Goal: Task Accomplishment & Management: Use online tool/utility

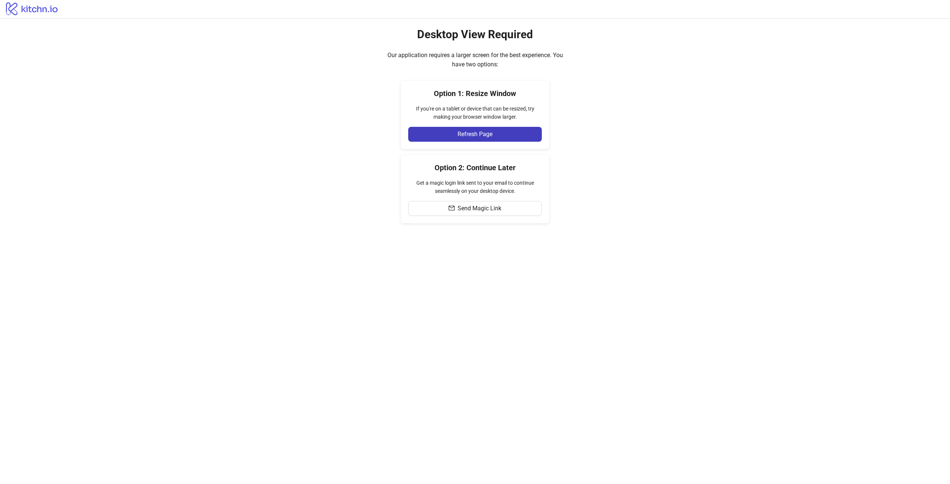
click at [620, 190] on div "Desktop View Required Our application requires a larger screen for the best exp…" at bounding box center [475, 126] width 950 height 214
click at [512, 136] on button "Refresh Page" at bounding box center [475, 134] width 134 height 15
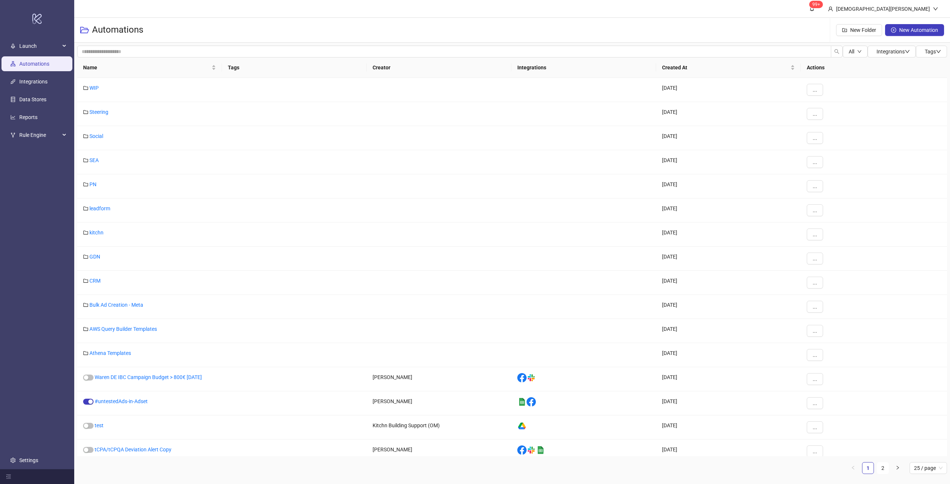
click at [386, 24] on div "Automations New Folder New Automation" at bounding box center [512, 30] width 876 height 25
click at [36, 240] on ul "Launch Automations Integrations Data Stores Reports Rule Engine Settings" at bounding box center [37, 253] width 74 height 432
click at [33, 214] on ul "Launch Automations Integrations Data Stores Reports Rule Engine Settings" at bounding box center [37, 253] width 74 height 432
click at [99, 258] on link "GDN" at bounding box center [94, 257] width 11 height 6
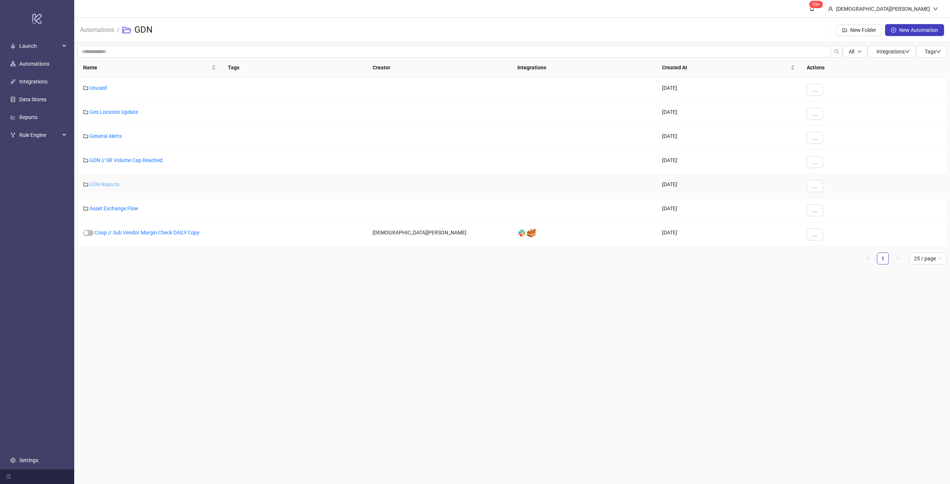
click at [113, 182] on link "GDN Reports" at bounding box center [104, 184] width 30 height 6
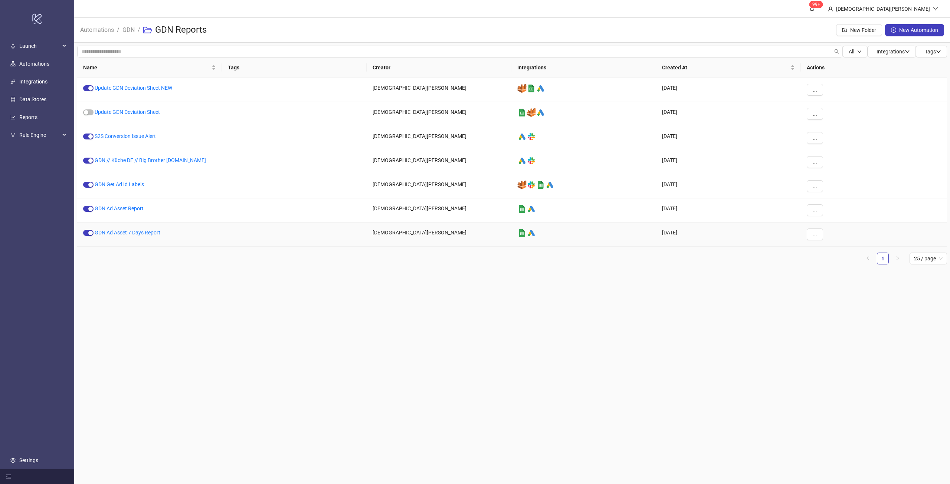
click at [343, 266] on div "Name Tags Creator Integrations Created At Actions Update GDN Deviation Sheet NE…" at bounding box center [512, 164] width 870 height 213
click at [814, 93] on span "..." at bounding box center [815, 90] width 4 height 6
drag, startPoint x: 782, startPoint y: 288, endPoint x: 791, endPoint y: 292, distance: 10.0
click at [783, 288] on main "99+ [PERSON_NAME] Automations / GDN / GDN Reports New Folder New Automation All…" at bounding box center [512, 242] width 876 height 484
click at [823, 89] on button "..." at bounding box center [815, 90] width 16 height 12
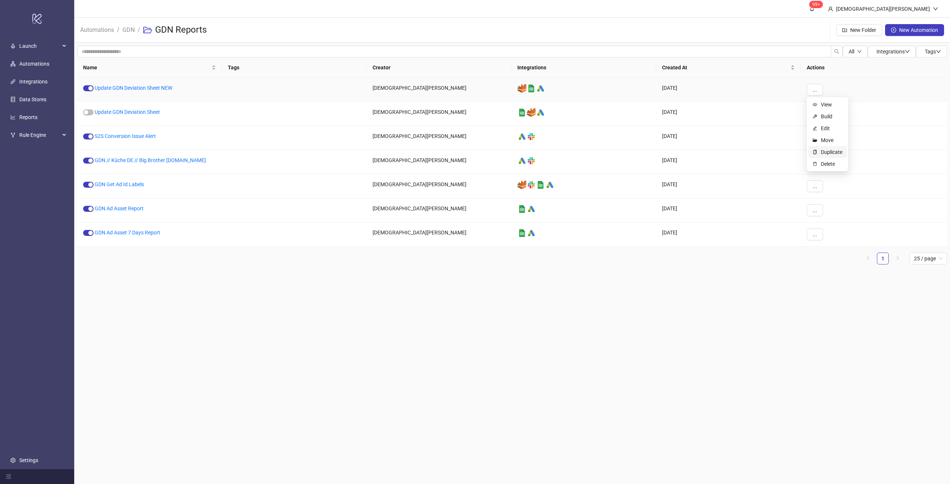
click at [835, 155] on span "Duplicate" at bounding box center [832, 152] width 22 height 8
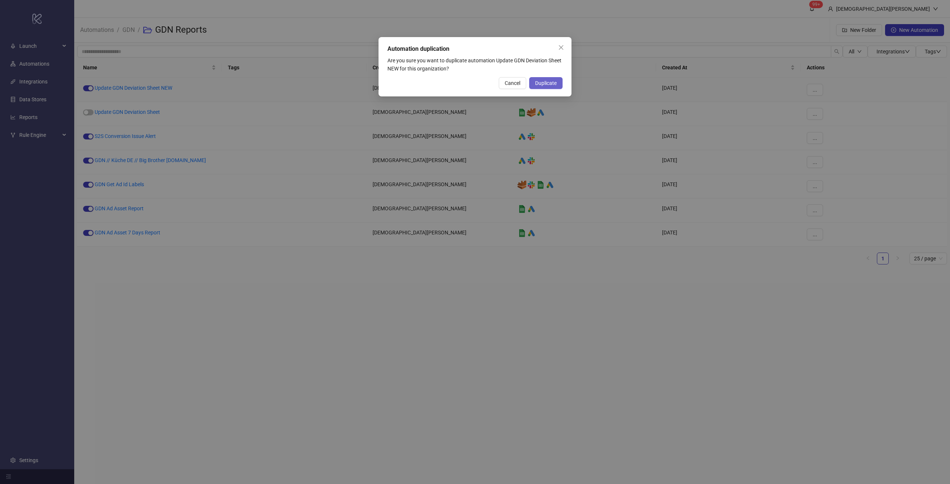
click at [555, 83] on span "Duplicate" at bounding box center [546, 83] width 22 height 6
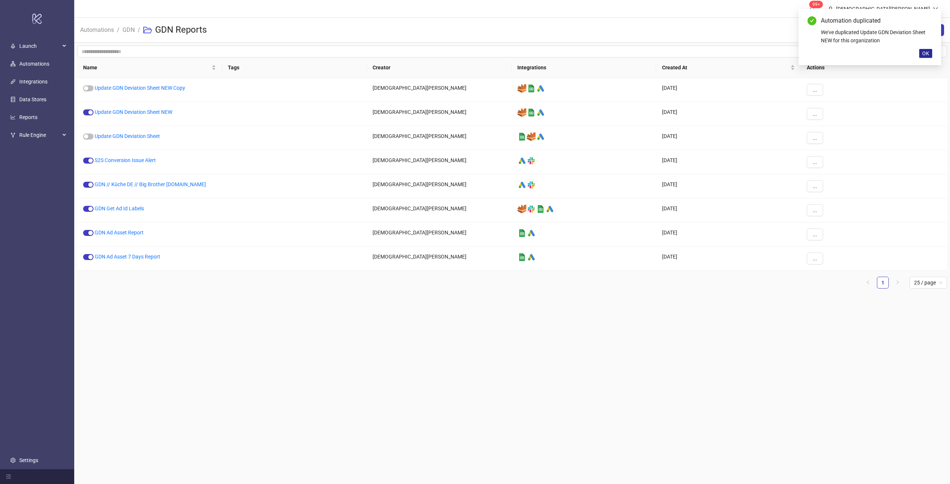
click at [928, 55] on span "OK" at bounding box center [925, 53] width 7 height 6
click at [185, 89] on link "Update GDN Deviation Sheet NEW Copy" at bounding box center [140, 88] width 91 height 6
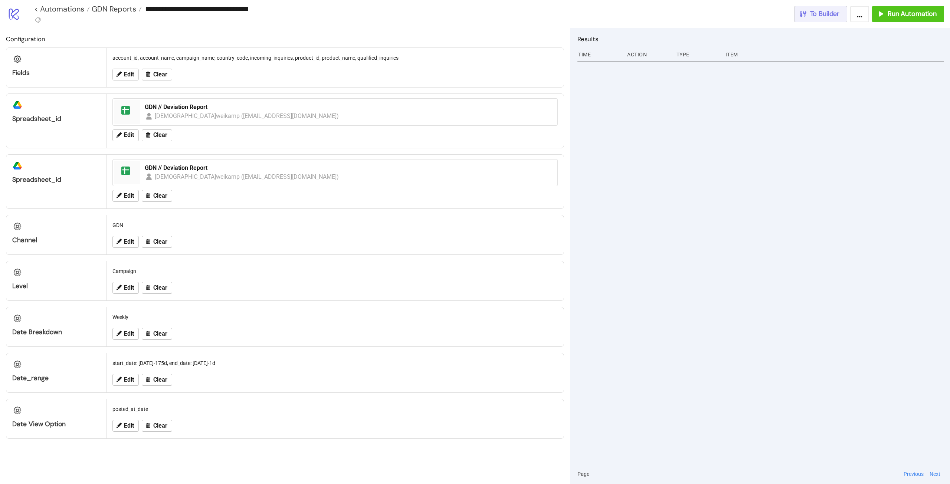
click at [824, 20] on button "To Builder" at bounding box center [820, 14] width 53 height 16
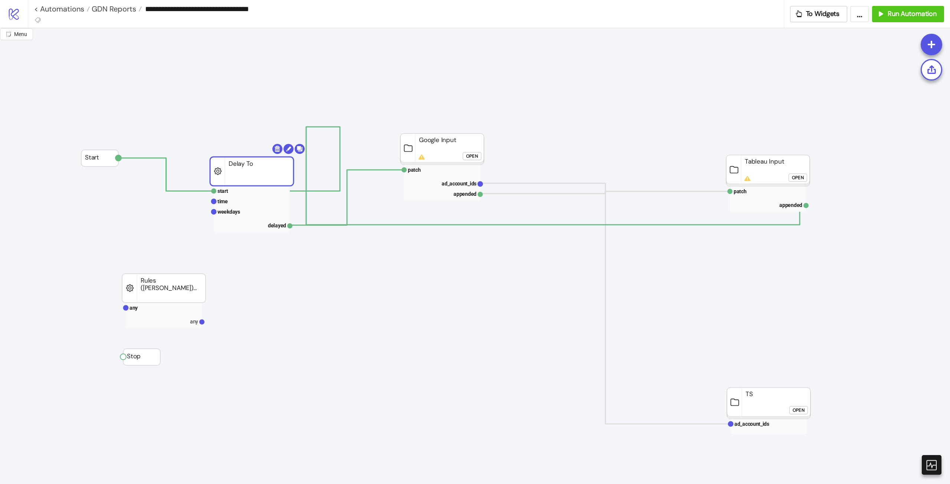
drag, startPoint x: 229, startPoint y: 112, endPoint x: 335, endPoint y: 133, distance: 107.9
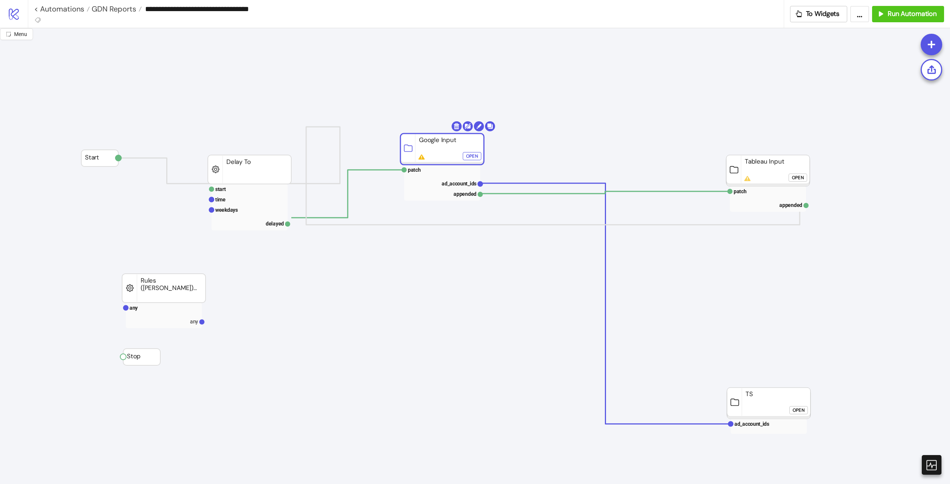
drag, startPoint x: 422, startPoint y: 144, endPoint x: 409, endPoint y: 160, distance: 20.5
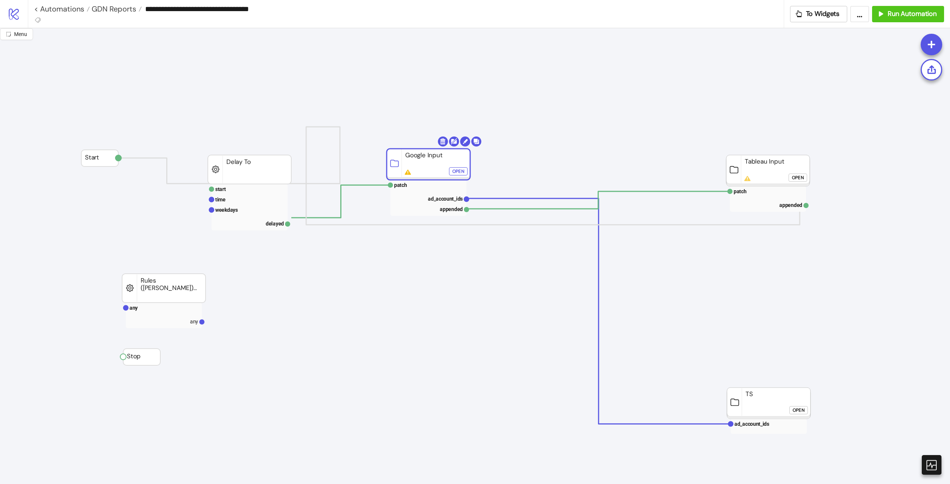
click at [457, 174] on div "Open" at bounding box center [458, 171] width 12 height 9
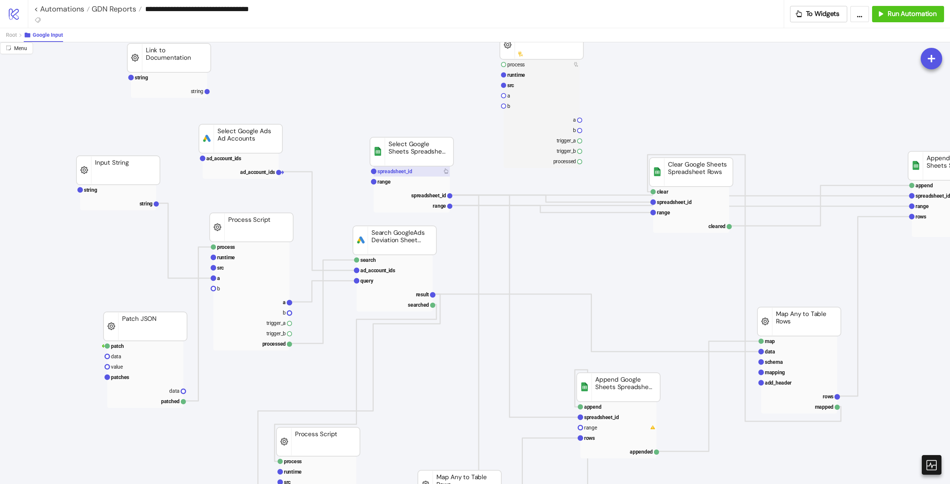
scroll to position [111, 0]
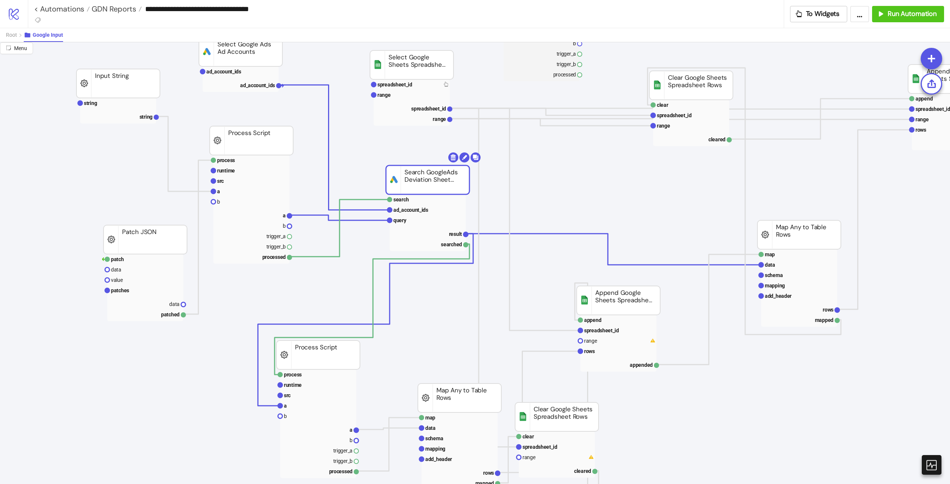
drag, startPoint x: 417, startPoint y: 159, endPoint x: 458, endPoint y: 186, distance: 48.9
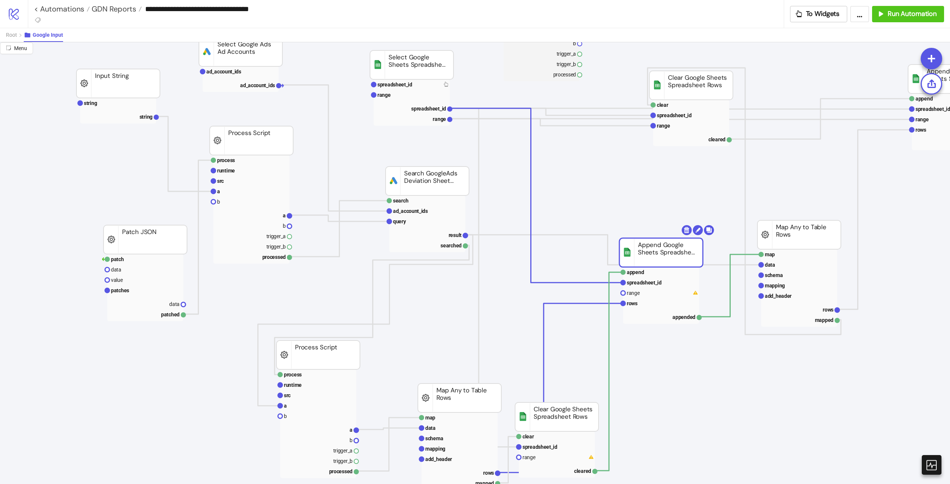
drag, startPoint x: 625, startPoint y: 298, endPoint x: 668, endPoint y: 250, distance: 64.1
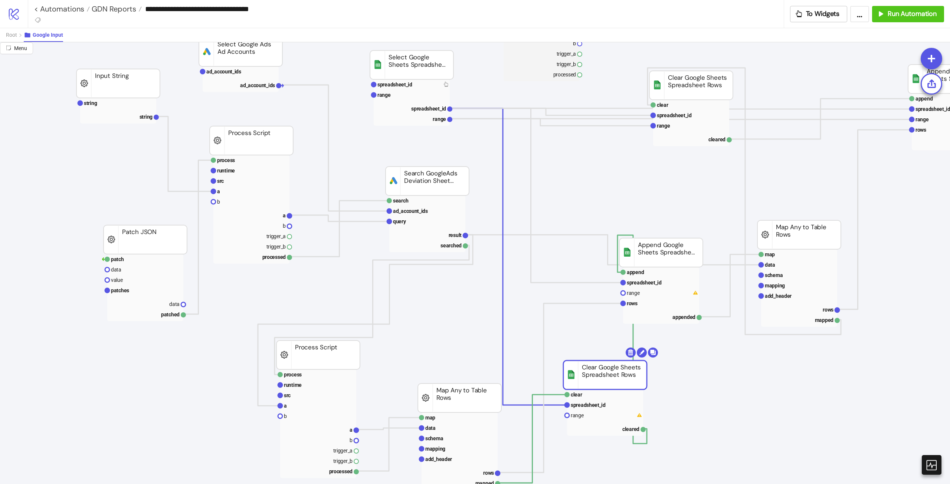
drag, startPoint x: 566, startPoint y: 415, endPoint x: 613, endPoint y: 371, distance: 63.8
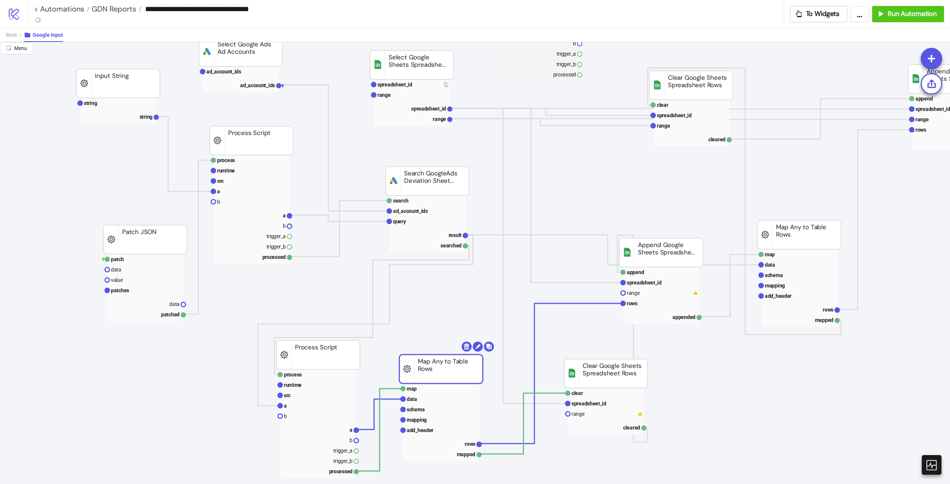
drag, startPoint x: 464, startPoint y: 394, endPoint x: 446, endPoint y: 366, distance: 33.0
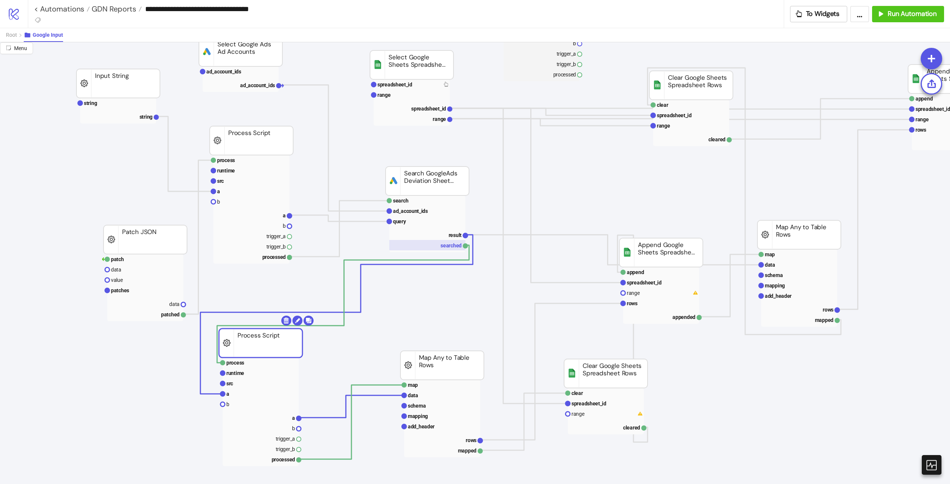
drag, startPoint x: 289, startPoint y: 353, endPoint x: 407, endPoint y: 246, distance: 159.2
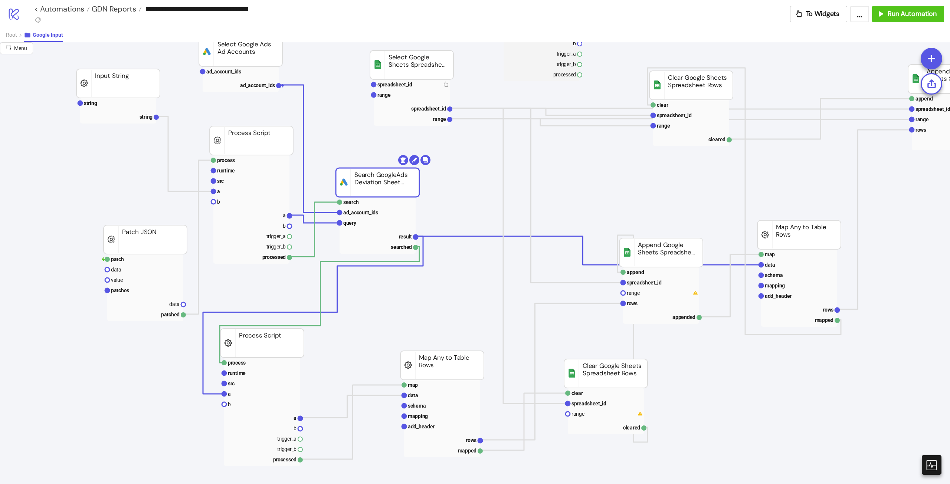
drag, startPoint x: 414, startPoint y: 184, endPoint x: 366, endPoint y: 189, distance: 48.5
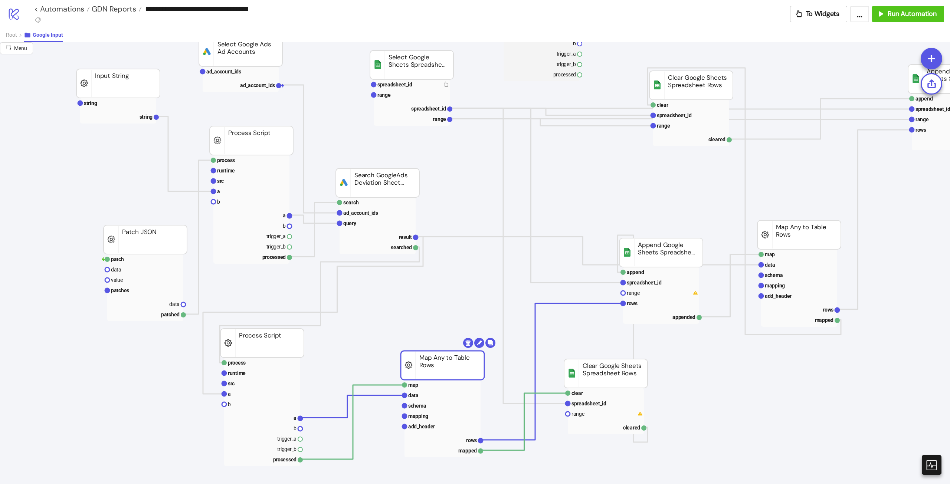
drag, startPoint x: 452, startPoint y: 367, endPoint x: 477, endPoint y: 365, distance: 25.3
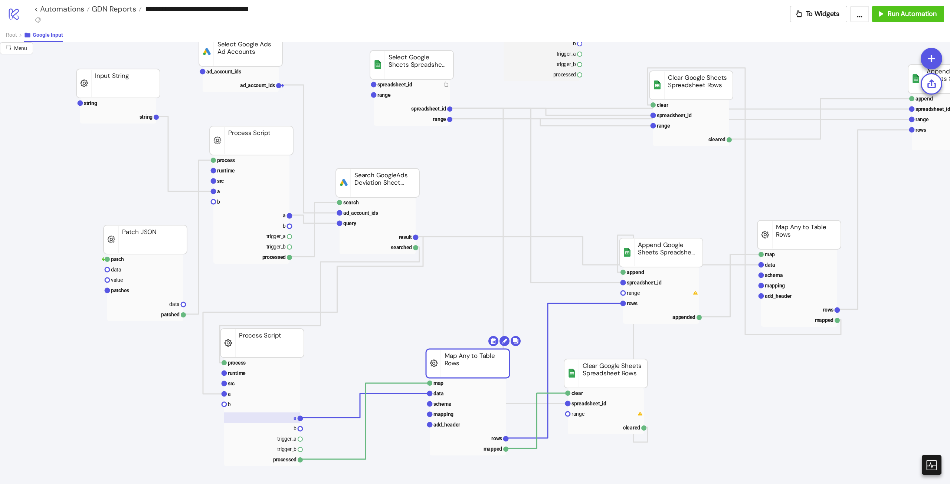
click at [282, 422] on rect at bounding box center [262, 418] width 76 height 10
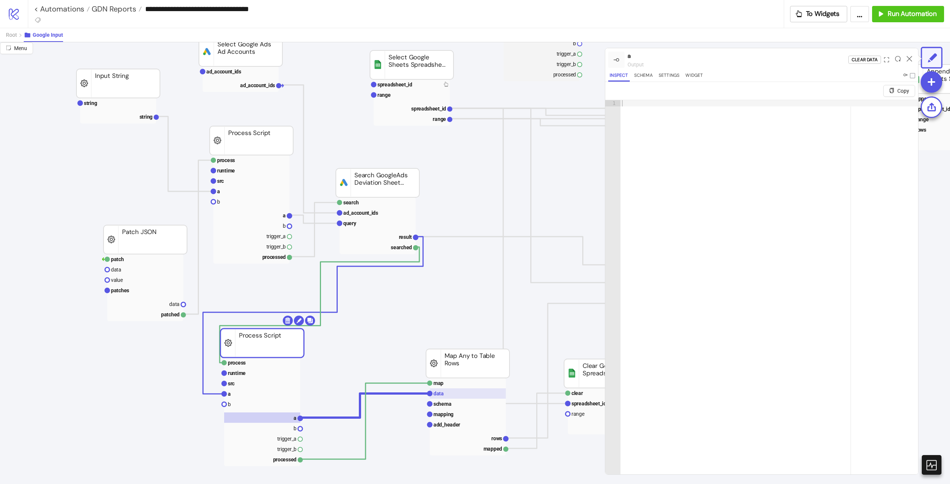
click at [452, 396] on rect at bounding box center [468, 394] width 76 height 10
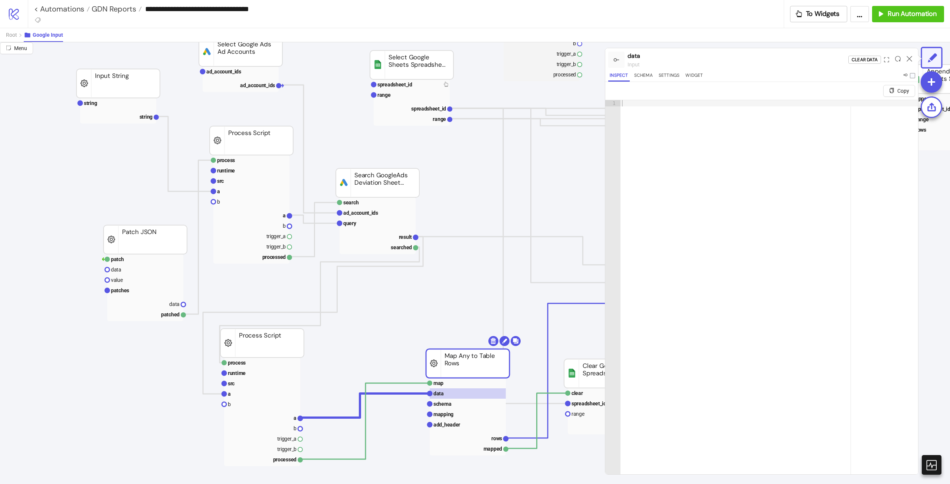
click at [487, 370] on rect at bounding box center [467, 363] width 83 height 29
drag, startPoint x: 284, startPoint y: 316, endPoint x: 398, endPoint y: 191, distance: 169.2
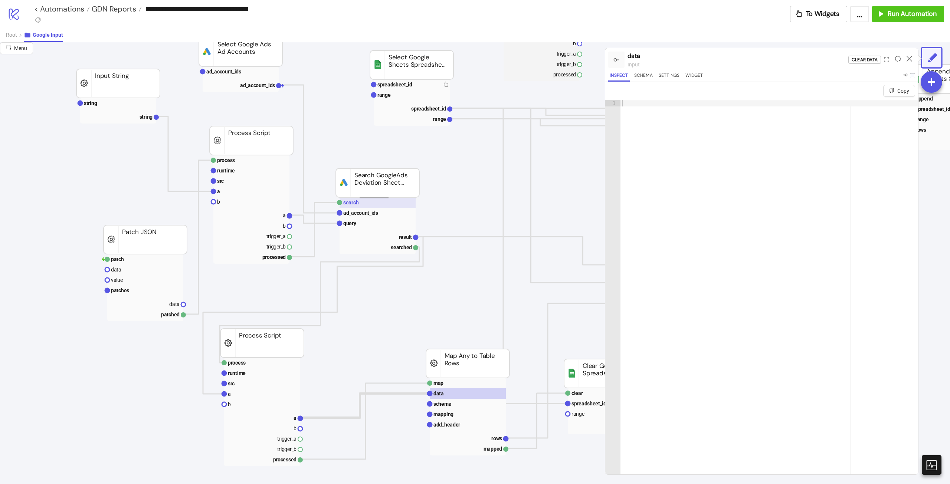
drag, startPoint x: 366, startPoint y: 198, endPoint x: 358, endPoint y: 201, distance: 8.5
click at [358, 199] on g "search ad_account_ids query result searched platform/google_ads Search GoogleAd…" at bounding box center [377, 211] width 83 height 86
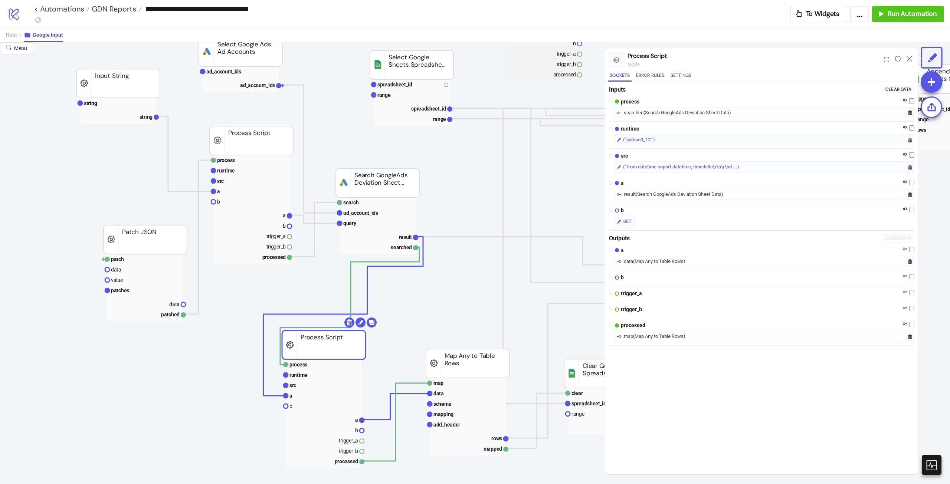
drag, startPoint x: 308, startPoint y: 350, endPoint x: 332, endPoint y: 348, distance: 24.2
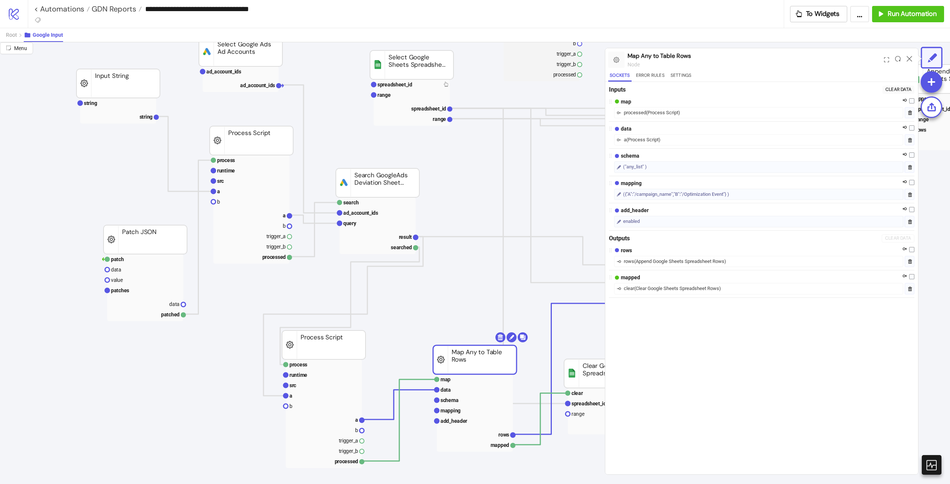
drag, startPoint x: 482, startPoint y: 364, endPoint x: 489, endPoint y: 360, distance: 8.3
click at [348, 462] on rect at bounding box center [324, 461] width 76 height 10
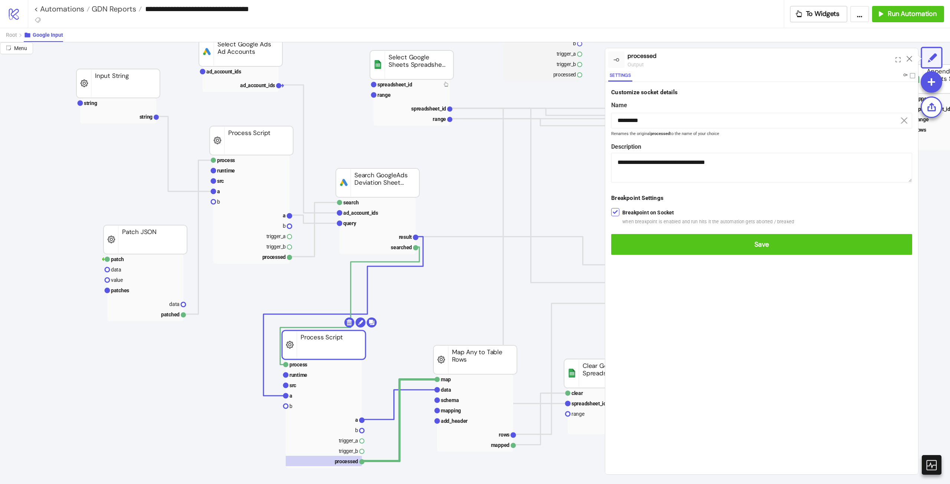
click at [772, 258] on form "**********" at bounding box center [761, 171] width 313 height 179
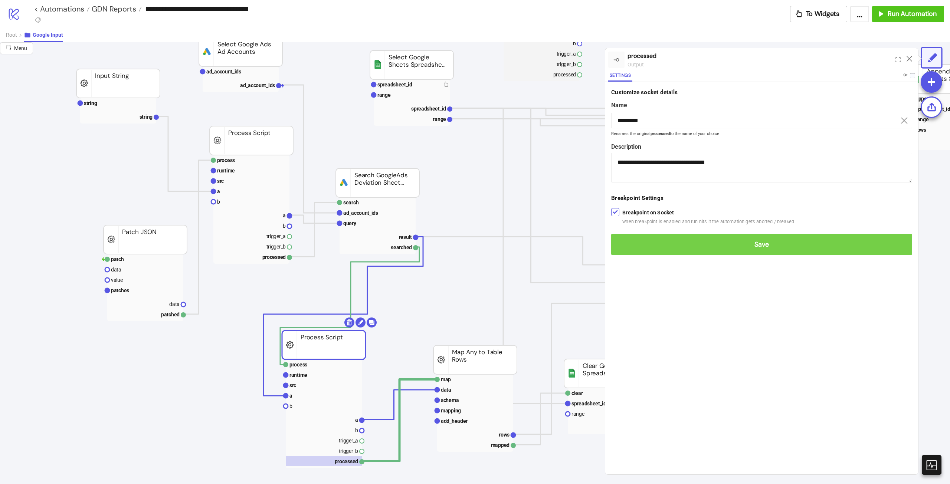
click at [774, 251] on button "Save" at bounding box center [761, 244] width 301 height 21
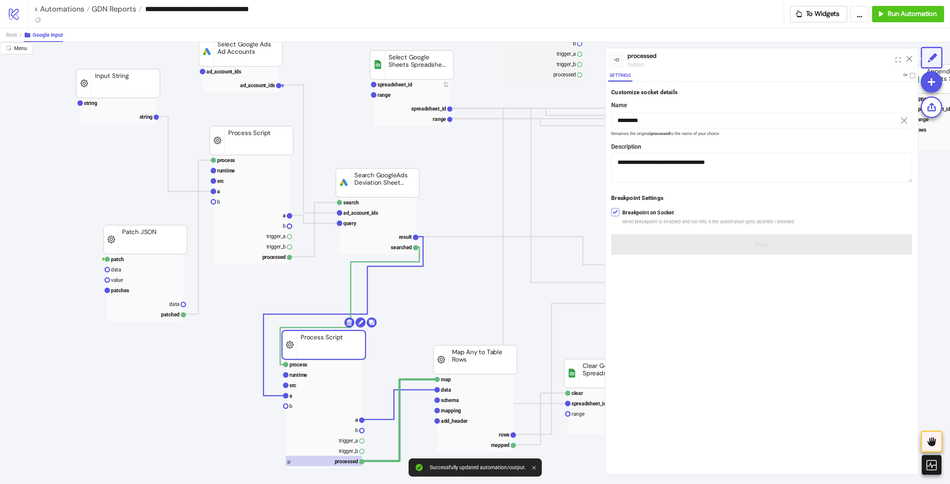
click at [908, 63] on div at bounding box center [910, 60] width 12 height 20
click at [908, 61] on div at bounding box center [910, 60] width 12 height 20
click at [910, 57] on icon at bounding box center [910, 59] width 6 height 6
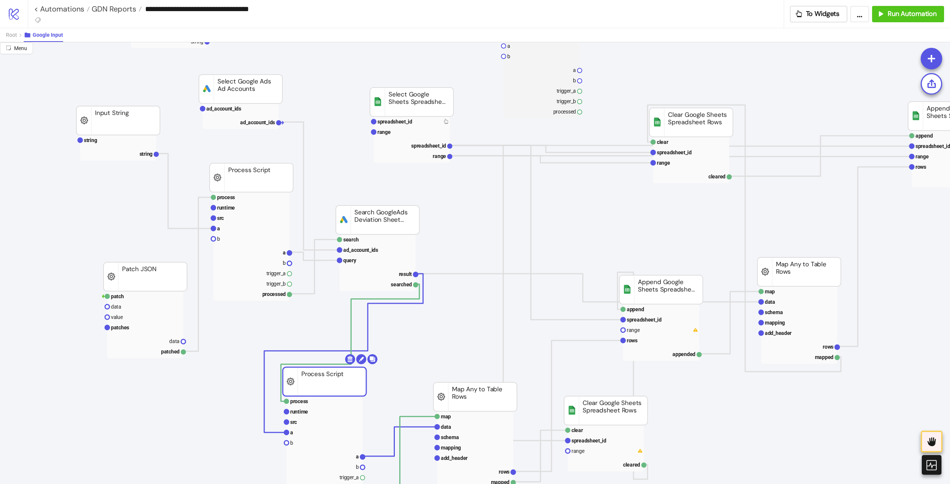
drag, startPoint x: 346, startPoint y: 383, endPoint x: 374, endPoint y: 367, distance: 32.5
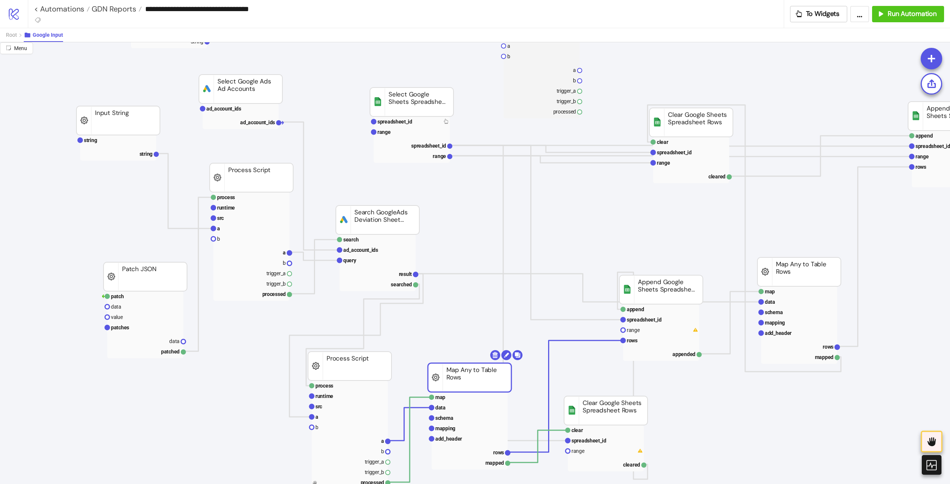
drag, startPoint x: 465, startPoint y: 400, endPoint x: 460, endPoint y: 381, distance: 20.1
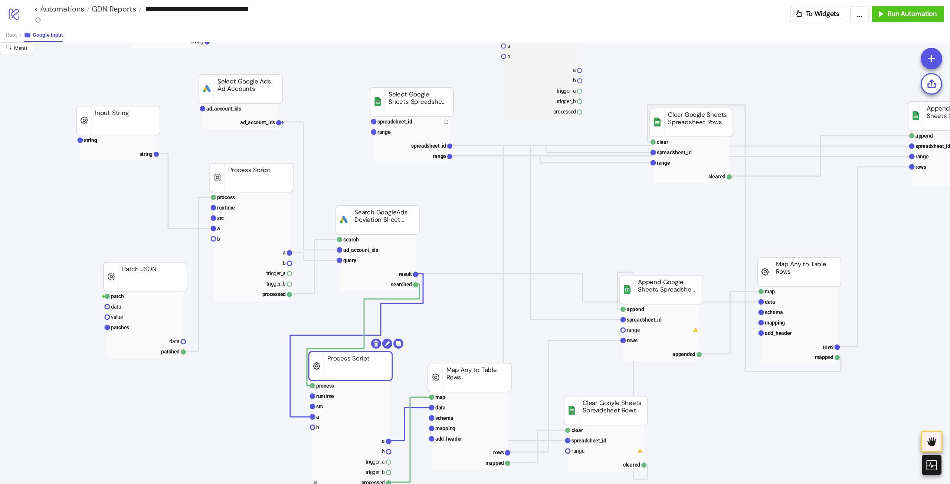
drag, startPoint x: 346, startPoint y: 370, endPoint x: 355, endPoint y: 366, distance: 9.8
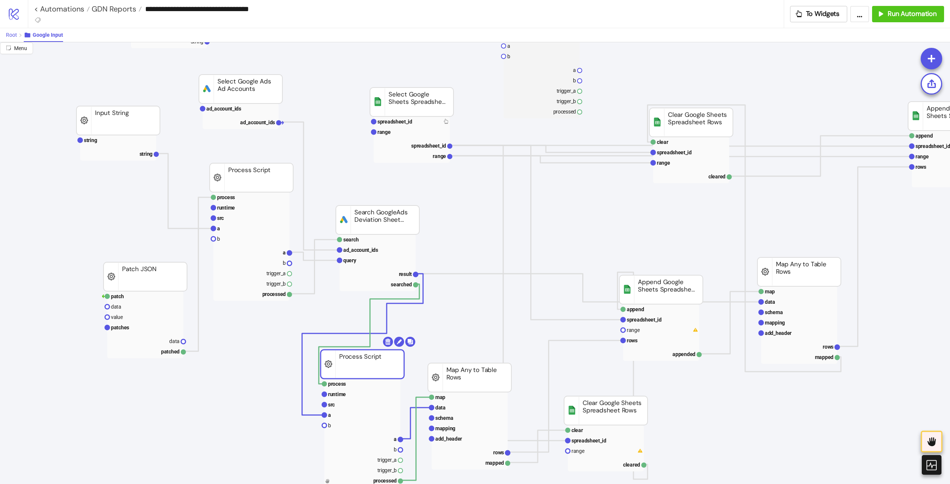
click at [16, 35] on span "Root" at bounding box center [11, 35] width 11 height 6
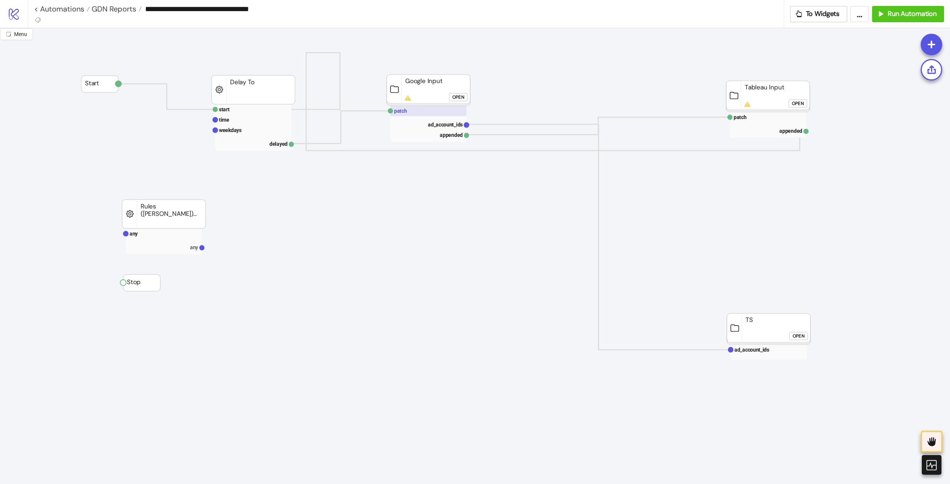
click at [417, 114] on rect at bounding box center [428, 111] width 76 height 10
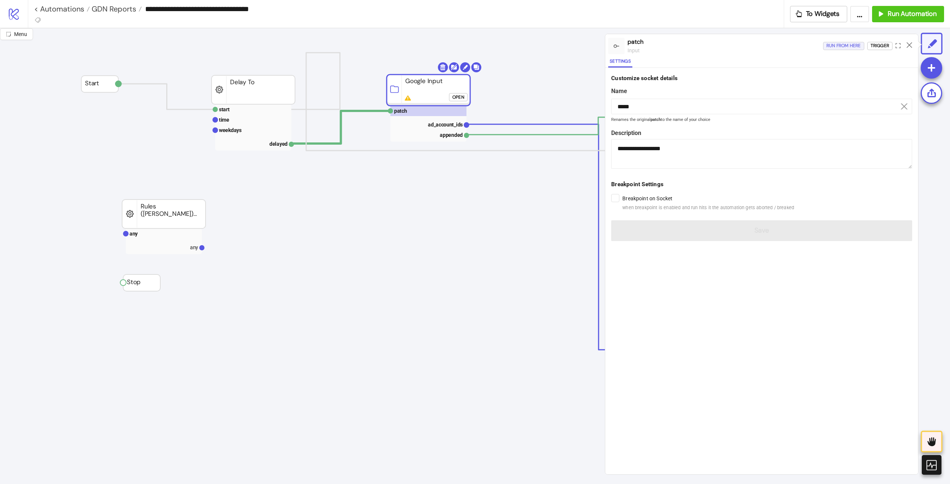
click at [844, 44] on div "Run from here" at bounding box center [843, 46] width 35 height 9
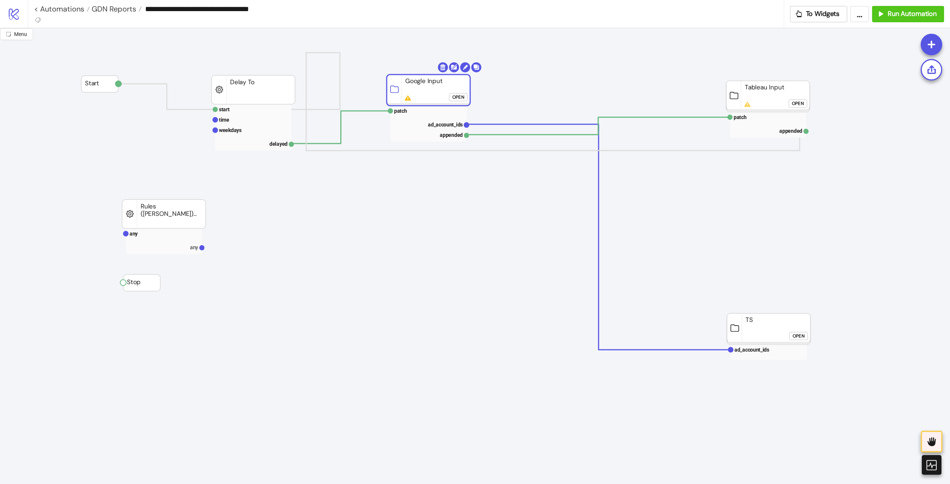
click div "Open"
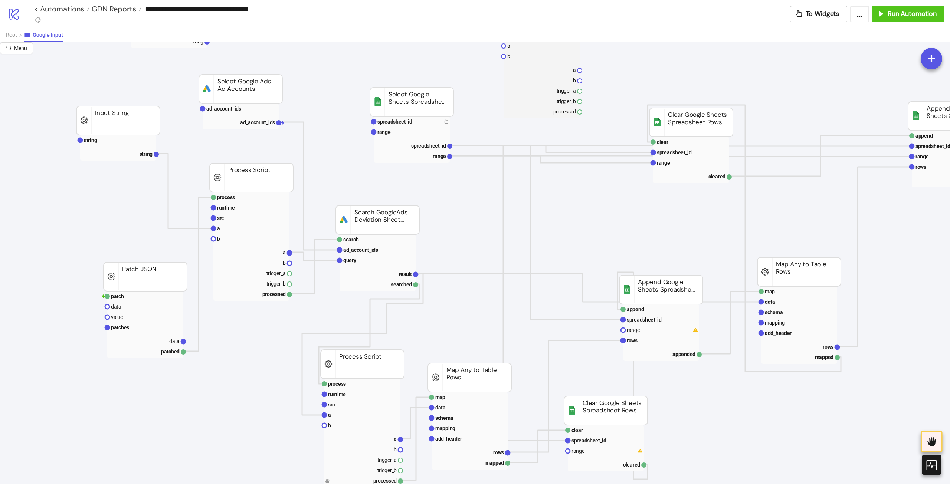
drag, startPoint x: 273, startPoint y: 166, endPoint x: 284, endPoint y: 175, distance: 14.3
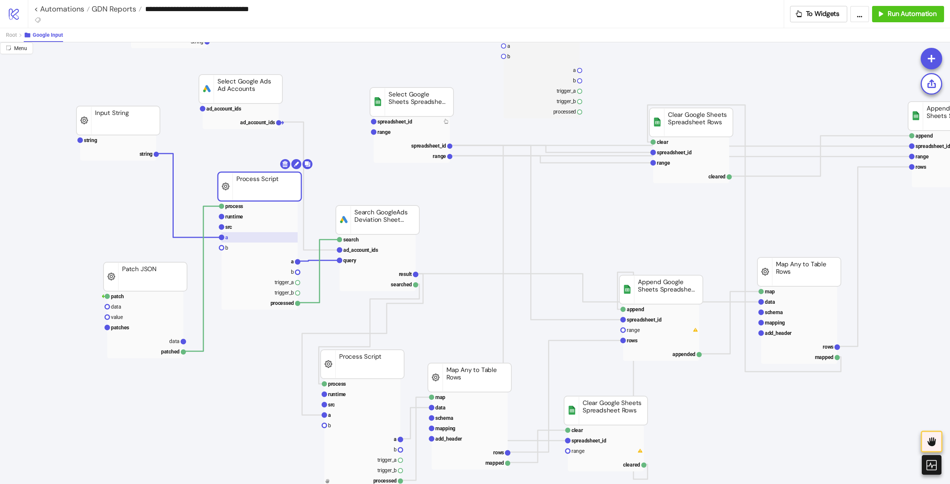
click at [257, 233] on rect at bounding box center [260, 237] width 76 height 10
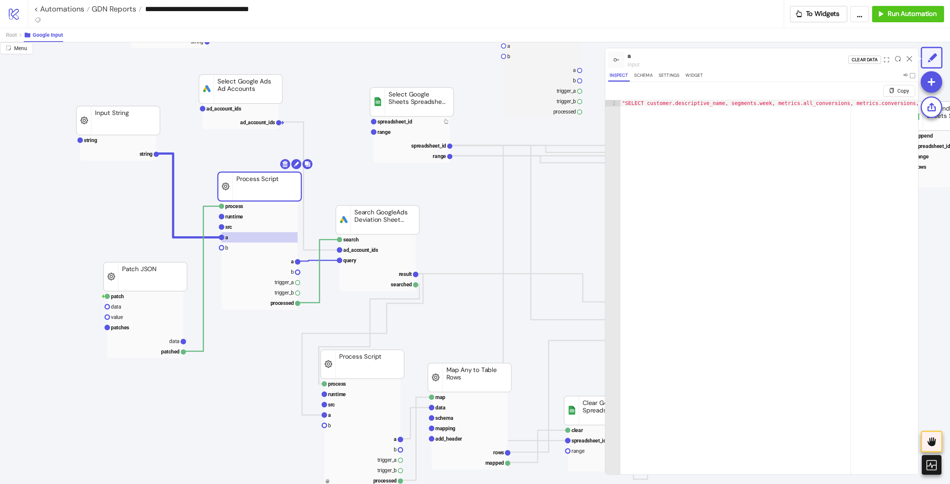
type textarea "**********"
drag, startPoint x: 715, startPoint y: 104, endPoint x: 908, endPoint y: 107, distance: 192.3
click at [908, 107] on div ""SELECT customer.descriptive_name, segments.week, metrics.all_conversions, metr…" at bounding box center [588, 299] width 649 height 399
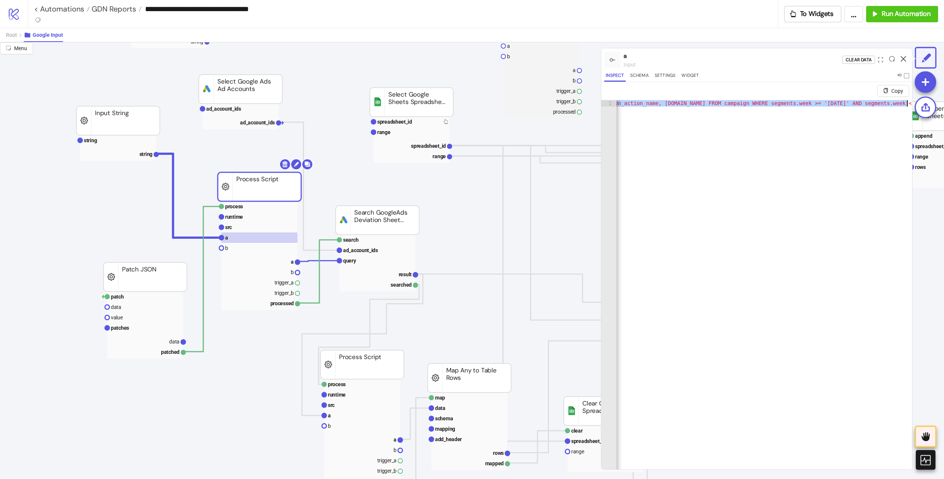
click at [907, 61] on icon at bounding box center [904, 59] width 6 height 6
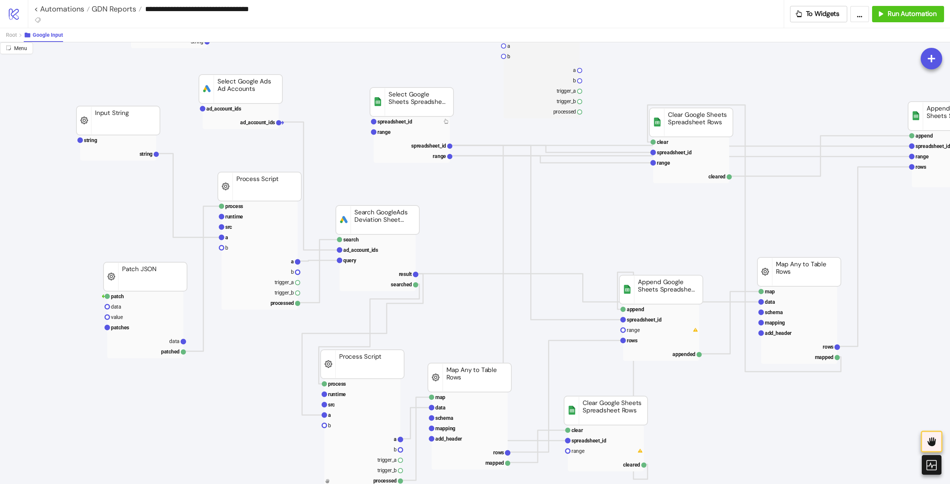
drag, startPoint x: 144, startPoint y: 290, endPoint x: 135, endPoint y: 286, distance: 9.9
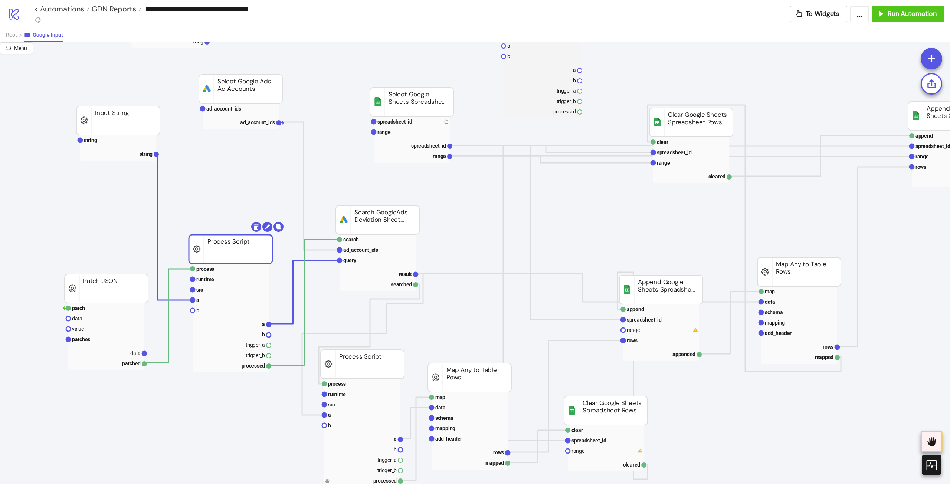
drag, startPoint x: 258, startPoint y: 212, endPoint x: 236, endPoint y: 259, distance: 52.3
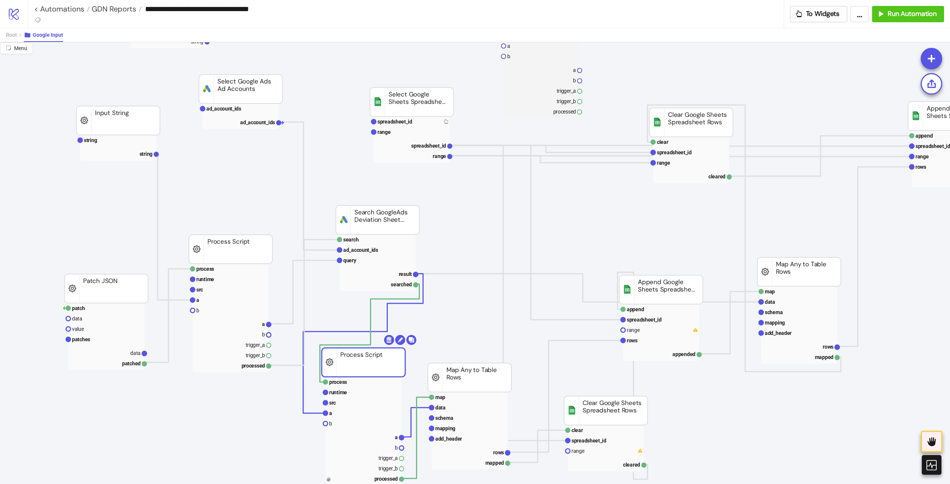
drag, startPoint x: 351, startPoint y: 372, endPoint x: 352, endPoint y: 364, distance: 7.9
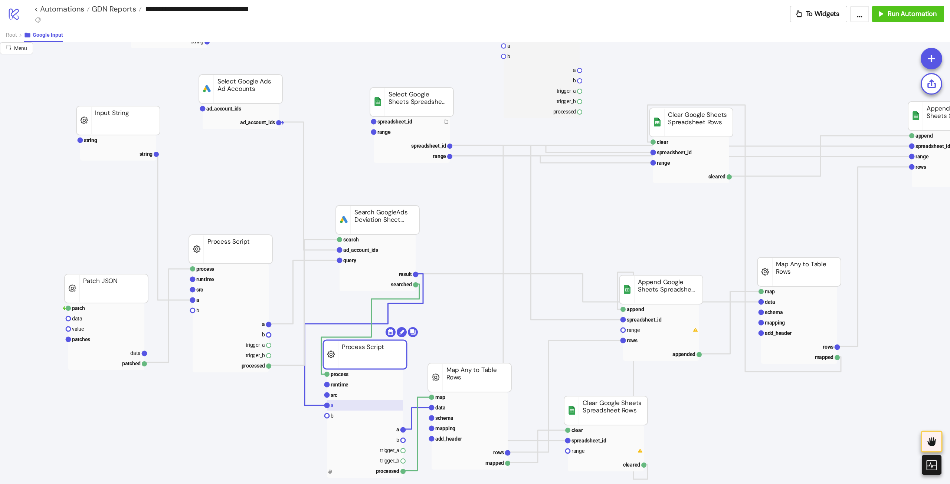
click at [338, 407] on rect at bounding box center [365, 405] width 76 height 10
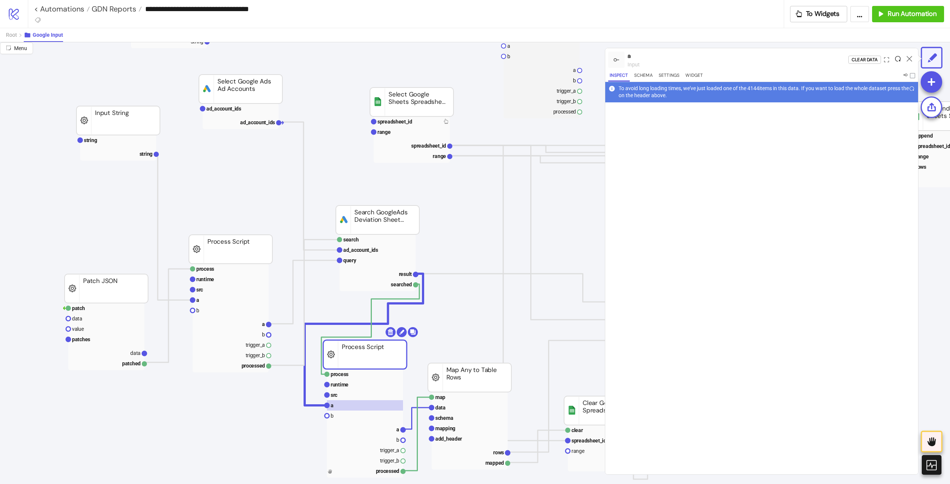
click at [897, 59] on icon at bounding box center [898, 59] width 6 height 6
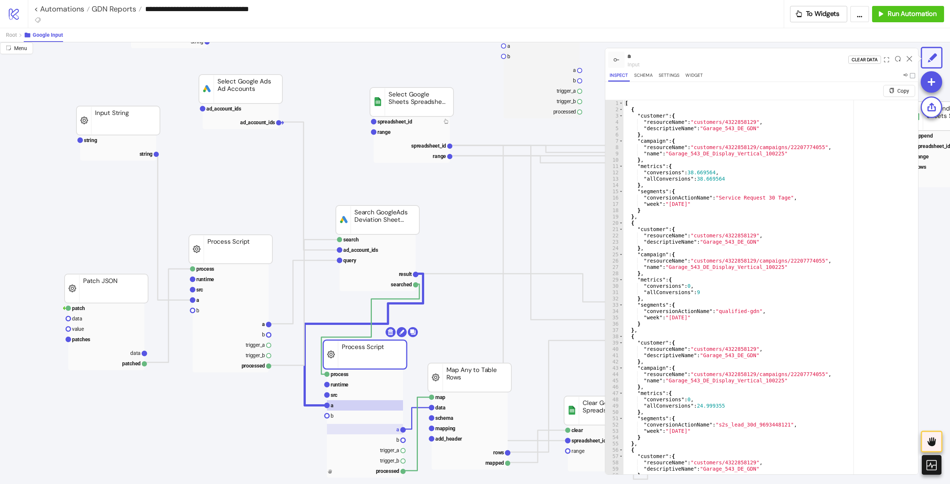
click at [372, 434] on rect at bounding box center [365, 429] width 76 height 10
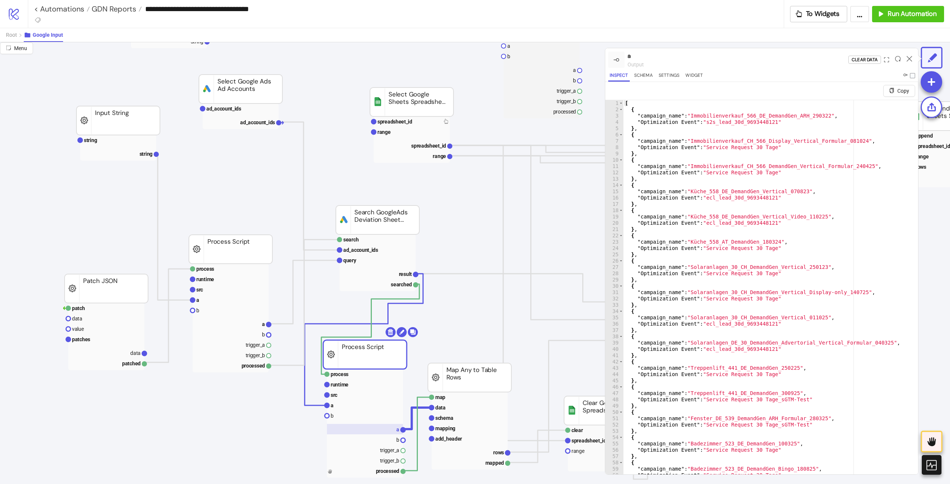
click at [372, 432] on rect at bounding box center [365, 429] width 76 height 10
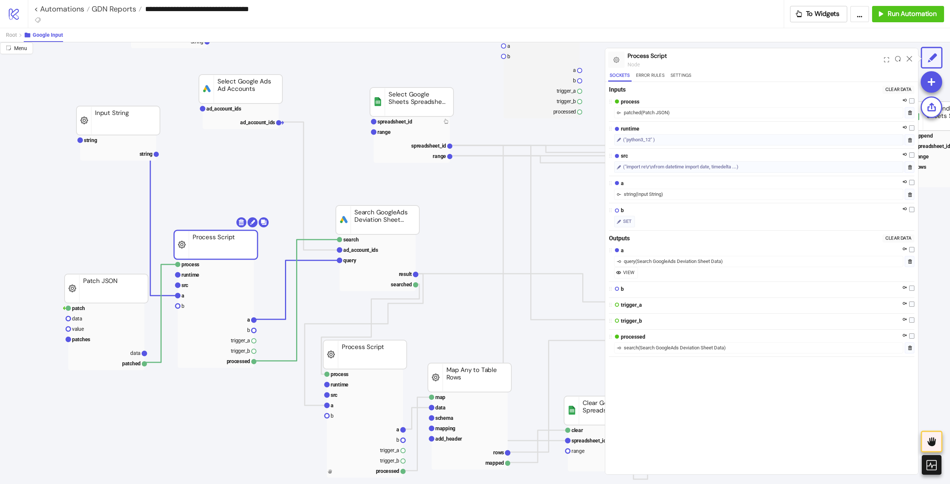
drag, startPoint x: 238, startPoint y: 256, endPoint x: 229, endPoint y: 253, distance: 9.0
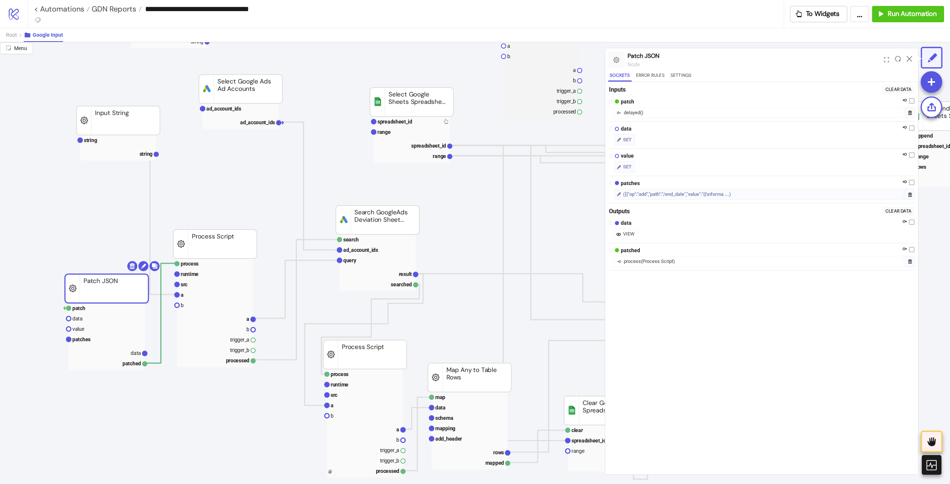
drag, startPoint x: 85, startPoint y: 282, endPoint x: 50, endPoint y: 192, distance: 96.2
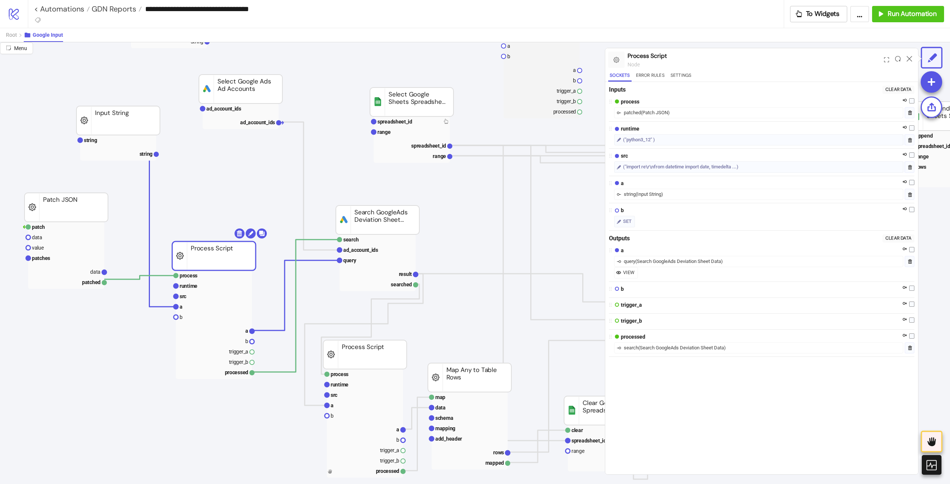
drag, startPoint x: 205, startPoint y: 266, endPoint x: 180, endPoint y: 322, distance: 62.0
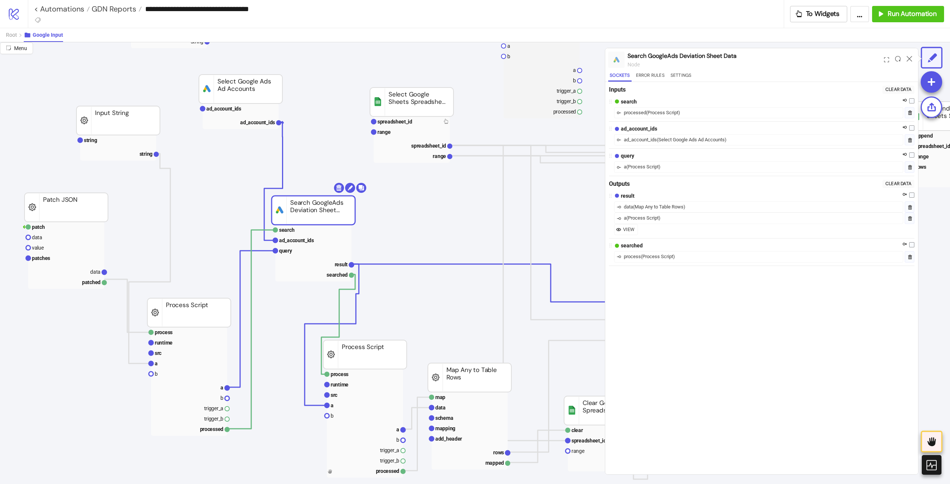
drag, startPoint x: 336, startPoint y: 215, endPoint x: 288, endPoint y: 186, distance: 56.3
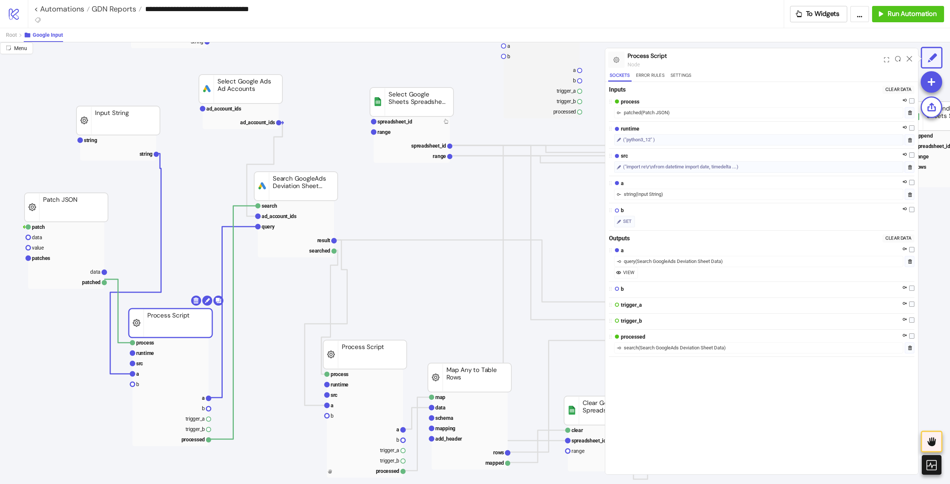
drag, startPoint x: 190, startPoint y: 318, endPoint x: 166, endPoint y: 322, distance: 24.1
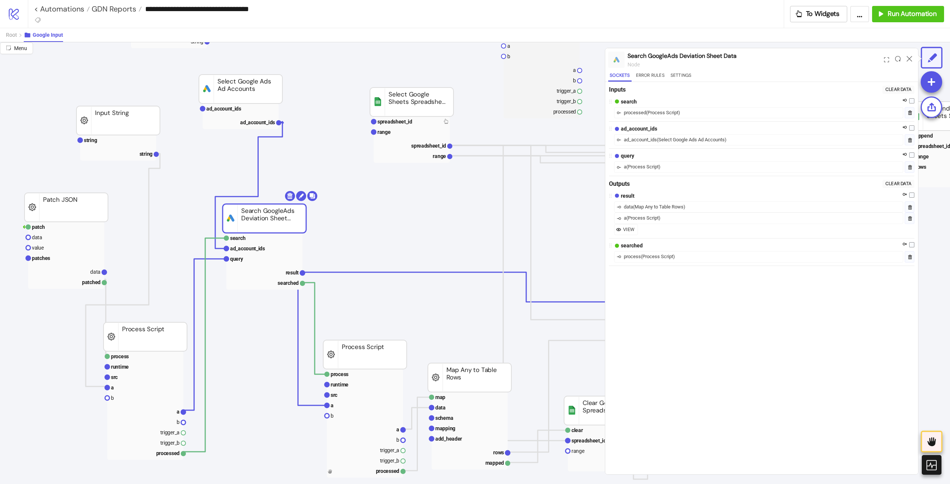
drag, startPoint x: 310, startPoint y: 186, endPoint x: 279, endPoint y: 218, distance: 45.1
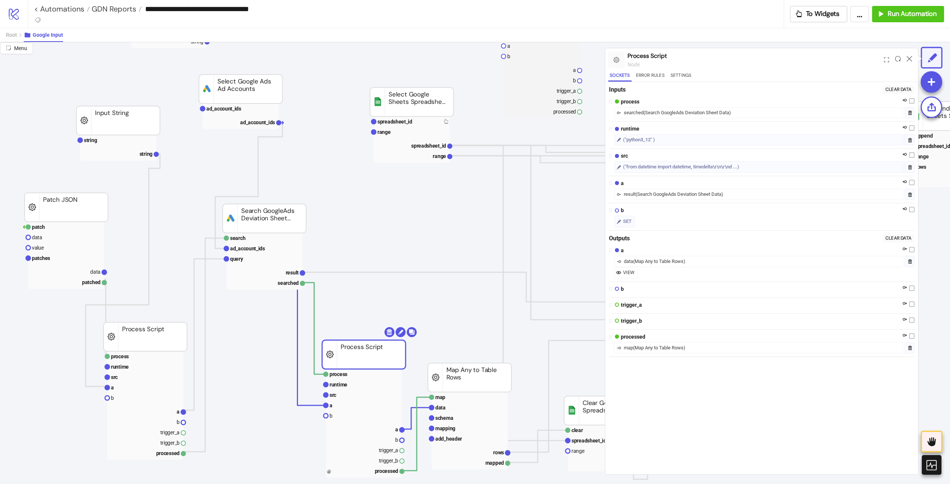
drag, startPoint x: 364, startPoint y: 353, endPoint x: 350, endPoint y: 354, distance: 14.5
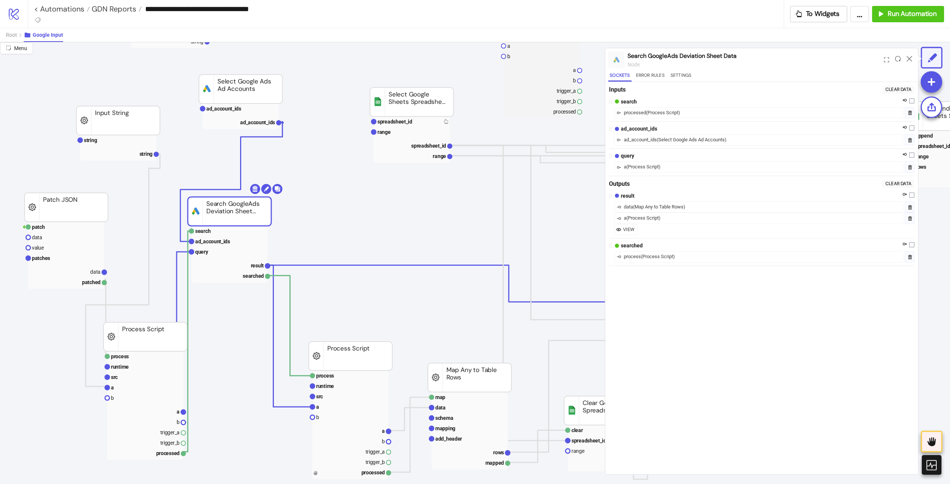
drag, startPoint x: 257, startPoint y: 211, endPoint x: 232, endPoint y: 213, distance: 25.3
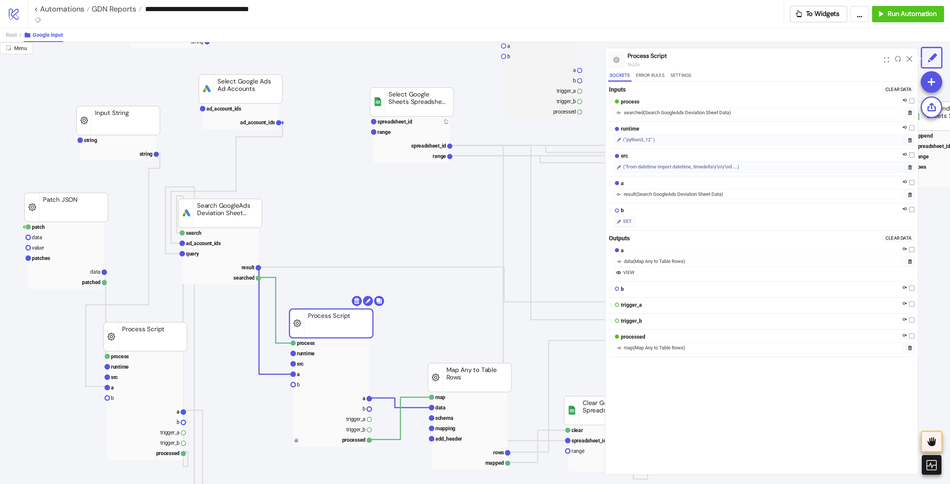
drag, startPoint x: 362, startPoint y: 353, endPoint x: 343, endPoint y: 324, distance: 34.3
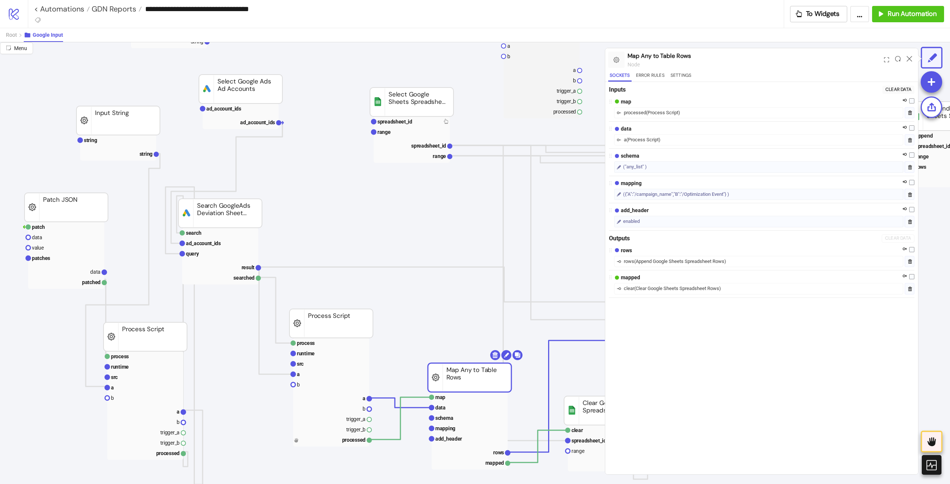
drag, startPoint x: 499, startPoint y: 373, endPoint x: 495, endPoint y: 349, distance: 24.8
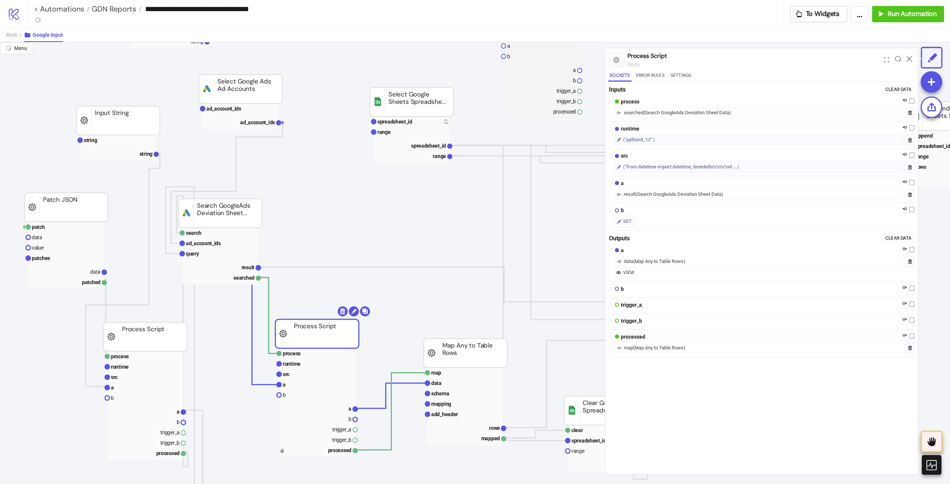
drag, startPoint x: 329, startPoint y: 323, endPoint x: 313, endPoint y: 335, distance: 19.4
click at [910, 59] on icon at bounding box center [910, 59] width 6 height 6
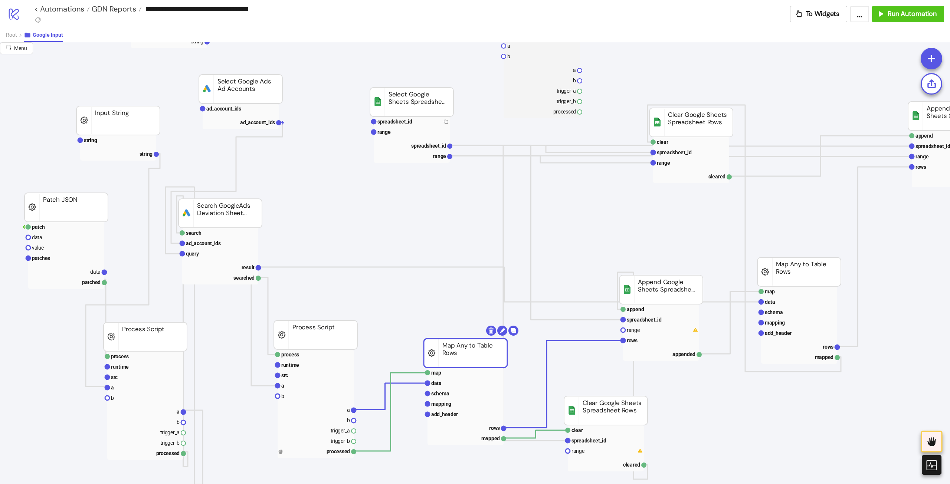
drag, startPoint x: 457, startPoint y: 358, endPoint x: 461, endPoint y: 357, distance: 3.9
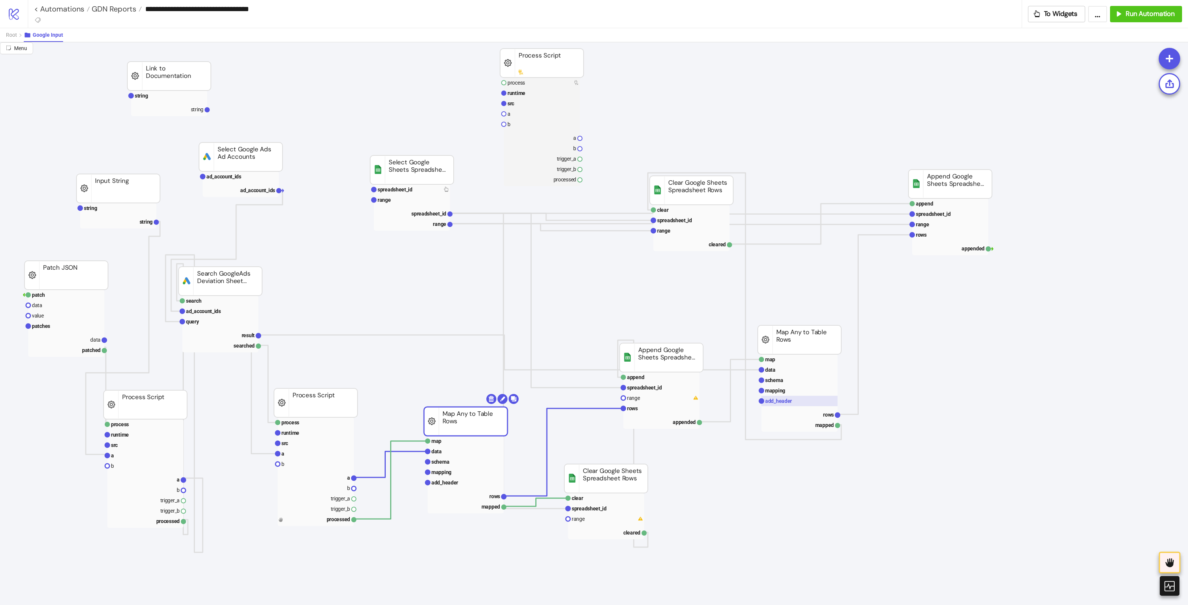
scroll to position [0, 0]
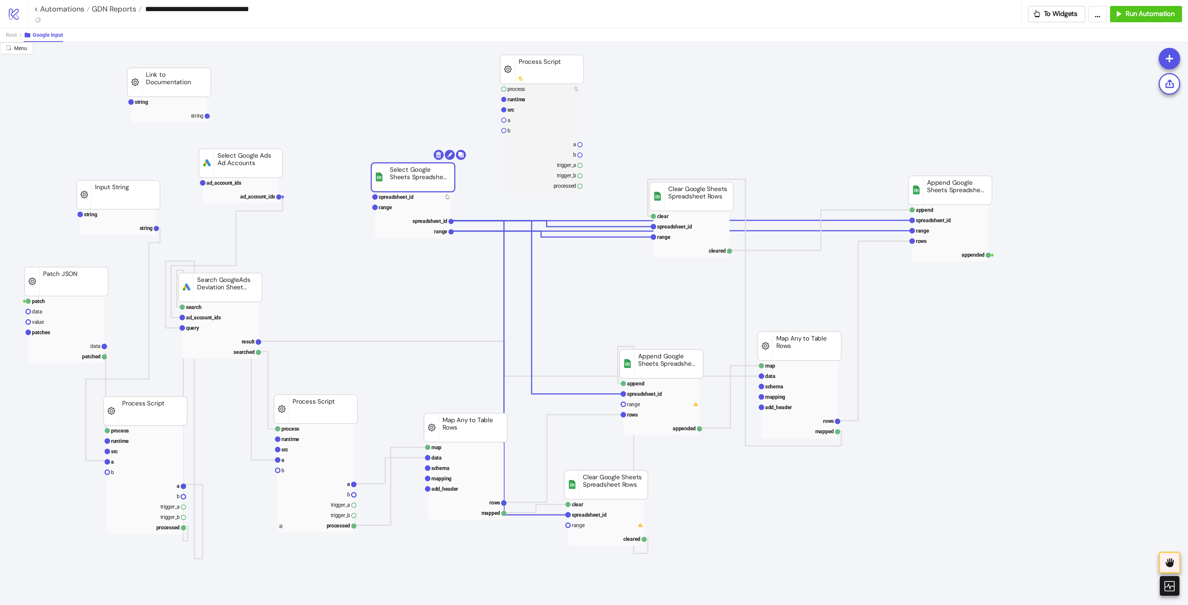
drag, startPoint x: 385, startPoint y: 172, endPoint x: 393, endPoint y: 173, distance: 7.6
click at [704, 189] on rect at bounding box center [690, 196] width 83 height 29
click at [664, 369] on rect at bounding box center [660, 364] width 83 height 29
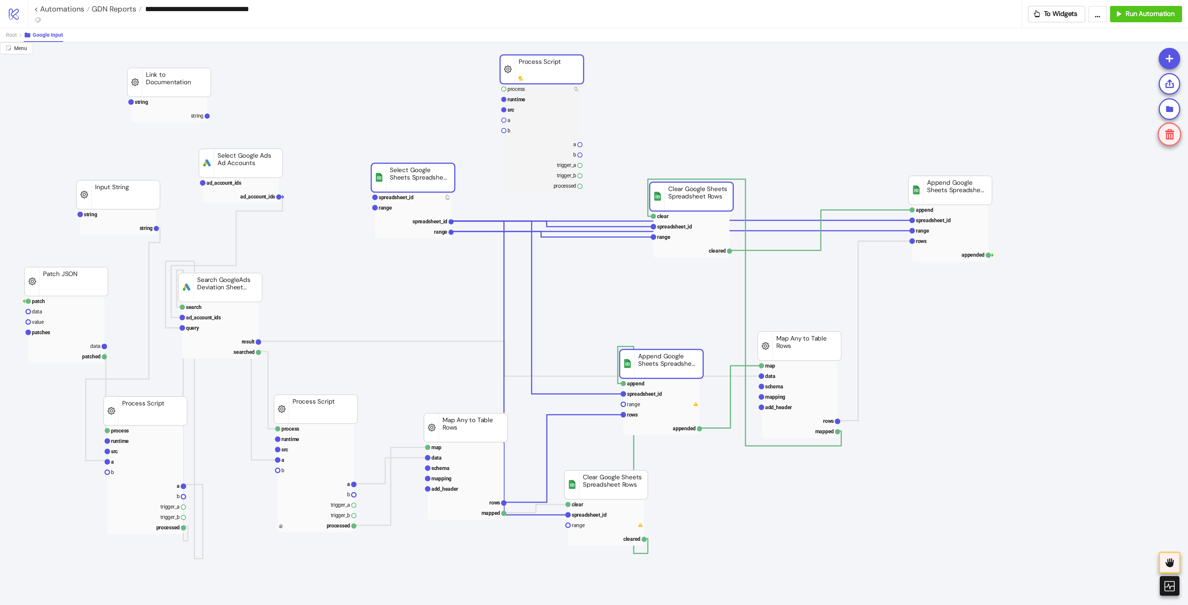
click at [616, 481] on rect at bounding box center [605, 485] width 83 height 29
click at [446, 418] on rect at bounding box center [465, 427] width 83 height 29
click at [821, 350] on rect at bounding box center [798, 346] width 83 height 29
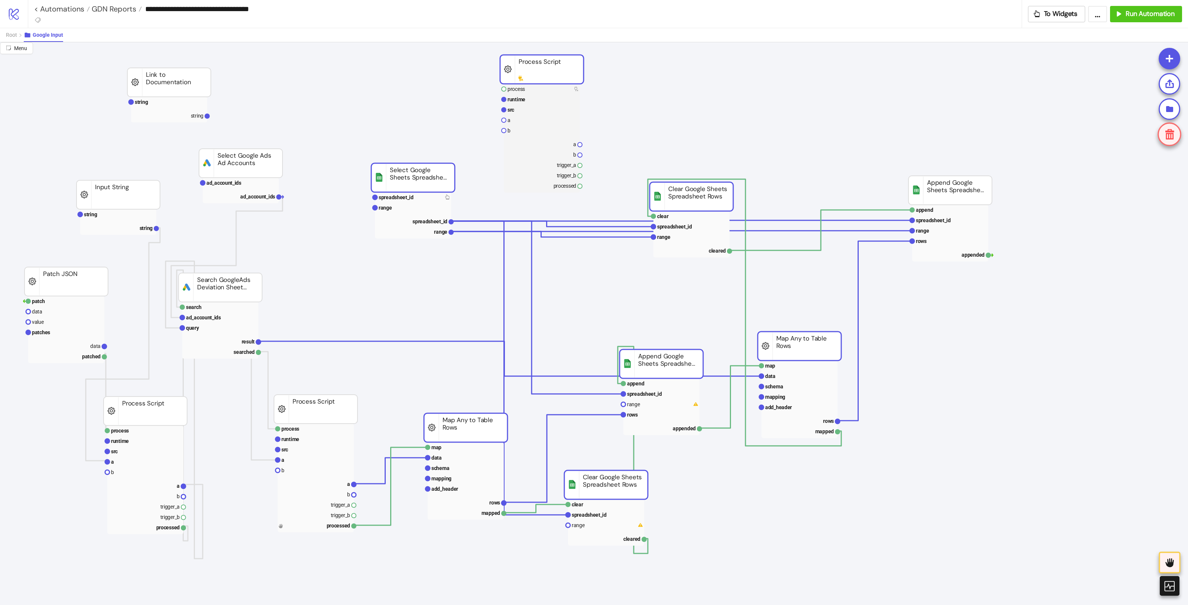
click at [928, 190] on rect at bounding box center [949, 190] width 83 height 29
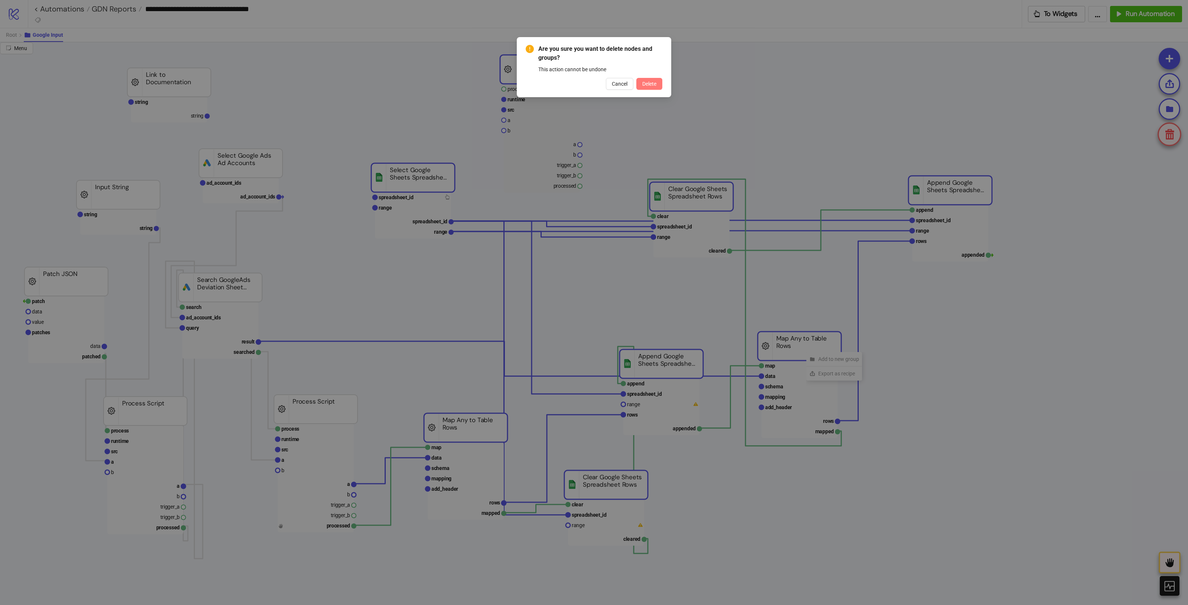
click at [648, 85] on span "Delete" at bounding box center [649, 84] width 14 height 6
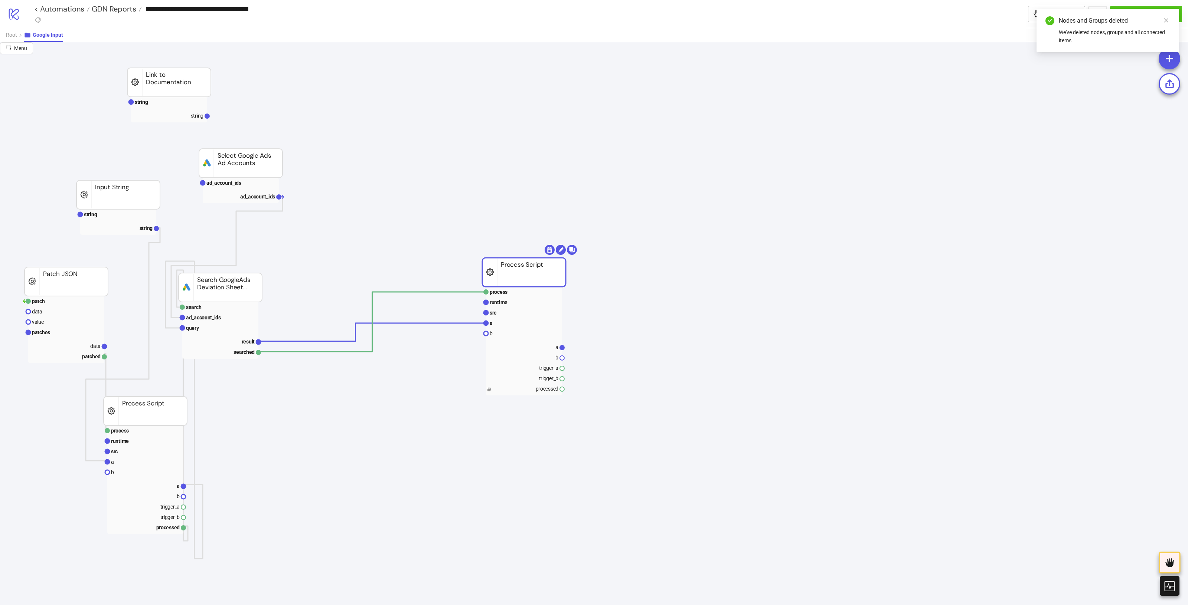
drag, startPoint x: 379, startPoint y: 386, endPoint x: 541, endPoint y: 266, distance: 201.4
click at [543, 268] on rect at bounding box center [523, 272] width 83 height 29
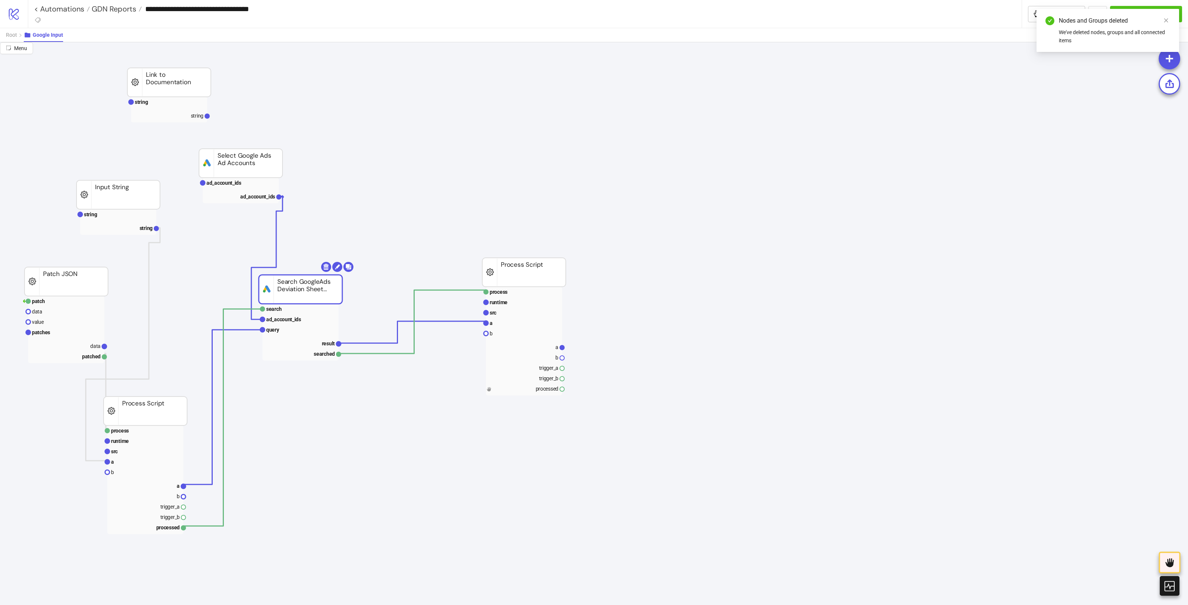
drag, startPoint x: 307, startPoint y: 286, endPoint x: 366, endPoint y: 260, distance: 64.4
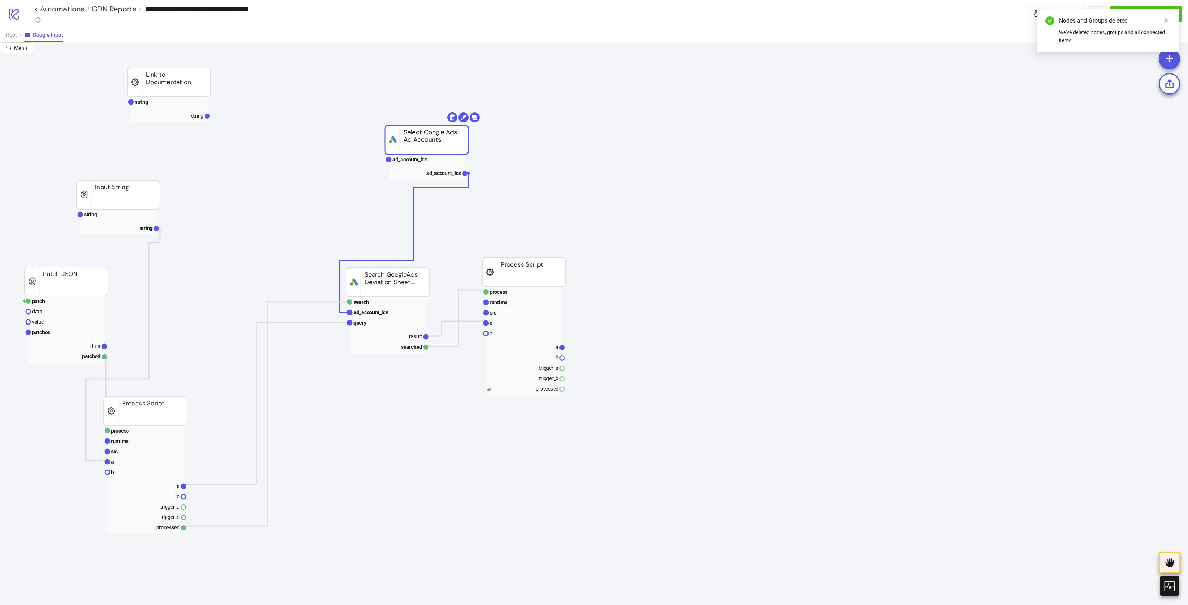
drag, startPoint x: 269, startPoint y: 166, endPoint x: 250, endPoint y: 105, distance: 64.3
drag, startPoint x: 197, startPoint y: 85, endPoint x: 671, endPoint y: 95, distance: 473.6
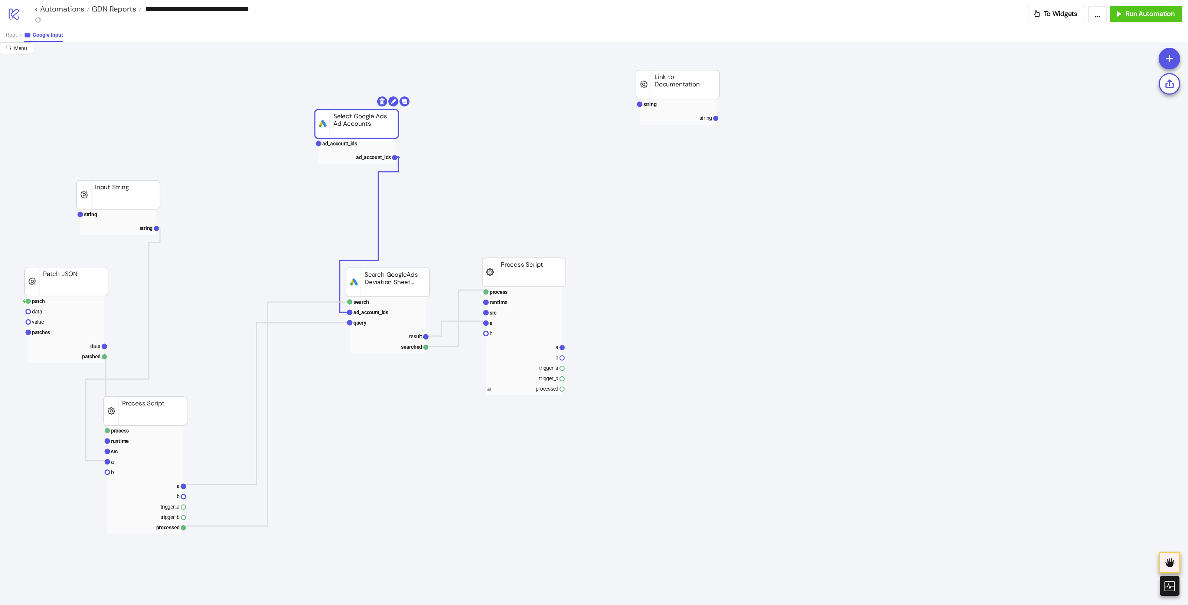
drag, startPoint x: 431, startPoint y: 138, endPoint x: 361, endPoint y: 122, distance: 71.9
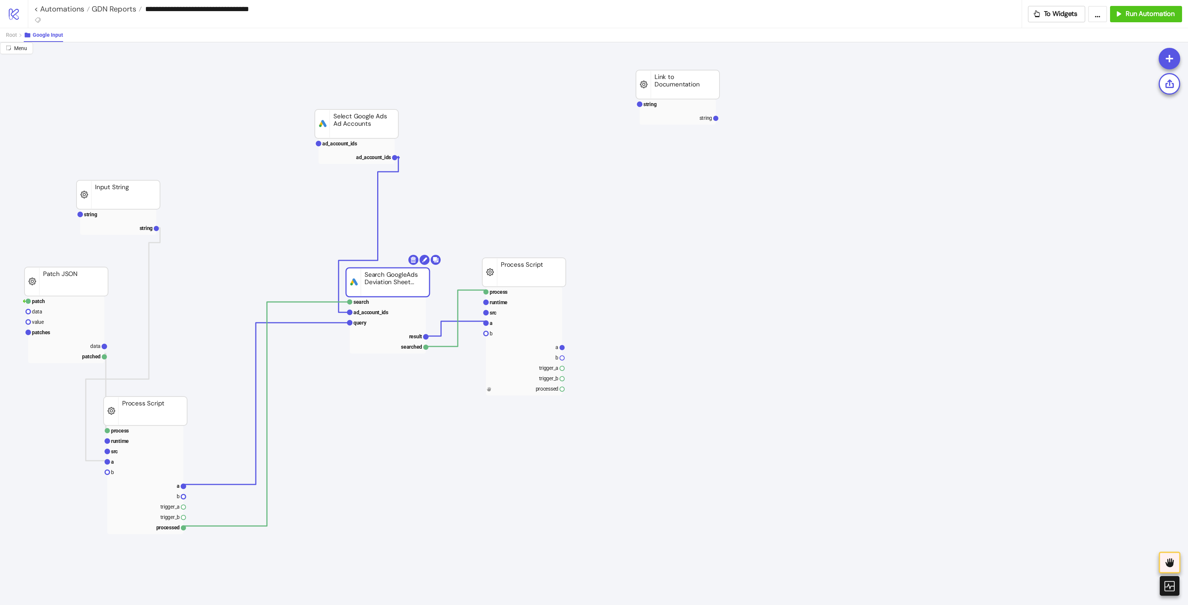
drag, startPoint x: 390, startPoint y: 283, endPoint x: 357, endPoint y: 316, distance: 47.2
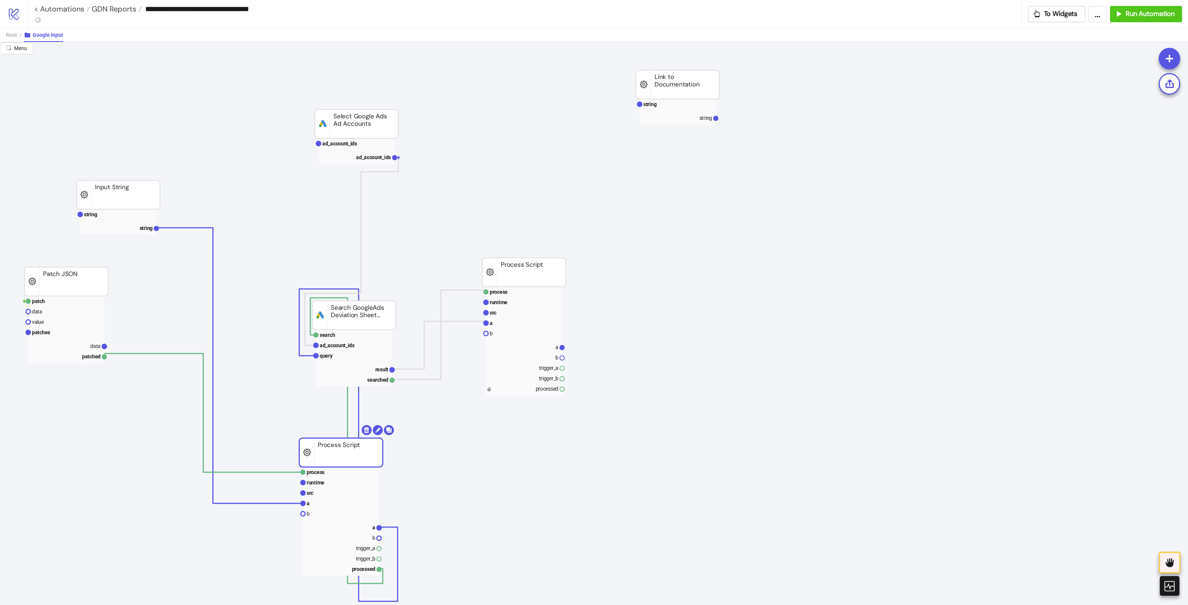
drag, startPoint x: 168, startPoint y: 409, endPoint x: 372, endPoint y: 422, distance: 204.1
drag, startPoint x: 535, startPoint y: 260, endPoint x: 638, endPoint y: 260, distance: 103.2
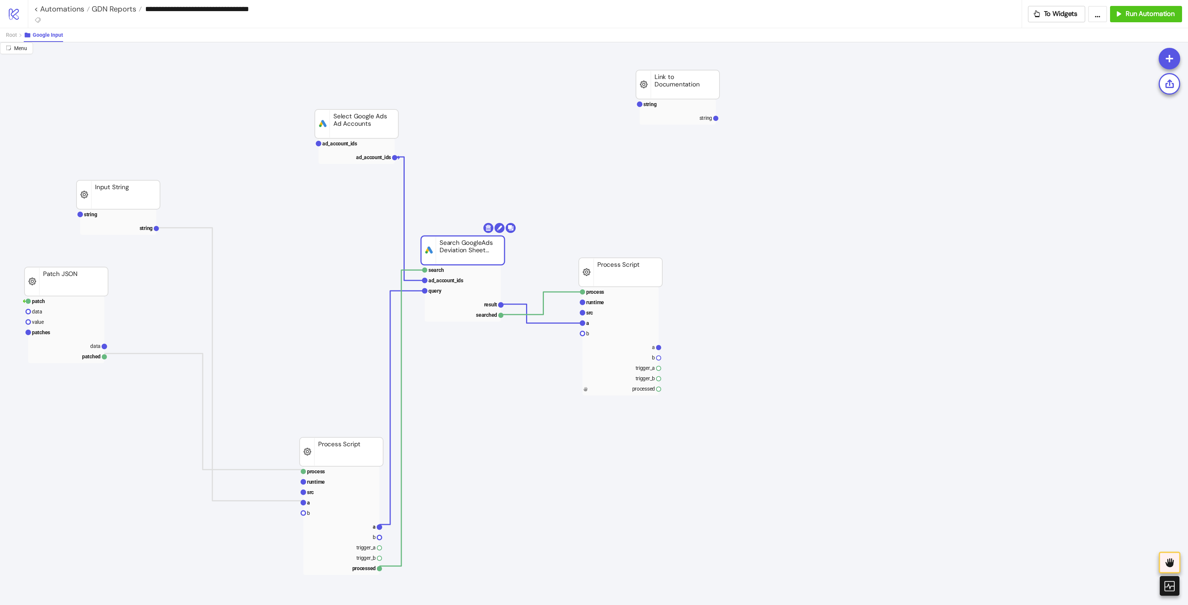
drag, startPoint x: 398, startPoint y: 308, endPoint x: 507, endPoint y: 286, distance: 111.0
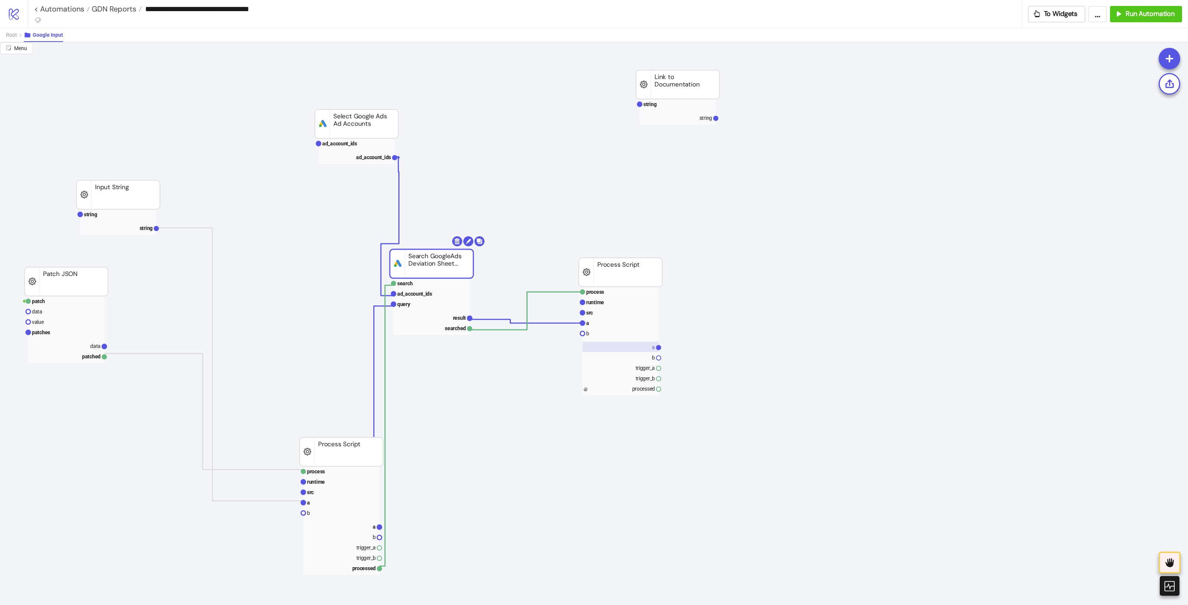
click at [646, 351] on rect at bounding box center [620, 347] width 76 height 10
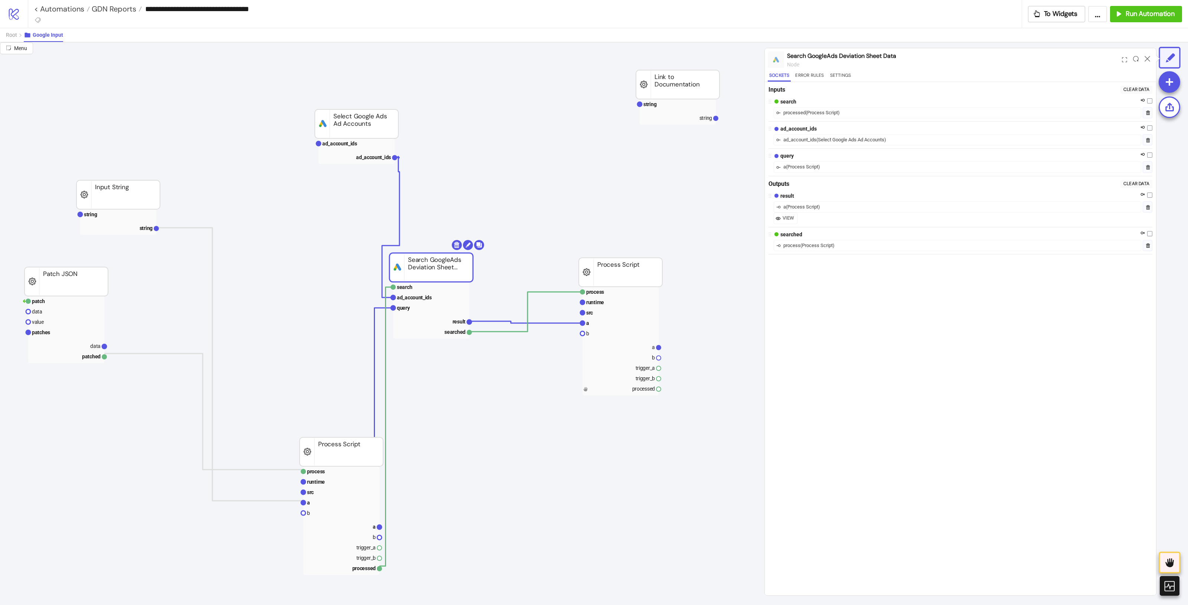
drag, startPoint x: 412, startPoint y: 266, endPoint x: 409, endPoint y: 277, distance: 11.7
click at [409, 277] on rect at bounding box center [430, 267] width 83 height 29
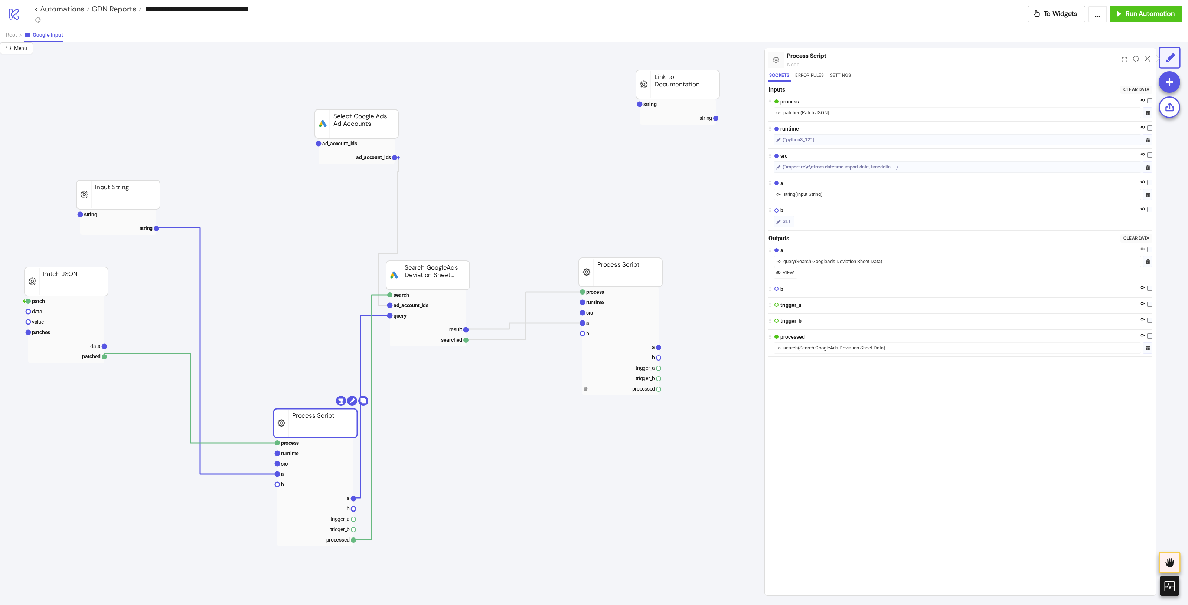
drag, startPoint x: 342, startPoint y: 456, endPoint x: 354, endPoint y: 121, distance: 335.7
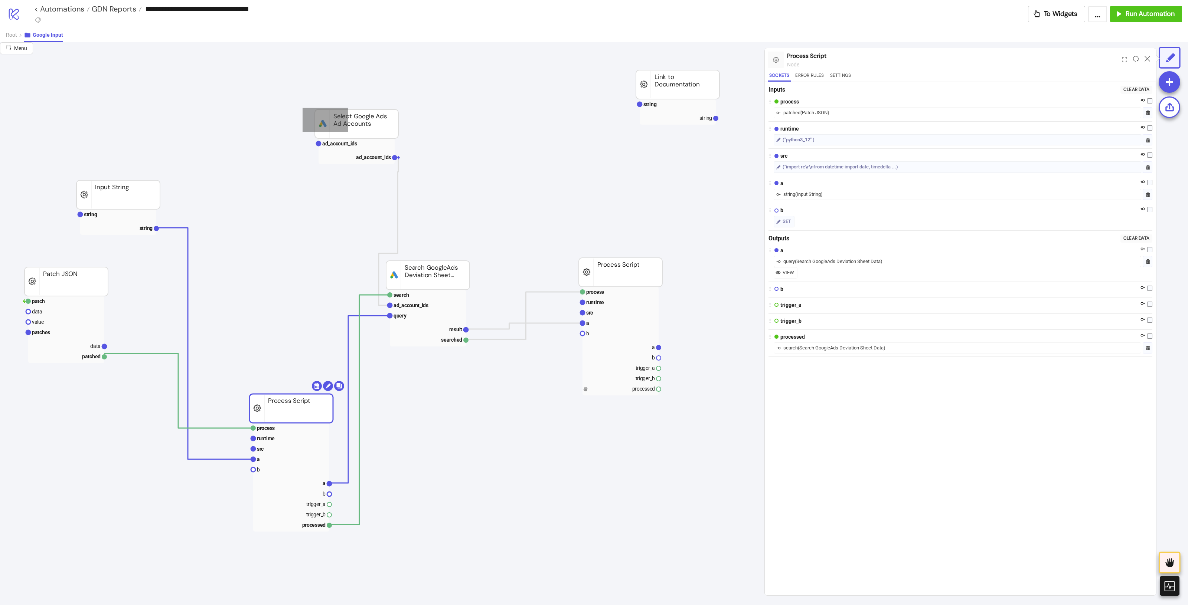
drag, startPoint x: 347, startPoint y: 114, endPoint x: 302, endPoint y: 132, distance: 48.1
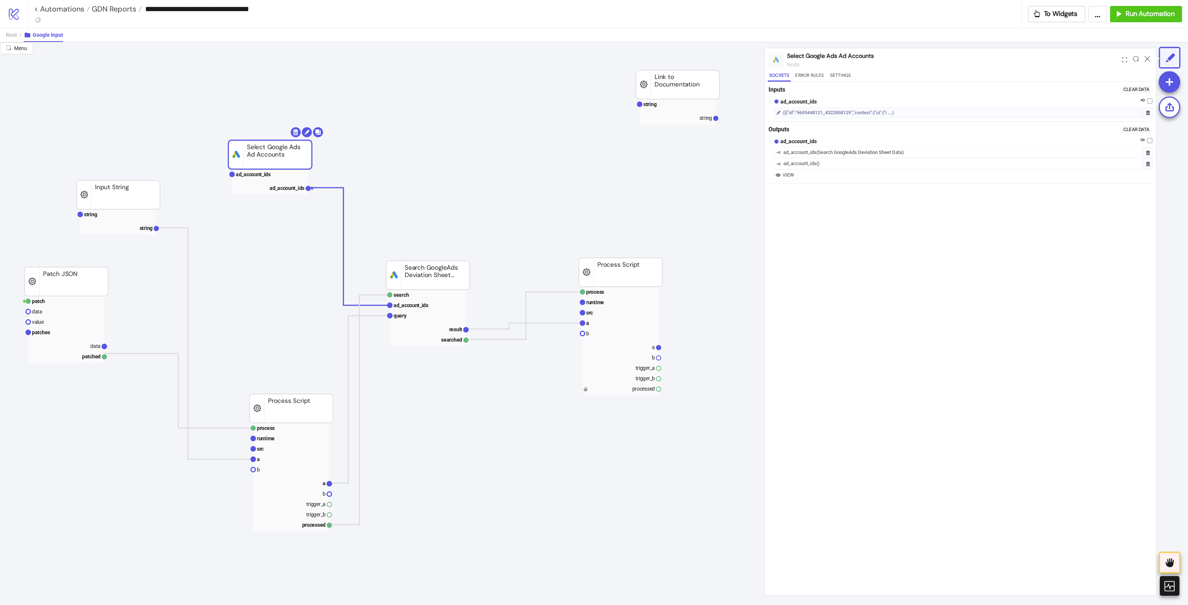
drag, startPoint x: 305, startPoint y: 143, endPoint x: 267, endPoint y: 158, distance: 41.1
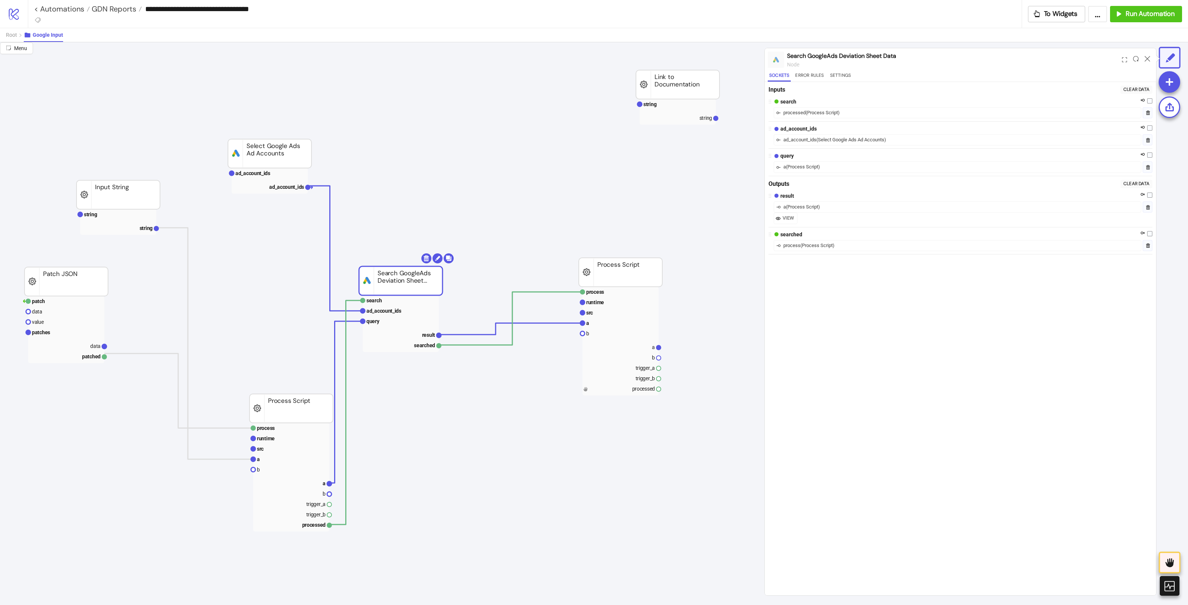
drag, startPoint x: 453, startPoint y: 274, endPoint x: 432, endPoint y: 278, distance: 22.1
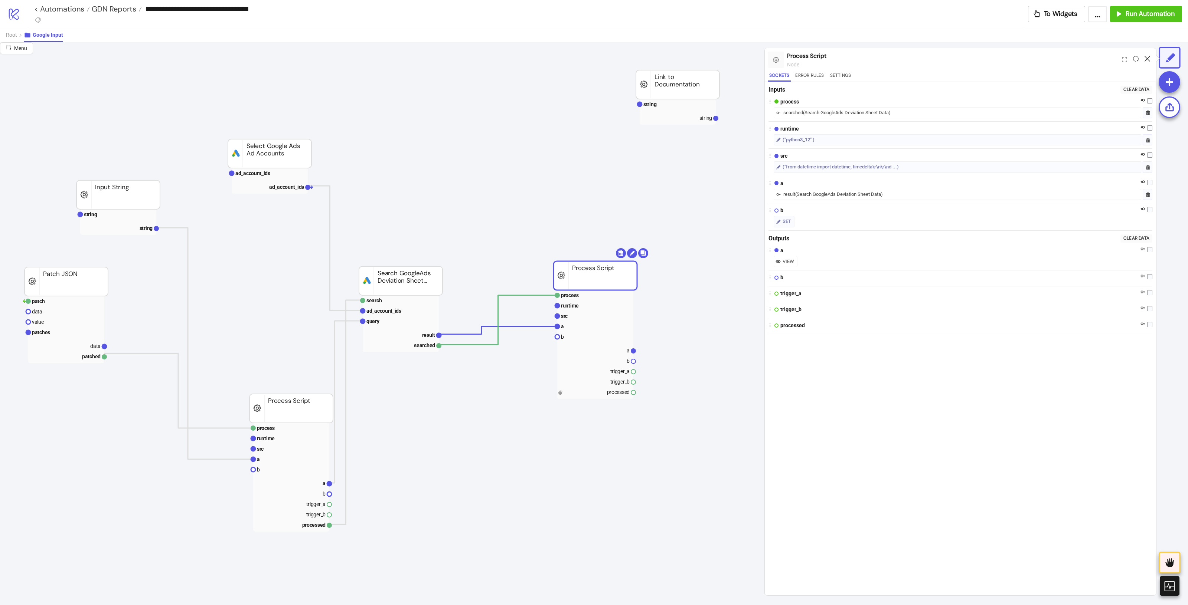
click at [950, 60] on icon at bounding box center [1147, 59] width 6 height 6
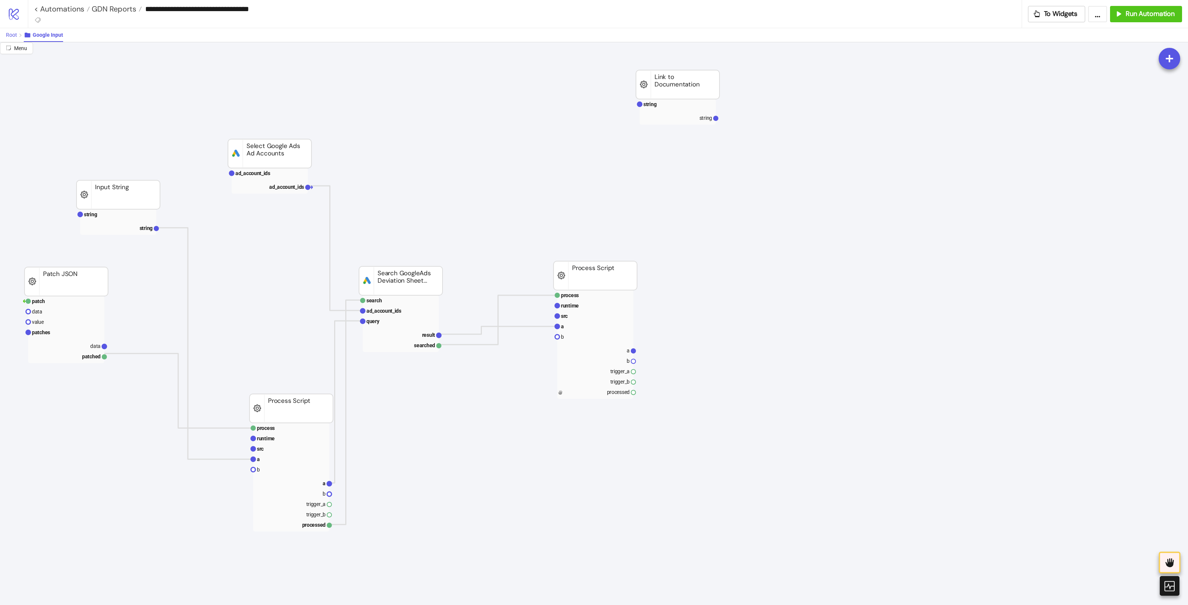
click at [14, 35] on span "Root" at bounding box center [11, 35] width 11 height 6
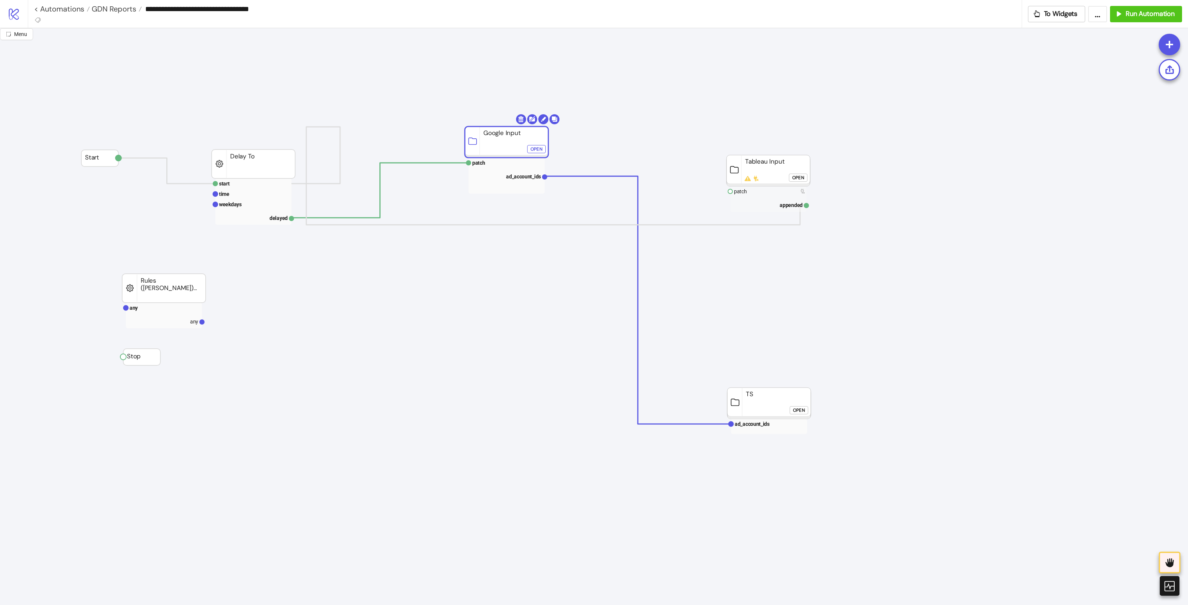
drag, startPoint x: 435, startPoint y: 168, endPoint x: 505, endPoint y: 145, distance: 73.2
click at [505, 145] on rect at bounding box center [506, 142] width 83 height 31
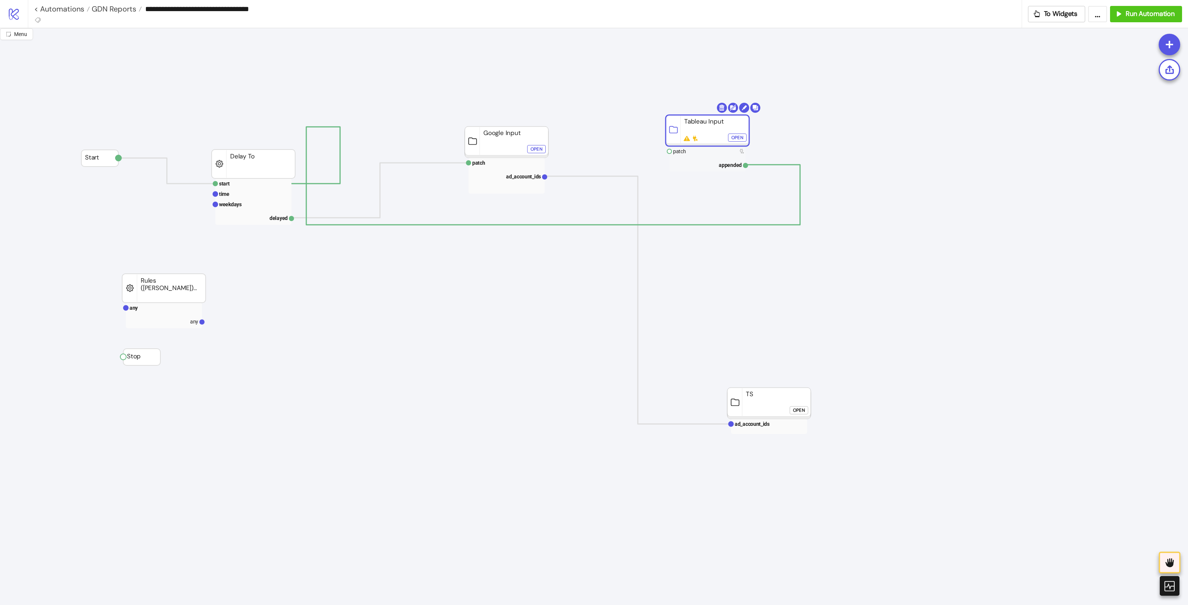
drag, startPoint x: 748, startPoint y: 171, endPoint x: 687, endPoint y: 131, distance: 72.9
click at [737, 140] on div "Open" at bounding box center [737, 138] width 12 height 9
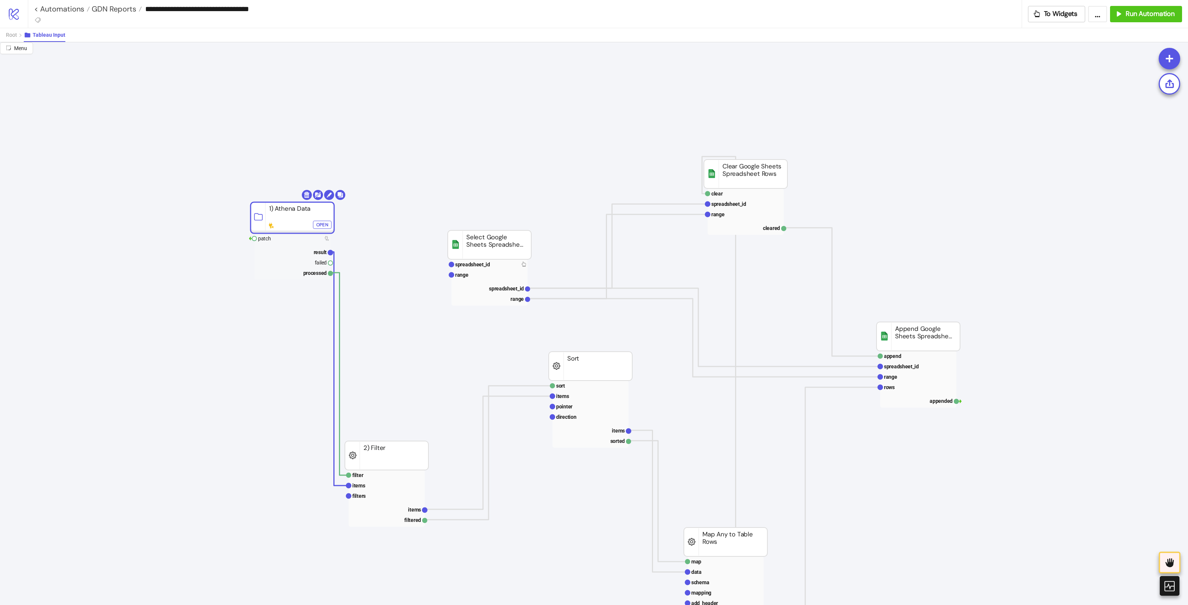
drag, startPoint x: 315, startPoint y: 223, endPoint x: 320, endPoint y: 190, distance: 33.4
click at [320, 202] on rect at bounding box center [291, 217] width 83 height 31
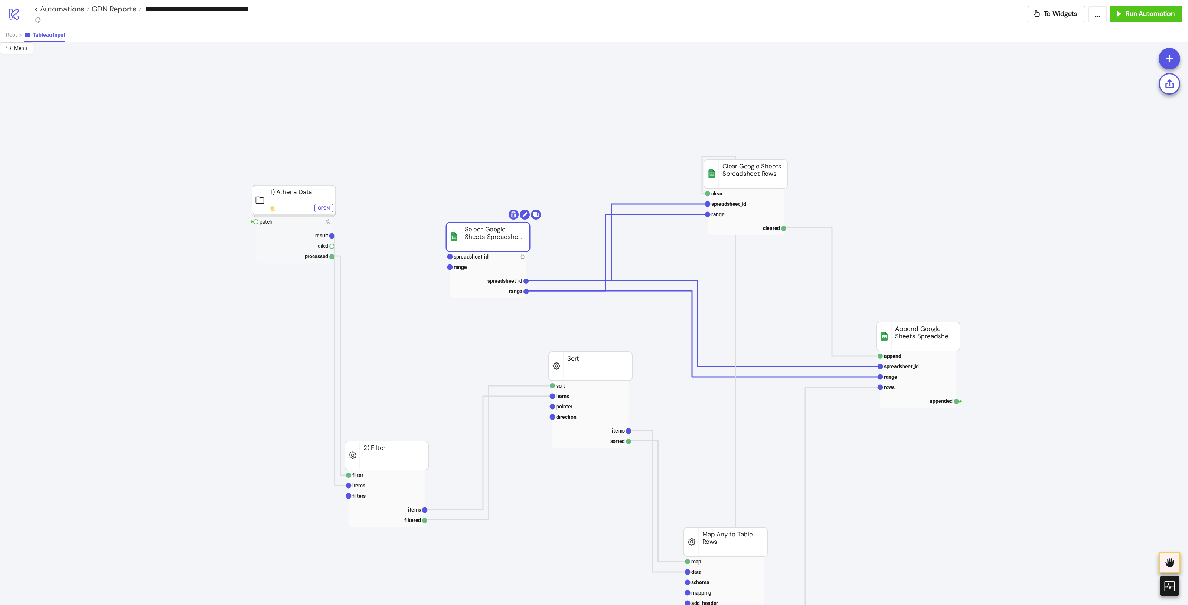
drag, startPoint x: 501, startPoint y: 240, endPoint x: 489, endPoint y: 212, distance: 31.4
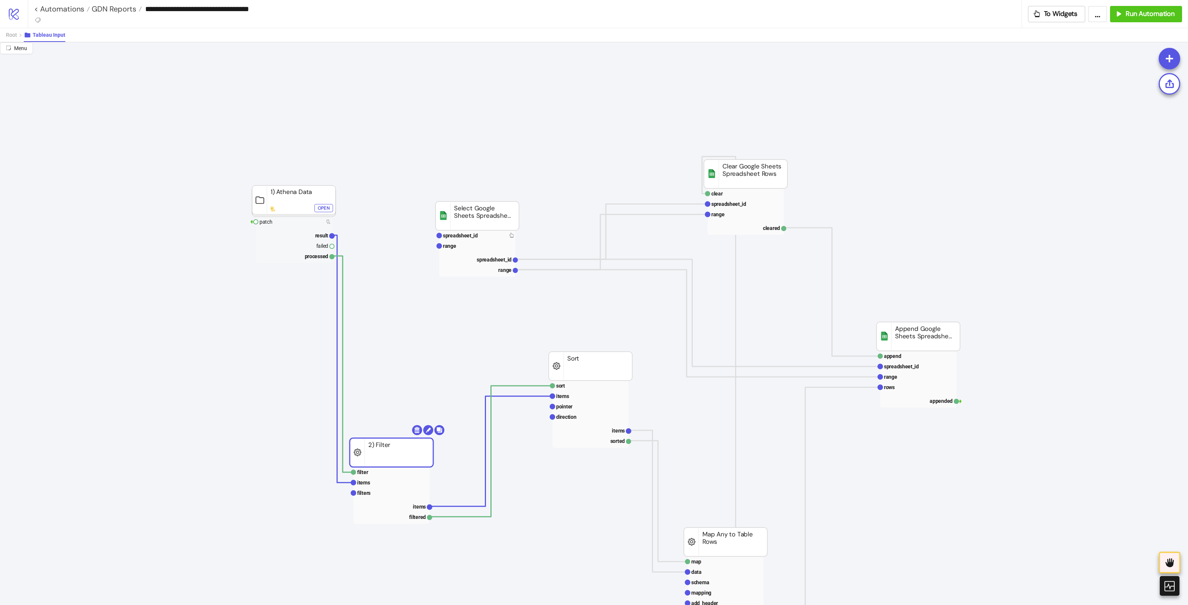
drag, startPoint x: 395, startPoint y: 453, endPoint x: 392, endPoint y: 430, distance: 23.3
click at [402, 458] on rect at bounding box center [388, 460] width 76 height 10
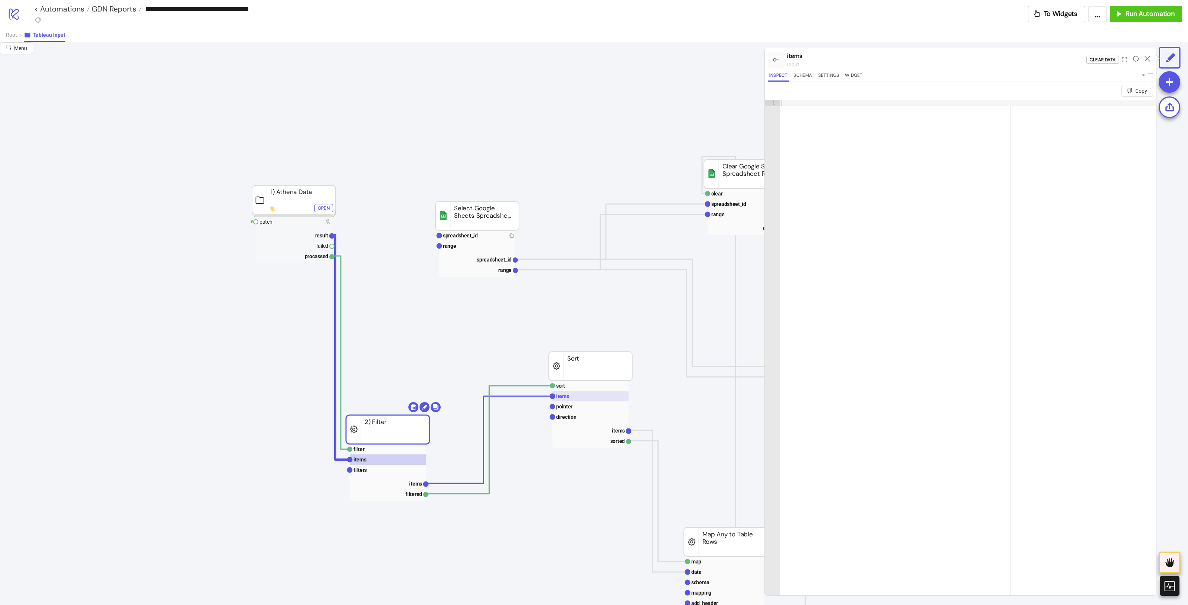
click at [597, 398] on rect at bounding box center [590, 396] width 76 height 10
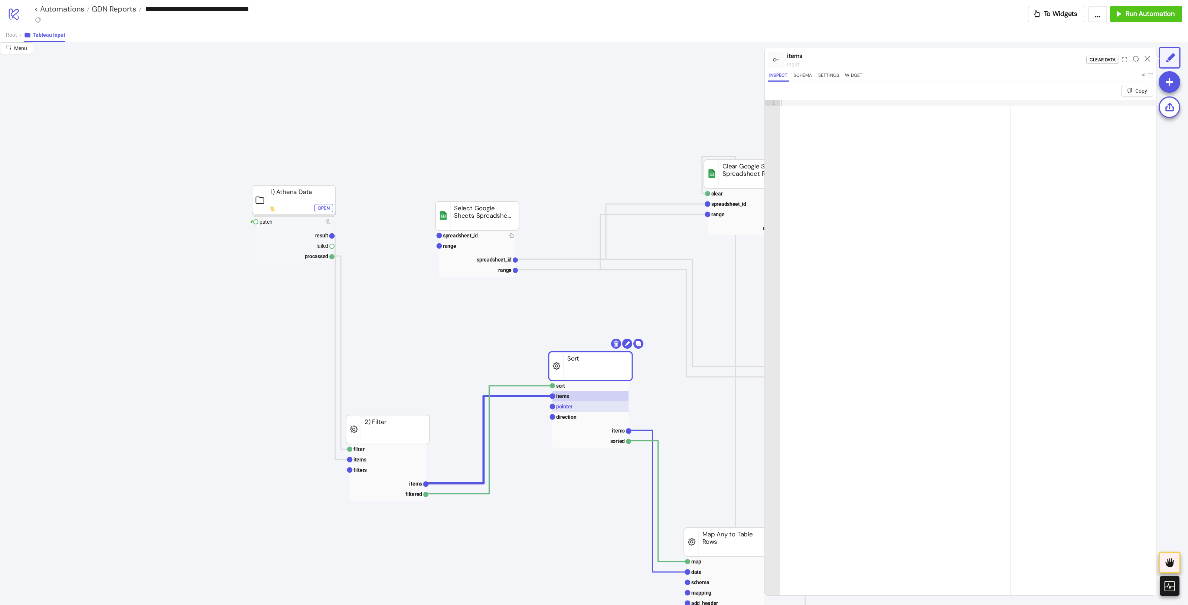
click at [595, 409] on rect at bounding box center [590, 407] width 76 height 10
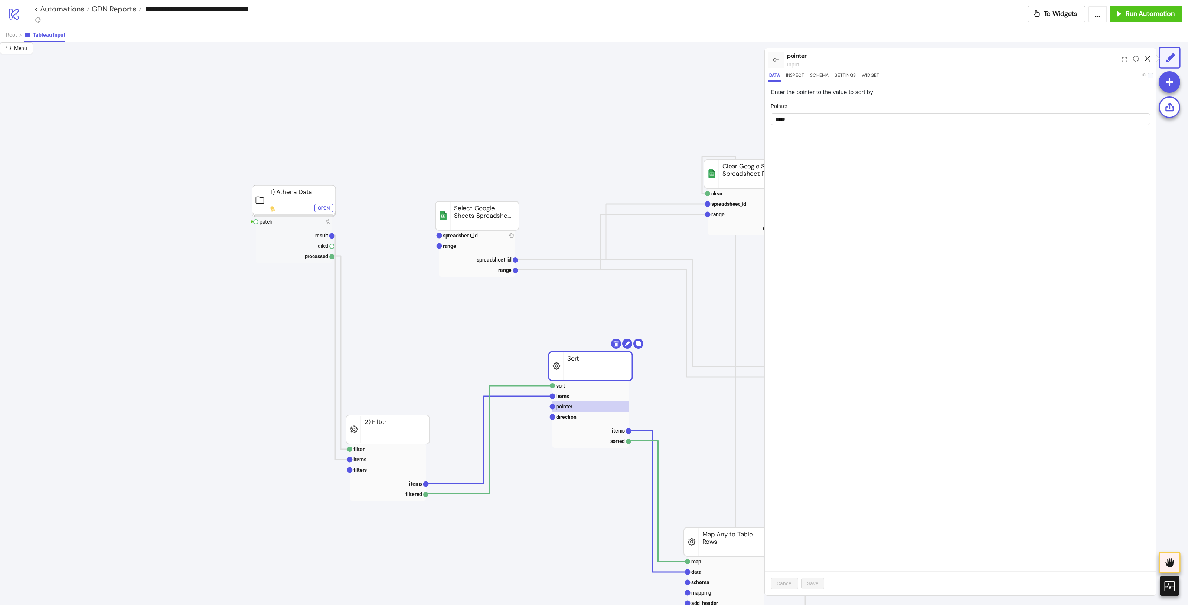
click at [950, 56] on icon at bounding box center [1147, 59] width 6 height 6
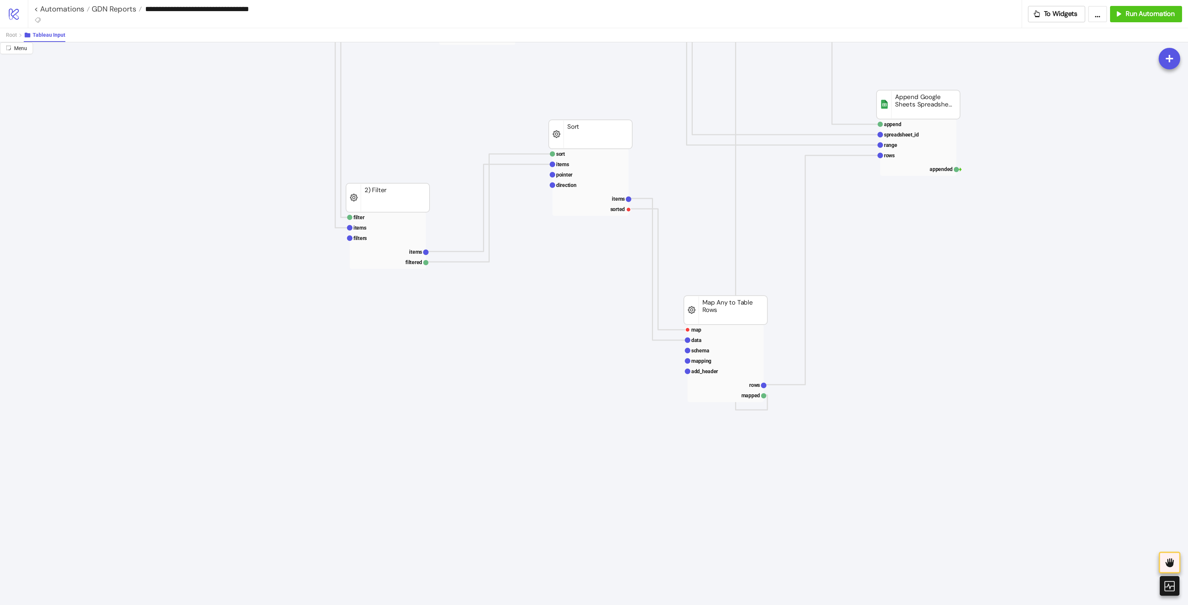
scroll to position [139, 0]
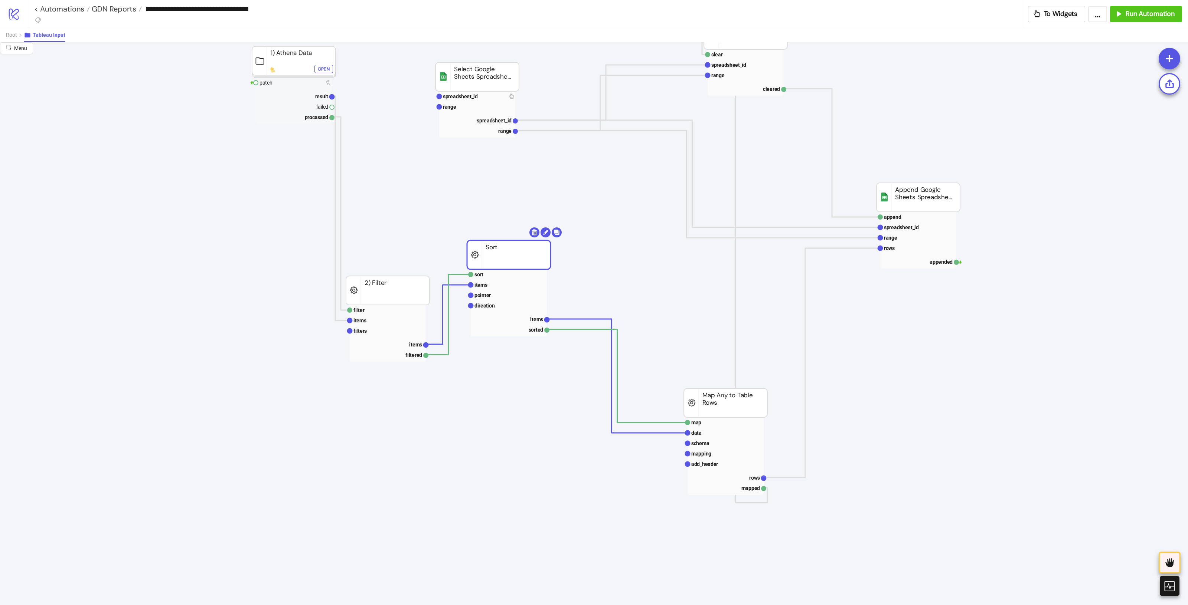
drag, startPoint x: 579, startPoint y: 213, endPoint x: 500, endPoint y: 214, distance: 79.8
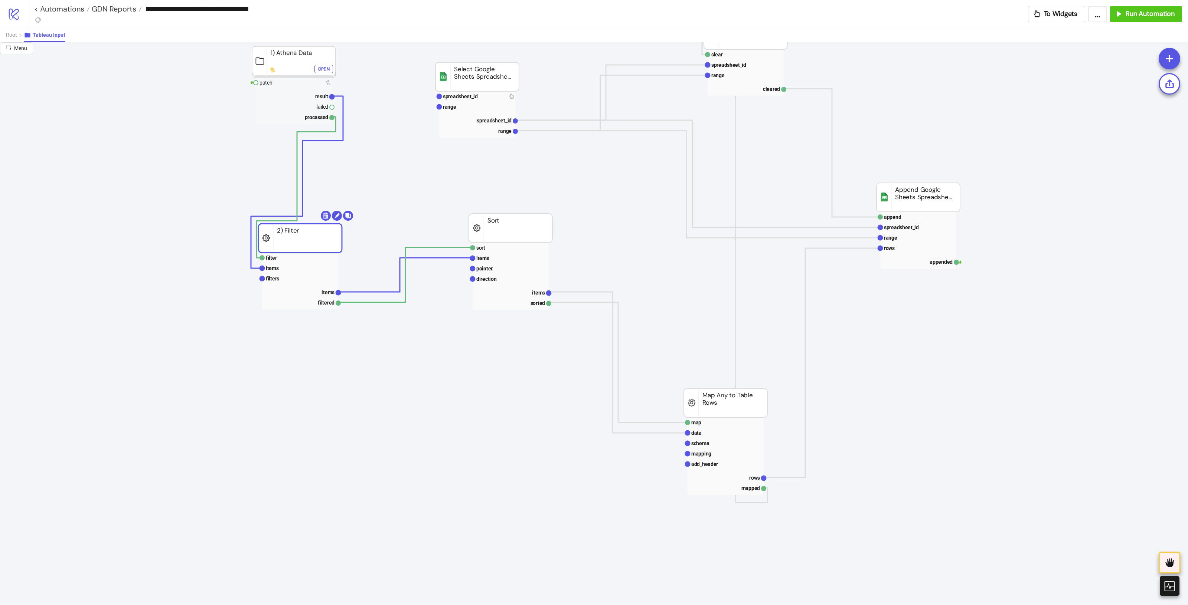
drag, startPoint x: 318, startPoint y: 289, endPoint x: 262, endPoint y: 212, distance: 94.9
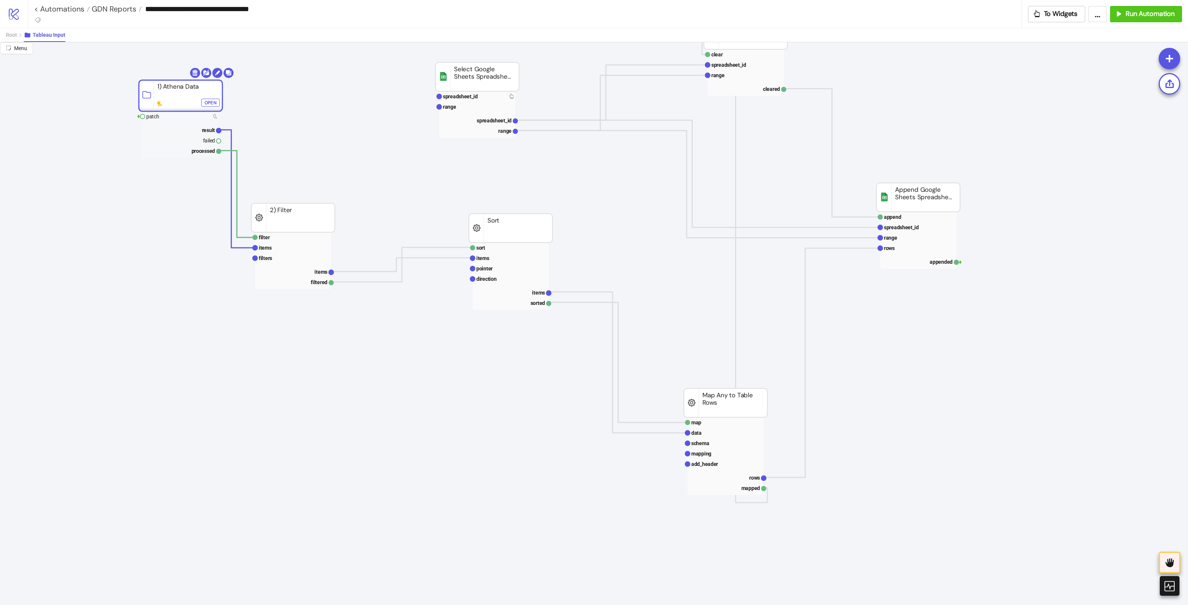
drag, startPoint x: 179, startPoint y: 88, endPoint x: 137, endPoint y: 108, distance: 46.3
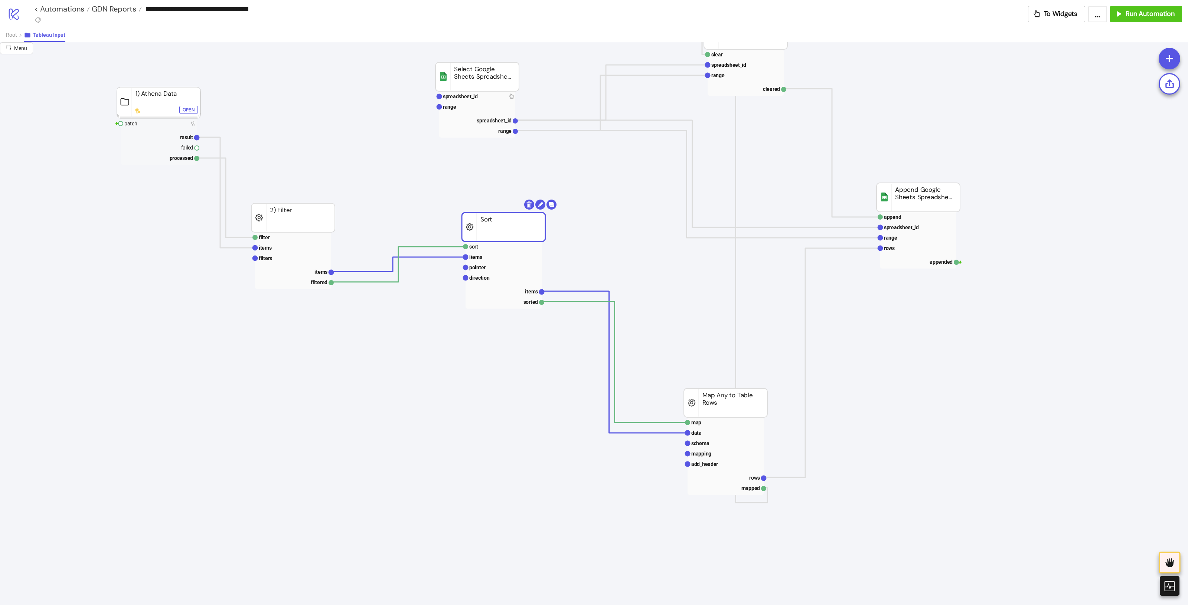
drag, startPoint x: 507, startPoint y: 228, endPoint x: 499, endPoint y: 227, distance: 7.8
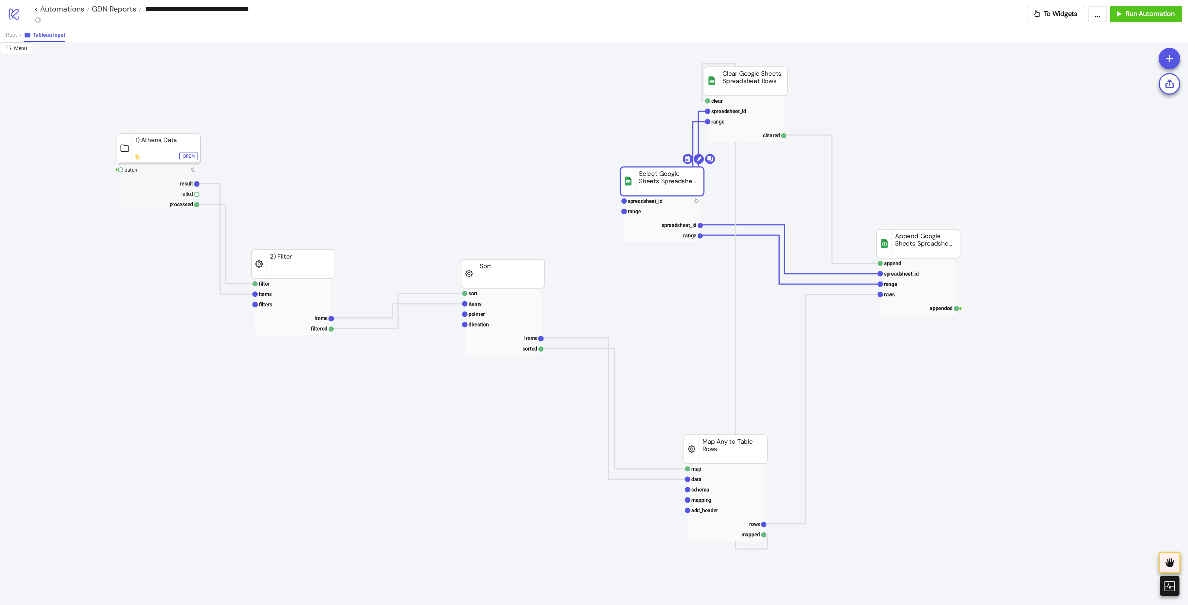
drag, startPoint x: 489, startPoint y: 140, endPoint x: 683, endPoint y: 196, distance: 201.9
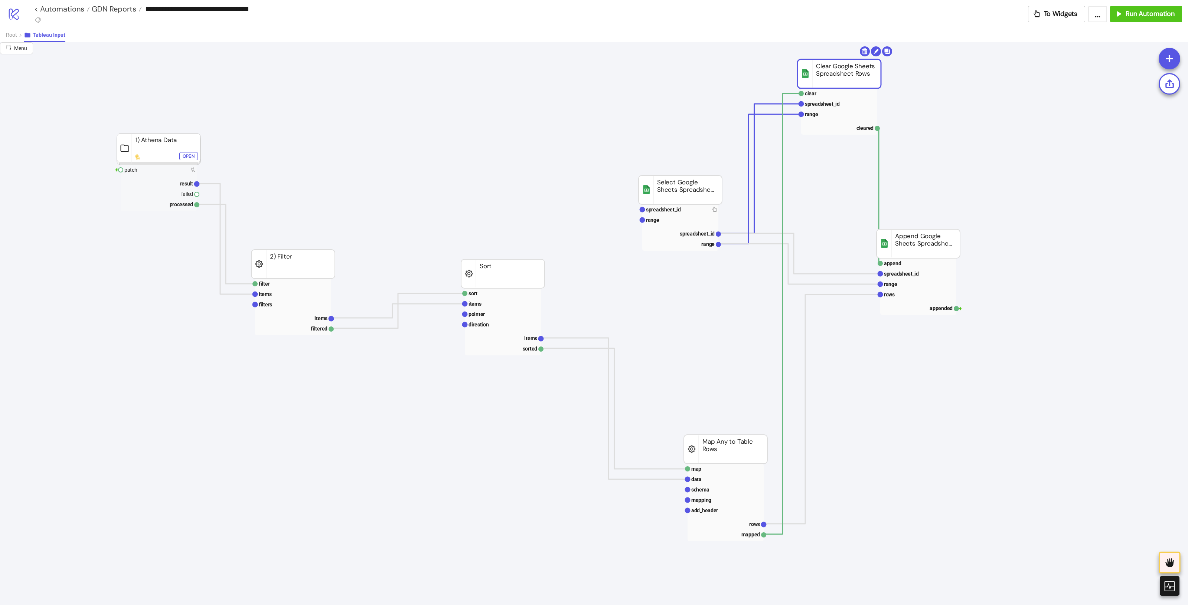
drag, startPoint x: 749, startPoint y: 91, endPoint x: 842, endPoint y: 84, distance: 93.8
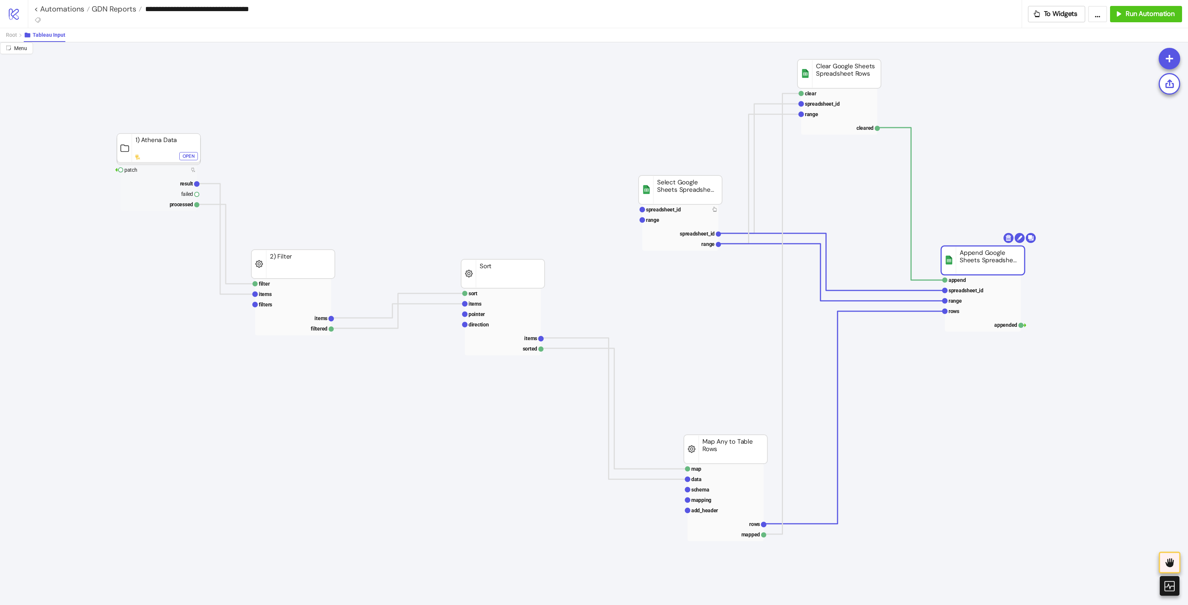
drag, startPoint x: 923, startPoint y: 235, endPoint x: 943, endPoint y: 294, distance: 62.7
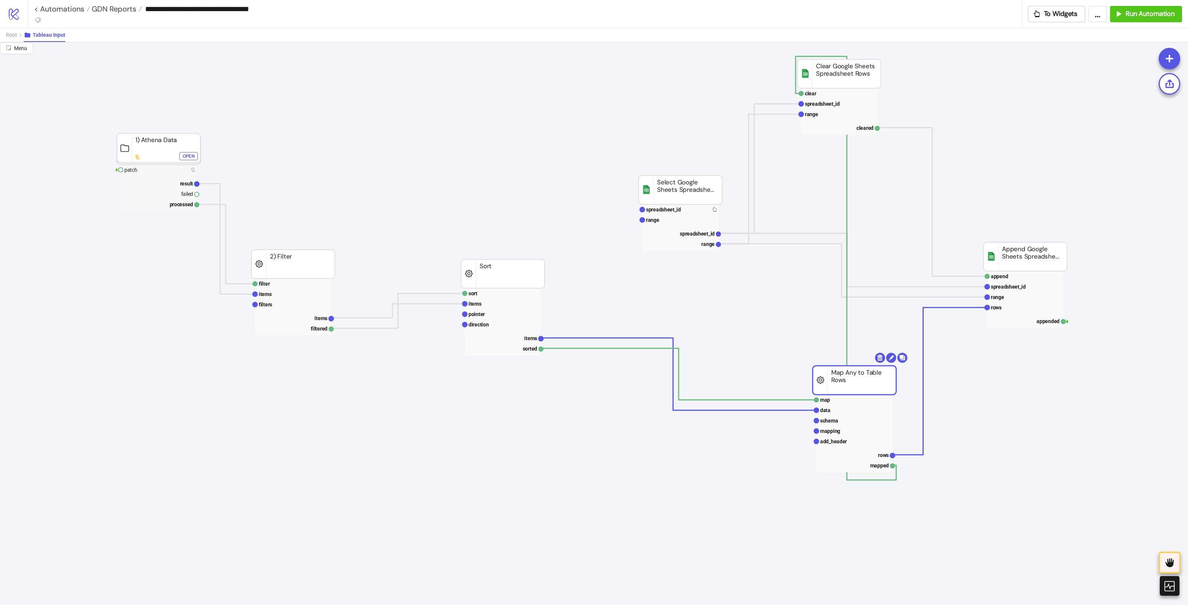
drag, startPoint x: 772, startPoint y: 433, endPoint x: 837, endPoint y: 367, distance: 92.6
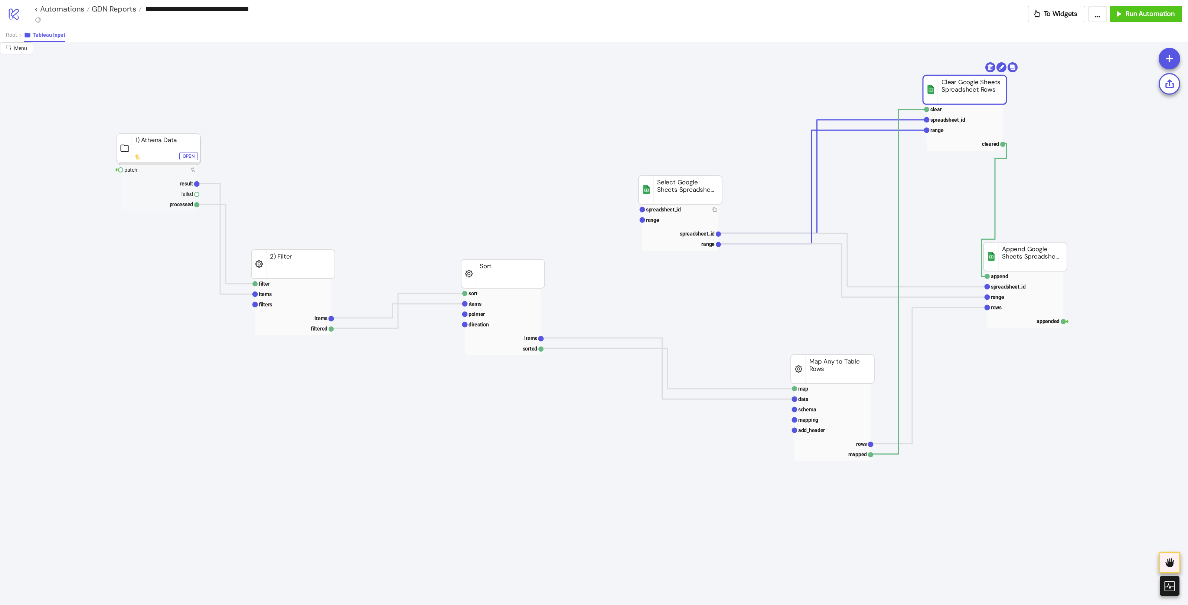
drag, startPoint x: 855, startPoint y: 74, endPoint x: 981, endPoint y: 90, distance: 127.2
click at [534, 328] on rect at bounding box center [503, 325] width 76 height 10
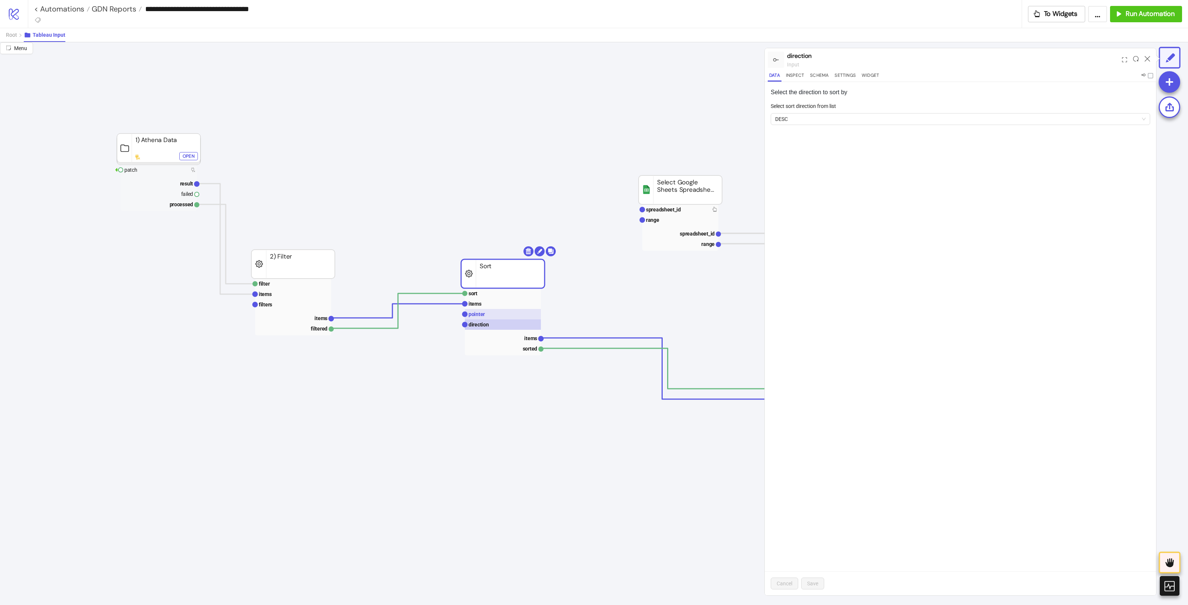
click at [509, 314] on rect at bounding box center [503, 314] width 76 height 10
click at [514, 329] on rect at bounding box center [503, 325] width 76 height 10
click at [531, 338] on text "items" at bounding box center [530, 338] width 13 height 6
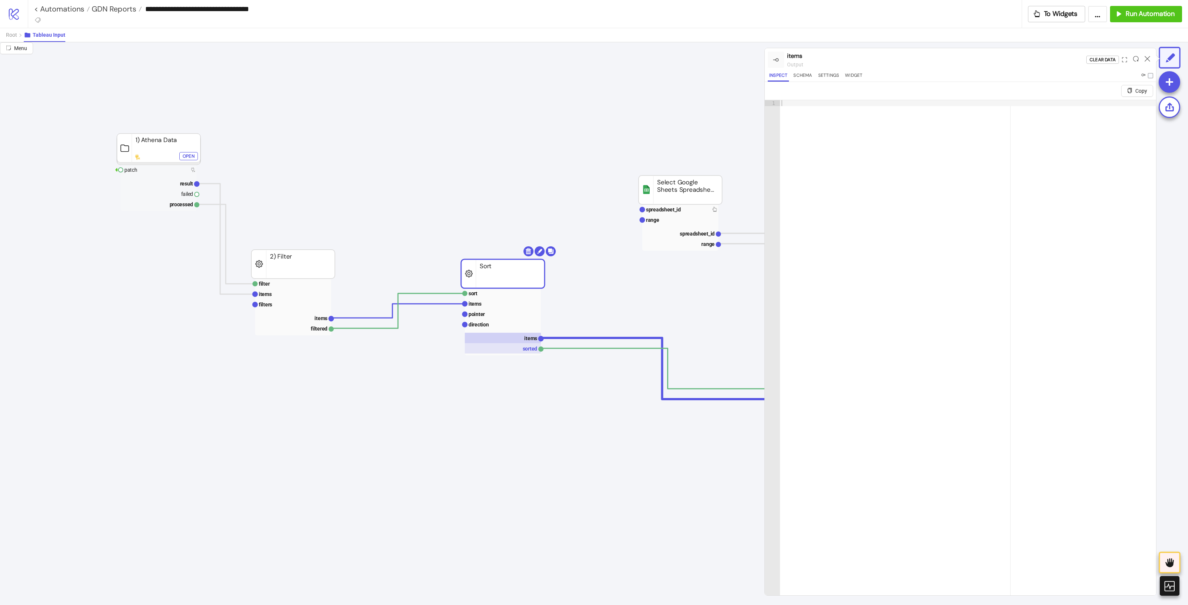
click at [533, 354] on g "sort items pointer direction items sorted" at bounding box center [502, 321] width 81 height 67
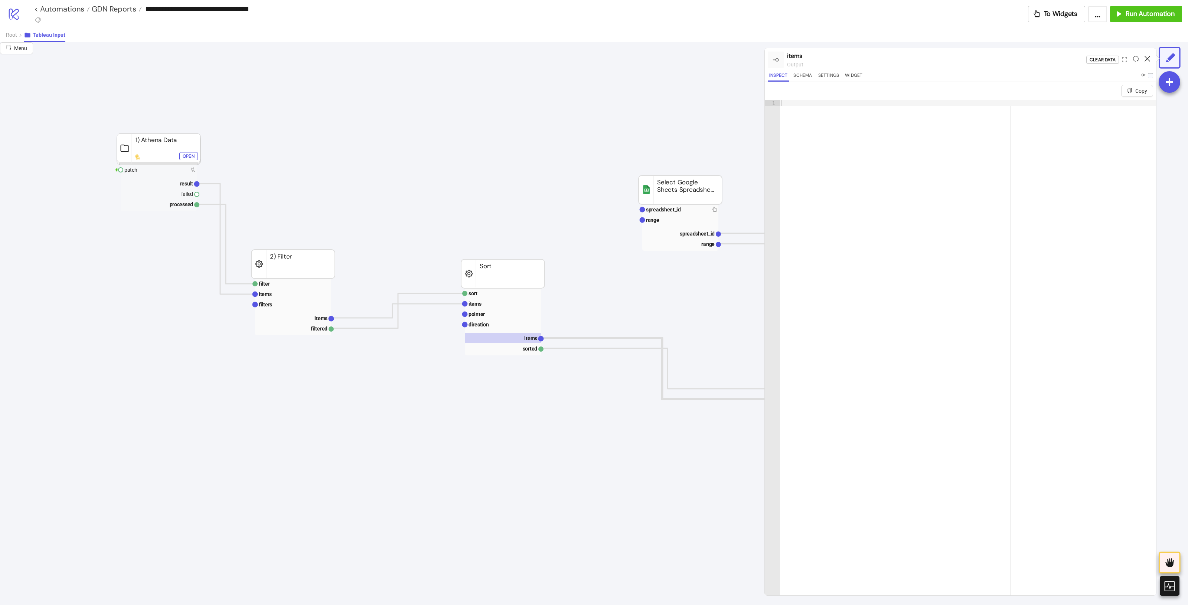
click at [950, 58] on icon at bounding box center [1147, 59] width 6 height 6
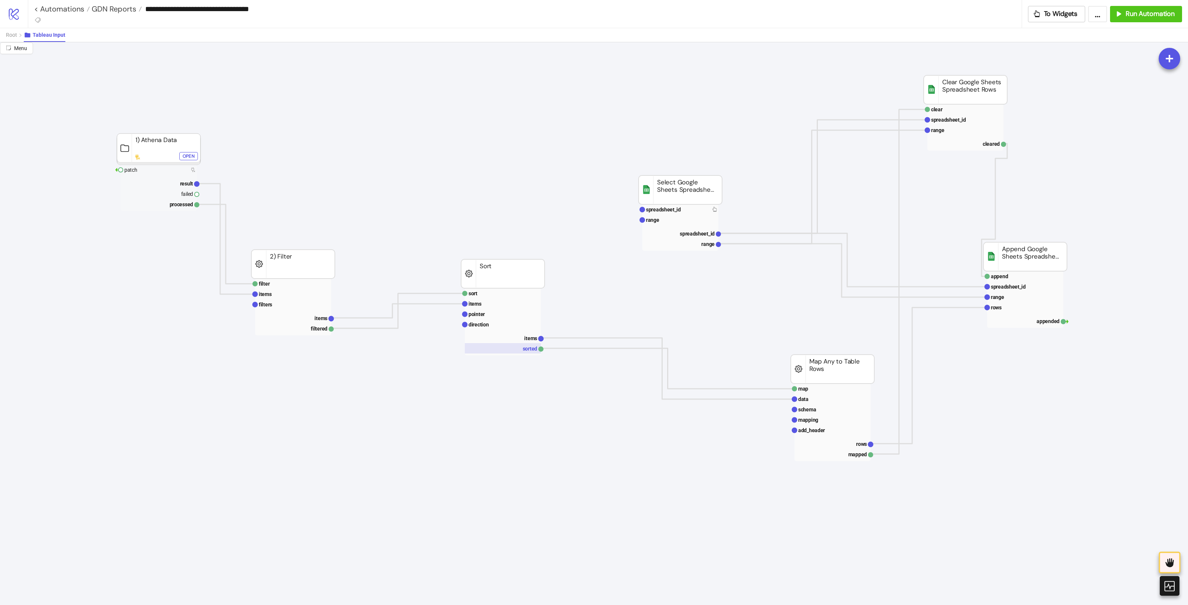
click at [512, 348] on rect at bounding box center [503, 348] width 76 height 10
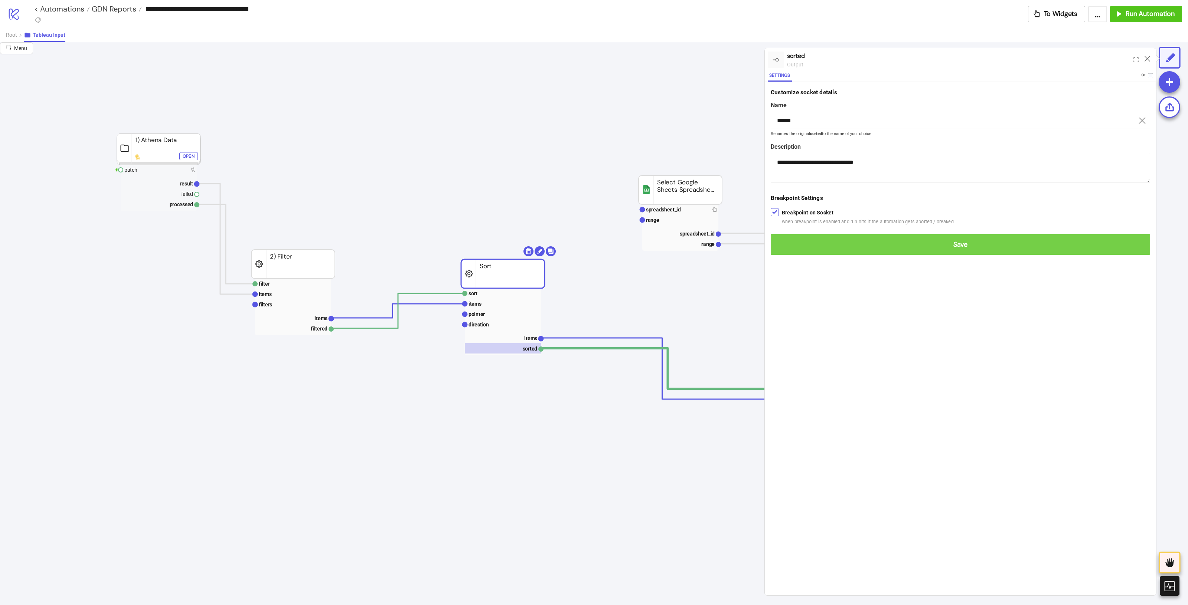
click at [862, 248] on span "Save" at bounding box center [959, 244] width 367 height 9
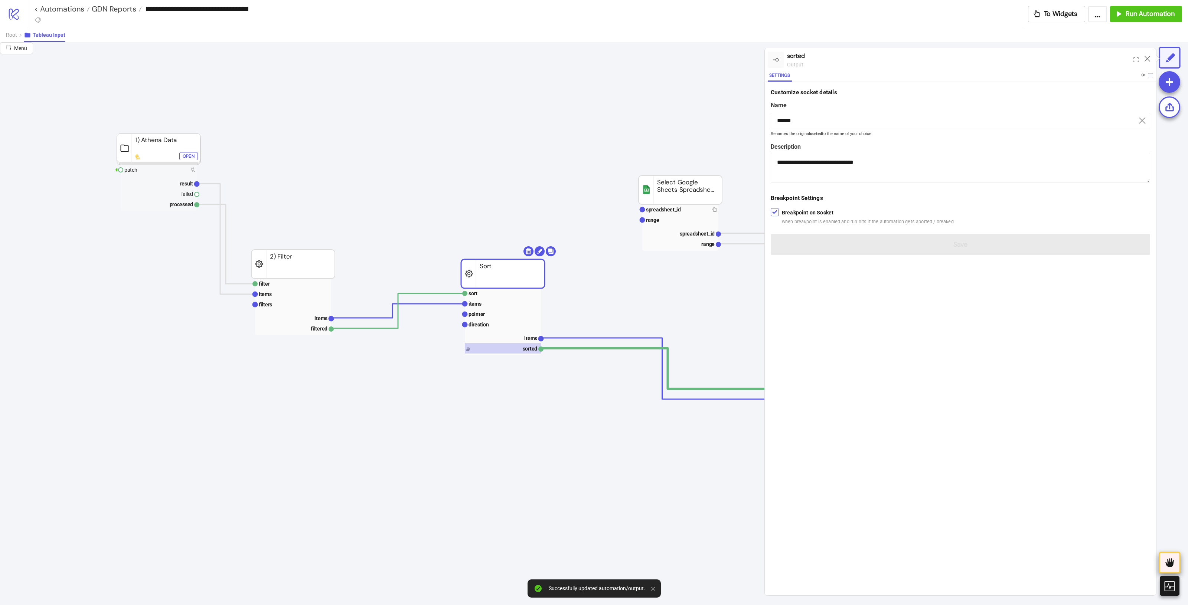
click at [950, 484] on icon at bounding box center [1169, 563] width 12 height 12
click at [950, 484] on icon at bounding box center [1169, 563] width 8 height 9
click at [950, 484] on icon at bounding box center [1168, 586] width 13 height 13
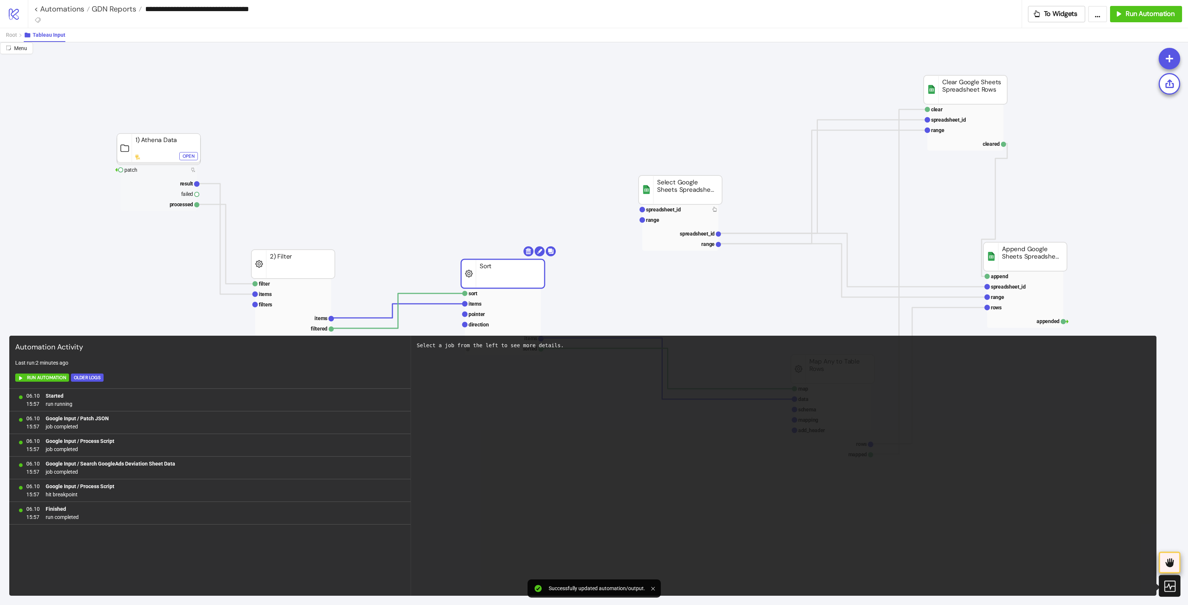
click at [950, 484] on icon at bounding box center [1169, 563] width 12 height 12
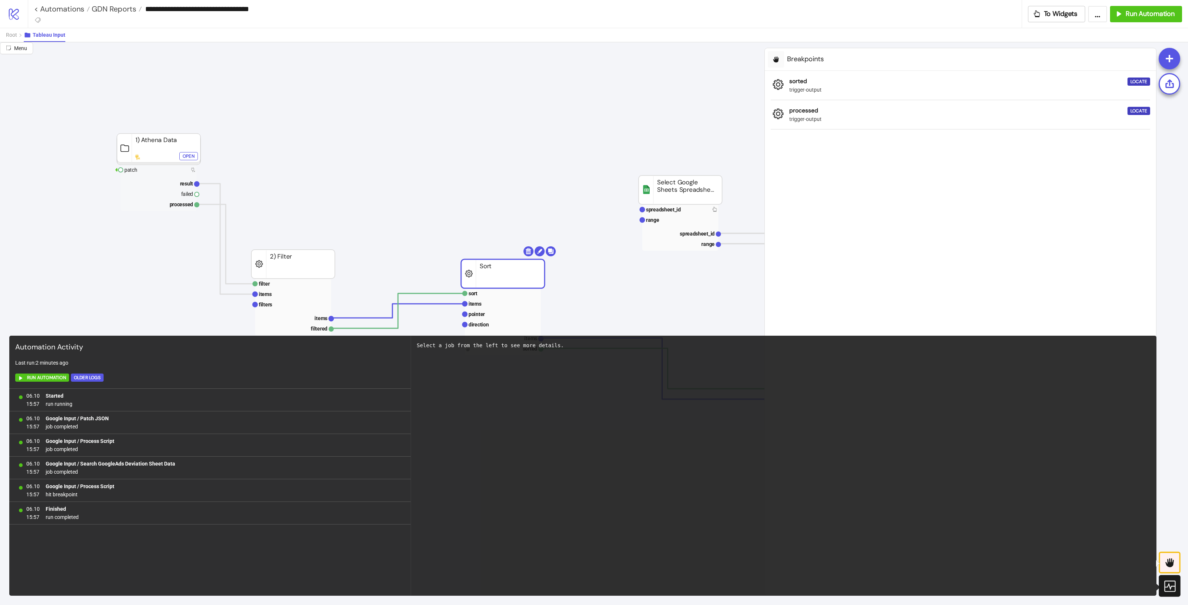
click at [943, 228] on div "sorted trigger - output Locate processed trigger - output Locate" at bounding box center [959, 333] width 391 height 525
click at [950, 111] on div "Locate" at bounding box center [1138, 111] width 17 height 9
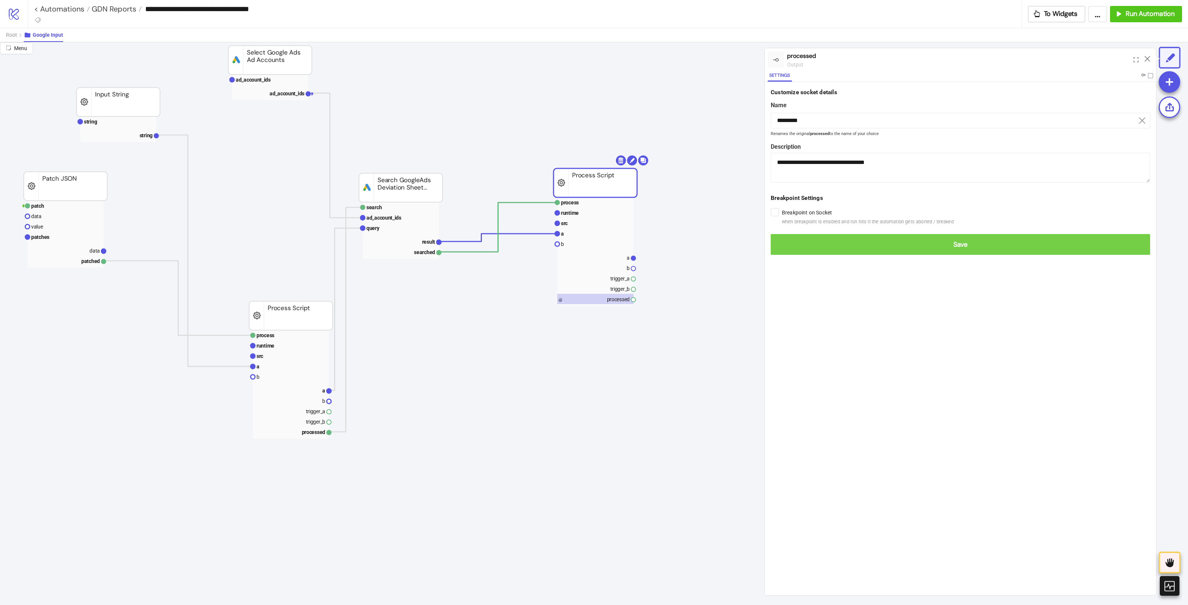
click at [813, 235] on button "Save" at bounding box center [959, 244] width 379 height 21
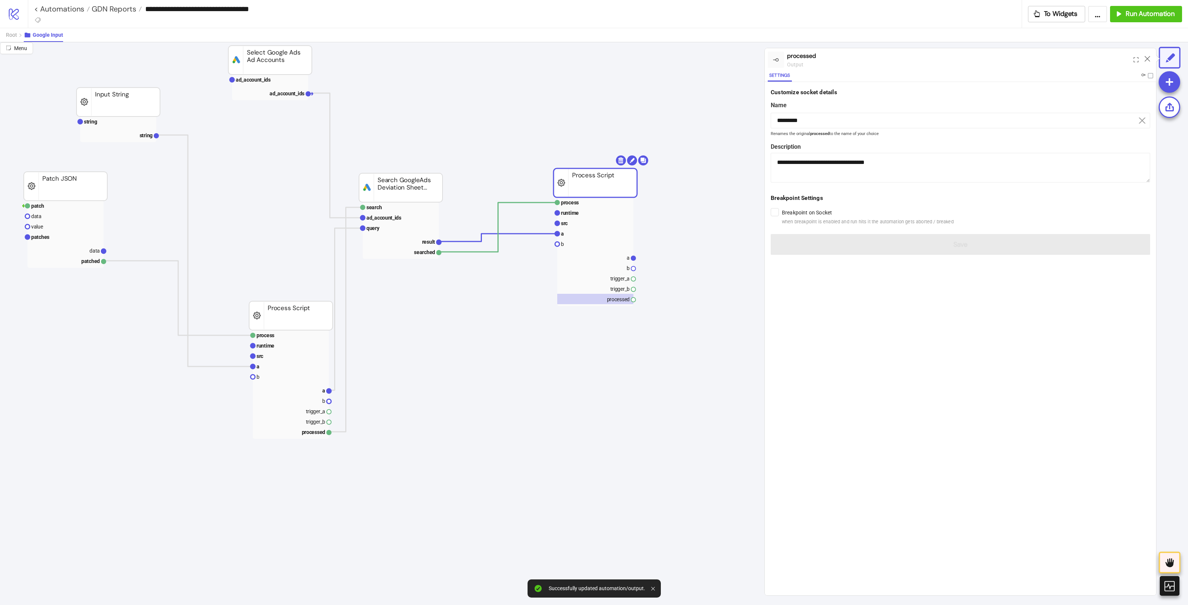
click at [950, 60] on icon at bounding box center [1147, 59] width 6 height 6
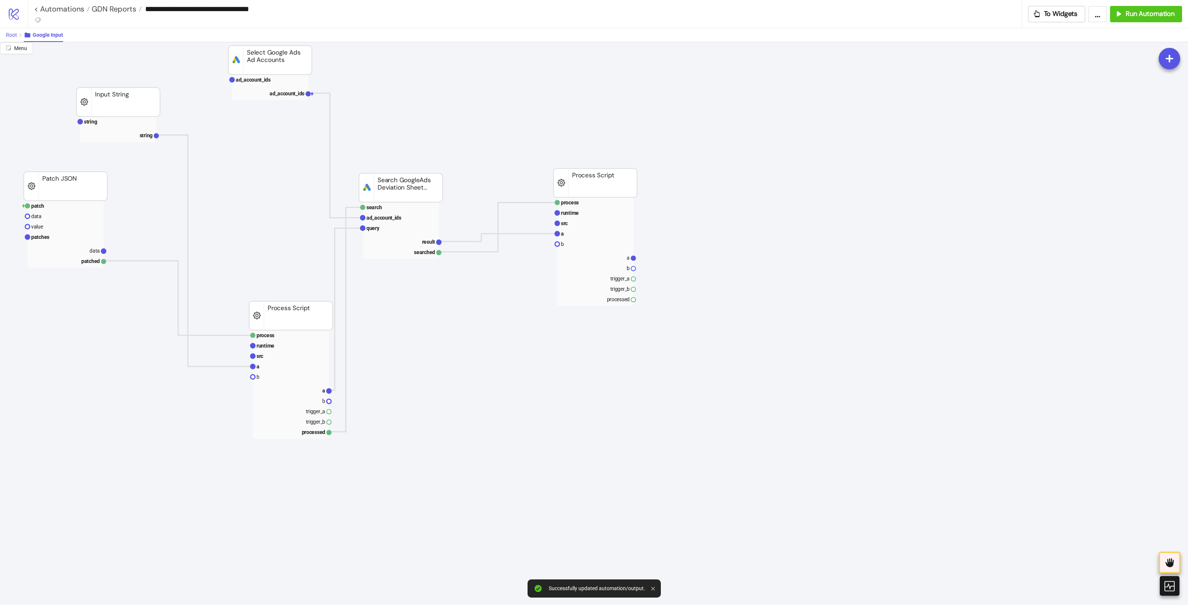
click at [7, 29] on button "Root" at bounding box center [15, 35] width 18 height 14
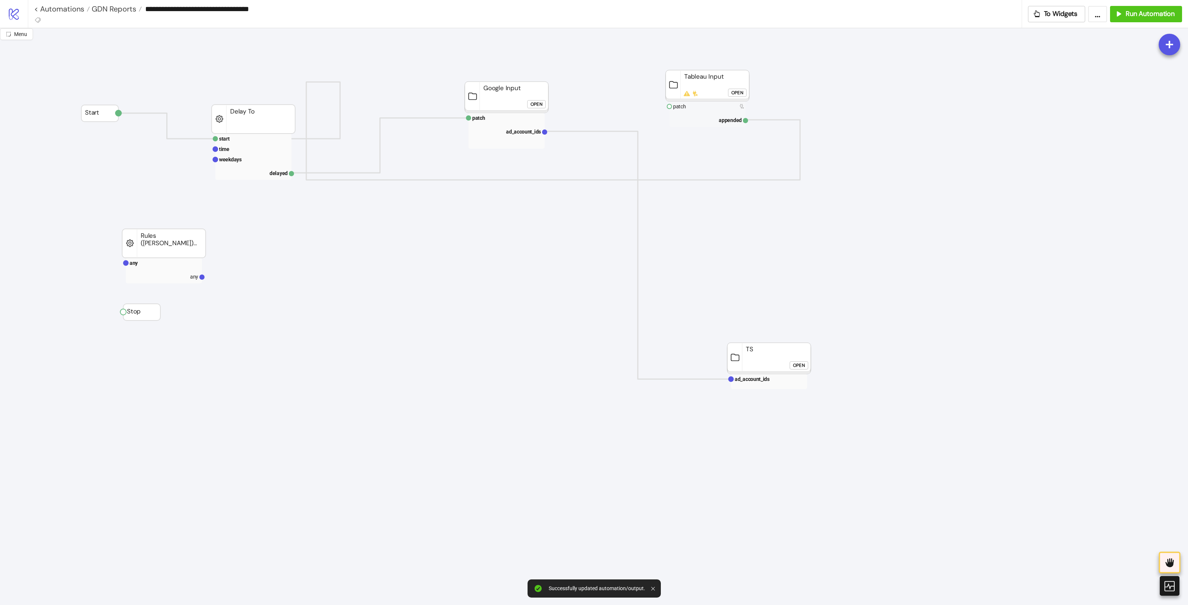
scroll to position [0, 0]
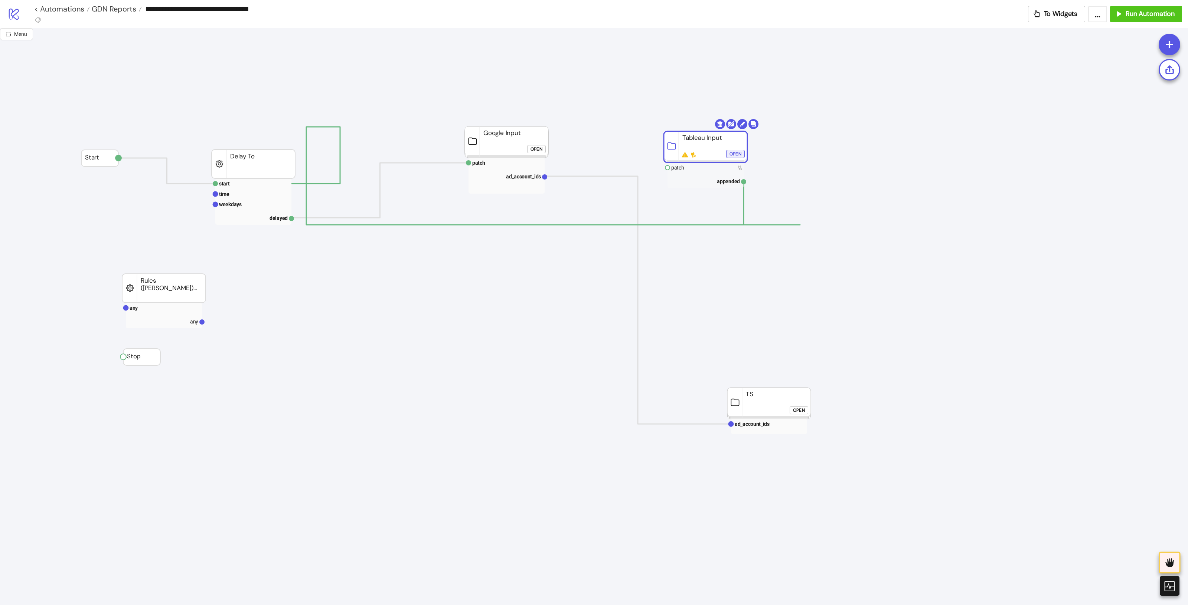
click at [738, 157] on div "Open" at bounding box center [735, 154] width 12 height 9
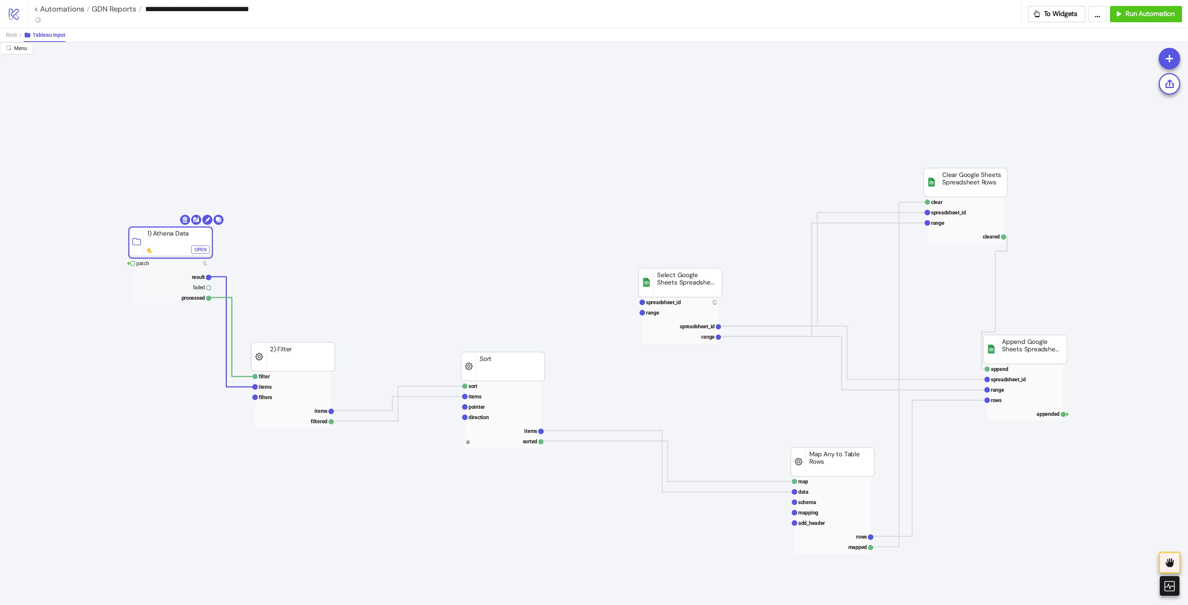
drag, startPoint x: 185, startPoint y: 238, endPoint x: 197, endPoint y: 240, distance: 12.3
click at [198, 239] on rect at bounding box center [170, 242] width 83 height 31
click at [143, 261] on text "patch" at bounding box center [143, 264] width 13 height 6
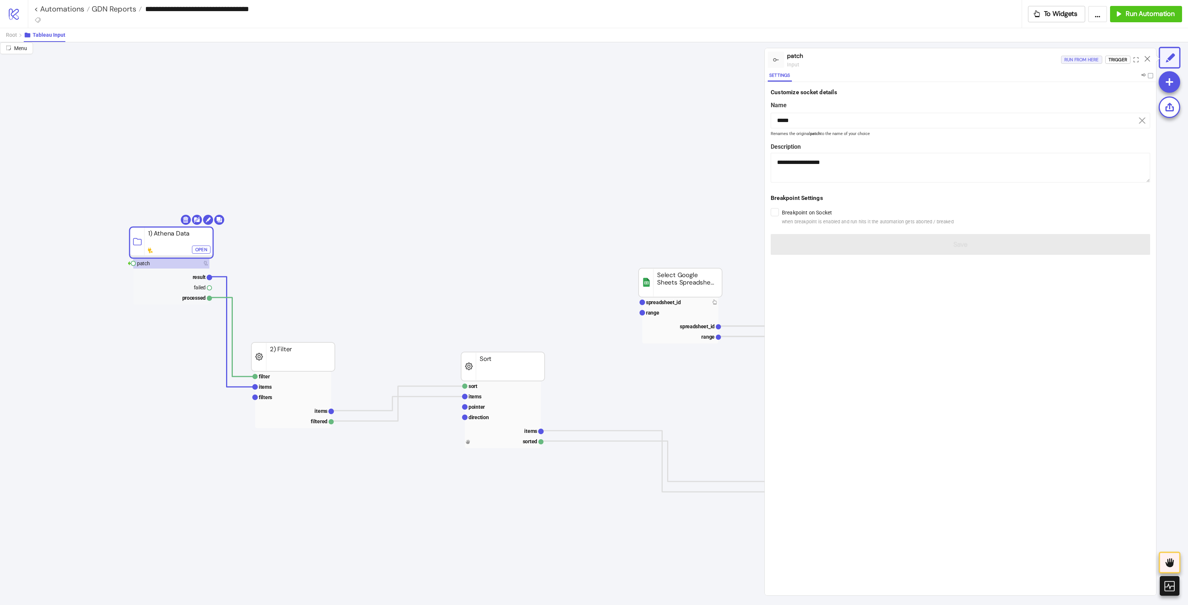
click at [950, 58] on div "Run from here" at bounding box center [1081, 60] width 35 height 9
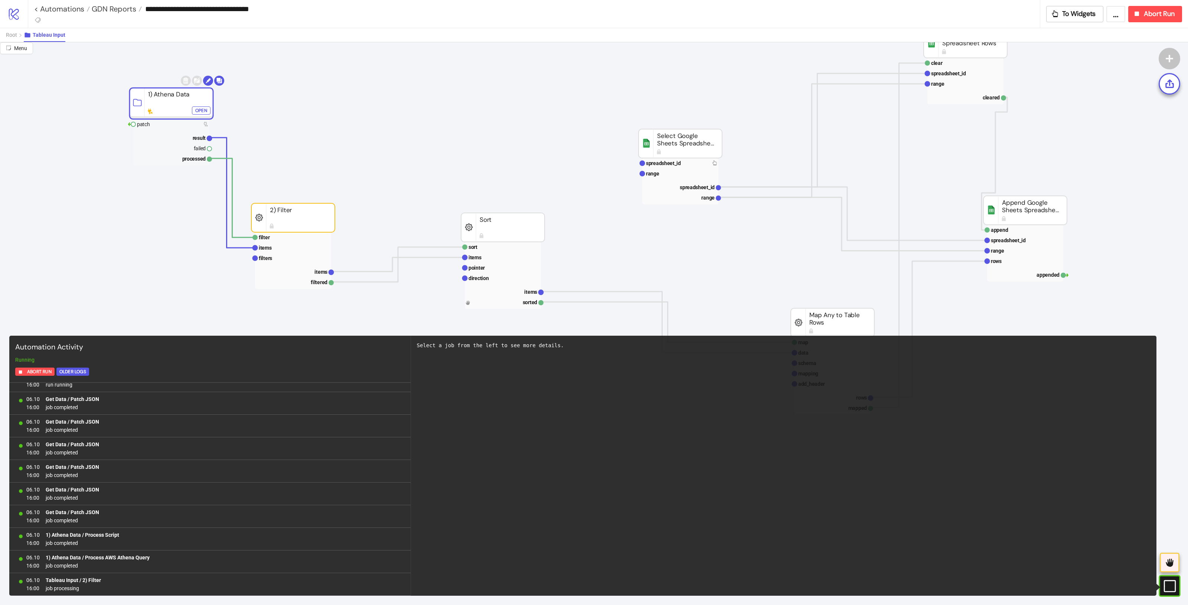
scroll to position [37, 0]
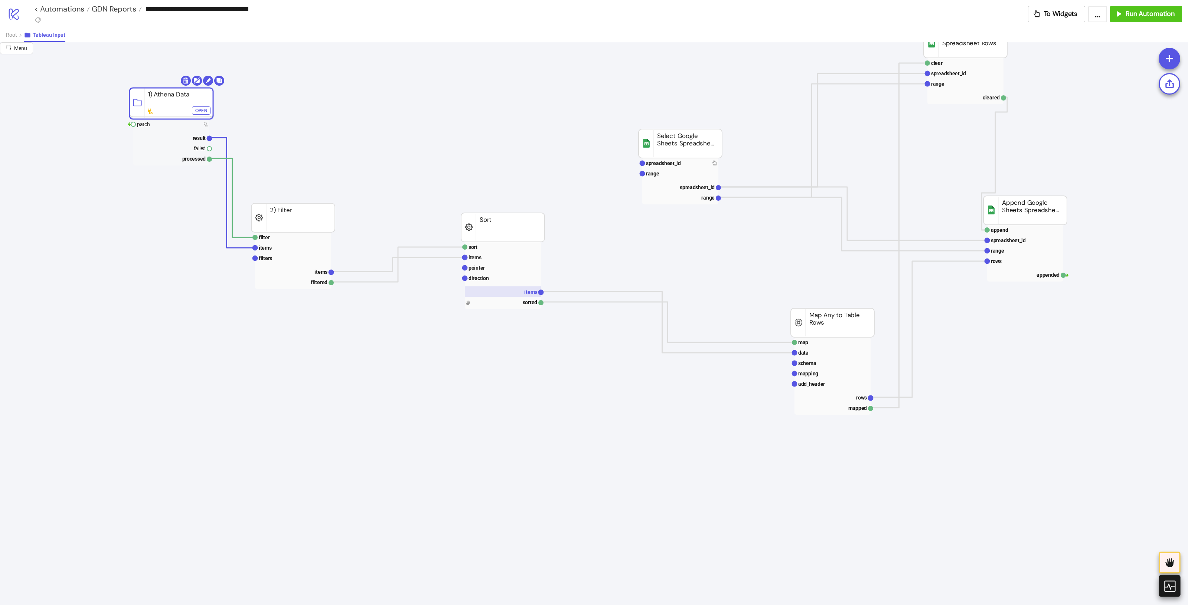
click at [510, 289] on rect at bounding box center [503, 291] width 76 height 10
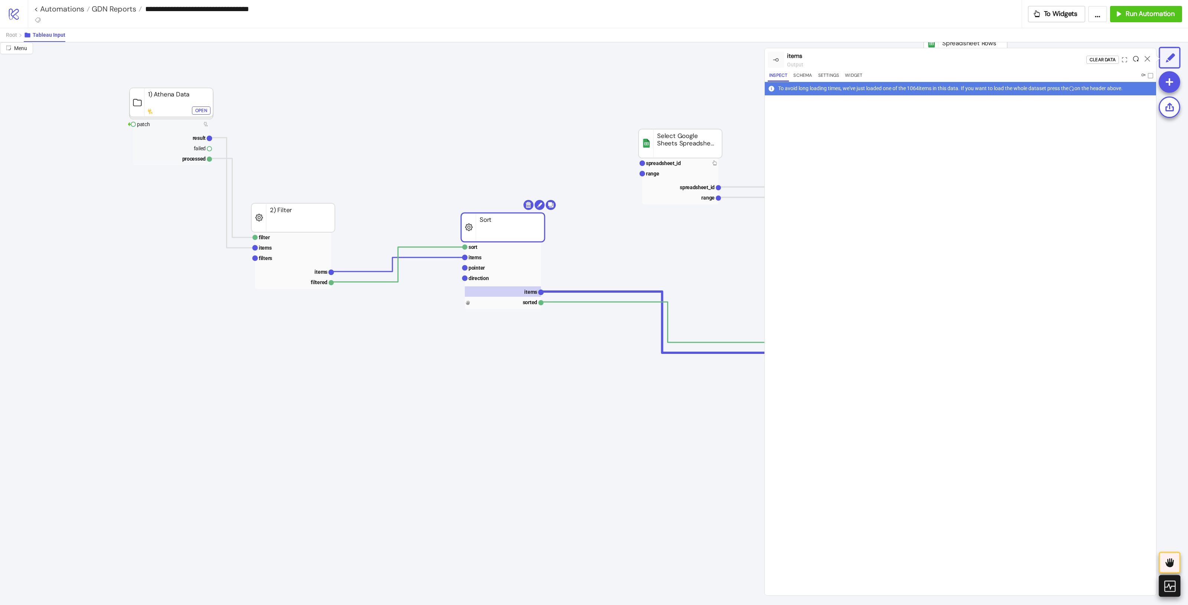
click at [950, 60] on icon at bounding box center [1136, 59] width 6 height 6
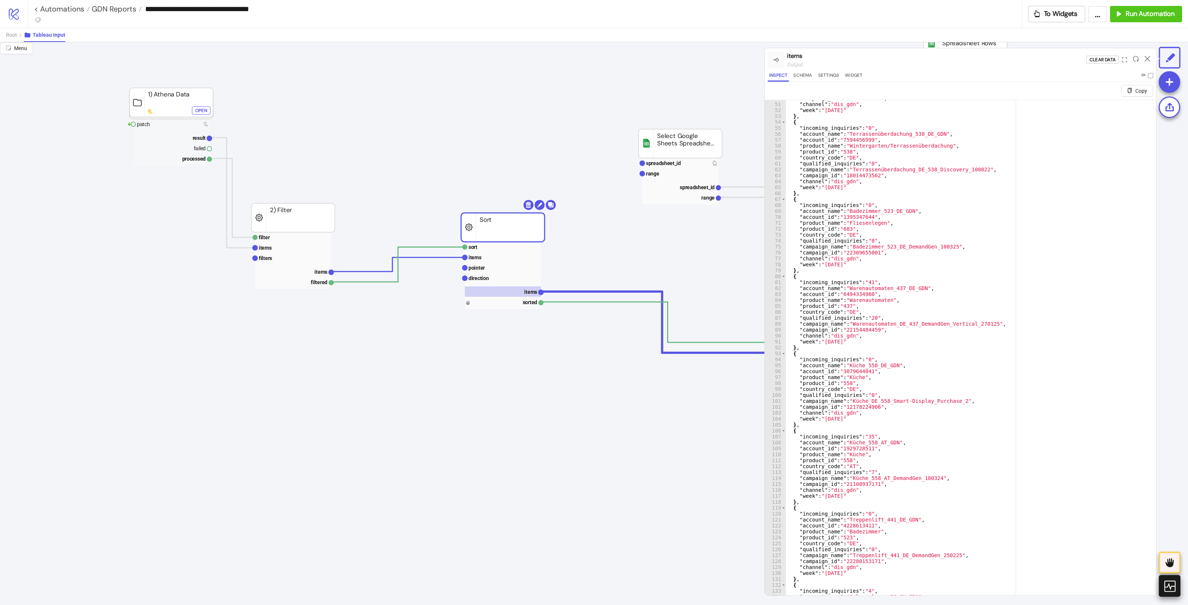
scroll to position [0, 0]
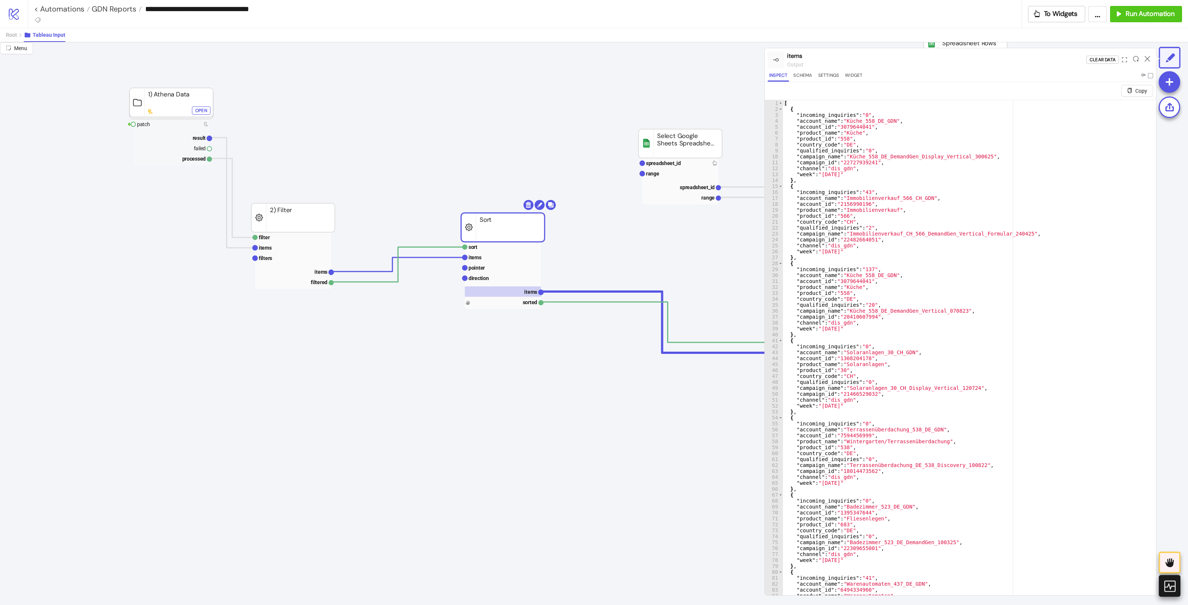
type textarea "**********"
click at [950, 205] on div "[ { "incoming_inquiries" : "0" , "account_name" : "Küche_558_DE_GDN" , "account…" at bounding box center [965, 362] width 366 height 525
type input "****"
type textarea "**********"
type input "*******"
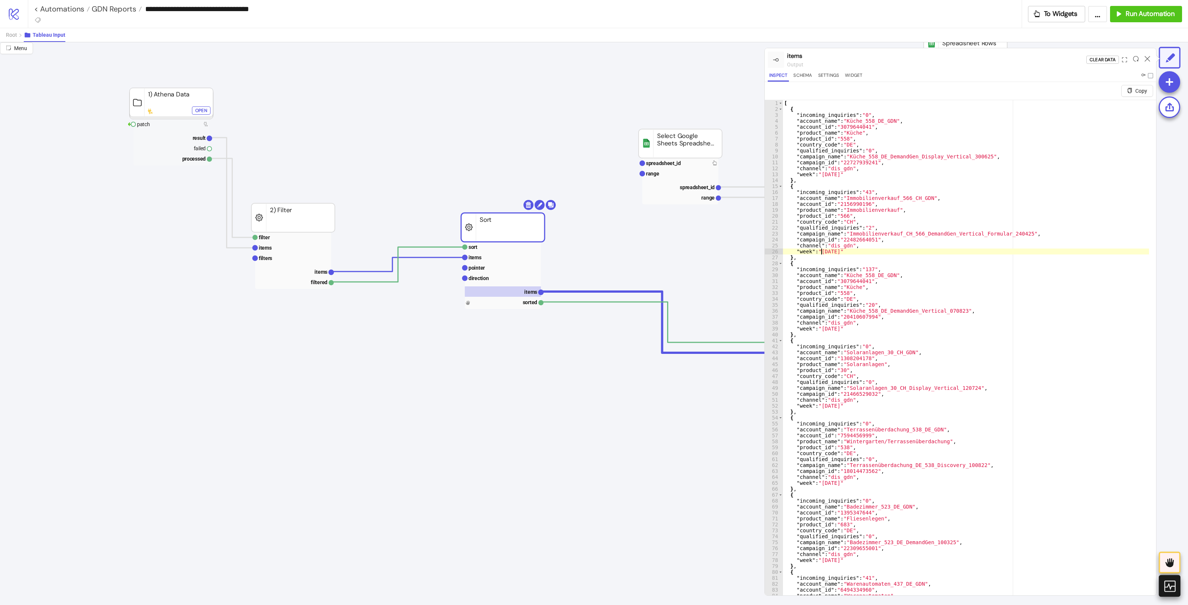
drag, startPoint x: 961, startPoint y: 280, endPoint x: 970, endPoint y: 289, distance: 12.6
click at [950, 280] on div "[ { "incoming_inquiries" : "0" , "account_name" : "Küche_558_DE_GDN" , "account…" at bounding box center [965, 362] width 366 height 525
type textarea "**********"
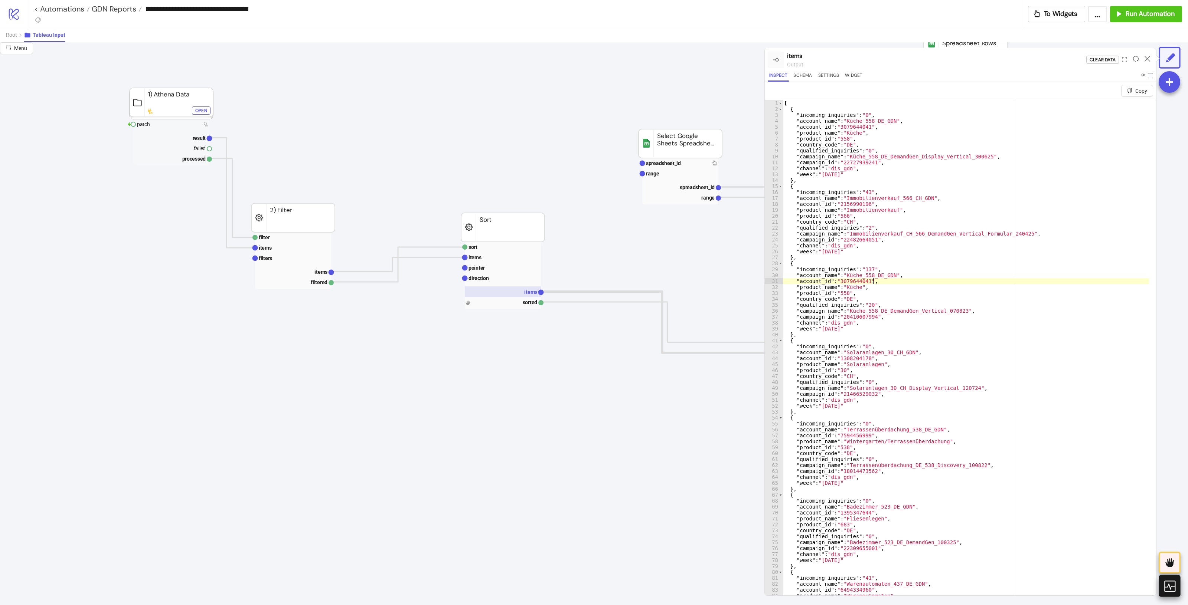
click at [513, 296] on rect at bounding box center [503, 291] width 76 height 10
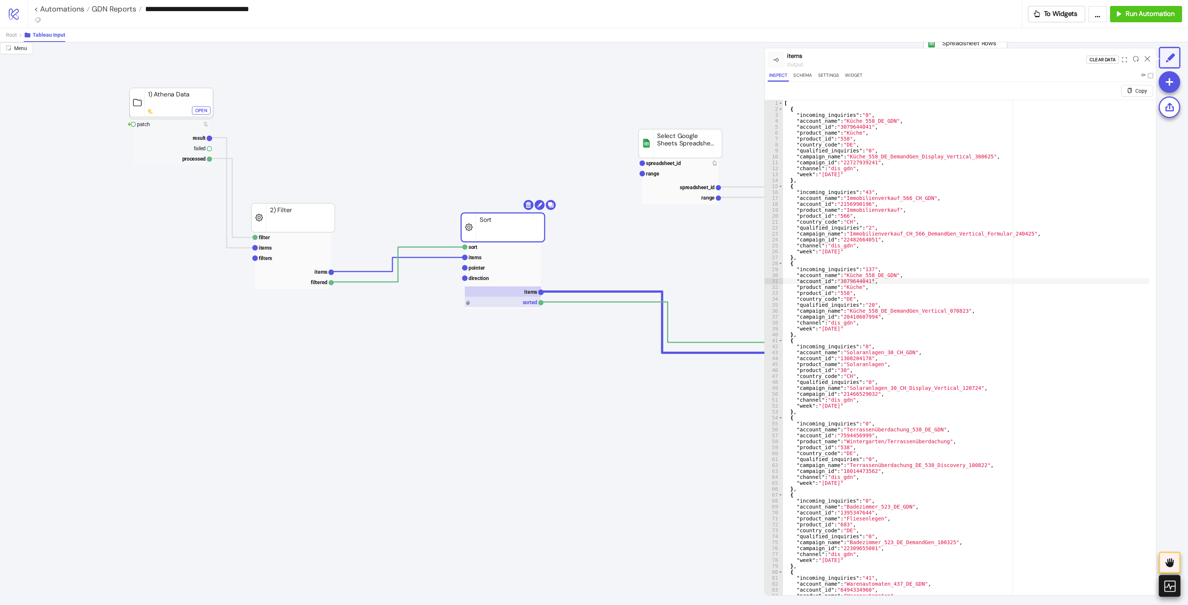
click at [514, 303] on rect at bounding box center [503, 302] width 76 height 10
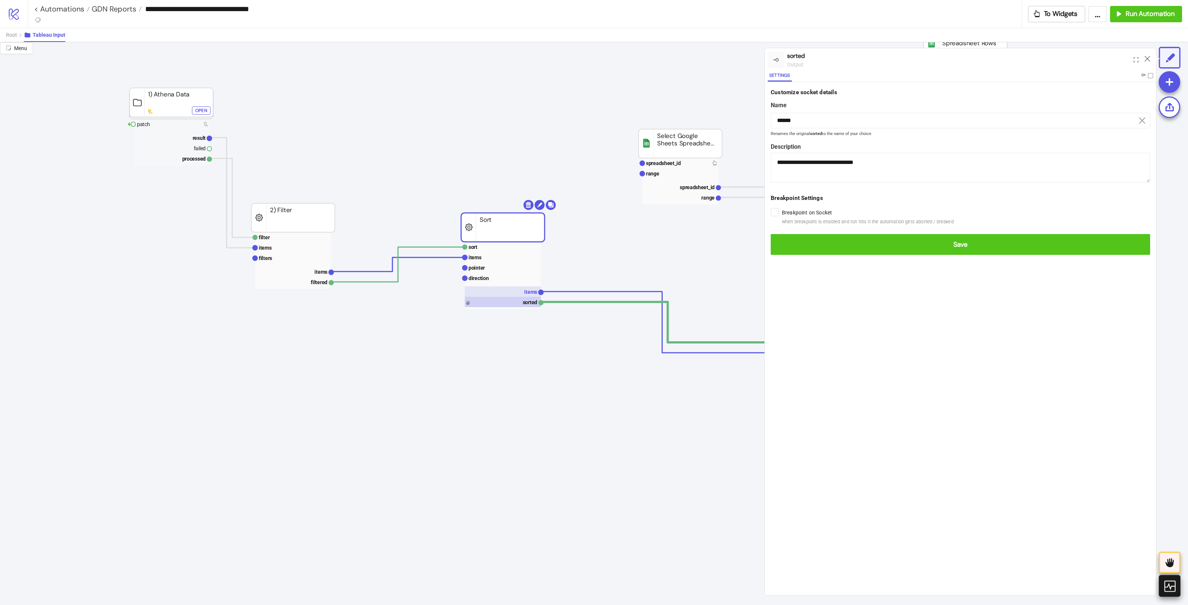
click at [519, 297] on rect at bounding box center [503, 291] width 76 height 10
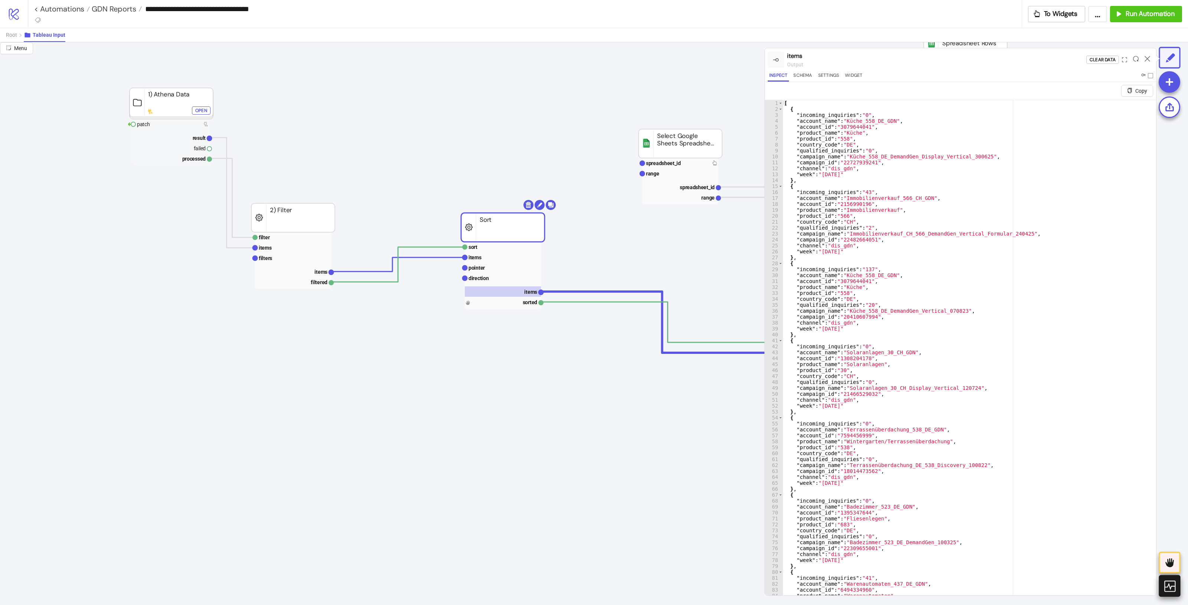
click at [950, 70] on div at bounding box center [1147, 60] width 12 height 20
click at [950, 59] on icon at bounding box center [1147, 59] width 6 height 6
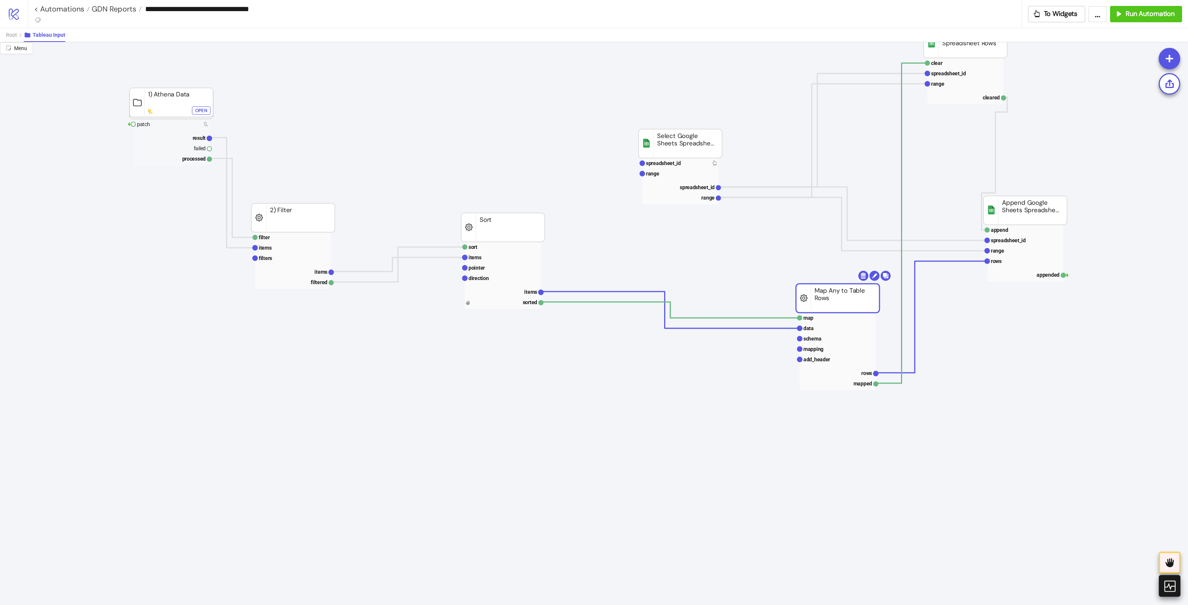
drag, startPoint x: 856, startPoint y: 318, endPoint x: 860, endPoint y: 288, distance: 29.6
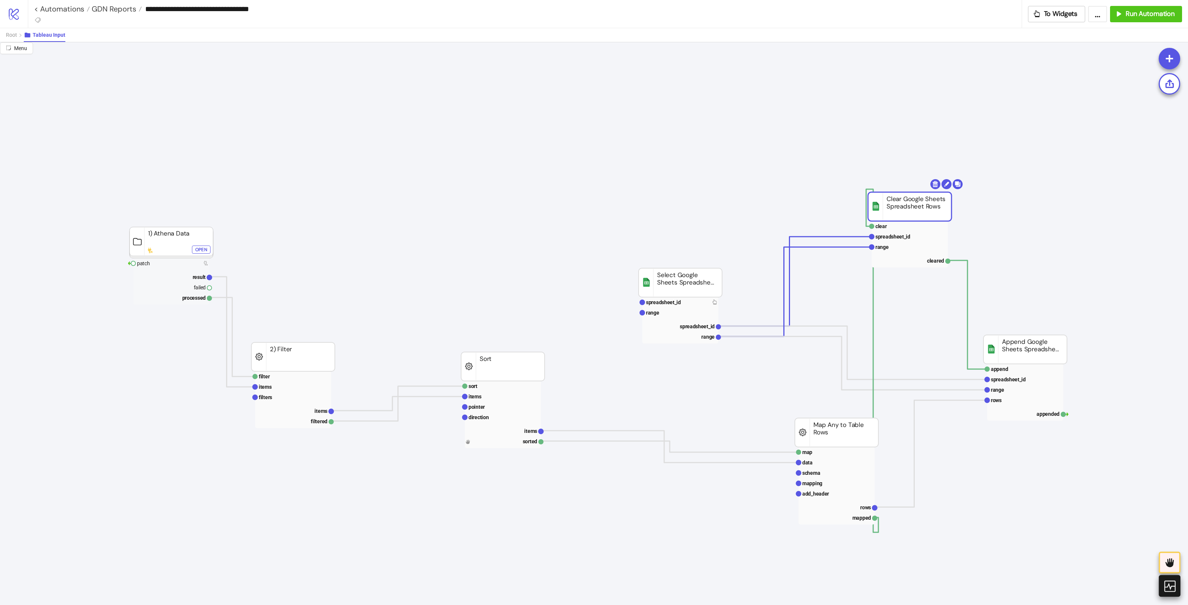
drag, startPoint x: 962, startPoint y: 170, endPoint x: 905, endPoint y: 196, distance: 63.1
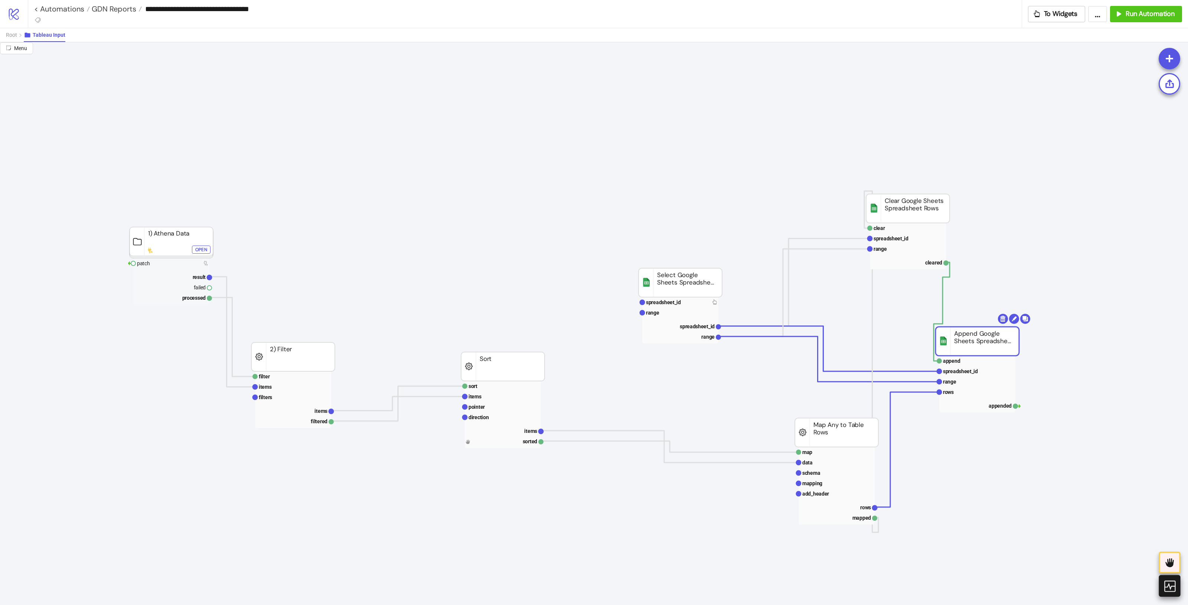
drag, startPoint x: 1029, startPoint y: 341, endPoint x: 976, endPoint y: 332, distance: 53.5
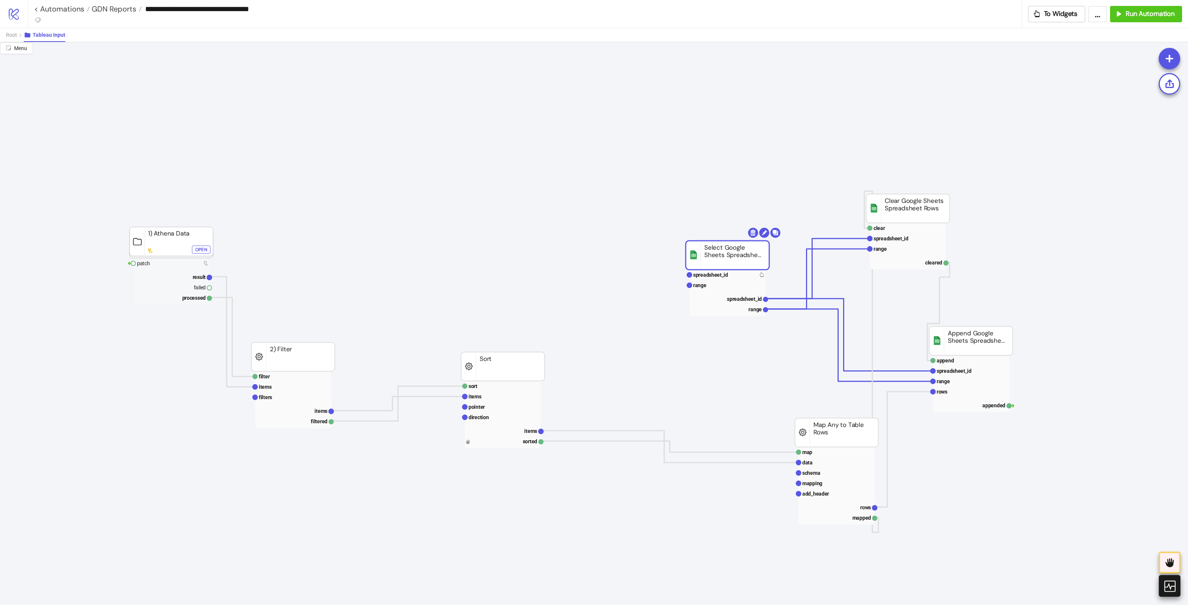
drag, startPoint x: 709, startPoint y: 288, endPoint x: 756, endPoint y: 260, distance: 54.5
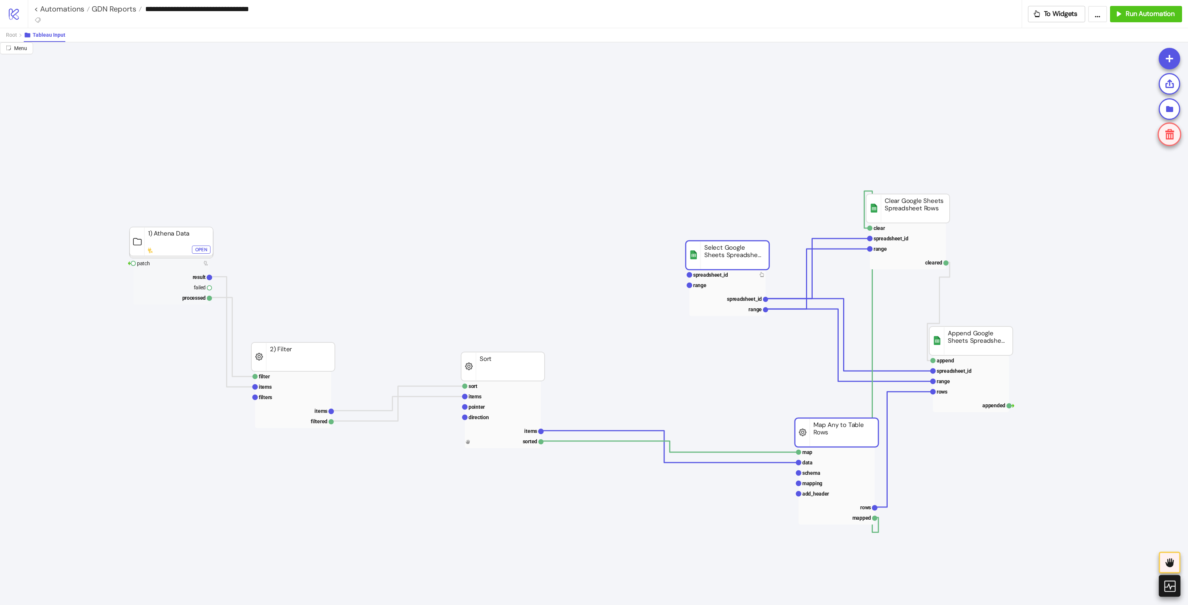
click at [950, 335] on rect at bounding box center [970, 341] width 83 height 29
click at [912, 206] on rect at bounding box center [907, 208] width 83 height 29
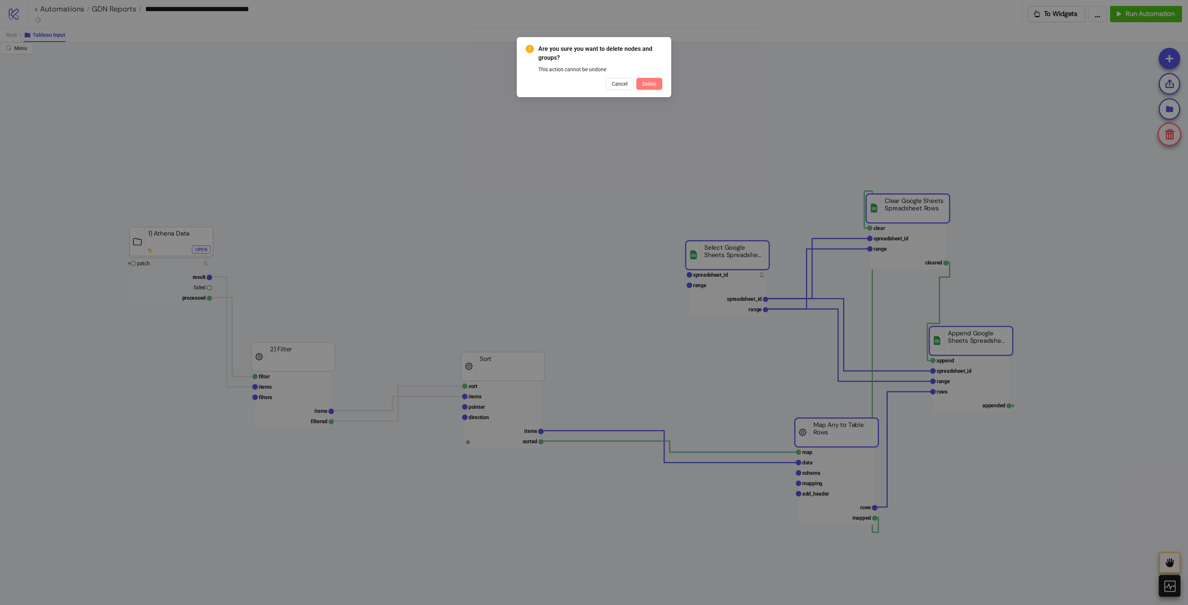
click at [649, 82] on span "Delete" at bounding box center [649, 84] width 14 height 6
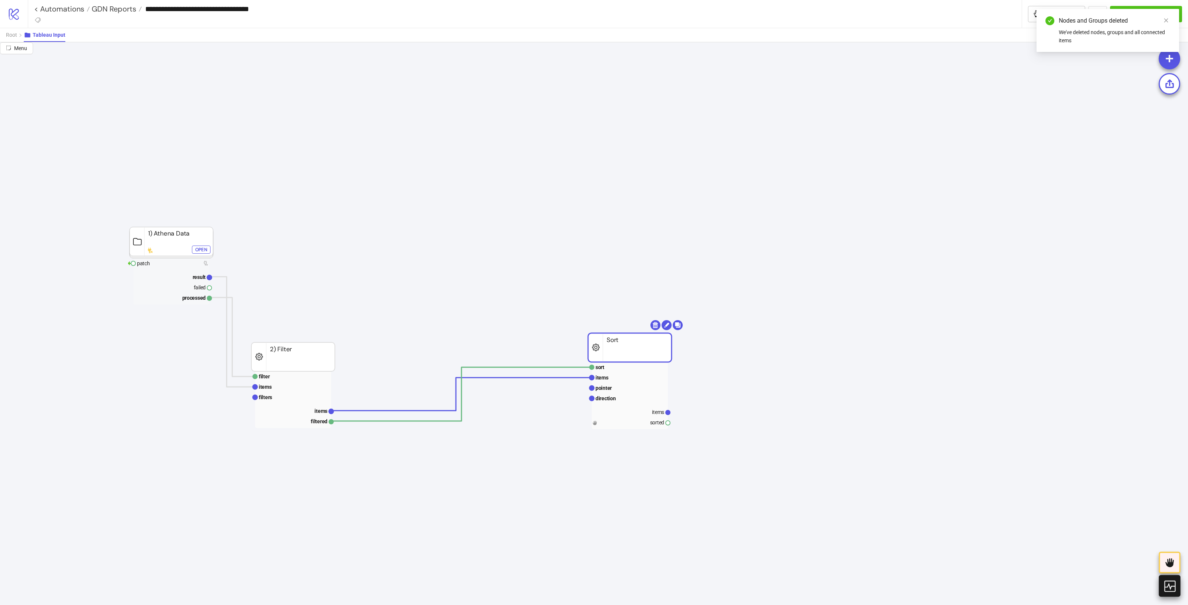
drag, startPoint x: 516, startPoint y: 366, endPoint x: 643, endPoint y: 347, distance: 128.3
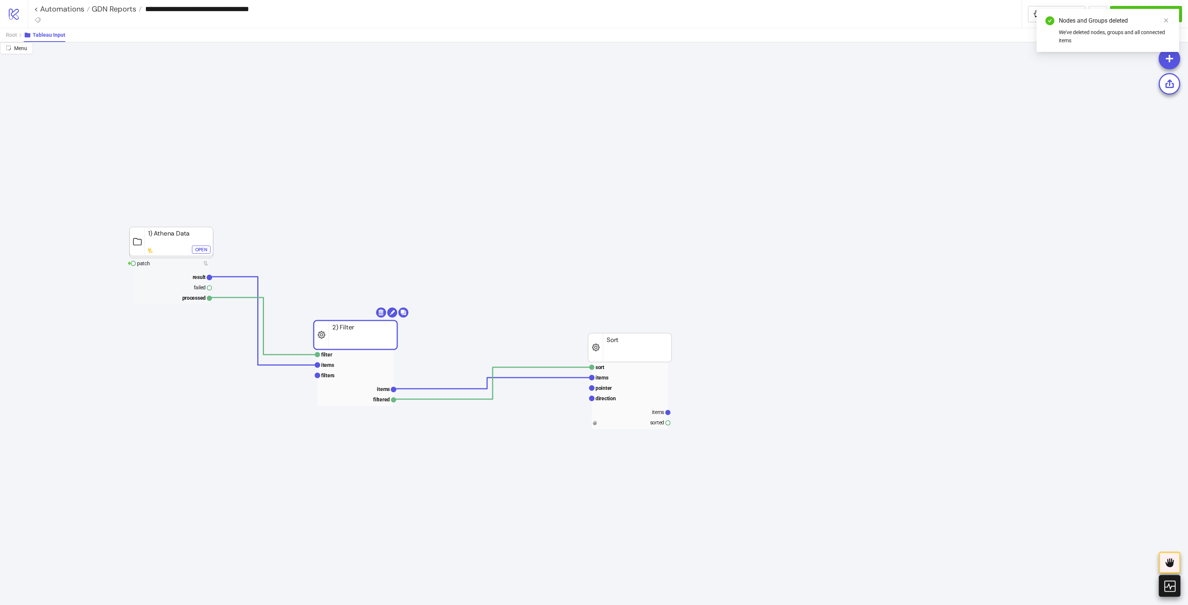
drag, startPoint x: 303, startPoint y: 347, endPoint x: 368, endPoint y: 321, distance: 69.5
click at [17, 32] on button "Root" at bounding box center [15, 35] width 18 height 14
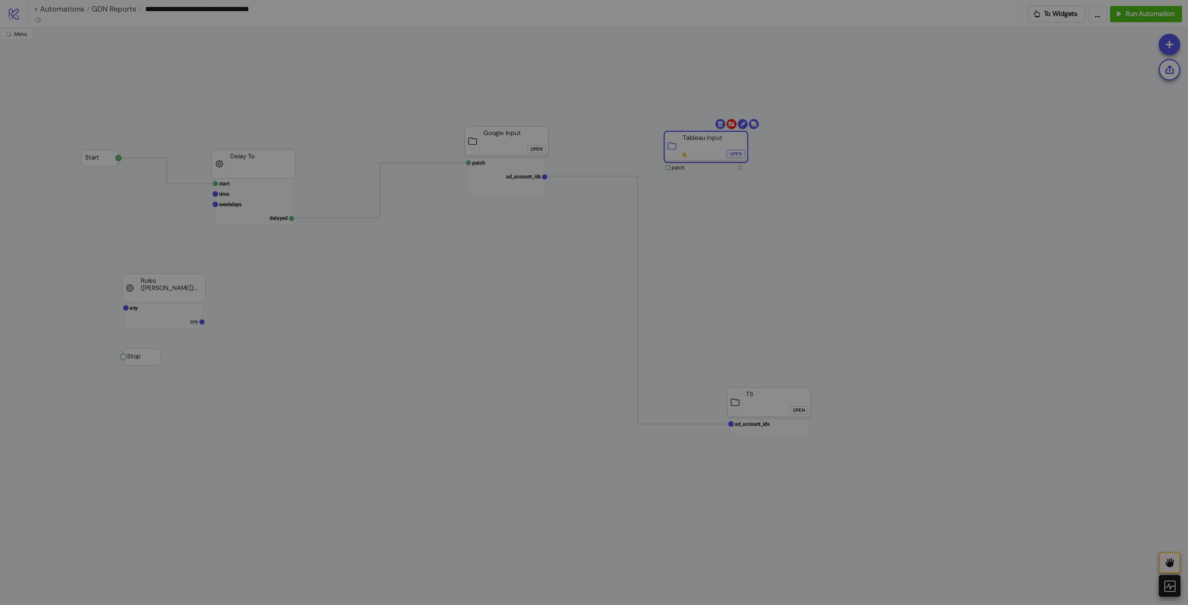
click at [728, 123] on body "**********" at bounding box center [594, 302] width 1188 height 605
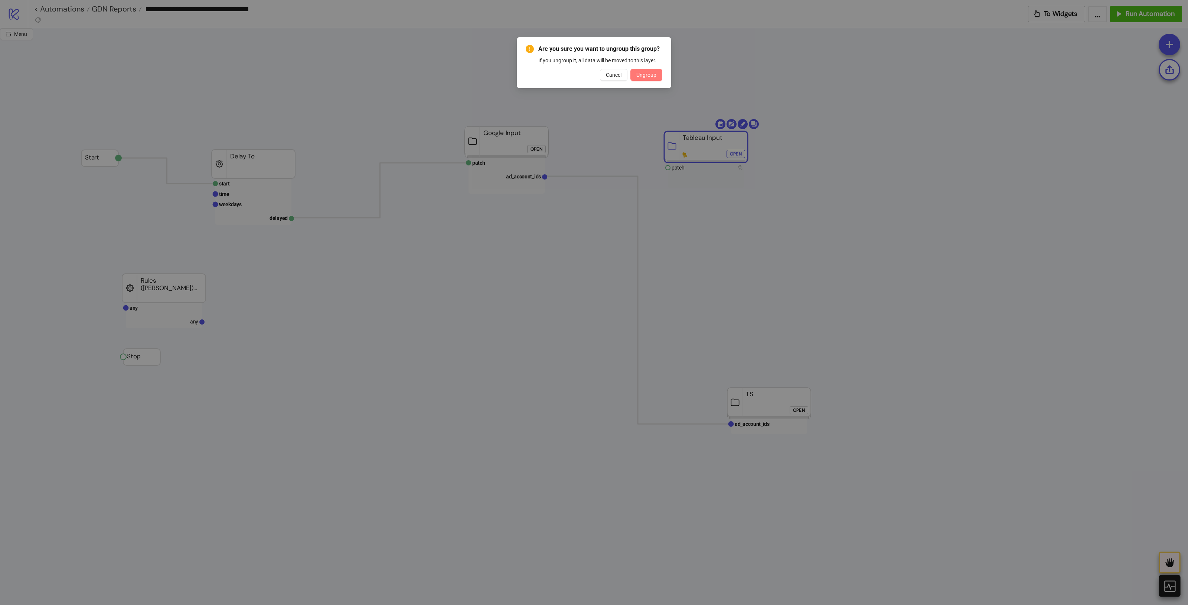
click at [635, 71] on button "Ungroup" at bounding box center [646, 75] width 32 height 12
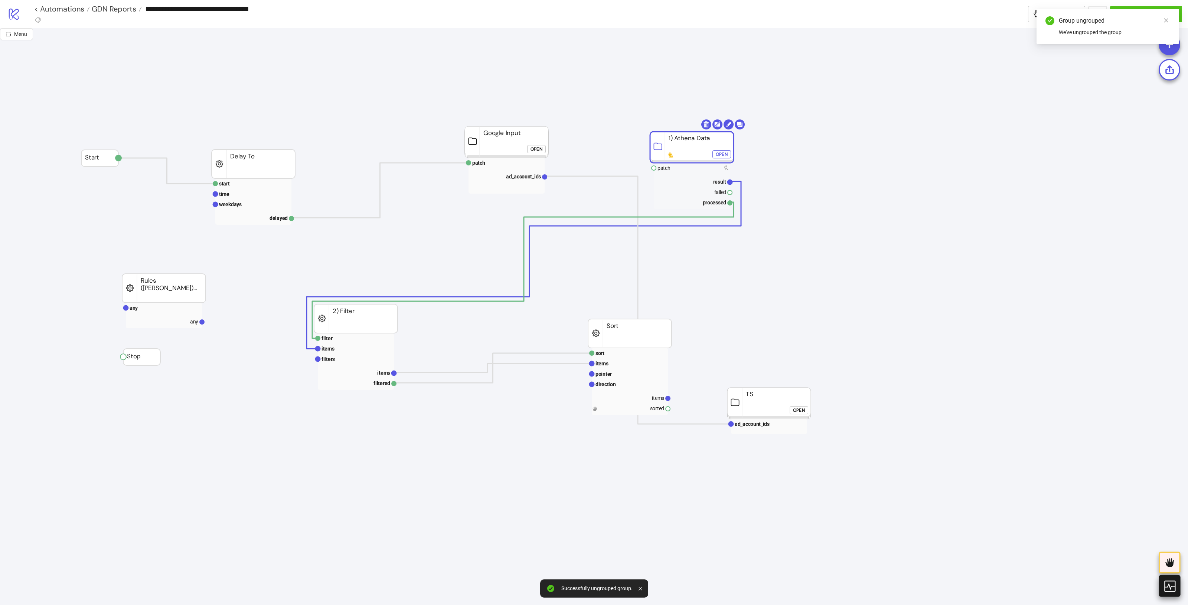
drag, startPoint x: 149, startPoint y: 219, endPoint x: 656, endPoint y: 126, distance: 515.8
click at [658, 132] on rect at bounding box center [691, 147] width 83 height 31
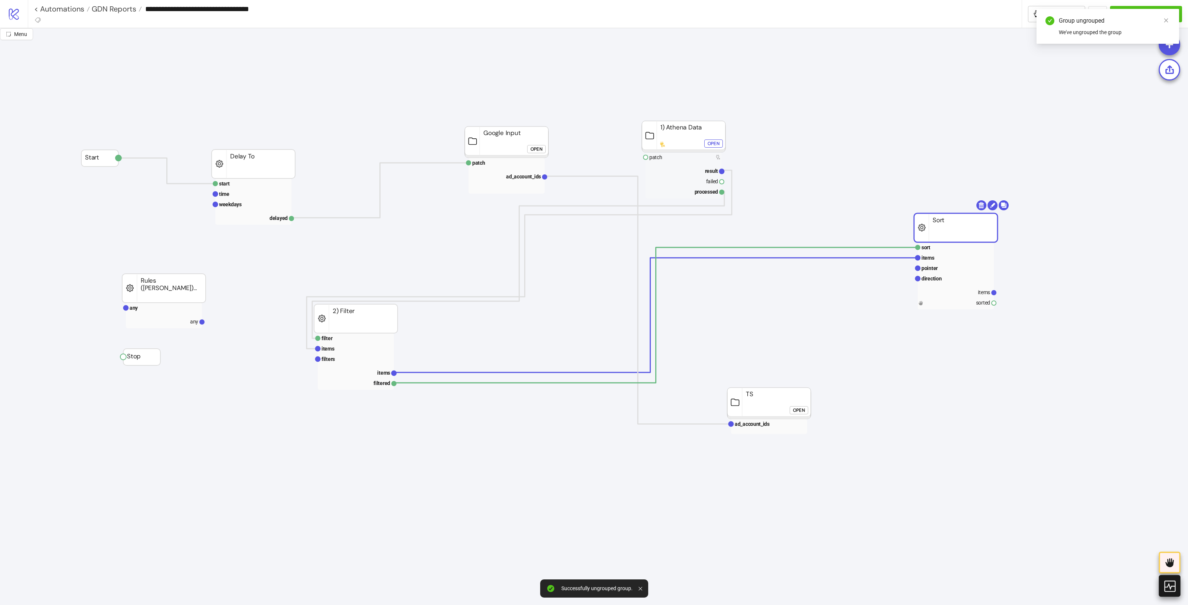
drag, startPoint x: 626, startPoint y: 324, endPoint x: 878, endPoint y: 257, distance: 260.8
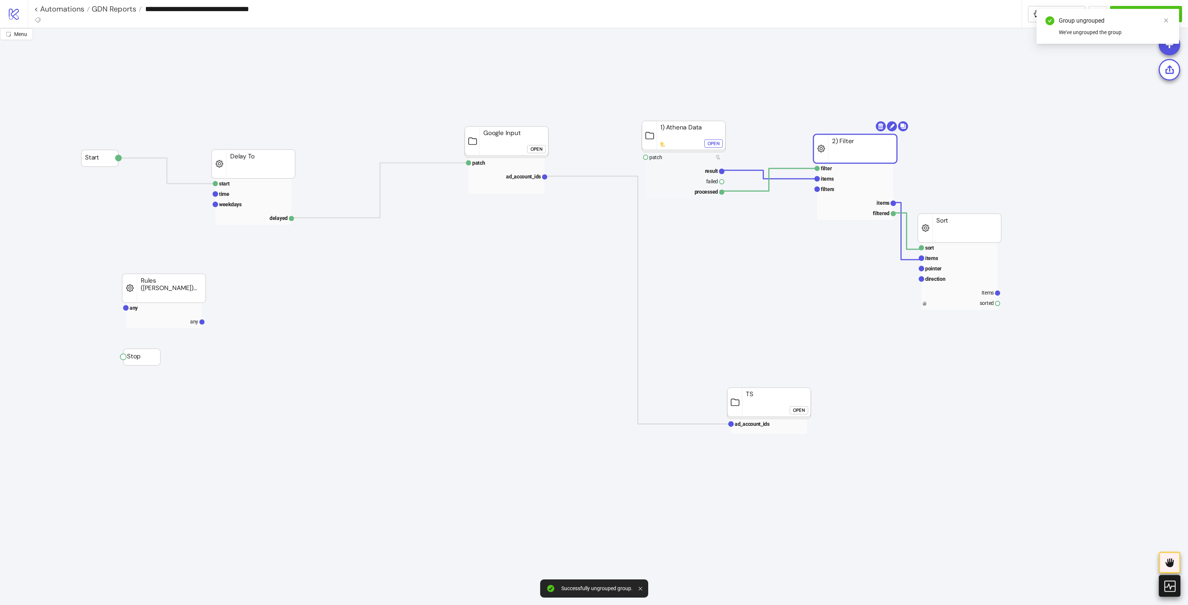
drag, startPoint x: 408, startPoint y: 329, endPoint x: 897, endPoint y: 192, distance: 507.2
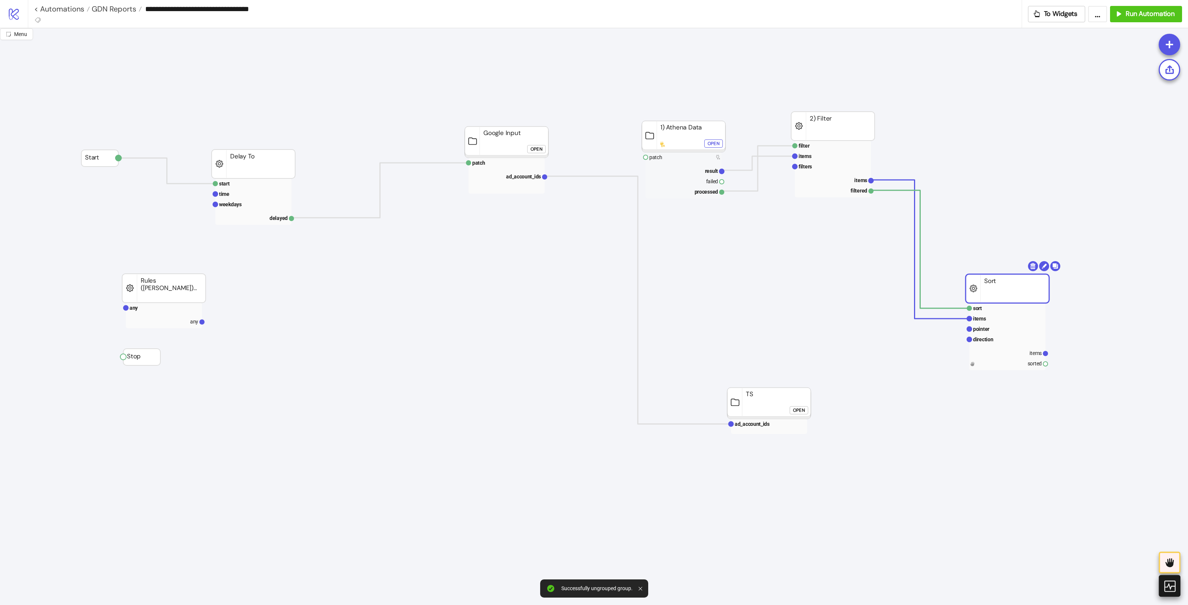
drag, startPoint x: 963, startPoint y: 235, endPoint x: 751, endPoint y: 158, distance: 226.1
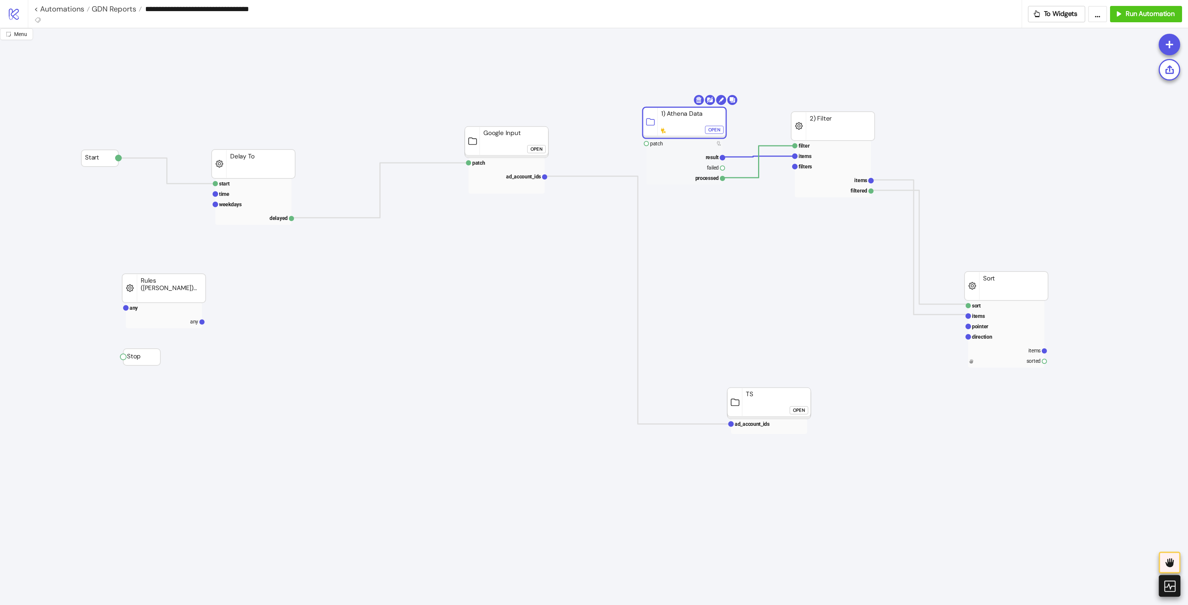
drag, startPoint x: 680, startPoint y: 122, endPoint x: 680, endPoint y: 108, distance: 14.1
drag, startPoint x: 832, startPoint y: 121, endPoint x: 805, endPoint y: 124, distance: 27.6
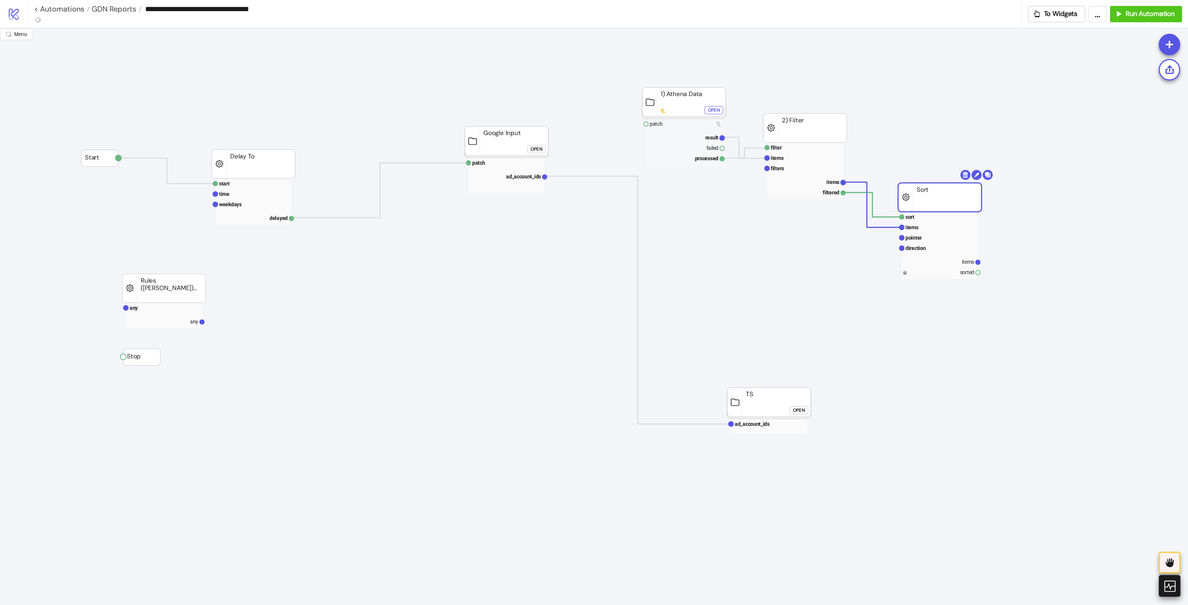
drag, startPoint x: 1009, startPoint y: 282, endPoint x: 945, endPoint y: 197, distance: 106.2
click at [803, 409] on div "Open" at bounding box center [799, 410] width 12 height 9
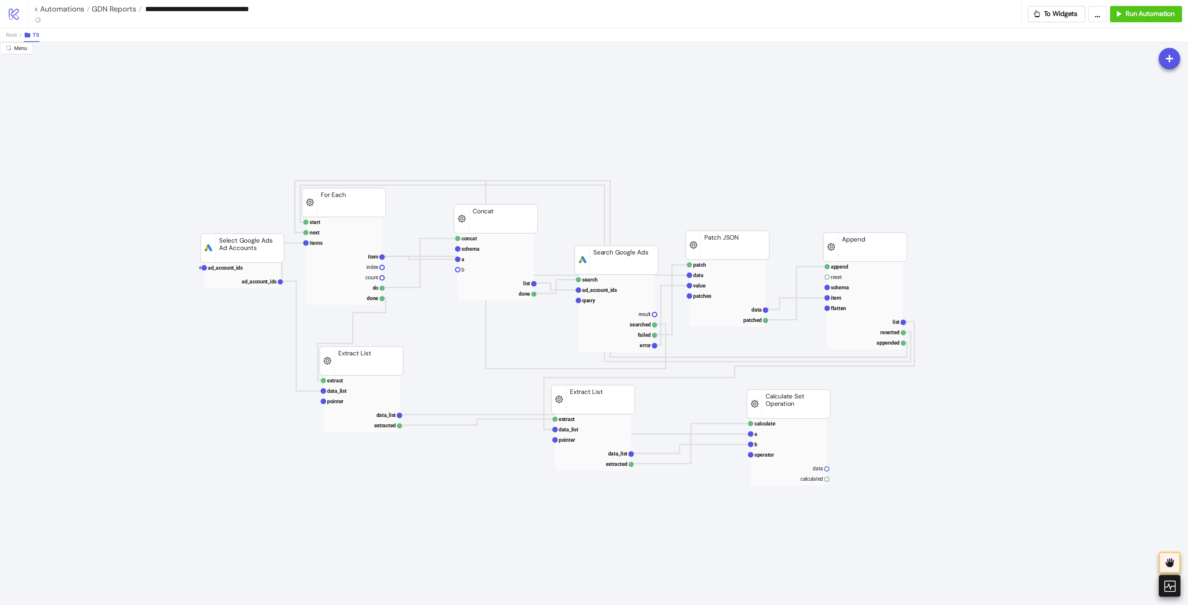
scroll to position [278, 0]
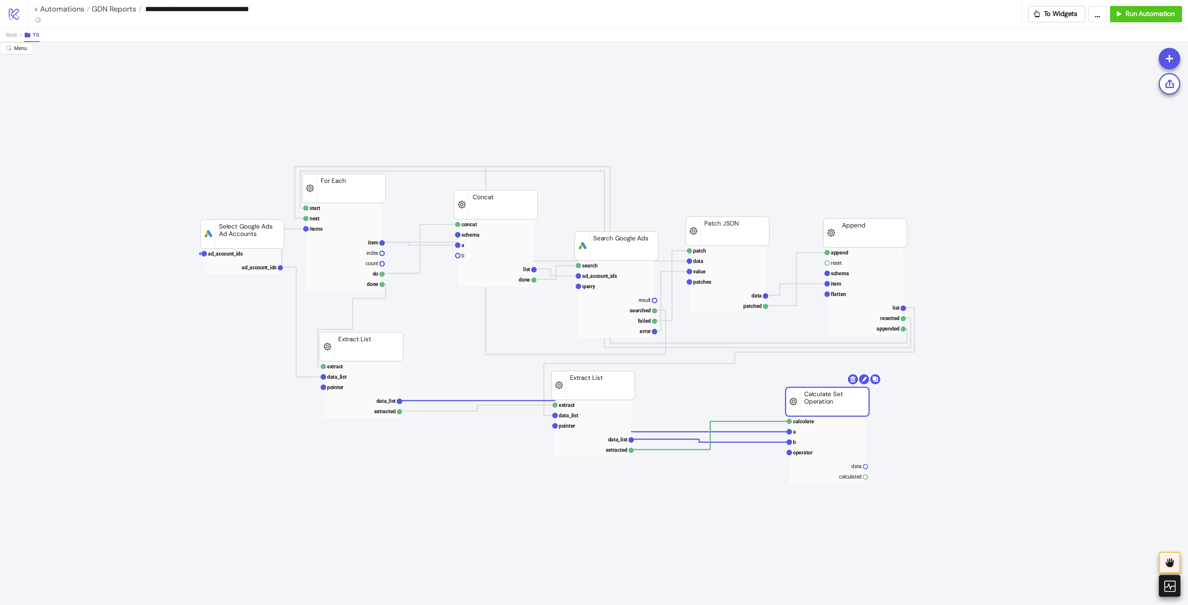
drag, startPoint x: 793, startPoint y: 401, endPoint x: 832, endPoint y: 413, distance: 41.4
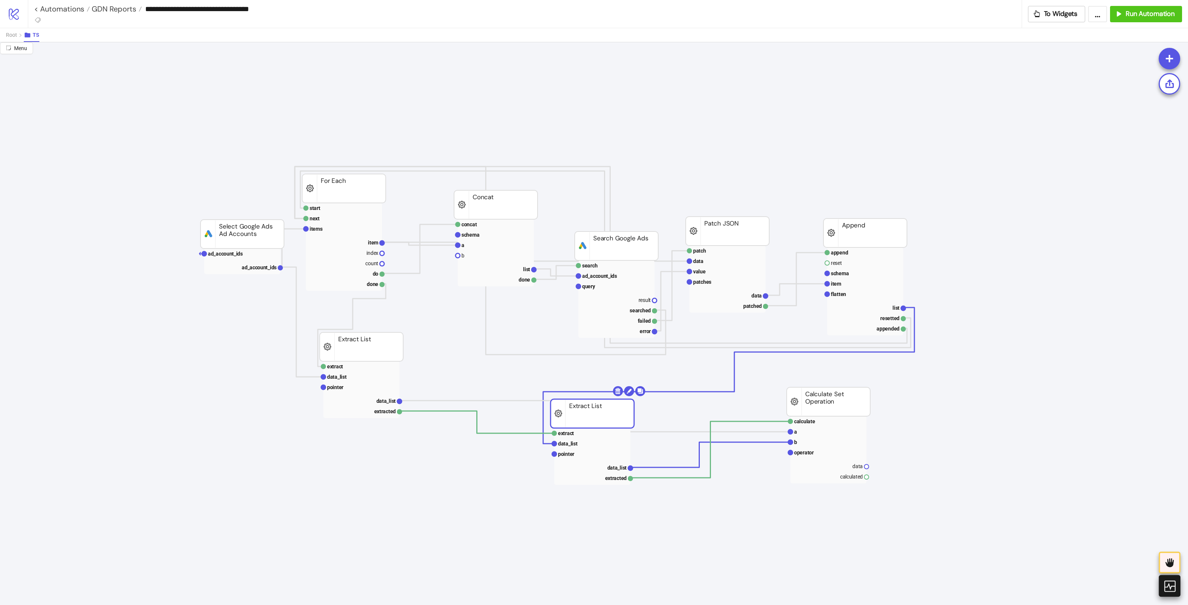
drag, startPoint x: 590, startPoint y: 381, endPoint x: 590, endPoint y: 425, distance: 43.8
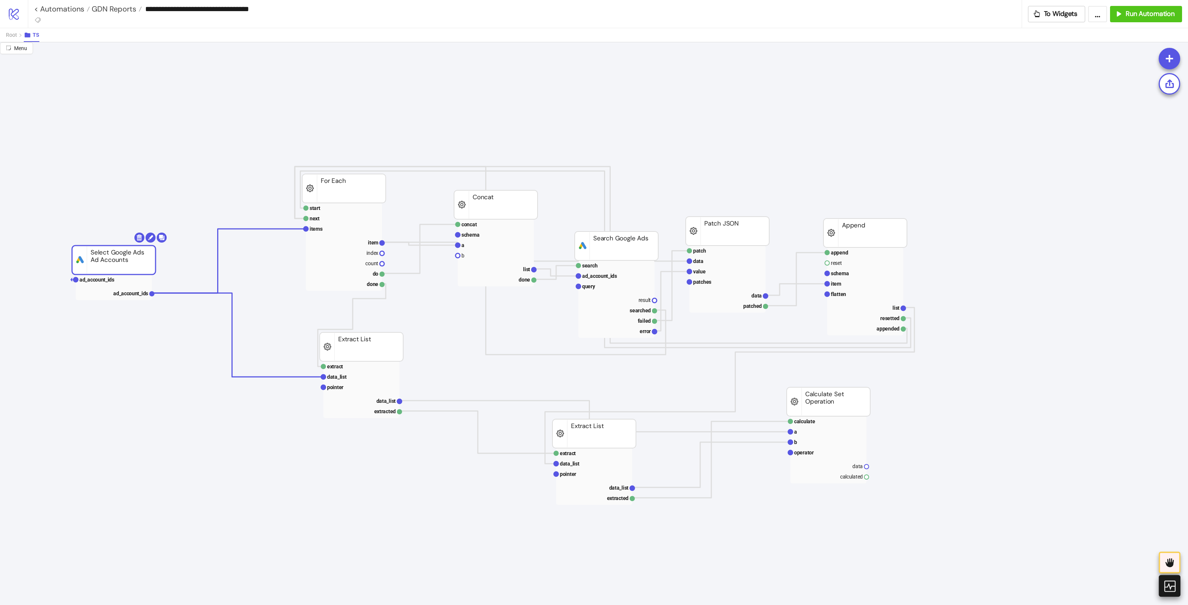
drag, startPoint x: 173, startPoint y: 243, endPoint x: 182, endPoint y: 243, distance: 8.5
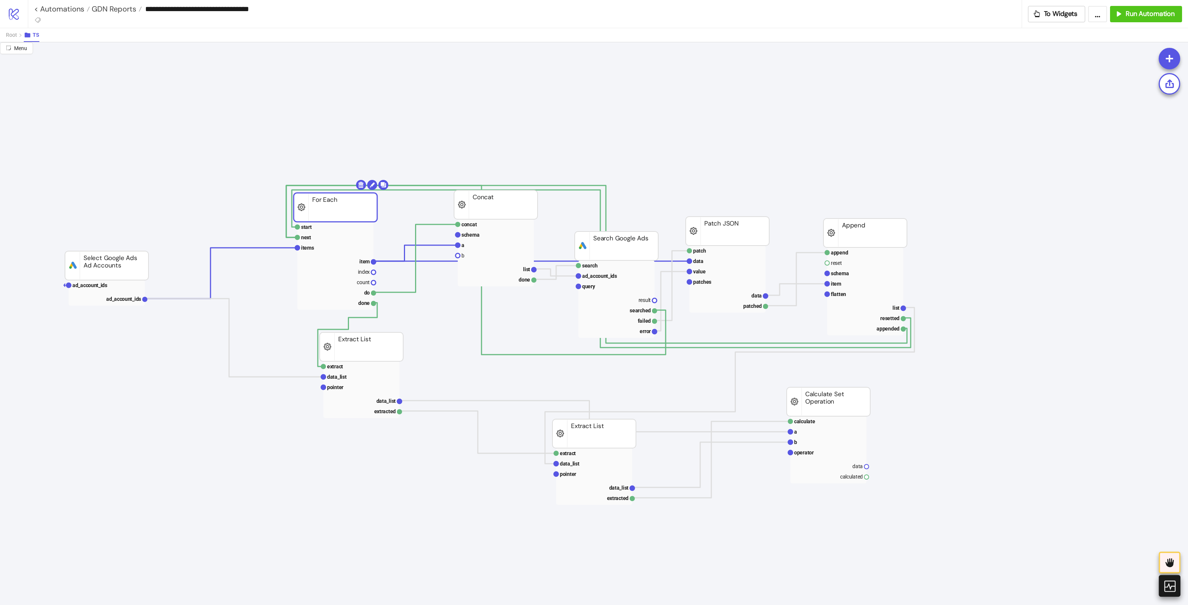
drag, startPoint x: 339, startPoint y: 184, endPoint x: 330, endPoint y: 203, distance: 20.8
click at [607, 288] on rect at bounding box center [616, 286] width 76 height 10
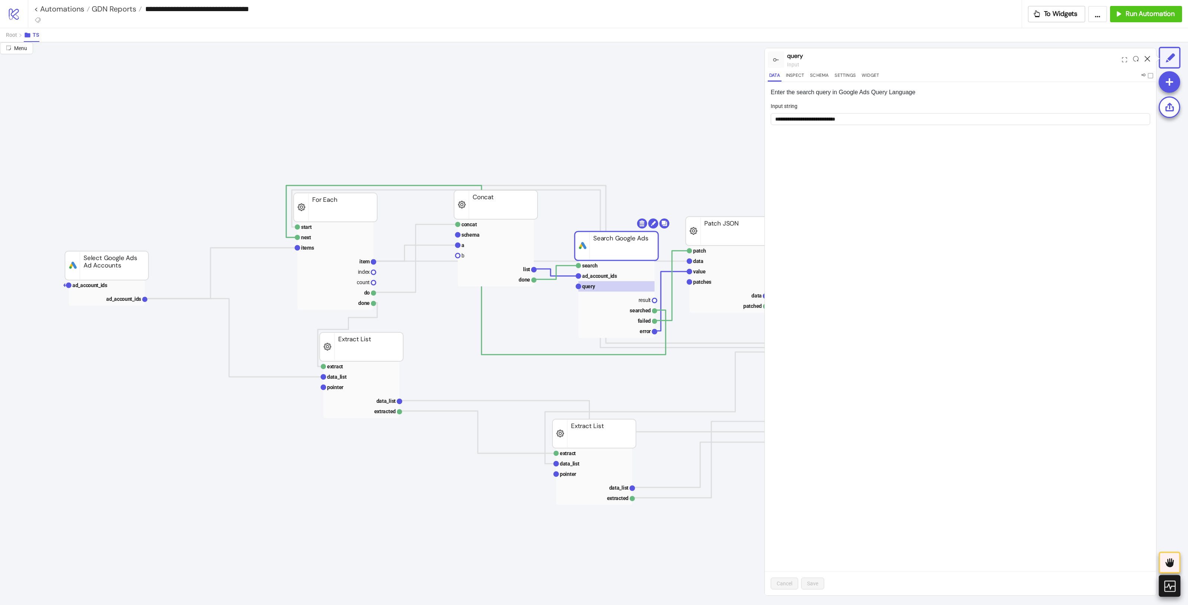
click at [950, 57] on icon at bounding box center [1147, 59] width 6 height 6
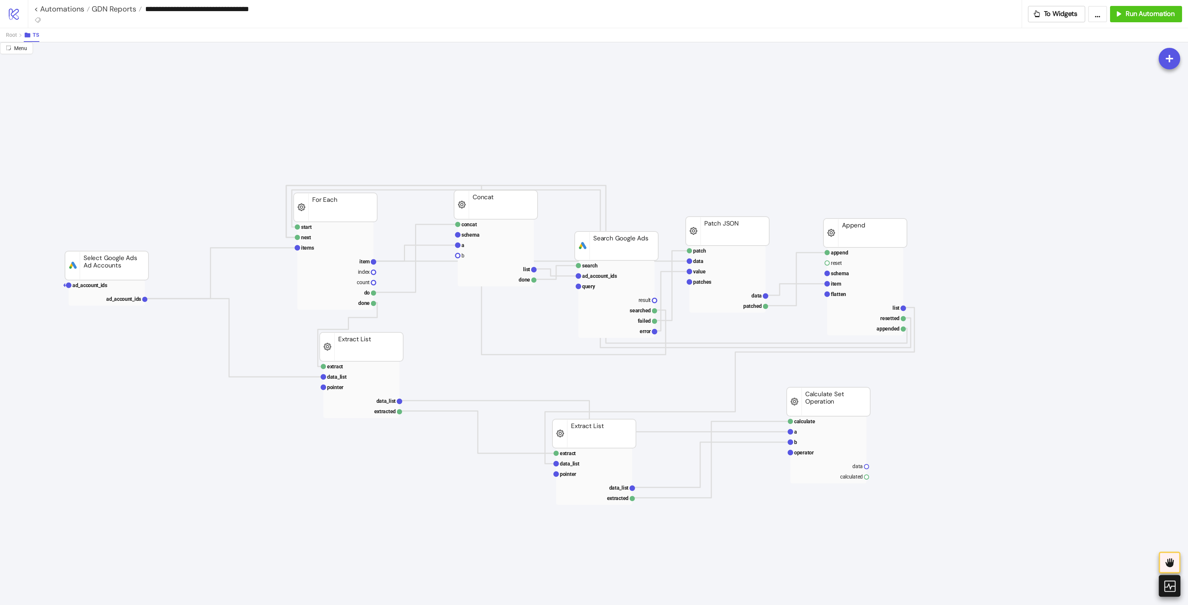
click at [684, 279] on icon "search ad_account_ids query result searched failed error platform/google_ads Se…" at bounding box center [742, 506] width 1484 height 1484
click at [700, 281] on text "patches" at bounding box center [702, 282] width 18 height 6
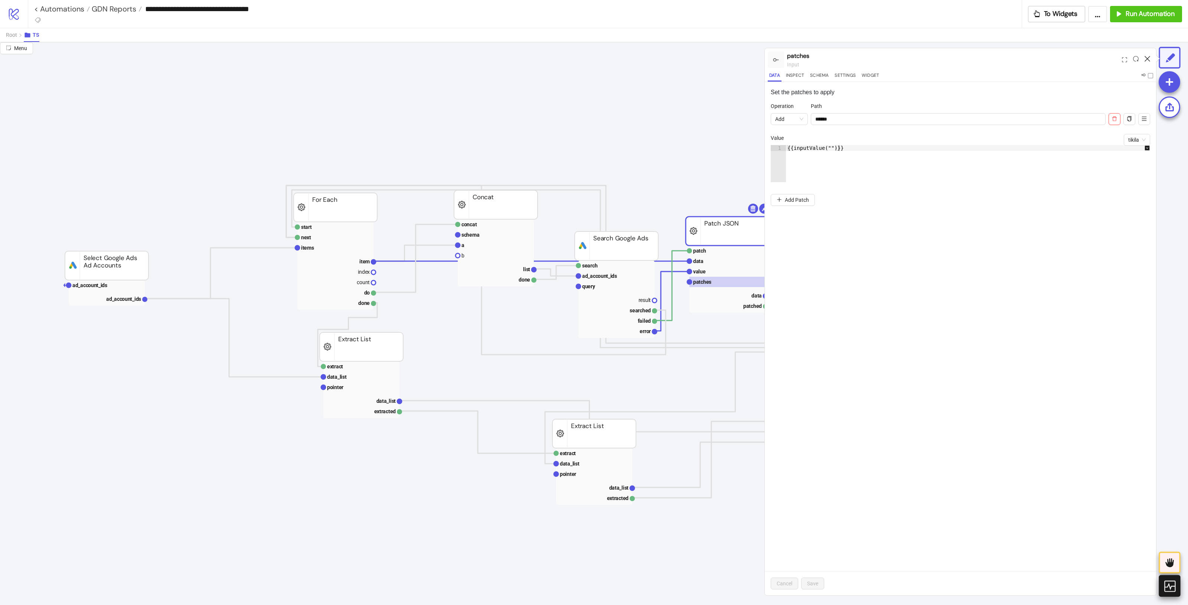
click at [950, 58] on icon at bounding box center [1147, 59] width 6 height 6
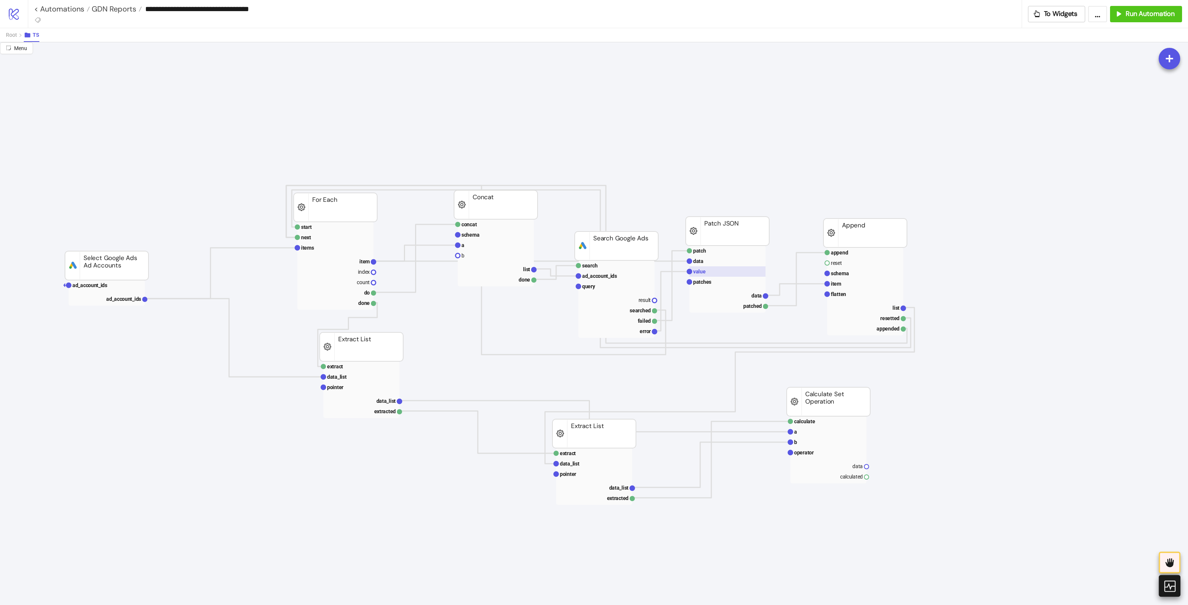
click at [719, 273] on rect at bounding box center [727, 271] width 76 height 10
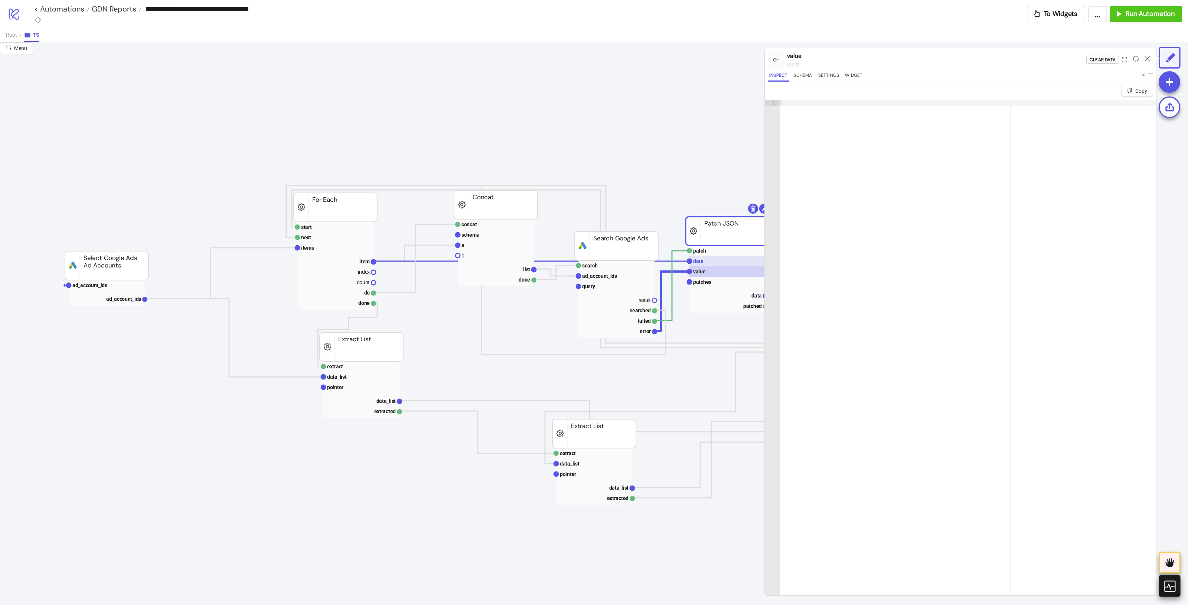
click at [718, 263] on rect at bounding box center [727, 261] width 76 height 10
click at [950, 56] on icon at bounding box center [1147, 59] width 6 height 6
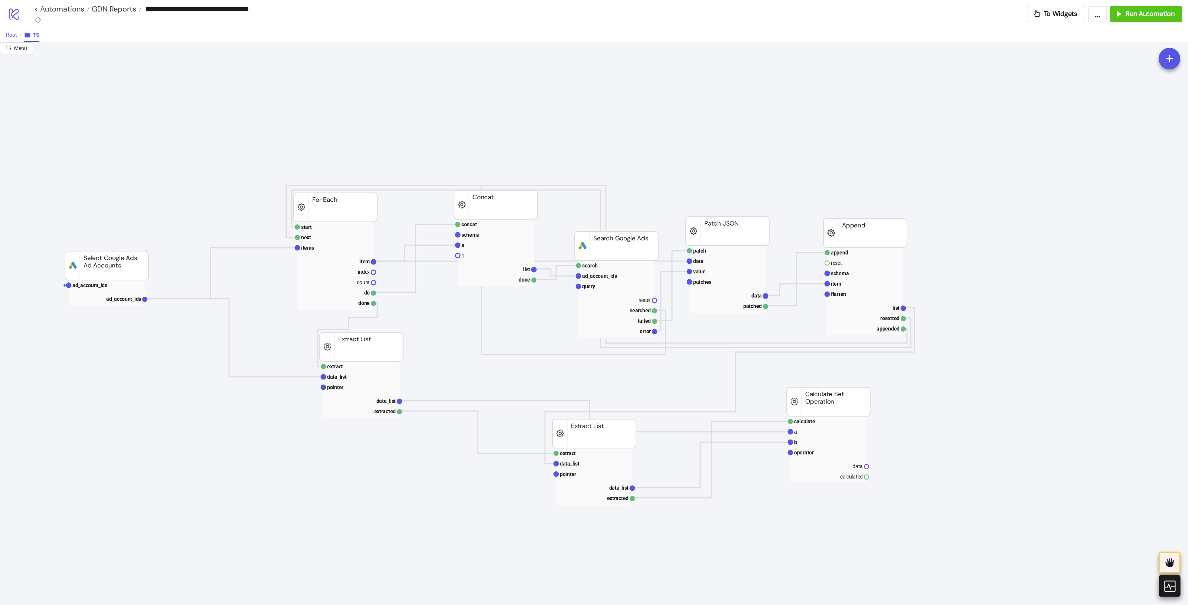
click at [10, 35] on span "Root" at bounding box center [11, 35] width 11 height 6
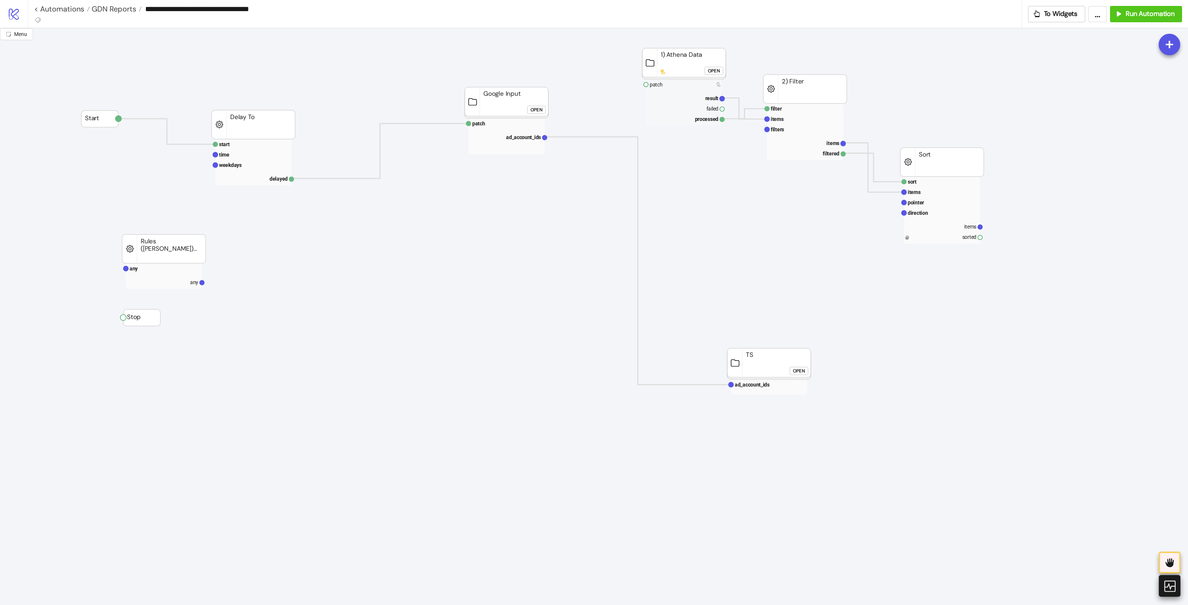
scroll to position [0, 0]
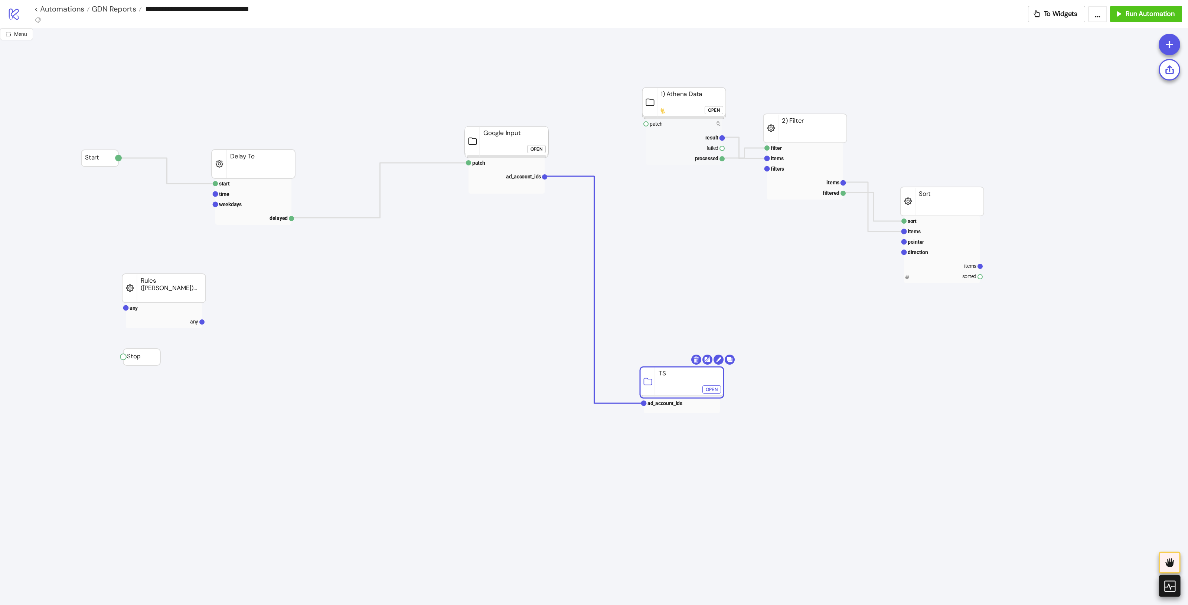
drag, startPoint x: 754, startPoint y: 398, endPoint x: 667, endPoint y: 377, distance: 89.7
click at [709, 392] on div "Open" at bounding box center [711, 390] width 12 height 9
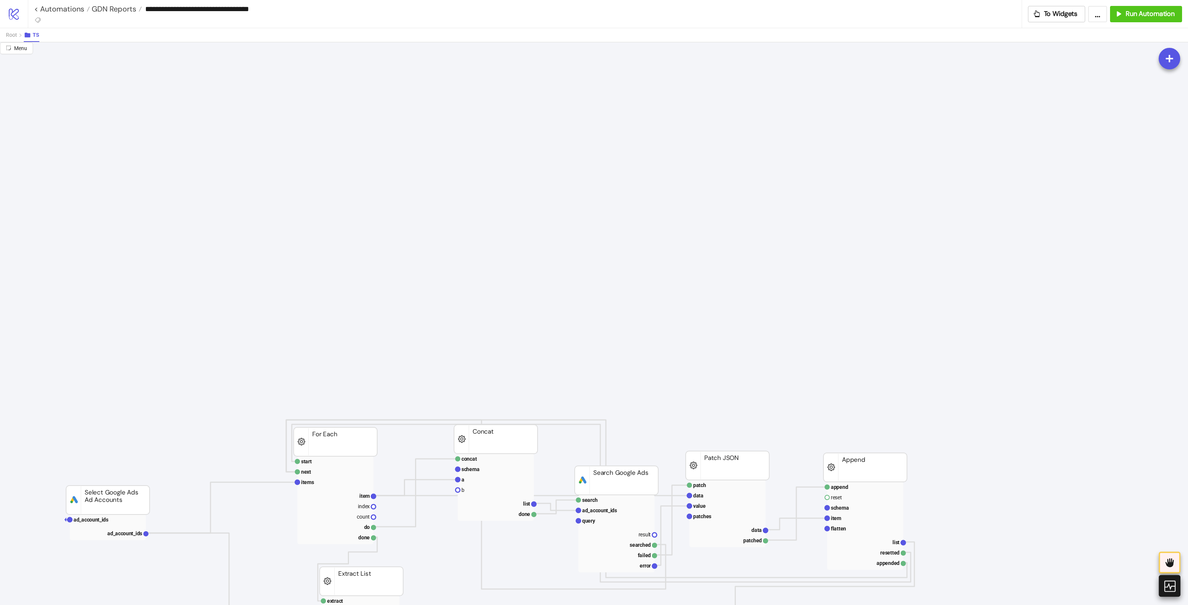
scroll to position [232, 0]
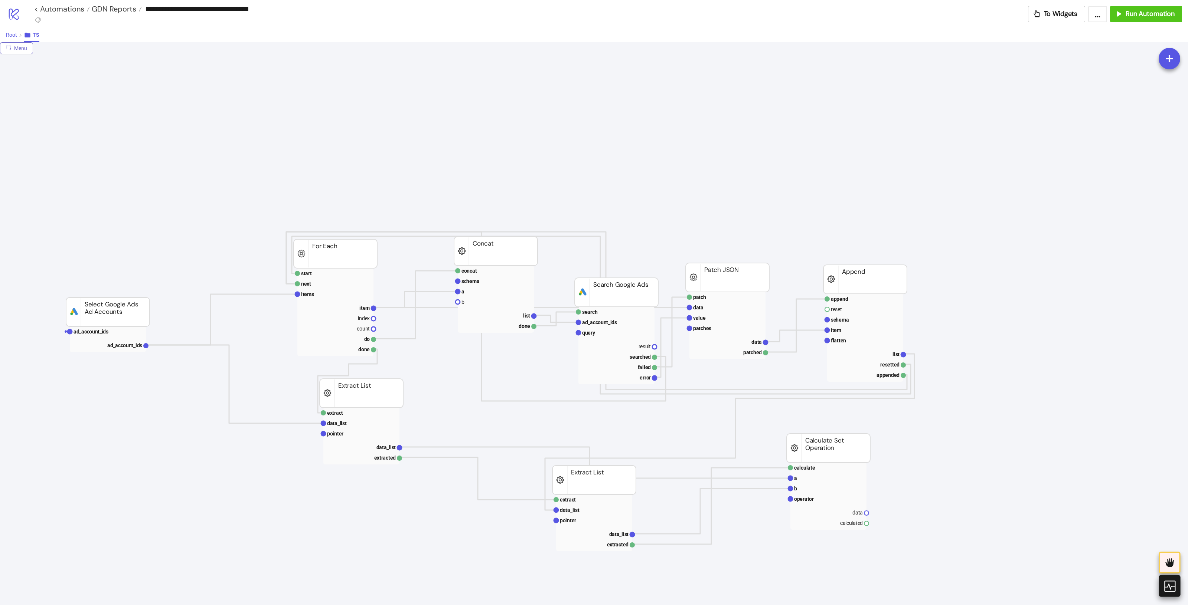
click at [9, 28] on button "Root" at bounding box center [15, 35] width 18 height 14
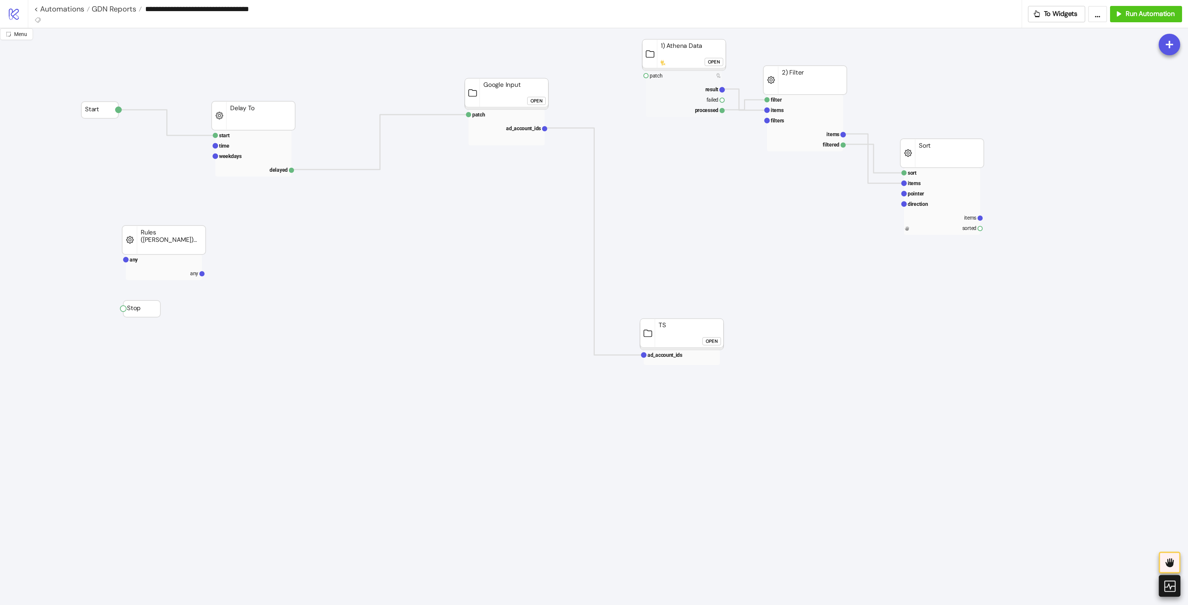
scroll to position [0, 0]
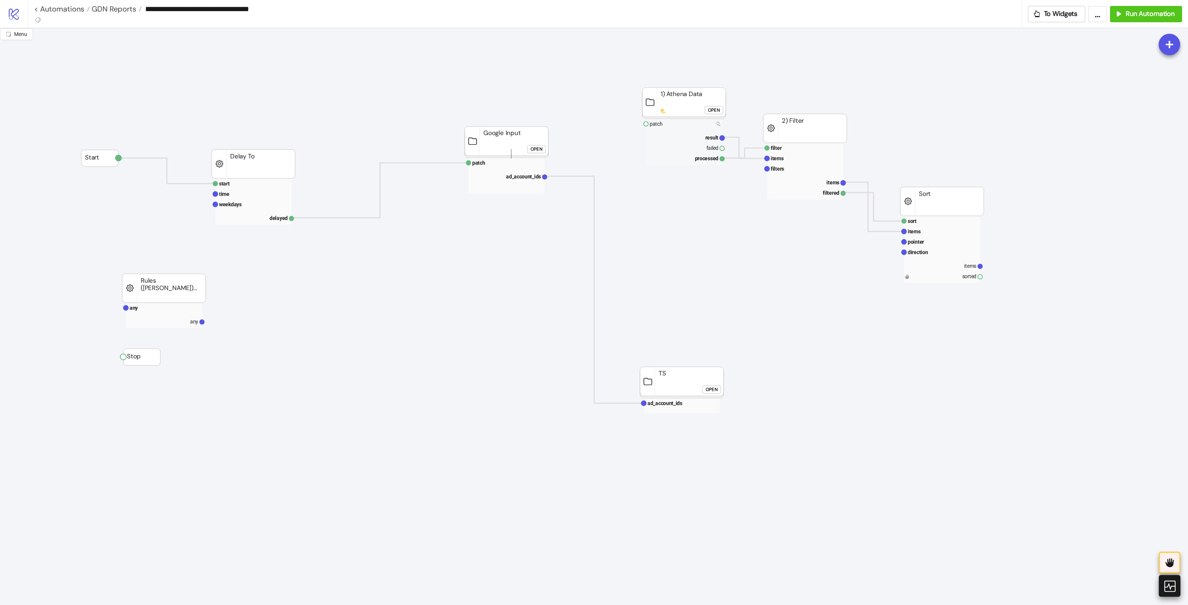
drag, startPoint x: 511, startPoint y: 159, endPoint x: 511, endPoint y: 145, distance: 13.7
drag, startPoint x: 511, startPoint y: 145, endPoint x: 523, endPoint y: 144, distance: 12.3
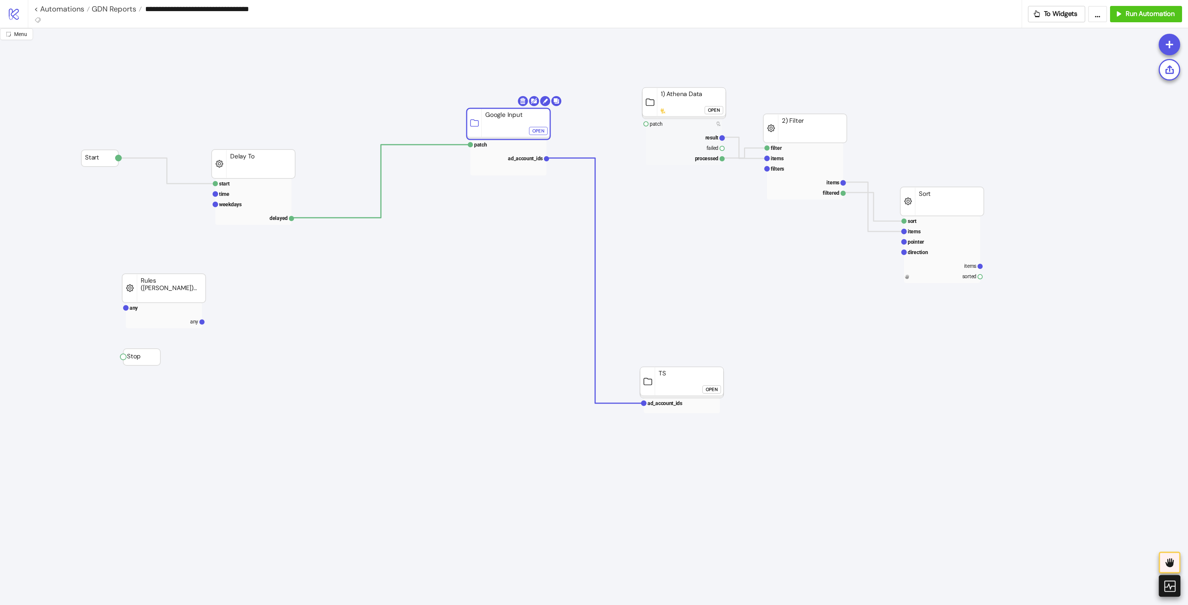
click at [537, 135] on foreignobject "Open" at bounding box center [540, 133] width 22 height 15
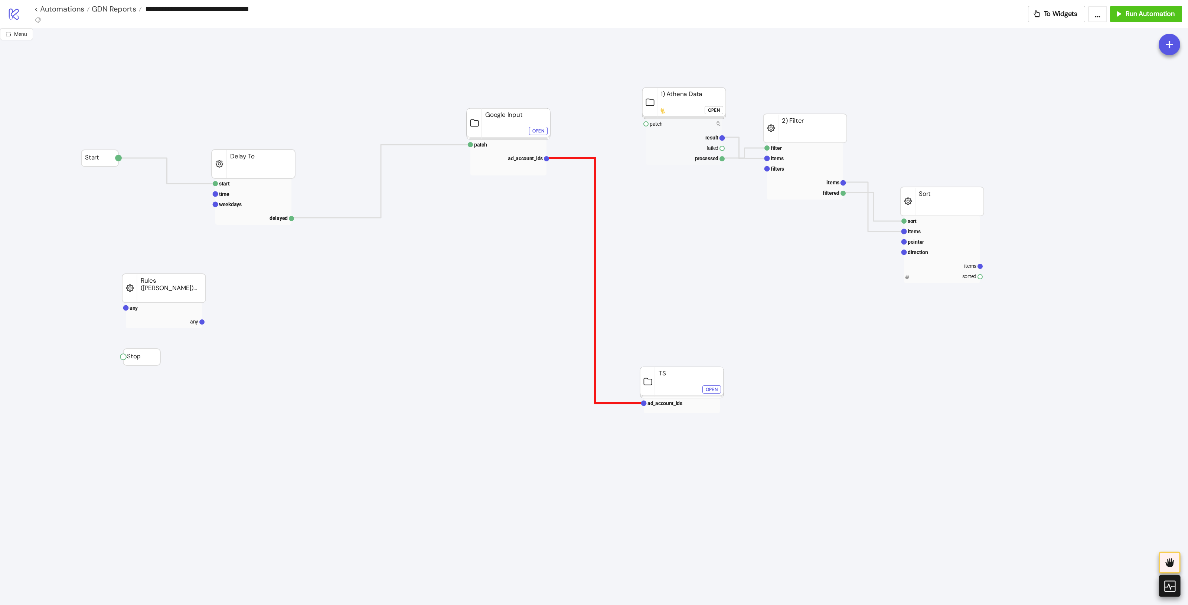
click at [594, 290] on polyline at bounding box center [594, 280] width 97 height 245
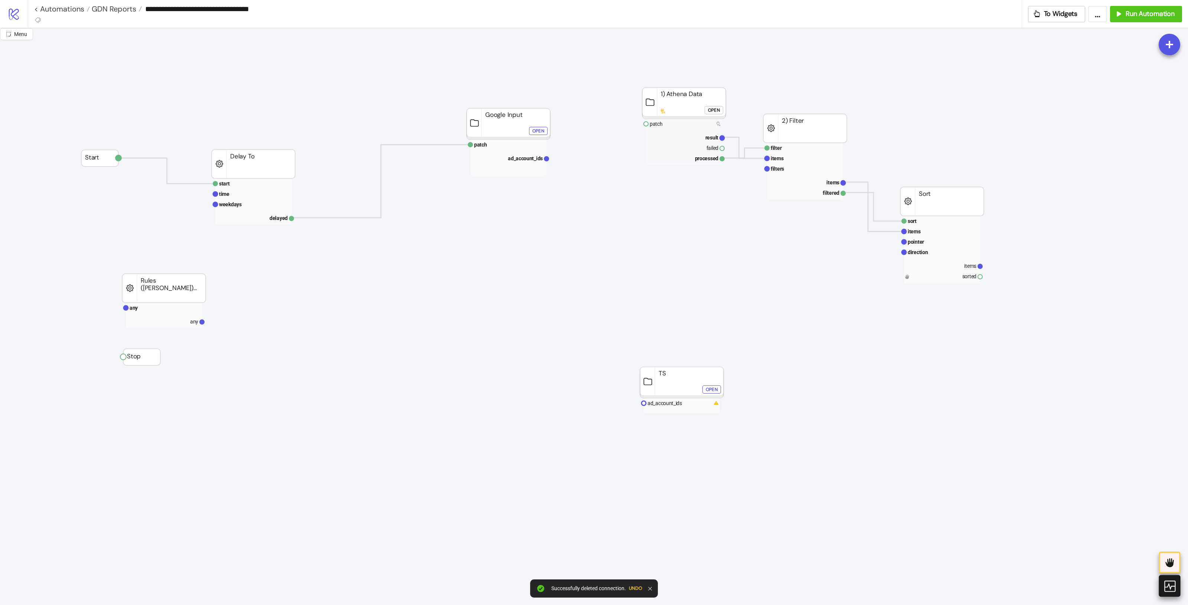
click at [698, 389] on rect at bounding box center [681, 382] width 83 height 31
click at [694, 360] on body "**********" at bounding box center [594, 302] width 1188 height 605
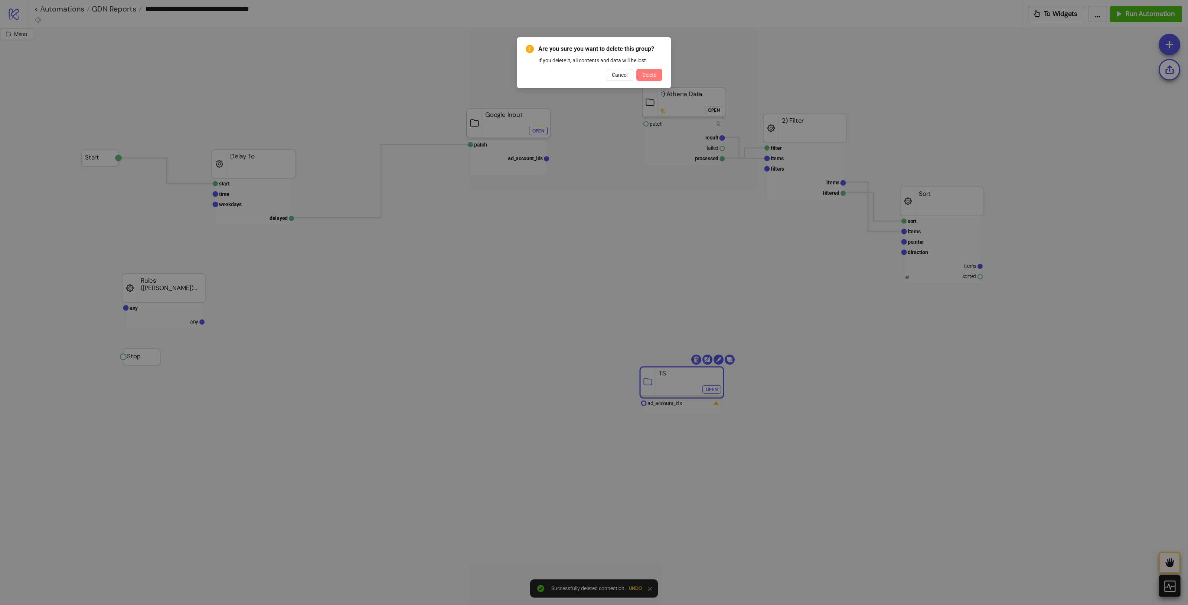
click at [646, 75] on span "Delete" at bounding box center [649, 75] width 14 height 6
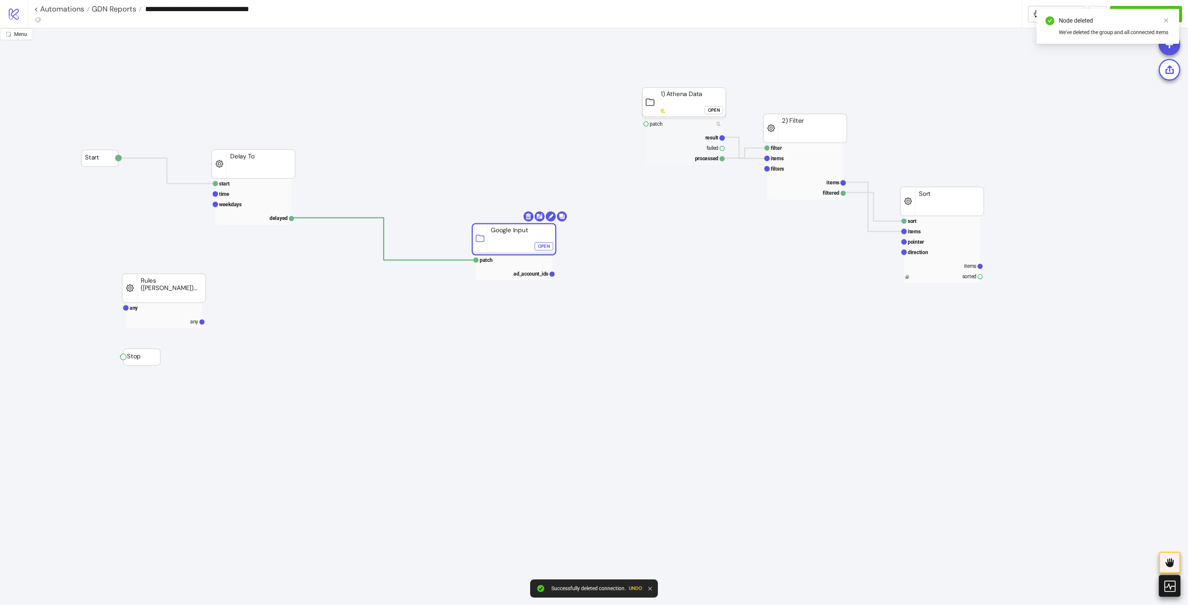
drag, startPoint x: 502, startPoint y: 114, endPoint x: 508, endPoint y: 229, distance: 115.5
click at [508, 229] on rect at bounding box center [513, 239] width 83 height 31
click at [541, 220] on body "**********" at bounding box center [594, 302] width 1188 height 605
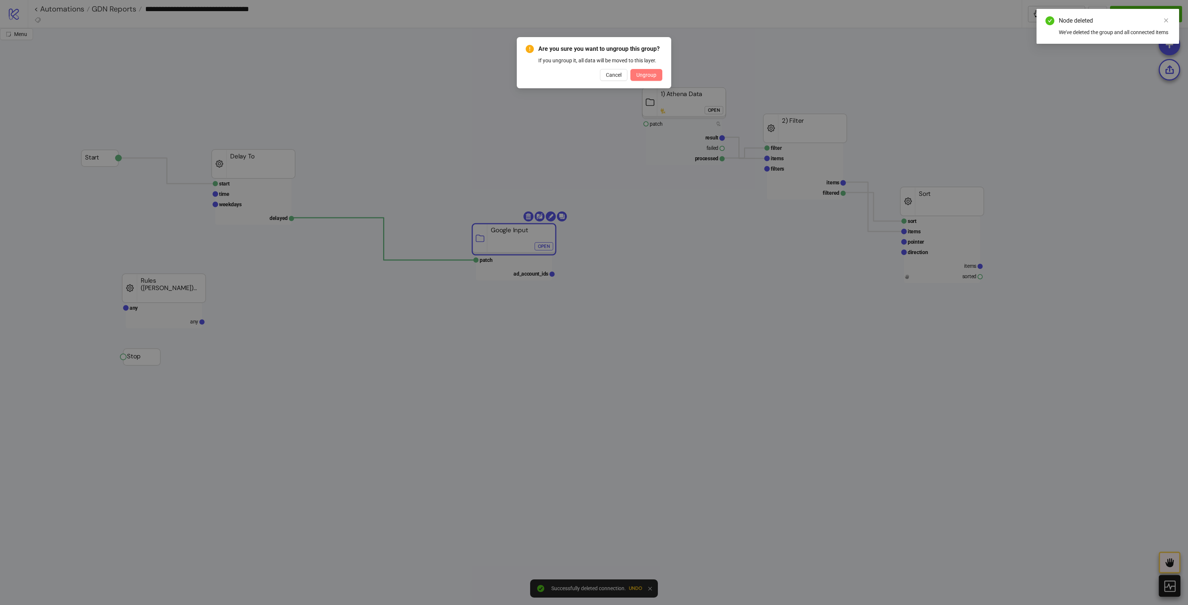
click at [645, 71] on button "Ungroup" at bounding box center [646, 75] width 32 height 12
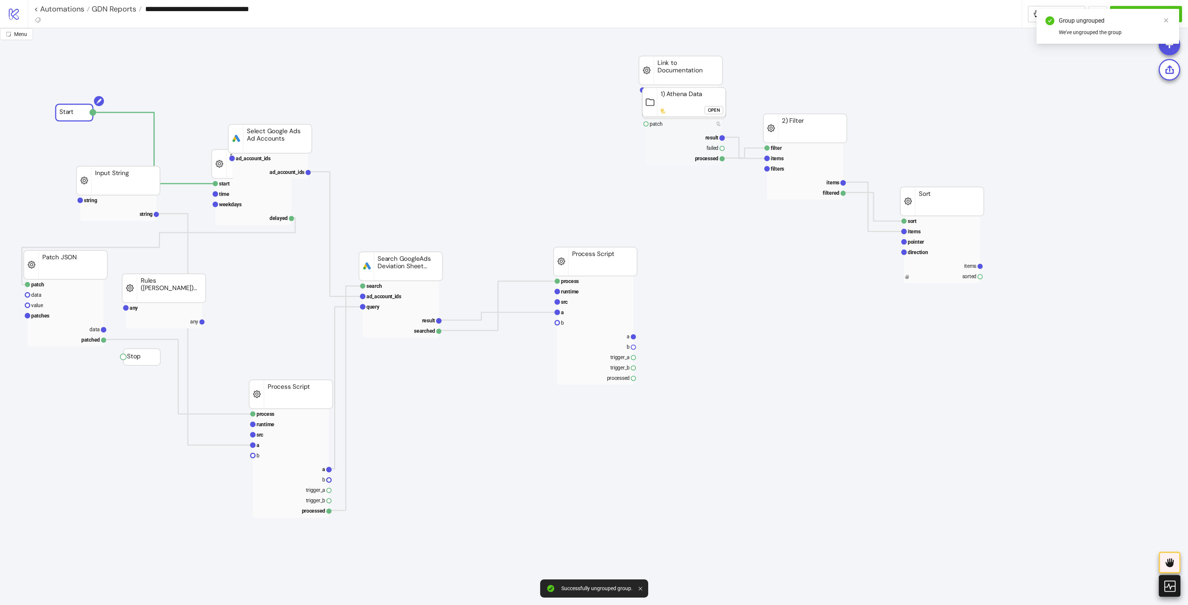
drag, startPoint x: 110, startPoint y: 156, endPoint x: 119, endPoint y: 90, distance: 66.3
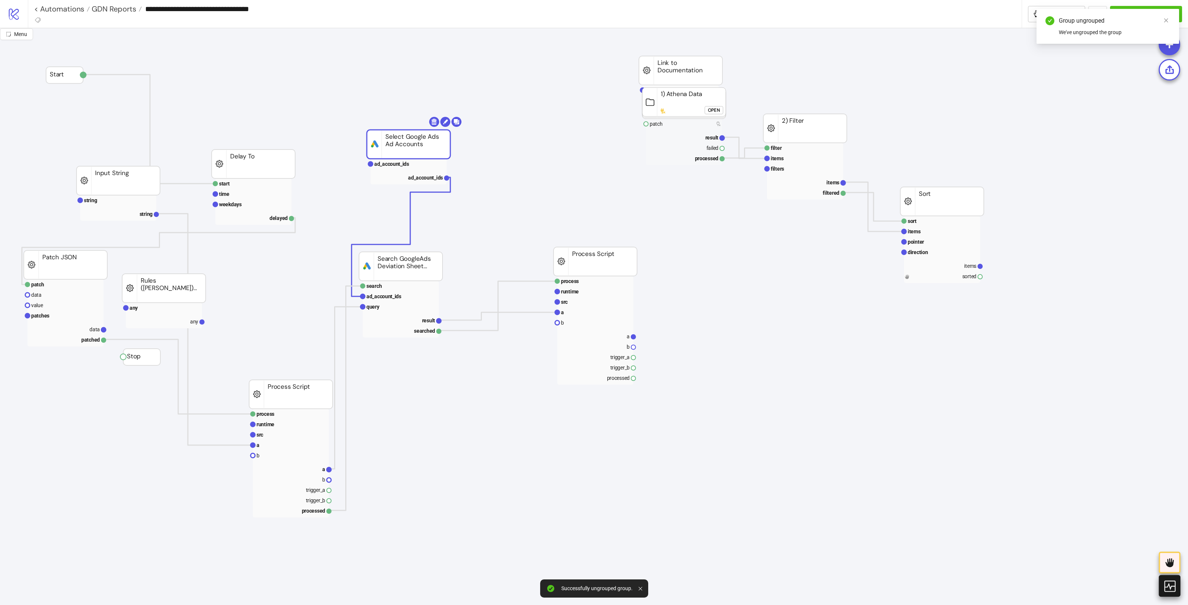
drag, startPoint x: 335, startPoint y: 125, endPoint x: 411, endPoint y: 150, distance: 80.6
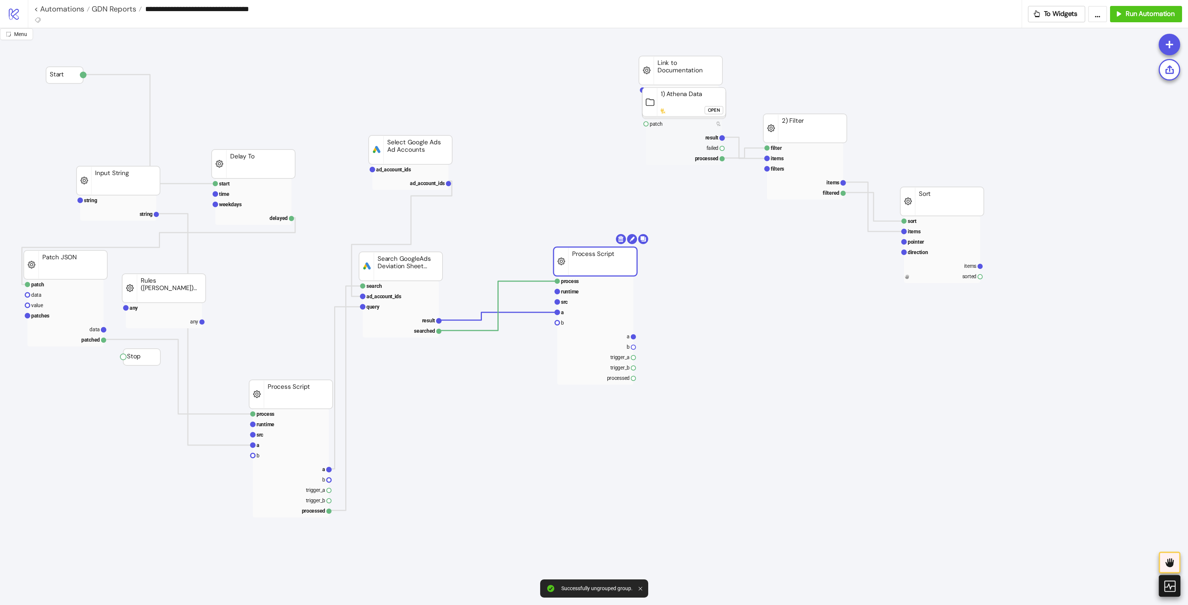
drag, startPoint x: 607, startPoint y: 262, endPoint x: 667, endPoint y: 341, distance: 99.6
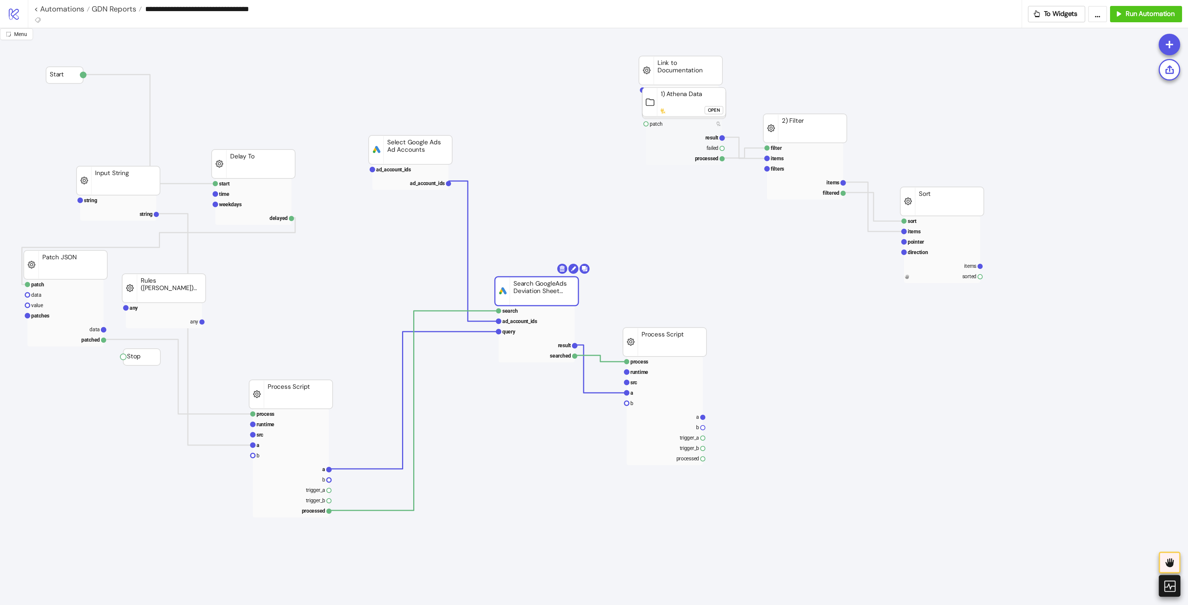
drag, startPoint x: 433, startPoint y: 272, endPoint x: 341, endPoint y: 320, distance: 103.9
drag, startPoint x: 408, startPoint y: 420, endPoint x: 447, endPoint y: 428, distance: 39.8
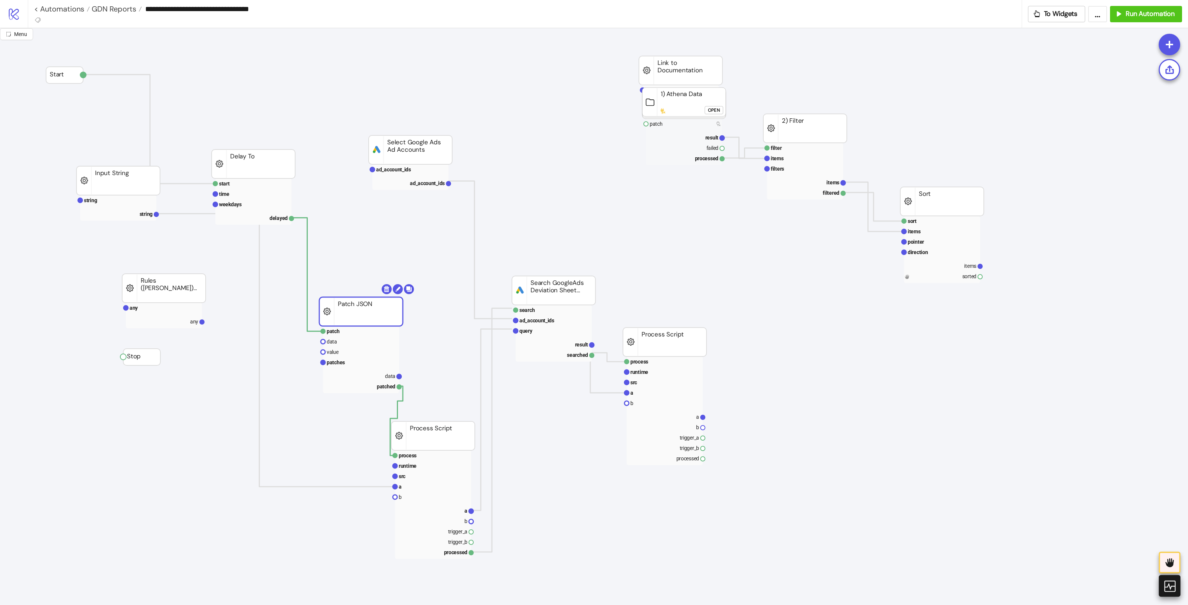
drag, startPoint x: 38, startPoint y: 263, endPoint x: 331, endPoint y: 308, distance: 297.0
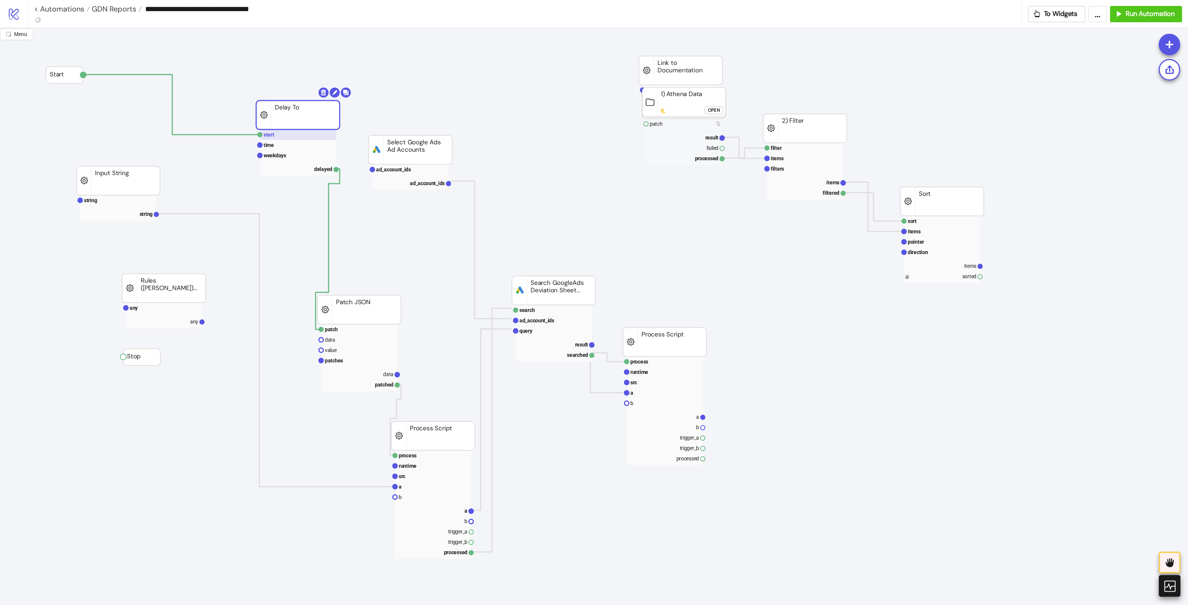
drag, startPoint x: 243, startPoint y: 164, endPoint x: 248, endPoint y: 125, distance: 39.2
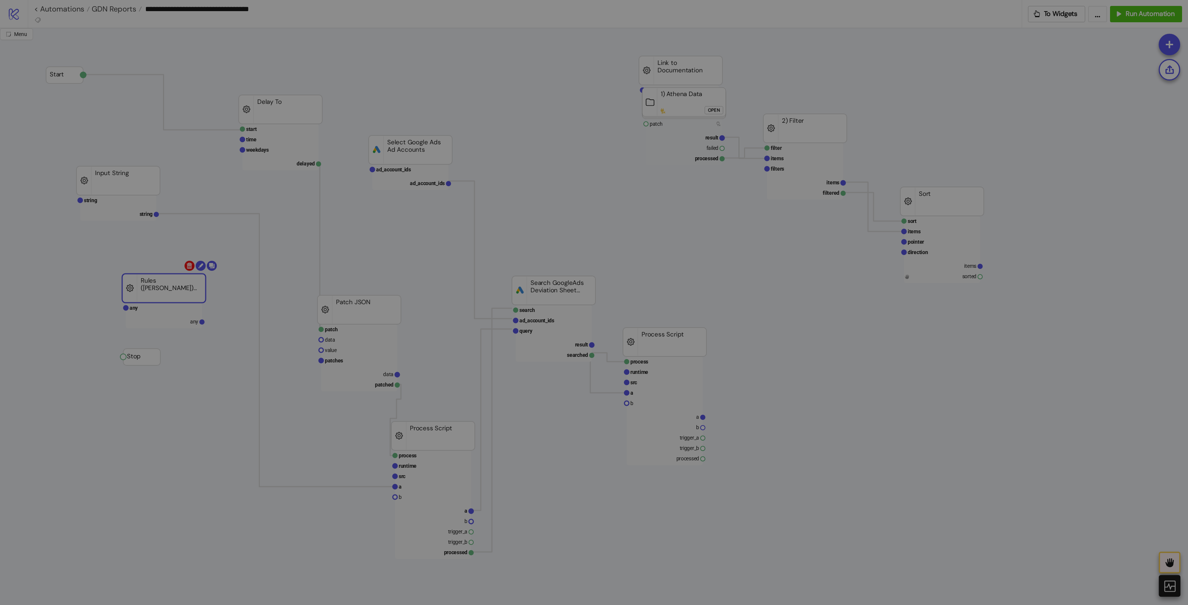
click at [188, 269] on body "**********" at bounding box center [594, 302] width 1188 height 605
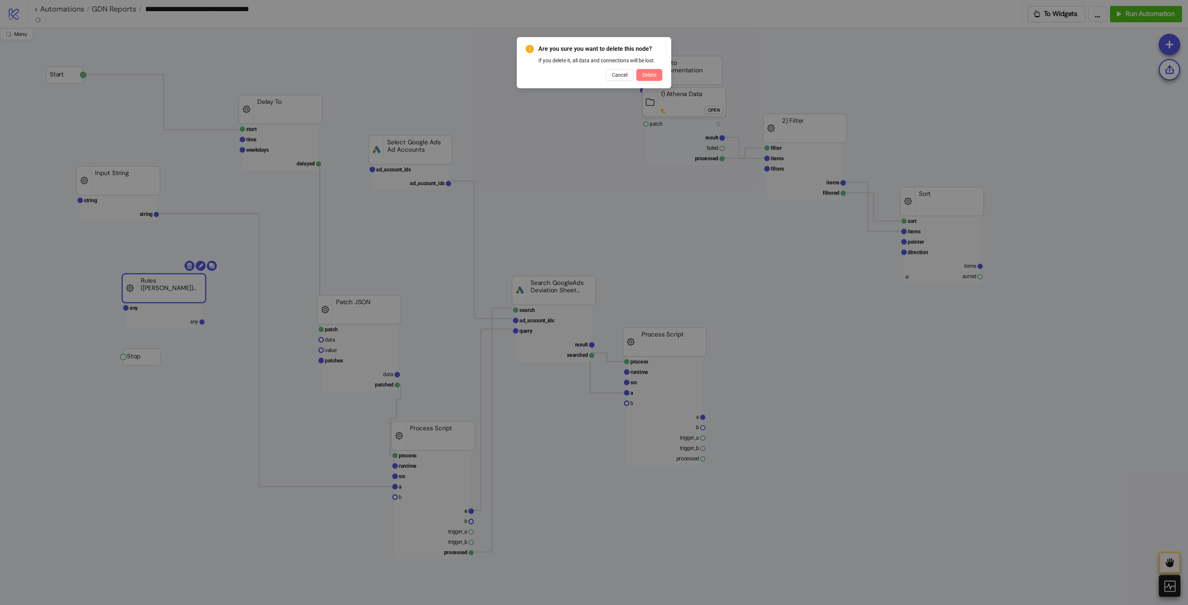
click at [648, 74] on span "Delete" at bounding box center [649, 75] width 14 height 6
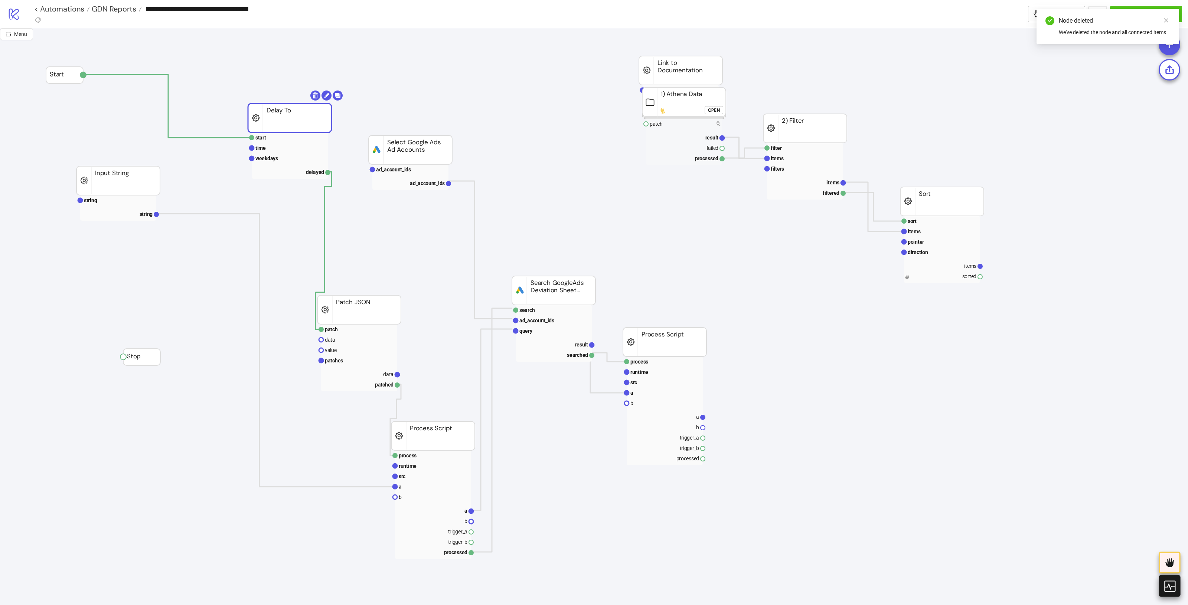
drag, startPoint x: 292, startPoint y: 112, endPoint x: 299, endPoint y: 114, distance: 7.3
click at [299, 114] on rect at bounding box center [289, 118] width 83 height 29
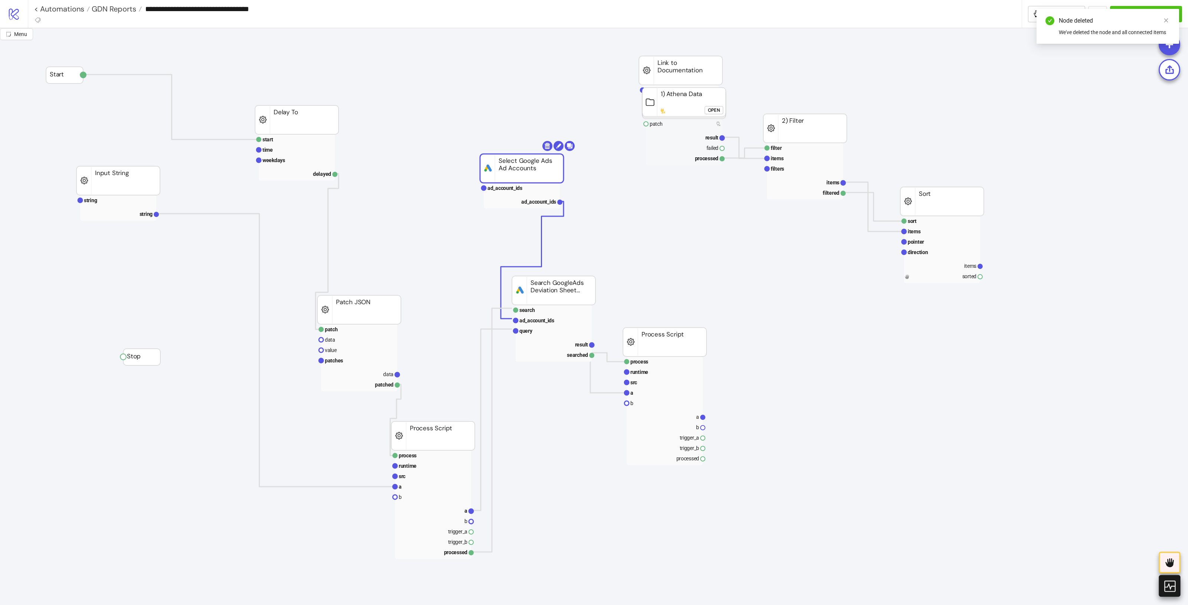
drag, startPoint x: 402, startPoint y: 138, endPoint x: 502, endPoint y: 124, distance: 101.2
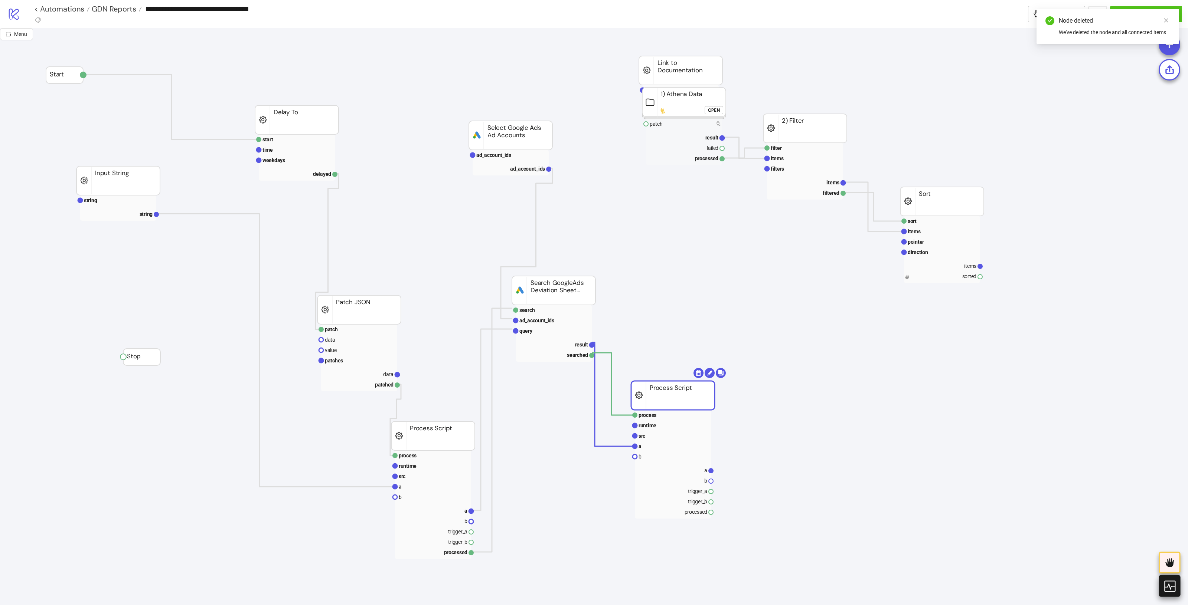
drag, startPoint x: 690, startPoint y: 347, endPoint x: 744, endPoint y: 406, distance: 80.1
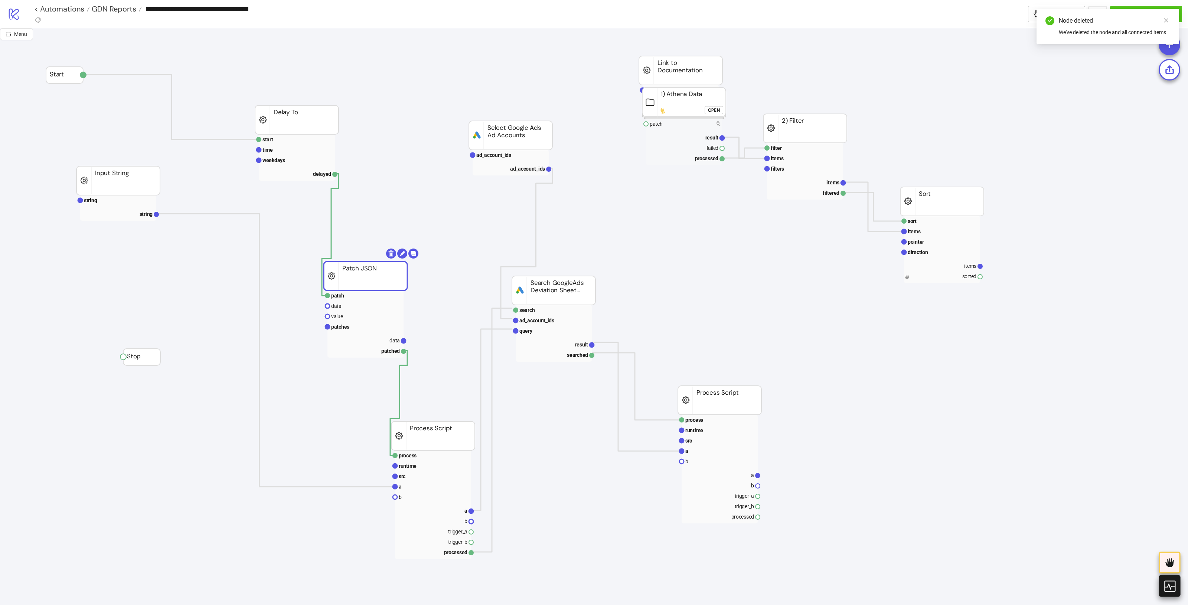
drag, startPoint x: 359, startPoint y: 279, endPoint x: 357, endPoint y: 266, distance: 13.5
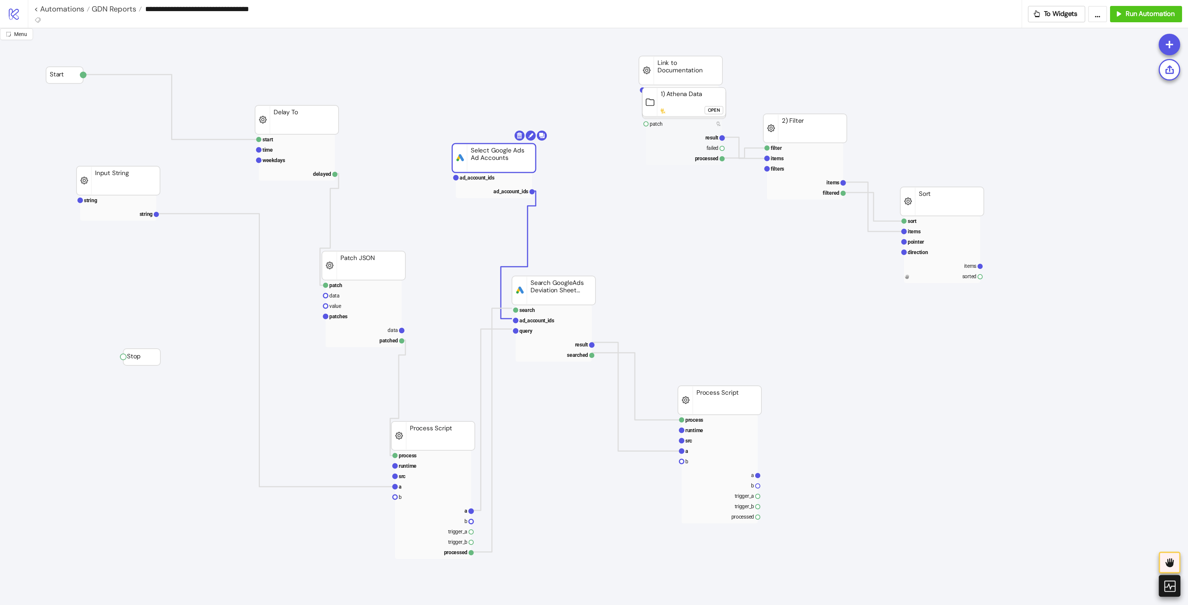
drag, startPoint x: 470, startPoint y: 148, endPoint x: 448, endPoint y: 135, distance: 26.5
drag, startPoint x: 362, startPoint y: 291, endPoint x: 375, endPoint y: 266, distance: 28.1
click at [375, 266] on g "patch data value patches data patched Patch JSON" at bounding box center [363, 299] width 83 height 96
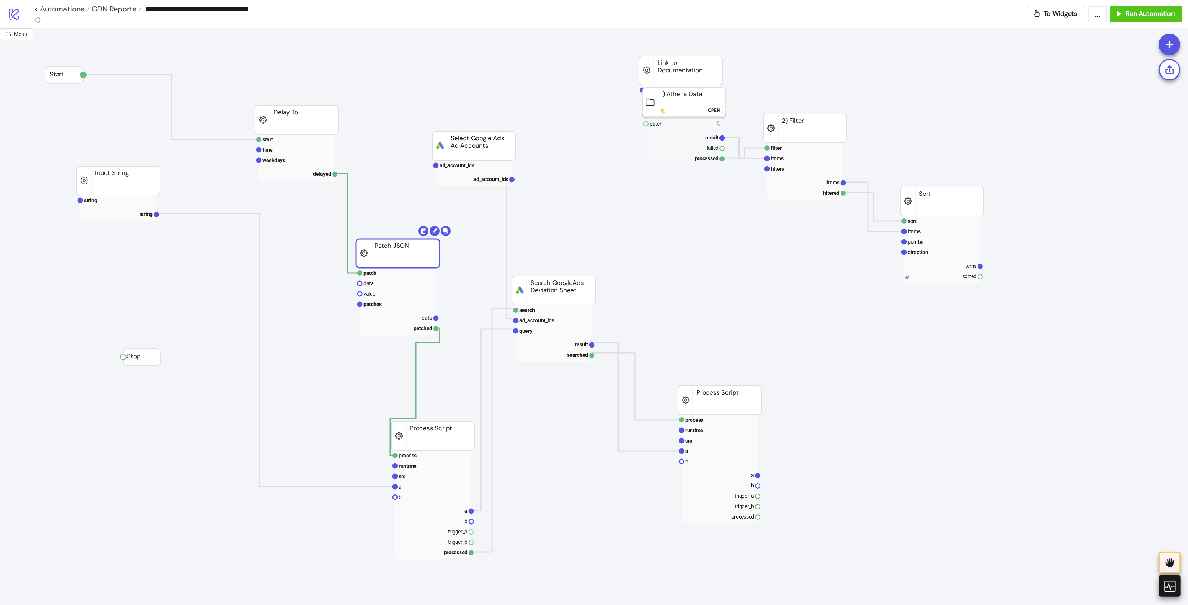
drag, startPoint x: 379, startPoint y: 272, endPoint x: 407, endPoint y: 259, distance: 30.5
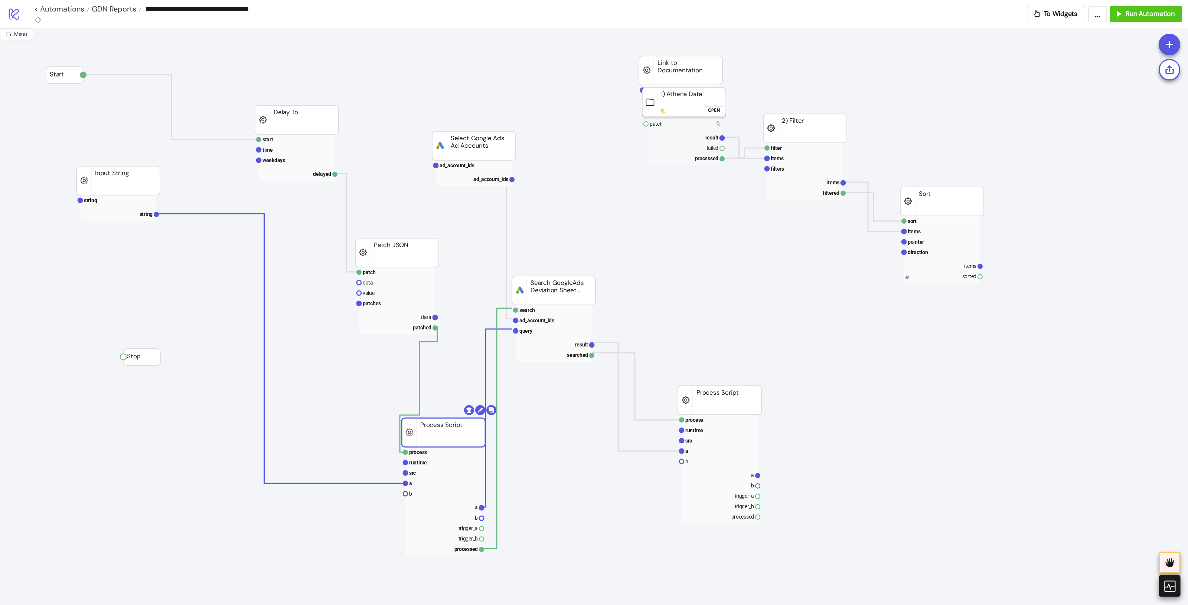
drag, startPoint x: 445, startPoint y: 445, endPoint x: 463, endPoint y: 435, distance: 19.8
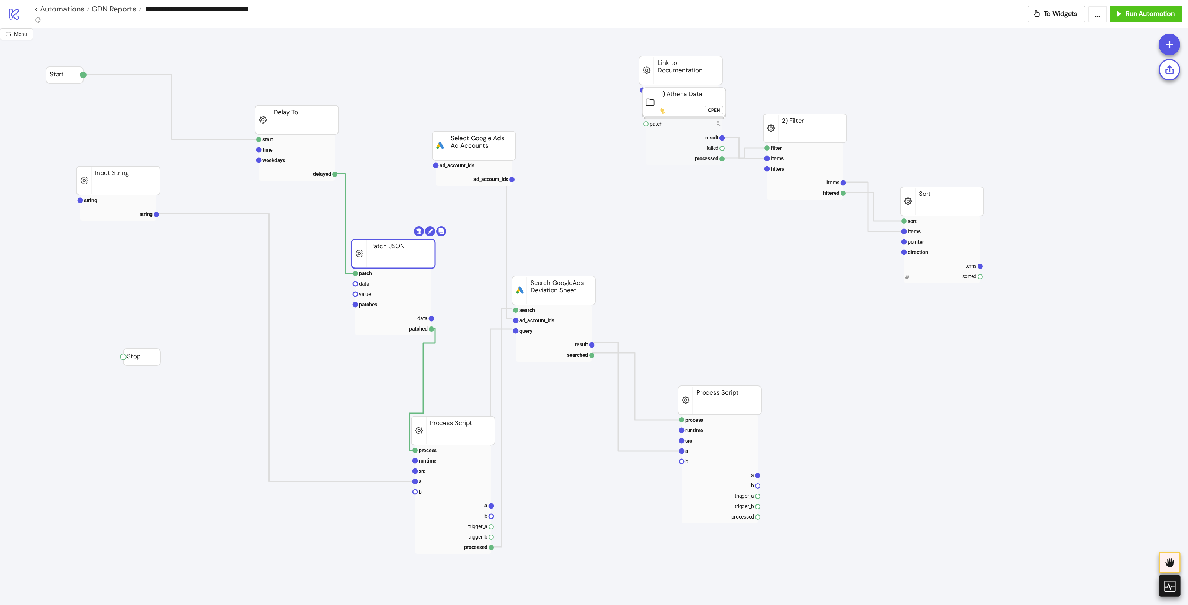
drag, startPoint x: 409, startPoint y: 255, endPoint x: 364, endPoint y: 269, distance: 46.5
drag, startPoint x: 465, startPoint y: 437, endPoint x: 435, endPoint y: 444, distance: 31.2
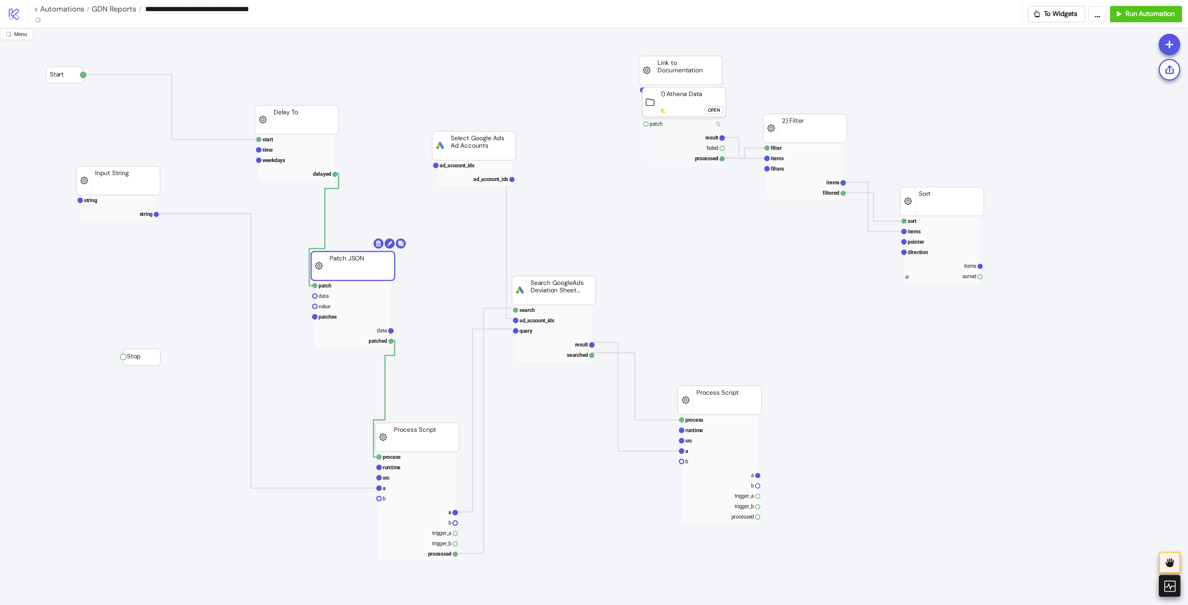
drag, startPoint x: 338, startPoint y: 276, endPoint x: 351, endPoint y: 276, distance: 13.8
click at [341, 305] on text "value" at bounding box center [338, 306] width 12 height 6
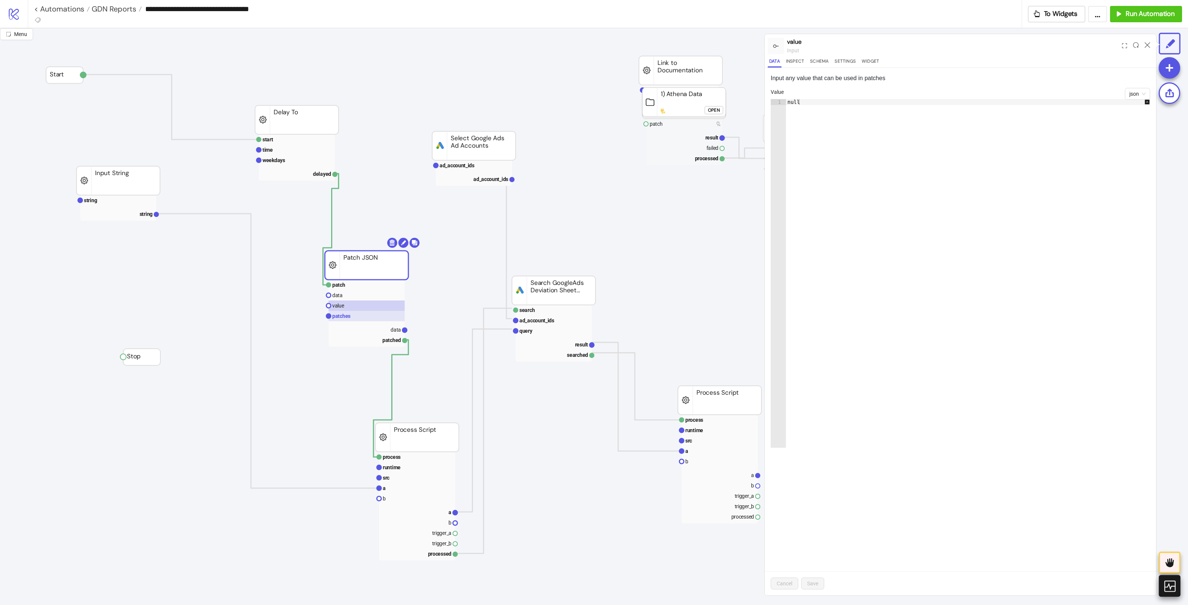
click at [346, 315] on text "patches" at bounding box center [341, 316] width 18 height 6
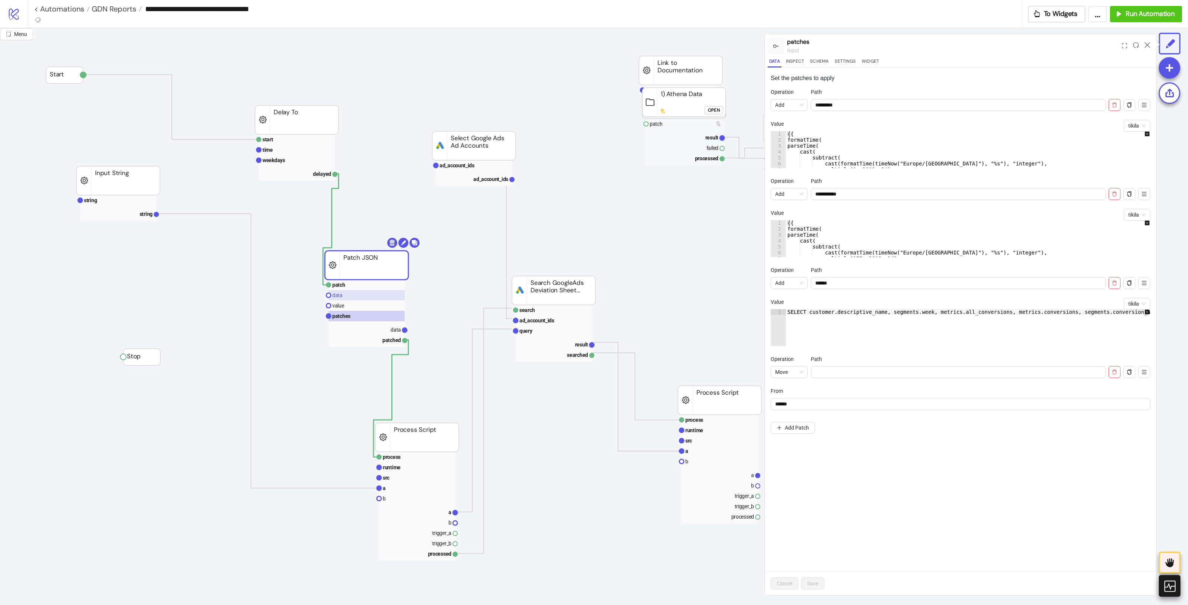
click at [342, 299] on rect at bounding box center [366, 295] width 76 height 10
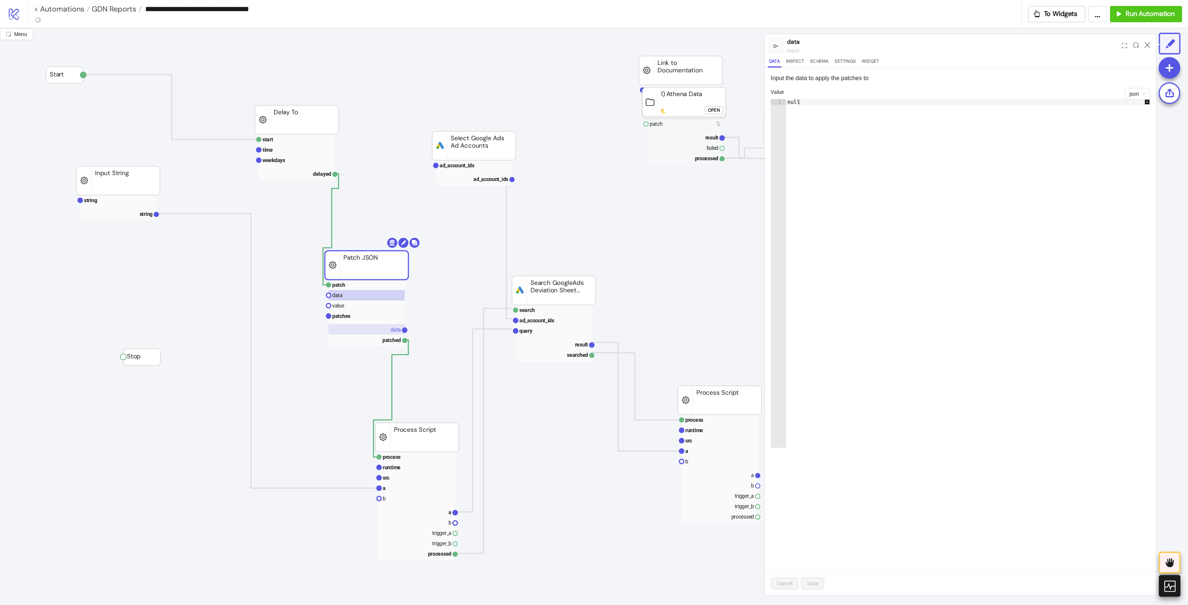
click at [386, 333] on rect at bounding box center [366, 329] width 76 height 10
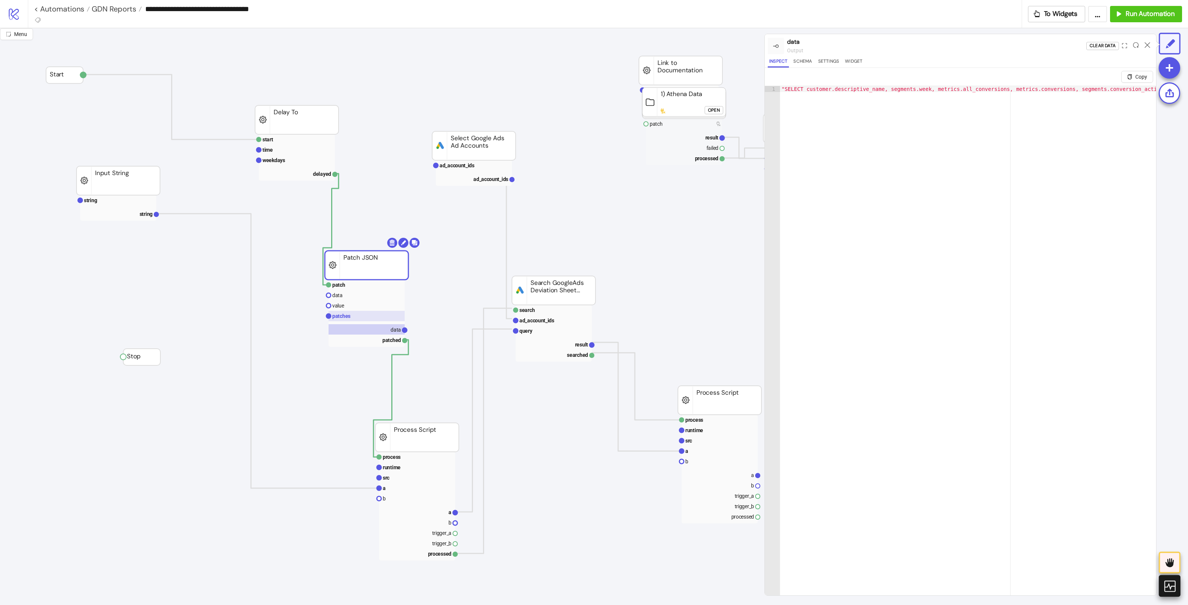
click at [358, 316] on rect at bounding box center [366, 316] width 76 height 10
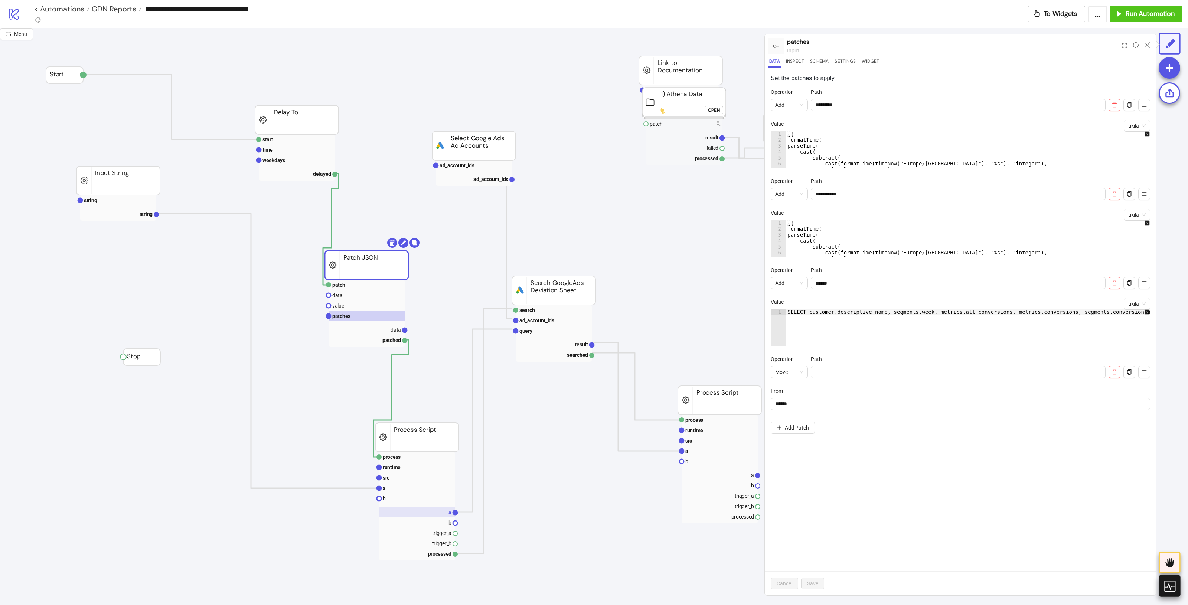
click at [448, 484] on text "a" at bounding box center [449, 513] width 3 height 6
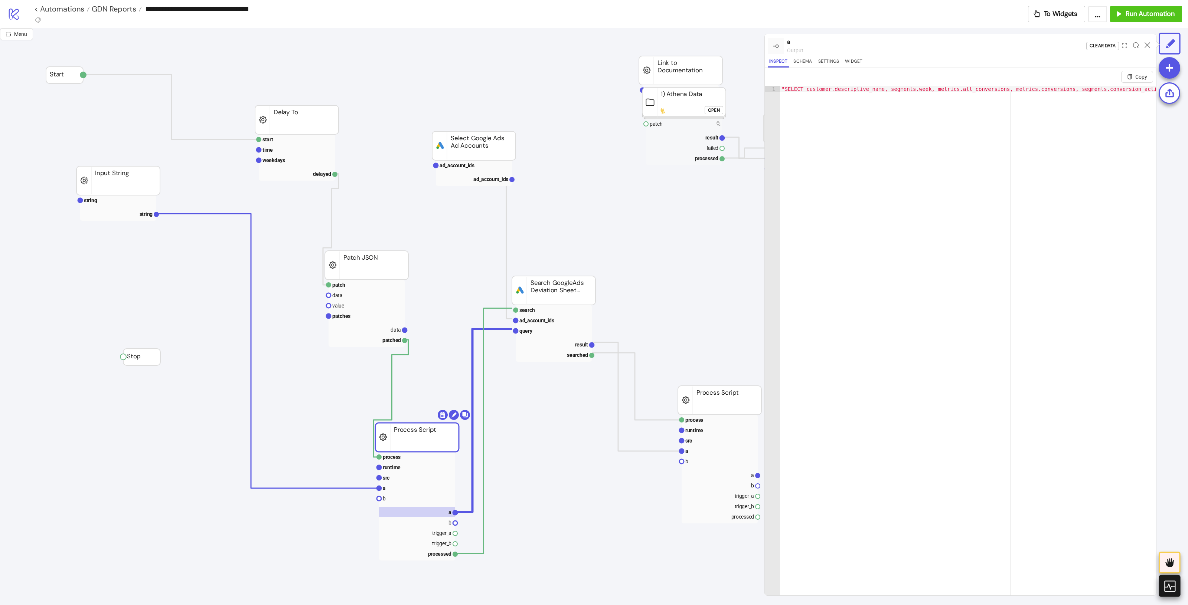
type textarea "**********"
drag, startPoint x: 1030, startPoint y: 91, endPoint x: 1201, endPoint y: 142, distance: 178.5
click at [950, 142] on html "**********" at bounding box center [594, 302] width 1188 height 605
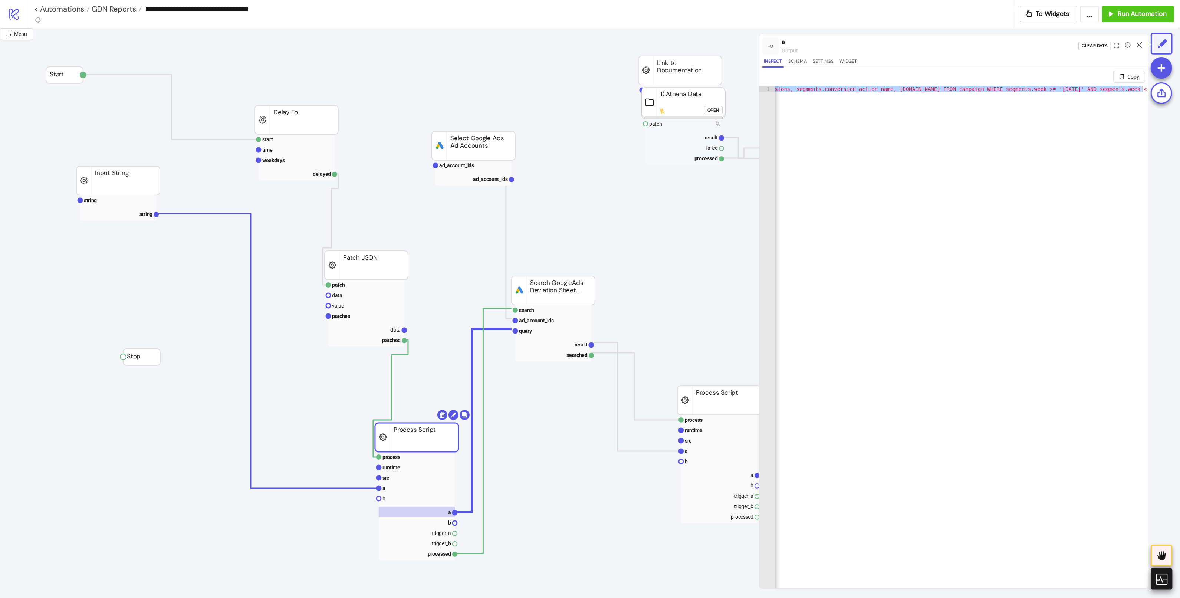
click at [950, 42] on icon at bounding box center [1140, 45] width 6 height 6
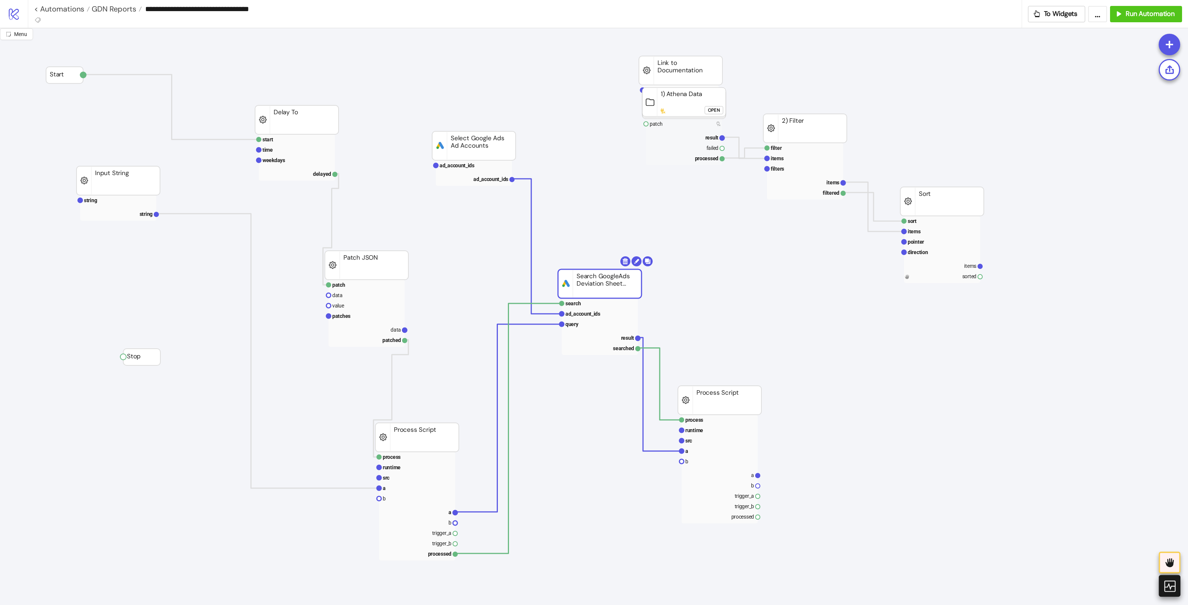
drag, startPoint x: 557, startPoint y: 288, endPoint x: 593, endPoint y: 268, distance: 41.2
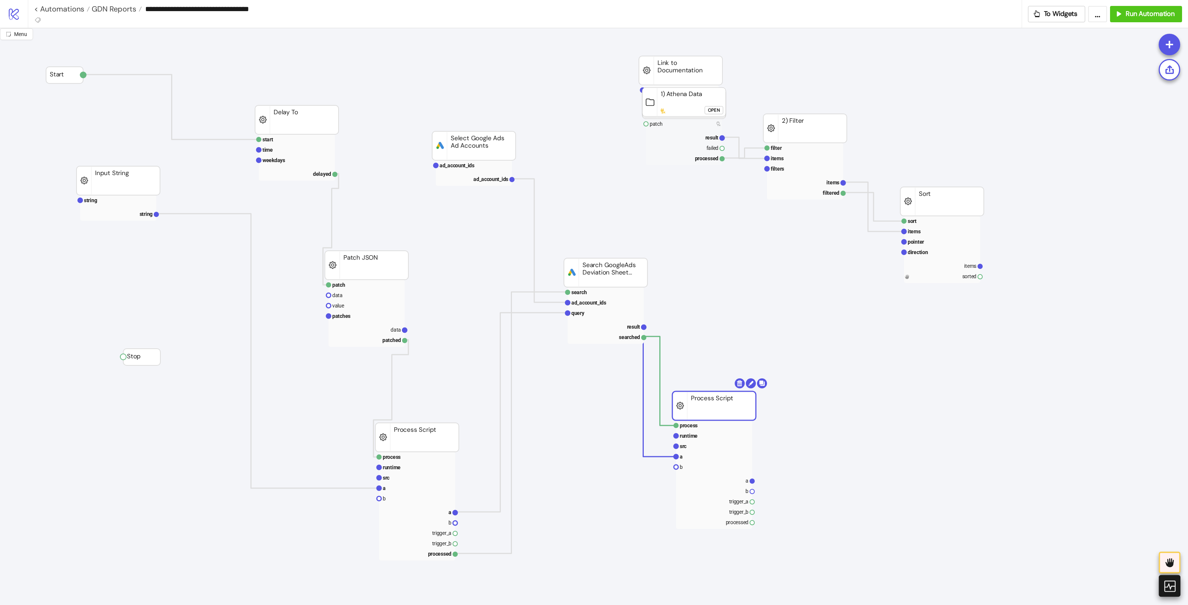
drag, startPoint x: 706, startPoint y: 398, endPoint x: 751, endPoint y: 495, distance: 106.6
click at [740, 484] on rect at bounding box center [708, 484] width 76 height 10
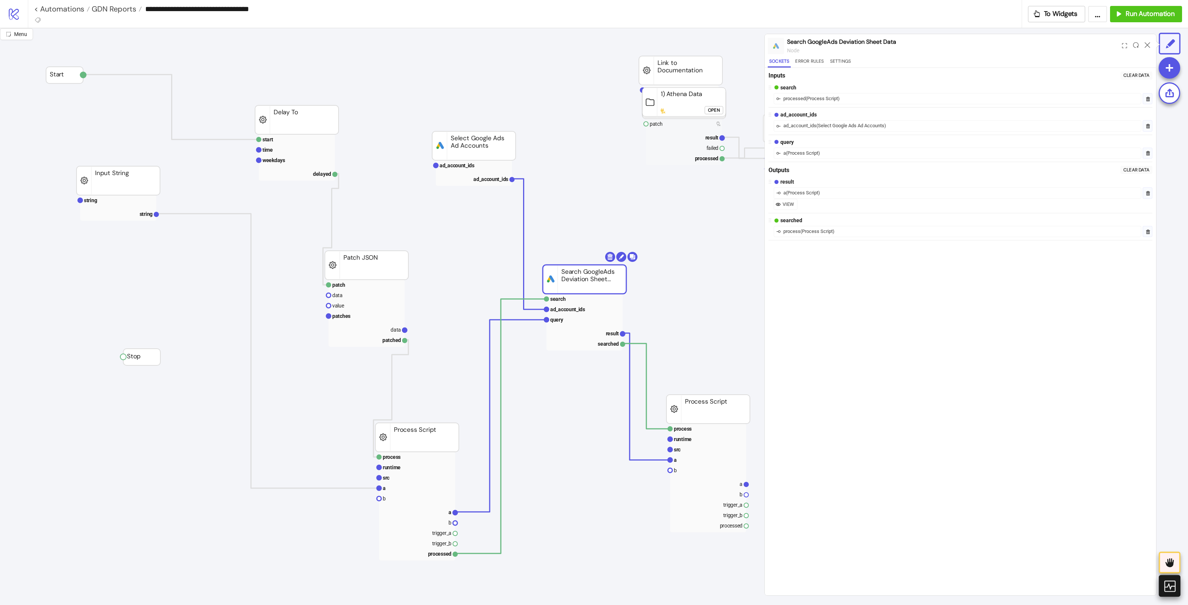
drag, startPoint x: 602, startPoint y: 274, endPoint x: 574, endPoint y: 281, distance: 28.5
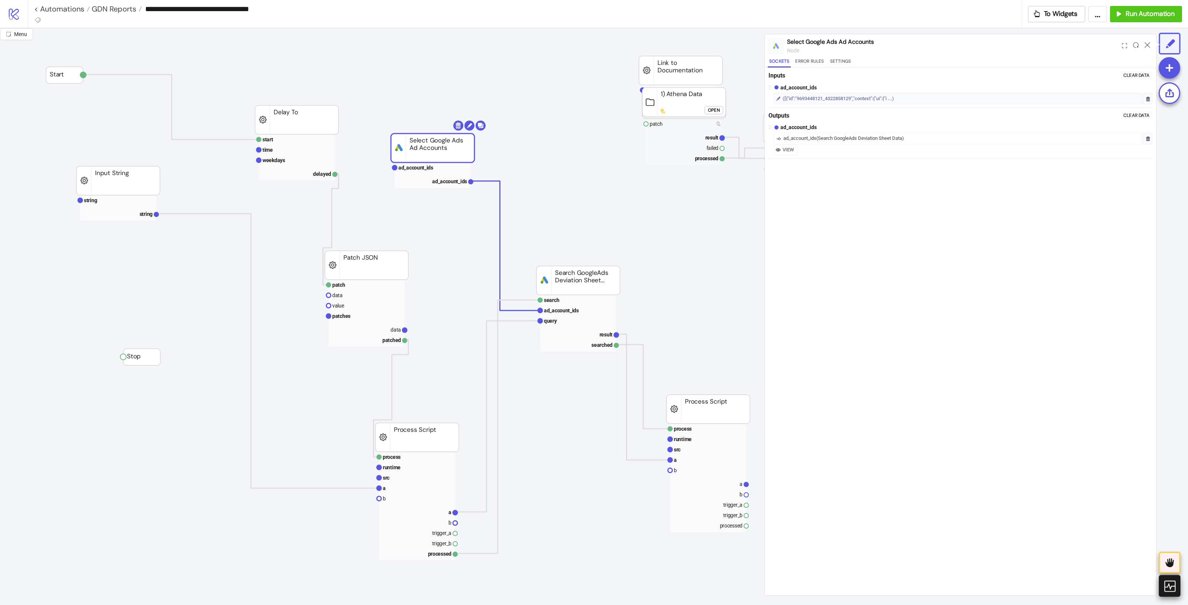
drag, startPoint x: 460, startPoint y: 148, endPoint x: 419, endPoint y: 135, distance: 42.8
drag, startPoint x: 568, startPoint y: 276, endPoint x: 526, endPoint y: 269, distance: 42.4
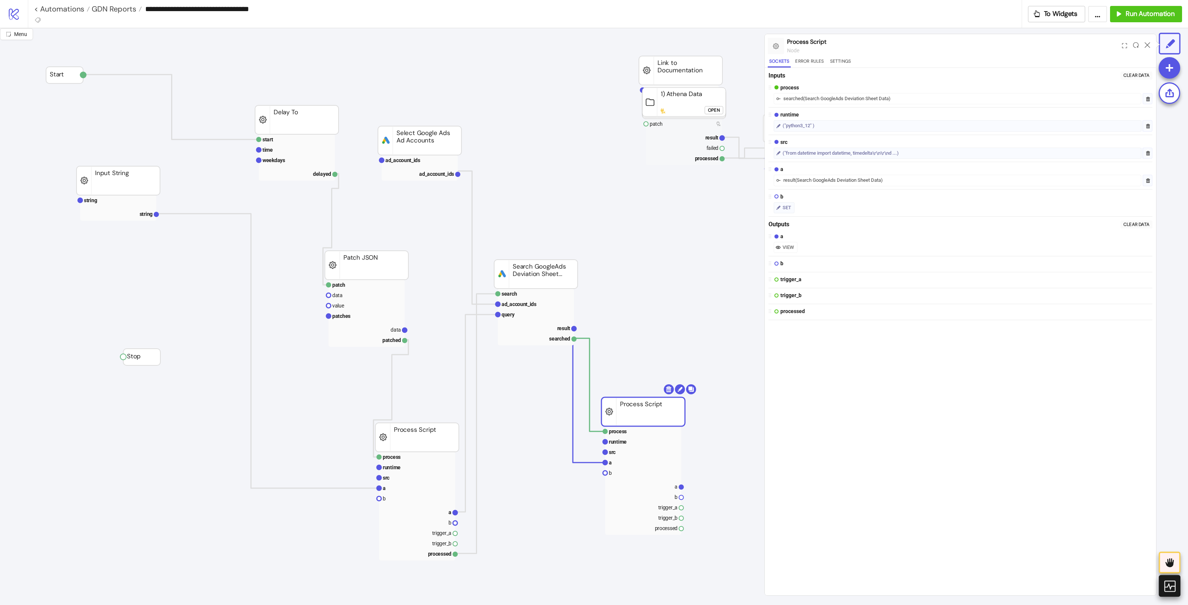
drag, startPoint x: 699, startPoint y: 412, endPoint x: 539, endPoint y: 253, distance: 225.1
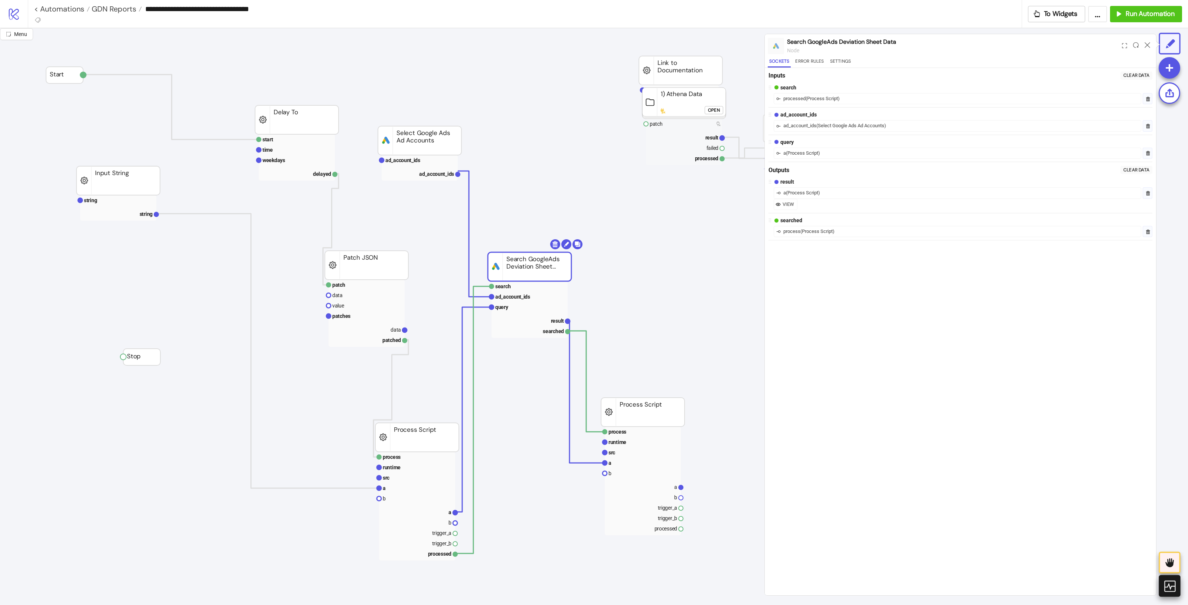
drag, startPoint x: 530, startPoint y: 269, endPoint x: 602, endPoint y: 374, distance: 126.9
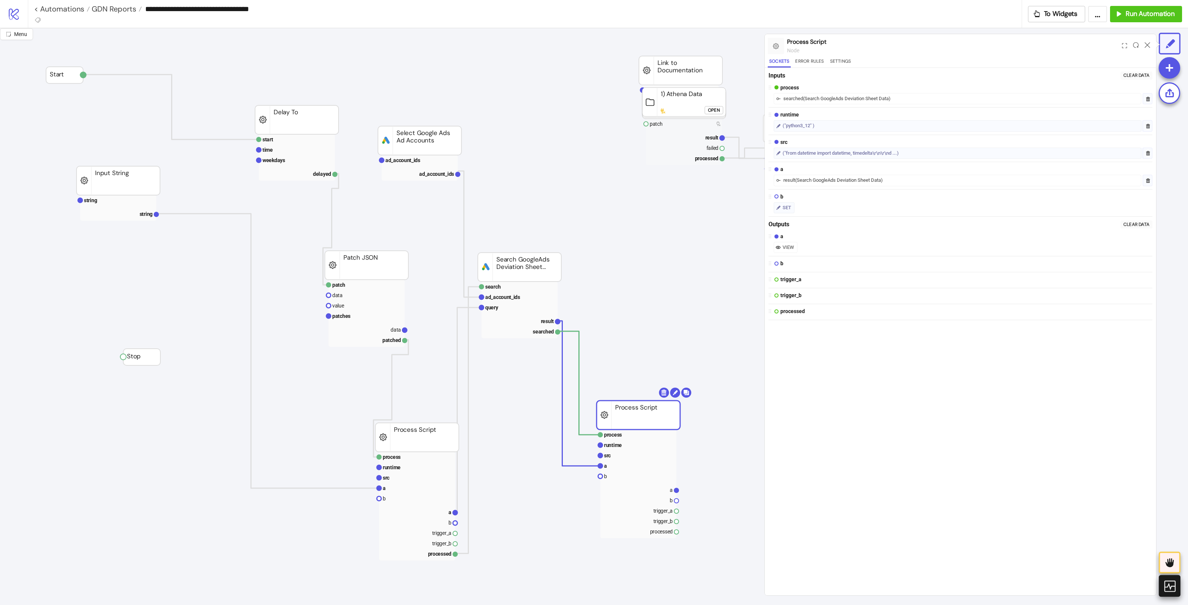
drag, startPoint x: 1146, startPoint y: 42, endPoint x: 1132, endPoint y: 47, distance: 14.9
click at [950, 42] on icon at bounding box center [1147, 45] width 6 height 6
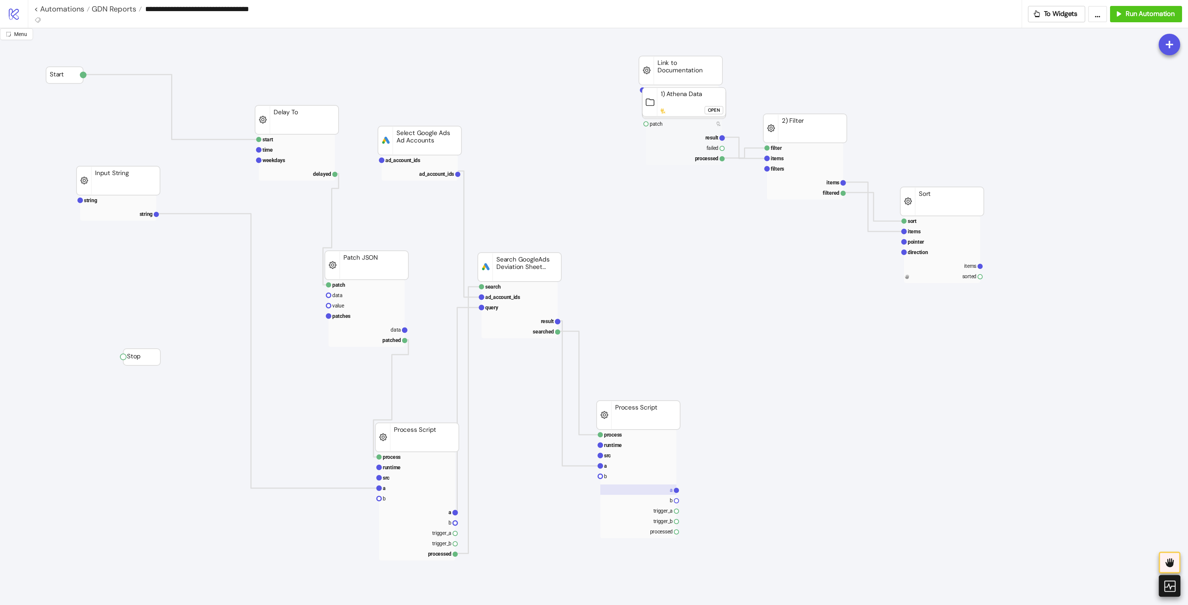
click at [666, 484] on rect at bounding box center [638, 490] width 76 height 10
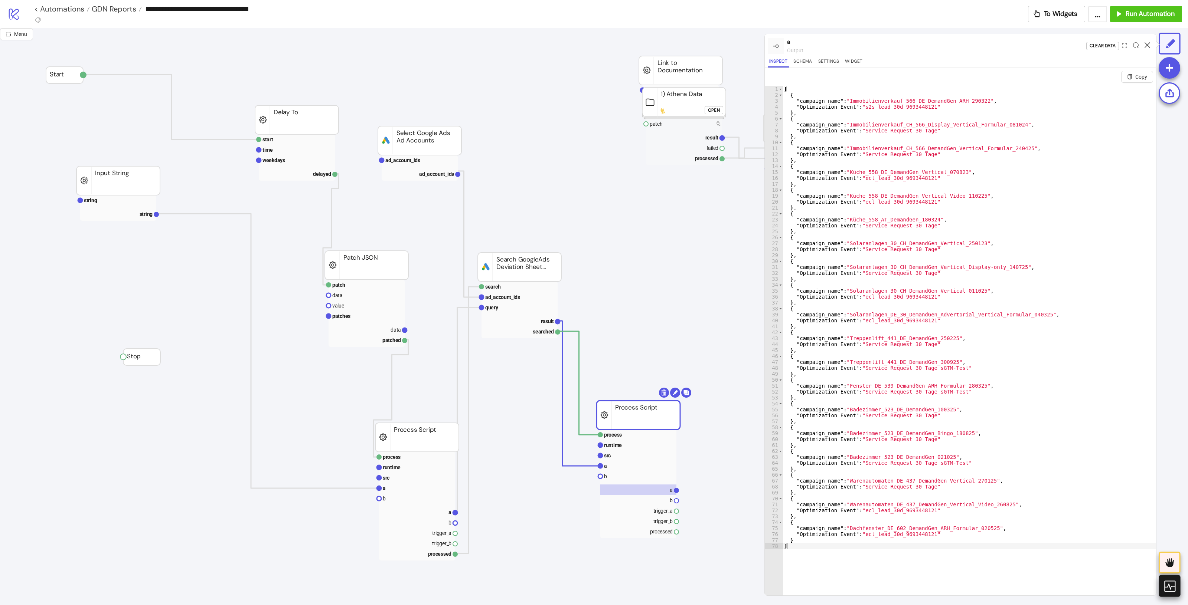
click at [950, 43] on icon at bounding box center [1147, 45] width 6 height 6
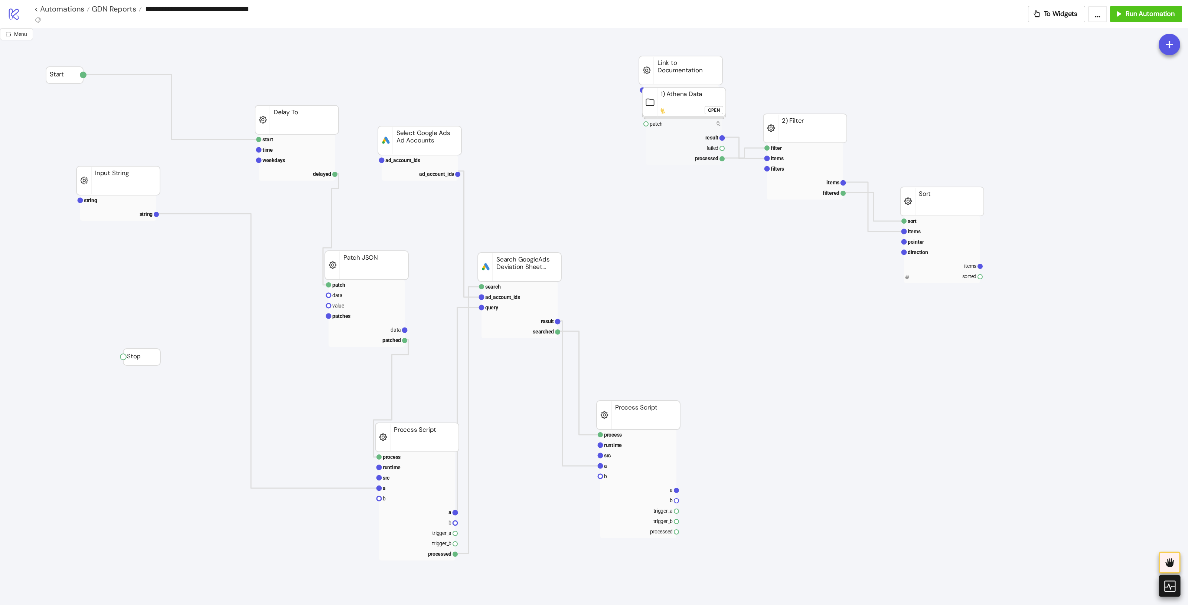
click at [801, 449] on span "Add Node" at bounding box center [805, 449] width 40 height 8
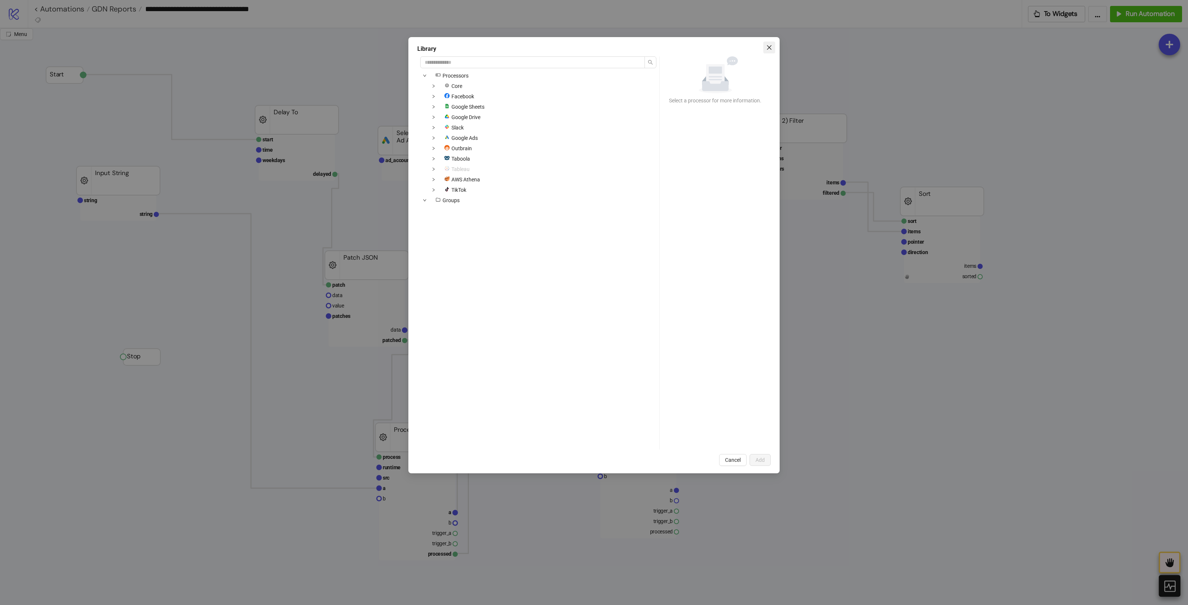
click at [770, 53] on button "Close" at bounding box center [769, 48] width 12 height 12
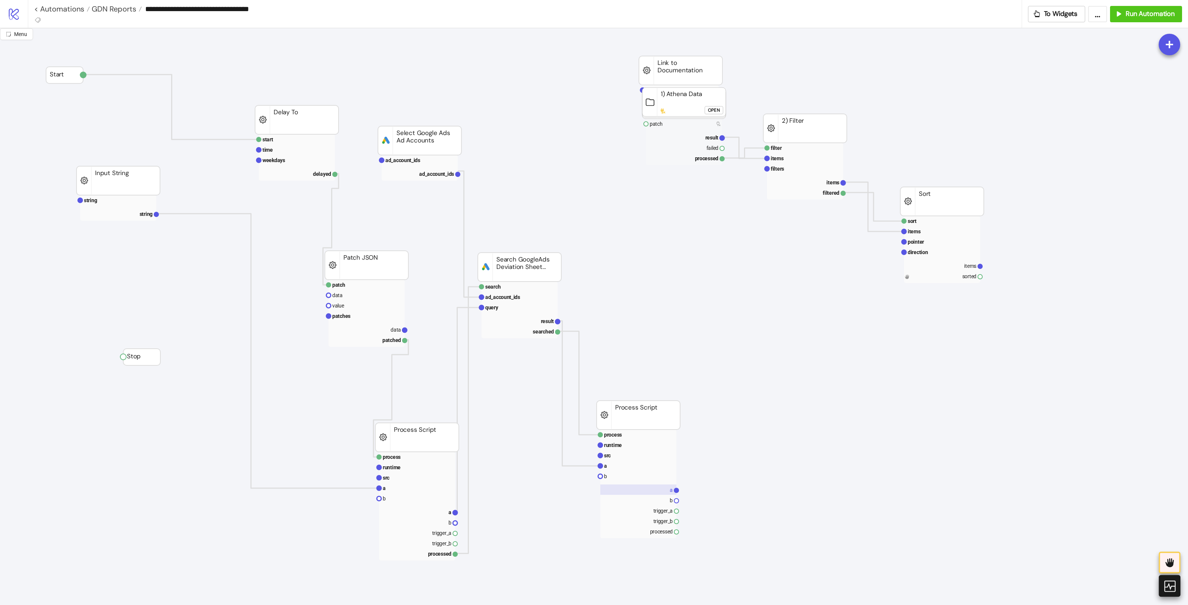
click at [661, 484] on rect at bounding box center [638, 490] width 76 height 10
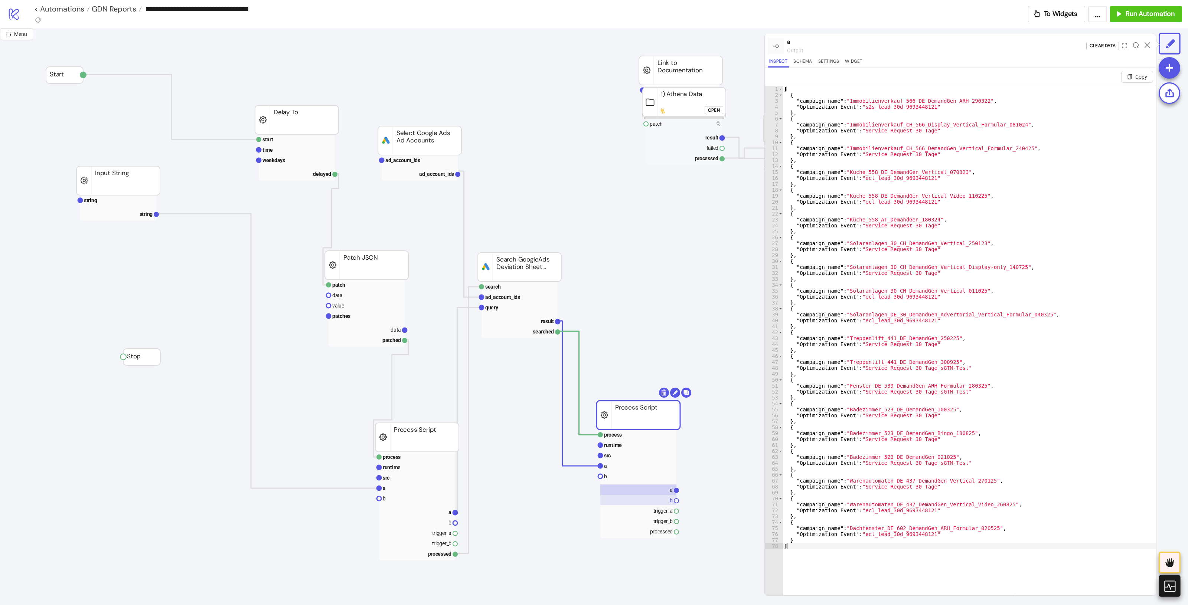
click at [660, 484] on rect at bounding box center [638, 500] width 76 height 10
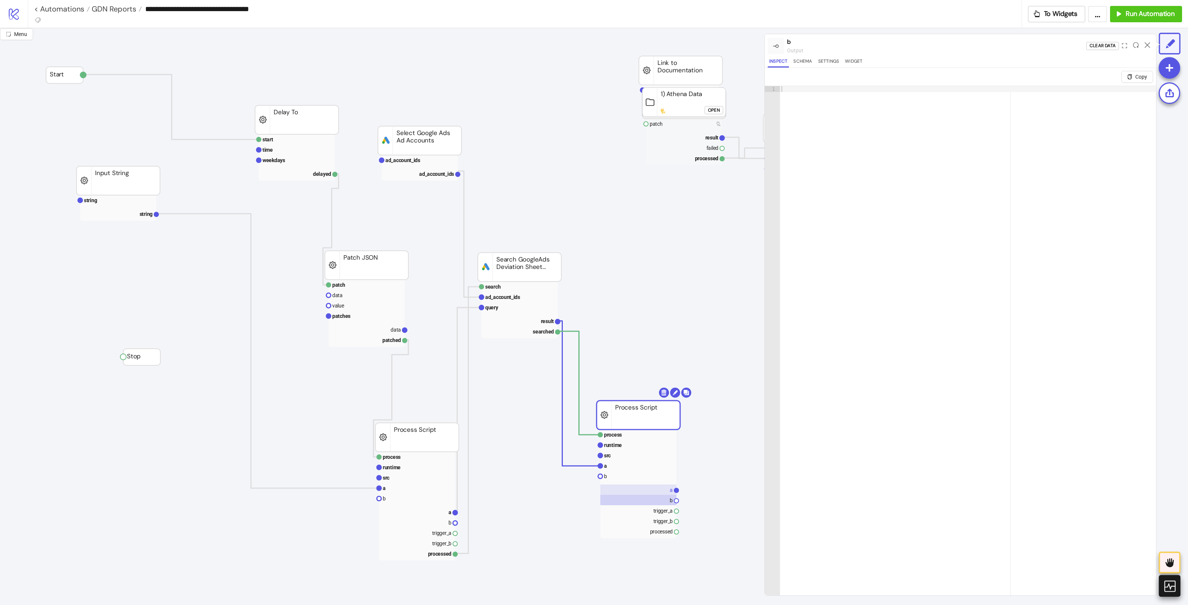
click at [664, 484] on rect at bounding box center [638, 490] width 76 height 10
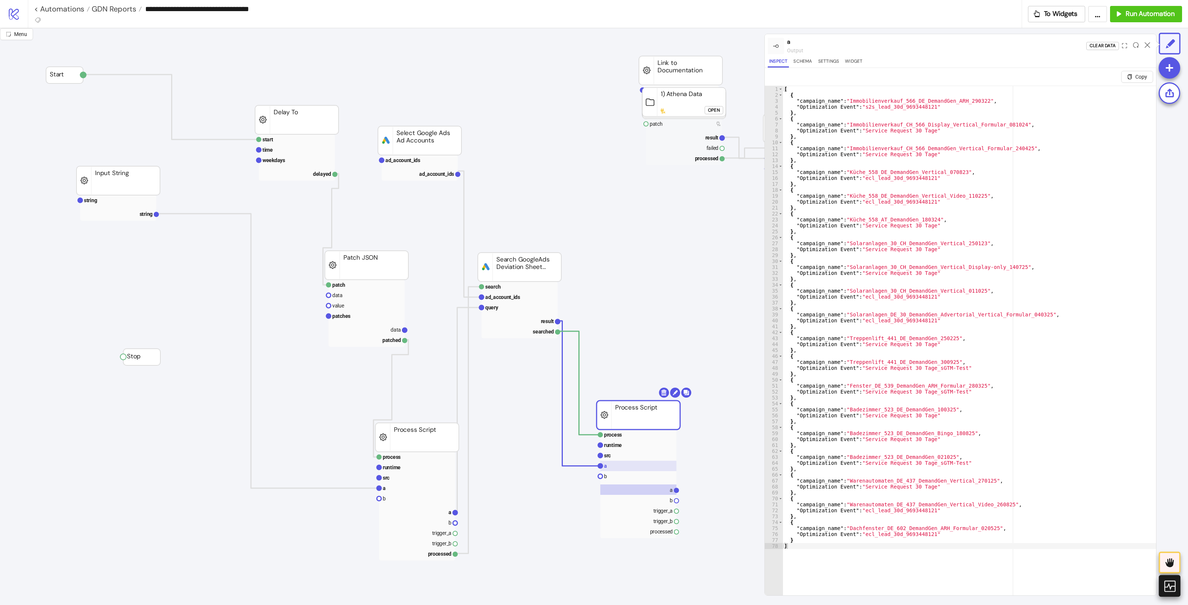
click at [634, 466] on rect at bounding box center [638, 466] width 76 height 10
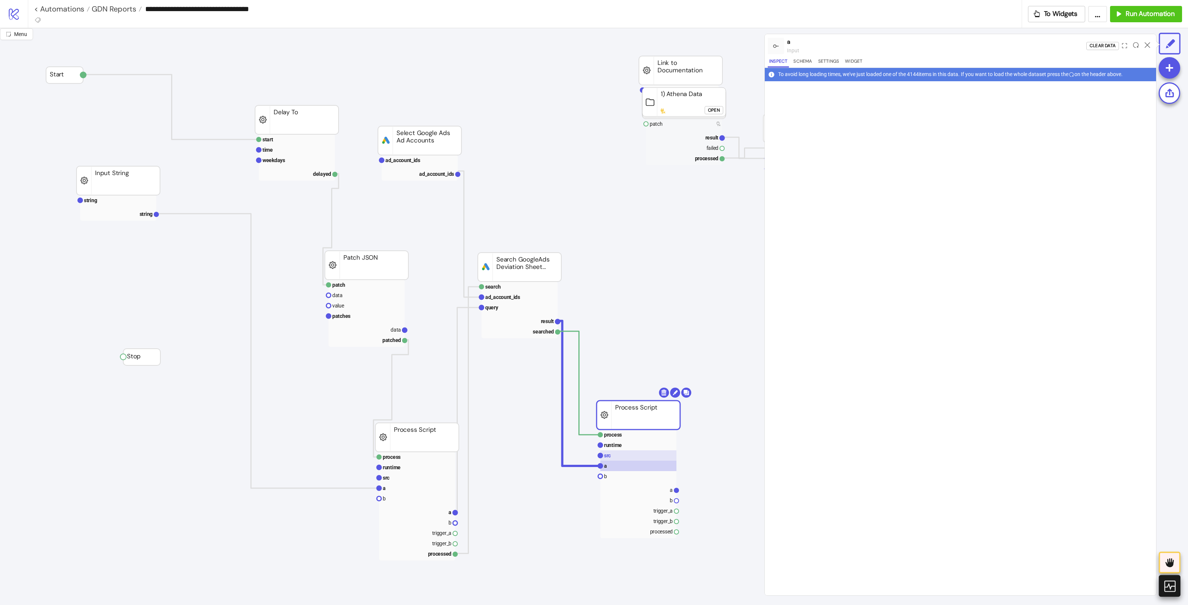
click at [639, 455] on rect at bounding box center [638, 456] width 76 height 10
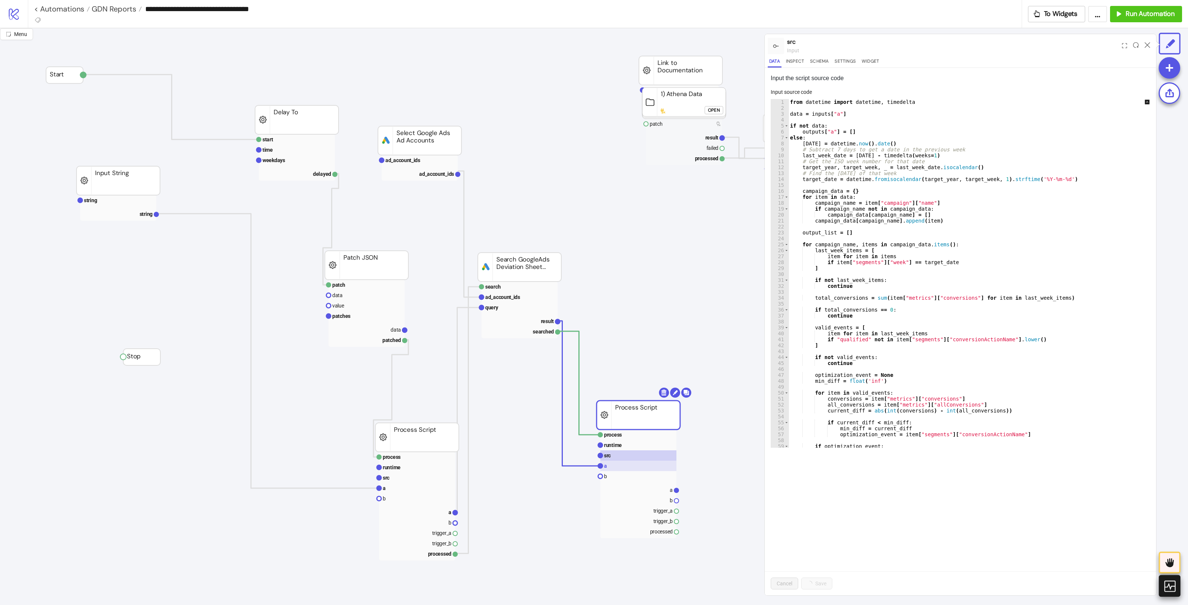
click at [633, 464] on rect at bounding box center [638, 466] width 76 height 10
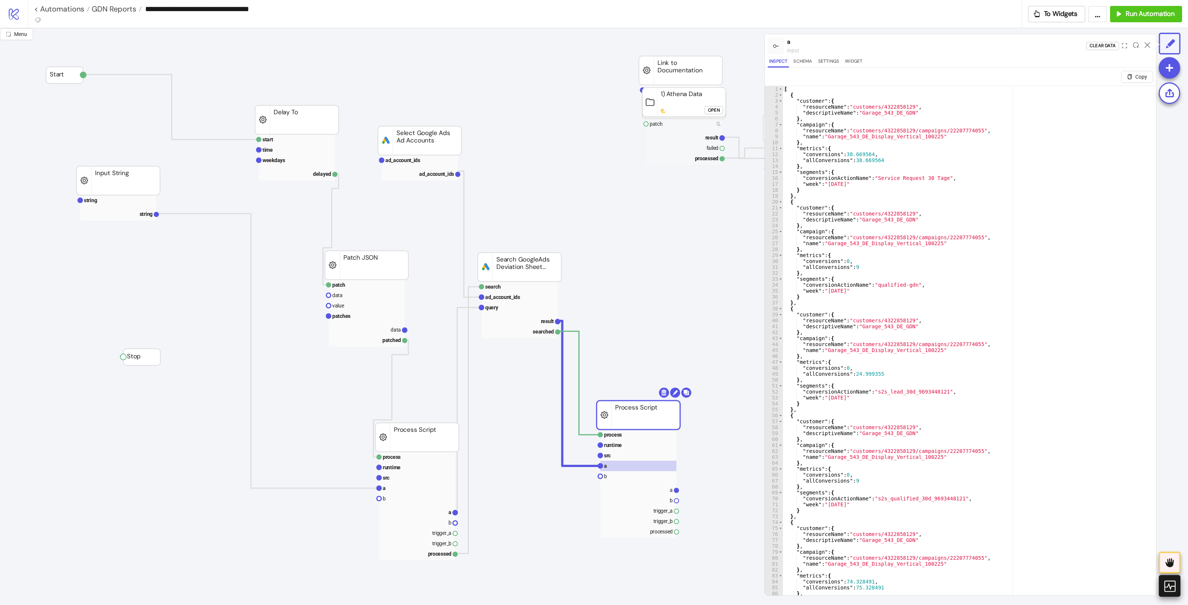
click at [950, 45] on div at bounding box center [1136, 46] width 12 height 20
click at [950, 45] on icon at bounding box center [1136, 45] width 6 height 6
click at [611, 454] on rect at bounding box center [638, 456] width 76 height 10
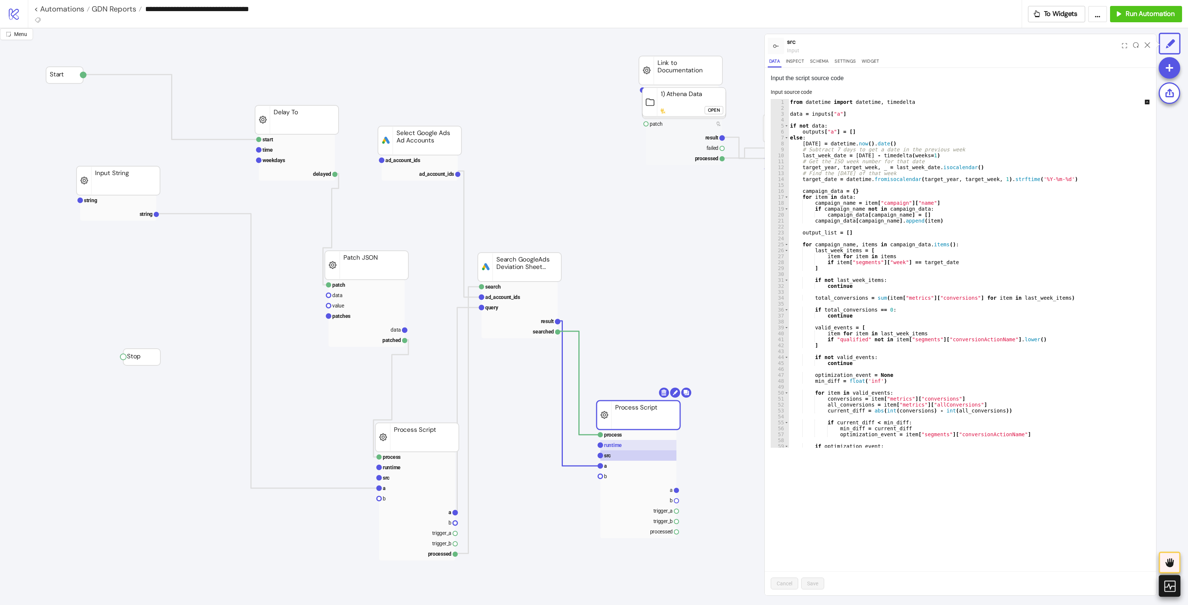
click at [635, 443] on rect at bounding box center [638, 445] width 76 height 10
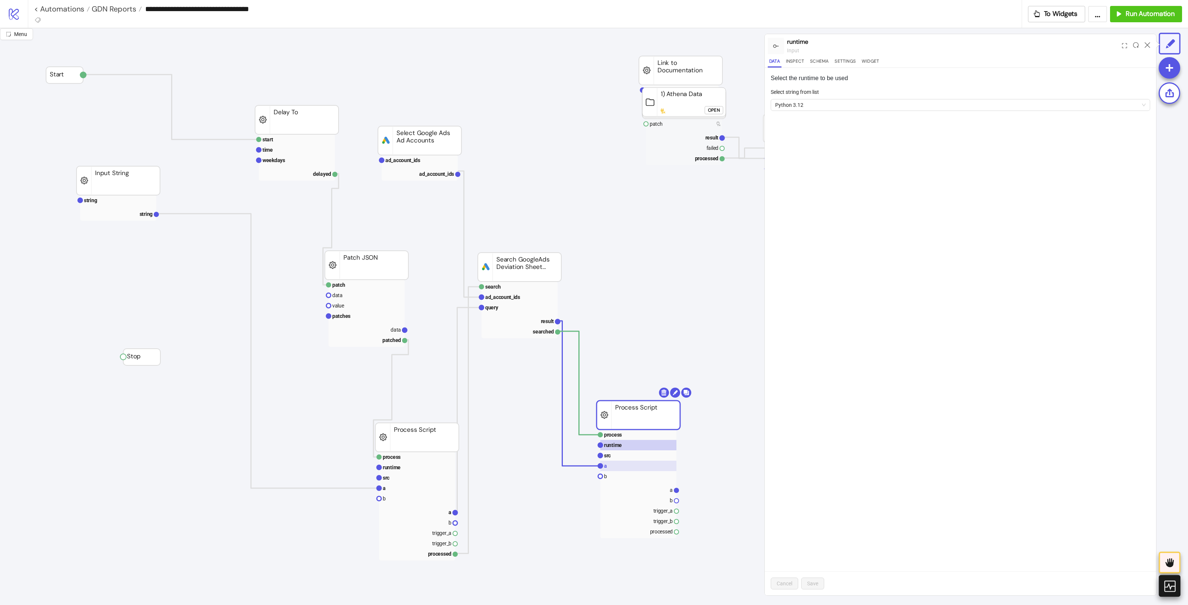
click at [626, 465] on rect at bounding box center [638, 466] width 76 height 10
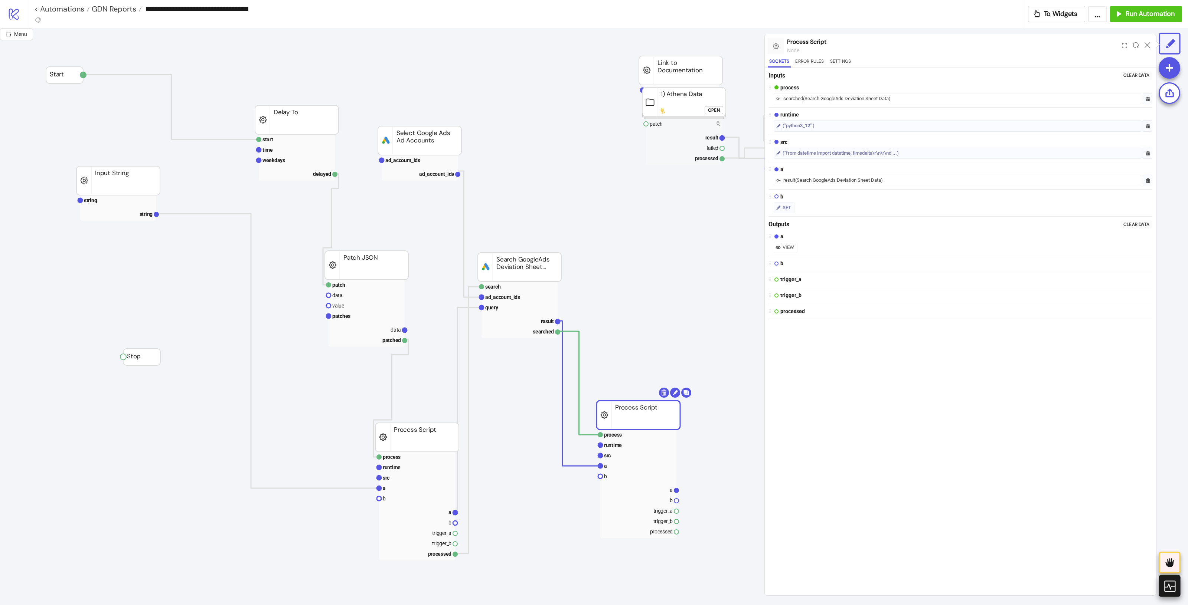
click at [950, 39] on div at bounding box center [1147, 46] width 12 height 20
click at [950, 45] on icon at bounding box center [1147, 45] width 6 height 6
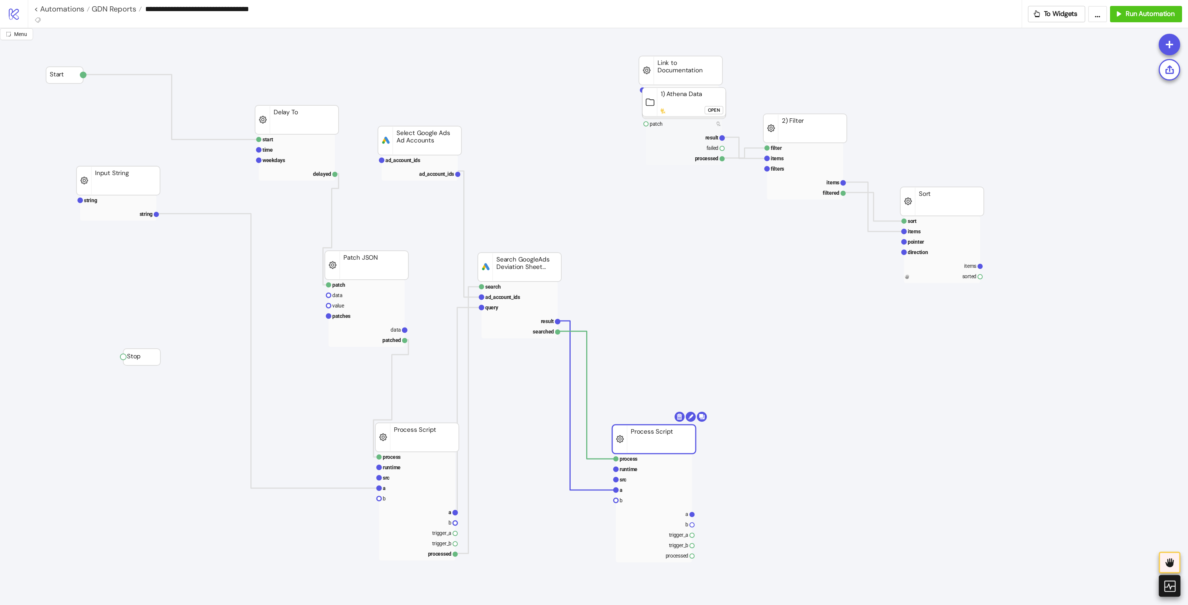
drag, startPoint x: 659, startPoint y: 418, endPoint x: 679, endPoint y: 445, distance: 33.9
click at [679, 445] on rect at bounding box center [653, 439] width 83 height 29
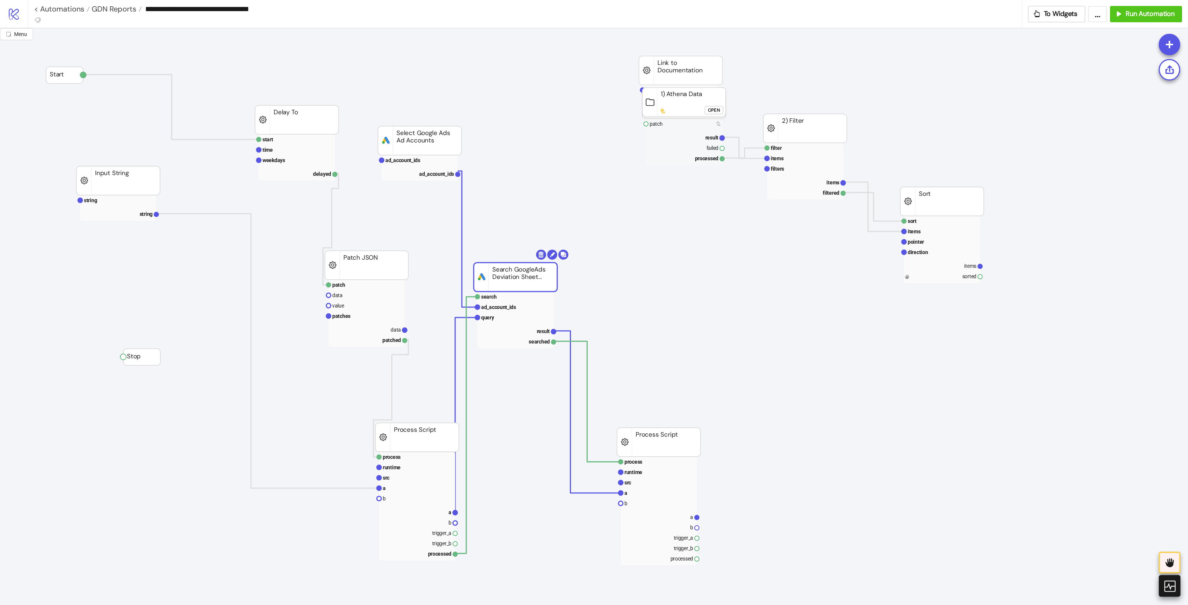
drag, startPoint x: 527, startPoint y: 266, endPoint x: 524, endPoint y: 276, distance: 9.9
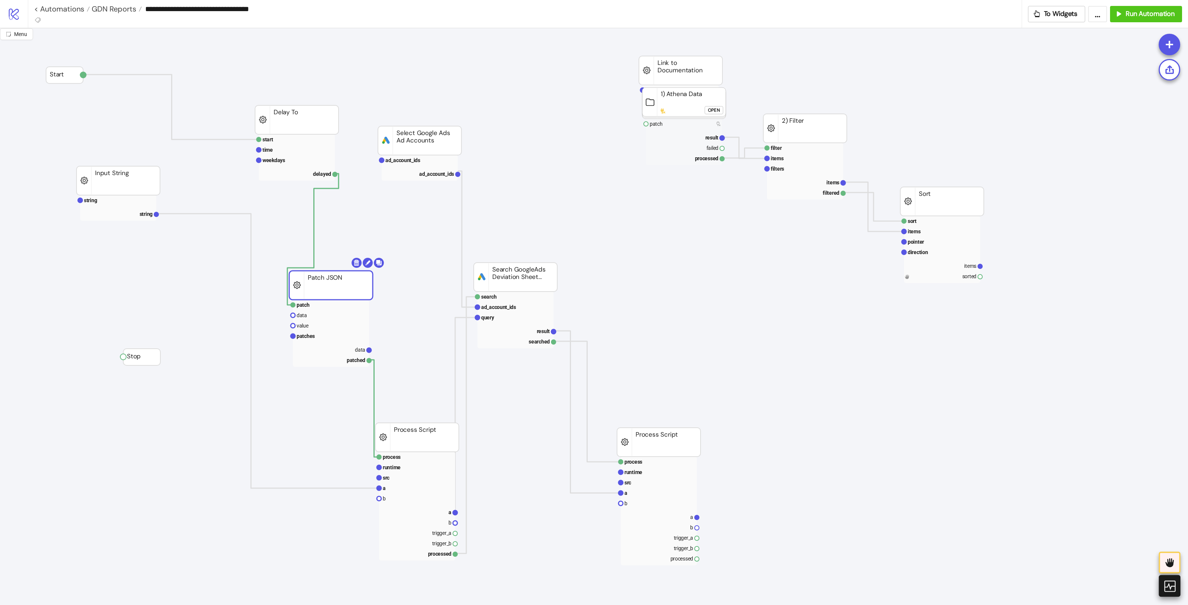
drag, startPoint x: 340, startPoint y: 277, endPoint x: 358, endPoint y: 189, distance: 90.2
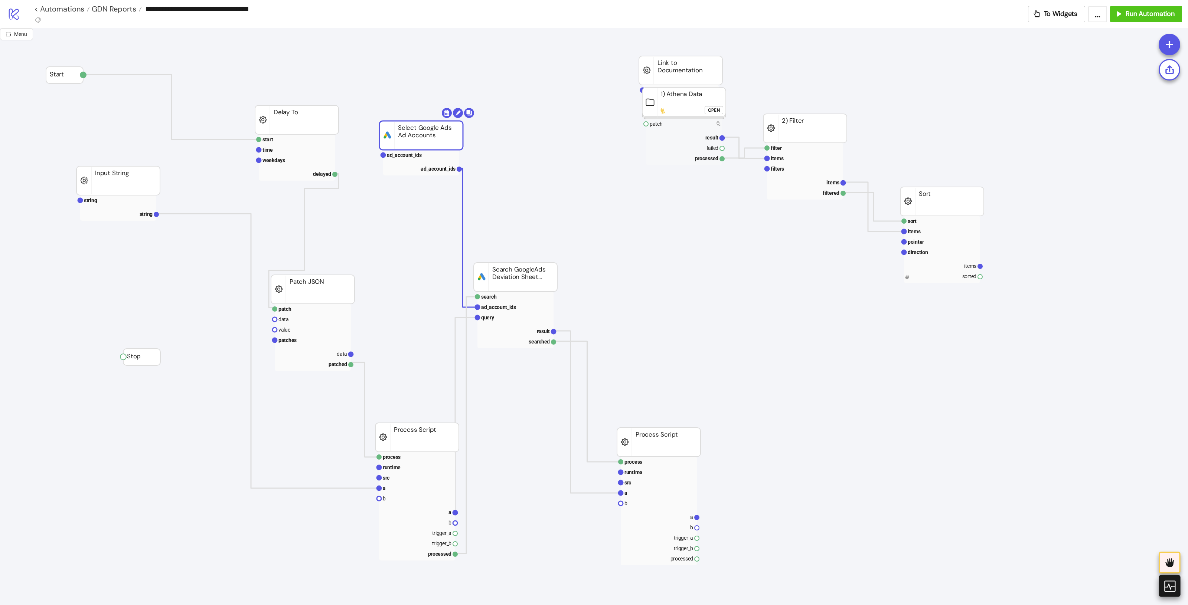
drag, startPoint x: 409, startPoint y: 132, endPoint x: 484, endPoint y: 256, distance: 145.0
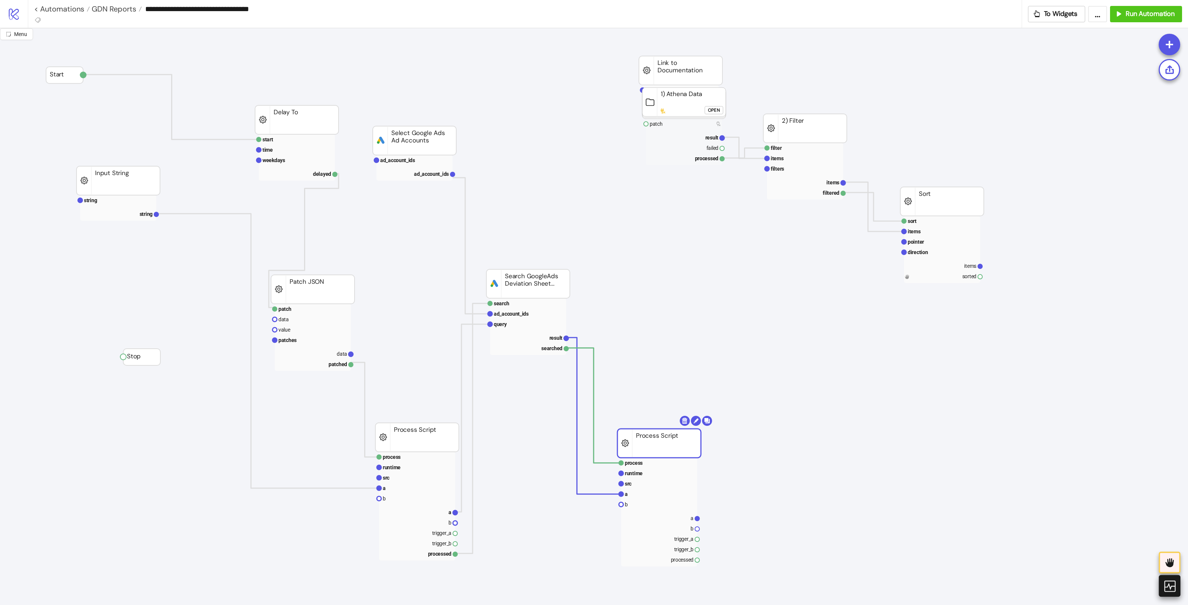
drag, startPoint x: 666, startPoint y: 439, endPoint x: 671, endPoint y: 439, distance: 4.1
drag, startPoint x: 546, startPoint y: 282, endPoint x: 582, endPoint y: 289, distance: 36.6
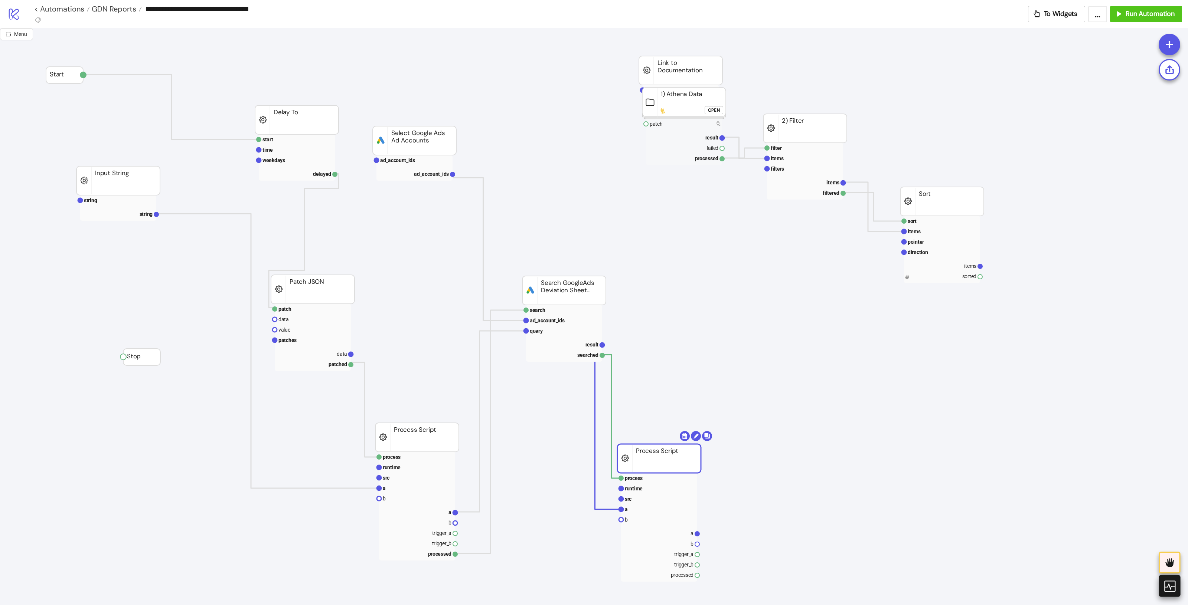
drag, startPoint x: 694, startPoint y: 442, endPoint x: 690, endPoint y: 454, distance: 12.4
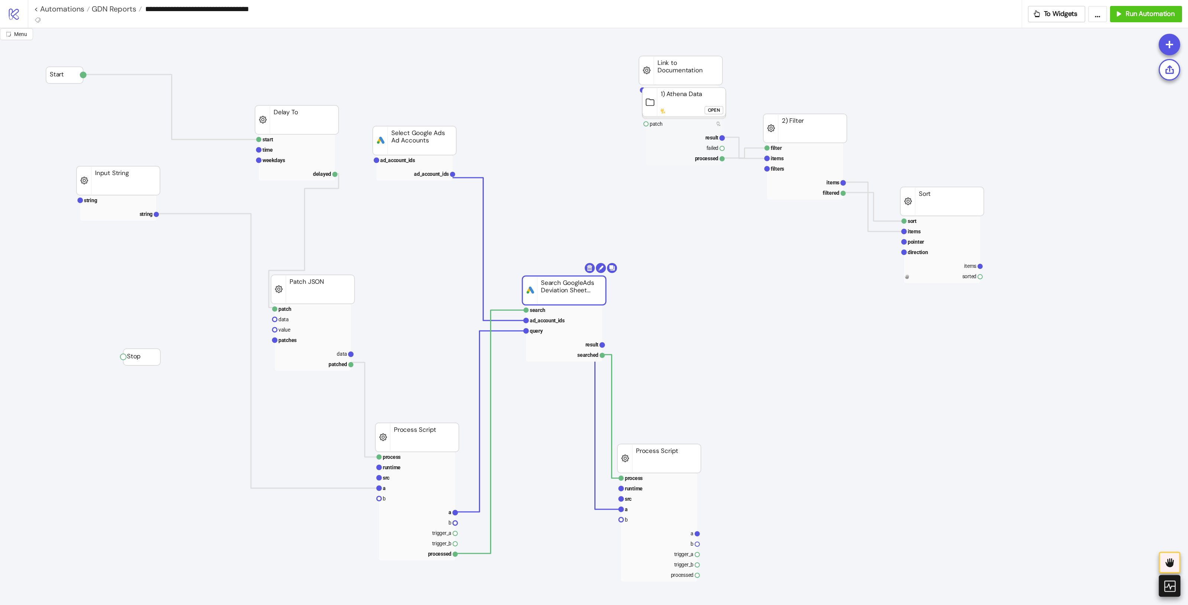
drag, startPoint x: 589, startPoint y: 291, endPoint x: 582, endPoint y: 277, distance: 15.1
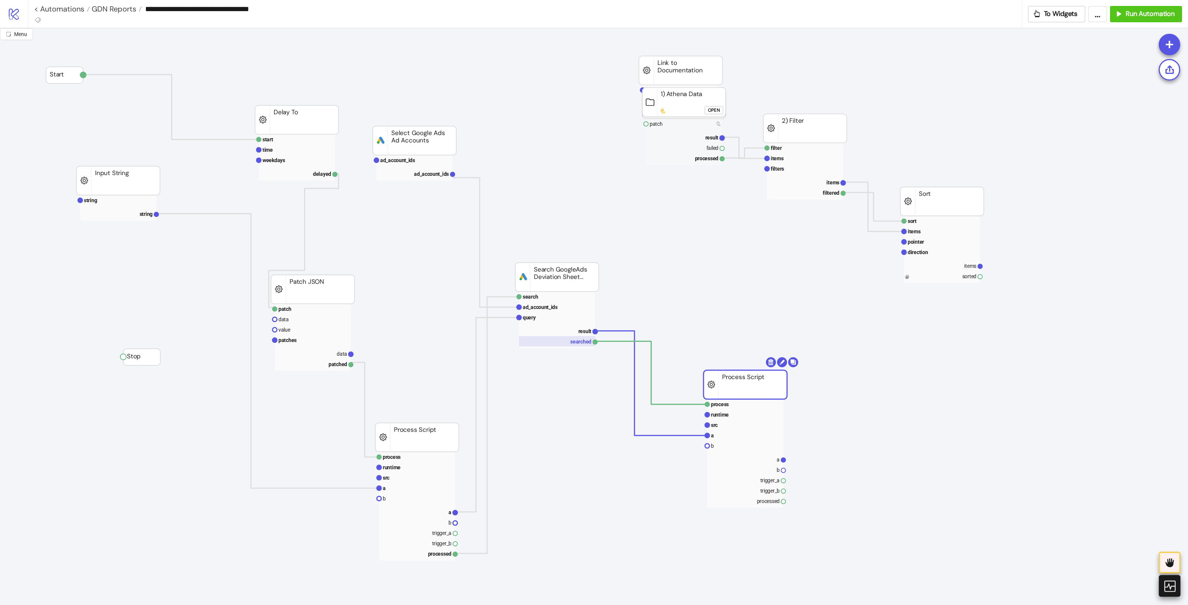
drag, startPoint x: 653, startPoint y: 459, endPoint x: 574, endPoint y: 338, distance: 143.7
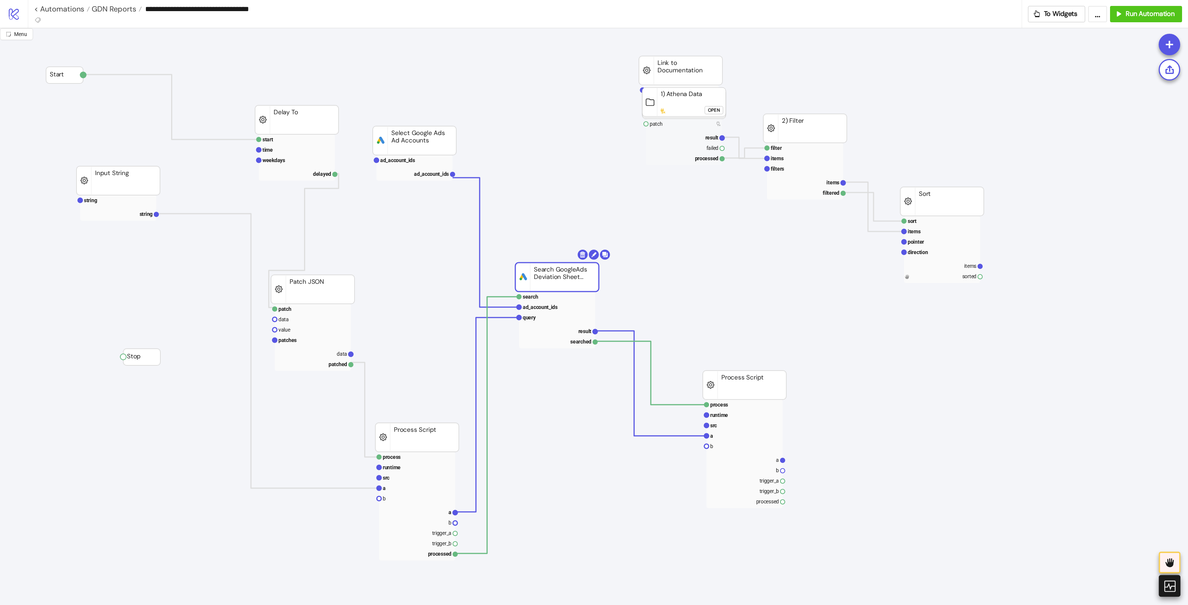
drag, startPoint x: 570, startPoint y: 281, endPoint x: 571, endPoint y: 269, distance: 12.3
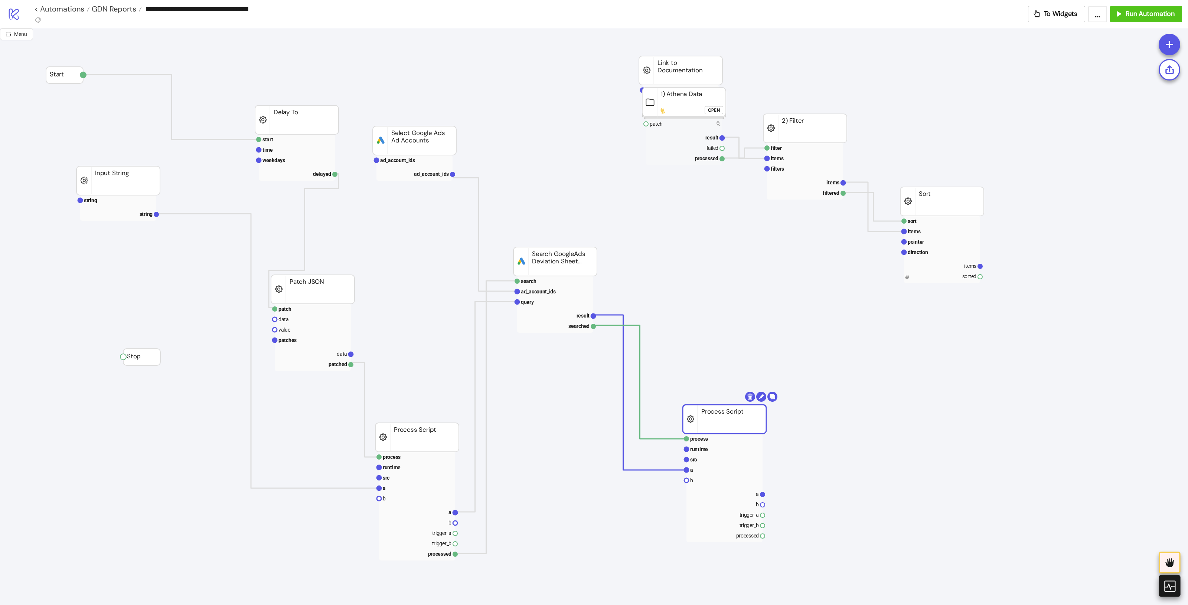
drag, startPoint x: 743, startPoint y: 375, endPoint x: 723, endPoint y: 407, distance: 38.3
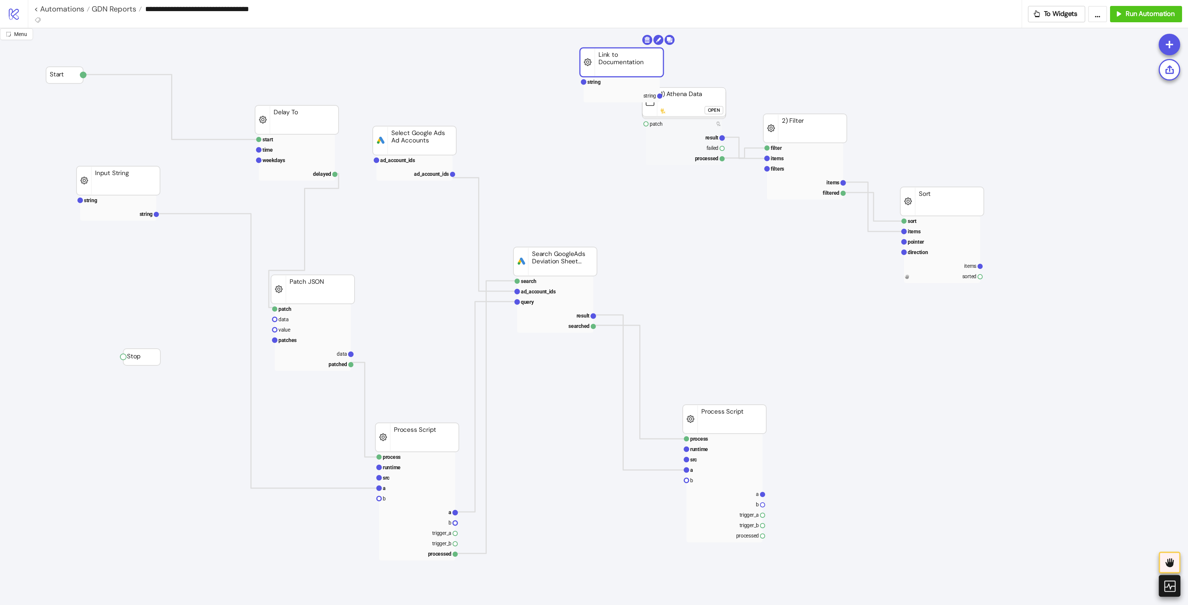
drag, startPoint x: 664, startPoint y: 69, endPoint x: 604, endPoint y: 61, distance: 60.7
drag, startPoint x: 711, startPoint y: 115, endPoint x: 698, endPoint y: 121, distance: 14.6
click at [703, 129] on g "patch result failed processed 1) Athena Data Open" at bounding box center [684, 127] width 85 height 78
drag, startPoint x: 688, startPoint y: 104, endPoint x: 696, endPoint y: 164, distance: 60.0
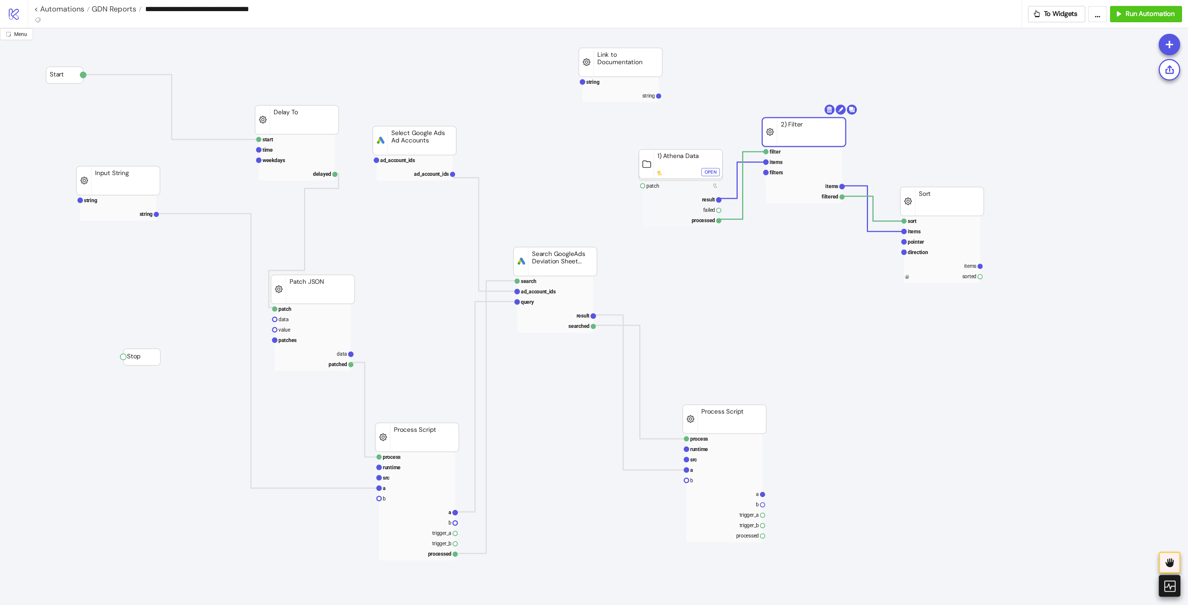
drag, startPoint x: 792, startPoint y: 138, endPoint x: 869, endPoint y: 189, distance: 92.9
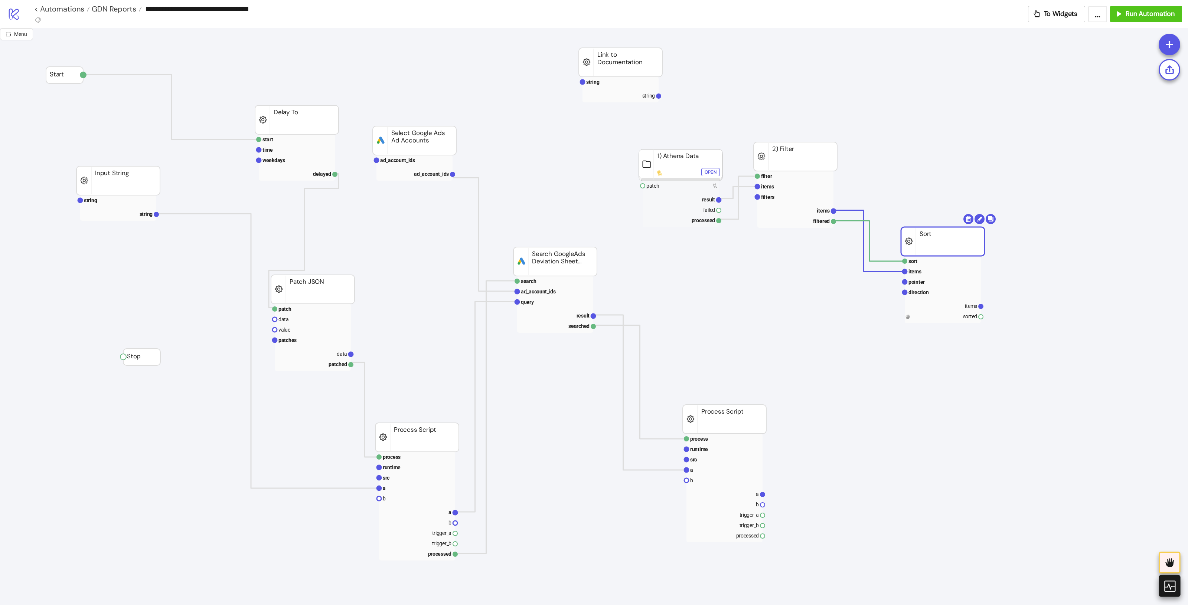
drag, startPoint x: 955, startPoint y: 207, endPoint x: 952, endPoint y: 294, distance: 86.9
drag, startPoint x: 790, startPoint y: 160, endPoint x: 801, endPoint y: 150, distance: 14.4
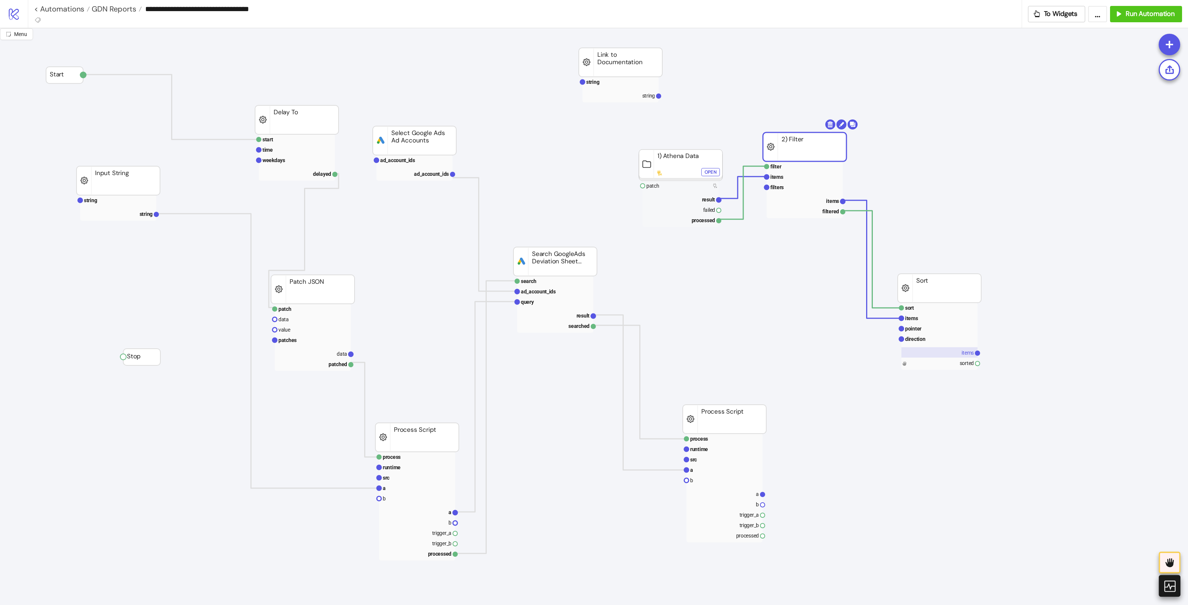
click at [950, 354] on rect at bounding box center [939, 352] width 76 height 10
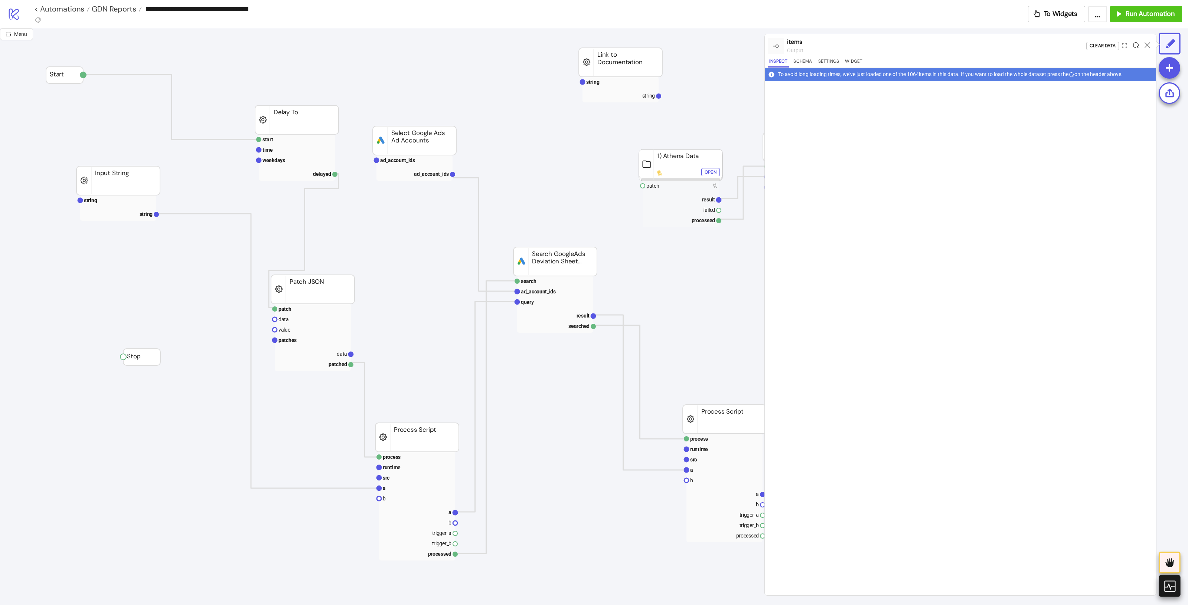
click at [950, 42] on icon at bounding box center [1136, 45] width 6 height 6
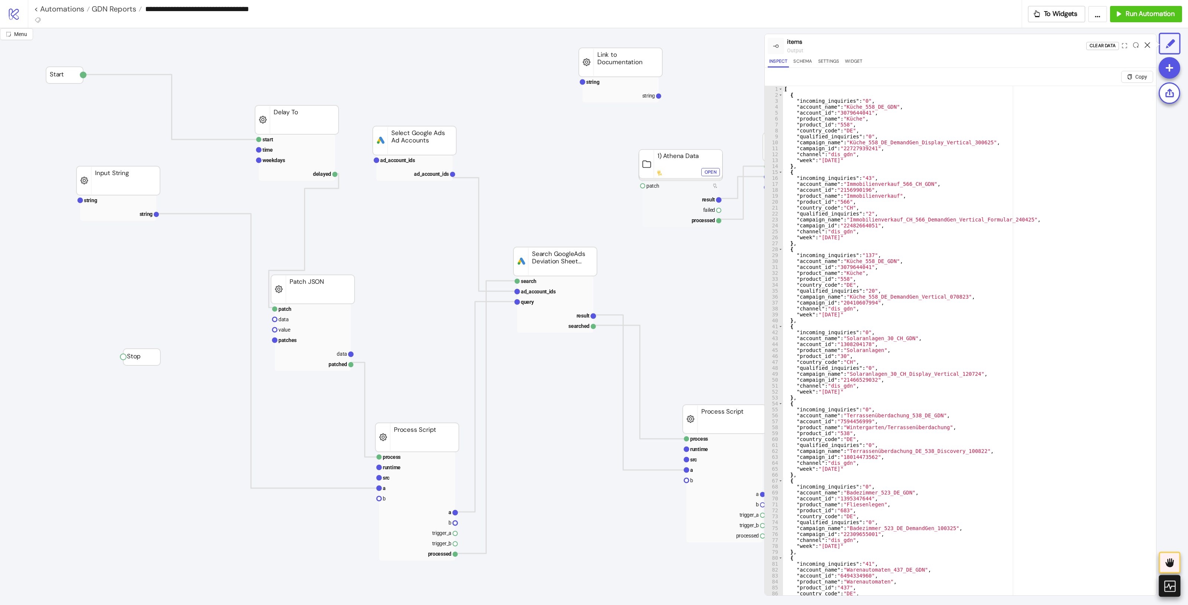
click at [950, 44] on div at bounding box center [1147, 46] width 12 height 20
click at [950, 45] on icon at bounding box center [1147, 45] width 6 height 6
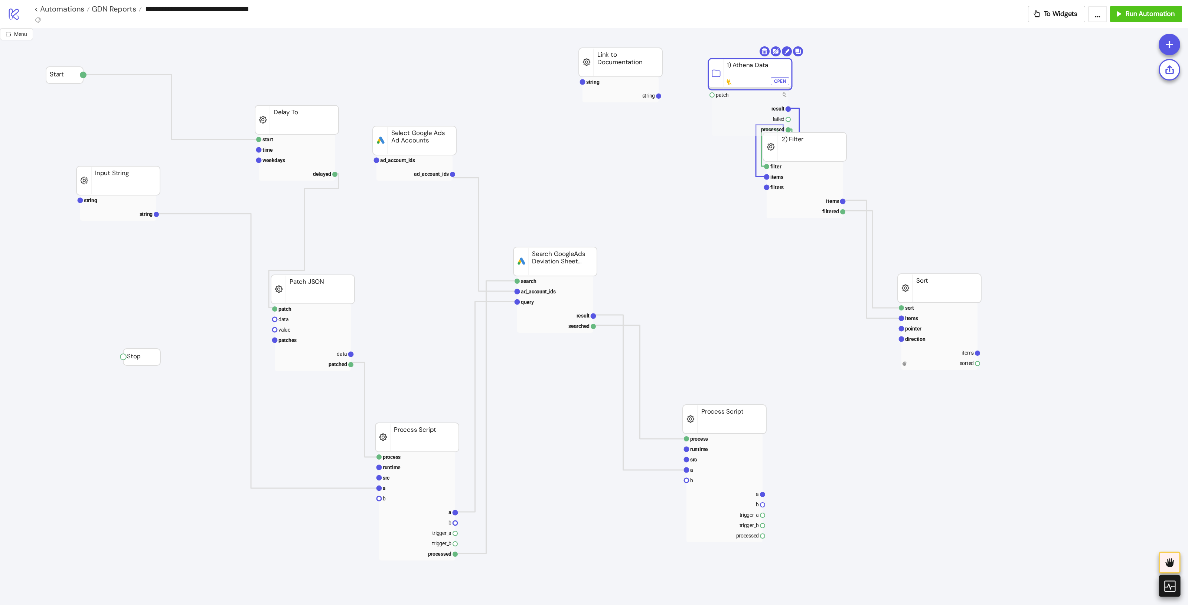
drag, startPoint x: 684, startPoint y: 157, endPoint x: 737, endPoint y: 89, distance: 85.4
drag, startPoint x: 835, startPoint y: 147, endPoint x: 888, endPoint y: 174, distance: 59.6
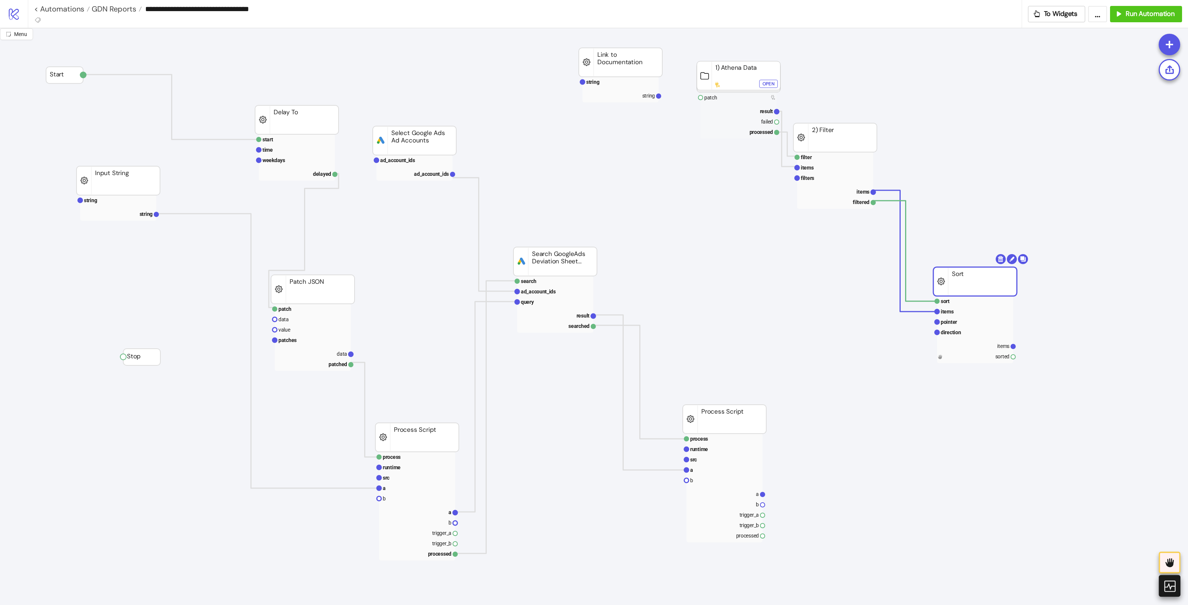
drag, startPoint x: 931, startPoint y: 293, endPoint x: 967, endPoint y: 257, distance: 51.2
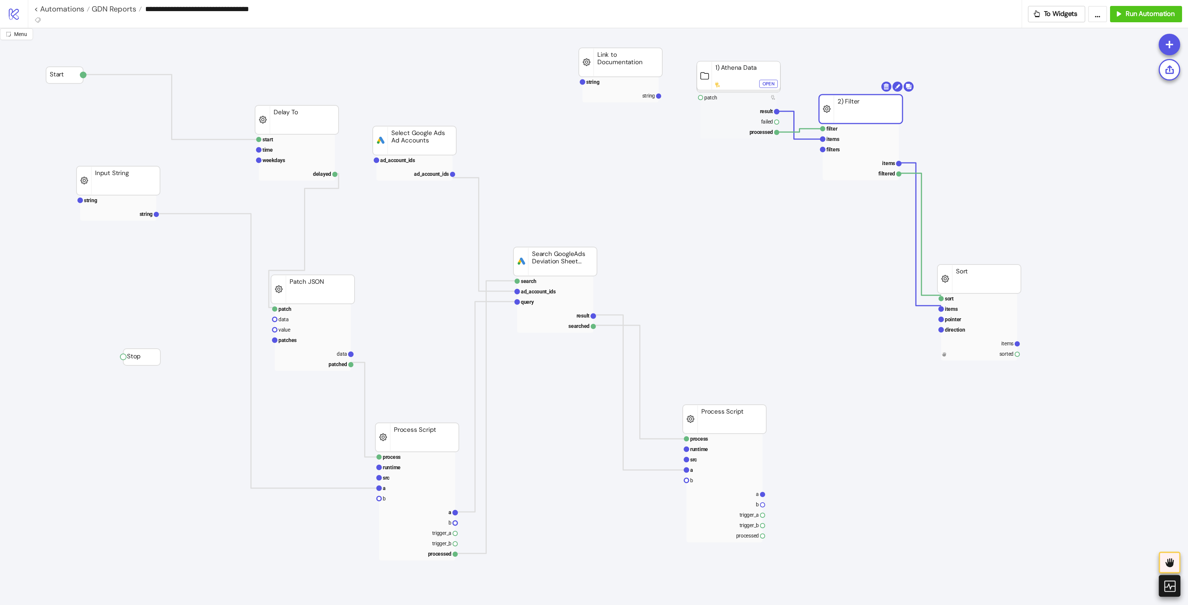
drag, startPoint x: 860, startPoint y: 118, endPoint x: 938, endPoint y: 245, distance: 149.4
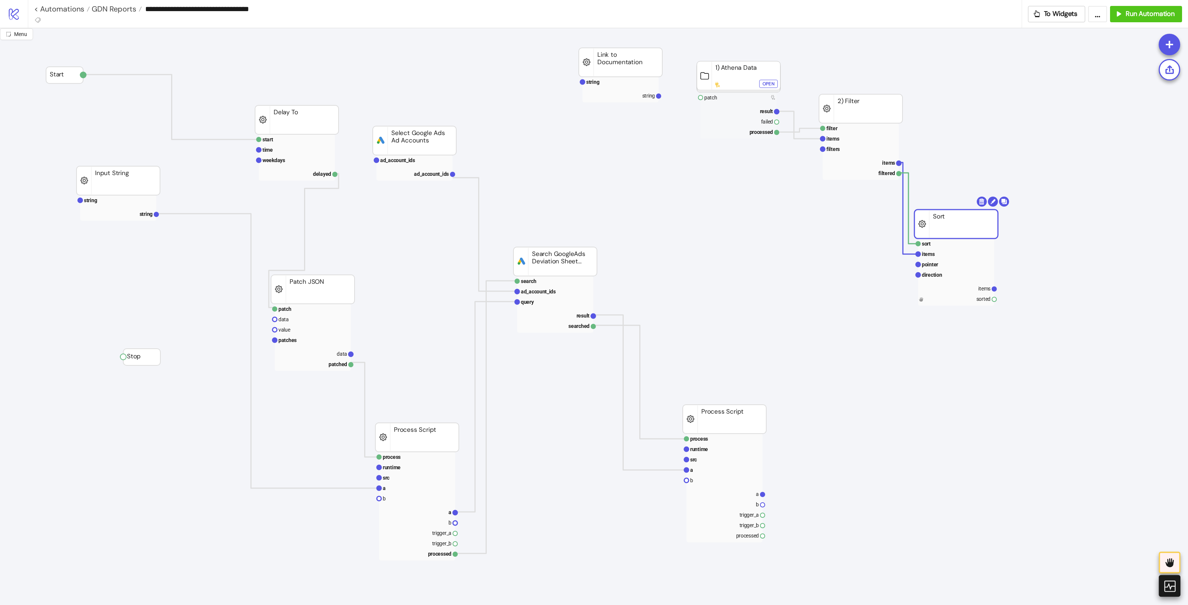
drag, startPoint x: 963, startPoint y: 282, endPoint x: 940, endPoint y: 227, distance: 59.5
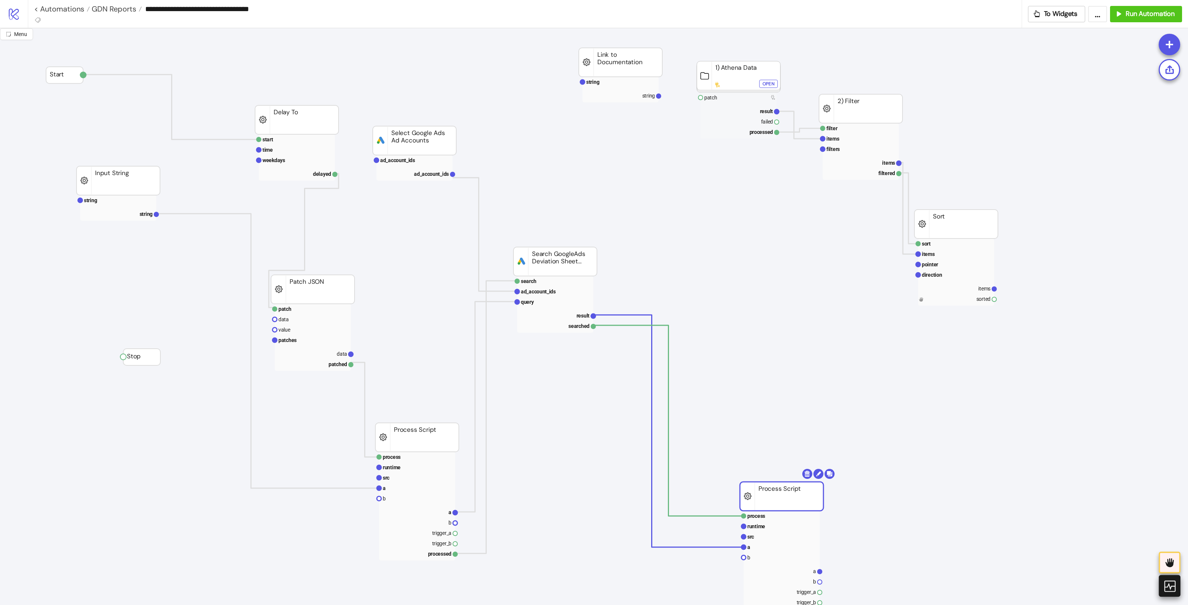
drag, startPoint x: 745, startPoint y: 430, endPoint x: 802, endPoint y: 508, distance: 96.0
click at [792, 484] on rect at bounding box center [781, 496] width 83 height 29
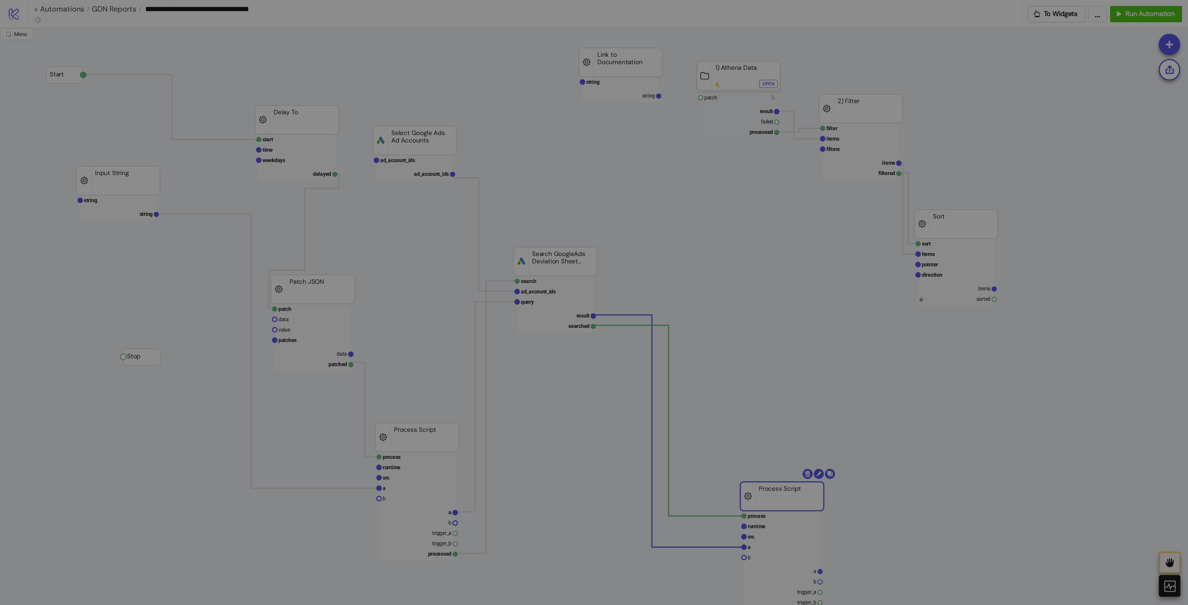
click at [831, 475] on body "**********" at bounding box center [594, 302] width 1188 height 605
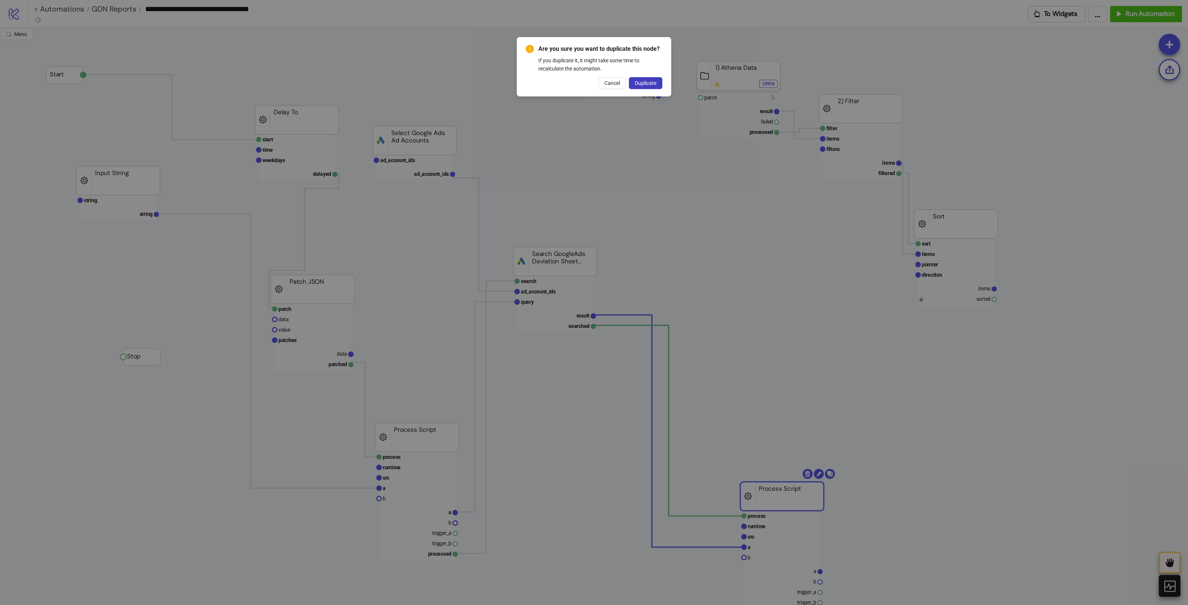
click at [663, 86] on div "Are you sure you want to duplicate this node? If you duplicate it, it might tak…" at bounding box center [594, 66] width 154 height 59
click at [648, 85] on span "Duplicate" at bounding box center [646, 83] width 22 height 6
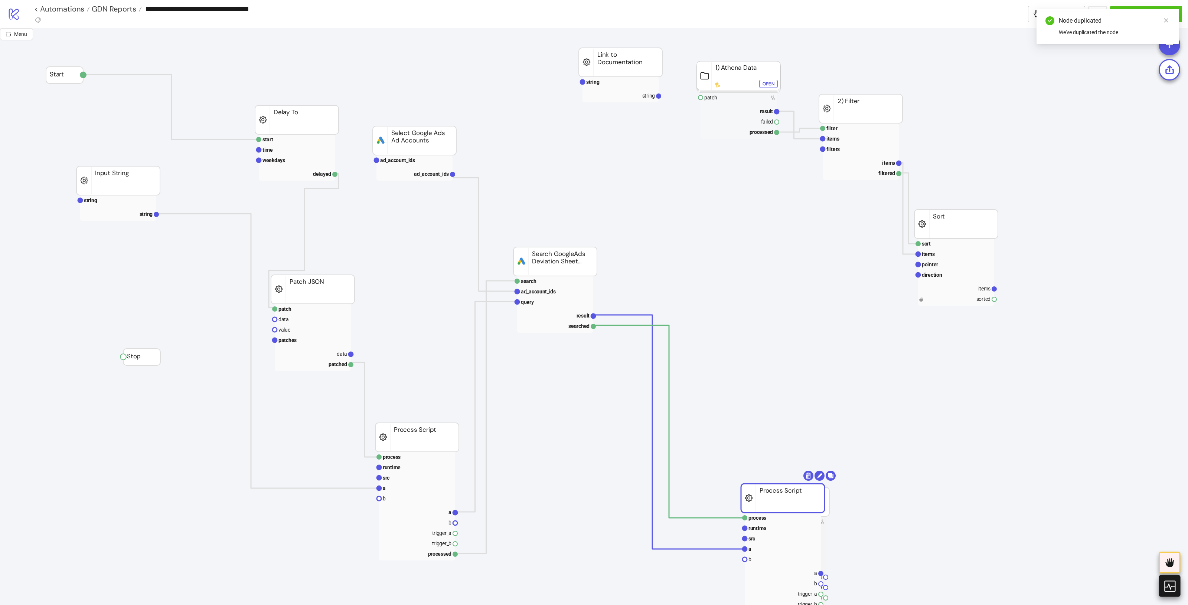
drag, startPoint x: 779, startPoint y: 495, endPoint x: 824, endPoint y: 511, distance: 47.6
click at [761, 484] on rect at bounding box center [782, 498] width 83 height 29
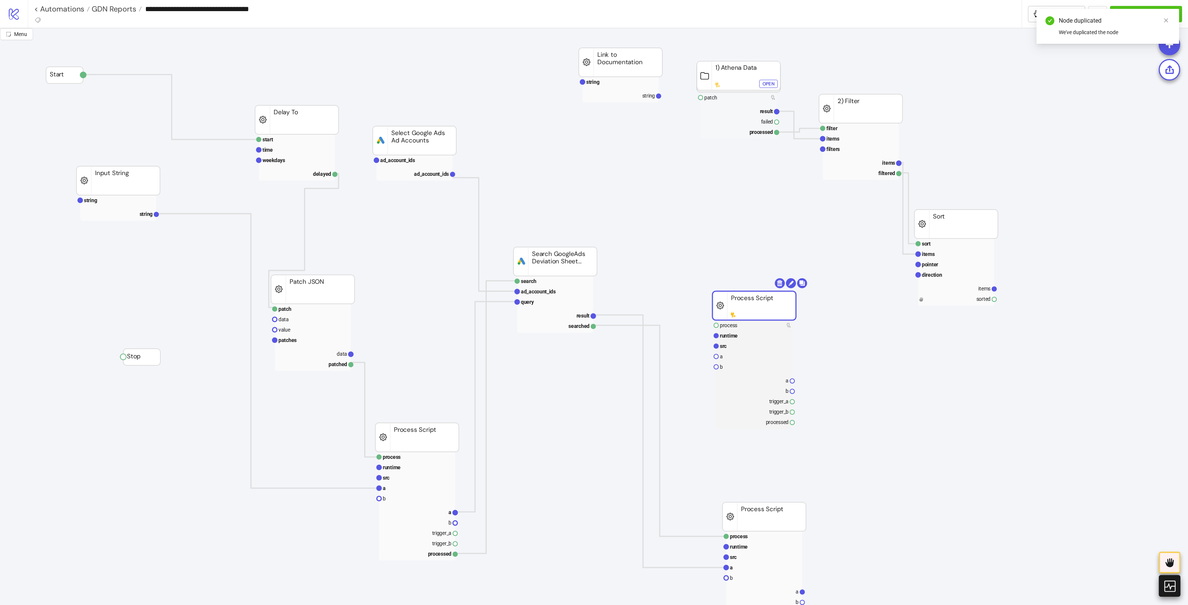
drag, startPoint x: 873, startPoint y: 422, endPoint x: 807, endPoint y: 312, distance: 128.5
click at [796, 310] on rect at bounding box center [753, 305] width 83 height 29
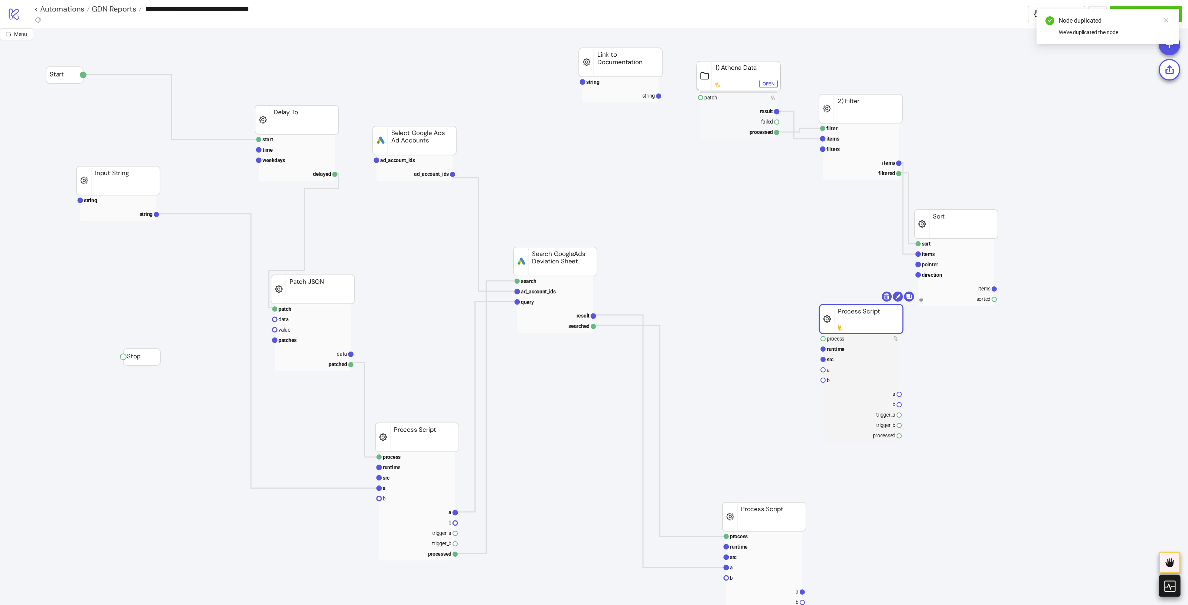
drag, startPoint x: 854, startPoint y: 320, endPoint x: 951, endPoint y: 323, distance: 97.3
click at [903, 320] on rect at bounding box center [860, 319] width 83 height 29
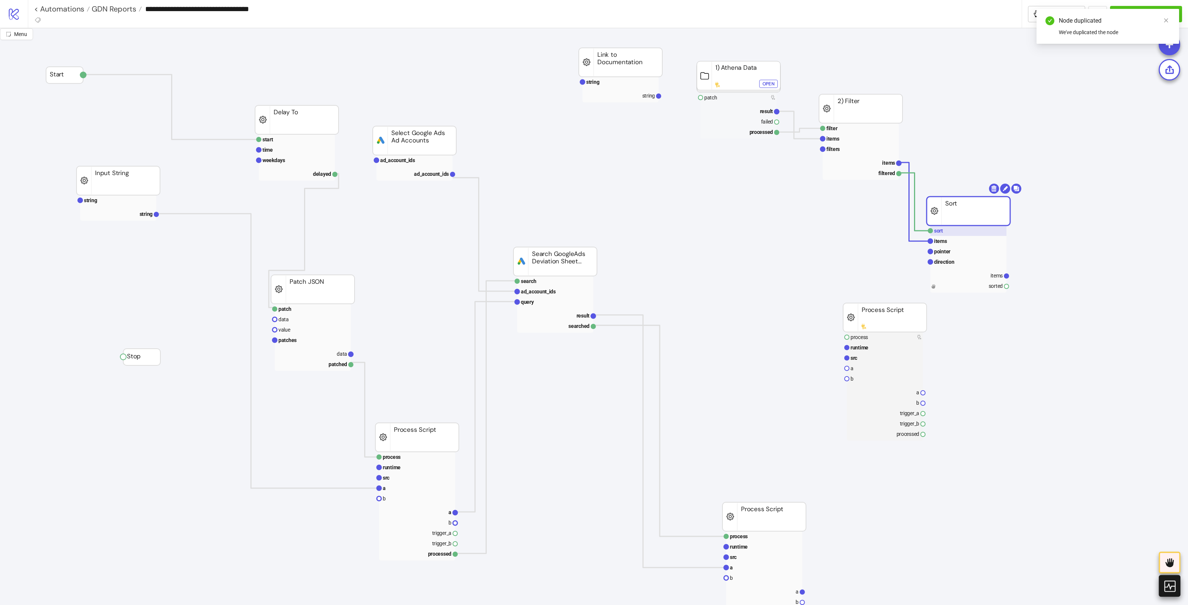
drag, startPoint x: 957, startPoint y: 216, endPoint x: 1004, endPoint y: 206, distance: 48.6
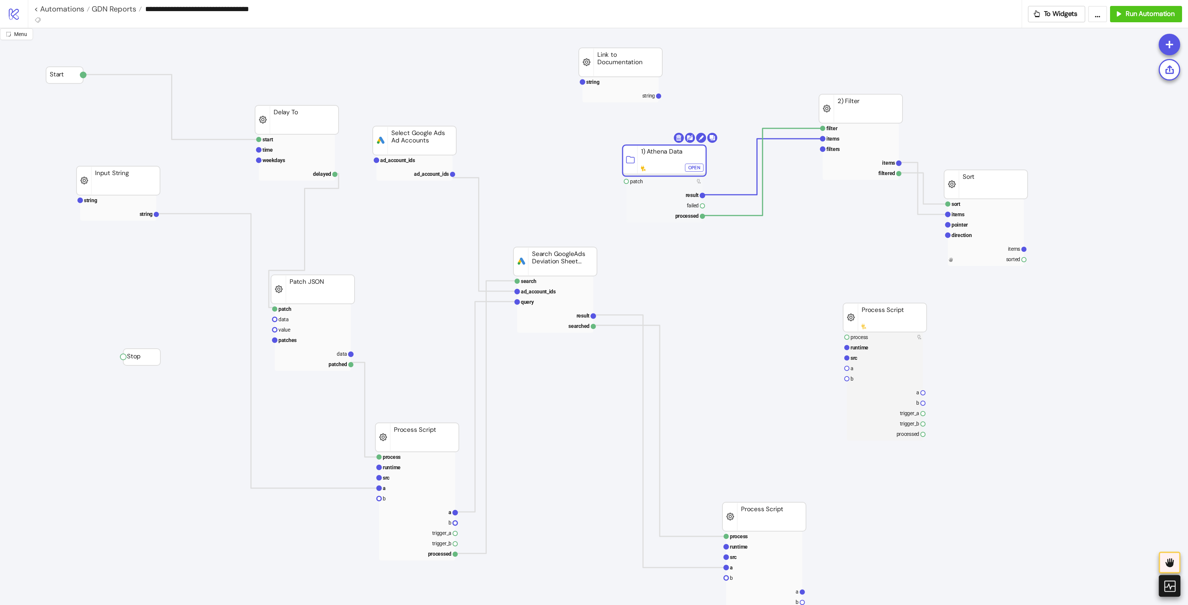
drag, startPoint x: 739, startPoint y: 76, endPoint x: 665, endPoint y: 160, distance: 111.7
drag, startPoint x: 566, startPoint y: 276, endPoint x: 542, endPoint y: 267, distance: 25.2
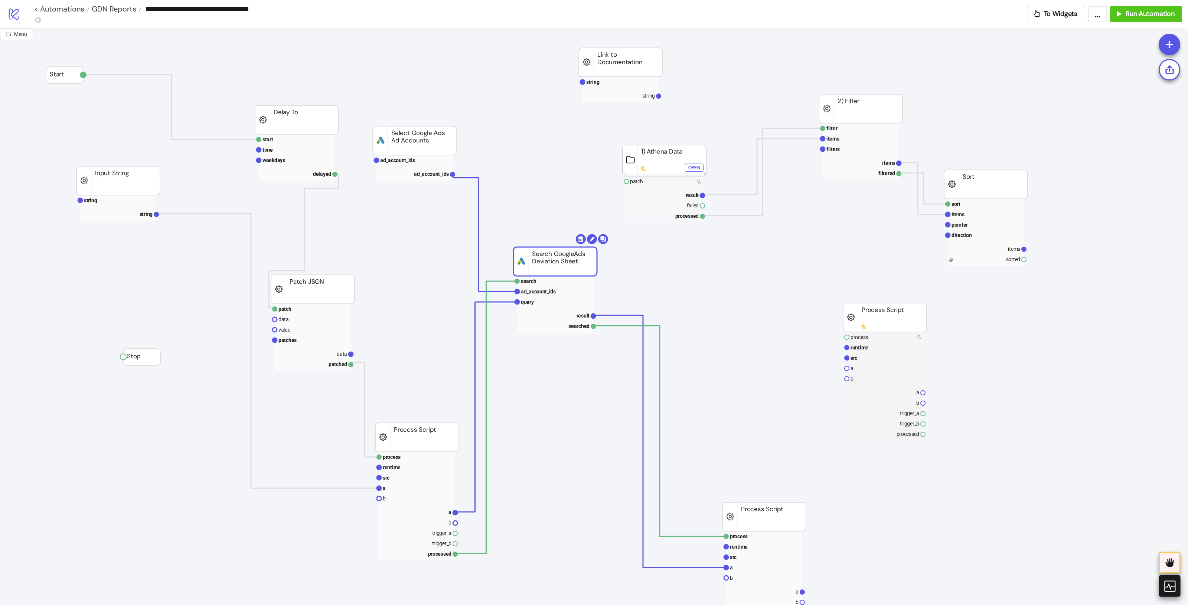
drag, startPoint x: 546, startPoint y: 265, endPoint x: 520, endPoint y: 264, distance: 26.4
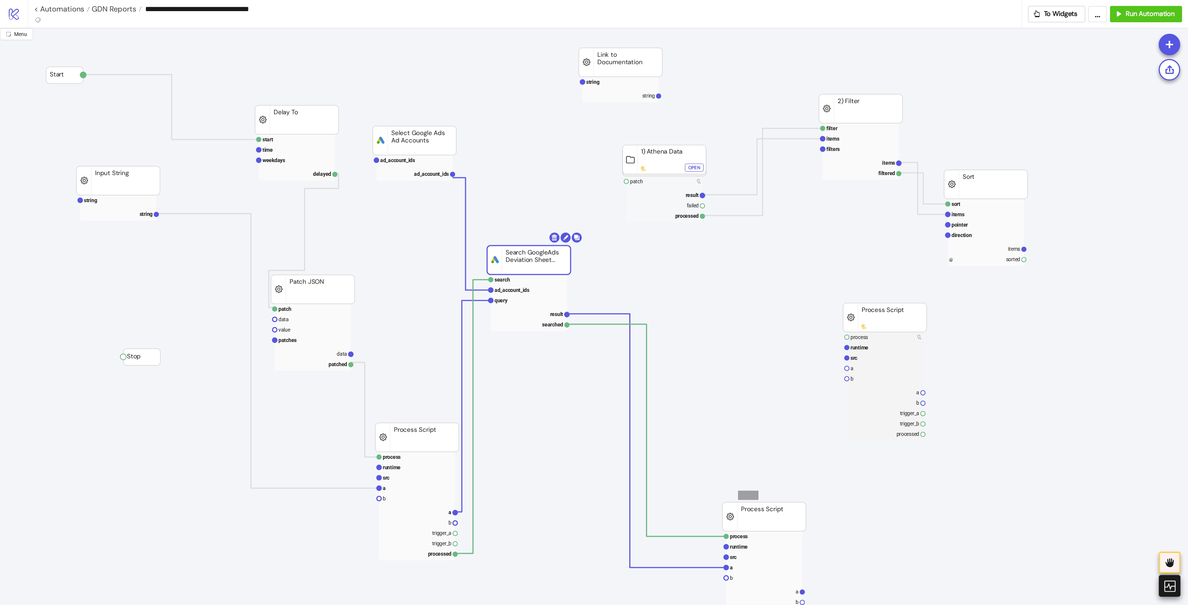
drag, startPoint x: 758, startPoint y: 500, endPoint x: 738, endPoint y: 491, distance: 22.4
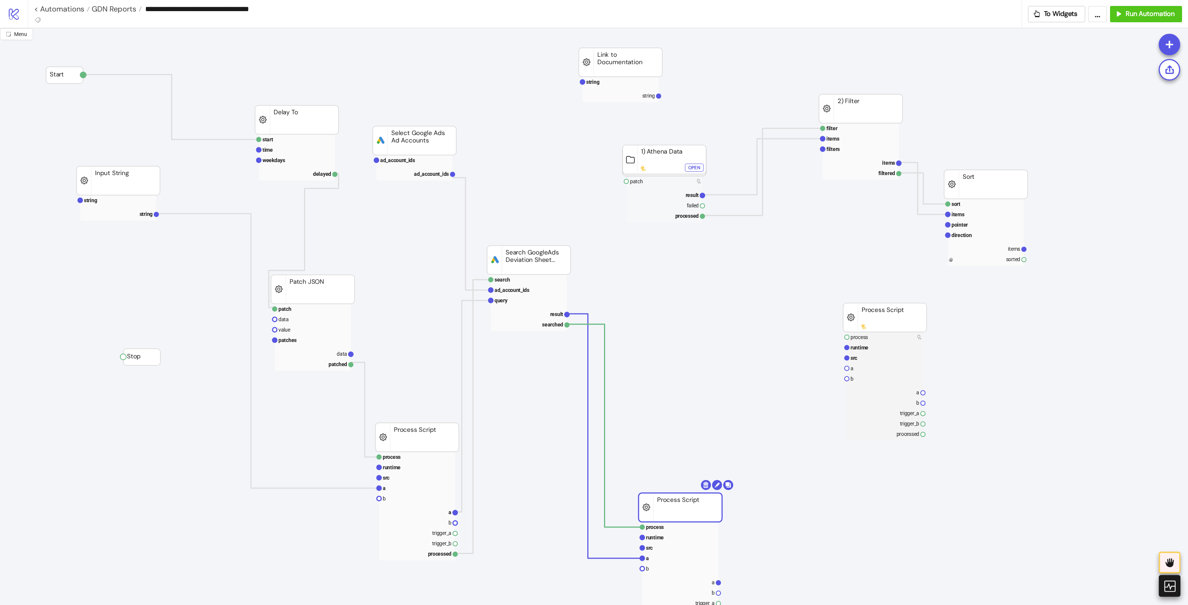
drag, startPoint x: 754, startPoint y: 512, endPoint x: 652, endPoint y: 465, distance: 112.9
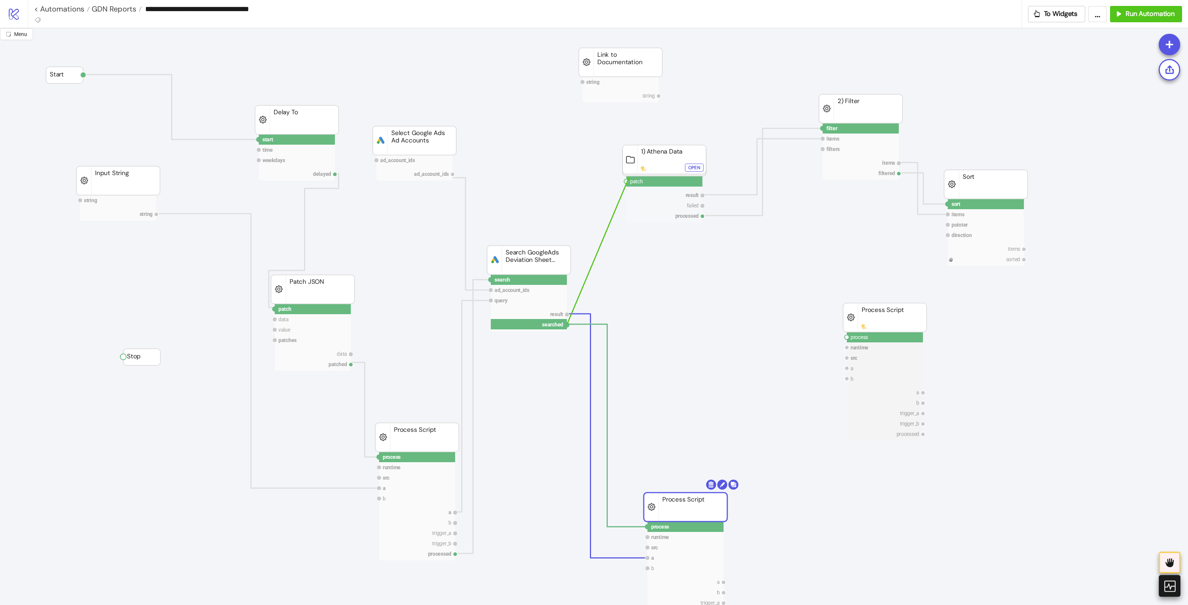
drag, startPoint x: 567, startPoint y: 324, endPoint x: 625, endPoint y: 183, distance: 152.7
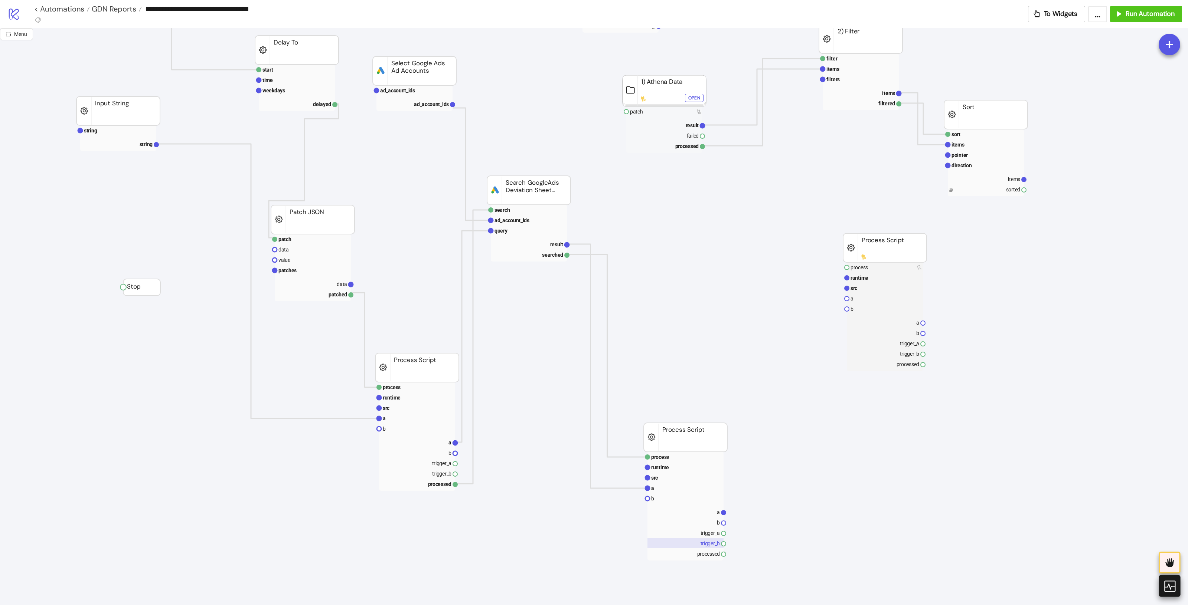
scroll to position [139, 0]
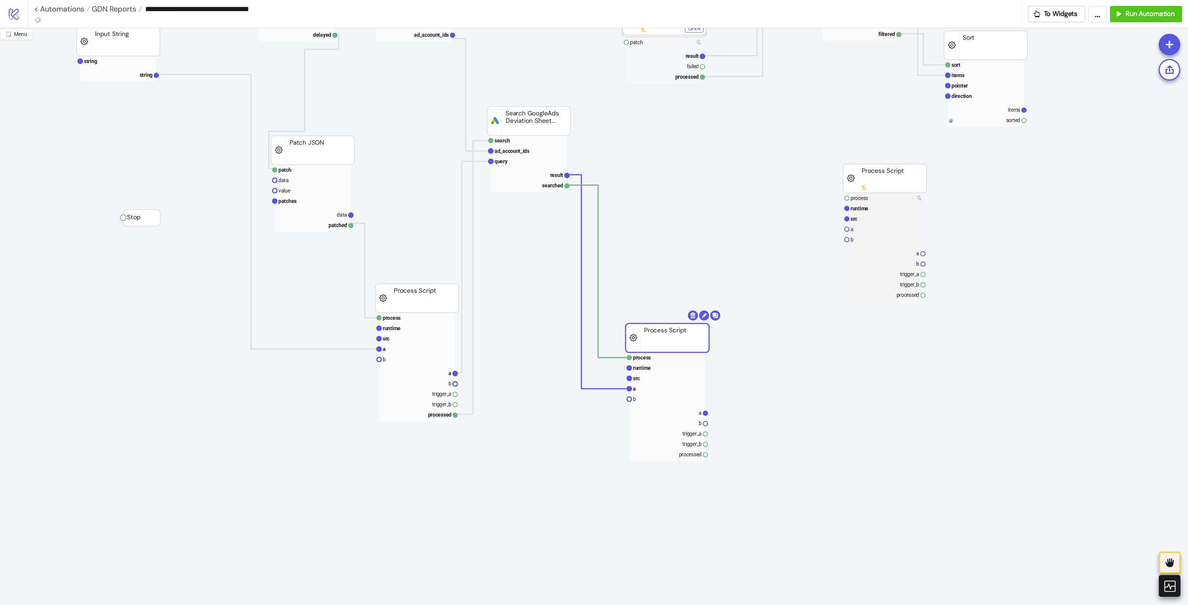
drag, startPoint x: 683, startPoint y: 381, endPoint x: 665, endPoint y: 351, distance: 35.1
click at [665, 351] on rect at bounding box center [666, 338] width 83 height 29
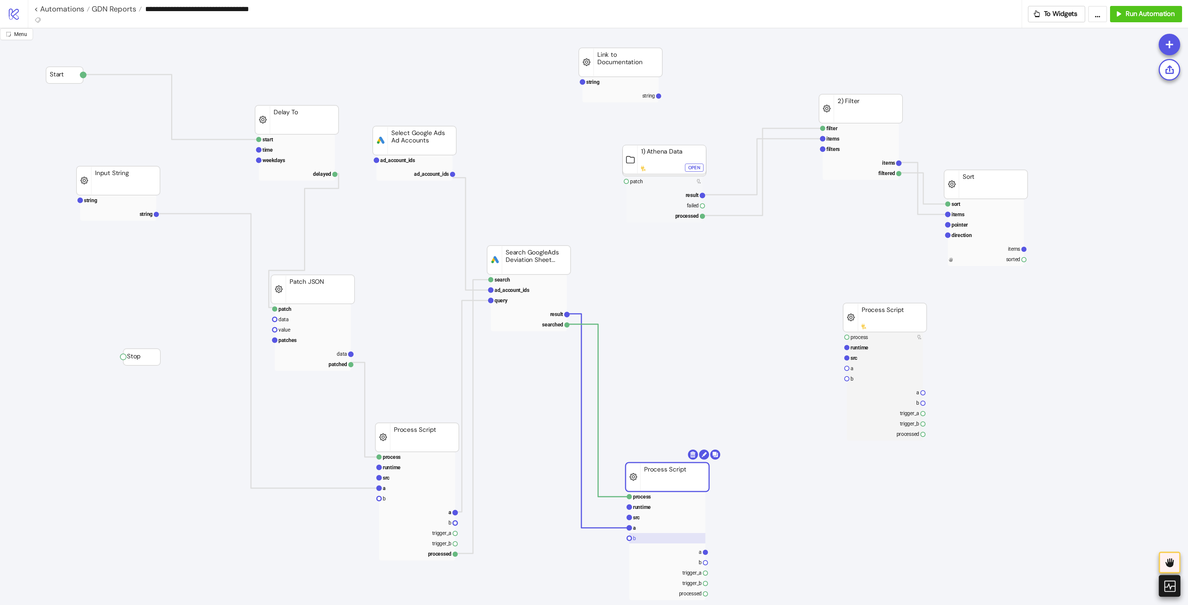
scroll to position [93, 0]
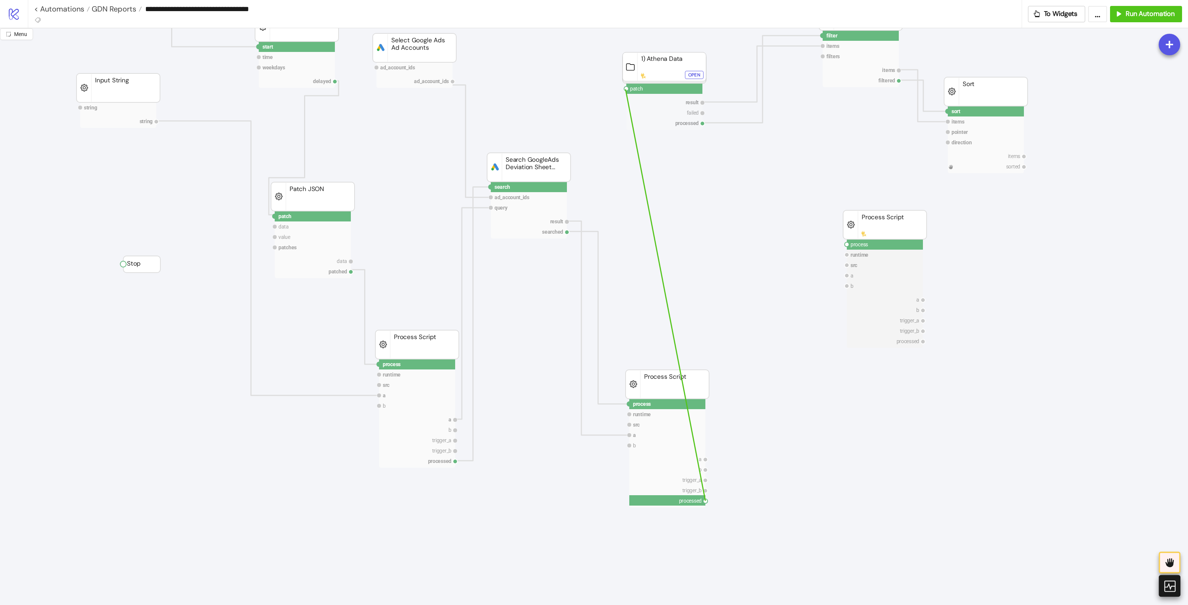
drag, startPoint x: 707, startPoint y: 502, endPoint x: 625, endPoint y: 89, distance: 420.7
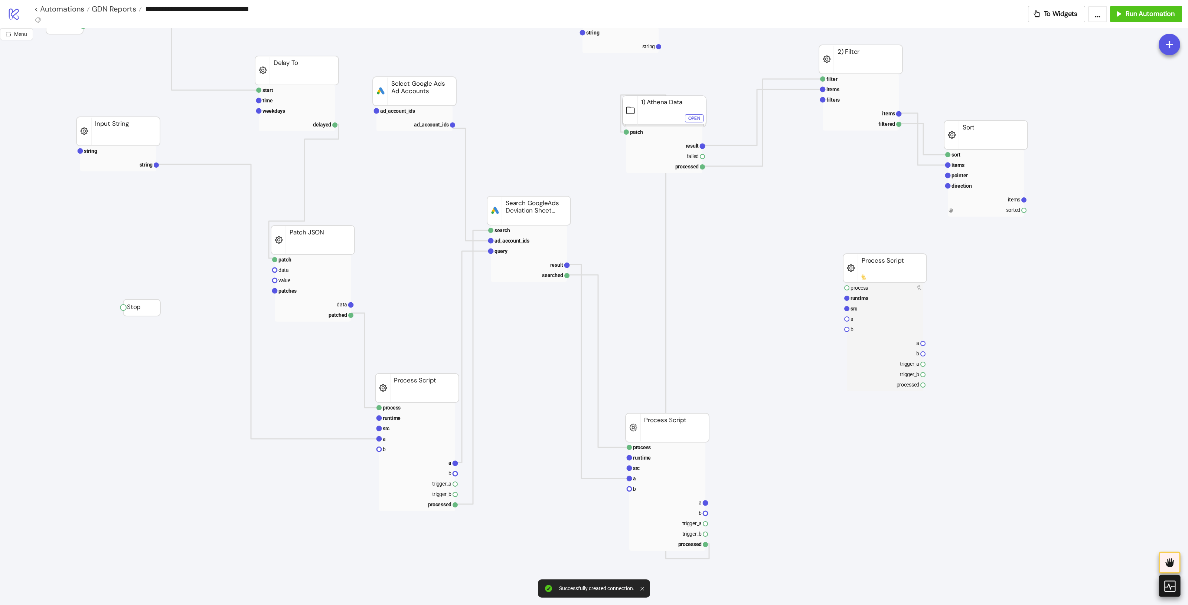
scroll to position [0, 0]
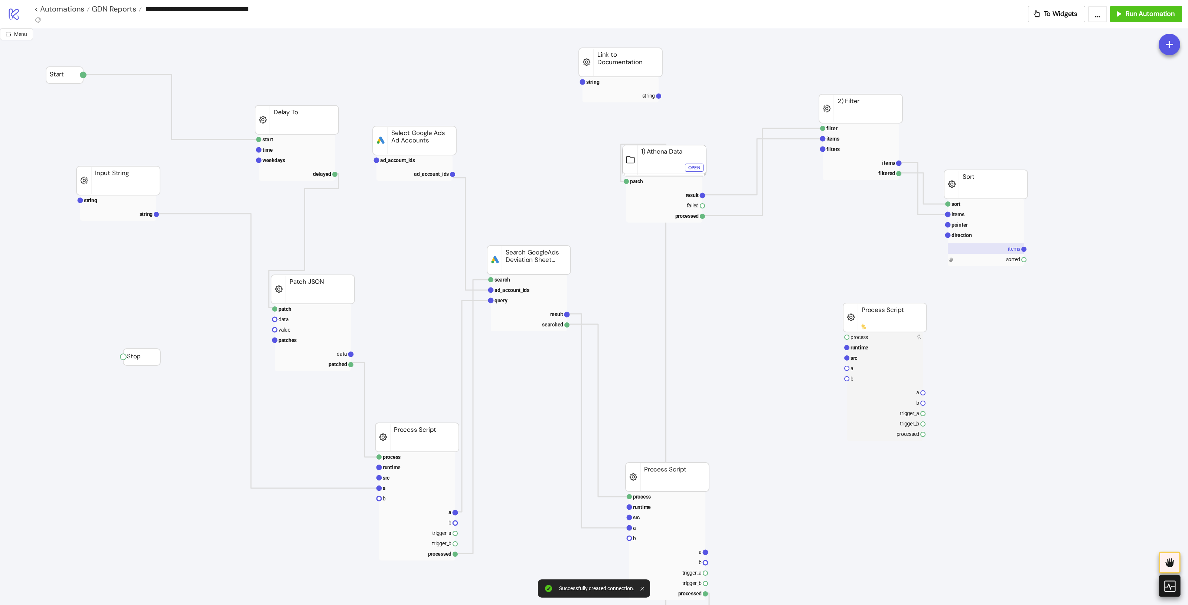
click at [950, 248] on rect at bounding box center [985, 248] width 76 height 10
drag, startPoint x: 1025, startPoint y: 260, endPoint x: 1019, endPoint y: 293, distance: 33.4
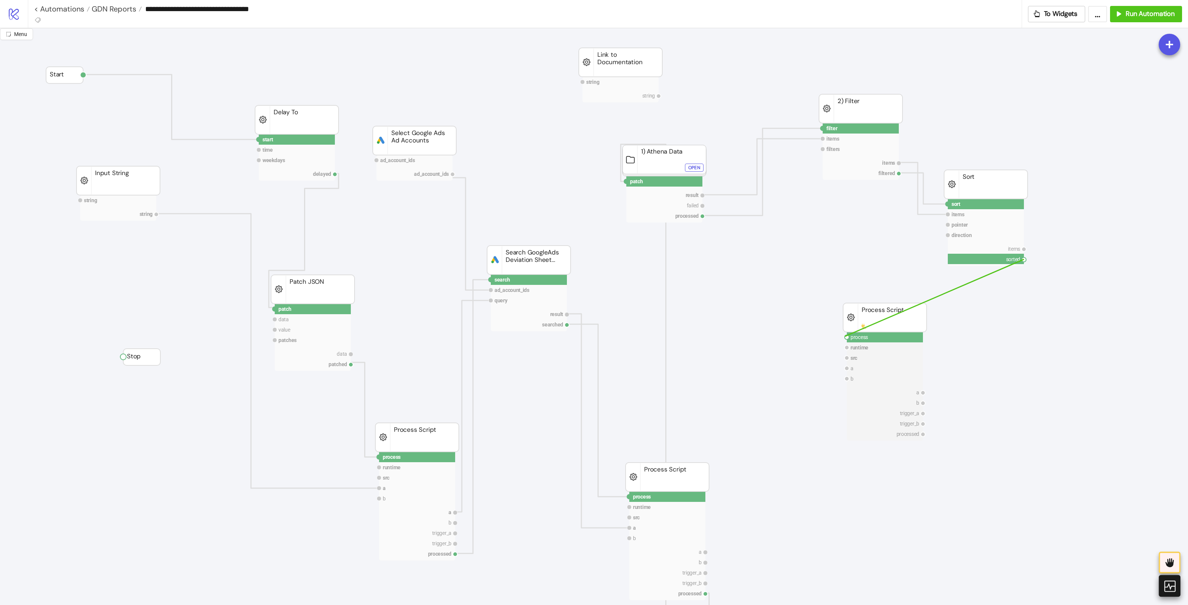
drag, startPoint x: 1025, startPoint y: 262, endPoint x: 845, endPoint y: 337, distance: 194.8
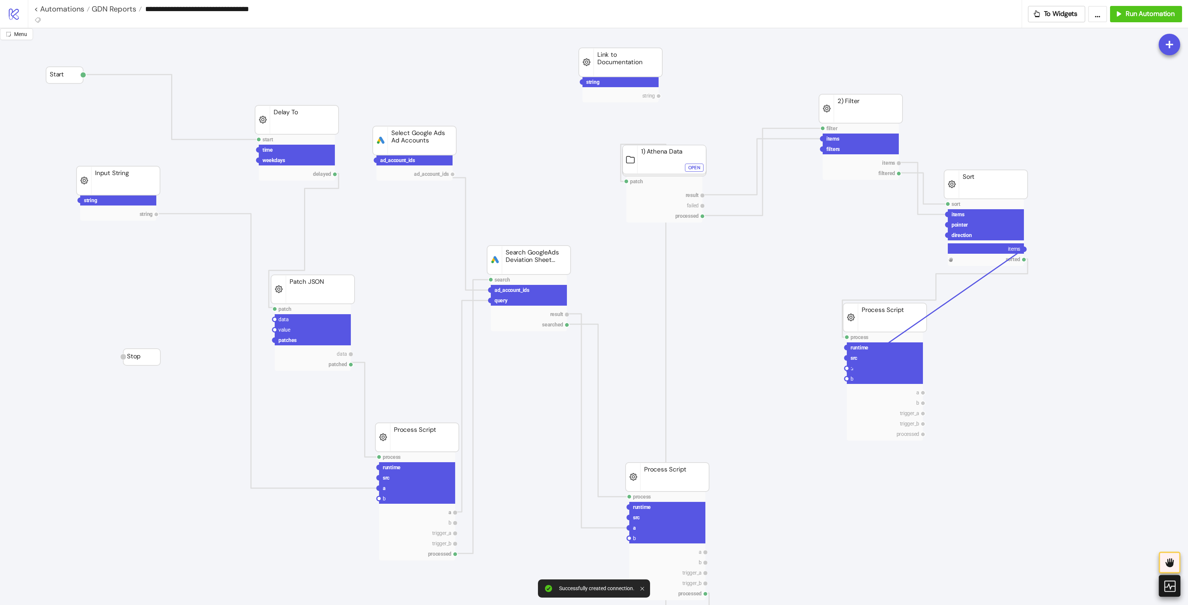
drag, startPoint x: 1023, startPoint y: 249, endPoint x: 846, endPoint y: 372, distance: 215.8
click at [847, 370] on circle at bounding box center [846, 368] width 4 height 4
drag, startPoint x: 567, startPoint y: 314, endPoint x: 845, endPoint y: 377, distance: 285.6
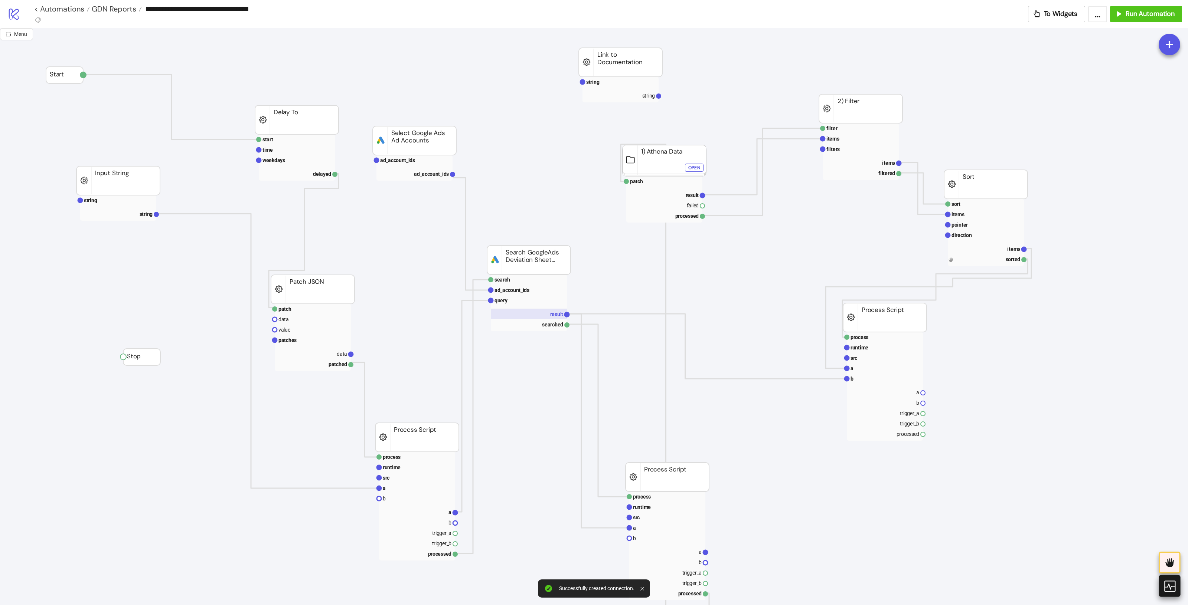
click at [559, 312] on text "result" at bounding box center [556, 314] width 13 height 6
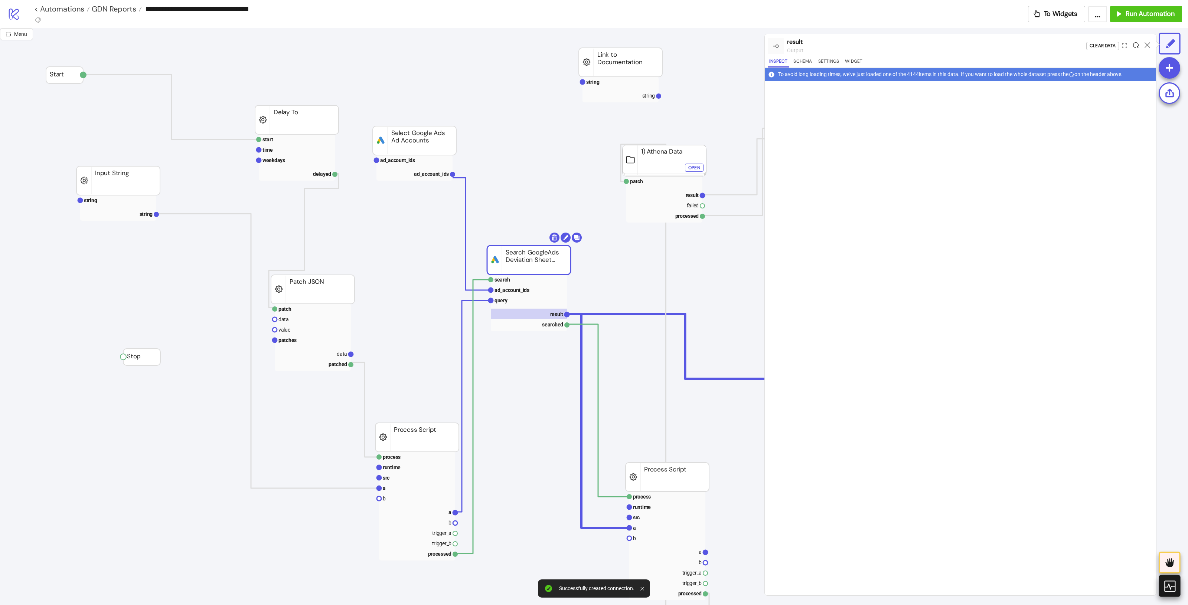
click at [950, 44] on icon at bounding box center [1136, 45] width 6 height 6
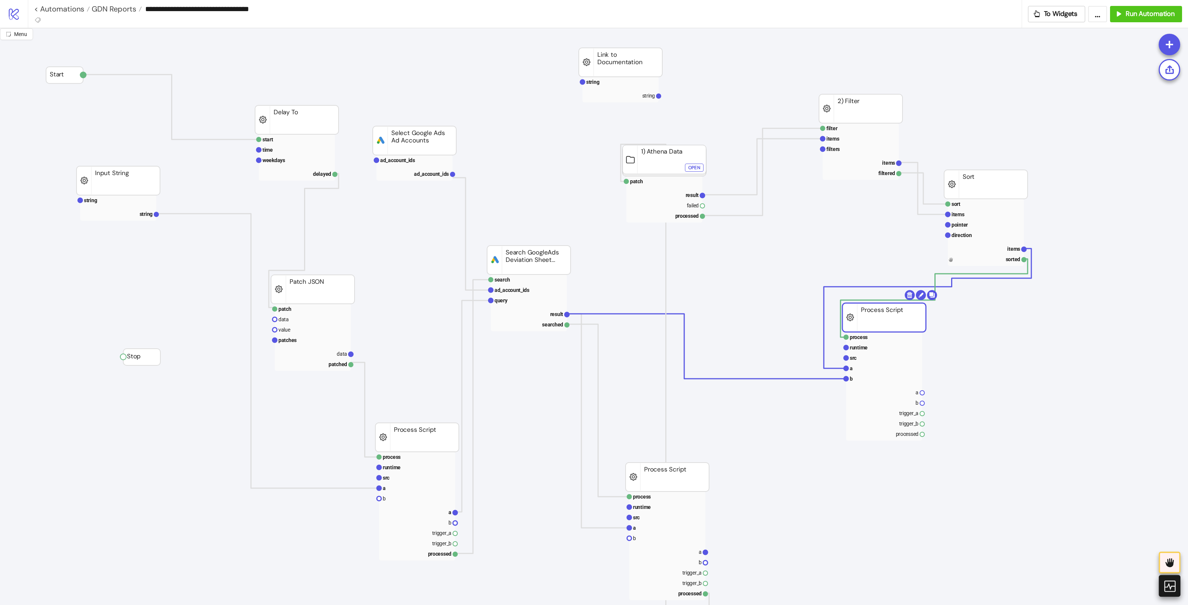
drag, startPoint x: 915, startPoint y: 317, endPoint x: 905, endPoint y: 352, distance: 35.7
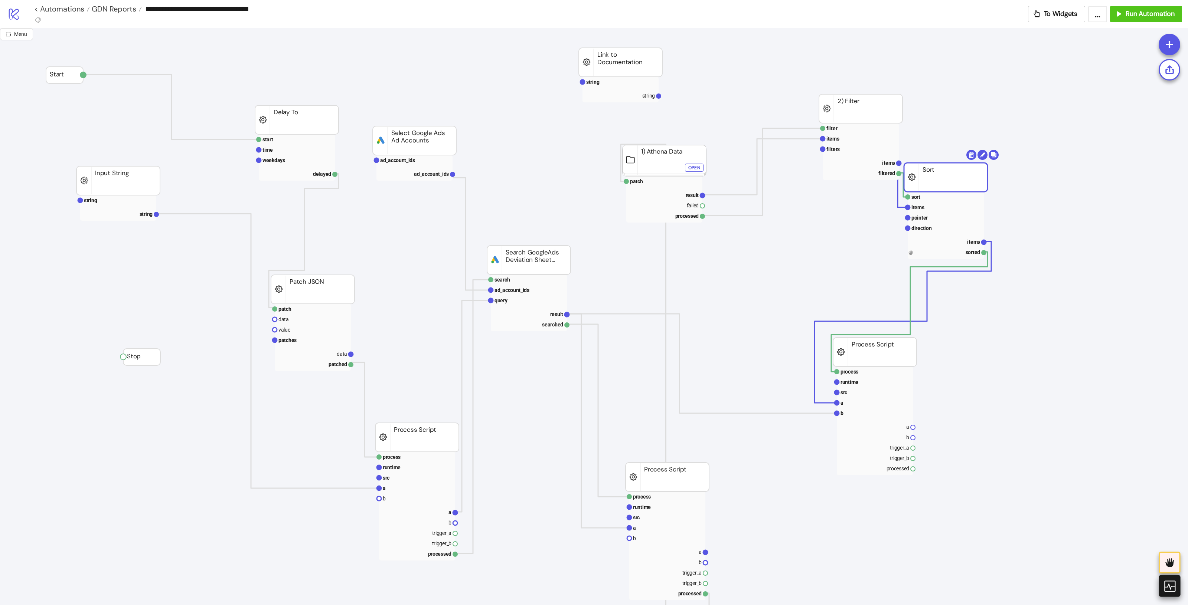
drag, startPoint x: 989, startPoint y: 181, endPoint x: 945, endPoint y: 180, distance: 44.2
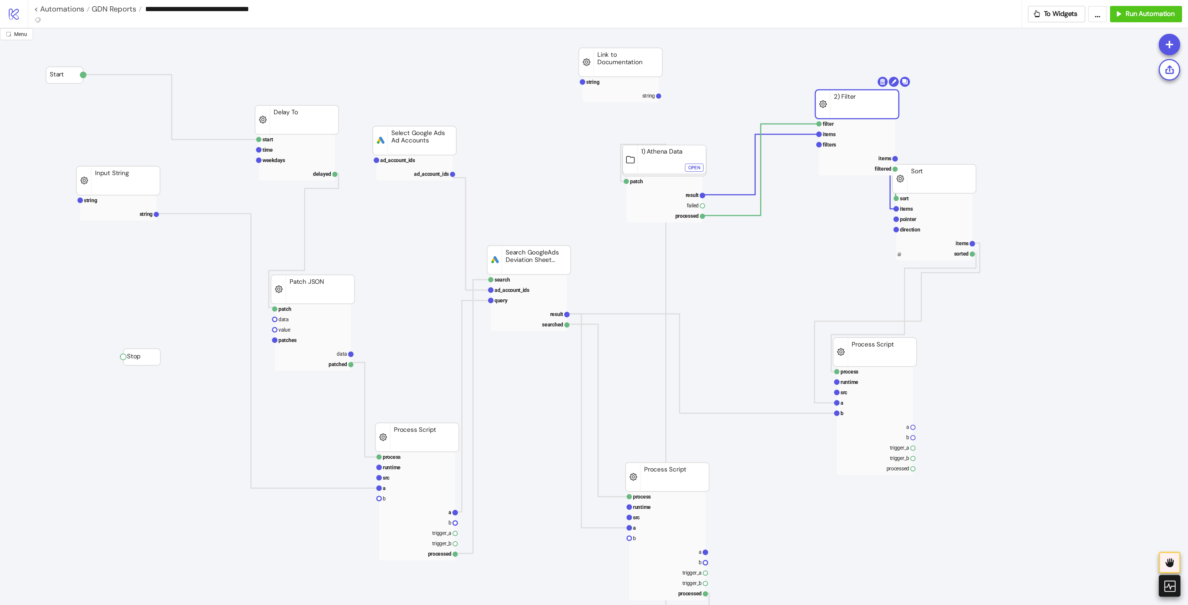
drag, startPoint x: 846, startPoint y: 107, endPoint x: 761, endPoint y: 93, distance: 86.1
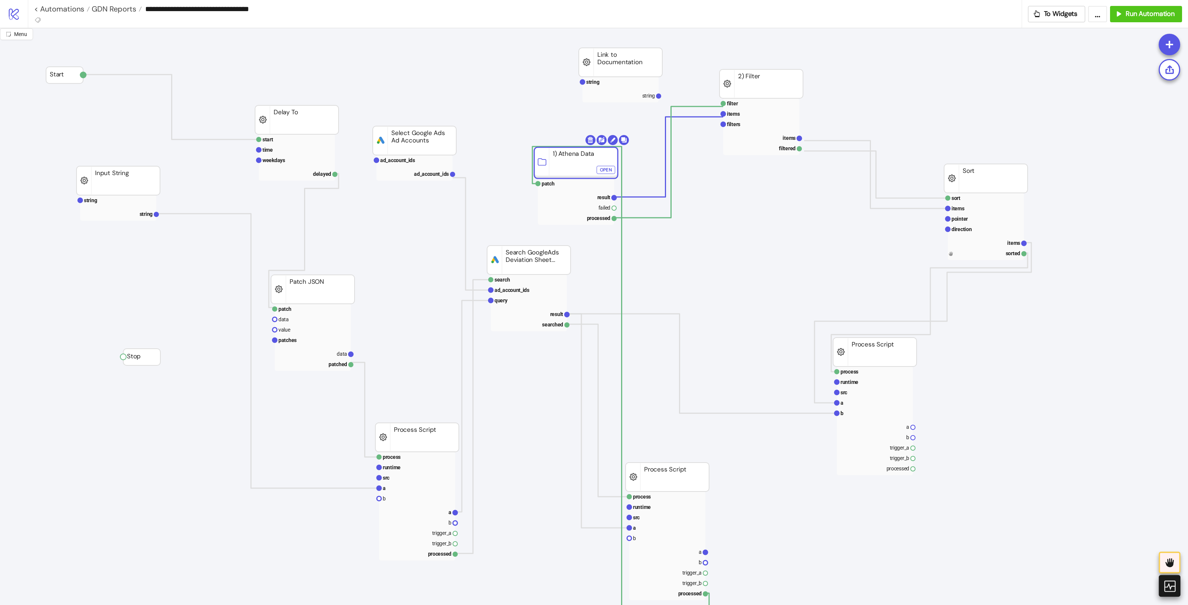
drag, startPoint x: 656, startPoint y: 158, endPoint x: 569, endPoint y: 160, distance: 87.2
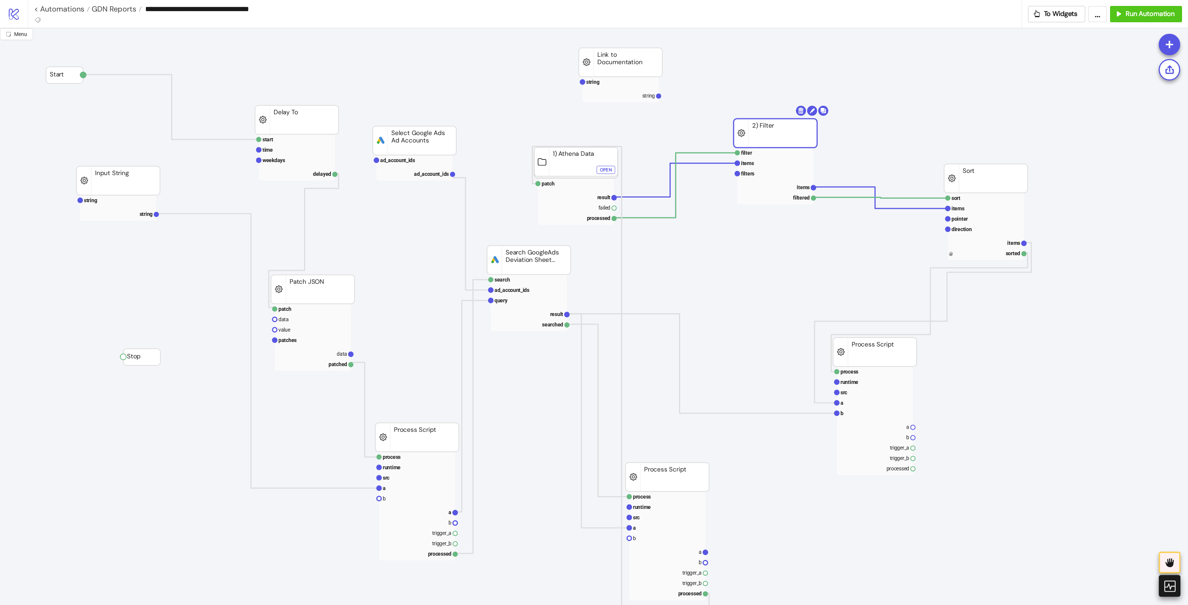
drag, startPoint x: 754, startPoint y: 93, endPoint x: 768, endPoint y: 177, distance: 85.0
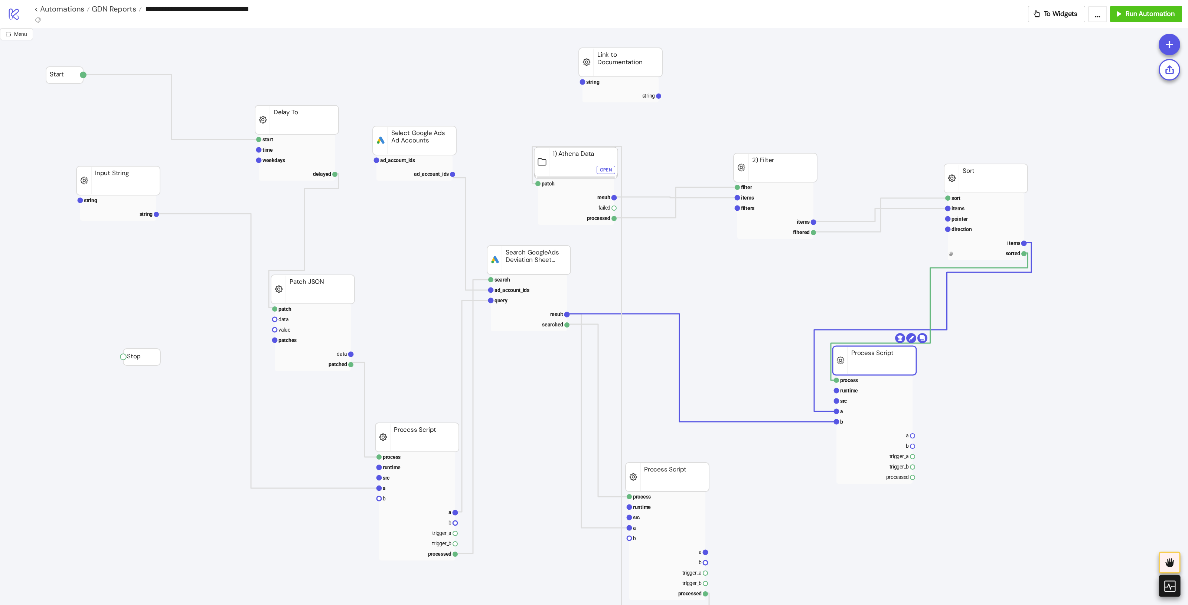
drag, startPoint x: 869, startPoint y: 348, endPoint x: 874, endPoint y: 362, distance: 14.7
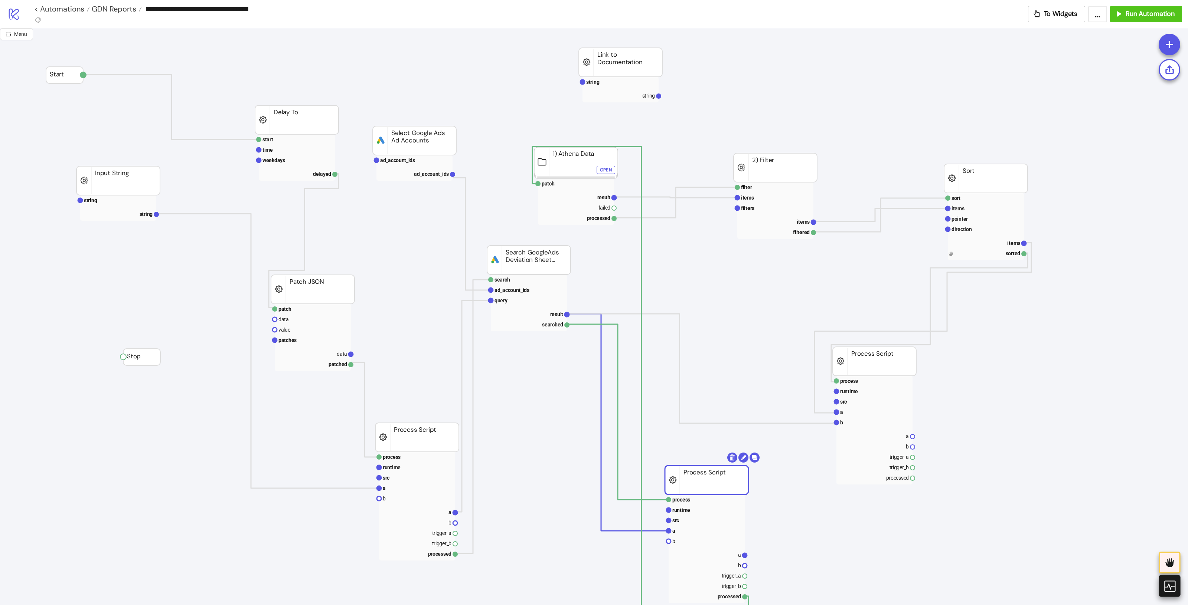
drag, startPoint x: 705, startPoint y: 478, endPoint x: 734, endPoint y: 479, distance: 29.0
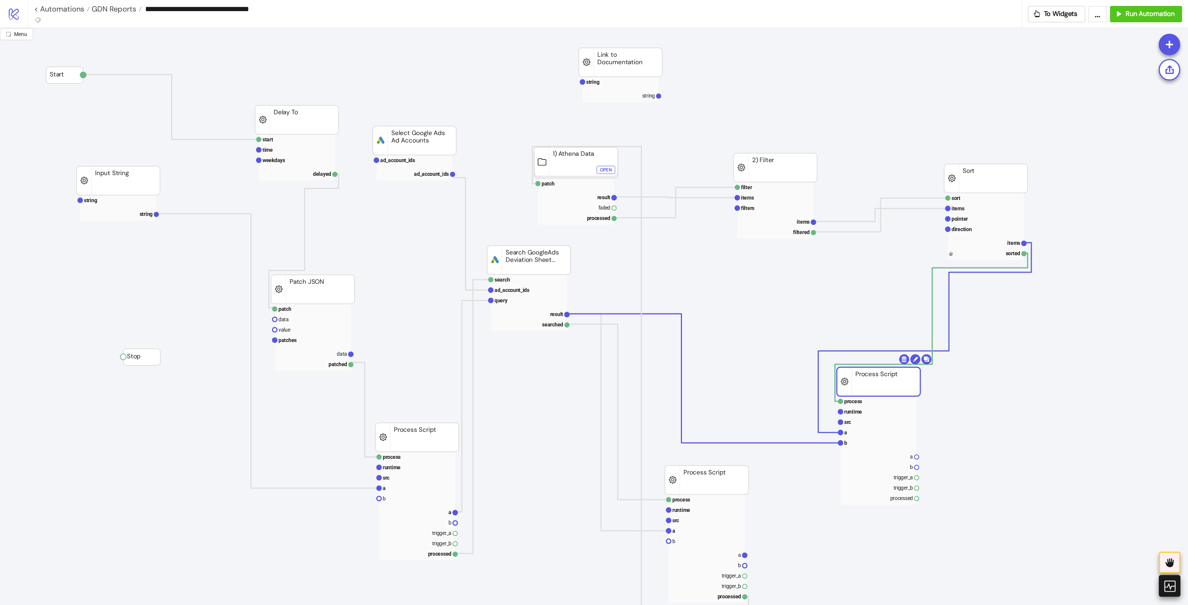
drag, startPoint x: 890, startPoint y: 354, endPoint x: 894, endPoint y: 375, distance: 21.0
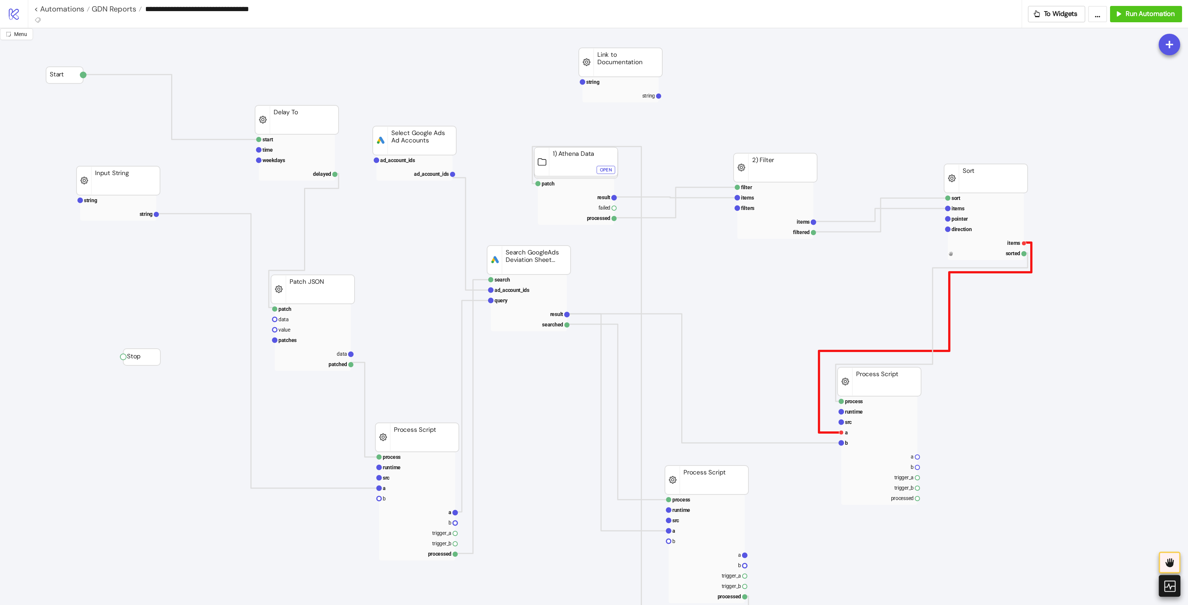
click at [825, 433] on polyline at bounding box center [925, 338] width 212 height 190
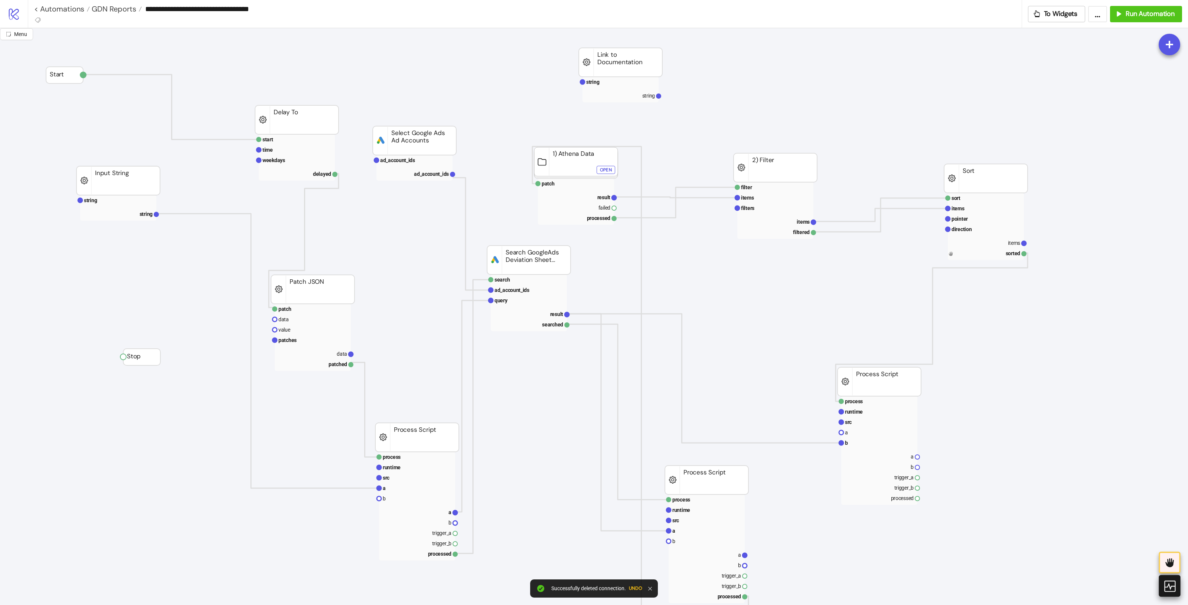
click at [904, 381] on rect at bounding box center [878, 381] width 83 height 29
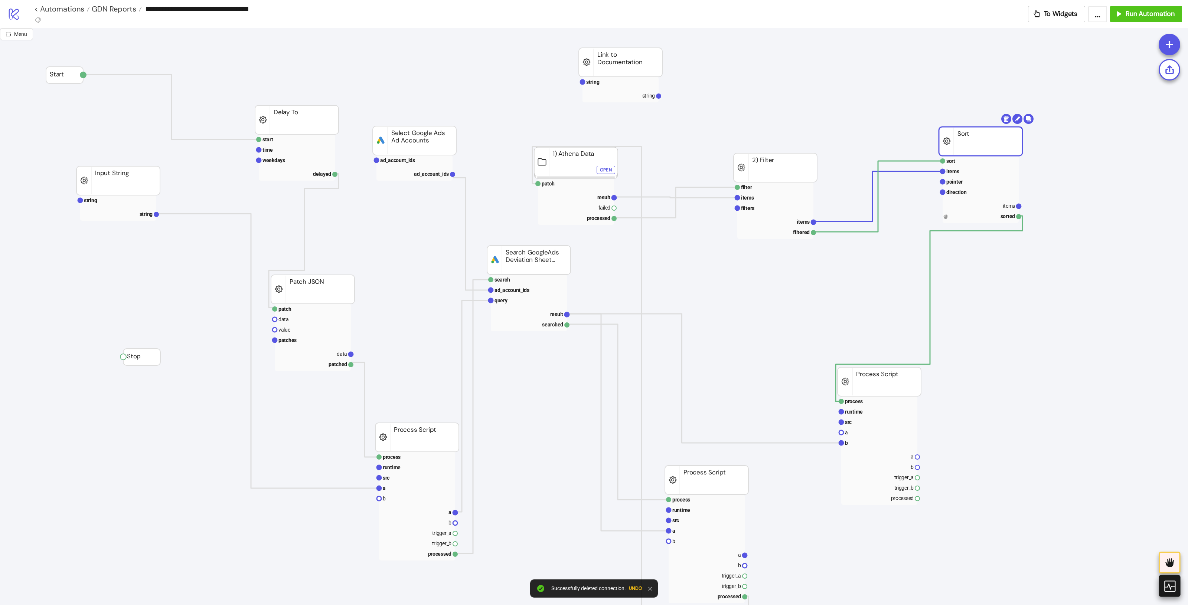
drag, startPoint x: 997, startPoint y: 177, endPoint x: 969, endPoint y: 131, distance: 54.3
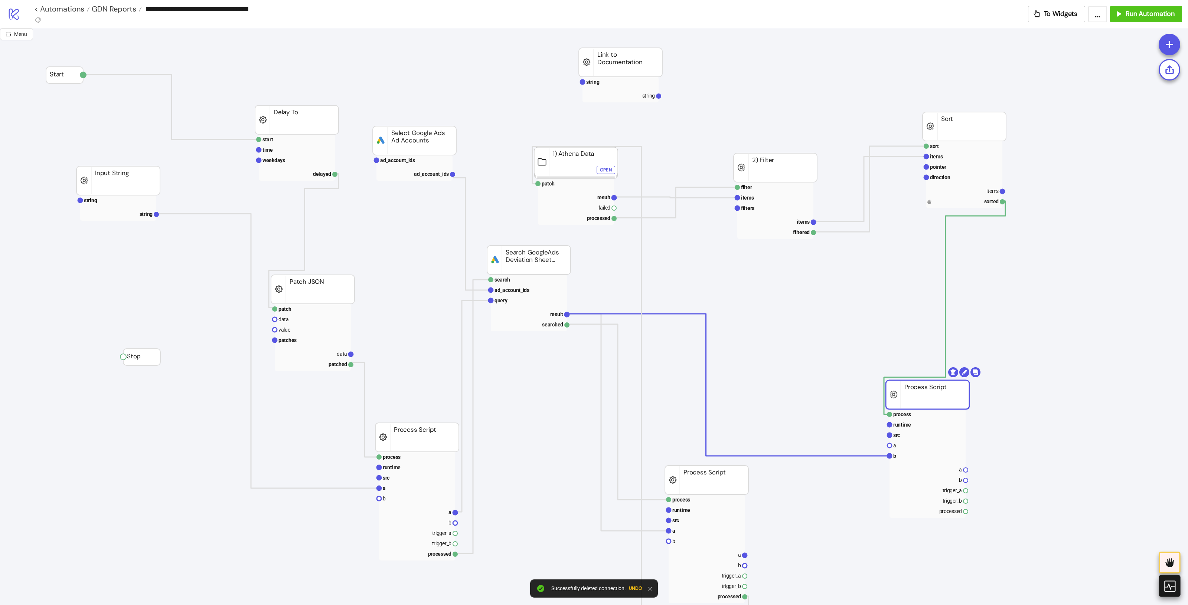
drag, startPoint x: 947, startPoint y: 392, endPoint x: 961, endPoint y: 398, distance: 15.5
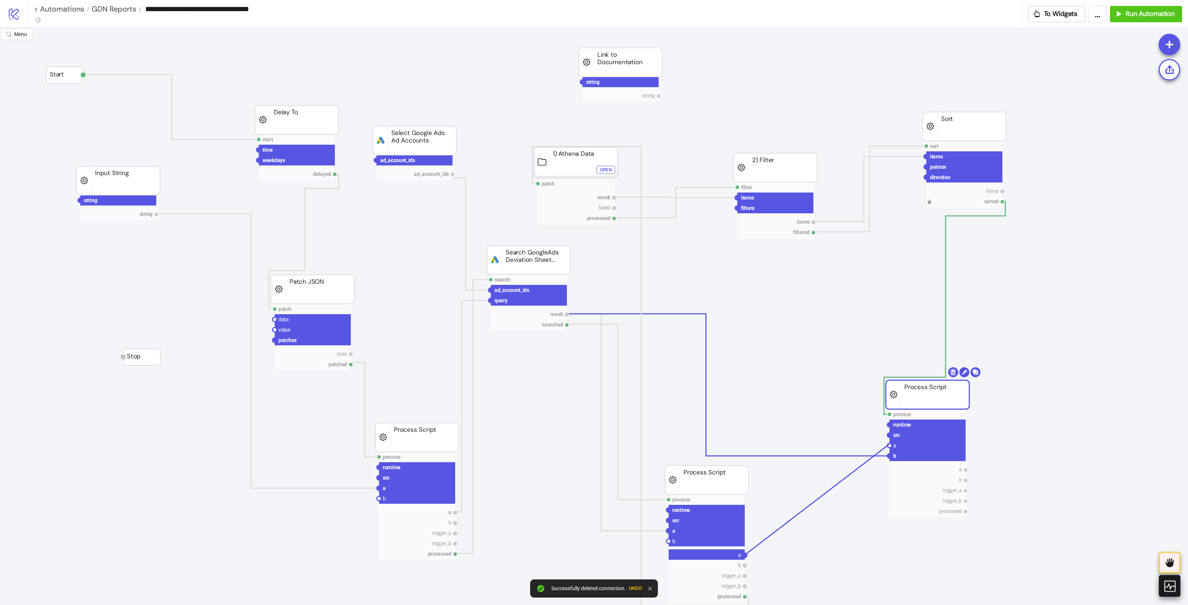
drag, startPoint x: 743, startPoint y: 556, endPoint x: 889, endPoint y: 445, distance: 183.8
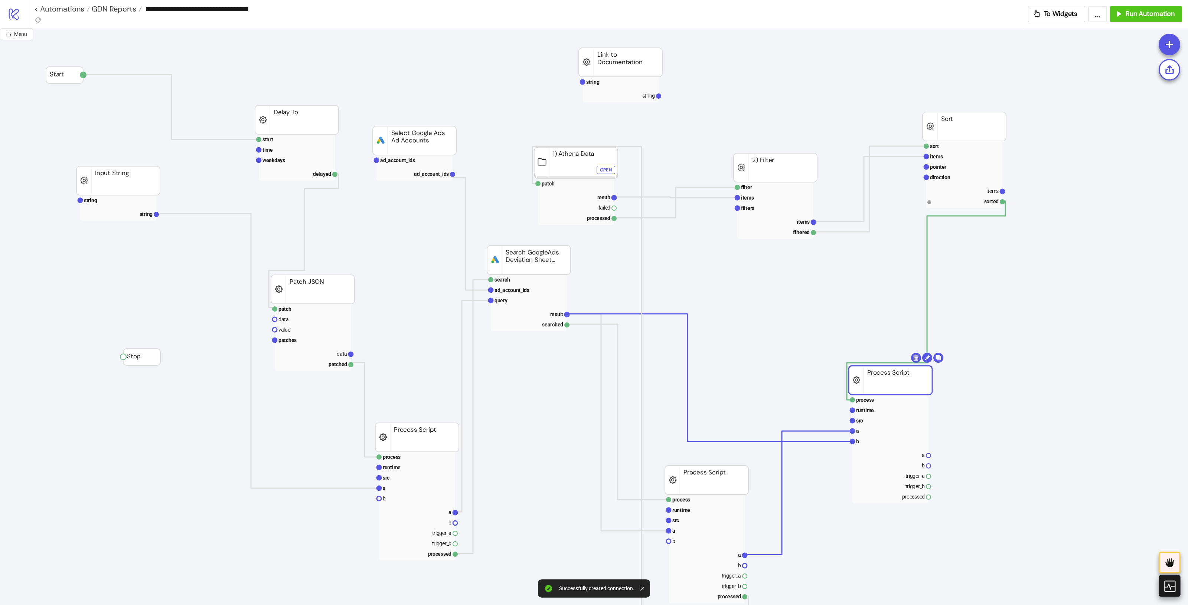
drag, startPoint x: 916, startPoint y: 383, endPoint x: 832, endPoint y: 366, distance: 85.5
click at [848, 366] on rect at bounding box center [889, 380] width 83 height 29
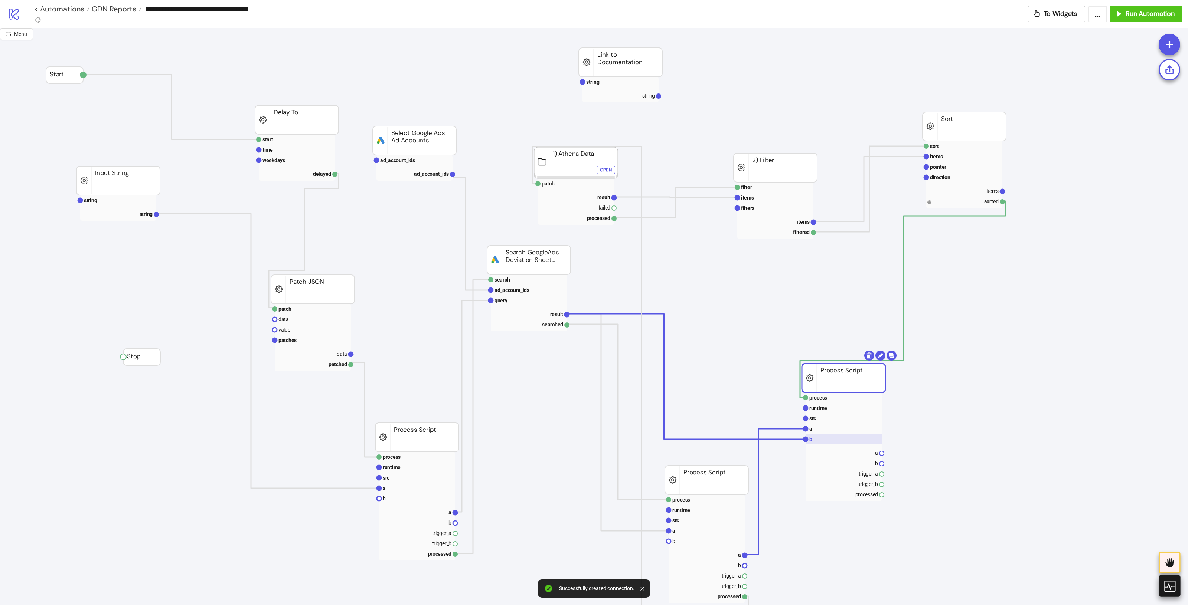
click at [814, 435] on rect at bounding box center [843, 439] width 76 height 10
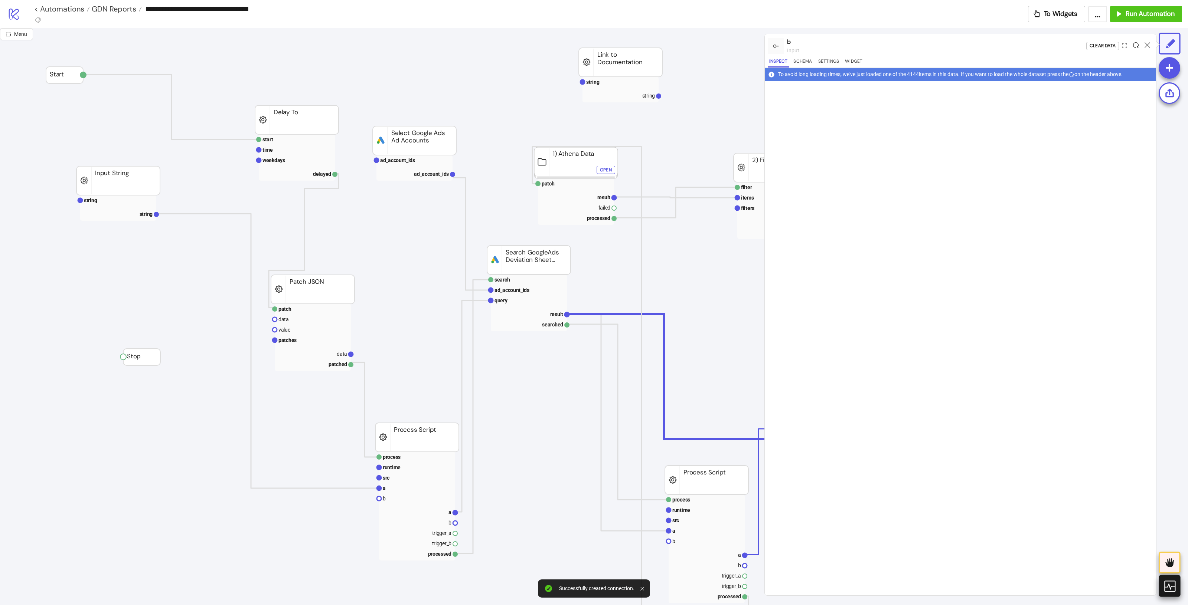
click at [950, 44] on icon at bounding box center [1136, 45] width 6 height 6
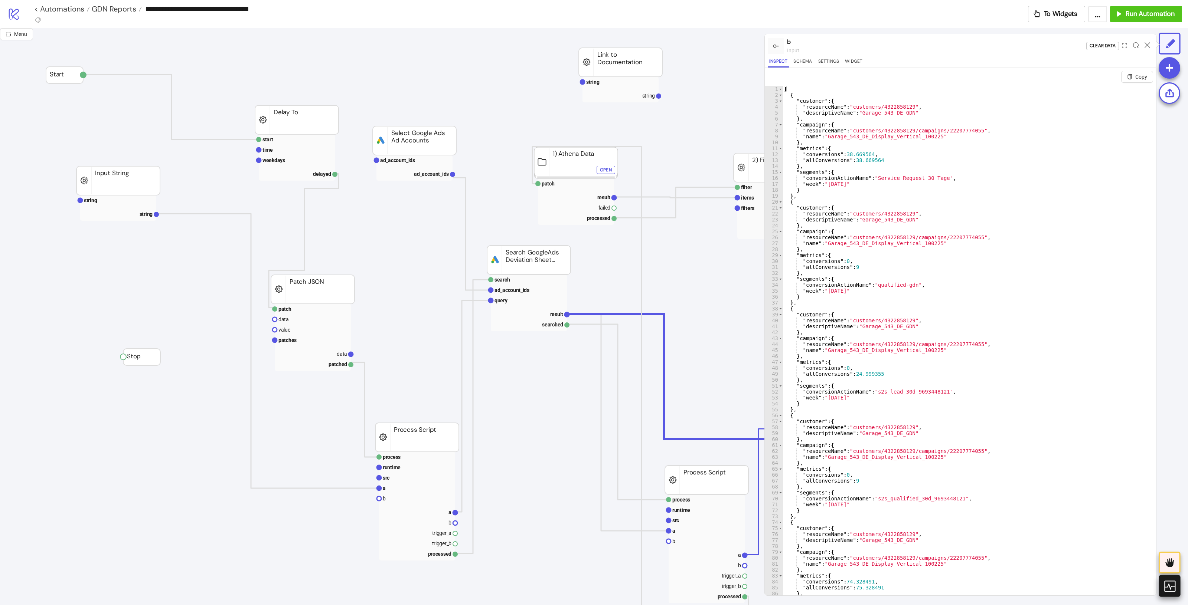
type textarea "*"
click at [950, 298] on div "[ { "customer" : { "resourceName" : "customers/4322858129" , "descriptiveName" …" at bounding box center [965, 355] width 366 height 539
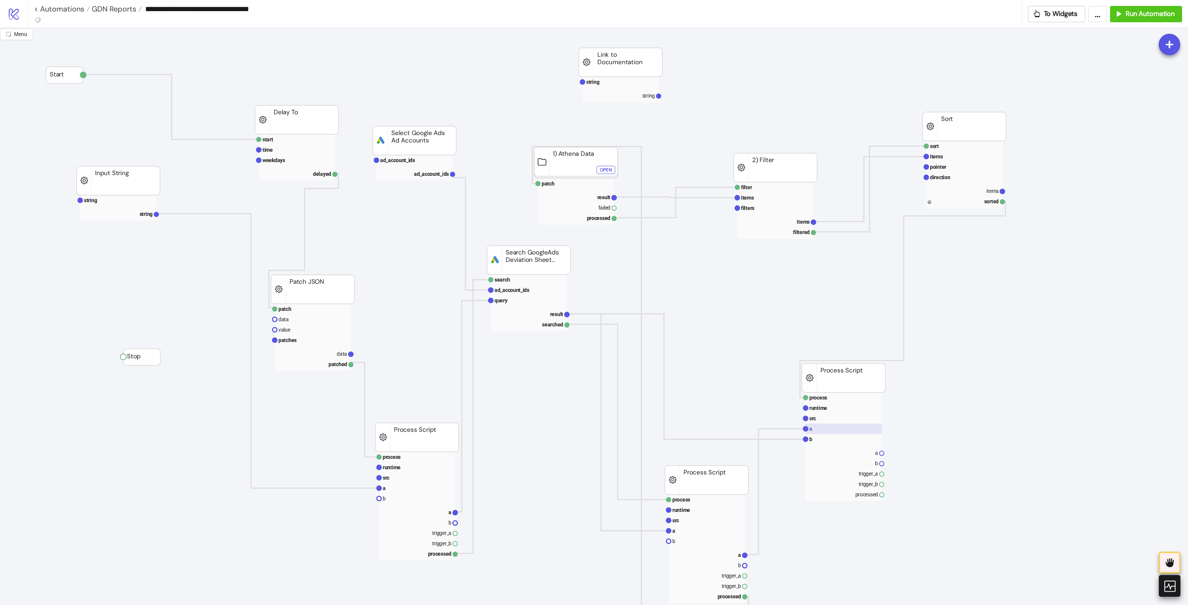
click at [835, 429] on rect at bounding box center [843, 429] width 76 height 10
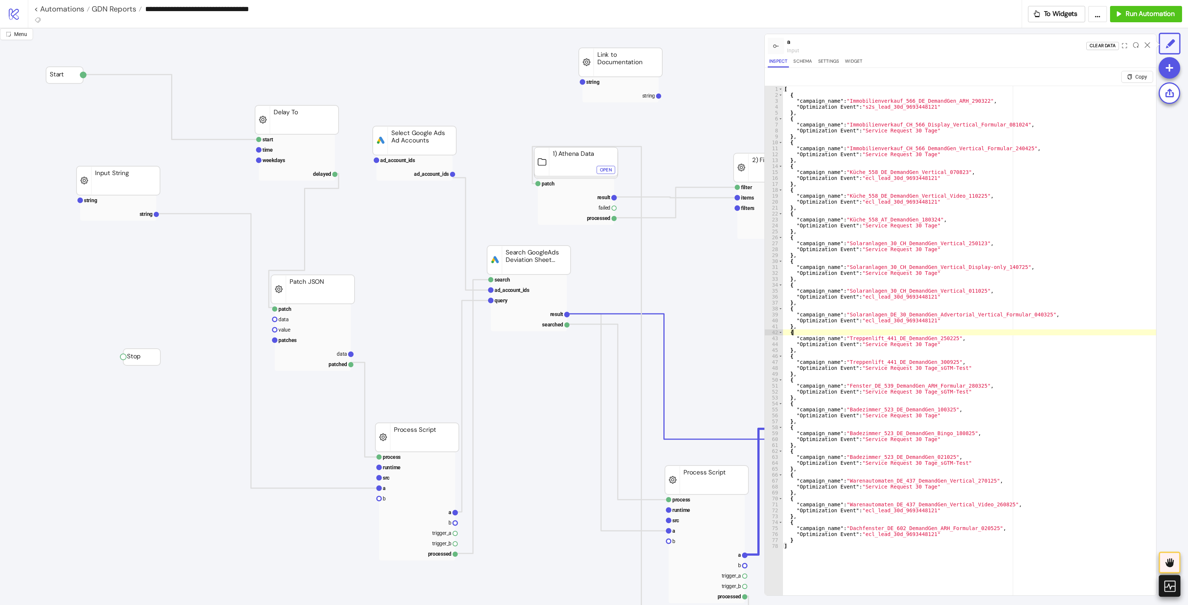
type textarea "*"
click at [925, 331] on div "[ { "campaign_name" : "Immobilienverkauf_566_DE_DemandGen_ARH_290322" , "Optimi…" at bounding box center [968, 355] width 373 height 539
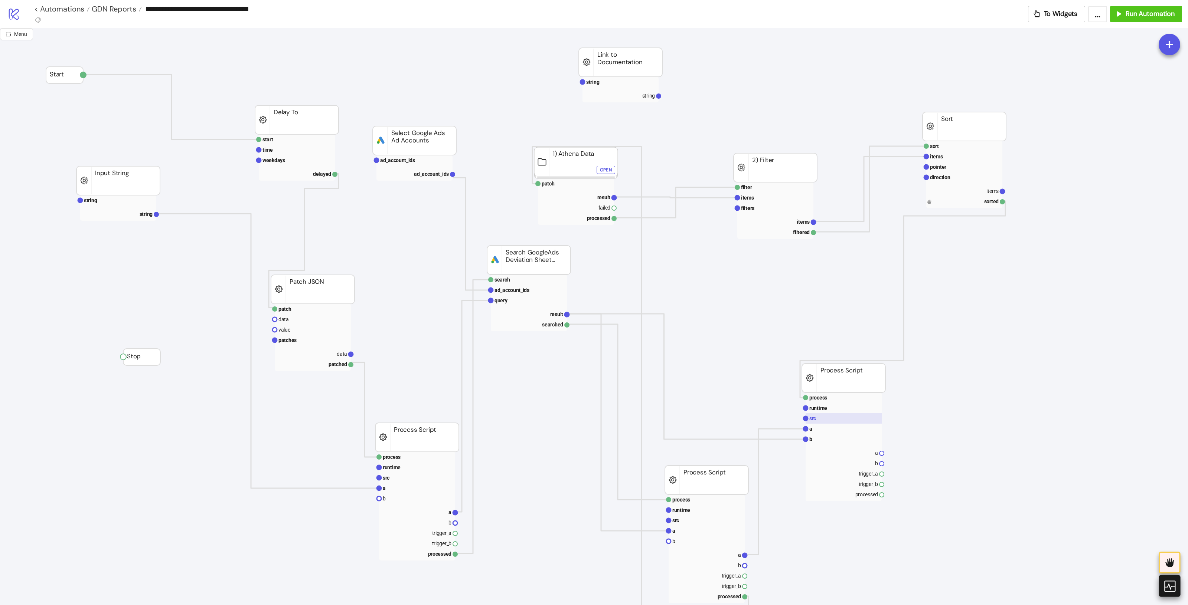
click at [833, 420] on rect at bounding box center [843, 418] width 76 height 10
click at [820, 428] on rect at bounding box center [843, 429] width 76 height 10
click at [838, 440] on rect at bounding box center [843, 439] width 76 height 10
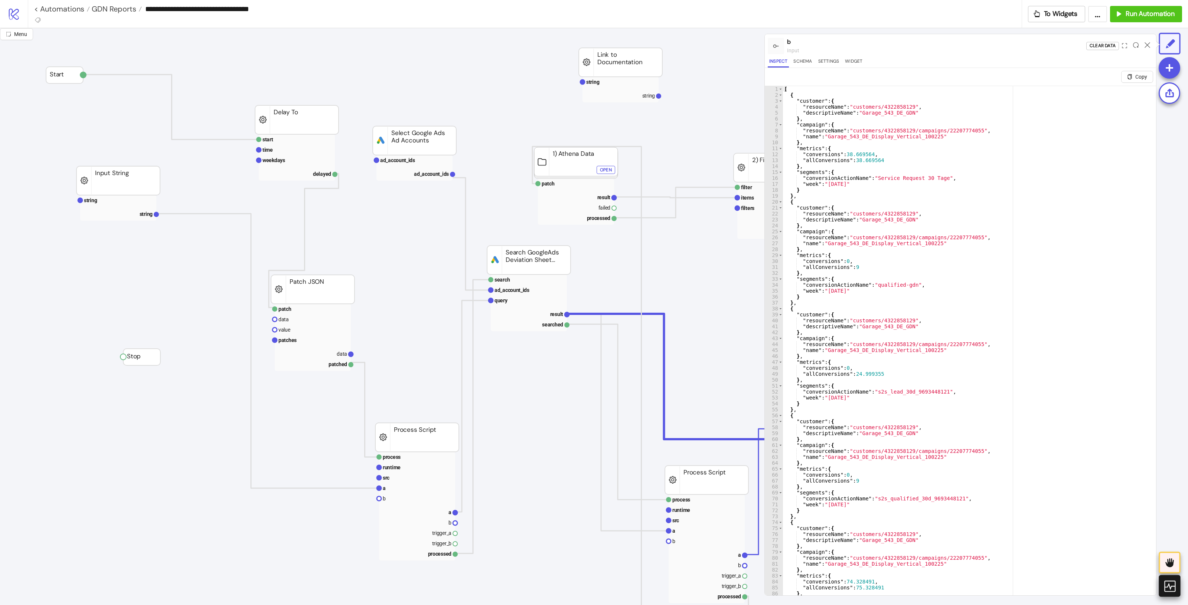
type textarea "**********"
drag, startPoint x: 841, startPoint y: 424, endPoint x: 848, endPoint y: 427, distance: 8.0
click at [841, 423] on div "[ { "customer" : { "resourceName" : "customers/4322858129" , "descriptiveName" …" at bounding box center [965, 355] width 366 height 539
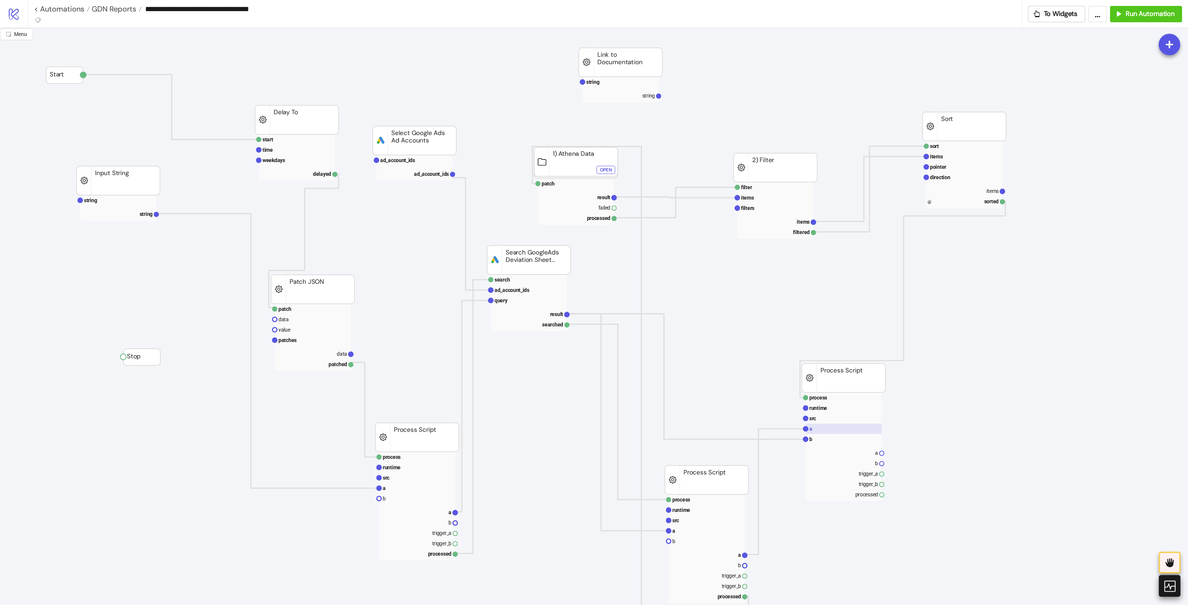
click at [842, 427] on rect at bounding box center [843, 429] width 76 height 10
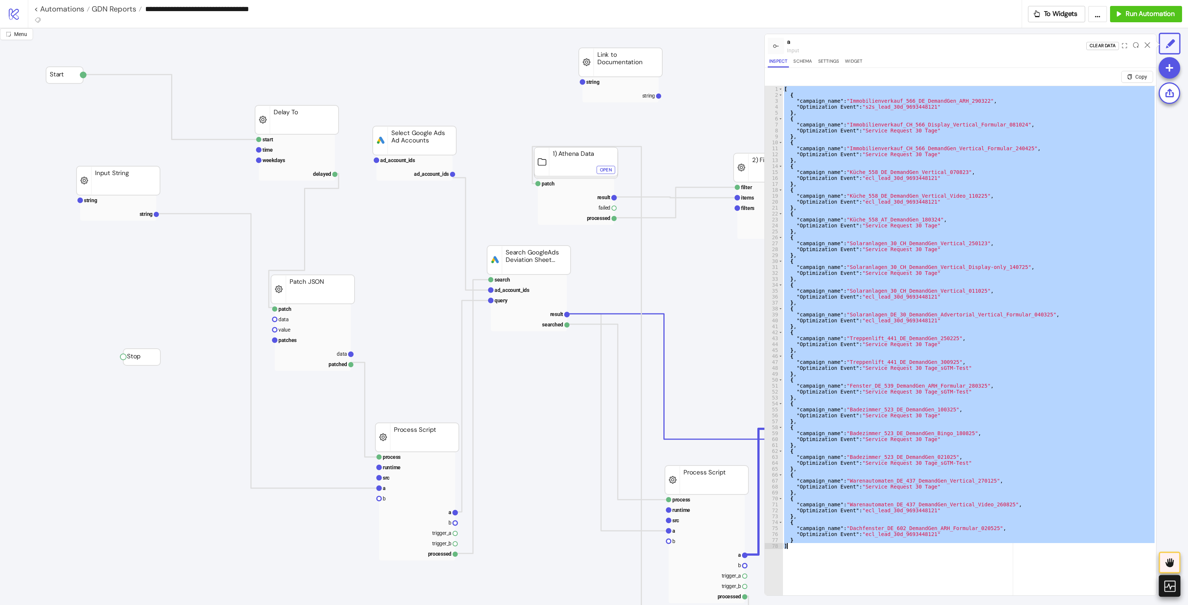
drag, startPoint x: 784, startPoint y: 89, endPoint x: 991, endPoint y: 583, distance: 535.4
click at [950, 484] on div "[ { "campaign_name" : "Immobilienverkauf_566_DE_DemandGen_ARH_290322" , "Optimi…" at bounding box center [968, 355] width 373 height 539
click at [950, 402] on div "[ { "campaign_name" : "Immobilienverkauf_566_DE_DemandGen_ARH_290322" , "Optimi…" at bounding box center [968, 349] width 373 height 527
type textarea "*"
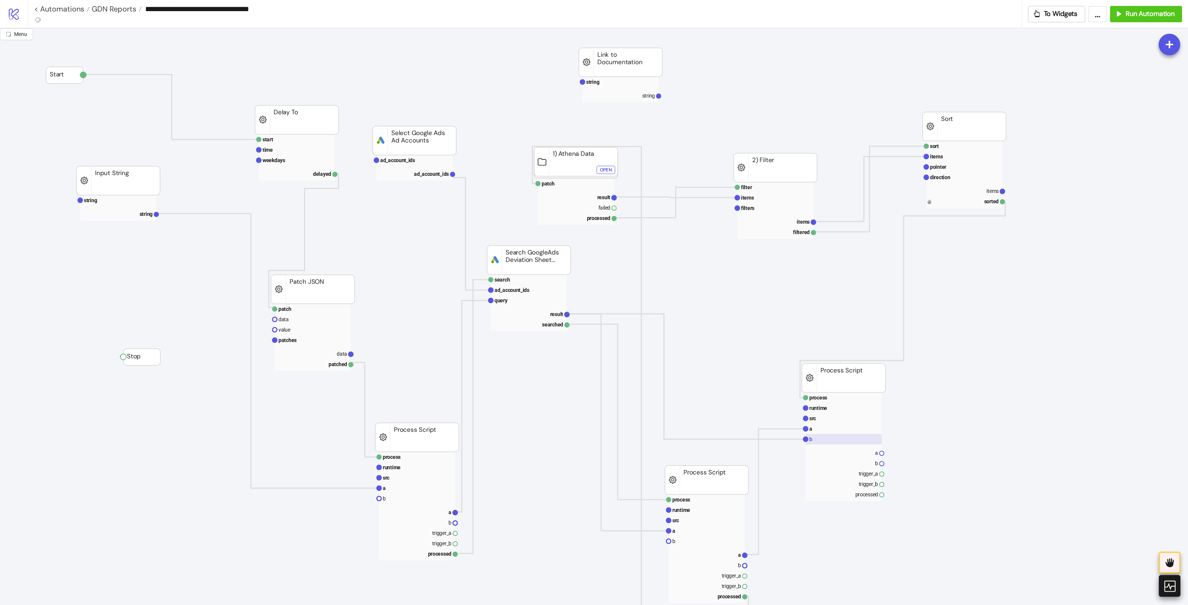
click at [824, 437] on rect at bounding box center [843, 439] width 76 height 10
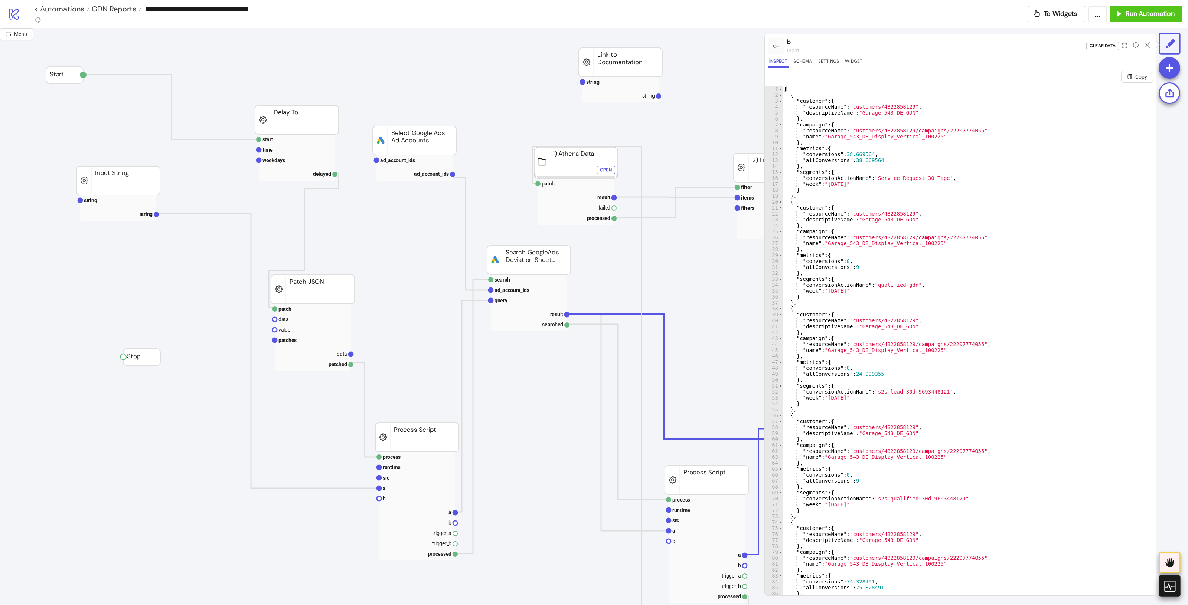
click at [940, 280] on div "[ { "customer" : { "resourceName" : "customers/4322858129" , "descriptiveName" …" at bounding box center [965, 355] width 366 height 539
drag, startPoint x: 825, startPoint y: 390, endPoint x: 843, endPoint y: 390, distance: 18.2
click at [825, 390] on div "[ { "customer" : { "resourceName" : "customers/4322858129" , "descriptiveName" …" at bounding box center [965, 355] width 366 height 539
type textarea "**********"
drag, startPoint x: 863, startPoint y: 390, endPoint x: 802, endPoint y: 394, distance: 61.7
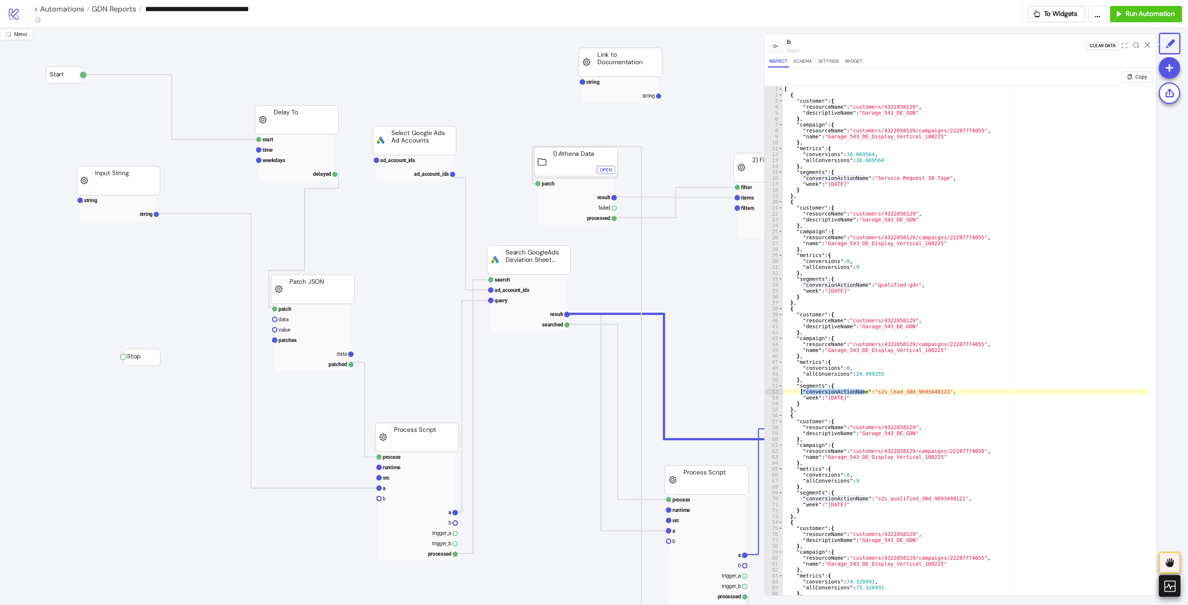
click at [802, 394] on div "[ { "customer" : { "resourceName" : "customers/4322858129" , "descriptiveName" …" at bounding box center [965, 355] width 366 height 539
click at [950, 45] on icon at bounding box center [1147, 45] width 6 height 6
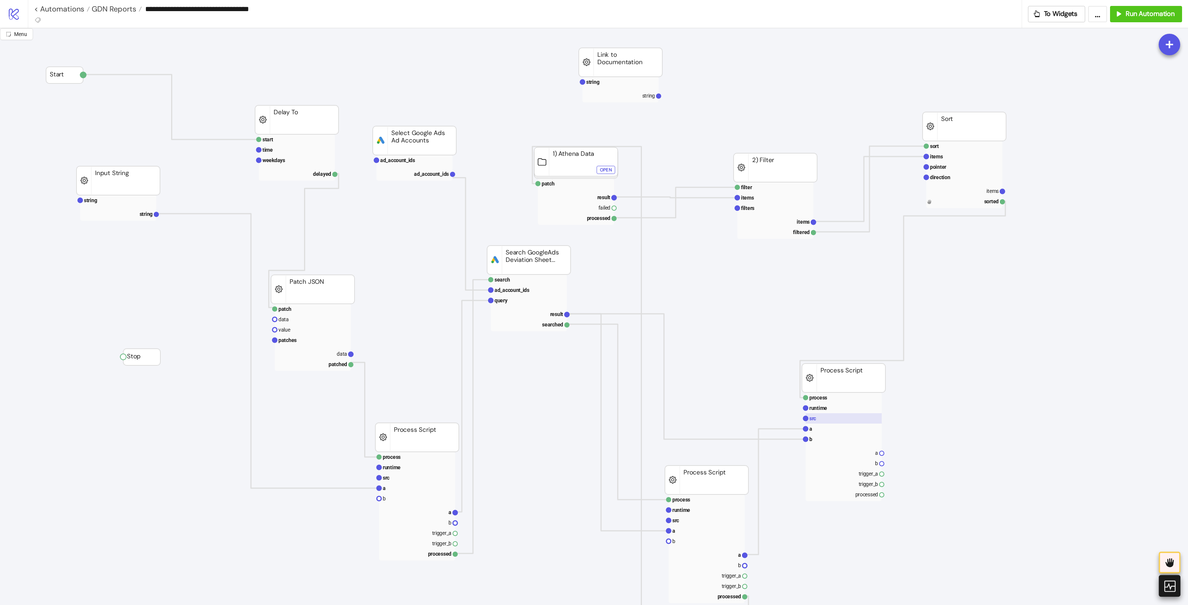
click at [819, 416] on rect at bounding box center [843, 418] width 76 height 10
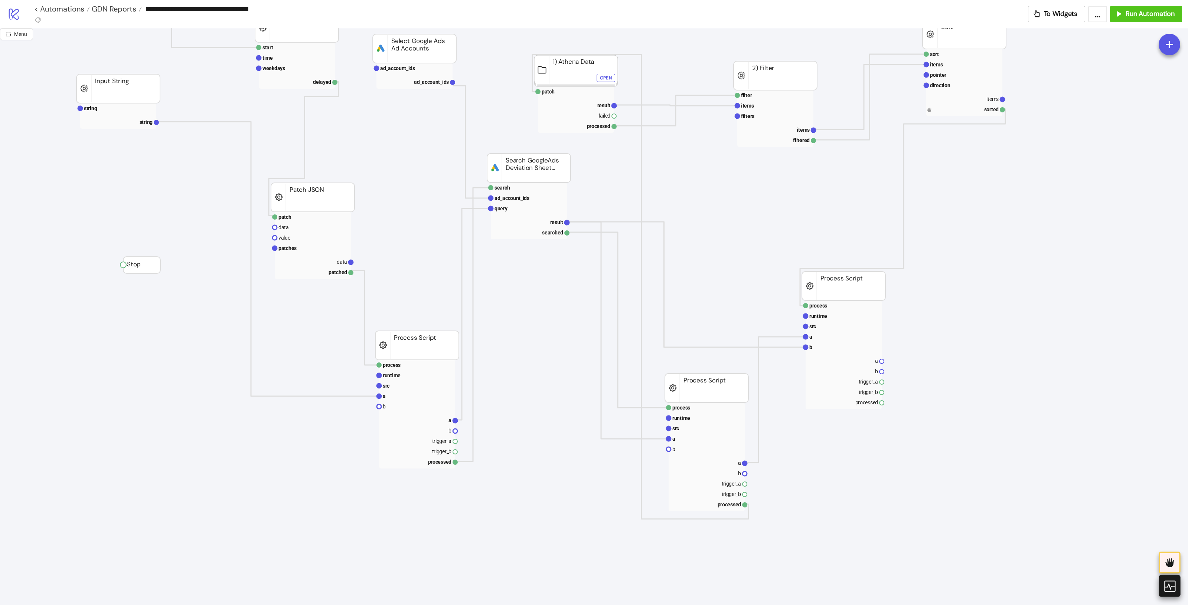
scroll to position [93, 0]
drag, startPoint x: 852, startPoint y: 271, endPoint x: 936, endPoint y: 302, distance: 90.0
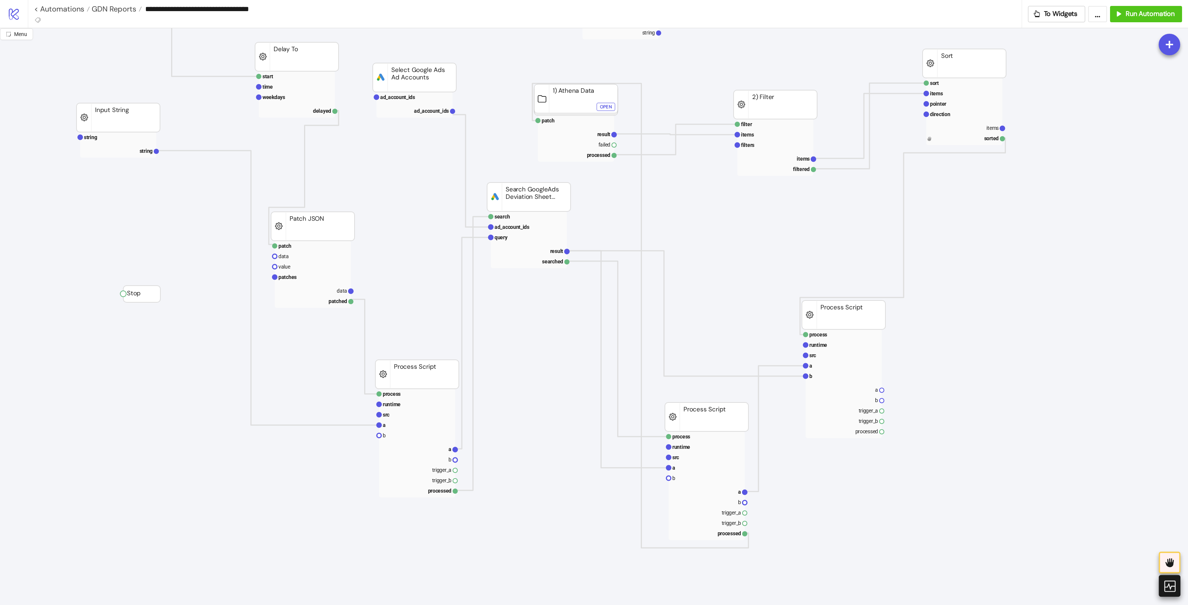
scroll to position [46, 0]
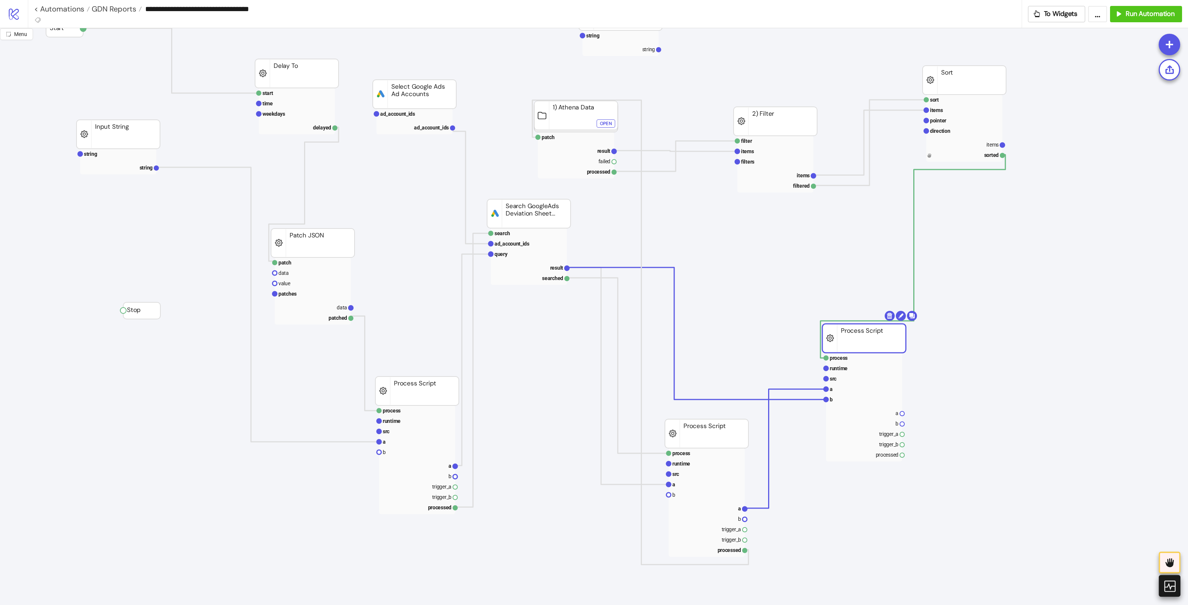
drag, startPoint x: 845, startPoint y: 333, endPoint x: 865, endPoint y: 340, distance: 21.5
click at [865, 340] on rect at bounding box center [863, 338] width 83 height 29
click at [848, 376] on rect at bounding box center [864, 379] width 76 height 10
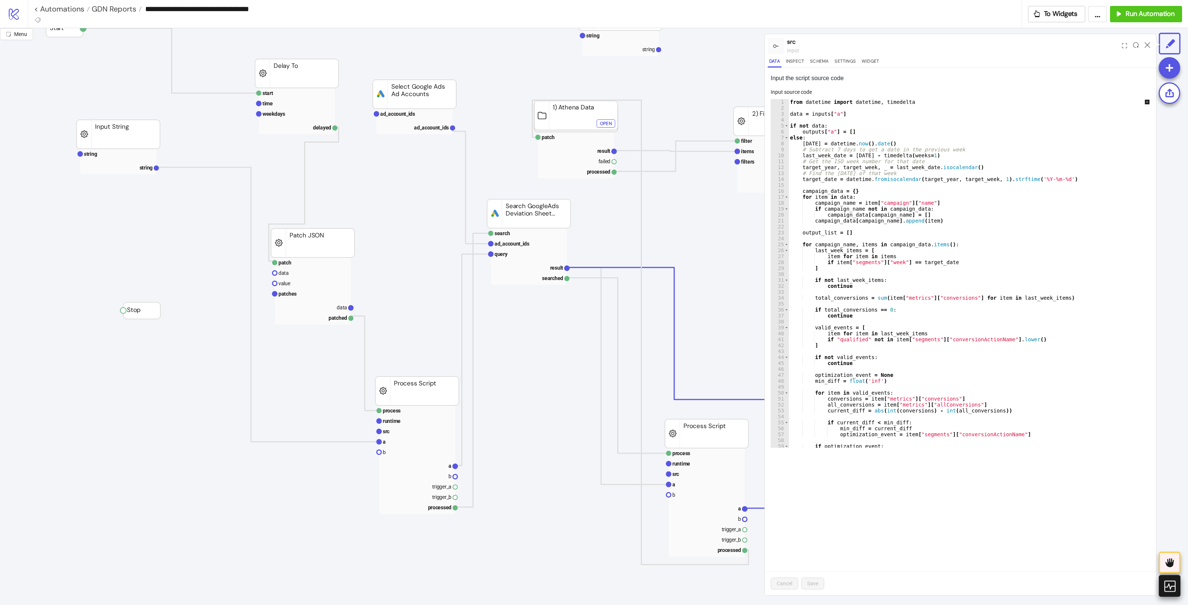
click at [893, 225] on div "from datetime import datetime , timedelta data = inputs [ "a" ] if not data : o…" at bounding box center [974, 279] width 372 height 361
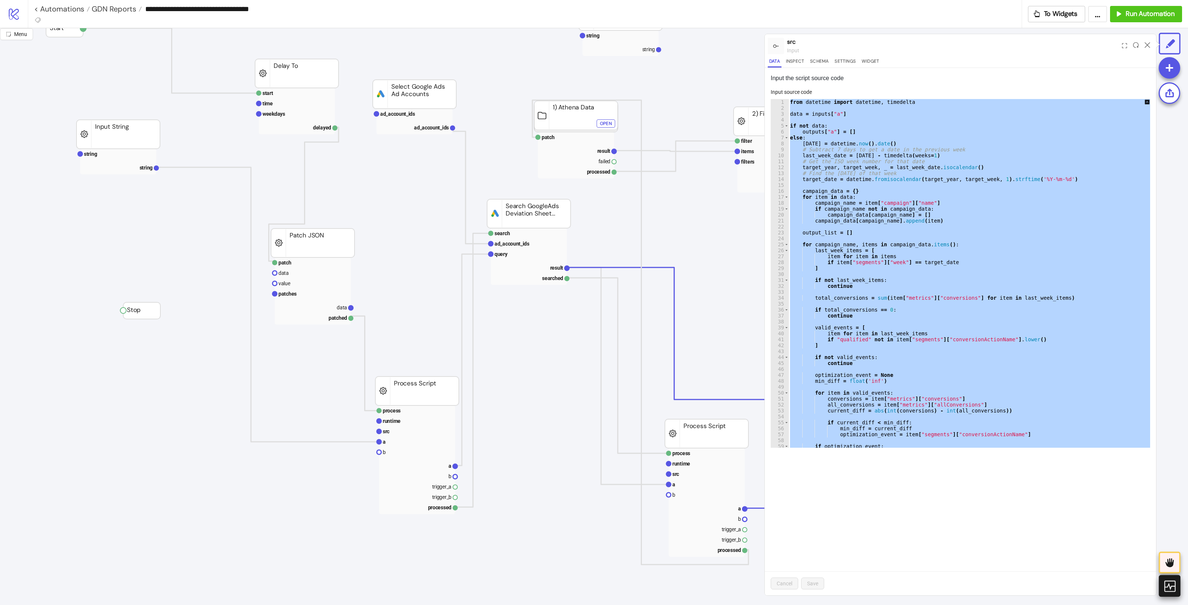
paste textarea "**"
type textarea "**********"
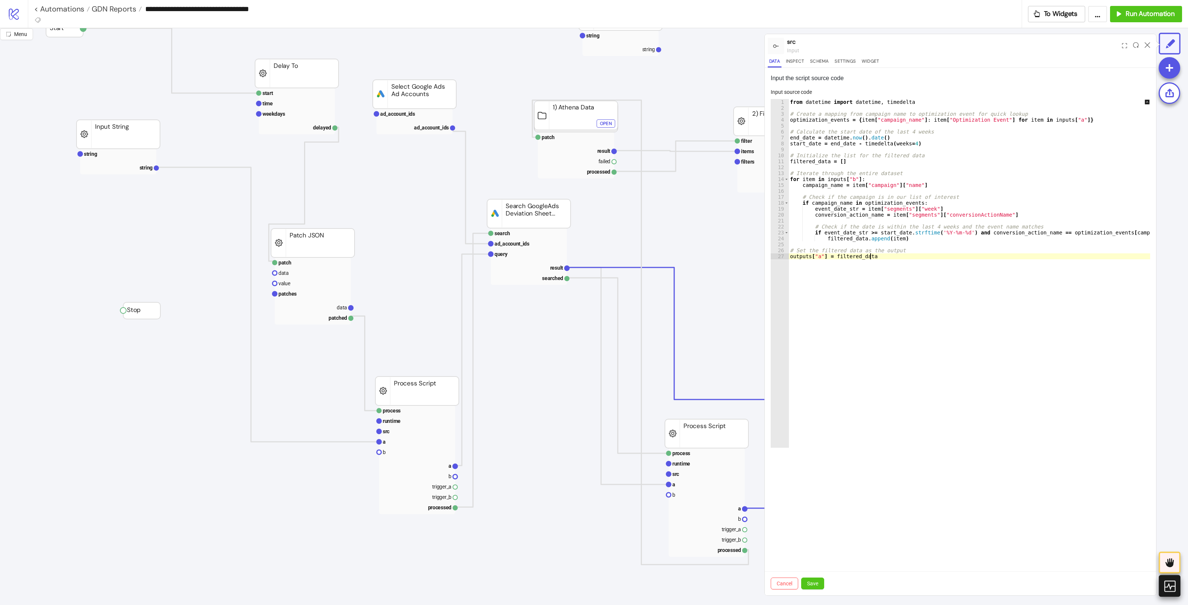
click at [950, 321] on div "from datetime import datetime , timedelta # Create a mapping from campaign name…" at bounding box center [974, 279] width 372 height 361
click at [816, 484] on span "Save" at bounding box center [812, 584] width 11 height 6
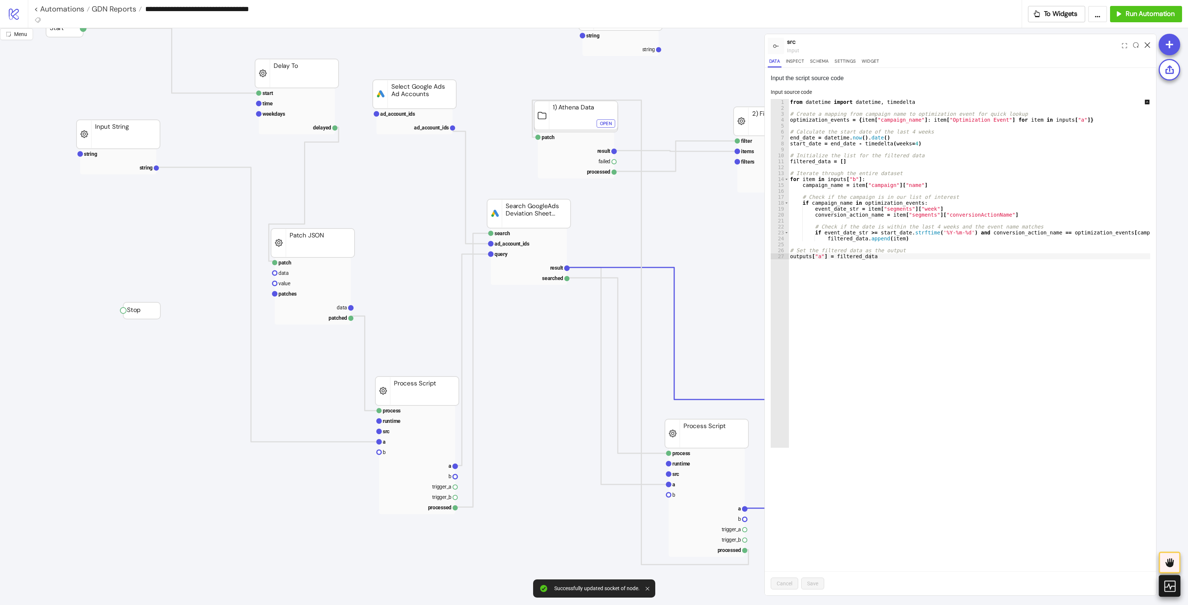
click at [950, 46] on icon at bounding box center [1147, 45] width 6 height 6
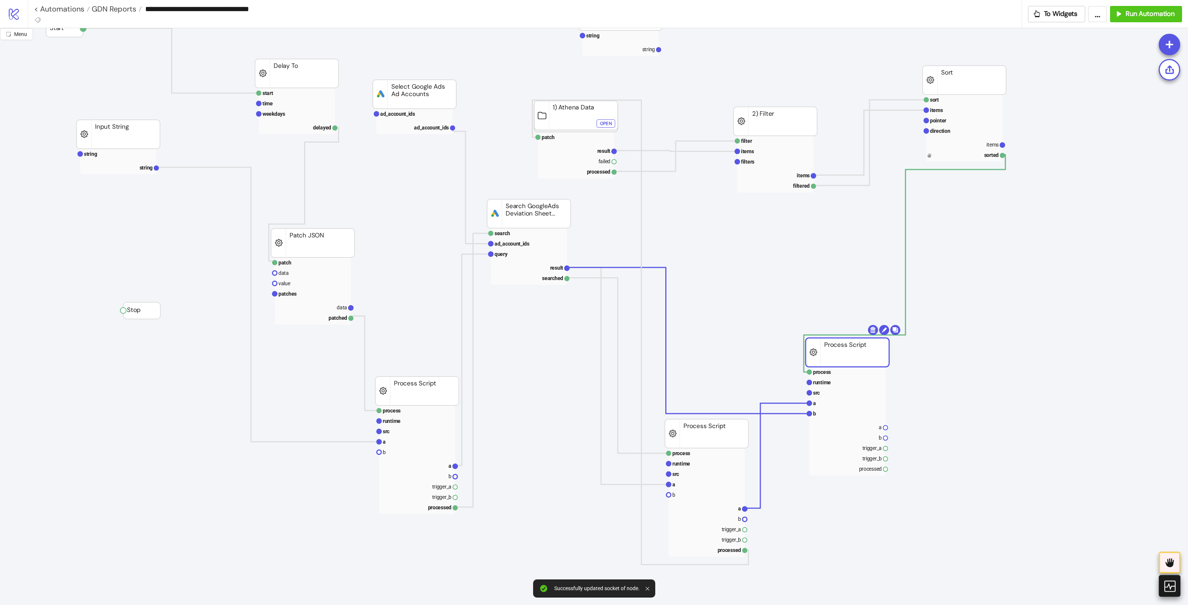
drag, startPoint x: 885, startPoint y: 349, endPoint x: 868, endPoint y: 363, distance: 21.9
click at [868, 363] on rect at bounding box center [846, 352] width 83 height 29
click at [841, 381] on rect at bounding box center [847, 382] width 76 height 10
click at [841, 376] on rect at bounding box center [847, 372] width 76 height 10
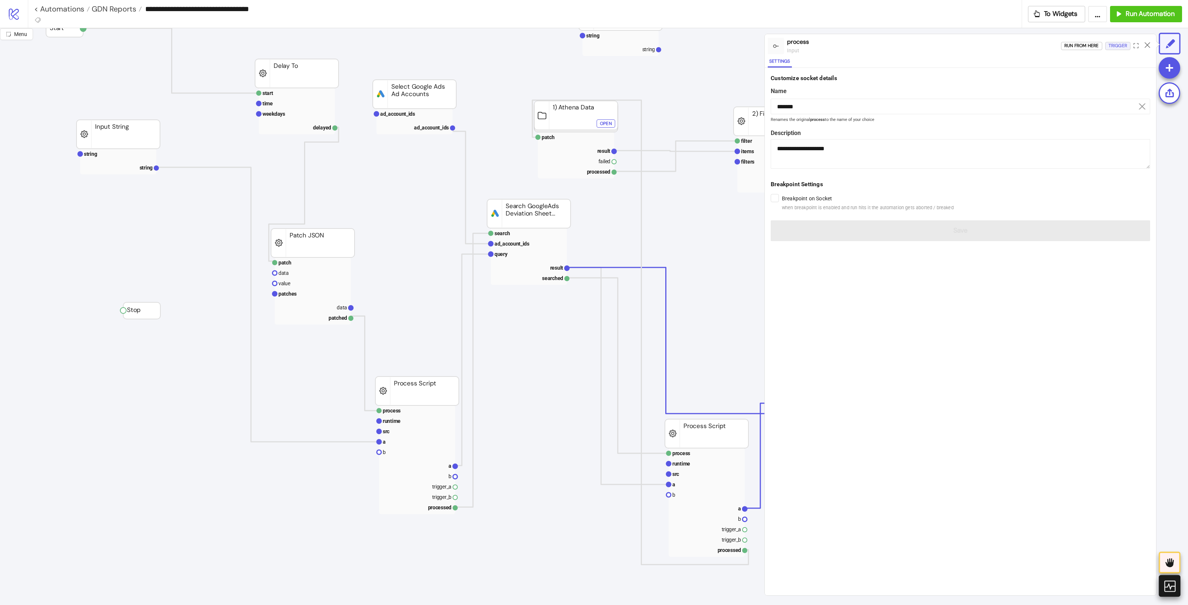
drag, startPoint x: 1111, startPoint y: 45, endPoint x: 1073, endPoint y: 58, distance: 40.8
click at [950, 45] on div "Trigger" at bounding box center [1117, 46] width 19 height 9
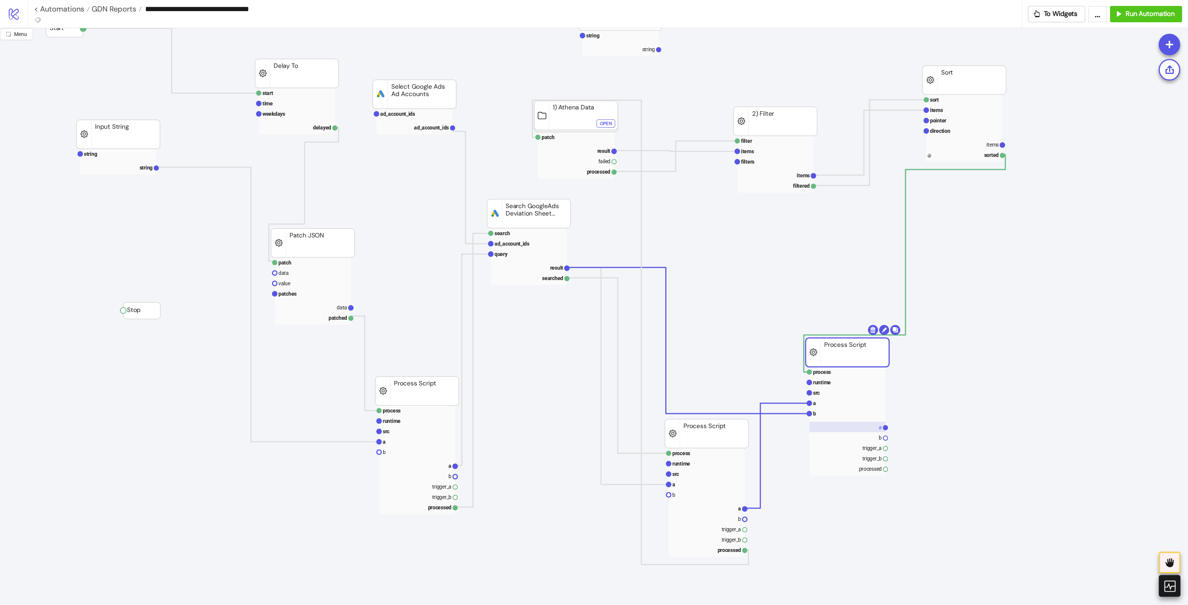
click at [854, 424] on rect at bounding box center [847, 427] width 76 height 10
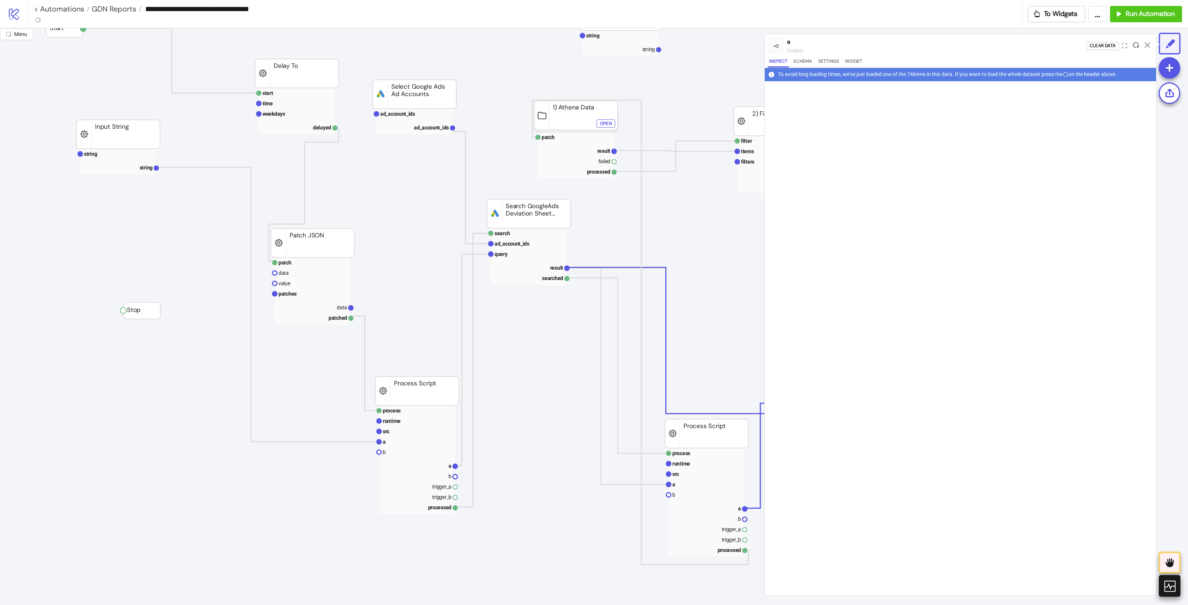
click at [950, 43] on icon at bounding box center [1136, 45] width 6 height 6
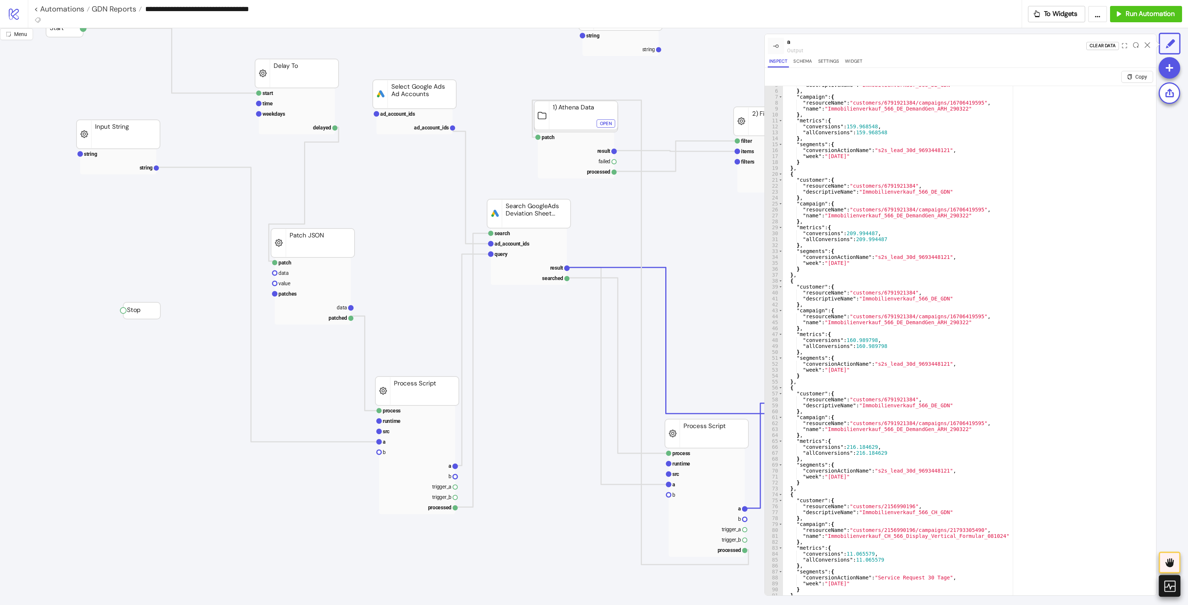
scroll to position [56, 0]
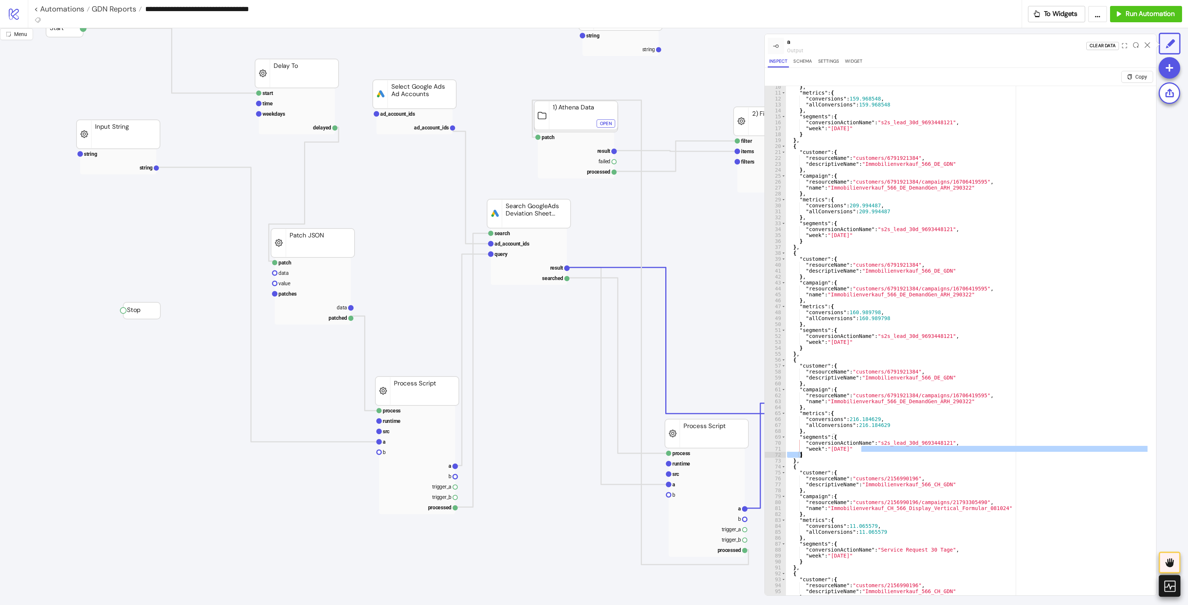
drag, startPoint x: 907, startPoint y: 448, endPoint x: 878, endPoint y: 452, distance: 29.9
click at [877, 446] on div "} , "metrics" : { "conversions" : 159.968548 , "allConversions" : 159.968548 } …" at bounding box center [966, 353] width 363 height 539
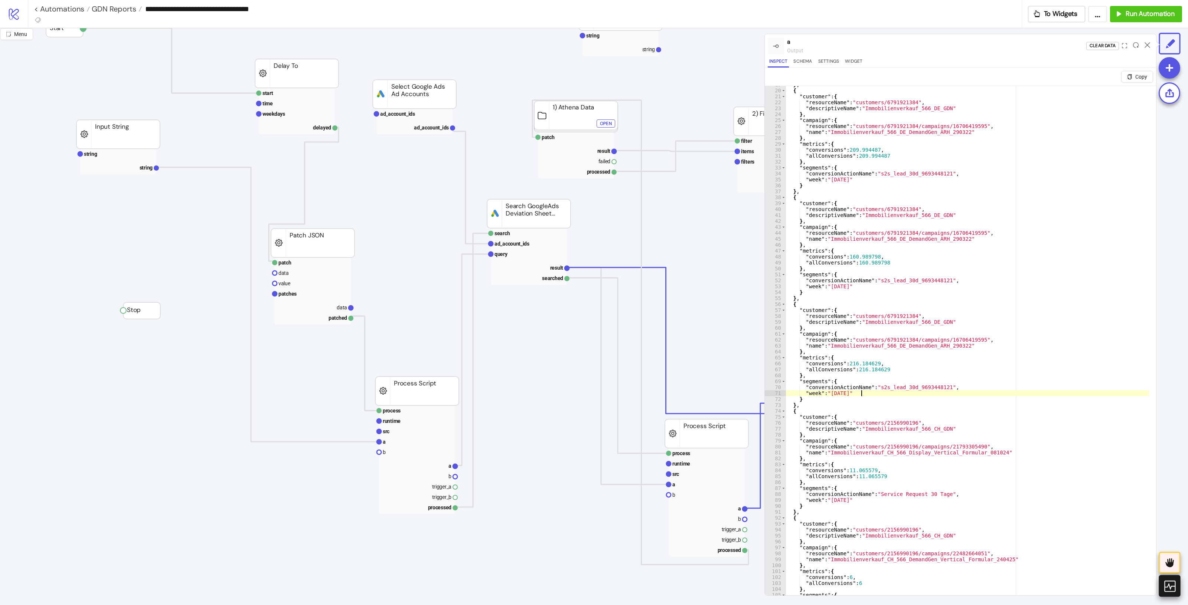
scroll to position [139, 0]
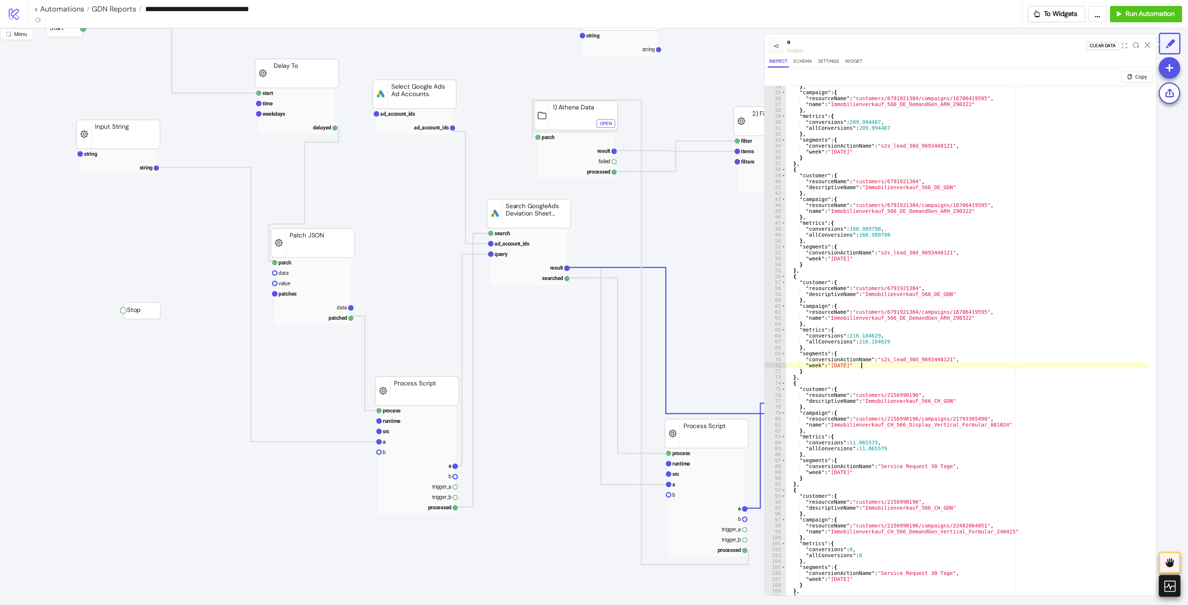
click at [950, 440] on div "} , "campaign" : { "resourceName" : "customers/6791921384/campaigns/16706419595…" at bounding box center [966, 352] width 363 height 539
type textarea "**********"
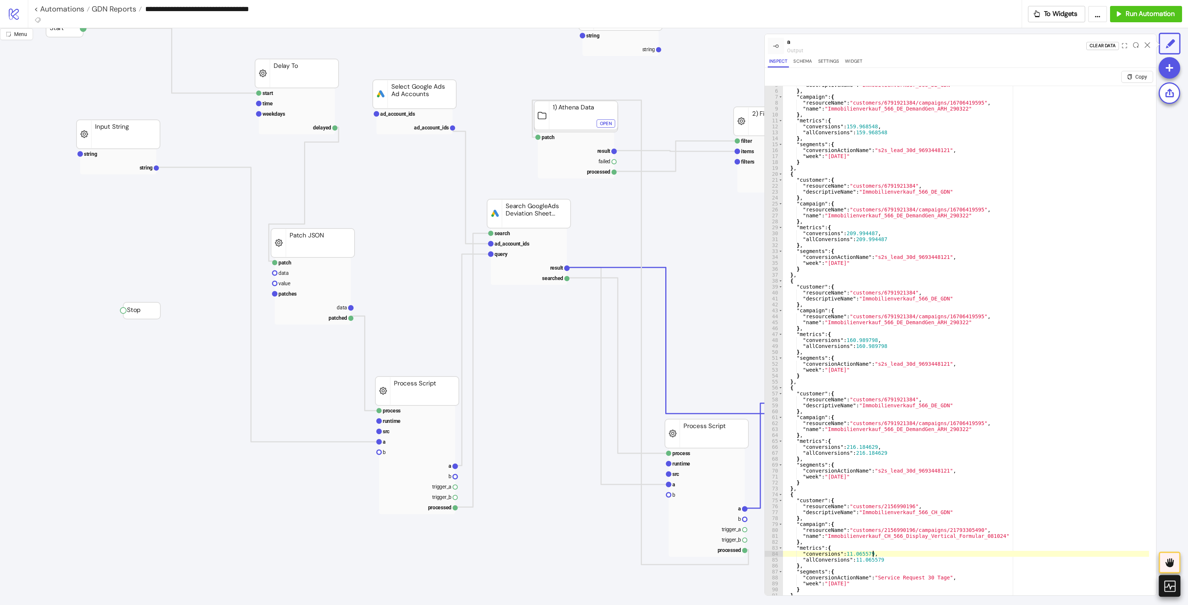
scroll to position [0, 0]
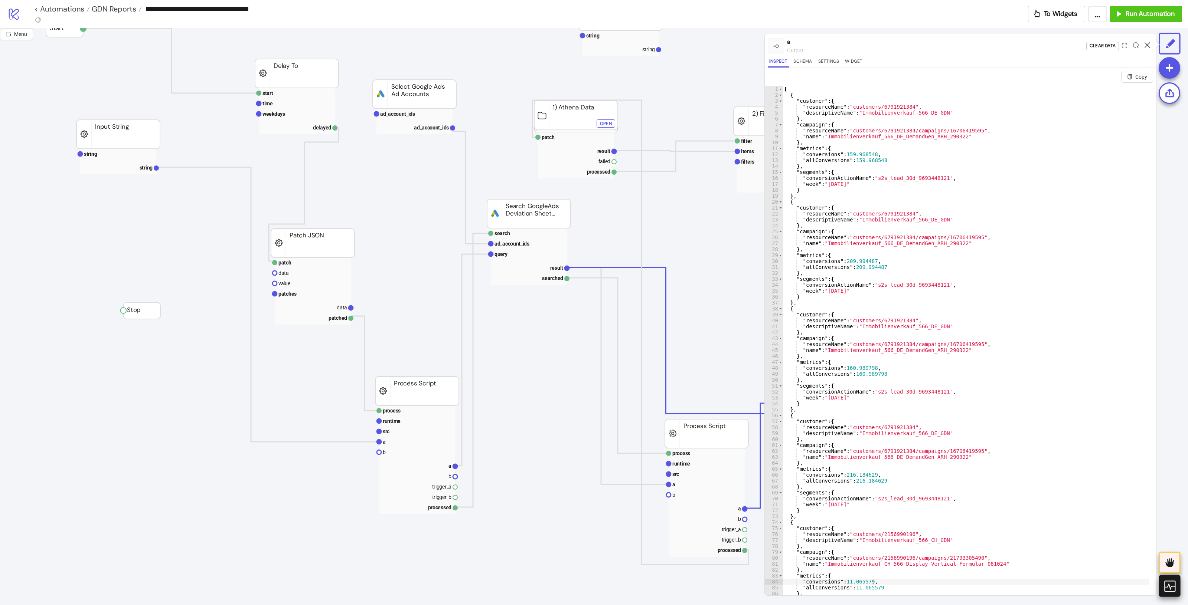
click at [950, 43] on icon at bounding box center [1147, 45] width 6 height 6
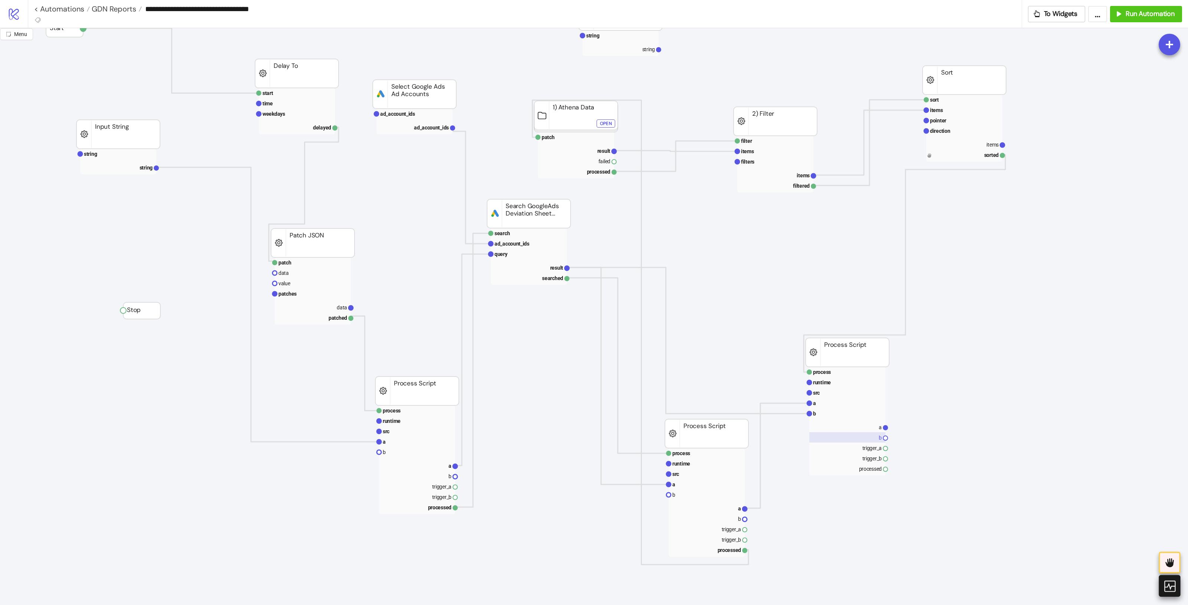
click at [878, 441] on rect at bounding box center [847, 437] width 76 height 10
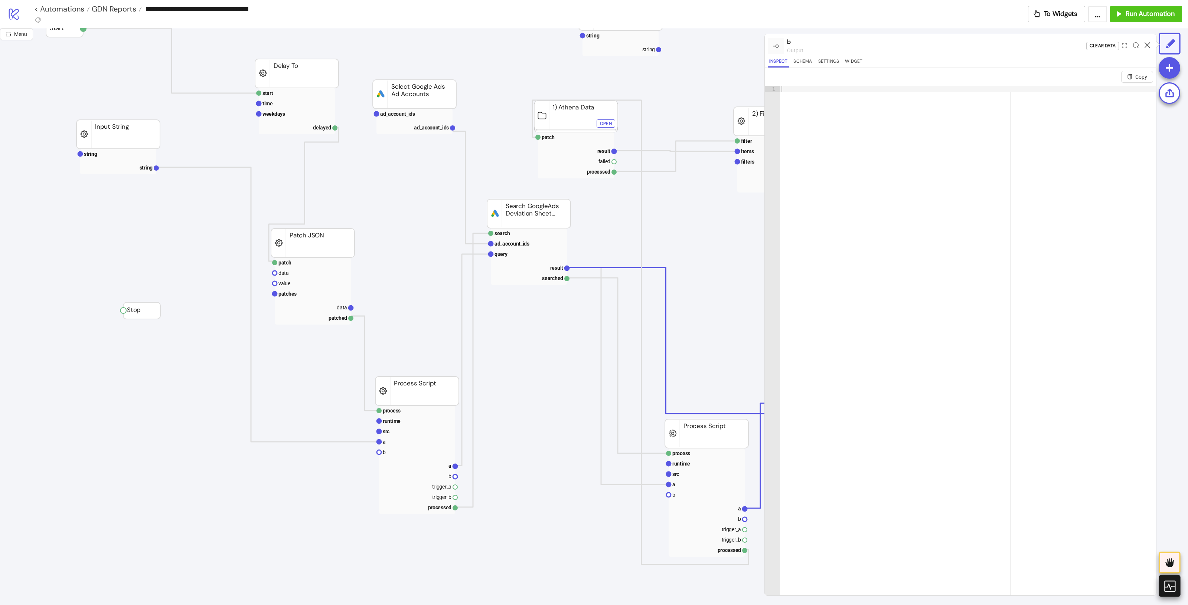
click at [950, 46] on icon at bounding box center [1147, 45] width 6 height 6
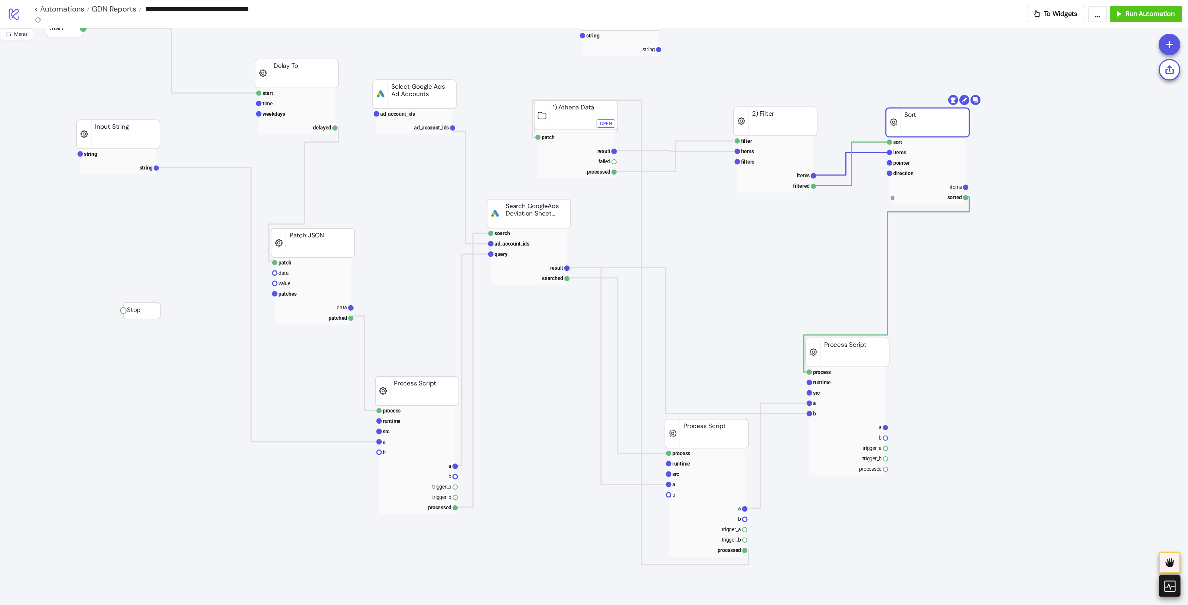
drag, startPoint x: 930, startPoint y: 108, endPoint x: 809, endPoint y: 128, distance: 123.1
drag, startPoint x: 761, startPoint y: 125, endPoint x: 728, endPoint y: 99, distance: 42.5
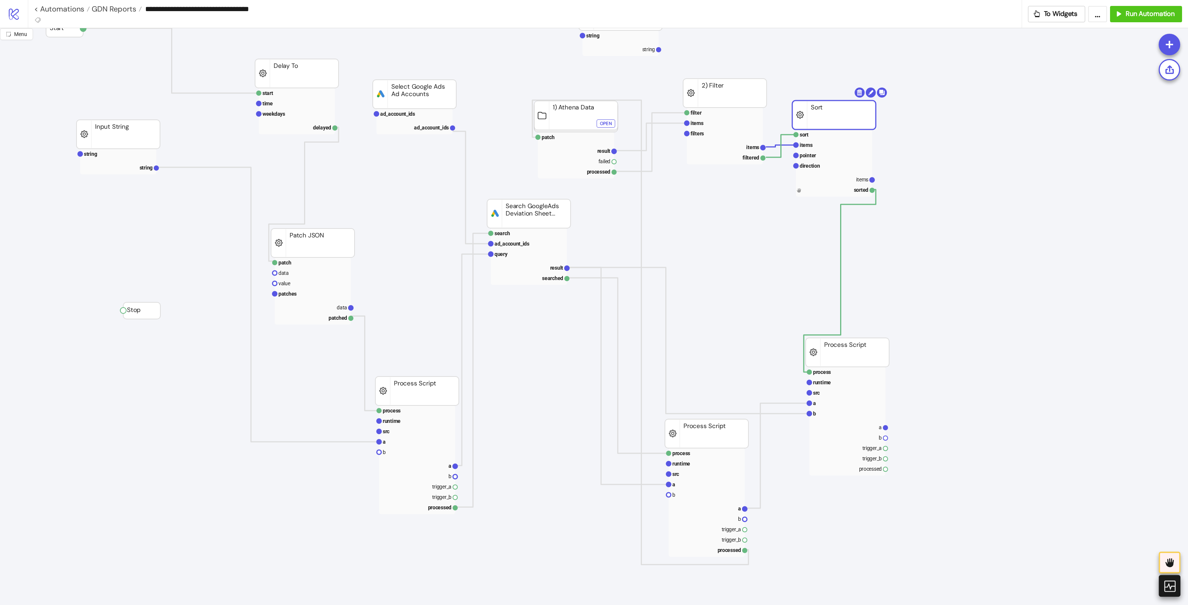
drag, startPoint x: 862, startPoint y: 113, endPoint x: 846, endPoint y: 114, distance: 15.6
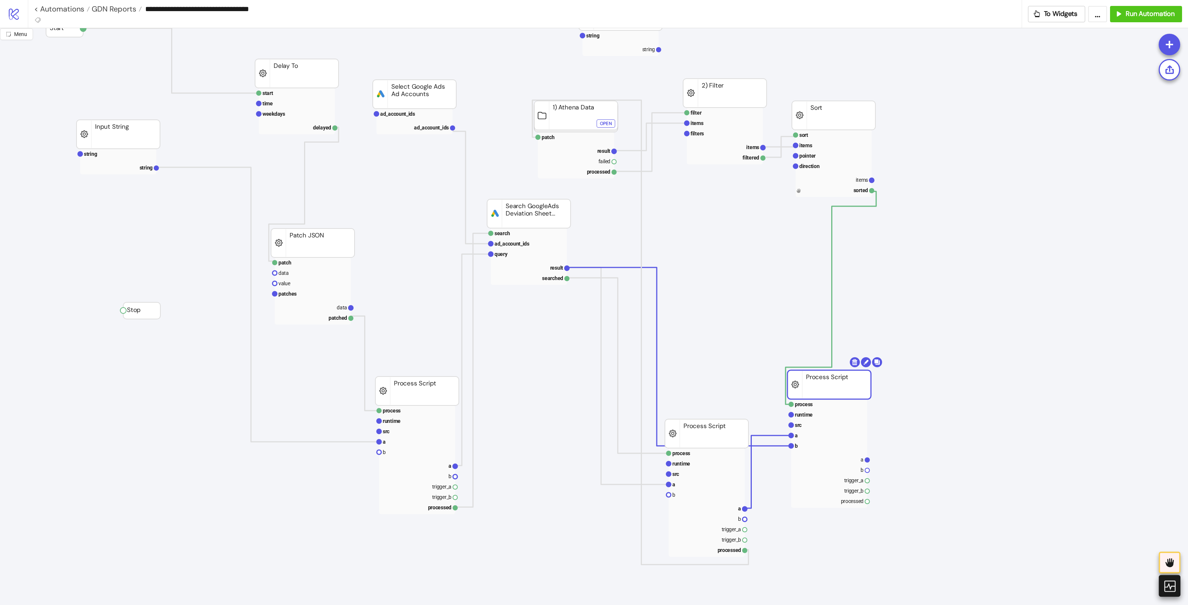
drag, startPoint x: 864, startPoint y: 354, endPoint x: 787, endPoint y: 432, distance: 108.9
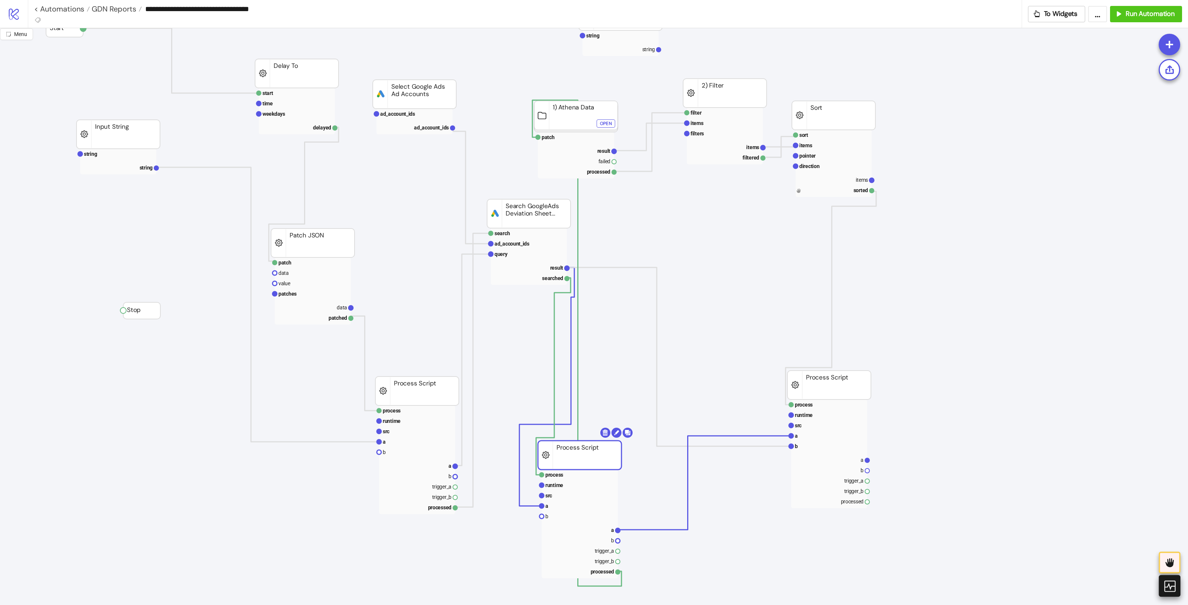
drag, startPoint x: 723, startPoint y: 438, endPoint x: 659, endPoint y: 423, distance: 65.5
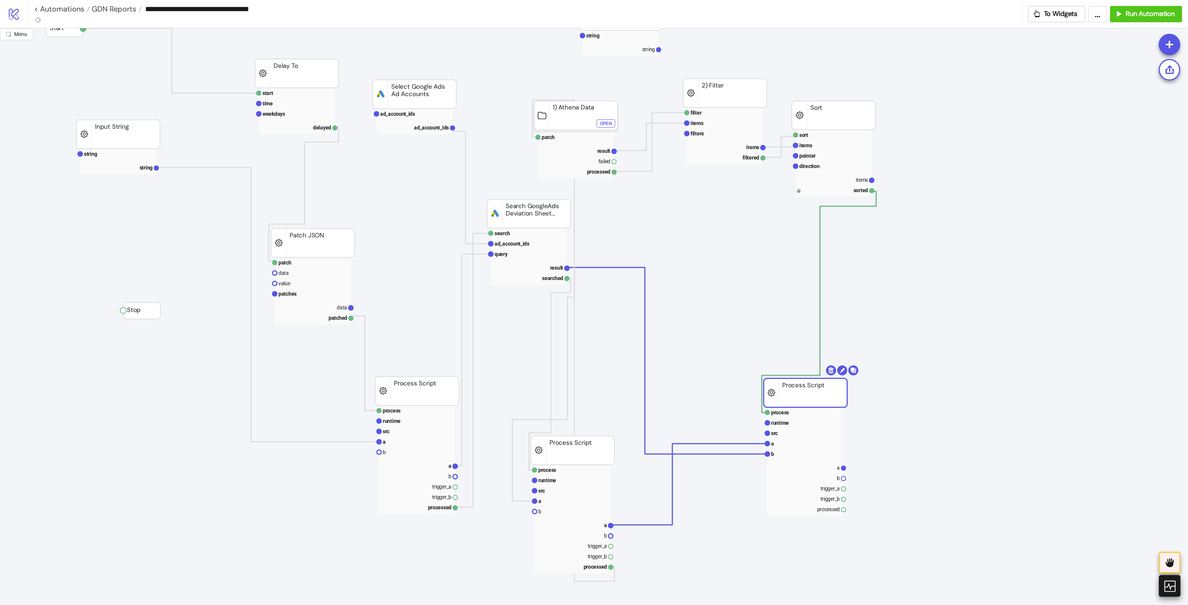
drag, startPoint x: 843, startPoint y: 374, endPoint x: 821, endPoint y: 381, distance: 23.8
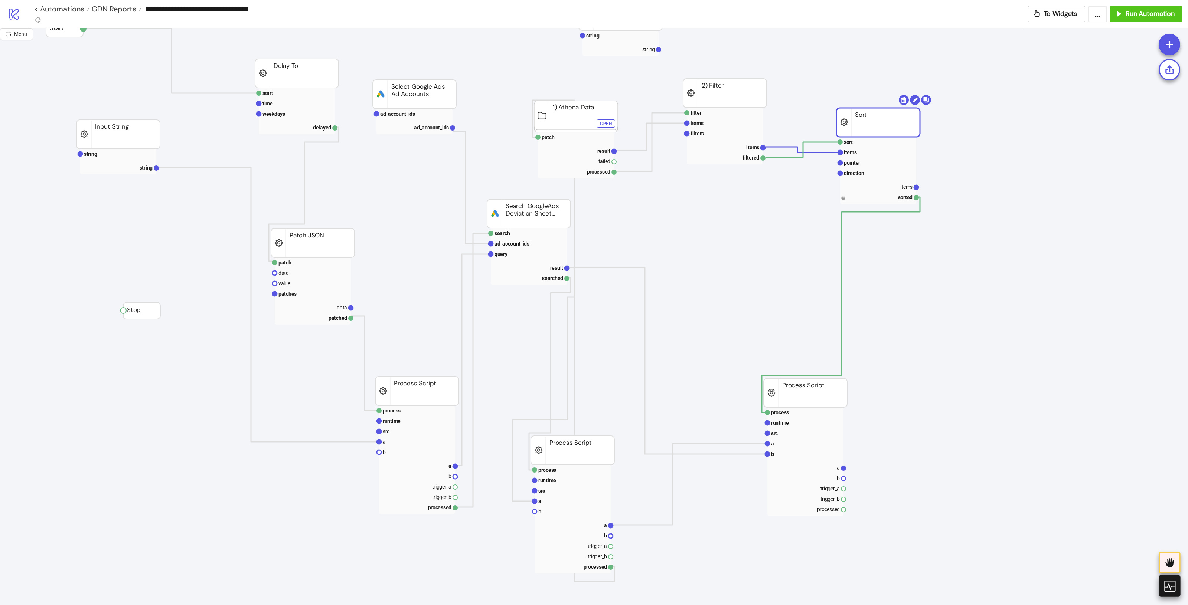
drag, startPoint x: 837, startPoint y: 120, endPoint x: 895, endPoint y: 140, distance: 61.6
click at [917, 193] on text "items" at bounding box center [920, 190] width 12 height 6
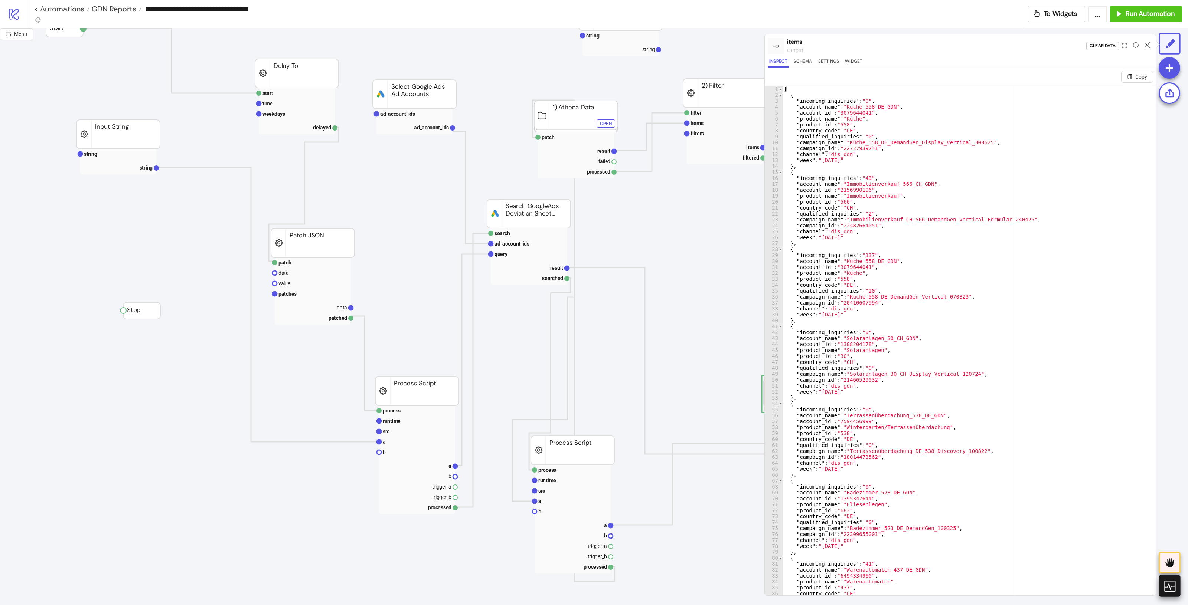
click at [950, 45] on icon at bounding box center [1147, 45] width 6 height 6
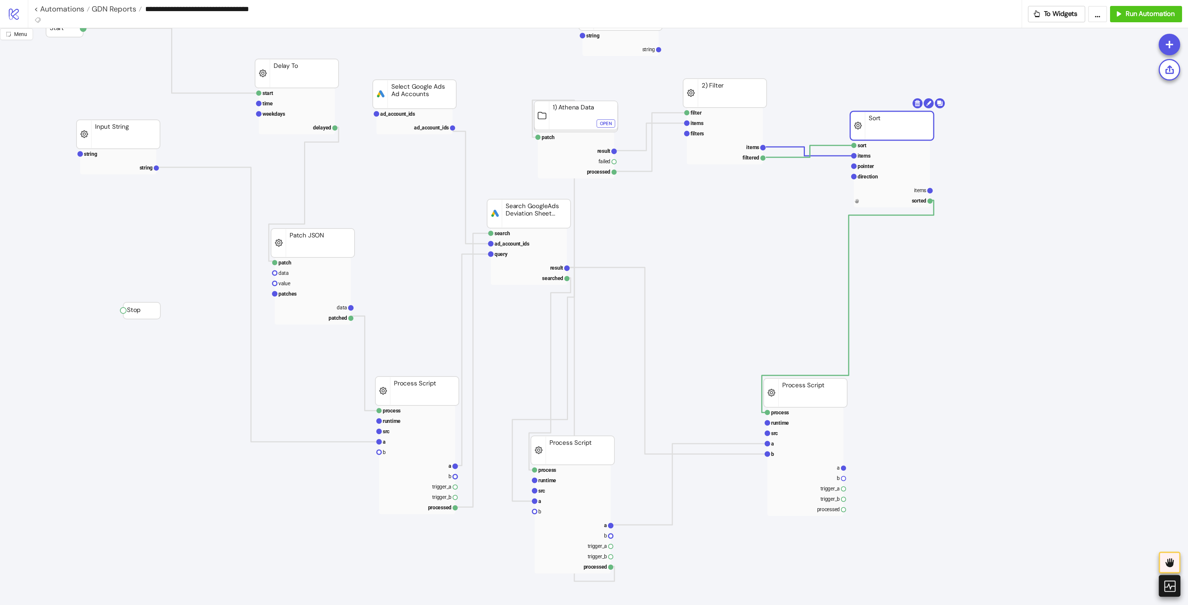
click at [911, 117] on rect at bounding box center [891, 125] width 83 height 29
click at [950, 337] on span "Add Node" at bounding box center [990, 340] width 40 height 8
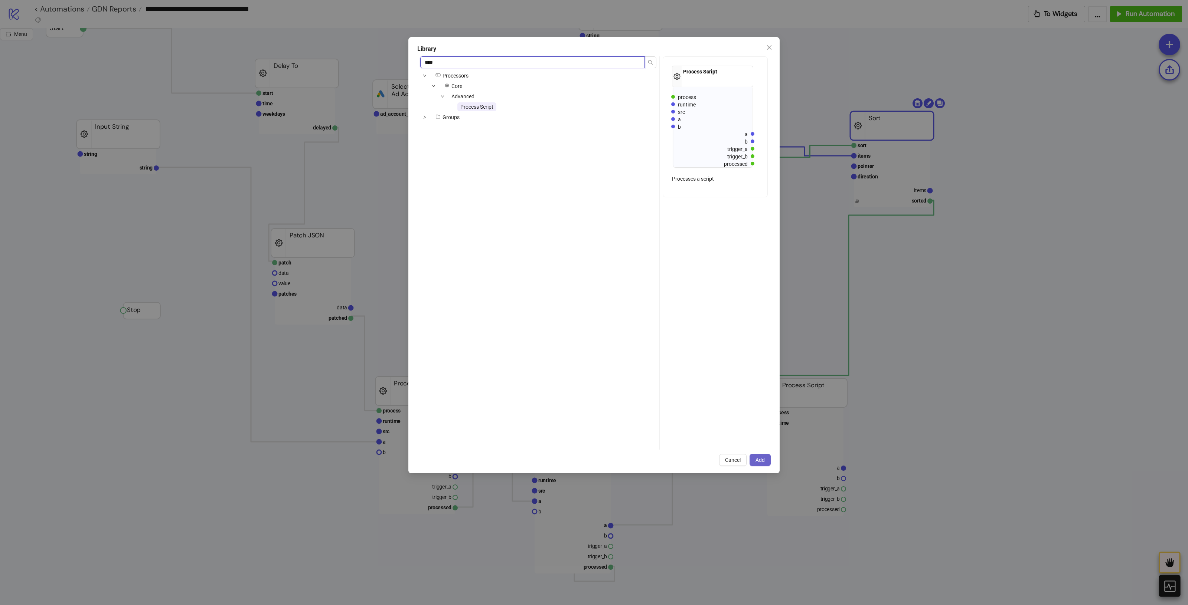
type input "****"
drag, startPoint x: 763, startPoint y: 455, endPoint x: 817, endPoint y: 434, distance: 58.2
click at [763, 455] on button "Add" at bounding box center [759, 460] width 21 height 12
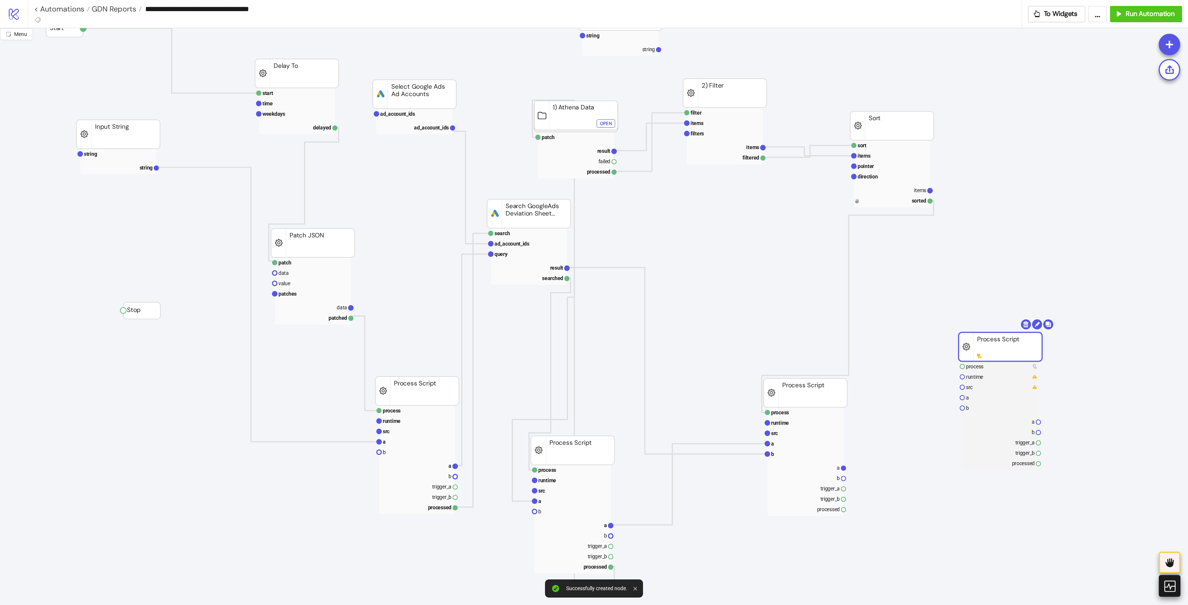
drag, startPoint x: 1006, startPoint y: 340, endPoint x: 1009, endPoint y: 325, distance: 15.0
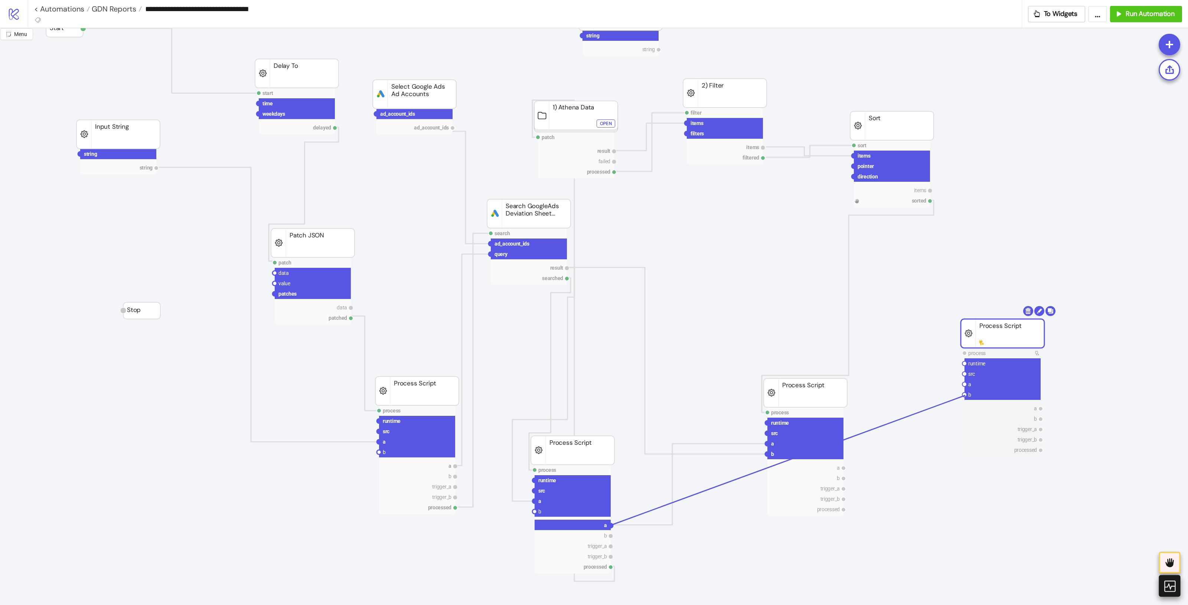
drag, startPoint x: 610, startPoint y: 526, endPoint x: 965, endPoint y: 396, distance: 378.3
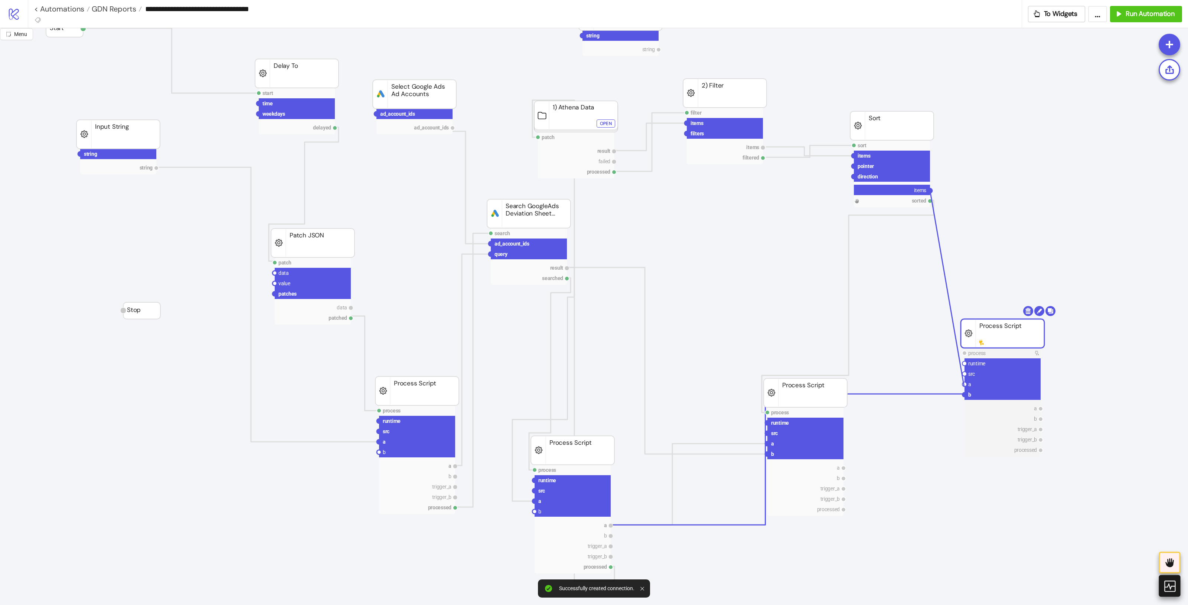
drag, startPoint x: 931, startPoint y: 190, endPoint x: 964, endPoint y: 387, distance: 199.8
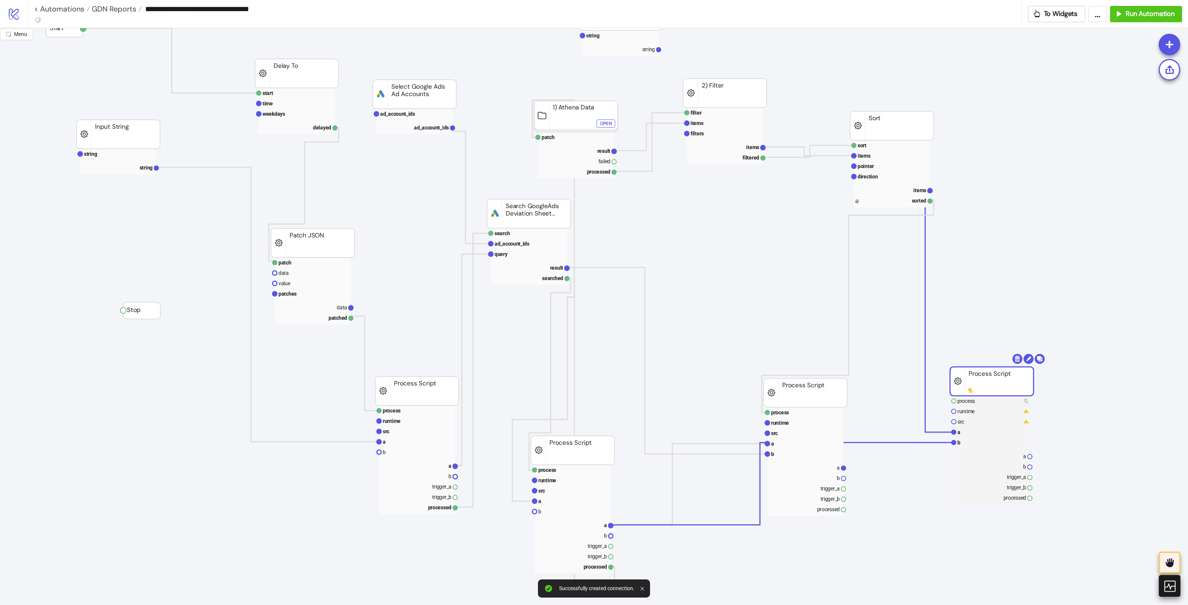
drag, startPoint x: 993, startPoint y: 335, endPoint x: 993, endPoint y: 392, distance: 57.1
click at [950, 392] on rect at bounding box center [991, 381] width 83 height 29
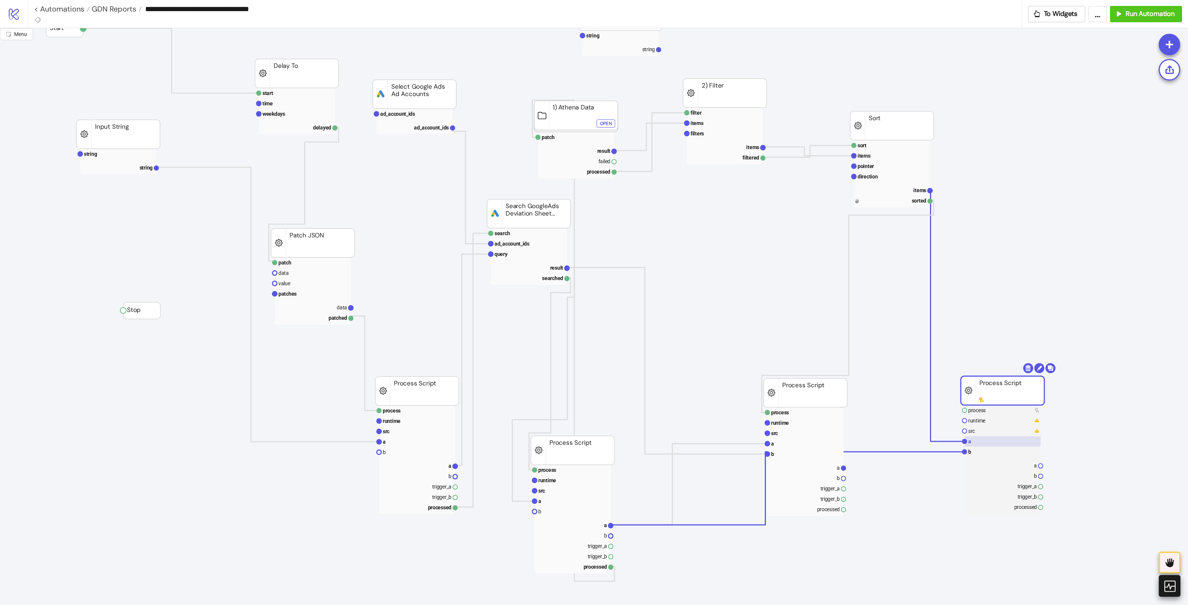
click at [950, 440] on rect at bounding box center [1002, 441] width 76 height 10
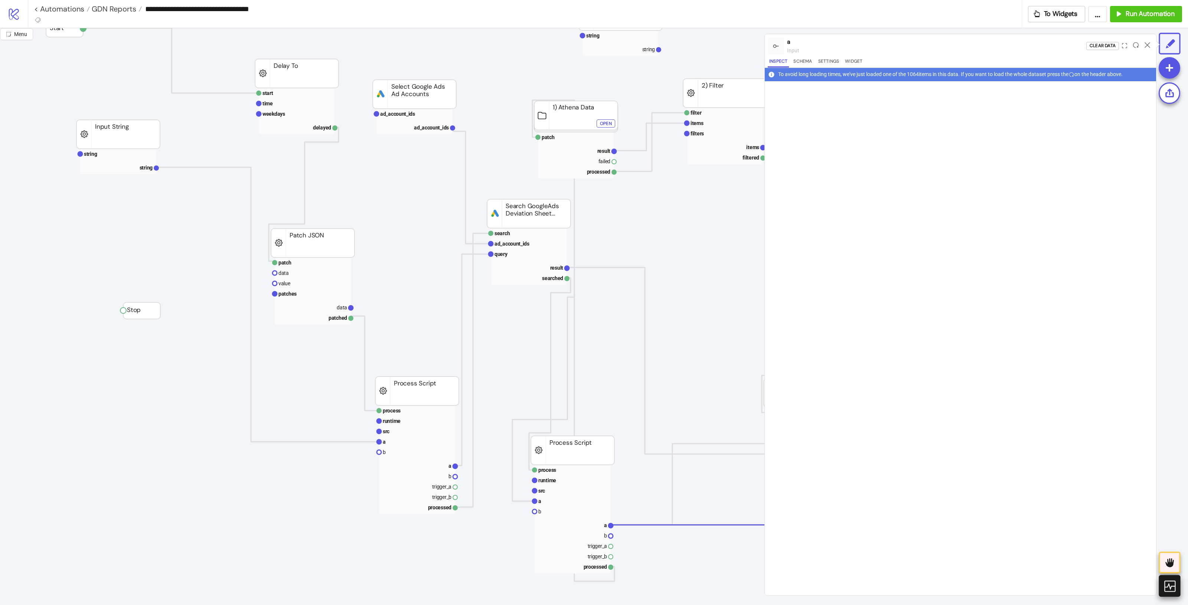
click at [950, 47] on div at bounding box center [1136, 46] width 12 height 20
click at [950, 45] on icon at bounding box center [1136, 45] width 6 height 6
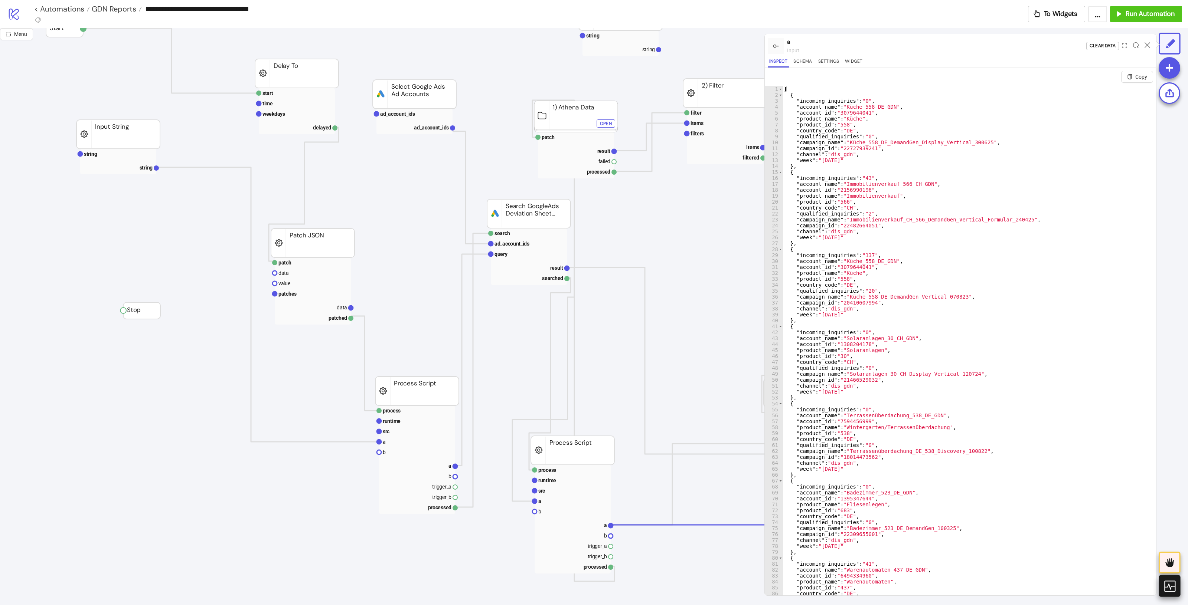
click at [927, 176] on div "[ { "incoming_inquiries" : "0" , "account_name" : "Küche_558_DE_GDN" , "account…" at bounding box center [965, 355] width 366 height 539
click at [944, 156] on div "[ { "incoming_inquiries" : "0" , "account_name" : "Küche_558_DE_GDN" , "account…" at bounding box center [965, 355] width 366 height 539
drag, startPoint x: 797, startPoint y: 219, endPoint x: 834, endPoint y: 219, distance: 37.1
click at [834, 219] on div "[ { "incoming_inquiries" : "0" , "account_name" : "Küche_558_DE_GDN" , "account…" at bounding box center [965, 355] width 366 height 539
click at [950, 267] on div "[ { "incoming_inquiries" : "0" , "account_name" : "Küche_558_DE_GDN" , "account…" at bounding box center [965, 355] width 366 height 539
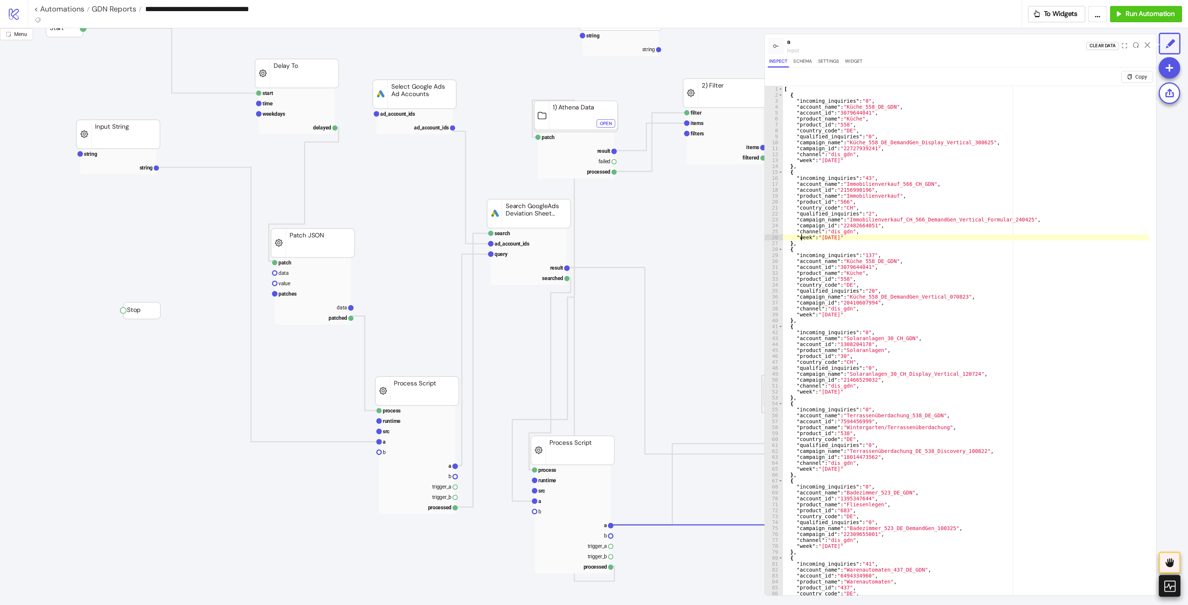
click at [801, 236] on div "[ { "incoming_inquiries" : "0" , "account_name" : "Küche_558_DE_GDN" , "account…" at bounding box center [965, 355] width 366 height 539
type textarea "**********"
click at [802, 236] on div "[ { "incoming_inquiries" : "0" , "account_name" : "Küche_558_DE_GDN" , "account…" at bounding box center [965, 355] width 366 height 539
click at [950, 42] on icon at bounding box center [1147, 45] width 6 height 6
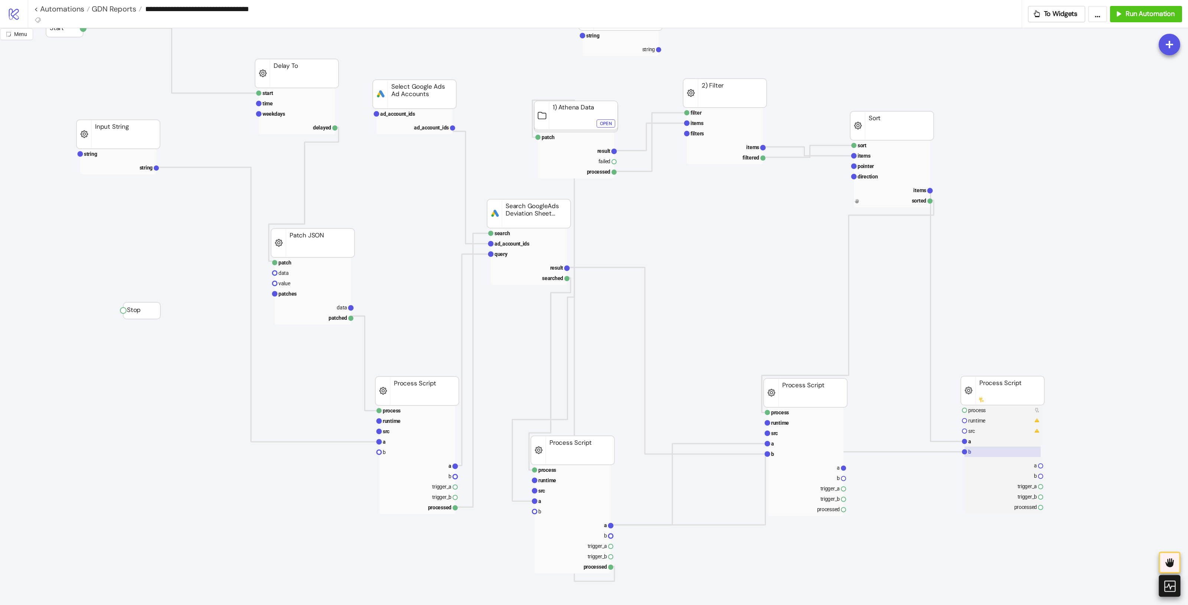
click at [950, 449] on rect at bounding box center [1002, 452] width 76 height 10
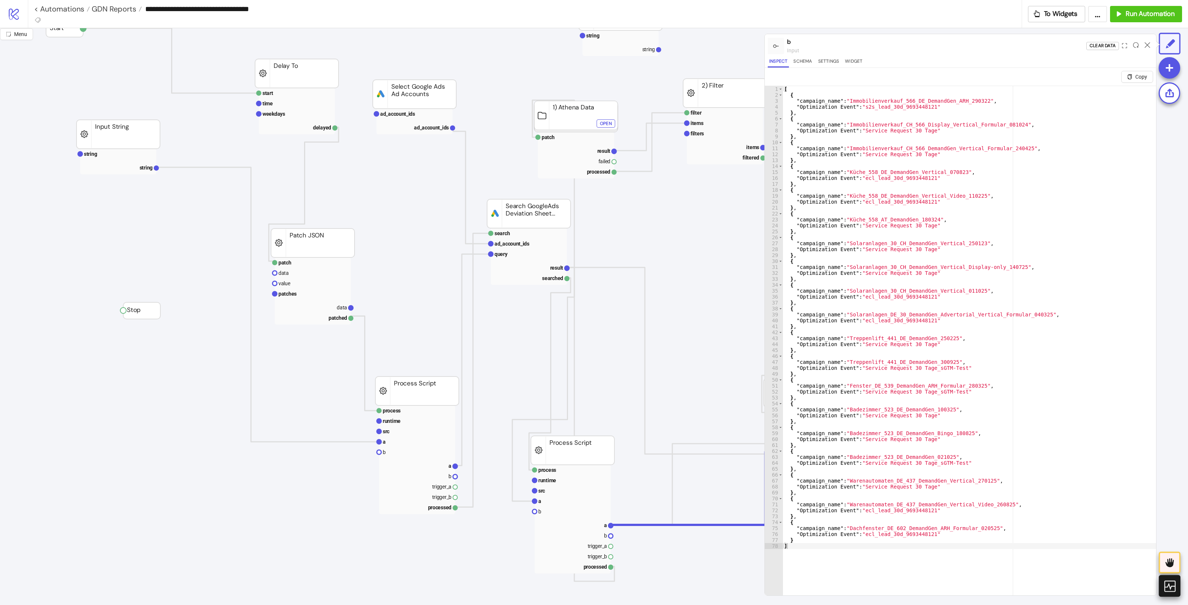
type textarea "**********"
click at [831, 171] on div "[ { "campaign_name" : "Immobilienverkauf_566_DE_DemandGen_ARH_290322" , "Optimi…" at bounding box center [968, 355] width 373 height 539
click at [950, 41] on div at bounding box center [1147, 46] width 12 height 20
click at [950, 44] on icon at bounding box center [1147, 45] width 6 height 6
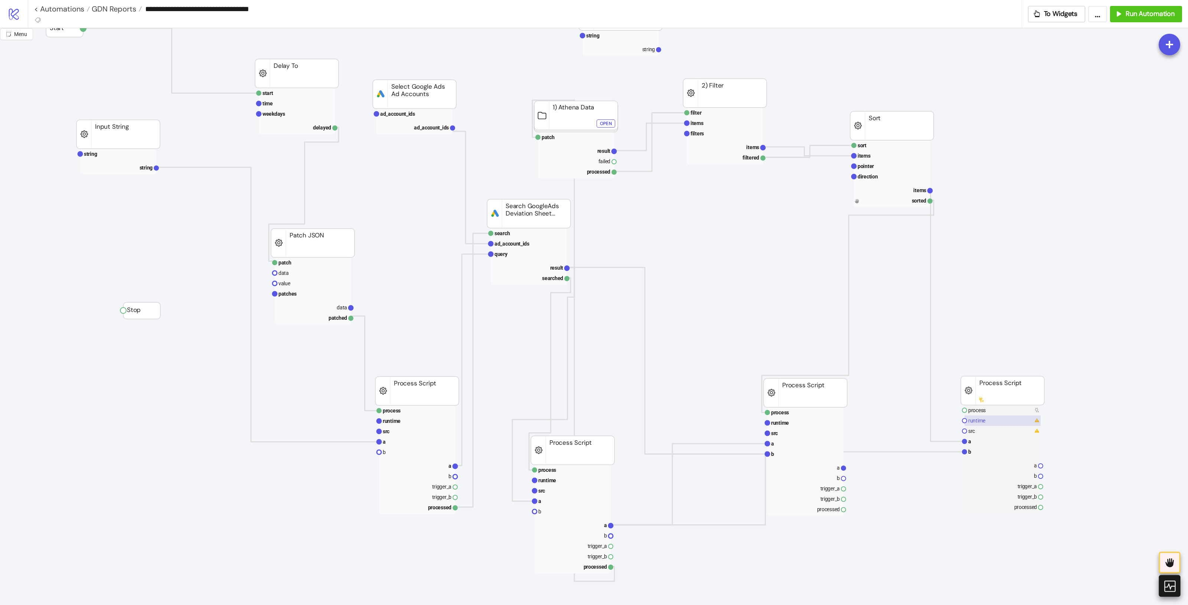
click at [950, 422] on rect at bounding box center [1002, 421] width 76 height 10
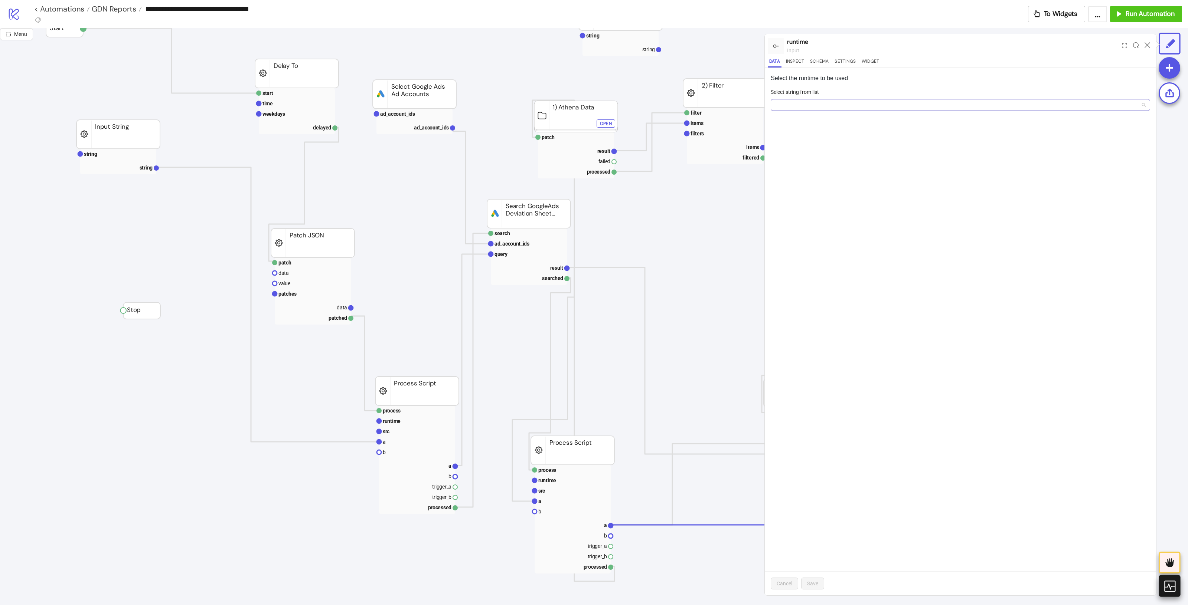
click at [834, 101] on input "Select string from list" at bounding box center [957, 104] width 364 height 11
click at [820, 119] on div "Python 3.12" at bounding box center [959, 120] width 367 height 8
click at [819, 484] on button "Save" at bounding box center [812, 584] width 23 height 12
click at [950, 36] on div at bounding box center [1147, 46] width 12 height 20
click at [950, 43] on icon at bounding box center [1147, 45] width 6 height 6
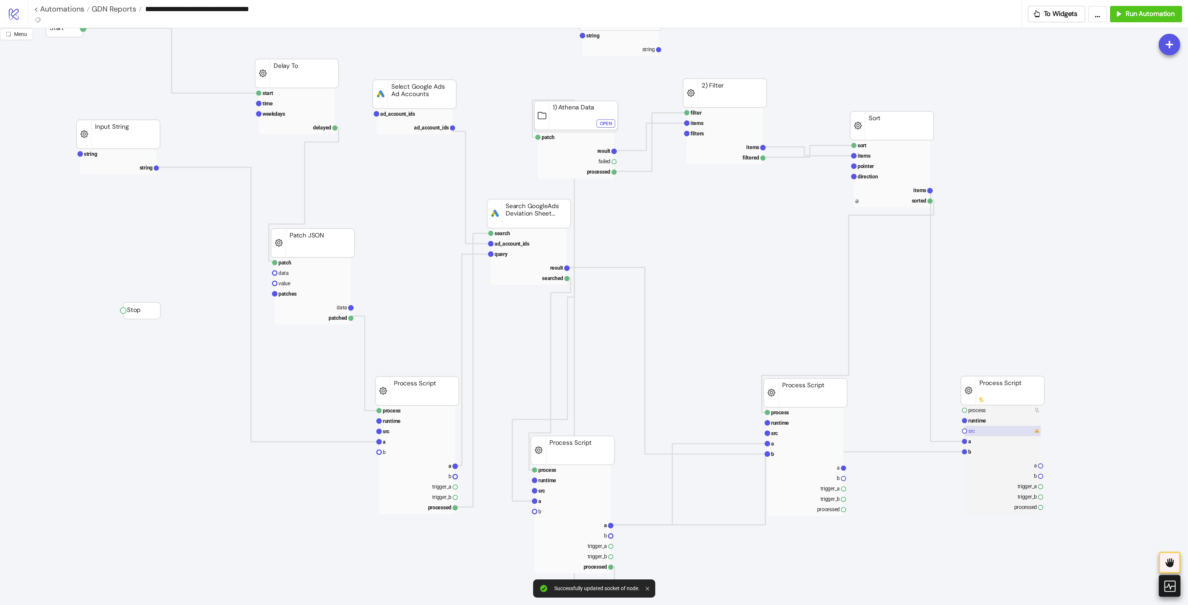
click at [950, 432] on rect at bounding box center [1002, 431] width 76 height 10
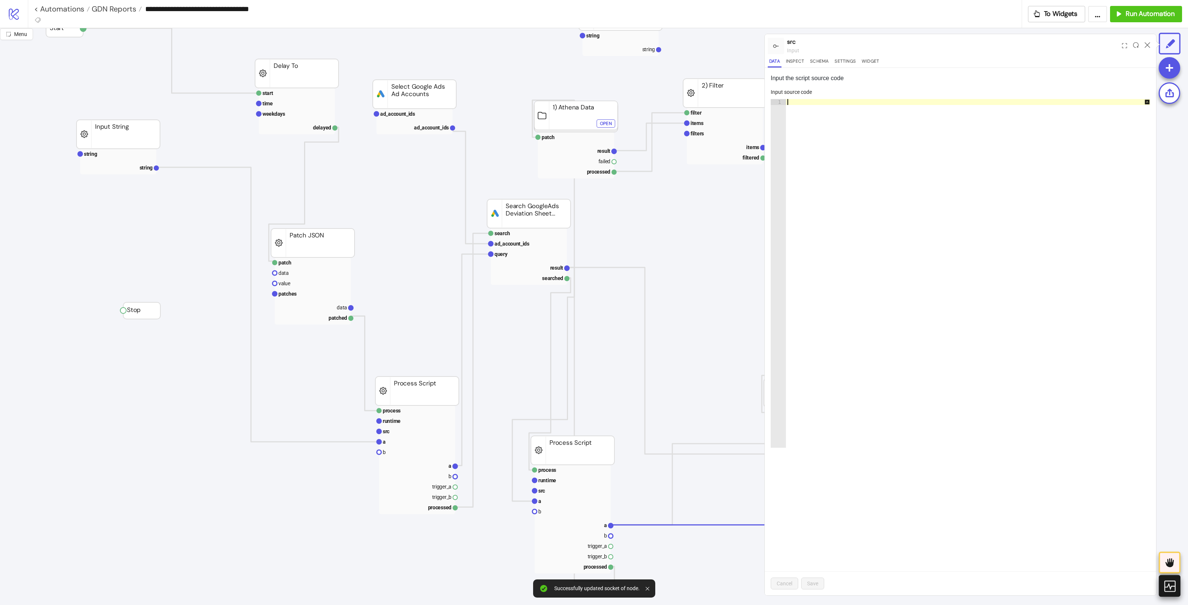
click at [904, 226] on div at bounding box center [972, 279] width 372 height 361
paste textarea "**********"
type textarea "**********"
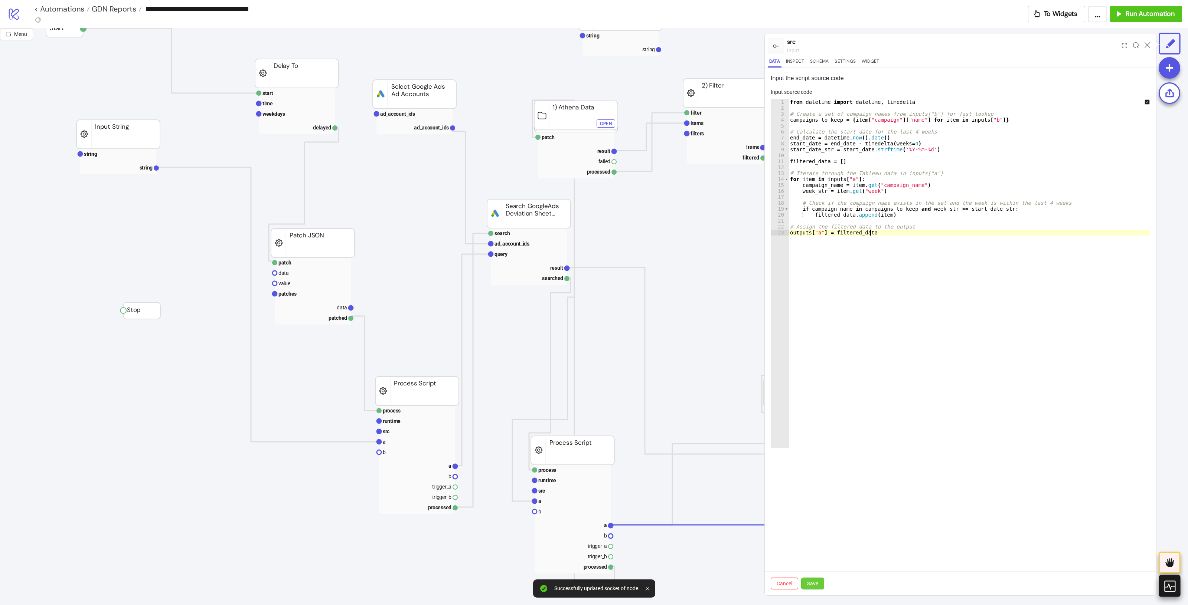
click at [816, 484] on div "Cancel Save" at bounding box center [959, 583] width 391 height 24
click at [817, 484] on button "Save" at bounding box center [812, 584] width 23 height 12
click at [950, 48] on div at bounding box center [1147, 46] width 12 height 20
click at [950, 45] on icon at bounding box center [1147, 45] width 6 height 6
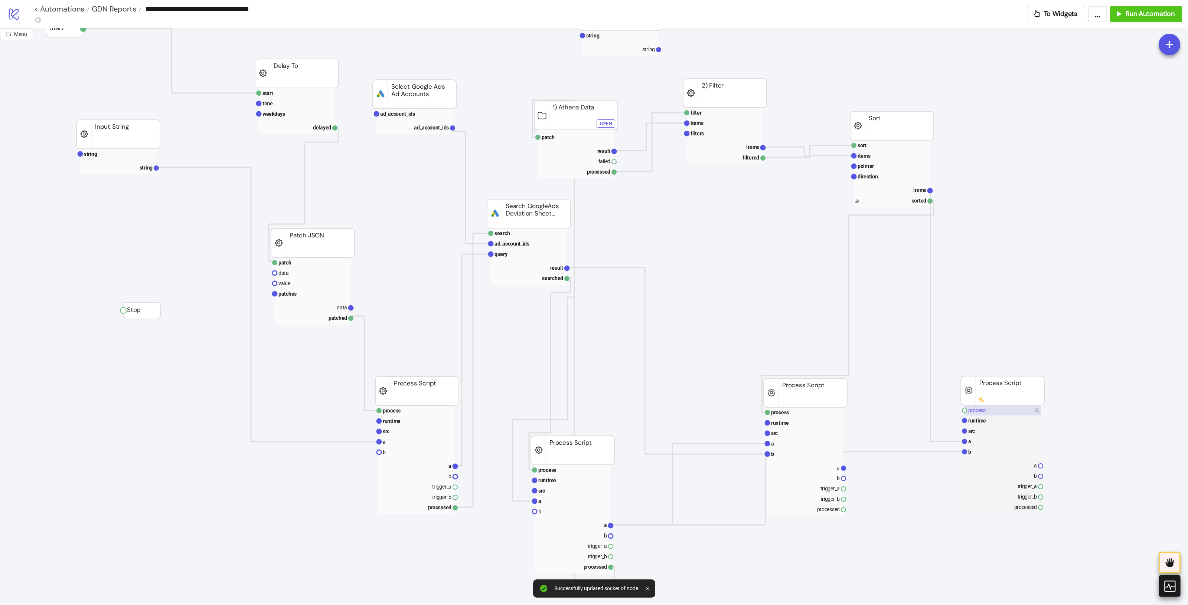
click at [950, 411] on rect at bounding box center [1002, 410] width 76 height 10
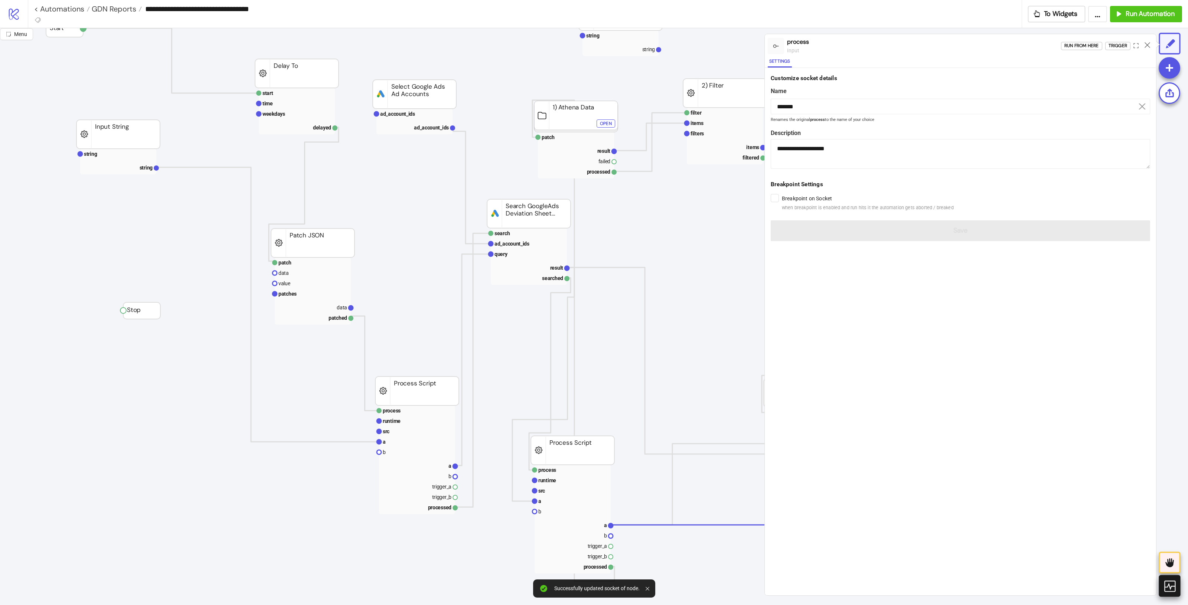
click at [950, 40] on div "Run from here Trigger" at bounding box center [1108, 46] width 95 height 20
click at [950, 44] on div "Trigger" at bounding box center [1117, 46] width 19 height 9
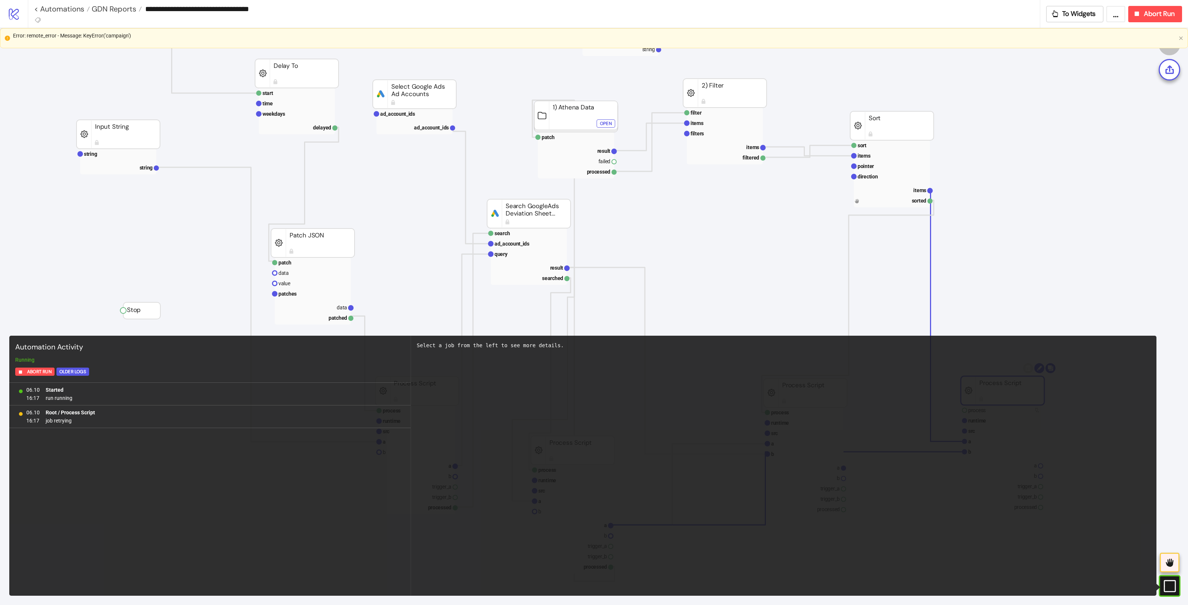
click at [950, 484] on rect at bounding box center [1159, 586] width 11 height 11
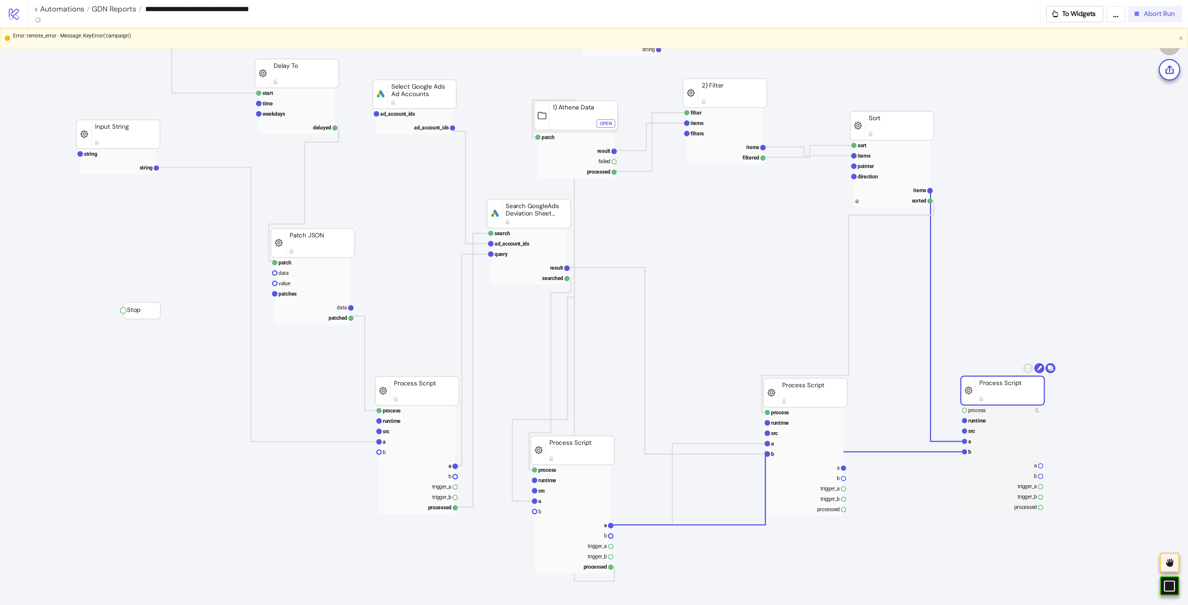
click at [950, 15] on span "Abort Run" at bounding box center [1158, 14] width 31 height 9
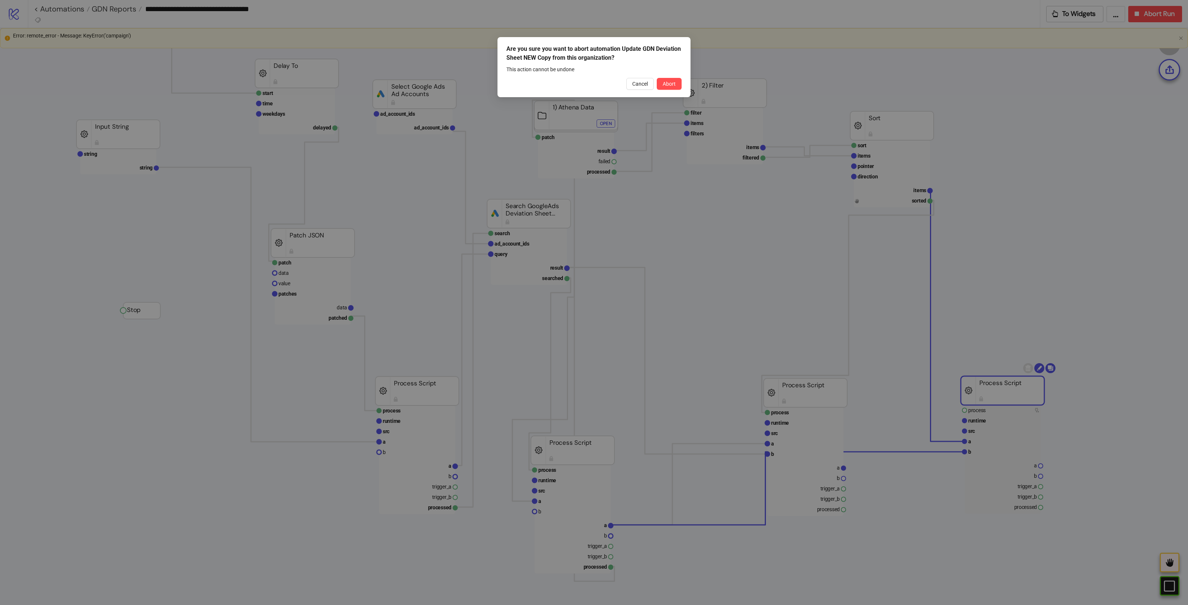
click at [316, 3] on div "Are you sure you want to abort automation Update GDN Deviation Sheet NEW Copy f…" at bounding box center [594, 302] width 1188 height 605
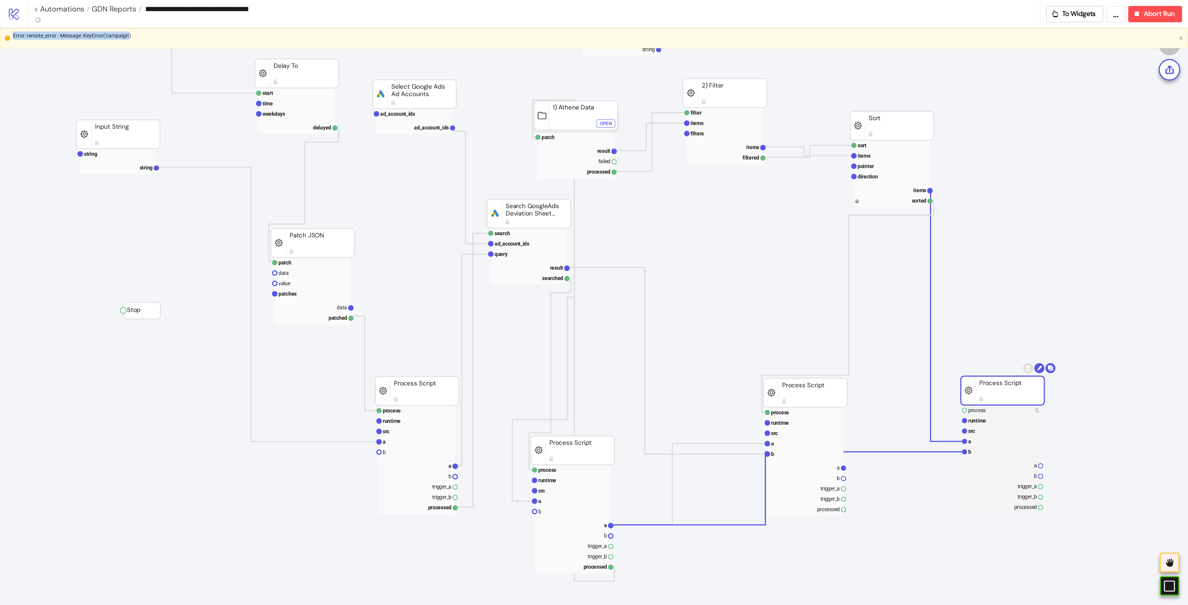
drag, startPoint x: 130, startPoint y: 34, endPoint x: 0, endPoint y: 28, distance: 130.0
click at [0, 28] on div "Menu Error: remote_error - Message: KeyError('campaign') #e9k1n36qviq57_to { an…" at bounding box center [594, 316] width 1188 height 577
copy div "Error: remote_error - Message: KeyError('campaign'"
click at [950, 16] on span "Abort Run" at bounding box center [1158, 14] width 31 height 9
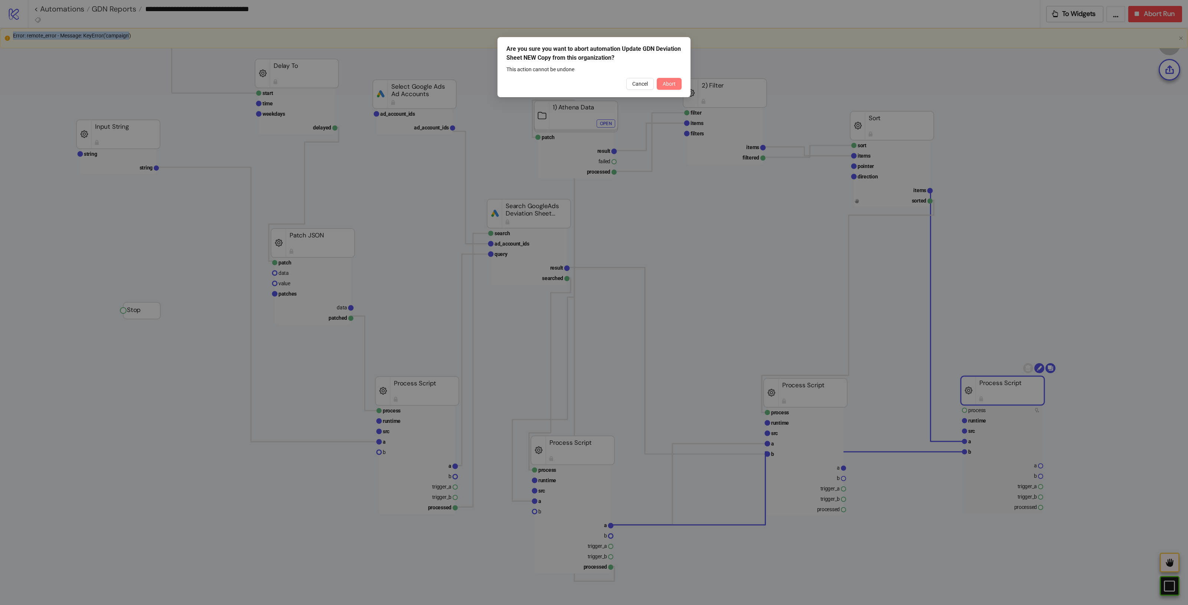
click at [664, 81] on span "Abort" at bounding box center [668, 84] width 13 height 6
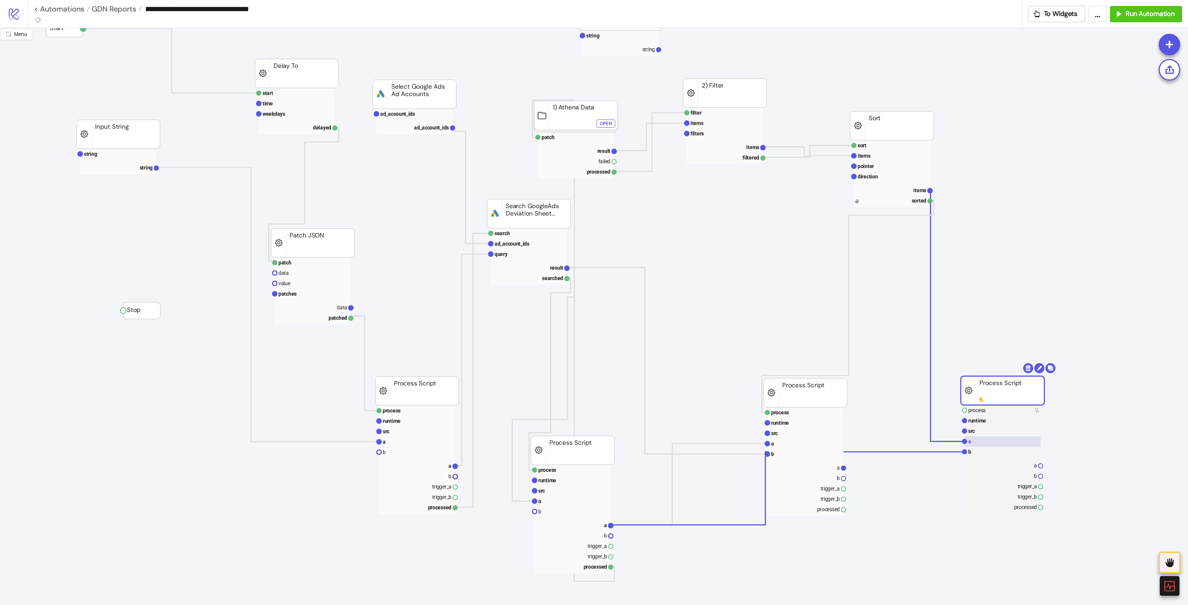
click at [950, 442] on rect at bounding box center [1002, 441] width 76 height 10
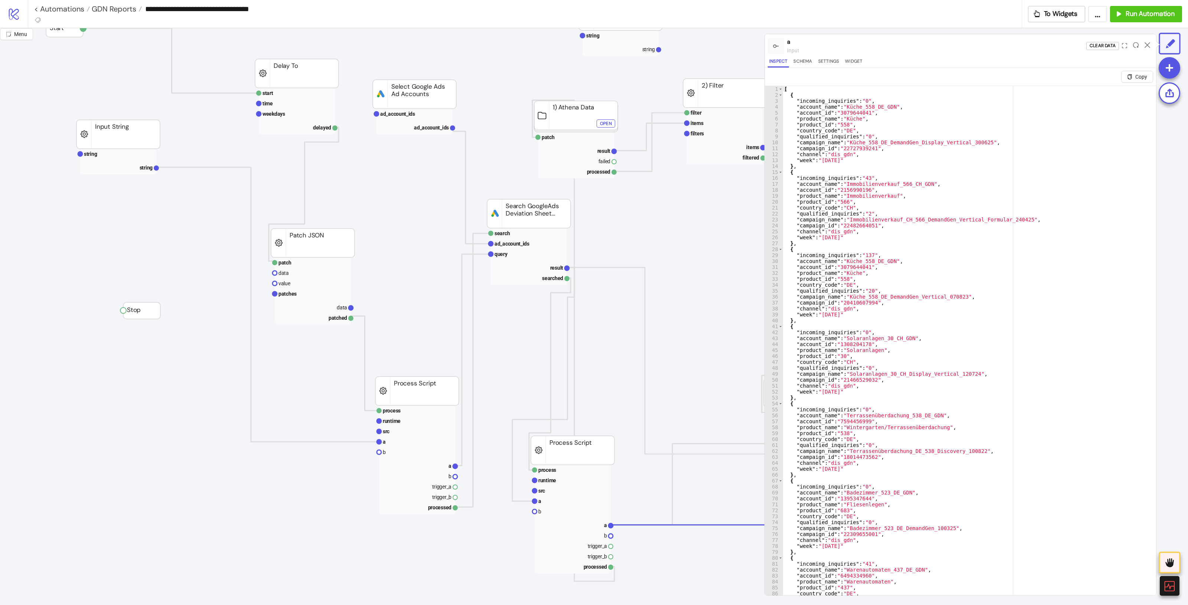
type textarea "**********"
click at [950, 391] on div "[ { "incoming_inquiries" : "0" , "account_name" : "Küche_558_DE_GDN" , "account…" at bounding box center [965, 355] width 366 height 539
drag, startPoint x: 1147, startPoint y: 44, endPoint x: 1137, endPoint y: 50, distance: 11.7
click at [950, 44] on icon at bounding box center [1147, 45] width 6 height 6
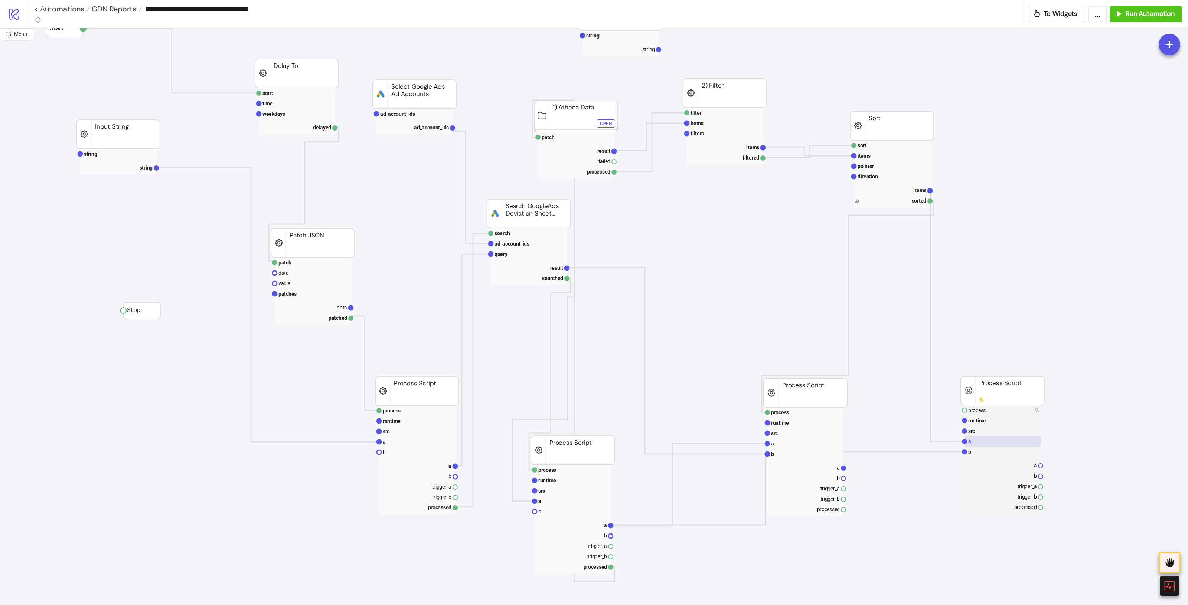
click at [950, 443] on rect at bounding box center [1002, 441] width 76 height 10
click at [950, 429] on rect at bounding box center [1002, 431] width 76 height 10
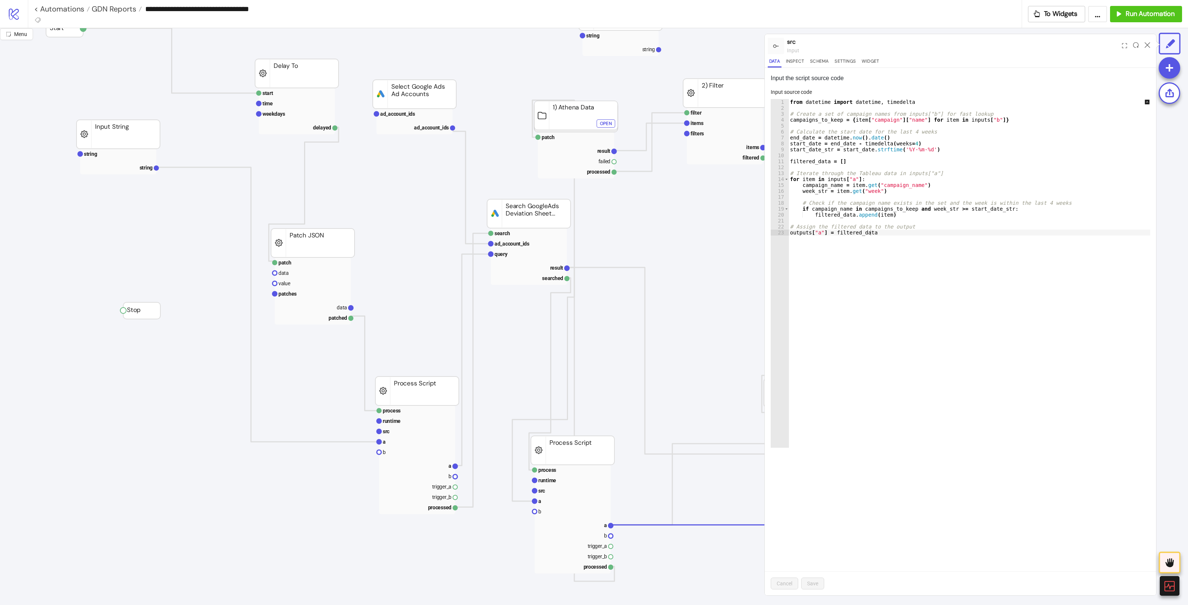
click at [950, 187] on div "from datetime import datetime , timedelta # Create a set of campaign names from…" at bounding box center [974, 279] width 372 height 361
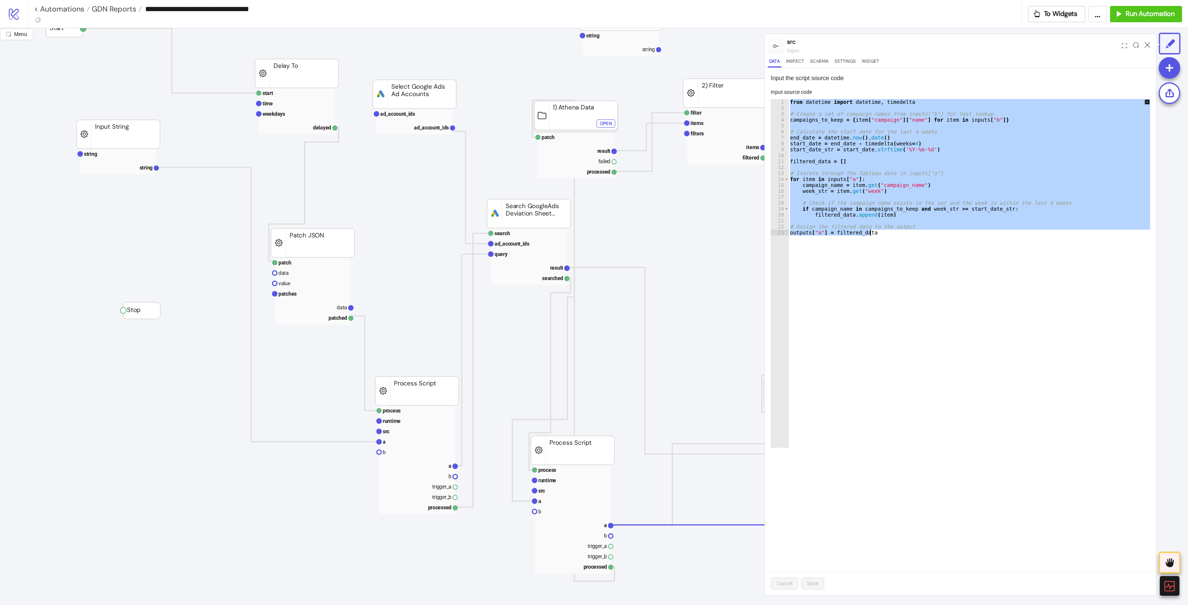
paste textarea "Cursor at row 23"
type textarea "**********"
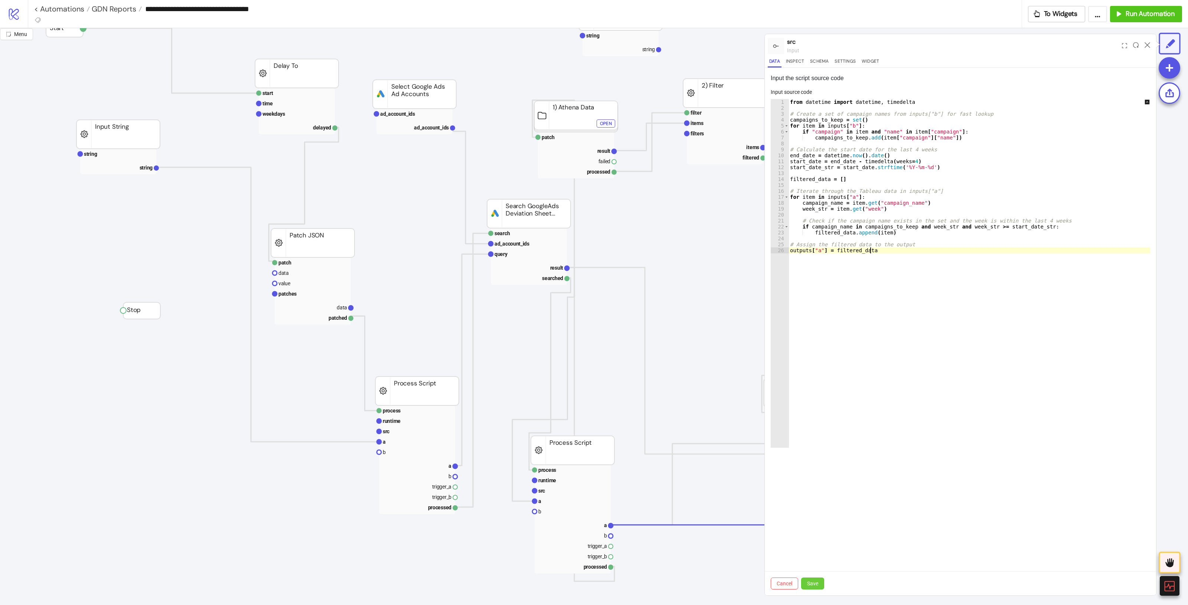
click at [812, 484] on span "Save" at bounding box center [812, 584] width 11 height 6
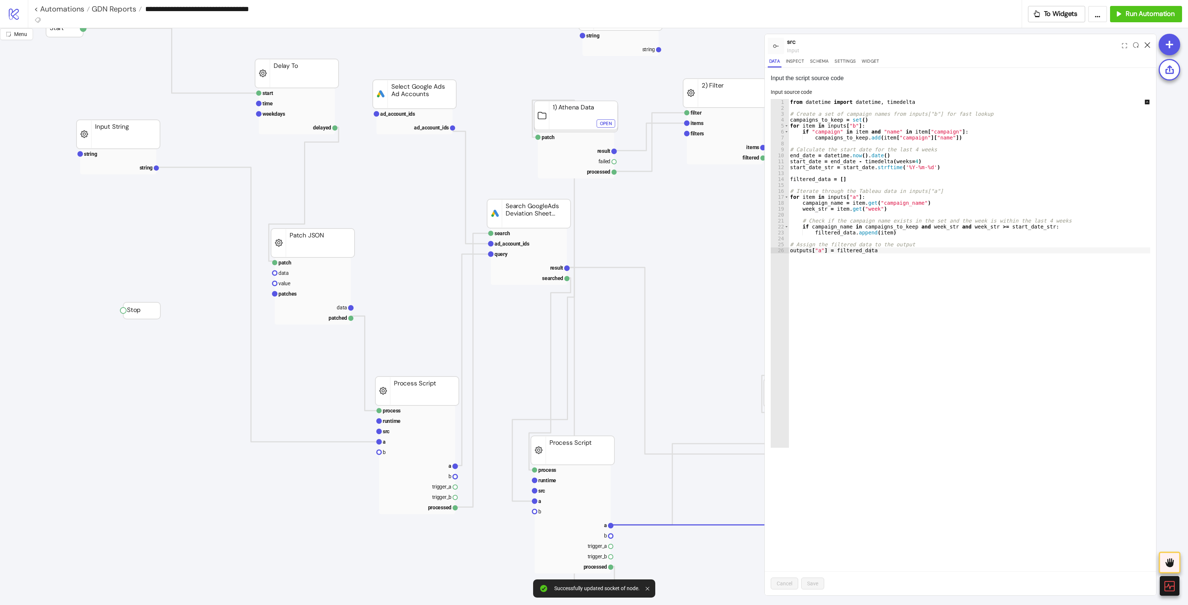
click at [950, 47] on icon at bounding box center [1147, 45] width 6 height 6
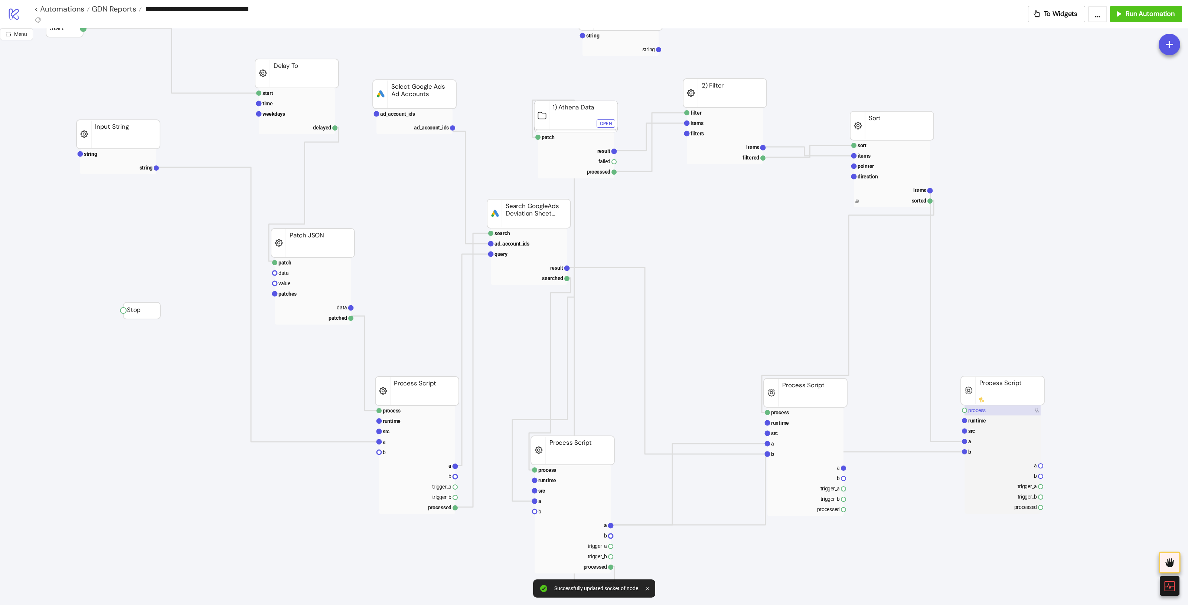
click at [950, 412] on rect at bounding box center [1002, 410] width 76 height 10
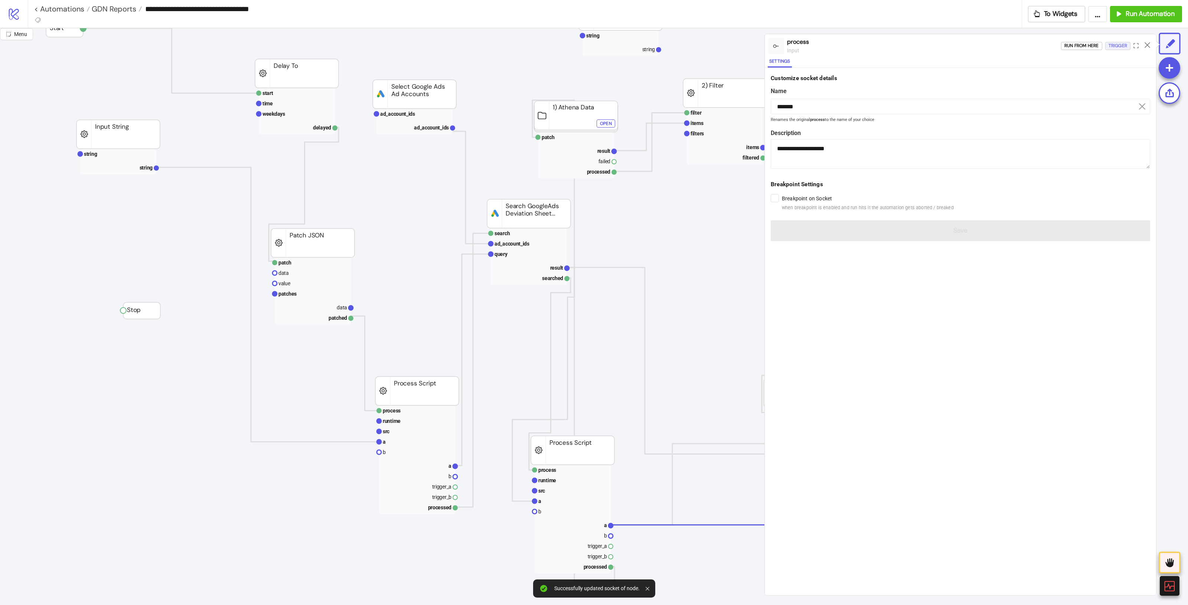
click at [950, 45] on div "Trigger" at bounding box center [1117, 46] width 19 height 9
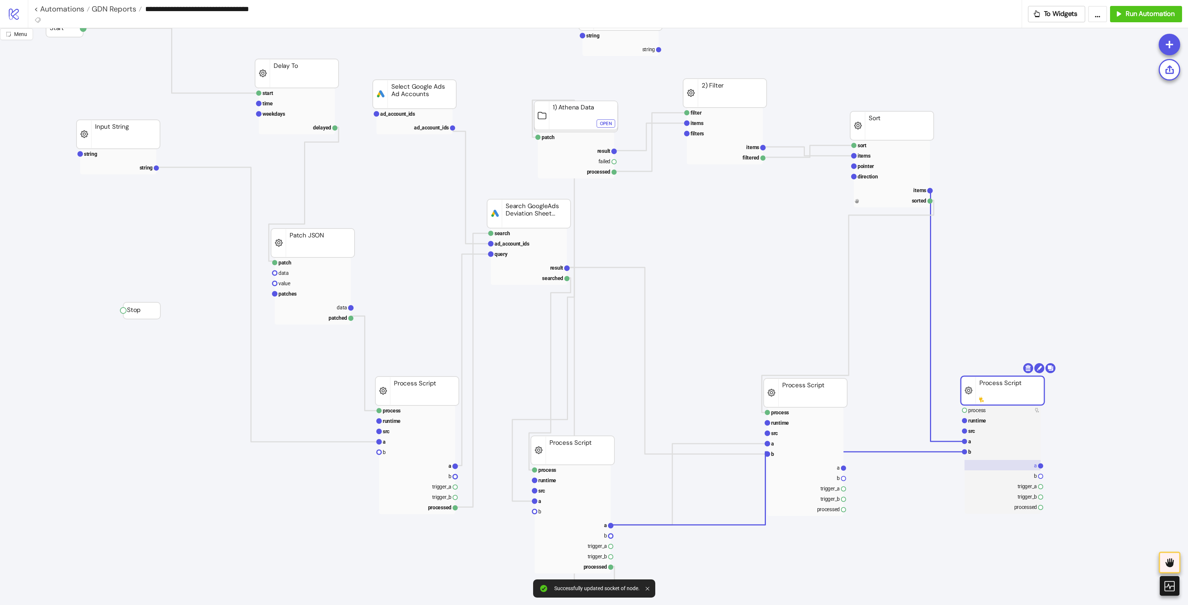
click at [950, 468] on rect at bounding box center [1002, 465] width 76 height 10
drag, startPoint x: 993, startPoint y: 393, endPoint x: 959, endPoint y: 386, distance: 34.6
click at [950, 383] on rect at bounding box center [994, 391] width 83 height 29
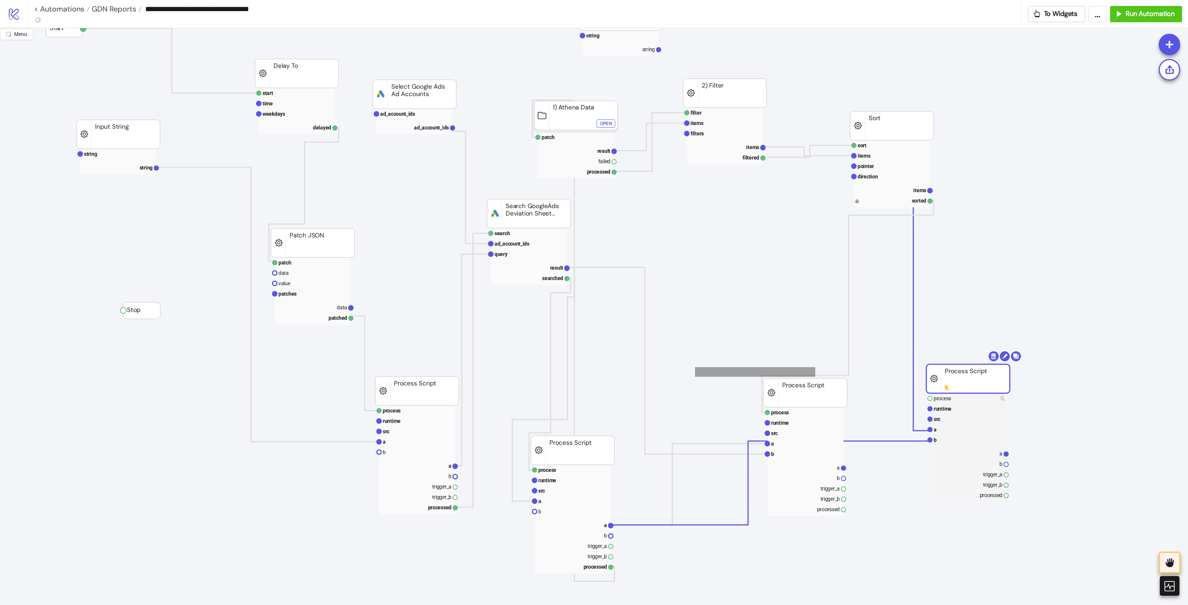
drag, startPoint x: 739, startPoint y: 379, endPoint x: 699, endPoint y: 353, distance: 47.7
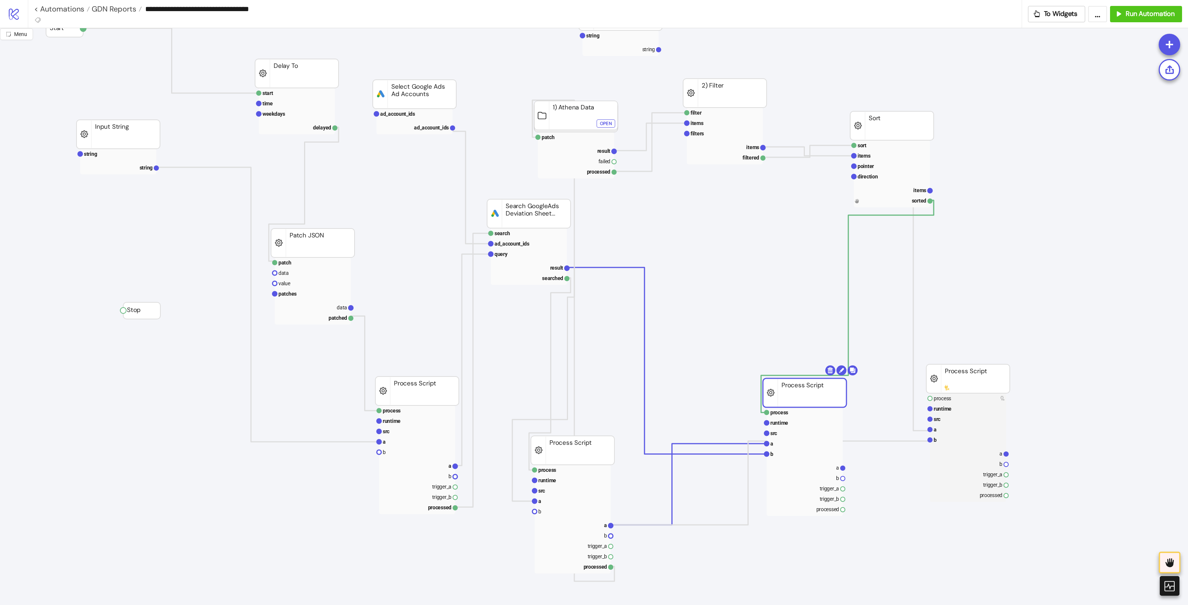
drag, startPoint x: 784, startPoint y: 392, endPoint x: 731, endPoint y: 375, distance: 55.2
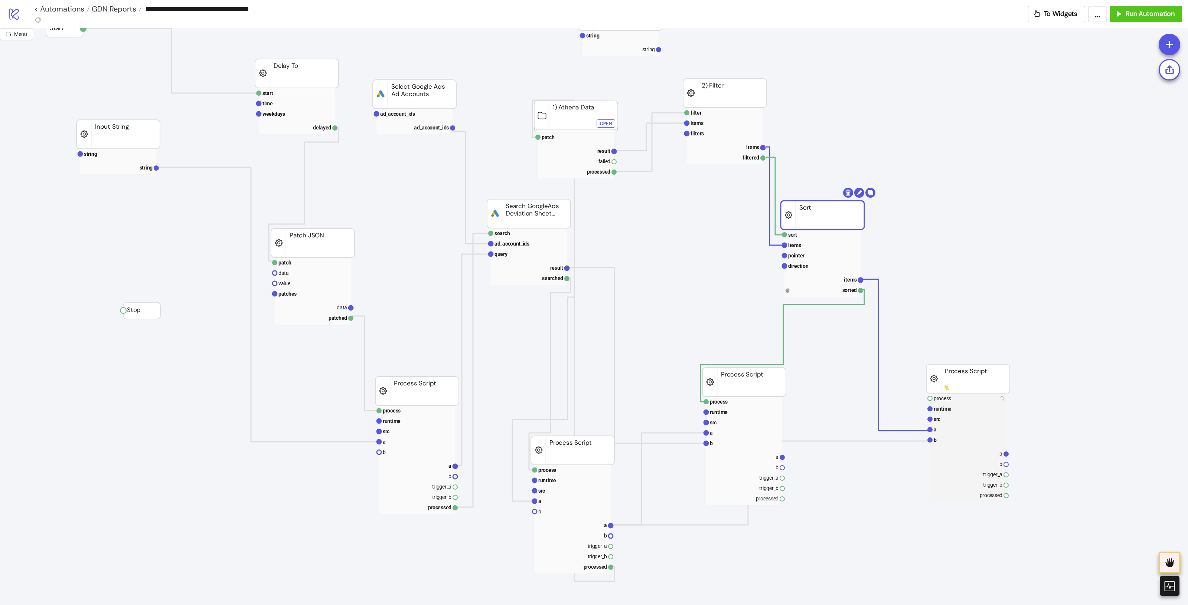
drag, startPoint x: 878, startPoint y: 134, endPoint x: 854, endPoint y: 160, distance: 36.0
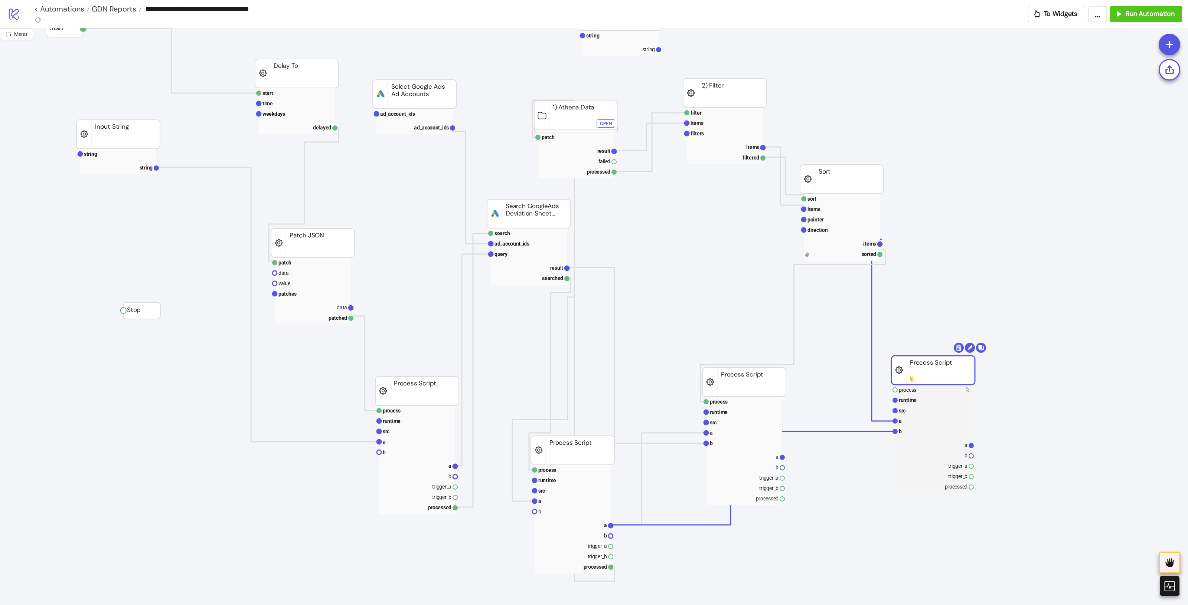
drag, startPoint x: 972, startPoint y: 389, endPoint x: 1015, endPoint y: 465, distance: 87.2
click at [950, 453] on rect at bounding box center [929, 449] width 76 height 10
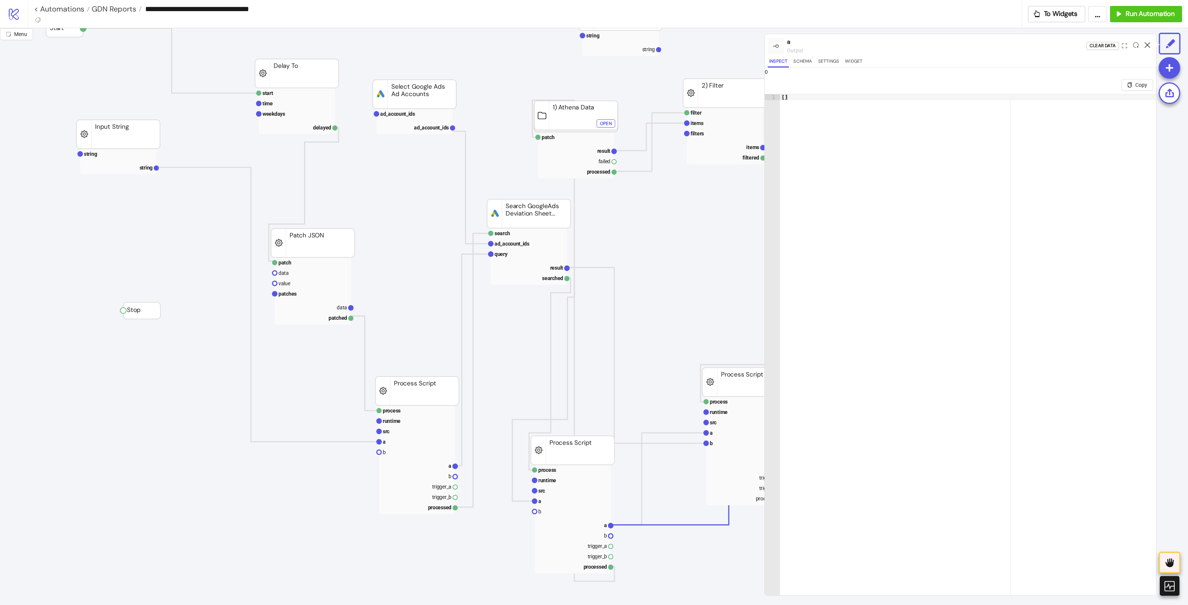
click at [950, 46] on icon at bounding box center [1147, 45] width 6 height 6
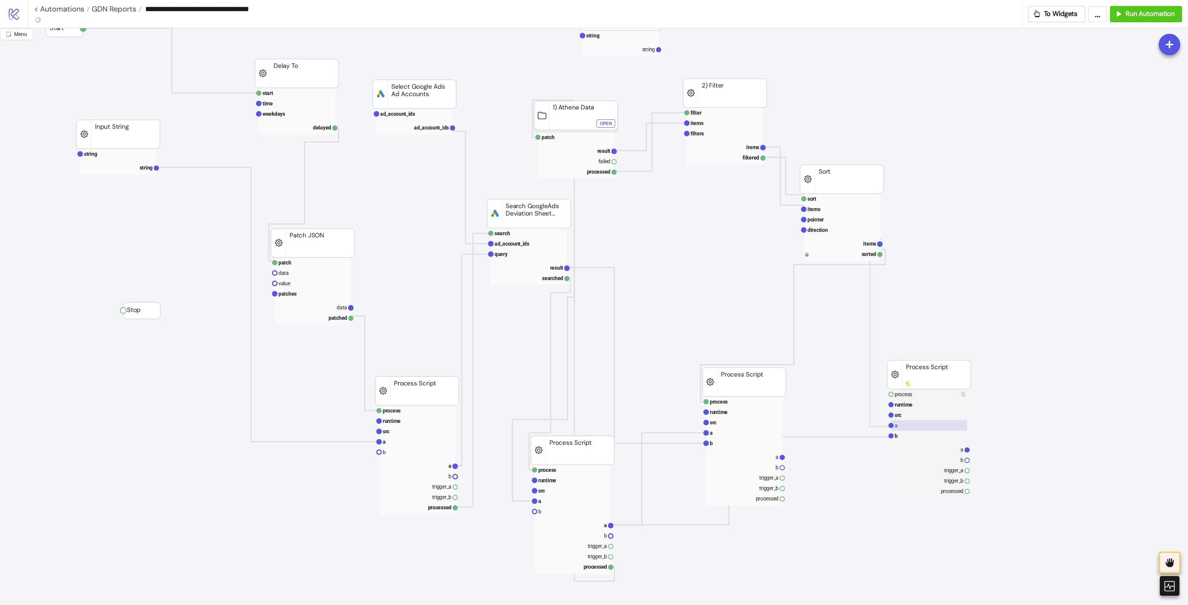
click at [911, 424] on rect at bounding box center [929, 425] width 76 height 10
click at [911, 435] on rect at bounding box center [929, 436] width 76 height 10
click at [919, 415] on rect at bounding box center [929, 415] width 76 height 10
click at [917, 424] on rect at bounding box center [929, 425] width 76 height 10
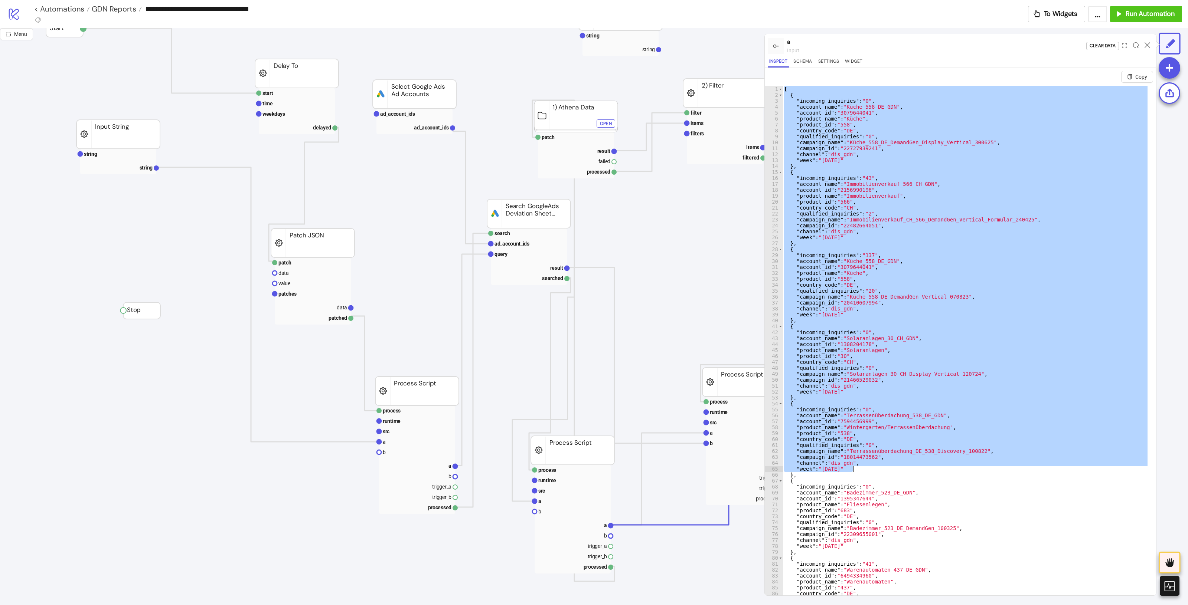
drag, startPoint x: 785, startPoint y: 91, endPoint x: 985, endPoint y: 481, distance: 438.3
click at [950, 469] on div "[ { "incoming_inquiries" : "0" , "account_name" : "Küche_558_DE_GDN" , "account…" at bounding box center [965, 355] width 366 height 539
type textarea "**********"
click at [950, 44] on icon at bounding box center [1147, 45] width 6 height 6
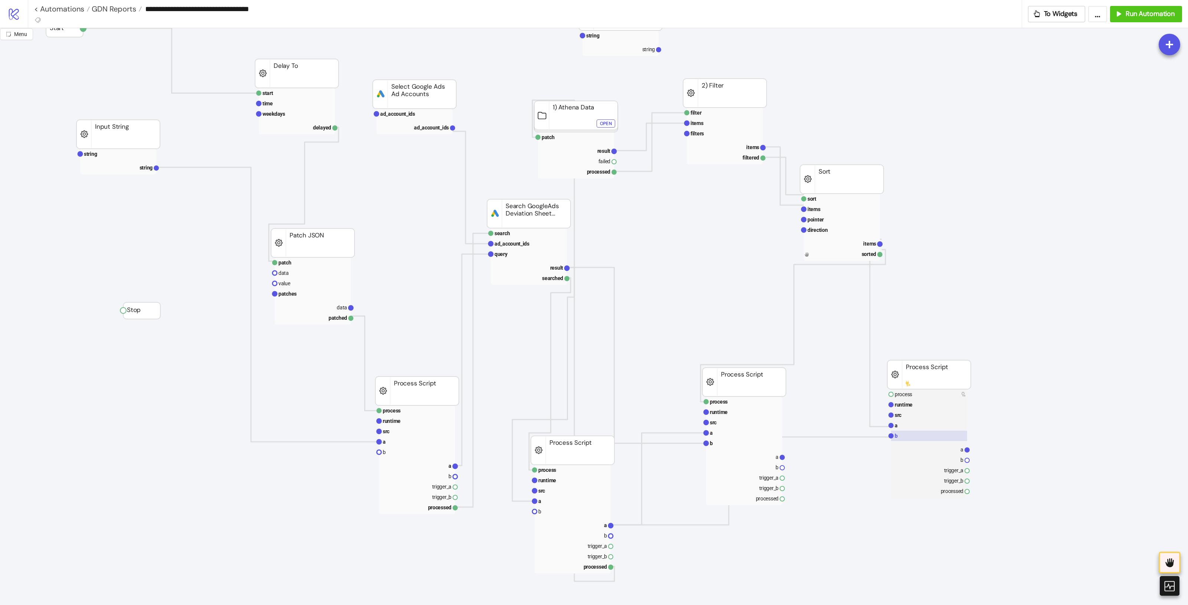
click at [910, 431] on rect at bounding box center [929, 436] width 76 height 10
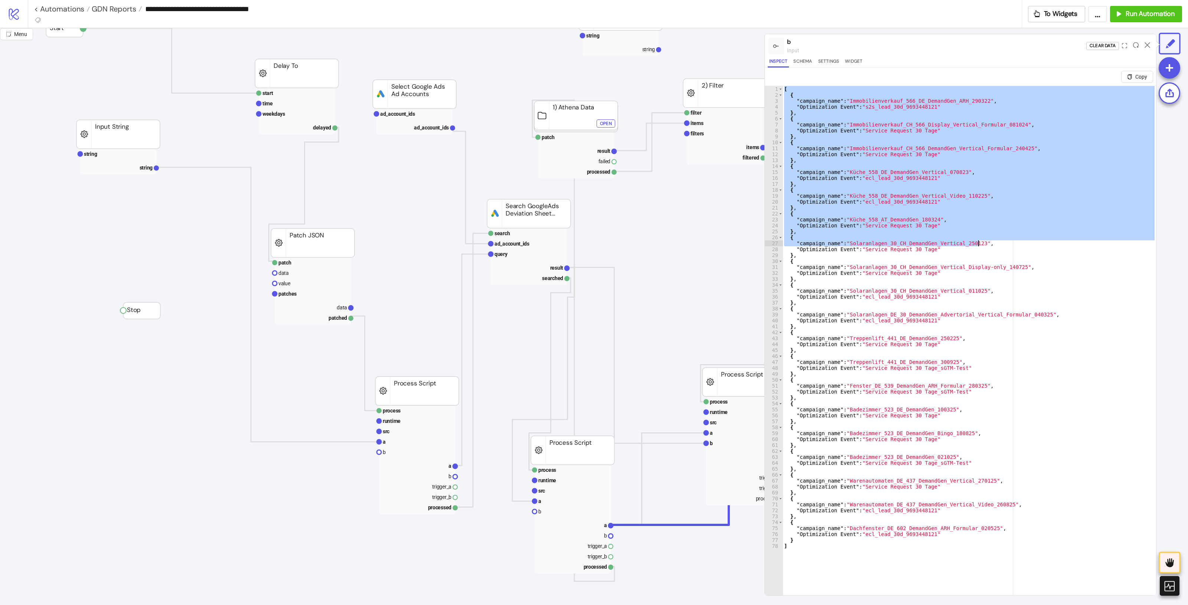
drag, startPoint x: 784, startPoint y: 88, endPoint x: 990, endPoint y: 245, distance: 259.3
click at [950, 245] on div "[ { "campaign_name" : "Immobilienverkauf_566_DE_DemandGen_ARH_290322" , "Optimi…" at bounding box center [968, 355] width 373 height 539
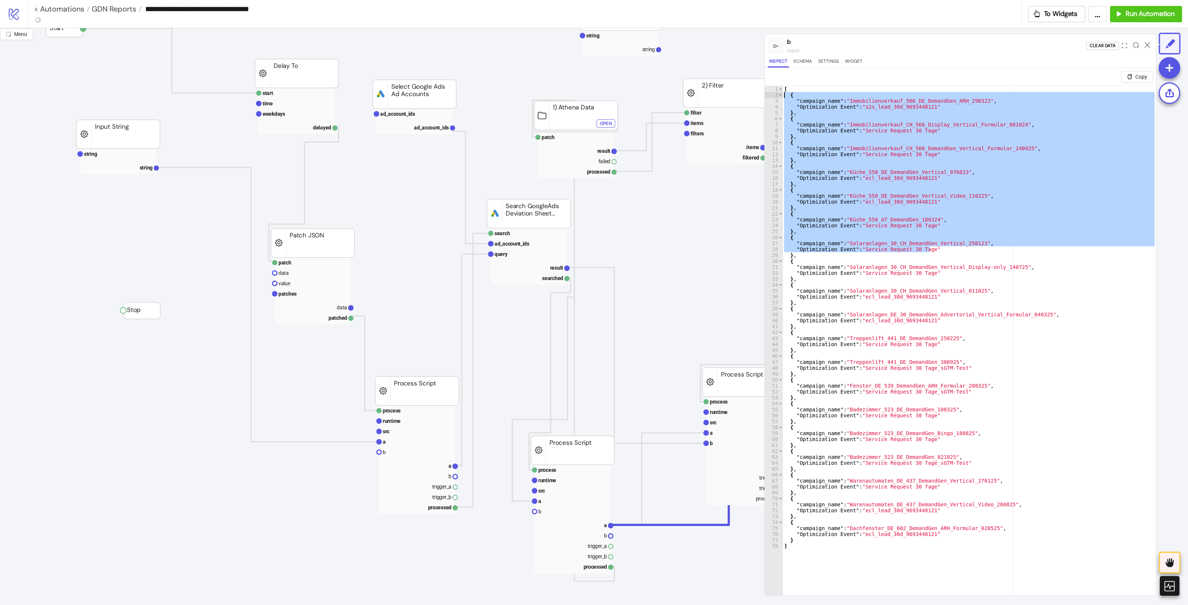
drag, startPoint x: 941, startPoint y: 252, endPoint x: 750, endPoint y: 84, distance: 254.3
click at [750, 84] on div "**********" at bounding box center [594, 316] width 1188 height 577
type textarea "* ***"
click at [950, 41] on div at bounding box center [1147, 46] width 12 height 20
click at [950, 46] on icon at bounding box center [1147, 45] width 6 height 6
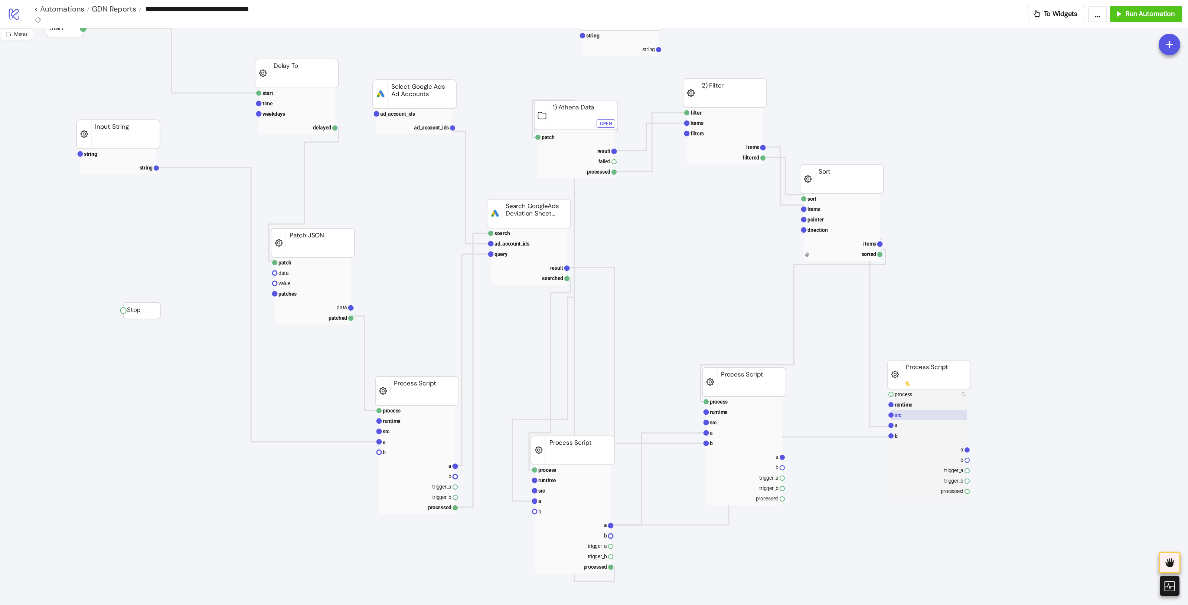
click at [924, 416] on rect at bounding box center [929, 415] width 76 height 10
click at [918, 417] on rect at bounding box center [929, 415] width 76 height 10
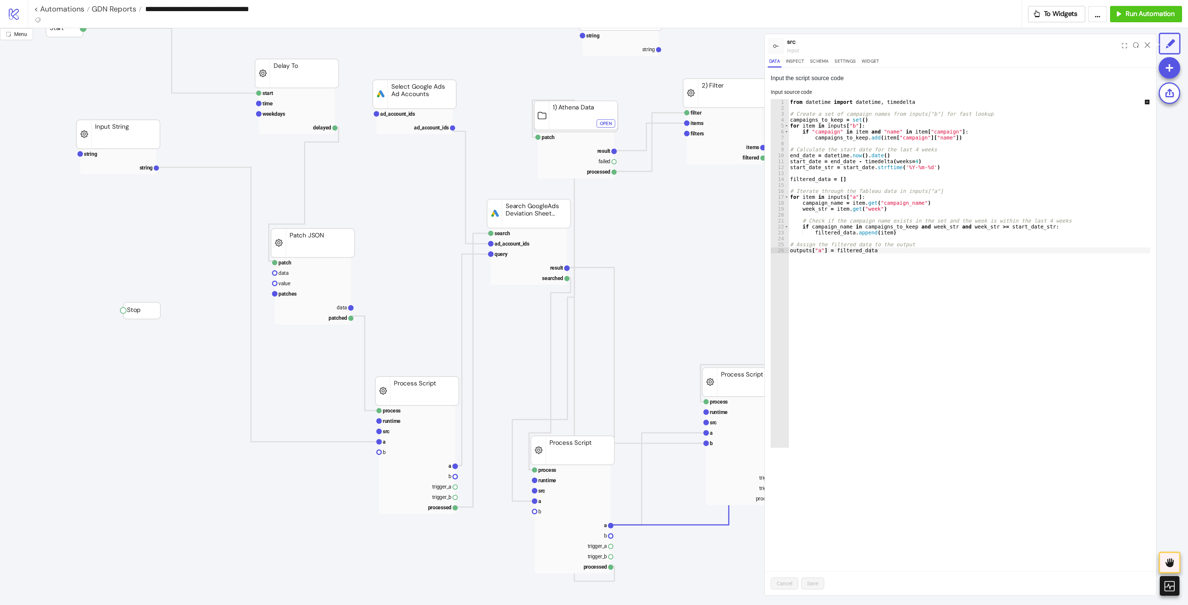
click at [930, 180] on div "from datetime import datetime , timedelta # Create a set of campaign names from…" at bounding box center [974, 279] width 372 height 361
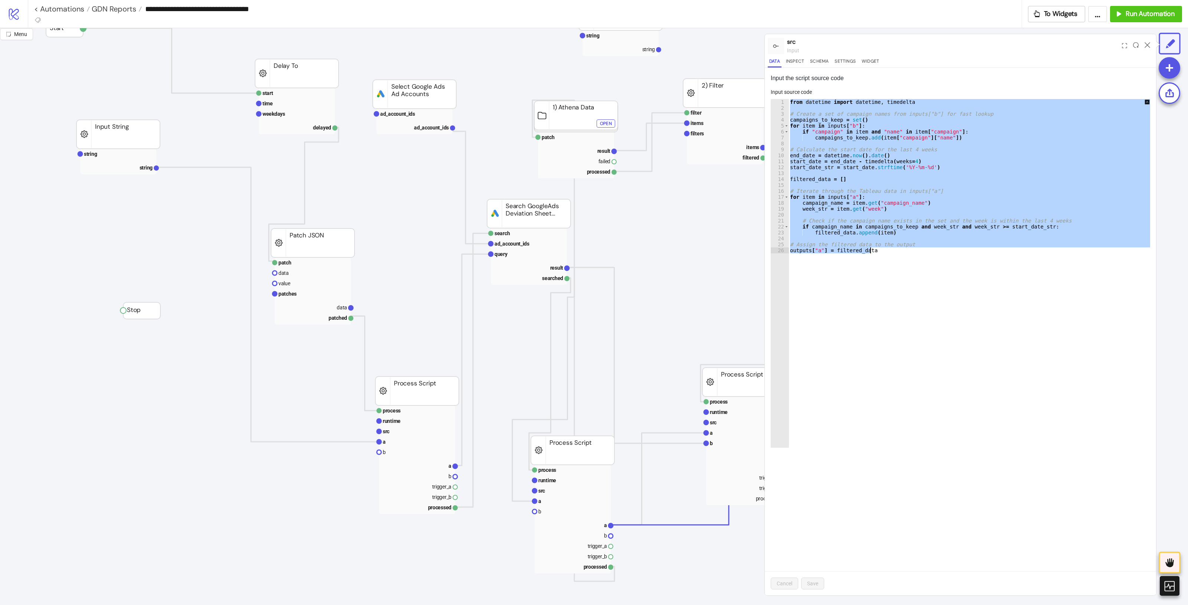
paste textarea "Cursor at row 26"
type textarea "**********"
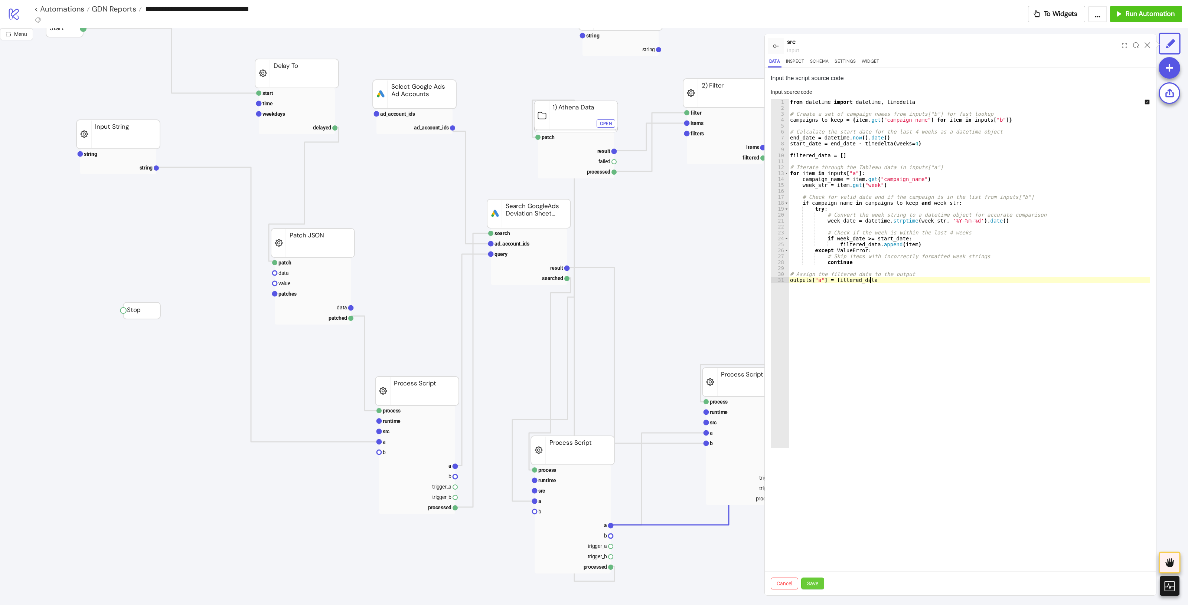
click at [812, 484] on span "Save" at bounding box center [812, 584] width 11 height 6
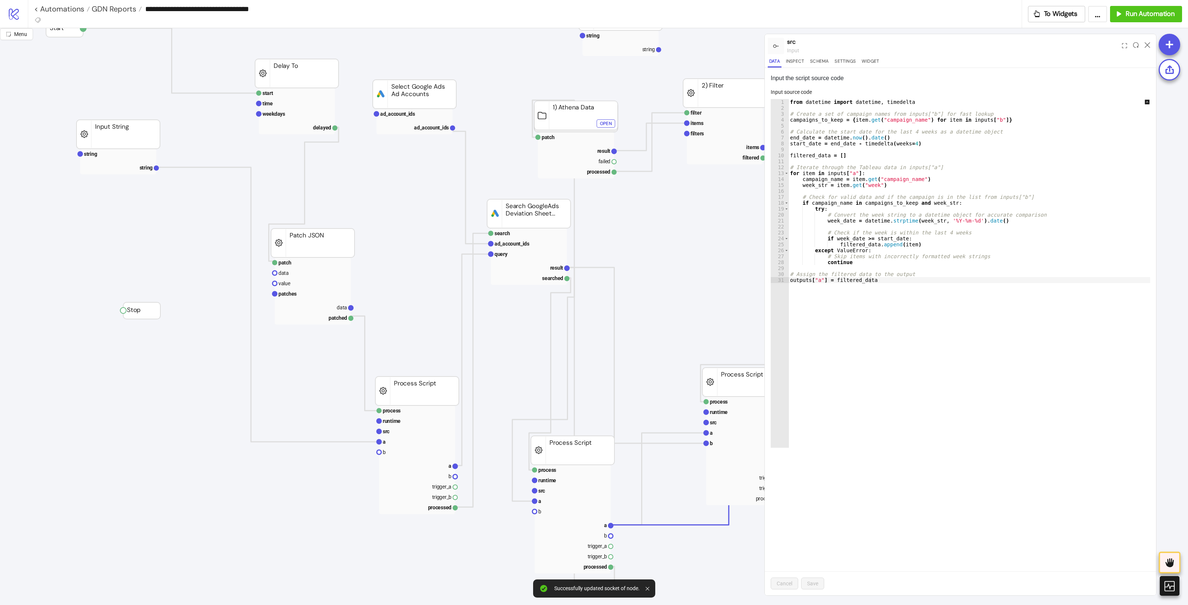
click at [950, 43] on div at bounding box center [1147, 46] width 12 height 20
click at [950, 46] on div at bounding box center [1147, 46] width 12 height 20
click at [950, 43] on icon at bounding box center [1147, 45] width 6 height 6
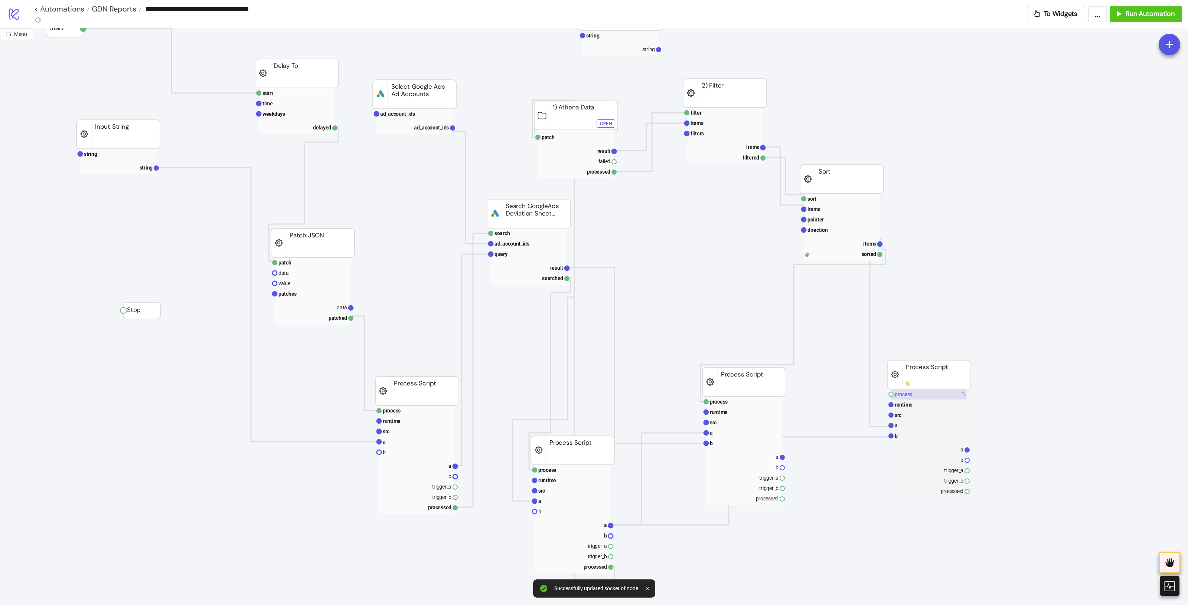
click at [928, 394] on rect at bounding box center [929, 394] width 76 height 10
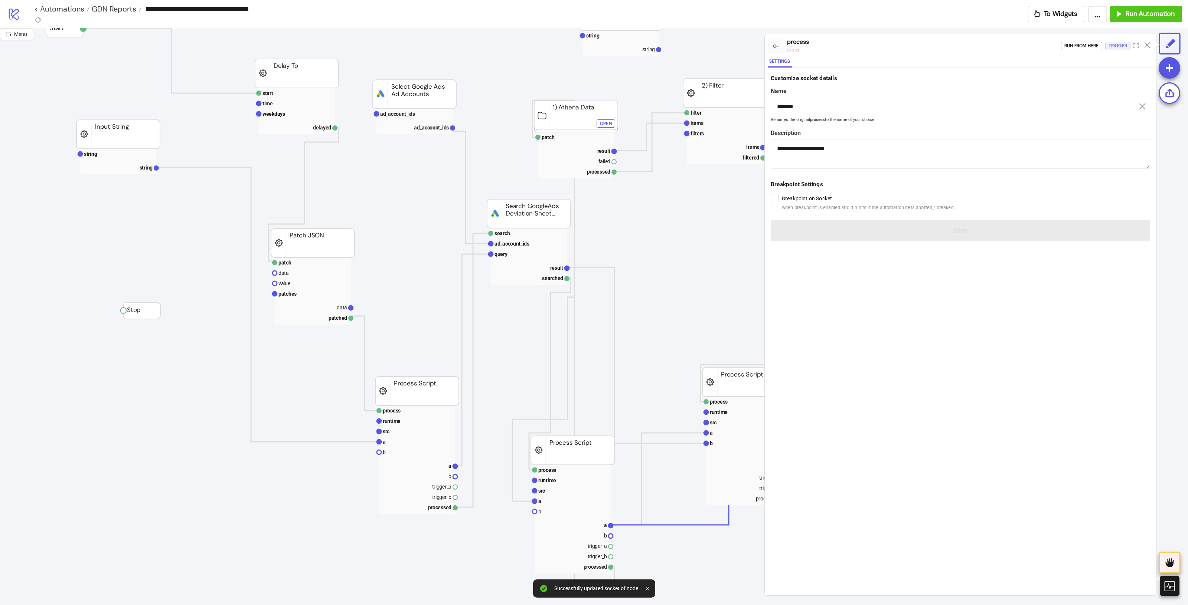
click at [950, 47] on div "Trigger" at bounding box center [1117, 46] width 19 height 9
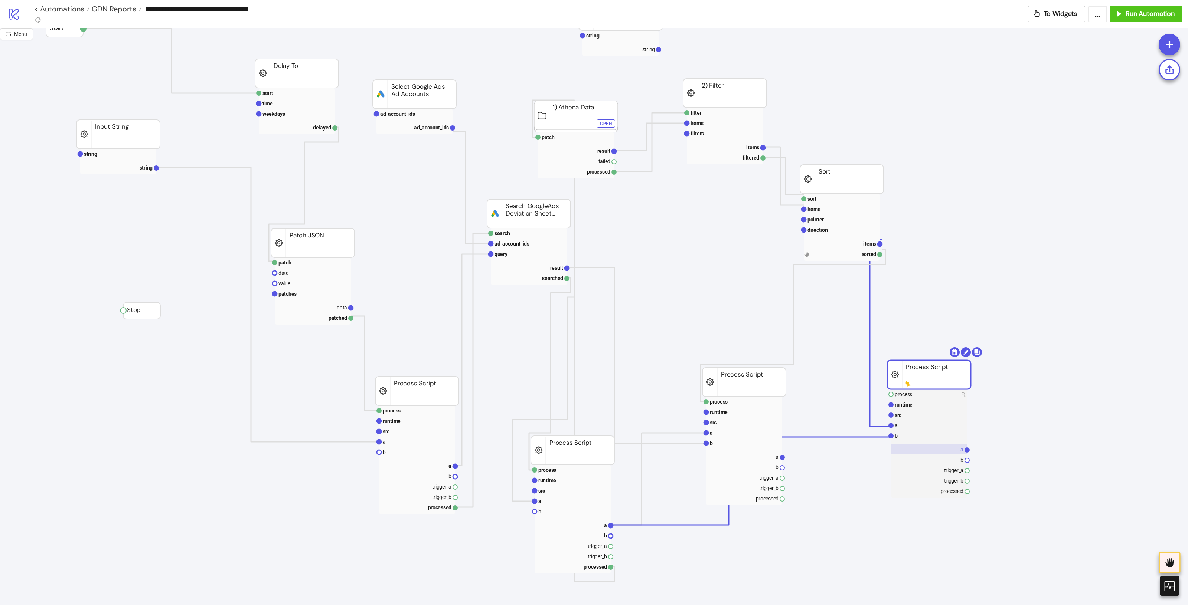
click at [950, 449] on rect at bounding box center [929, 449] width 76 height 10
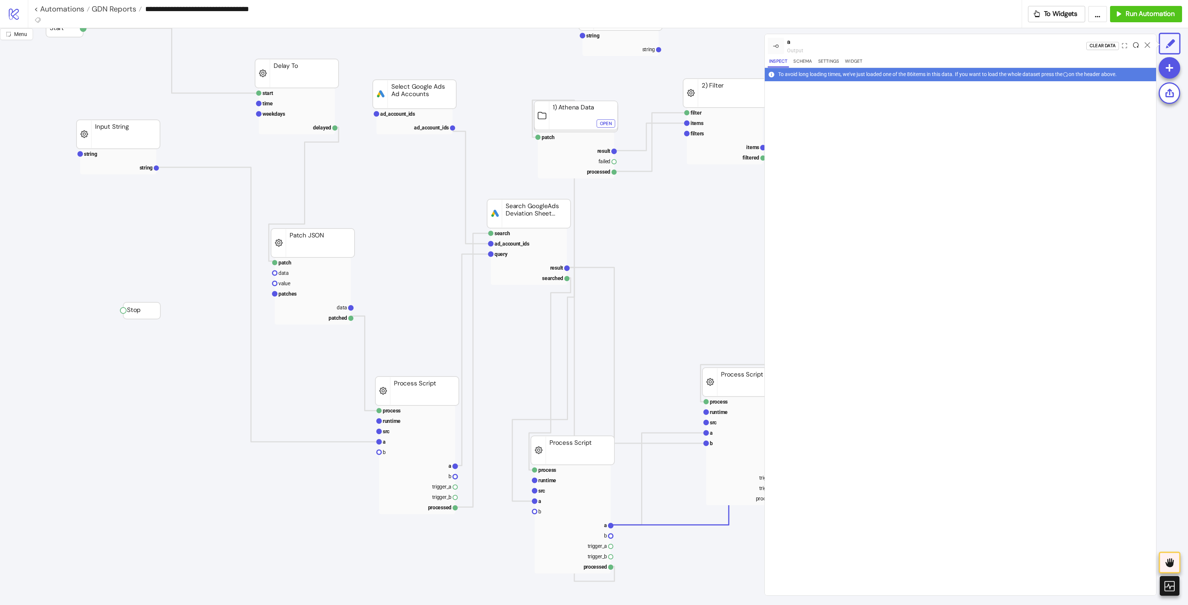
click at [950, 45] on icon at bounding box center [1136, 45] width 6 height 6
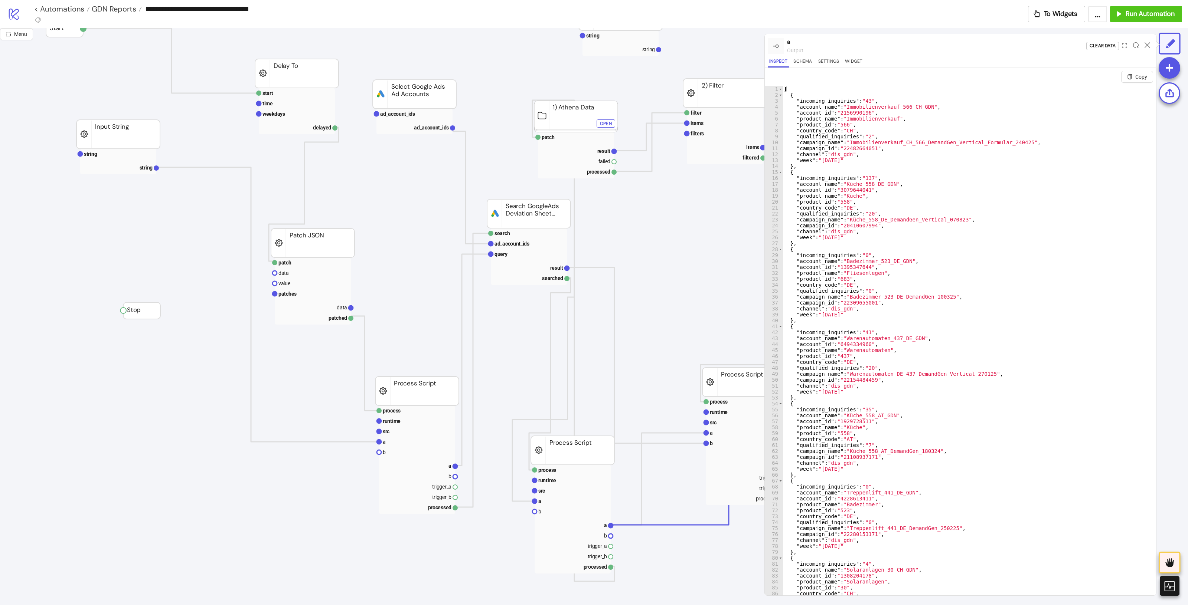
click at [950, 48] on div at bounding box center [1147, 46] width 12 height 20
click at [950, 47] on icon at bounding box center [1147, 45] width 6 height 6
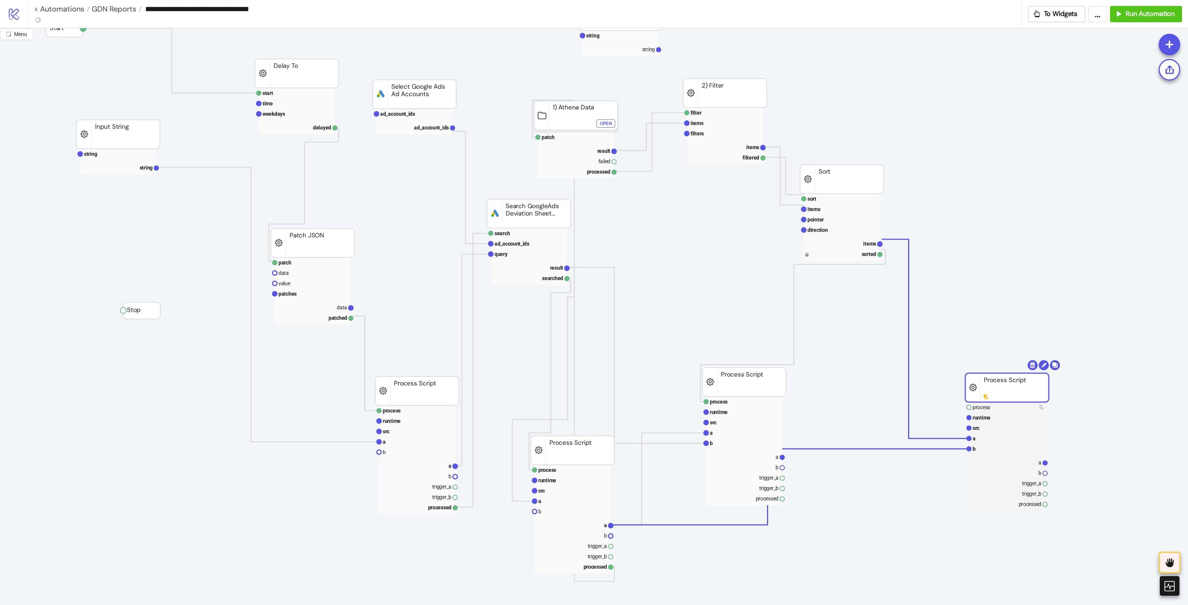
drag, startPoint x: 950, startPoint y: 375, endPoint x: 998, endPoint y: 422, distance: 66.9
click at [950, 402] on rect at bounding box center [1006, 387] width 83 height 29
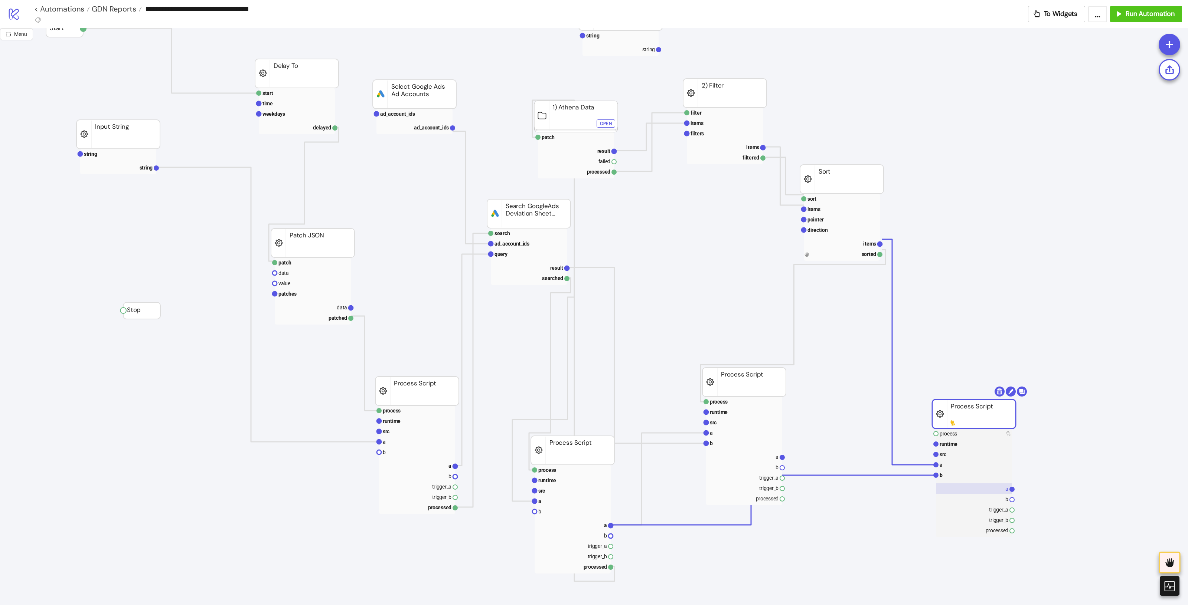
click at [950, 484] on rect at bounding box center [974, 489] width 76 height 10
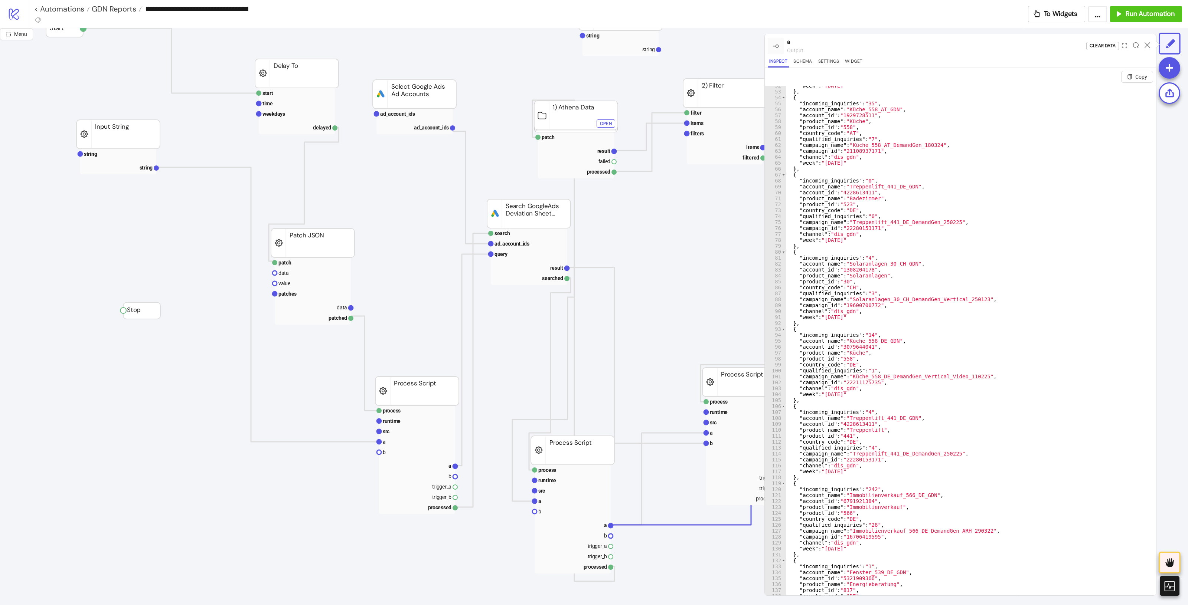
scroll to position [195, 0]
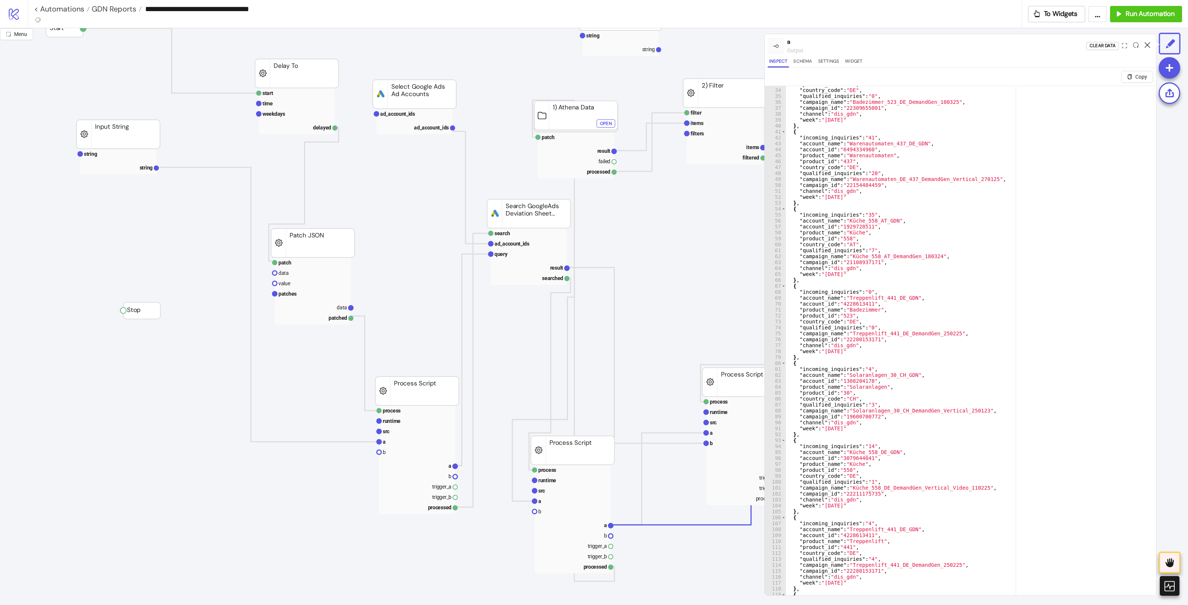
click at [950, 43] on icon at bounding box center [1147, 45] width 6 height 6
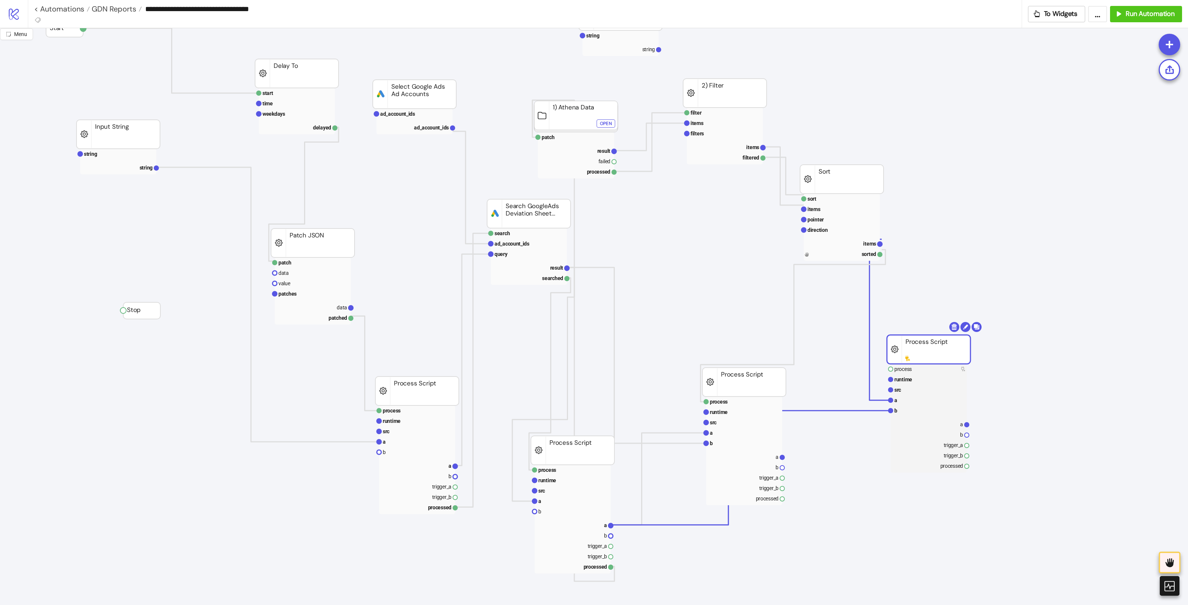
drag, startPoint x: 982, startPoint y: 410, endPoint x: 937, endPoint y: 345, distance: 79.2
click at [937, 345] on rect at bounding box center [928, 349] width 83 height 29
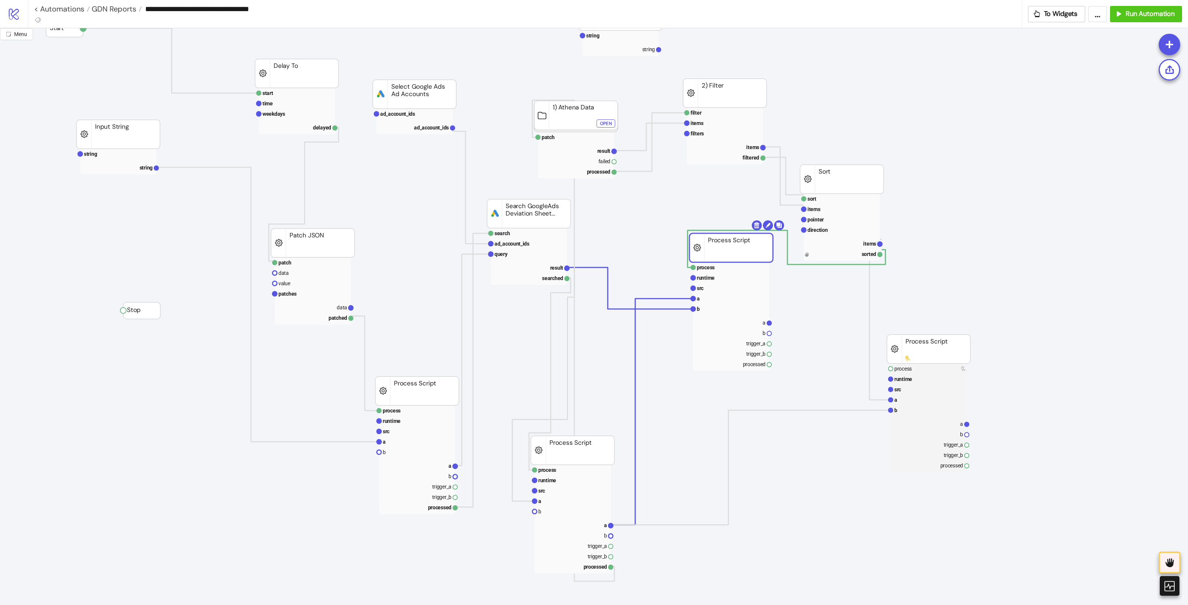
drag, startPoint x: 740, startPoint y: 376, endPoint x: 726, endPoint y: 245, distance: 131.3
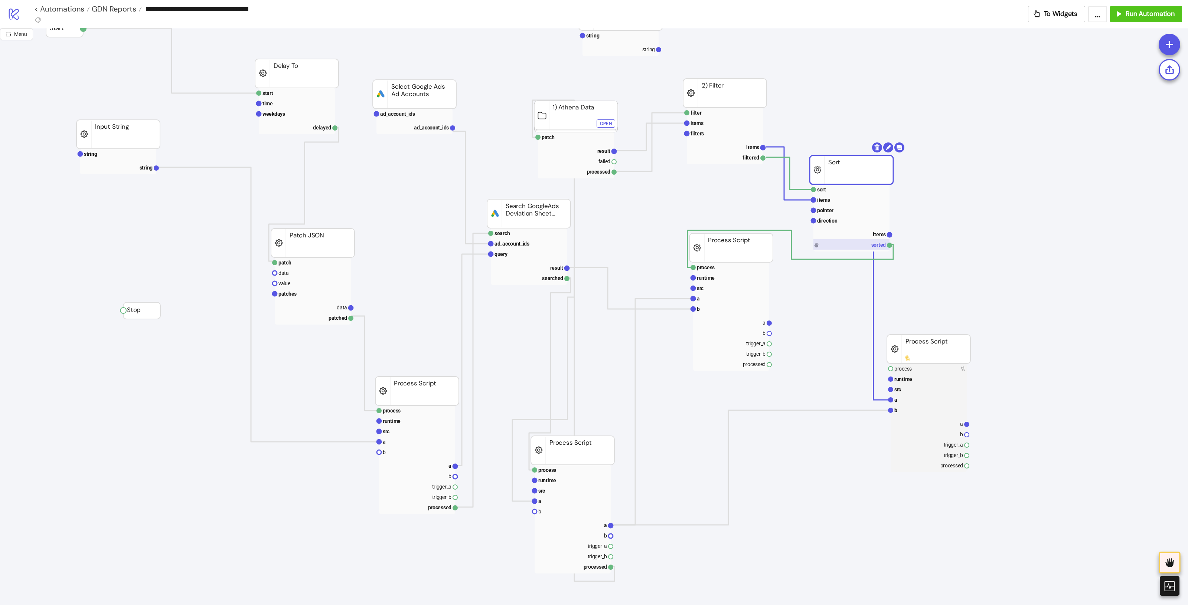
drag, startPoint x: 878, startPoint y: 154, endPoint x: 860, endPoint y: 216, distance: 64.2
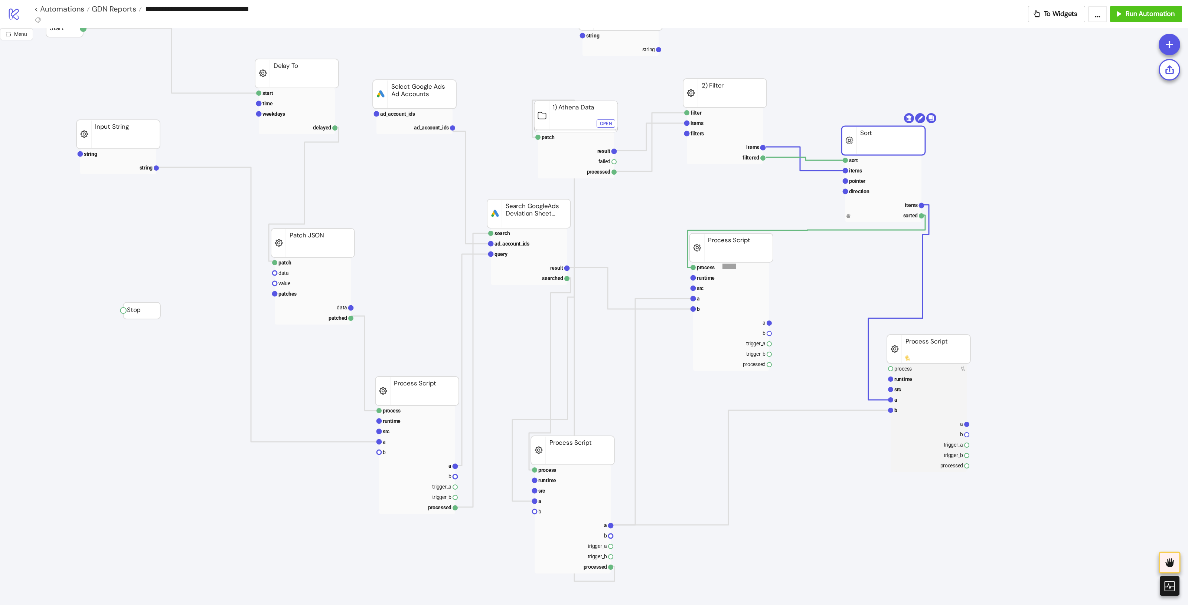
drag, startPoint x: 722, startPoint y: 264, endPoint x: 753, endPoint y: 252, distance: 32.5
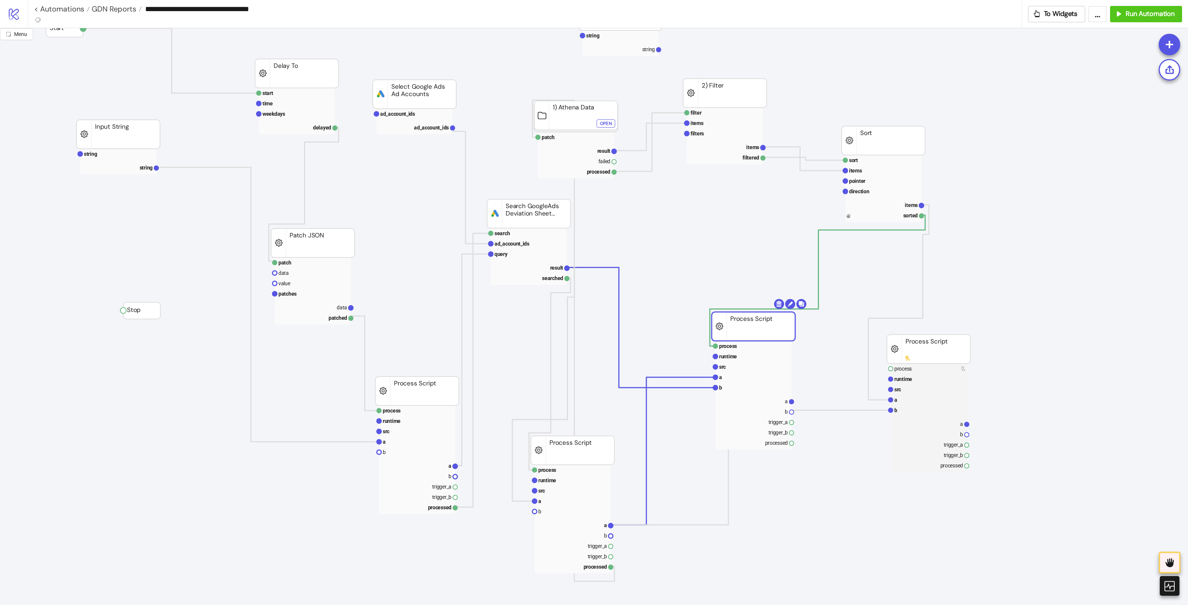
drag, startPoint x: 748, startPoint y: 253, endPoint x: 772, endPoint y: 329, distance: 79.7
click at [602, 484] on rect at bounding box center [572, 525] width 76 height 10
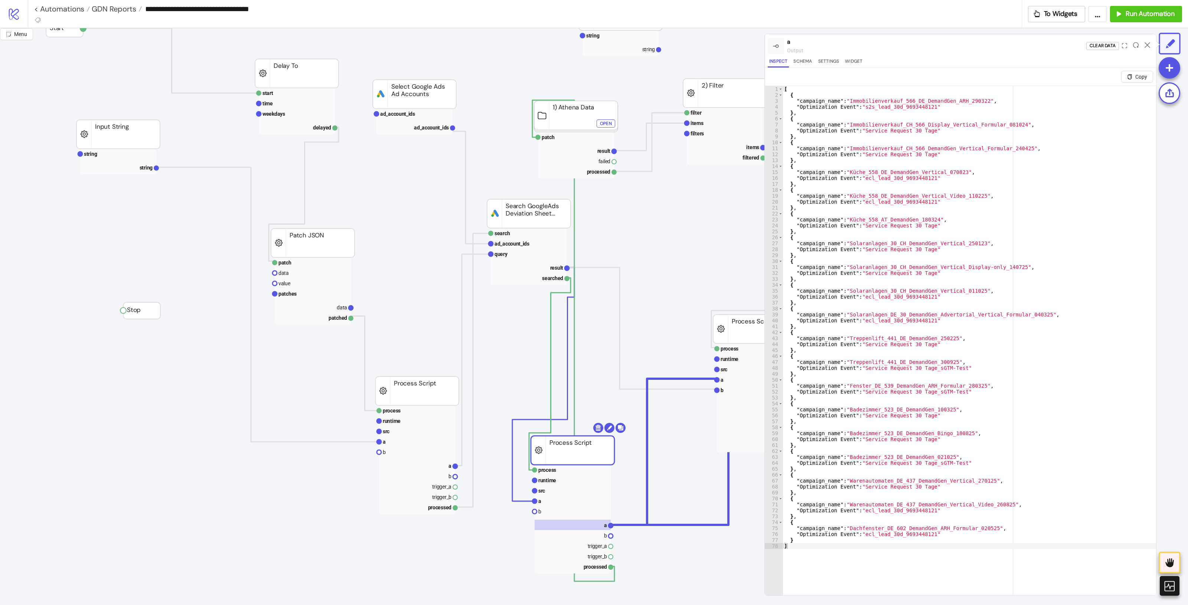
drag, startPoint x: 1148, startPoint y: 44, endPoint x: 1138, endPoint y: 54, distance: 13.9
click at [950, 44] on icon at bounding box center [1147, 45] width 6 height 6
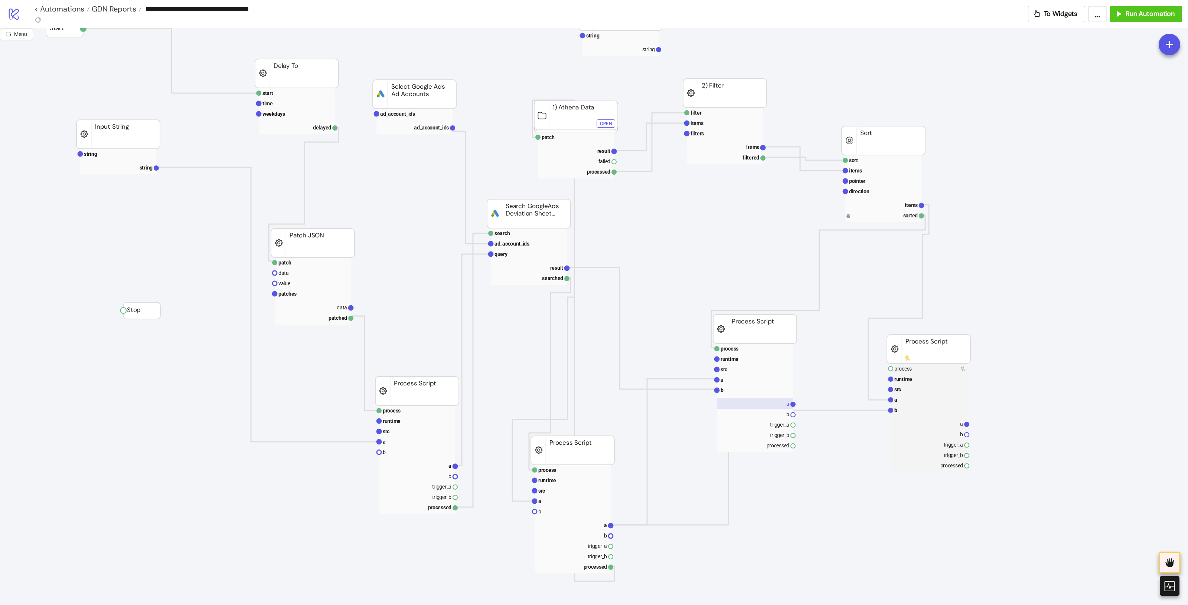
click at [767, 407] on rect at bounding box center [755, 404] width 76 height 10
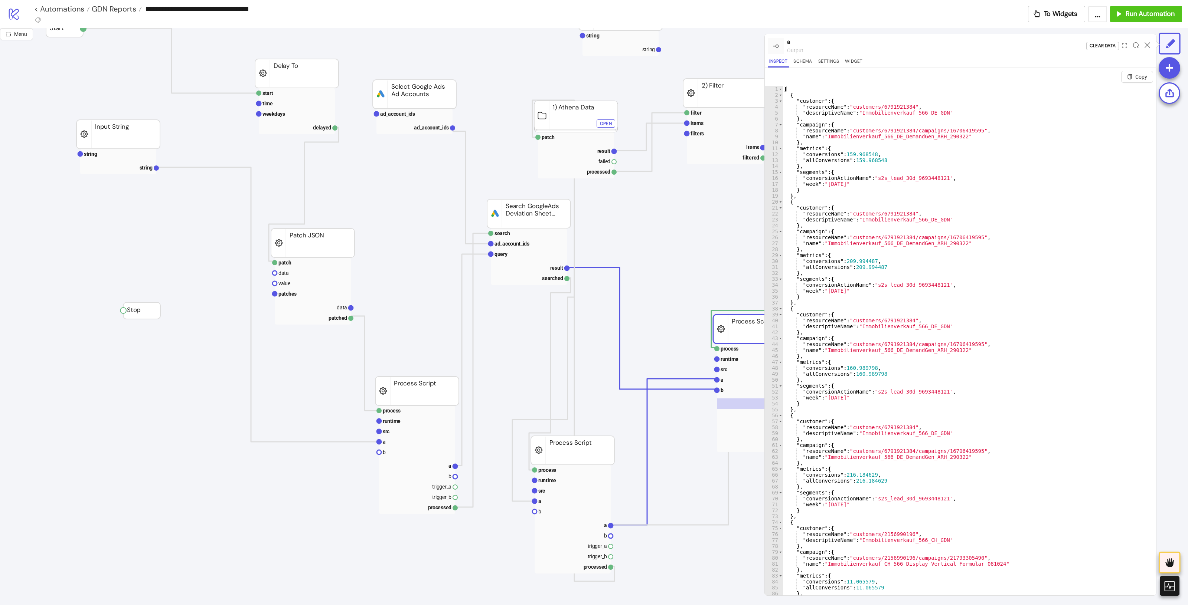
click at [950, 44] on icon at bounding box center [1147, 45] width 6 height 6
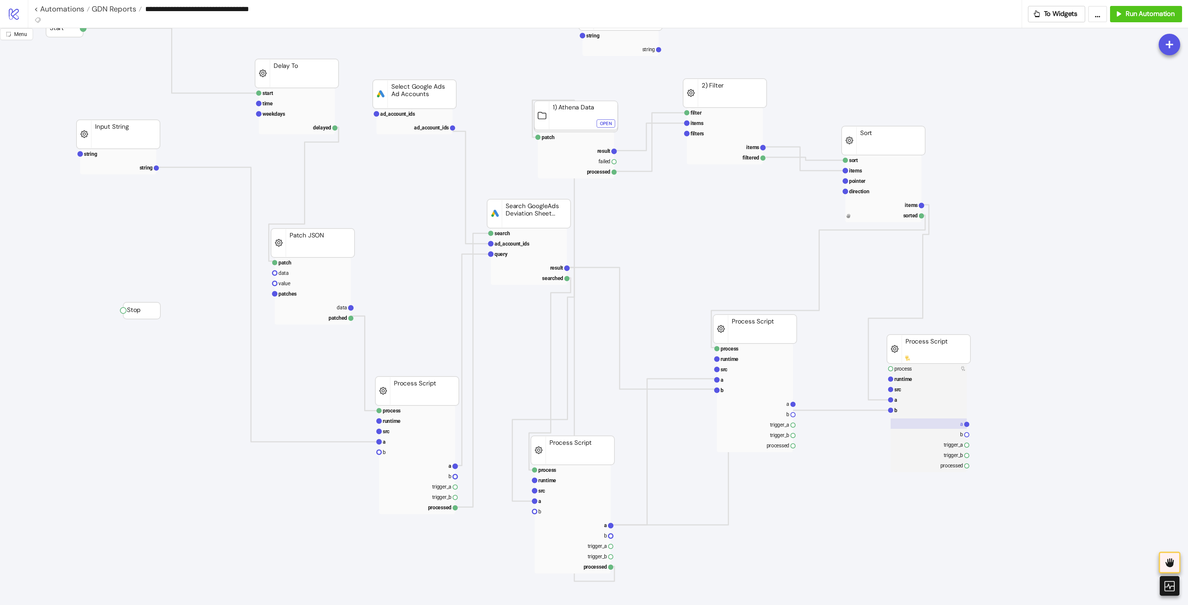
click at [947, 423] on rect at bounding box center [928, 424] width 76 height 10
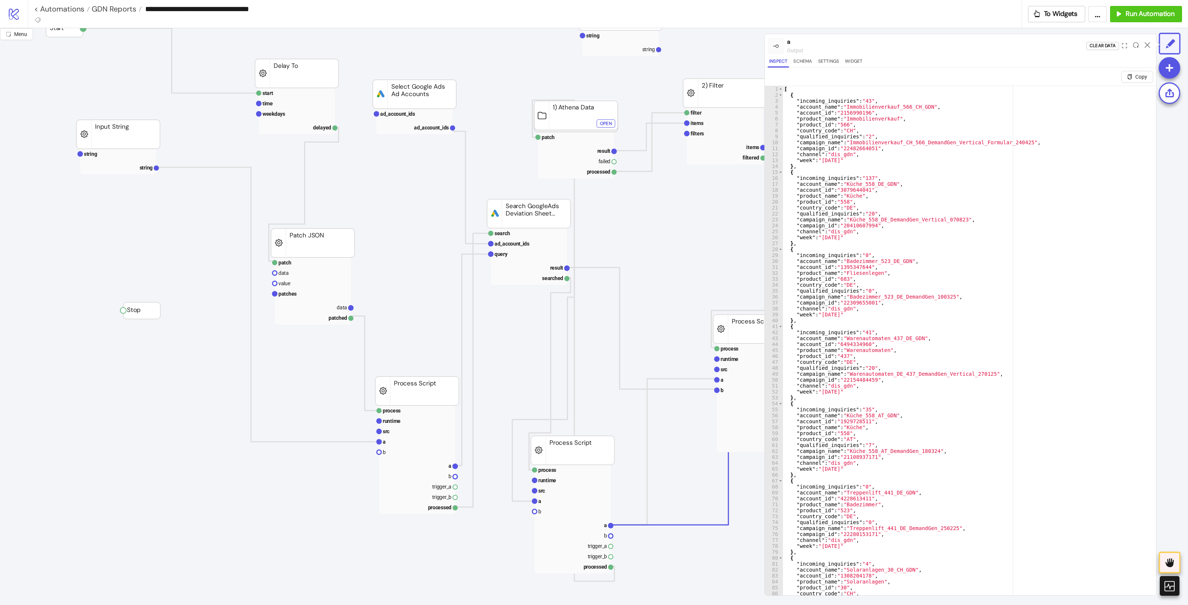
click at [950, 43] on icon at bounding box center [1147, 45] width 6 height 6
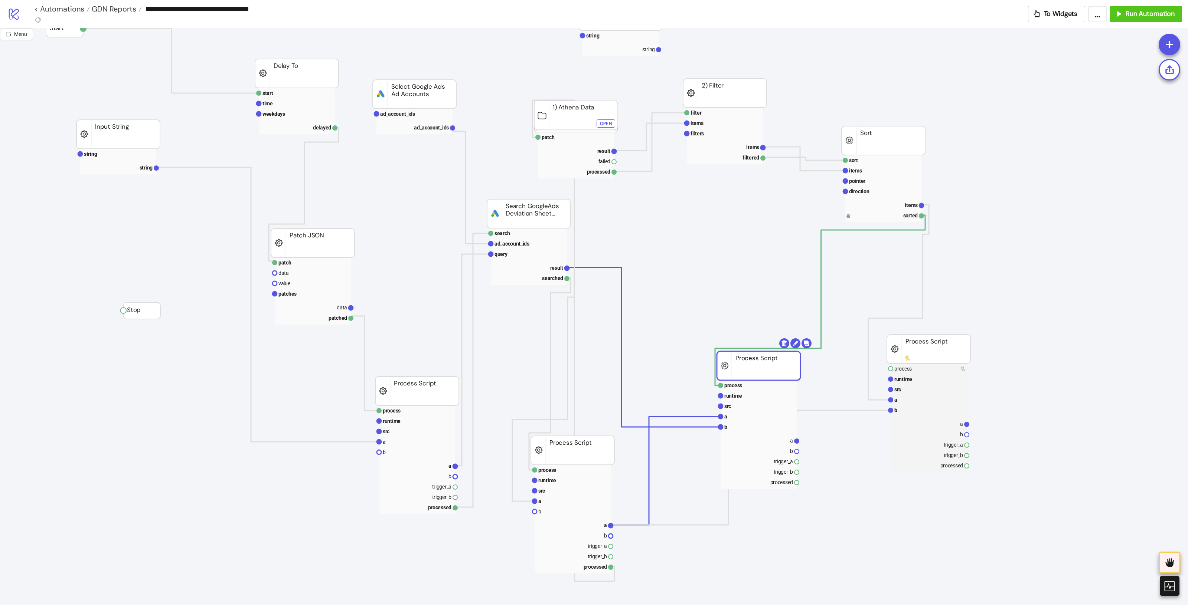
drag, startPoint x: 788, startPoint y: 330, endPoint x: 793, endPoint y: 364, distance: 35.3
click at [792, 365] on rect at bounding box center [758, 365] width 83 height 29
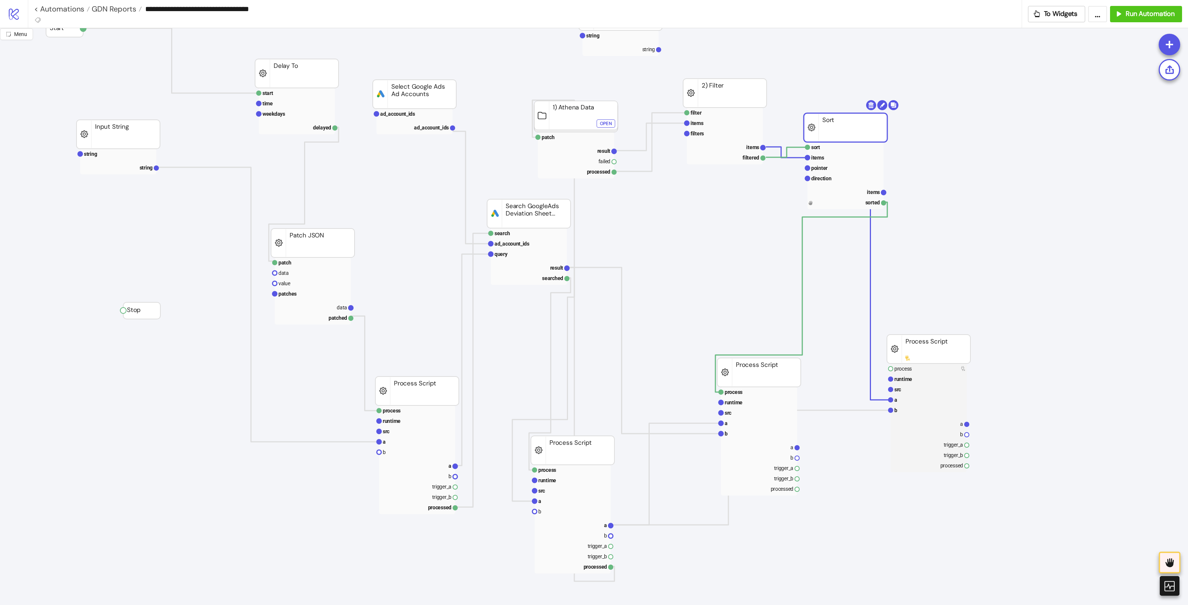
drag, startPoint x: 871, startPoint y: 168, endPoint x: 852, endPoint y: 102, distance: 68.5
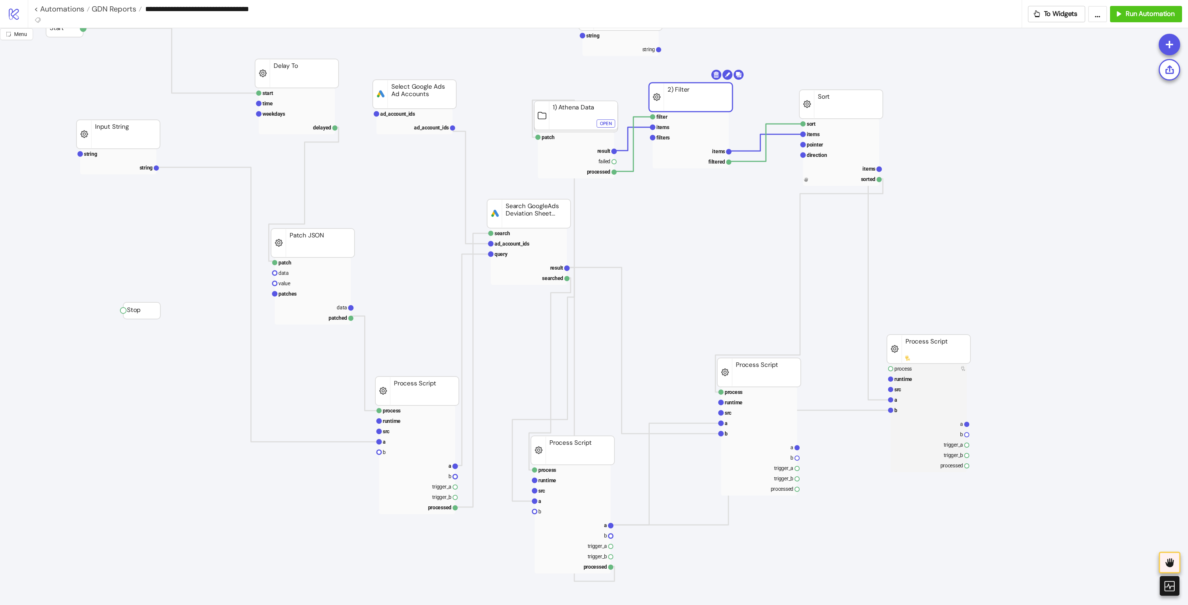
drag, startPoint x: 739, startPoint y: 107, endPoint x: 705, endPoint y: 111, distance: 34.4
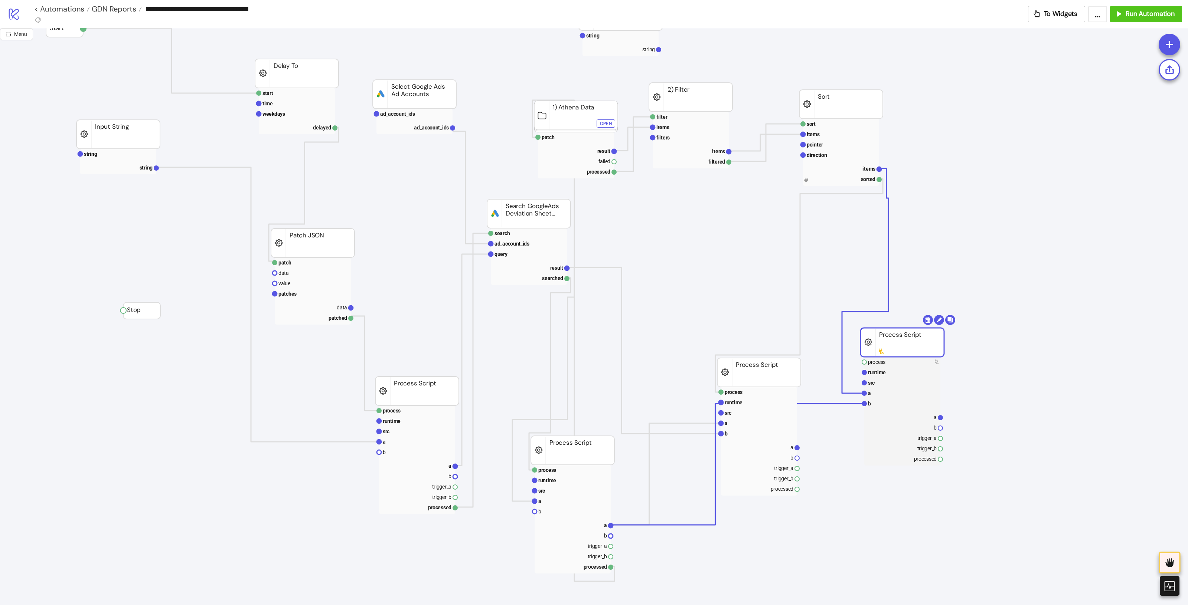
drag, startPoint x: 952, startPoint y: 351, endPoint x: 901, endPoint y: 344, distance: 51.7
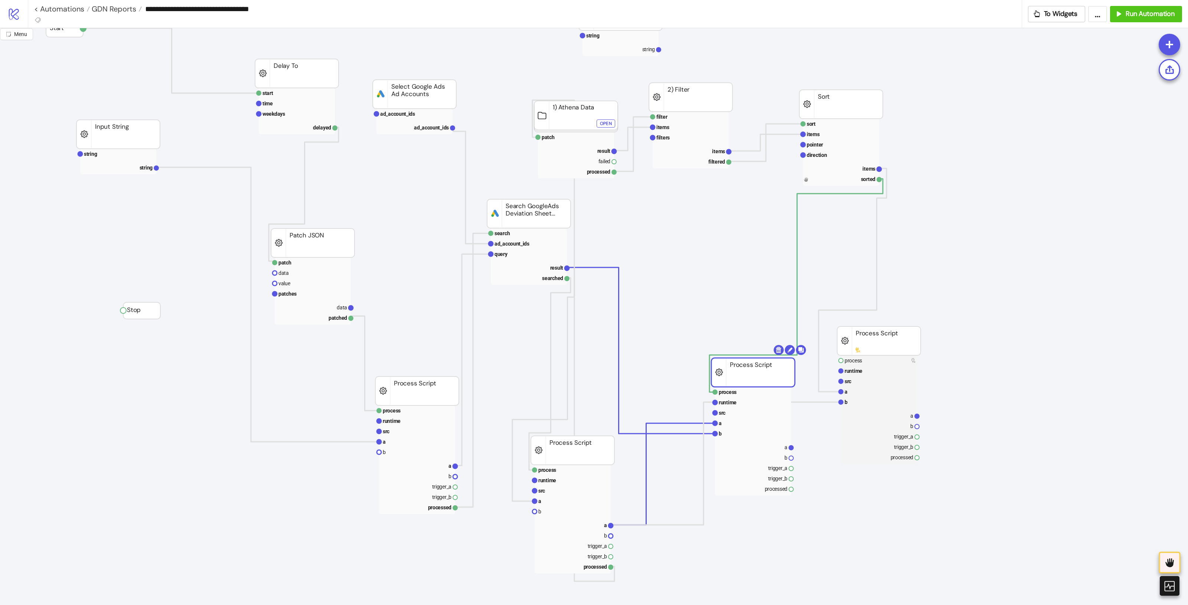
drag, startPoint x: 760, startPoint y: 383, endPoint x: 704, endPoint y: 386, distance: 56.1
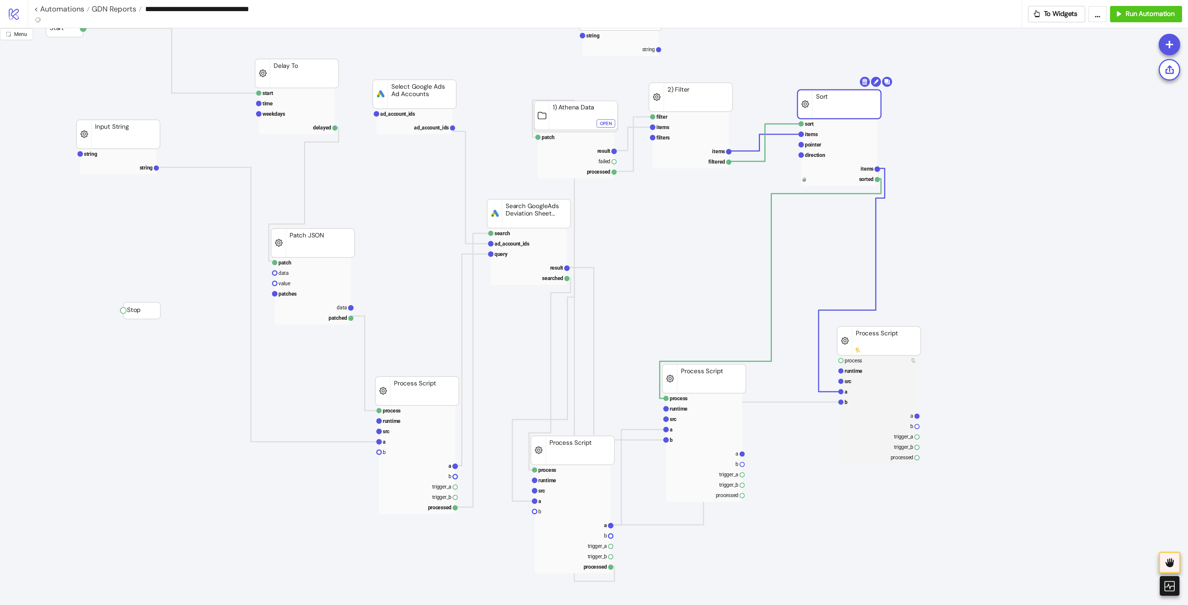
drag, startPoint x: 842, startPoint y: 105, endPoint x: 816, endPoint y: 128, distance: 34.9
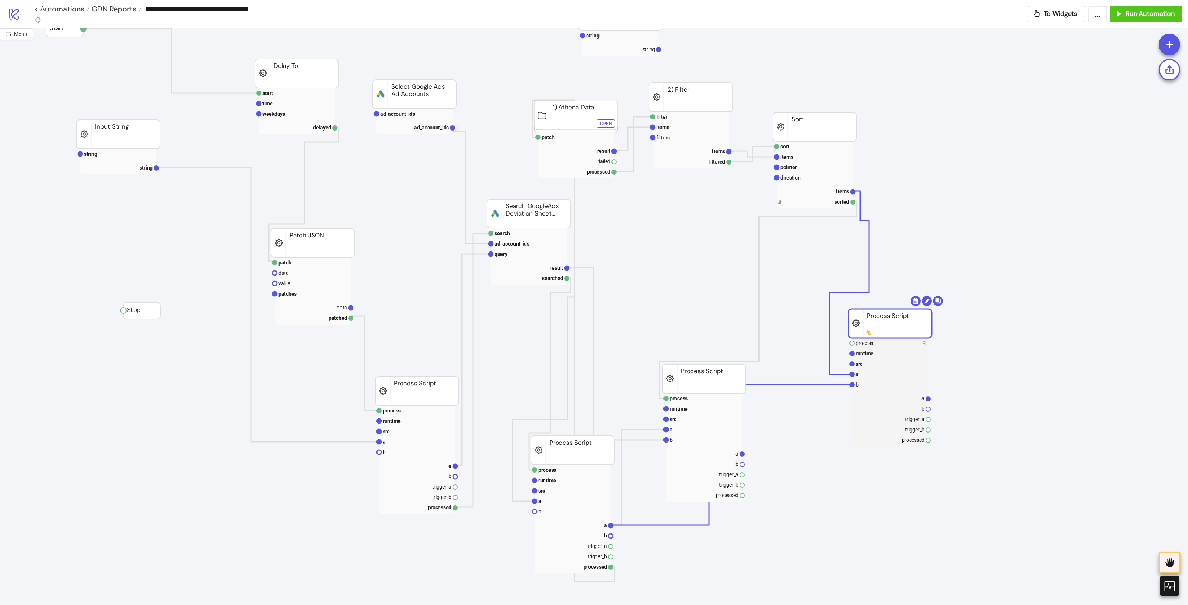
drag, startPoint x: 872, startPoint y: 329, endPoint x: 875, endPoint y: 320, distance: 9.6
click at [689, 419] on rect at bounding box center [704, 419] width 76 height 10
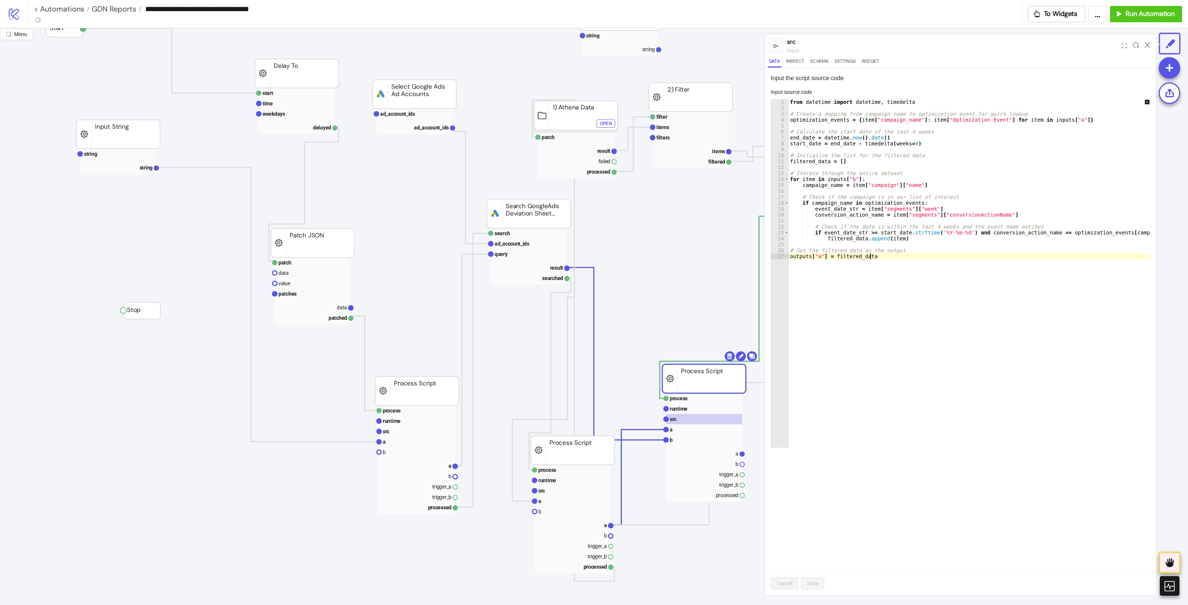
click at [950, 328] on div "from datetime import datetime , timedelta # Create a mapping from campaign name…" at bounding box center [974, 276] width 372 height 354
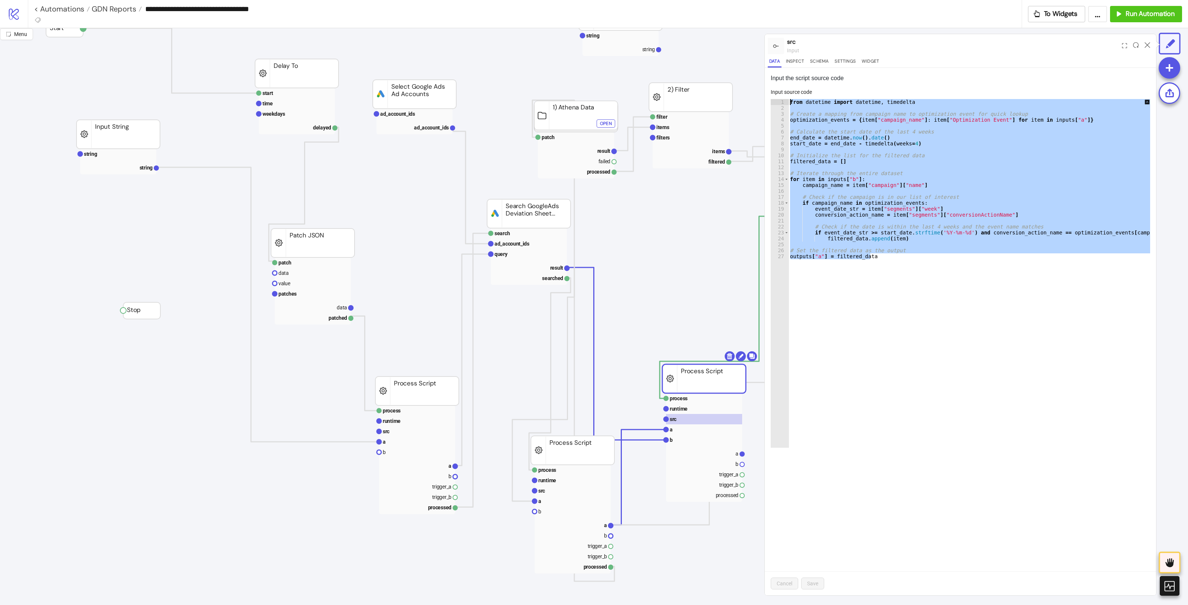
drag, startPoint x: 913, startPoint y: 259, endPoint x: 756, endPoint y: 72, distance: 243.6
click at [756, 71] on div "**********" at bounding box center [594, 316] width 1188 height 577
type textarea "**********"
click at [950, 43] on icon at bounding box center [1147, 45] width 6 height 6
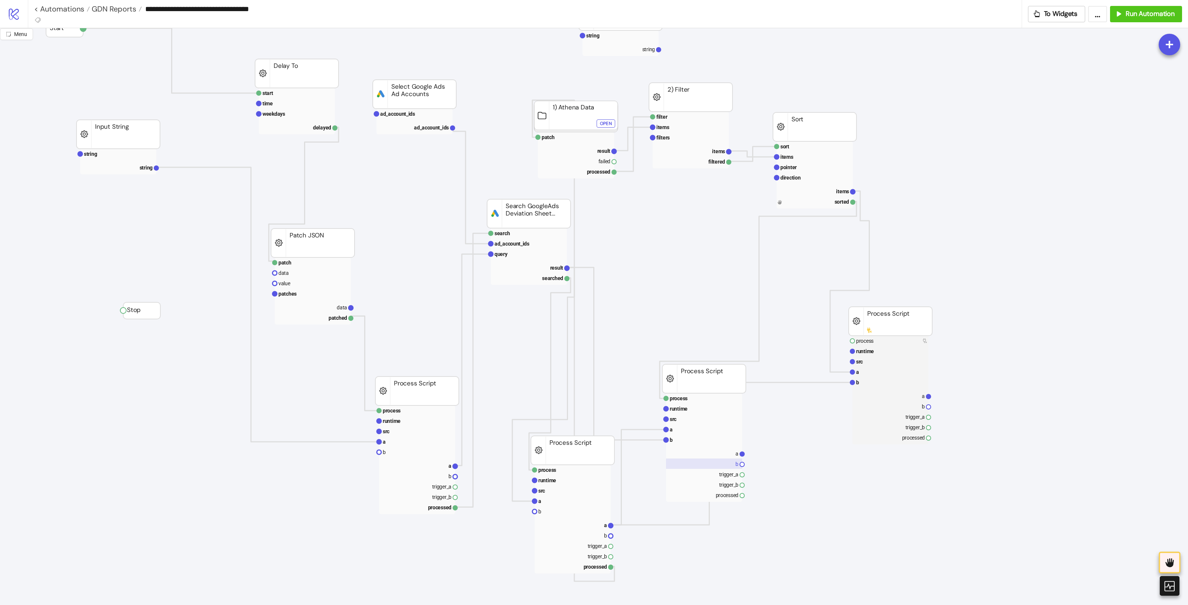
click at [723, 461] on rect at bounding box center [704, 464] width 76 height 10
click at [698, 423] on rect at bounding box center [704, 419] width 76 height 10
click at [722, 447] on rect at bounding box center [704, 447] width 76 height 109
click at [723, 450] on rect at bounding box center [704, 453] width 76 height 10
click at [726, 451] on rect at bounding box center [704, 453] width 76 height 10
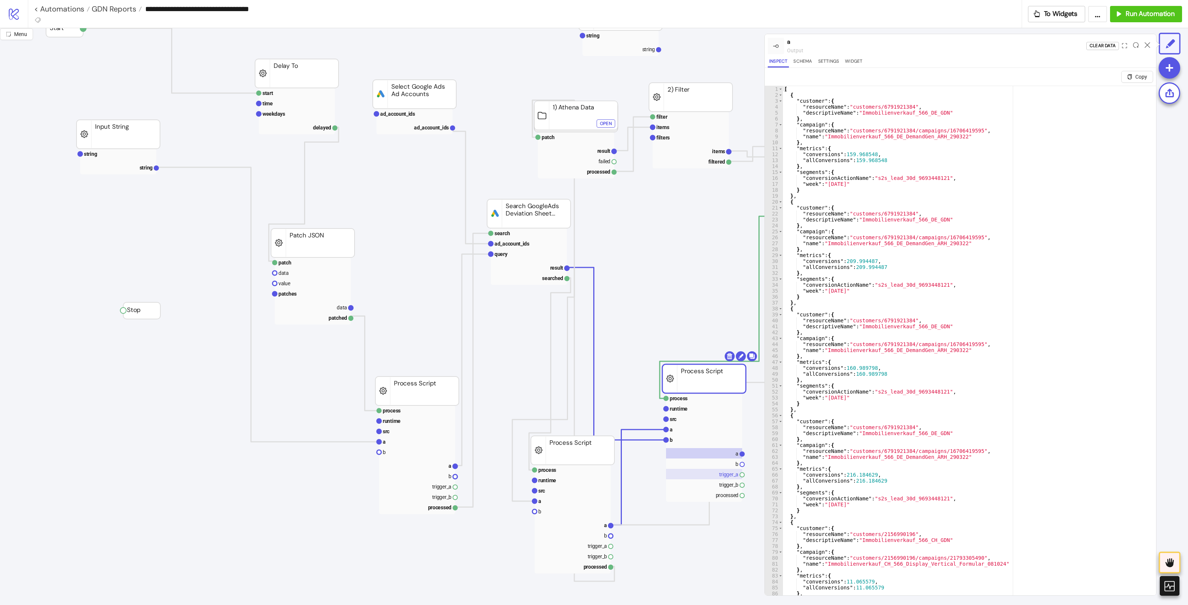
click at [728, 469] on rect at bounding box center [704, 474] width 76 height 10
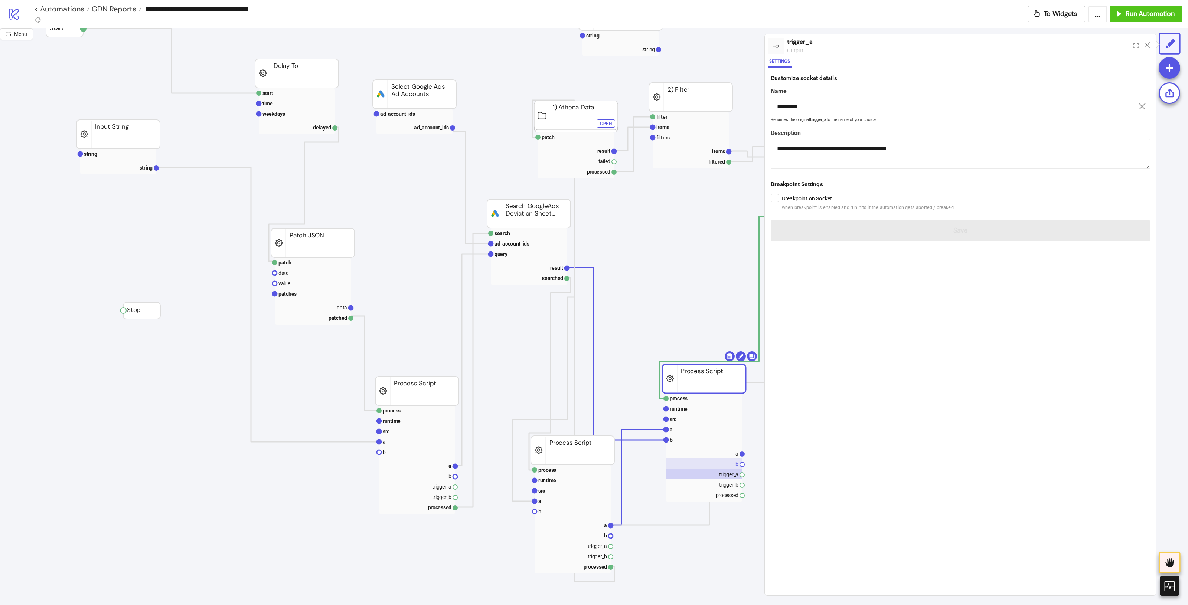
click at [729, 466] on rect at bounding box center [704, 464] width 76 height 10
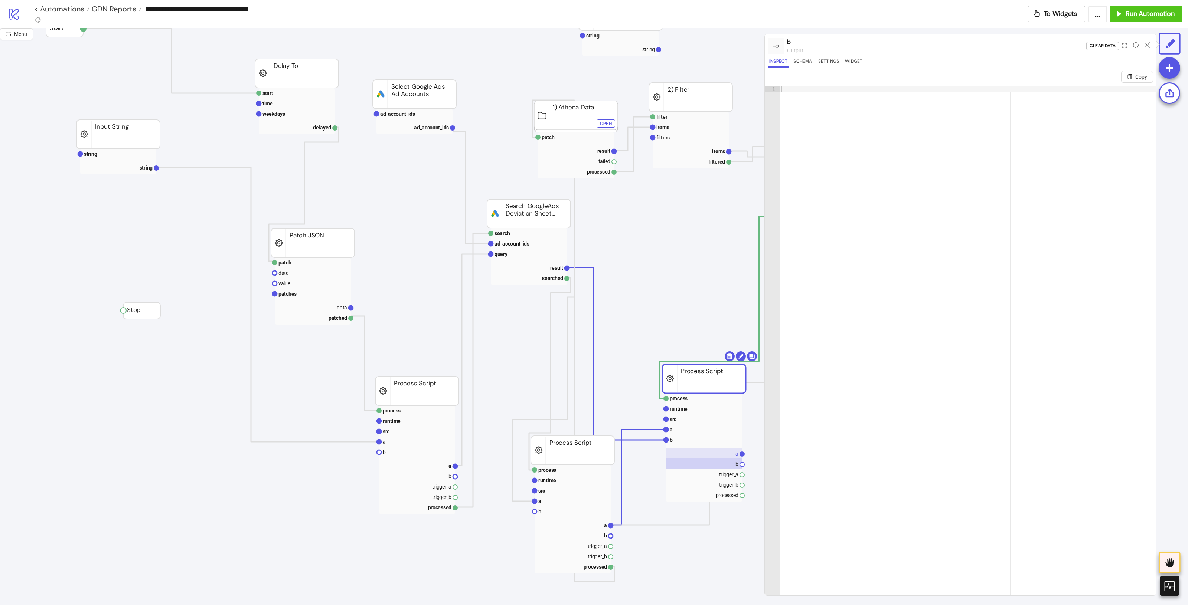
click at [713, 458] on rect at bounding box center [704, 453] width 76 height 10
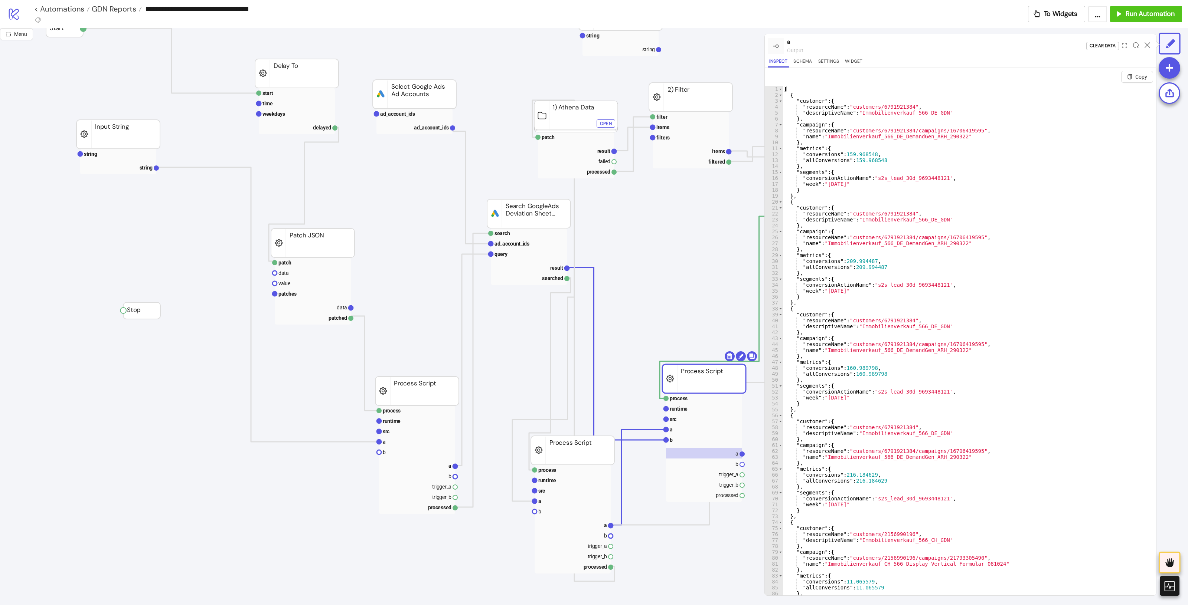
type textarea "**"
click at [950, 301] on div "[ { "customer" : { "resourceName" : "customers/6791921384" , "descriptiveName" …" at bounding box center [965, 355] width 366 height 539
click at [702, 417] on rect at bounding box center [704, 419] width 76 height 10
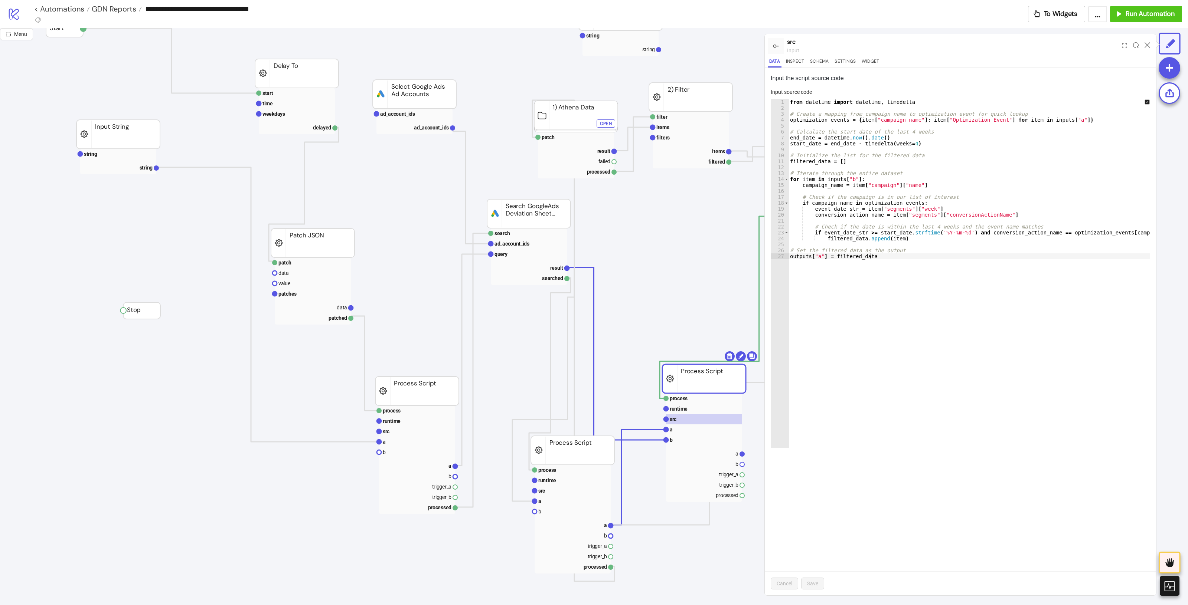
click at [950, 262] on div "from datetime import datetime , timedelta # Create a mapping from campaign name…" at bounding box center [974, 279] width 372 height 361
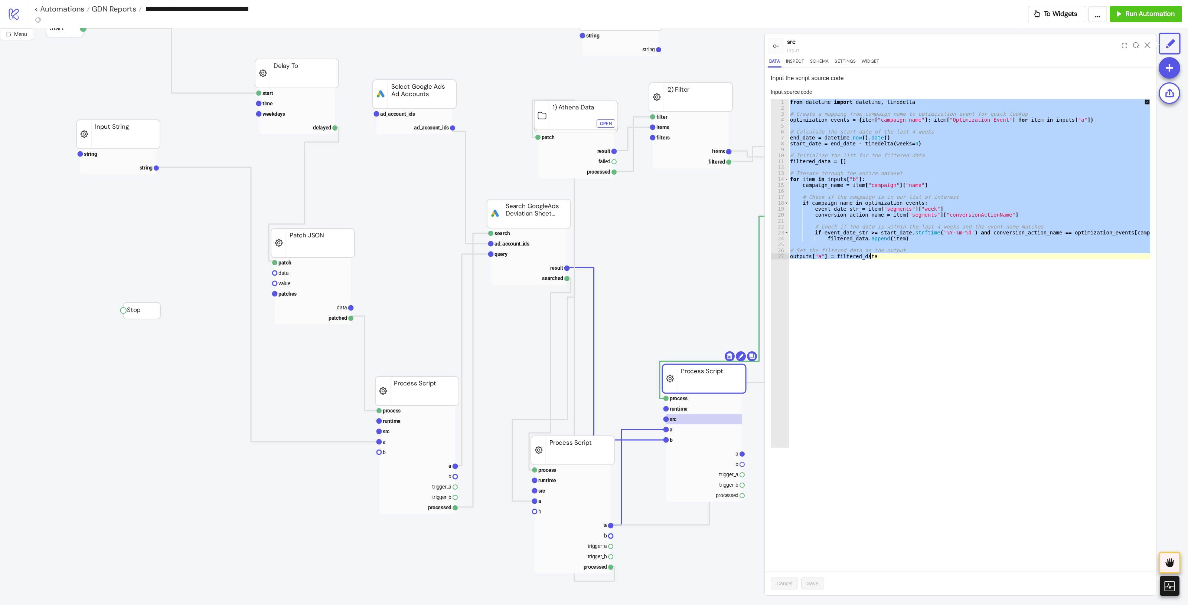
paste textarea "**********"
type textarea "**********"
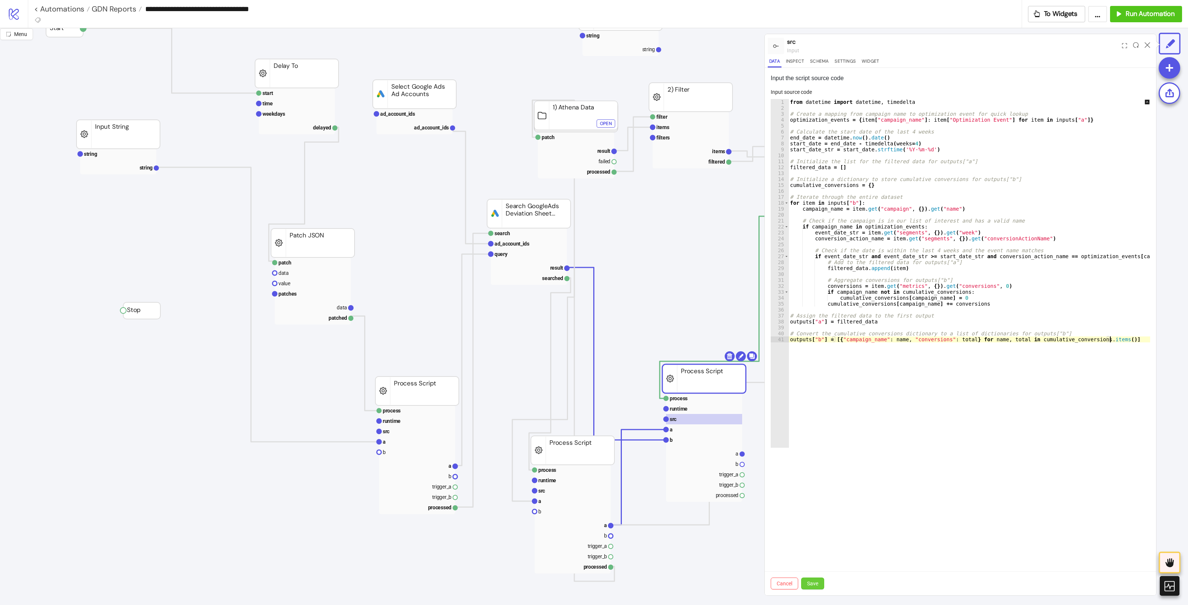
click at [816, 484] on span "Save" at bounding box center [812, 584] width 11 height 6
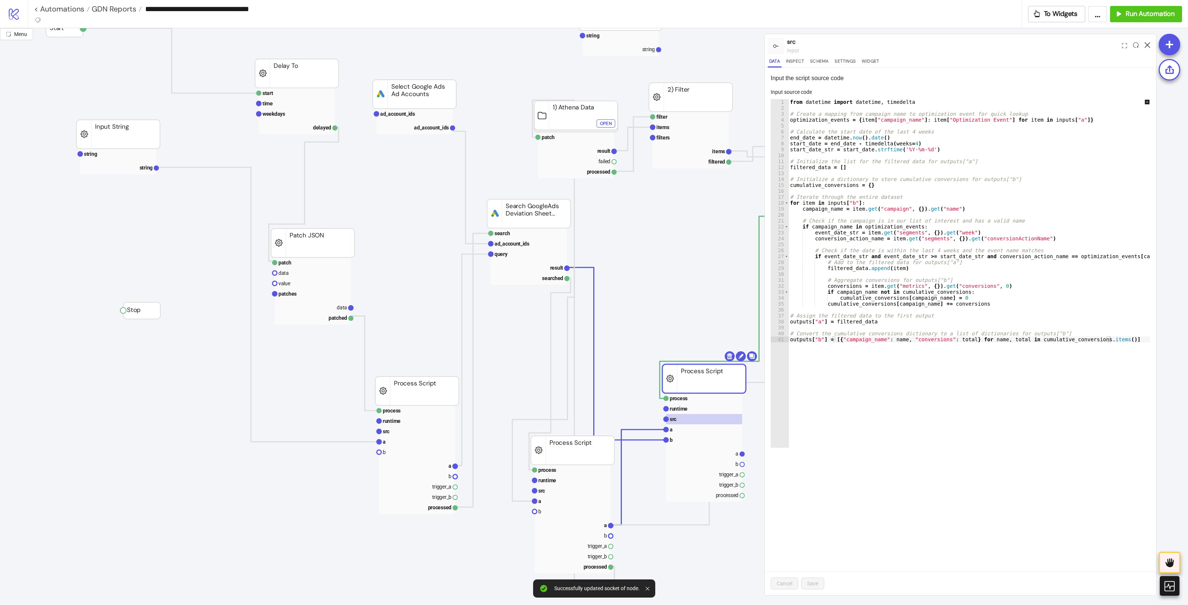
click at [950, 45] on icon at bounding box center [1147, 45] width 6 height 6
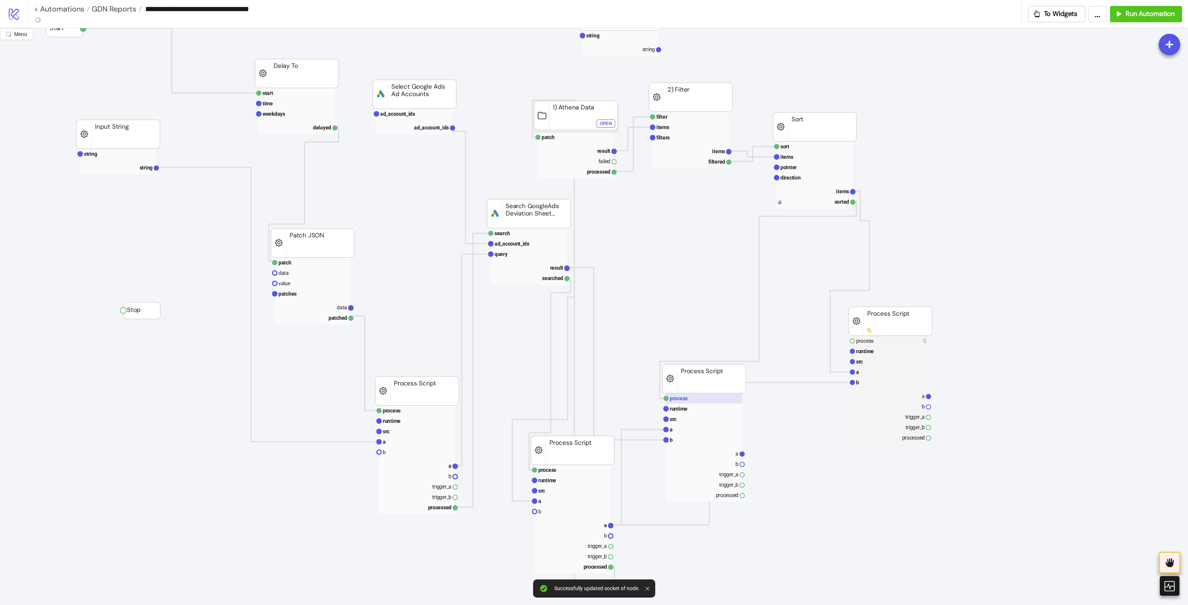
click at [714, 401] on rect at bounding box center [704, 398] width 76 height 10
click at [726, 453] on rect at bounding box center [704, 453] width 76 height 10
click at [692, 431] on rect at bounding box center [704, 430] width 76 height 10
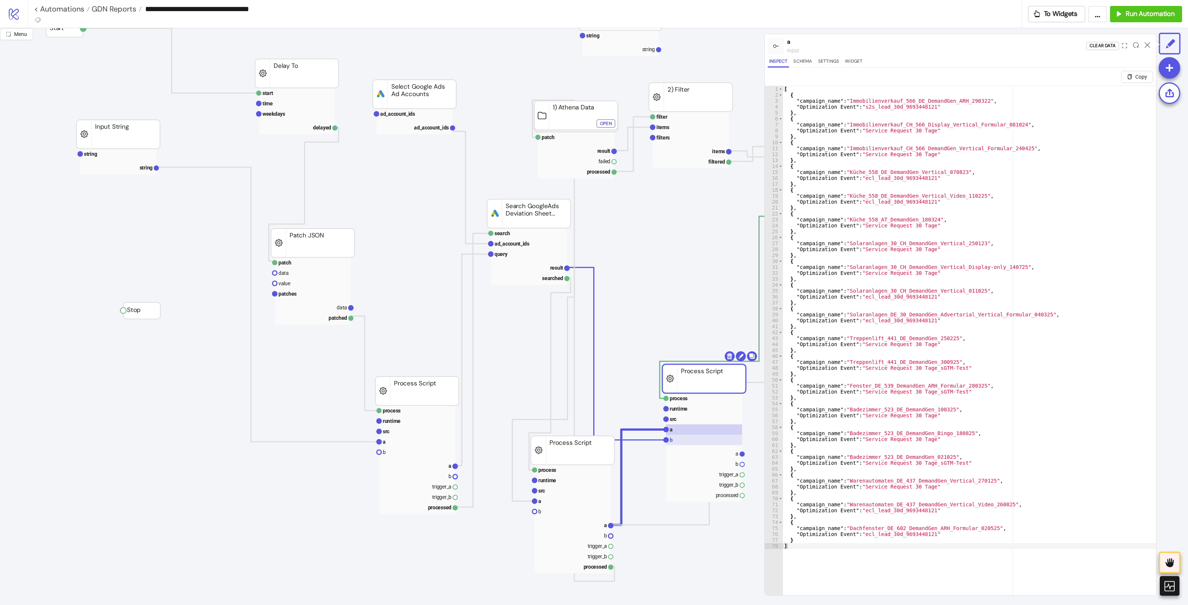
click at [683, 437] on rect at bounding box center [704, 440] width 76 height 10
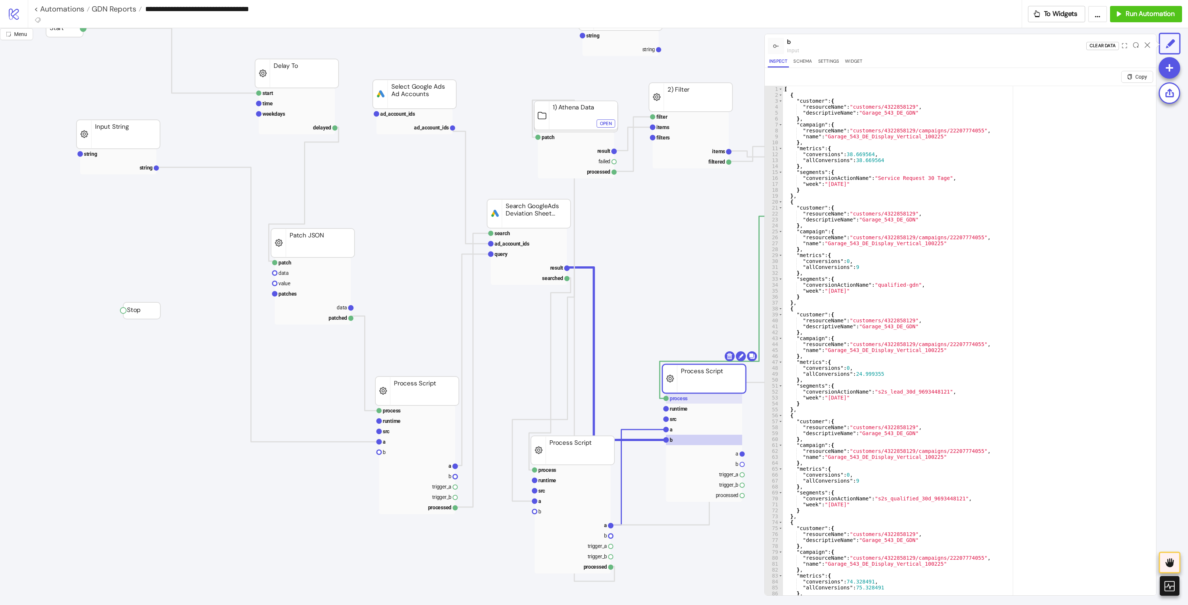
click at [692, 402] on rect at bounding box center [704, 398] width 76 height 10
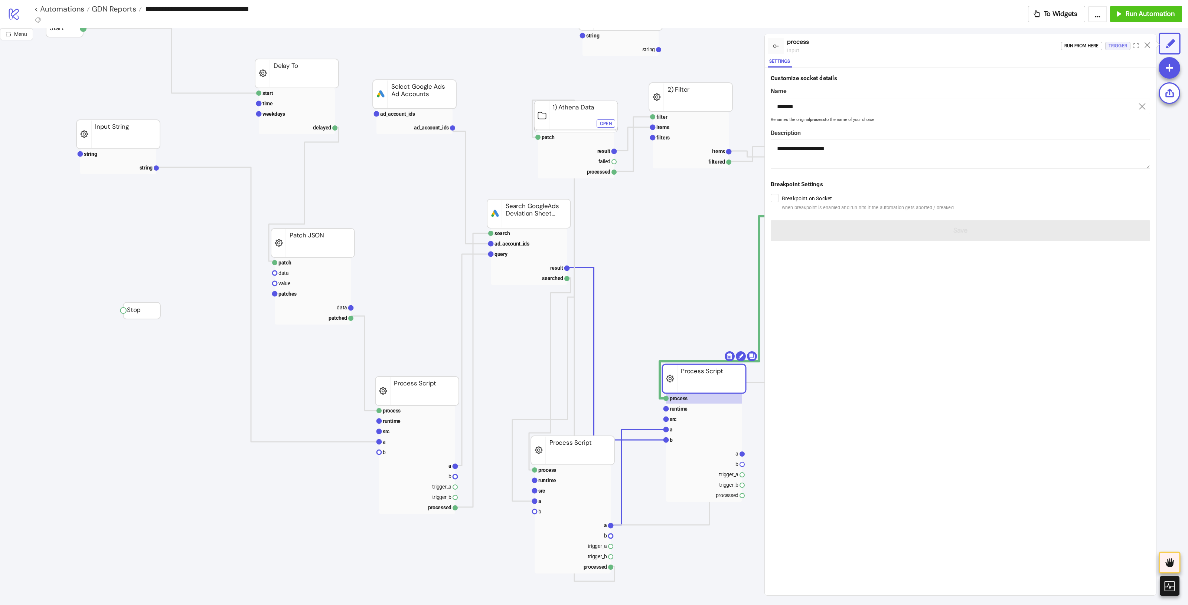
click at [950, 49] on div "Trigger" at bounding box center [1117, 46] width 19 height 9
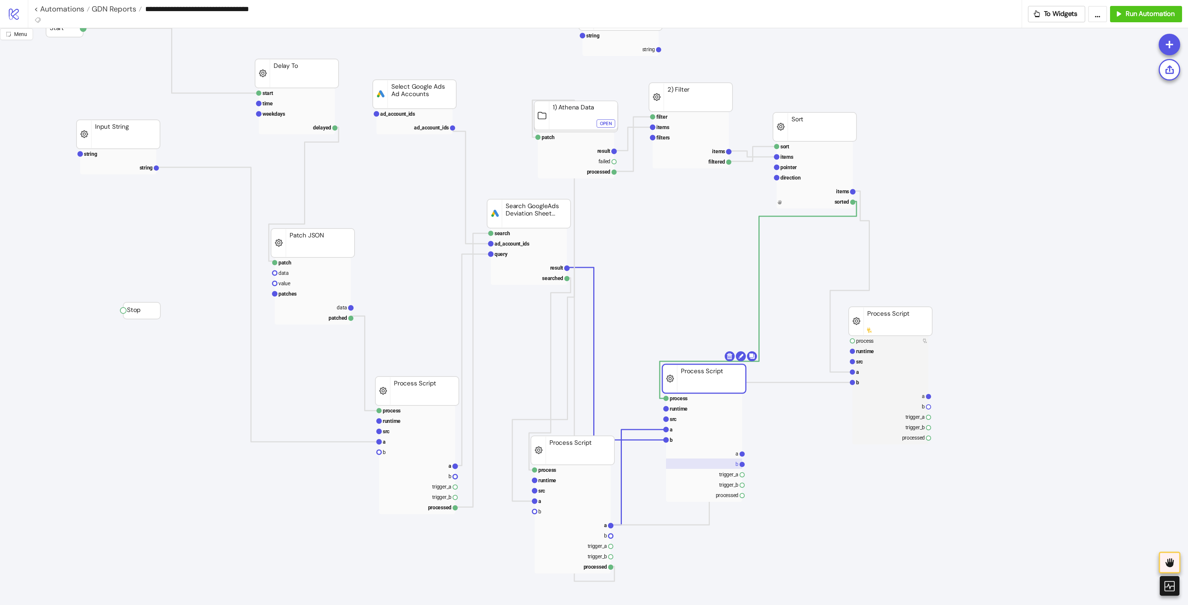
click at [733, 465] on rect at bounding box center [704, 464] width 76 height 10
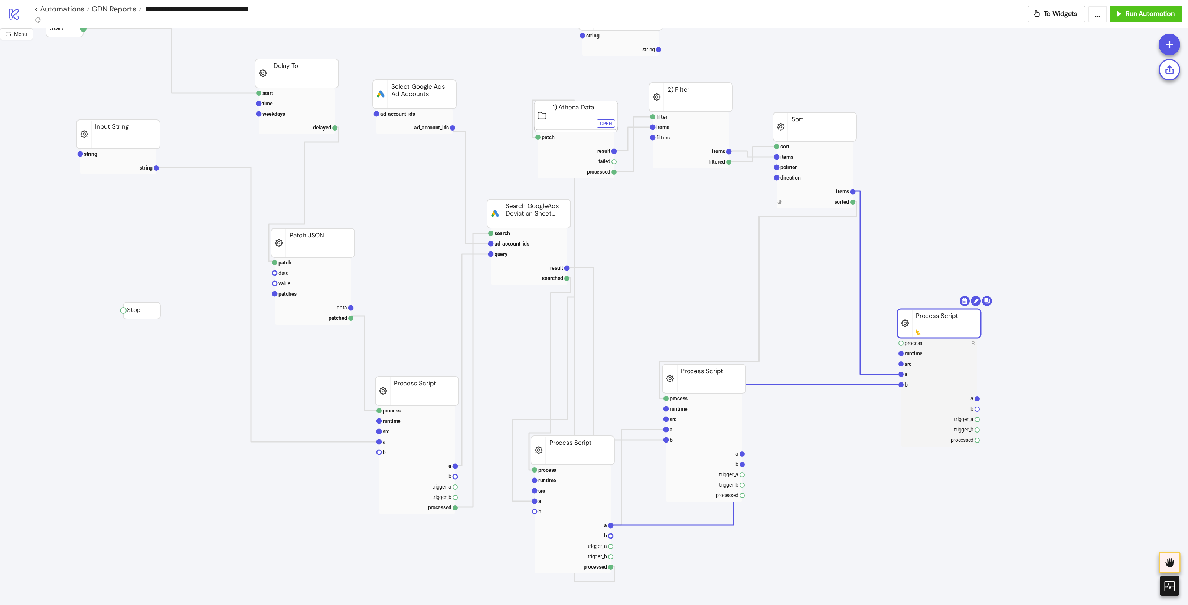
drag, startPoint x: 874, startPoint y: 314, endPoint x: 920, endPoint y: 283, distance: 55.1
click at [923, 309] on rect at bounding box center [938, 323] width 83 height 29
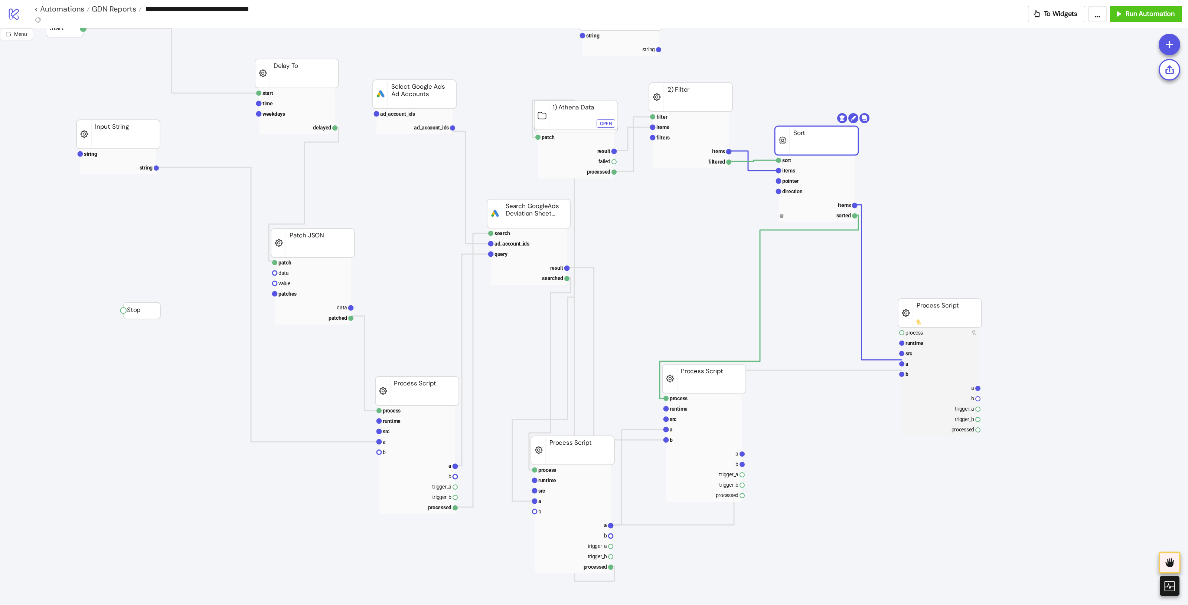
drag, startPoint x: 823, startPoint y: 153, endPoint x: 827, endPoint y: 155, distance: 4.5
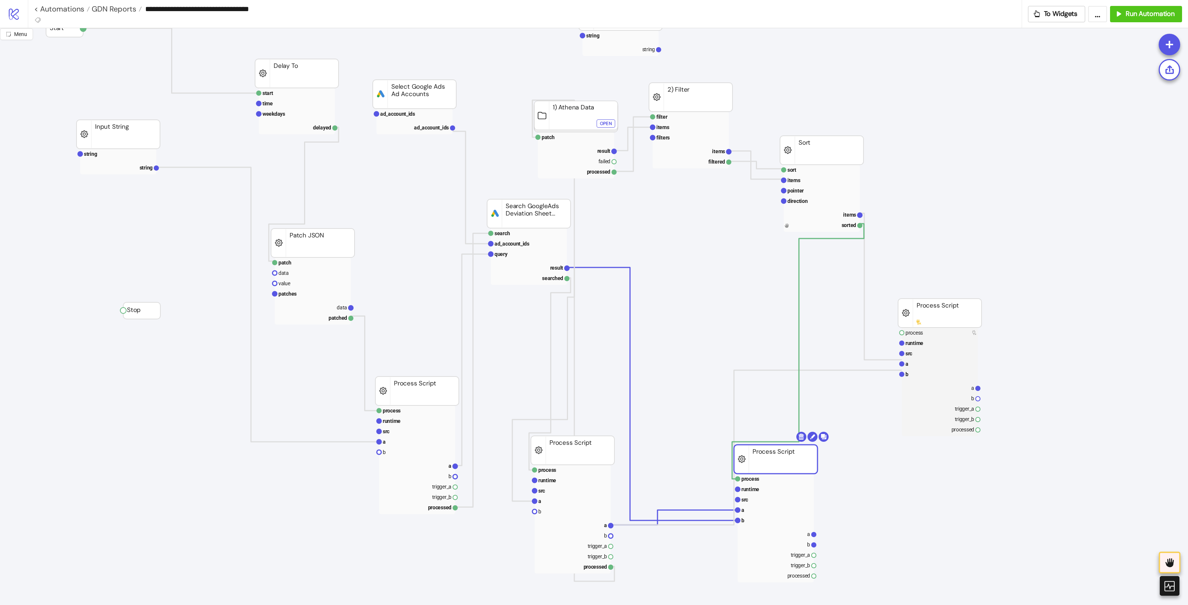
drag, startPoint x: 710, startPoint y: 372, endPoint x: 782, endPoint y: 456, distance: 110.2
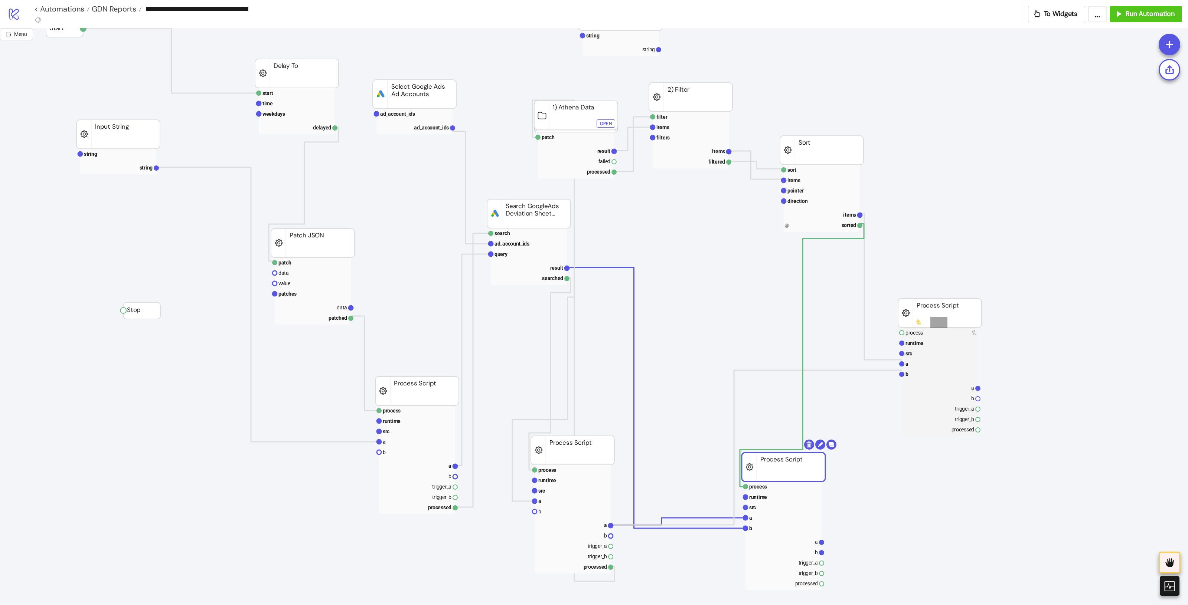
drag, startPoint x: 930, startPoint y: 328, endPoint x: 947, endPoint y: 317, distance: 21.1
click at [947, 317] on g "process runtime src a b a b trigger_a trigger_b processed Process Script" at bounding box center [939, 368] width 83 height 138
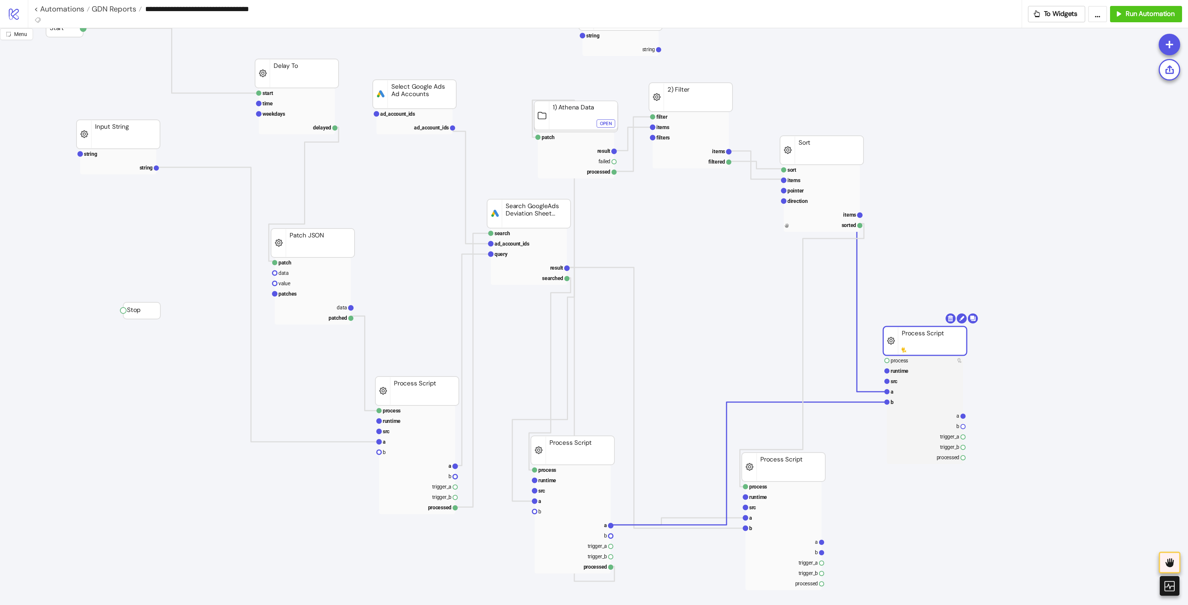
drag, startPoint x: 947, startPoint y: 316, endPoint x: 933, endPoint y: 344, distance: 31.5
click at [928, 383] on rect at bounding box center [925, 381] width 76 height 10
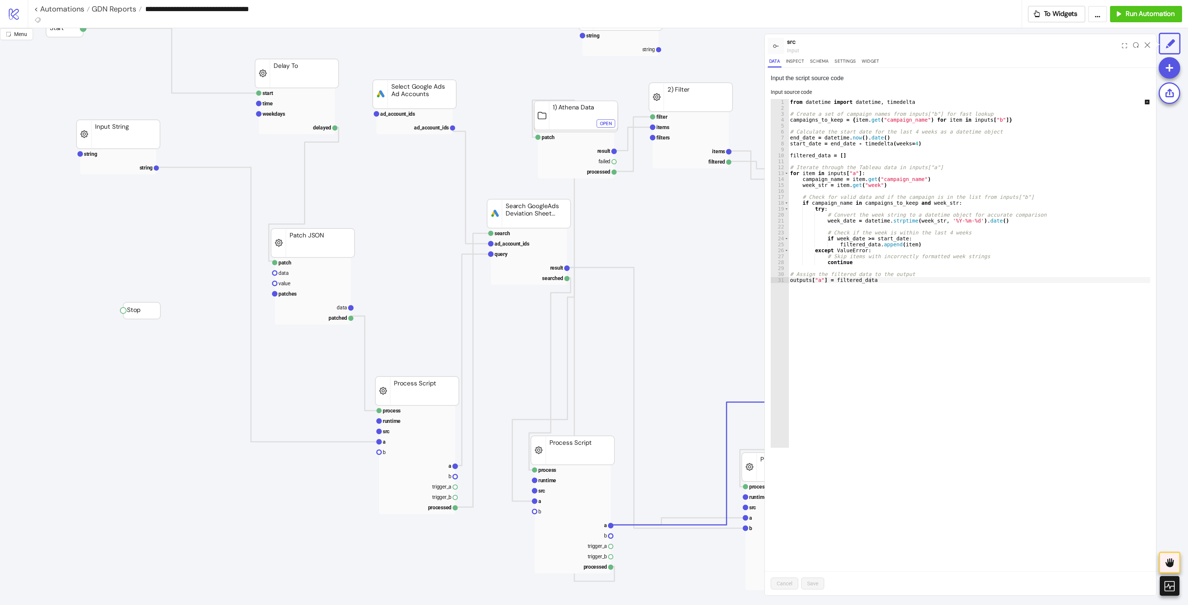
click at [916, 209] on div "from datetime import datetime , timedelta # Create a set of campaign names from…" at bounding box center [974, 279] width 372 height 361
type textarea "**********"
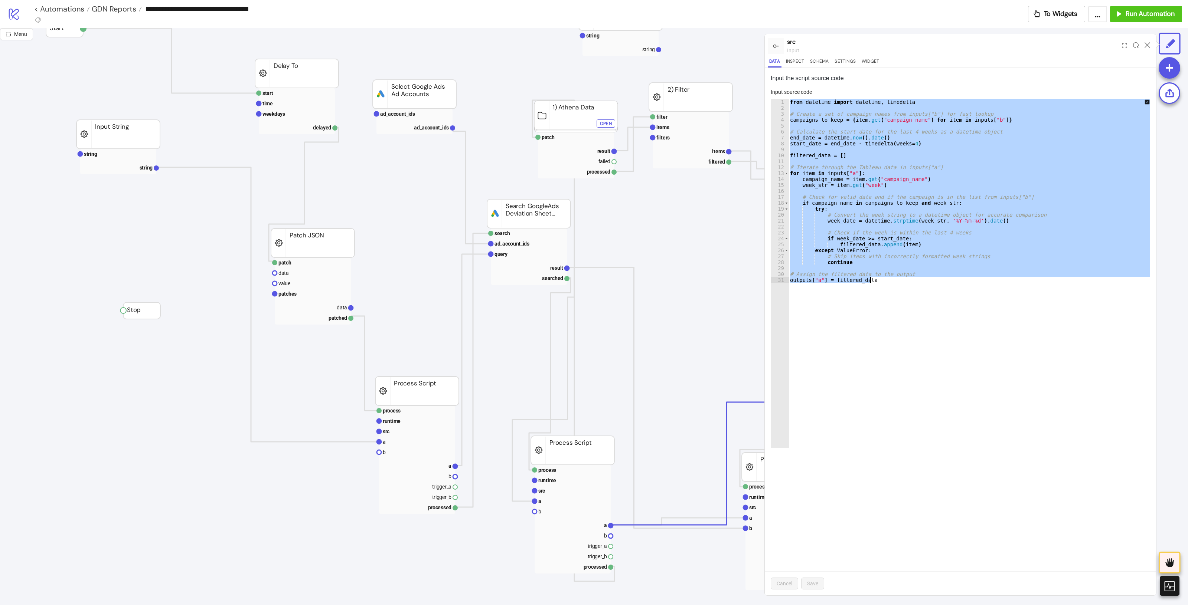
click at [950, 40] on div at bounding box center [1147, 46] width 12 height 20
click at [950, 47] on icon at bounding box center [1147, 45] width 6 height 6
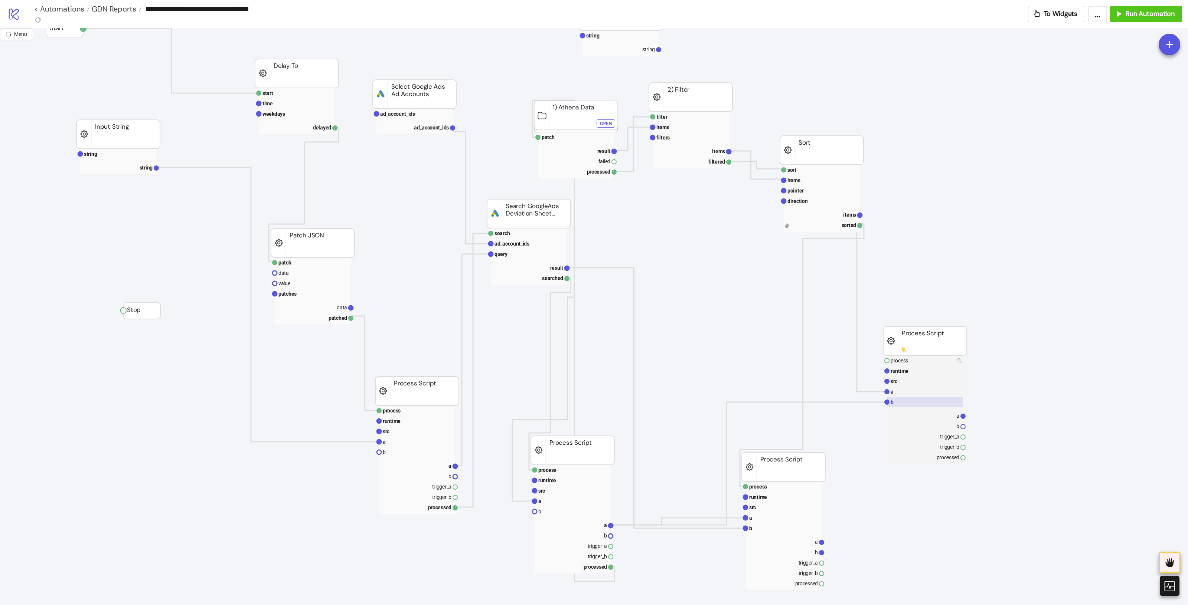
click at [921, 406] on rect at bounding box center [925, 402] width 76 height 10
click at [916, 397] on rect at bounding box center [925, 402] width 76 height 10
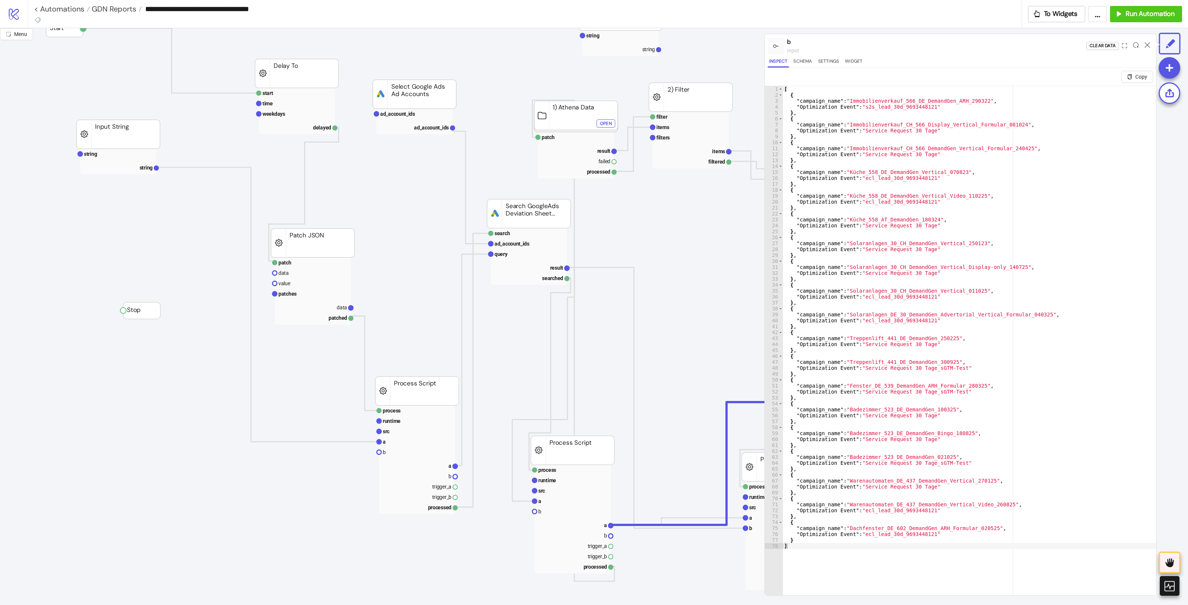
type textarea "**********"
click at [916, 390] on div "[ { "campaign_name" : "Immobilienverkauf_566_DE_DemandGen_ARH_290322" , "Optimi…" at bounding box center [968, 355] width 373 height 539
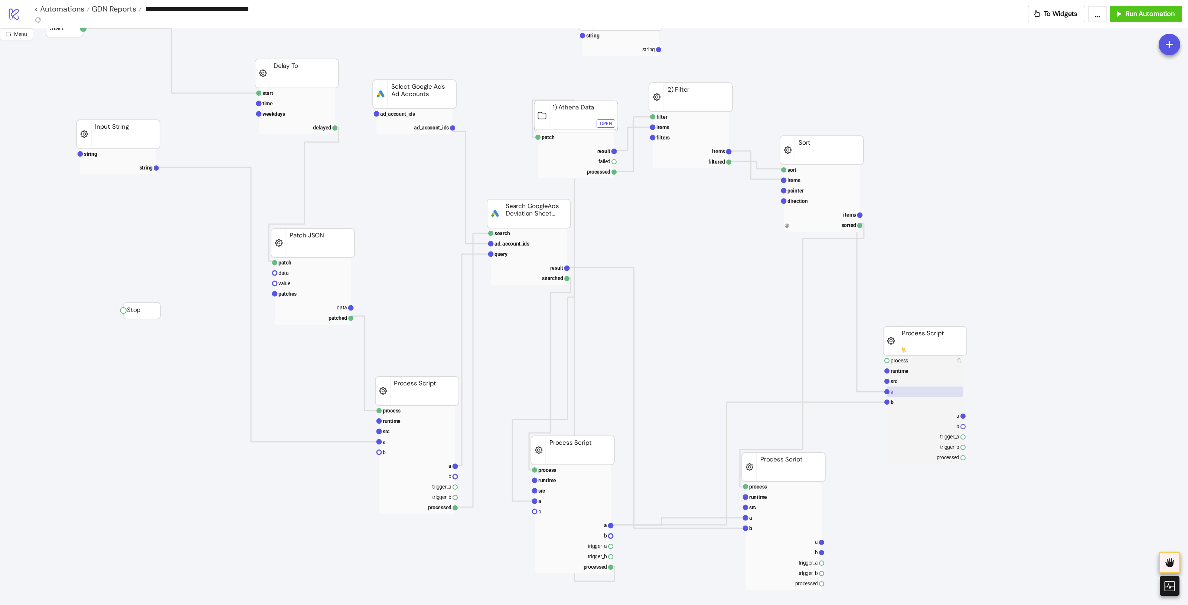
click at [915, 388] on rect at bounding box center [925, 392] width 76 height 10
click at [947, 418] on rect at bounding box center [925, 415] width 76 height 10
click at [950, 418] on rect at bounding box center [925, 415] width 76 height 10
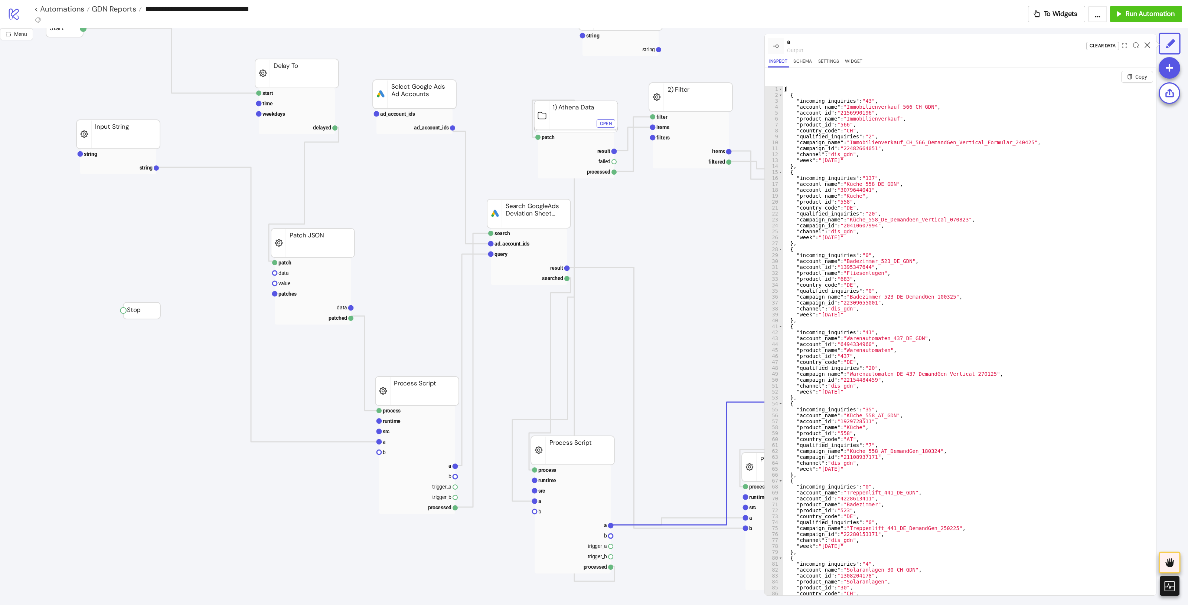
click at [950, 43] on icon at bounding box center [1147, 45] width 6 height 6
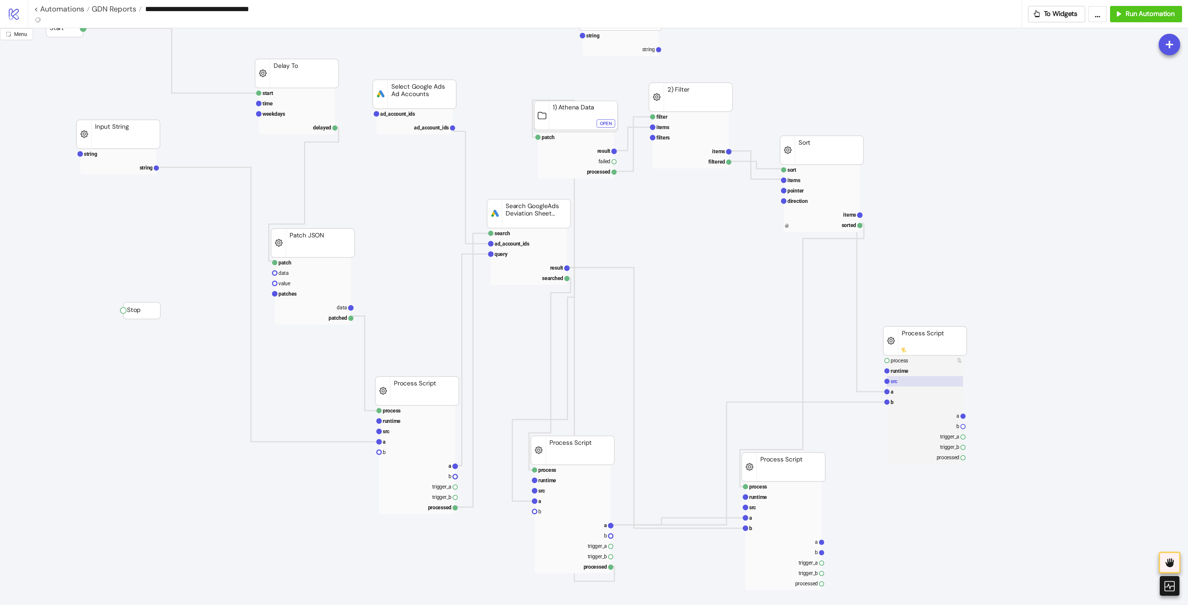
click at [926, 381] on rect at bounding box center [925, 381] width 76 height 10
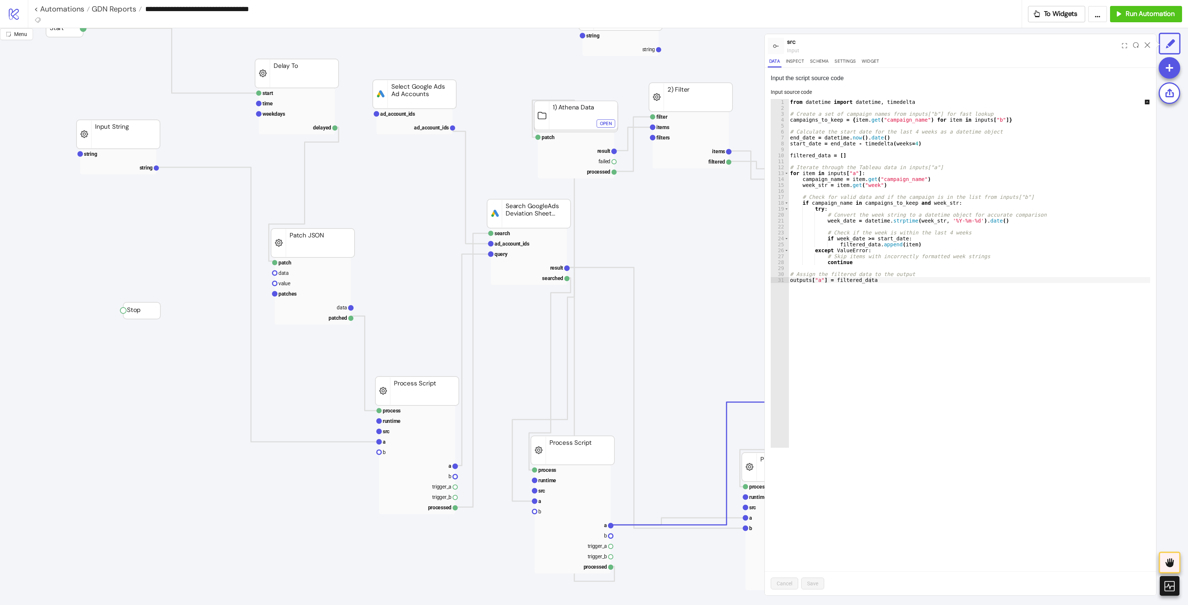
click at [950, 193] on div "from datetime import datetime , timedelta # Create a set of campaign names from…" at bounding box center [974, 279] width 372 height 361
paste textarea "**********"
type textarea "**********"
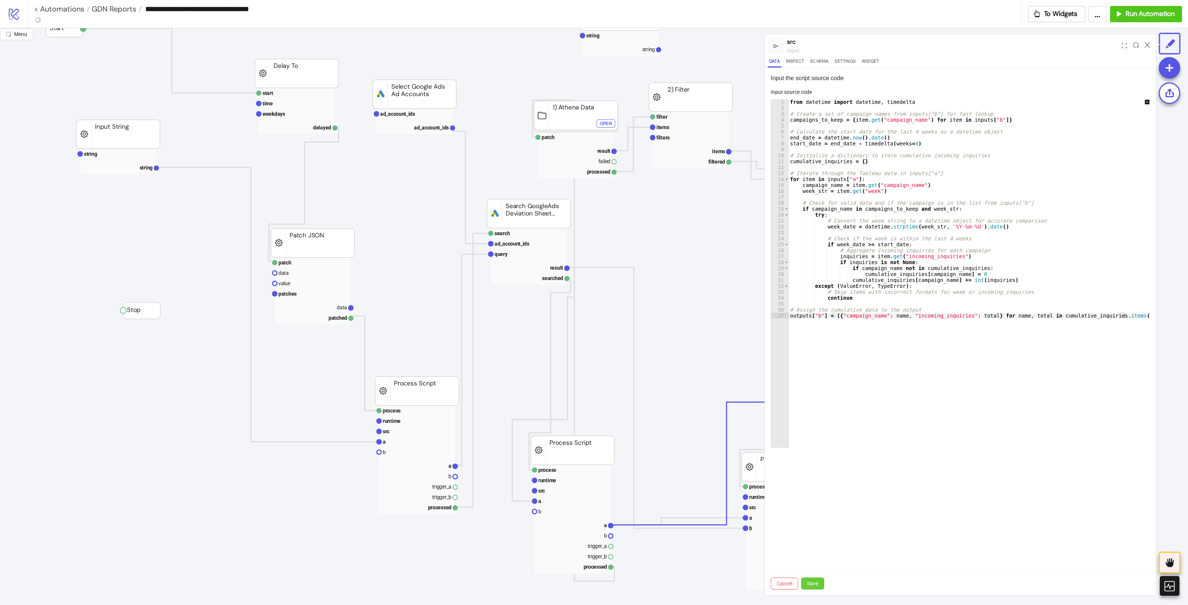
click at [822, 484] on button "Save" at bounding box center [812, 584] width 23 height 12
click at [950, 45] on icon at bounding box center [1147, 45] width 6 height 6
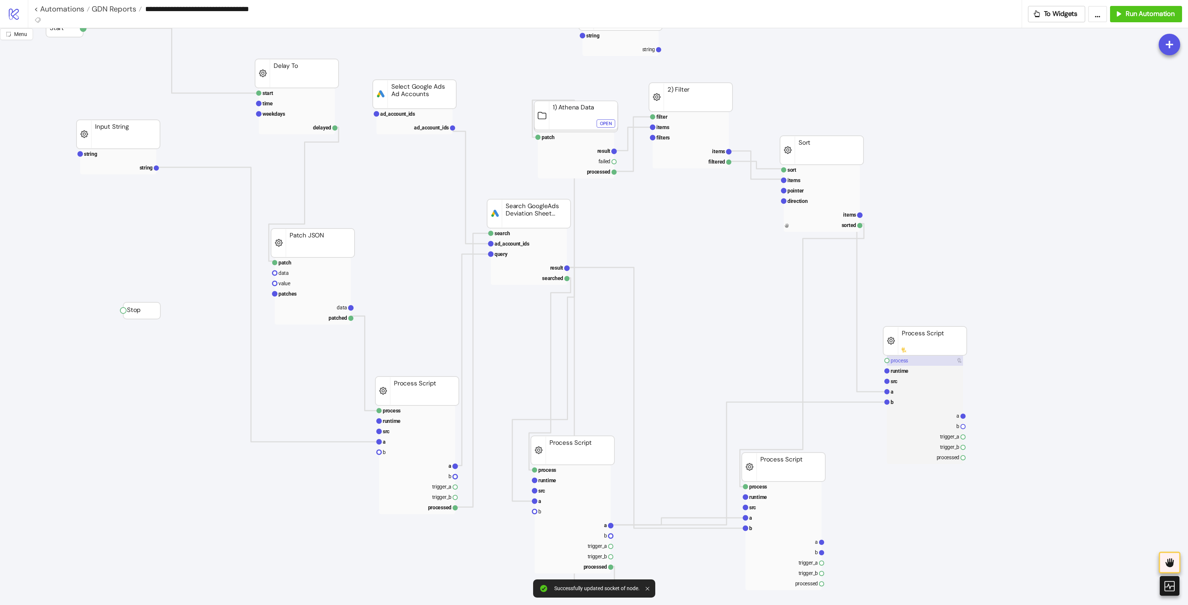
click at [936, 361] on rect at bounding box center [925, 361] width 76 height 10
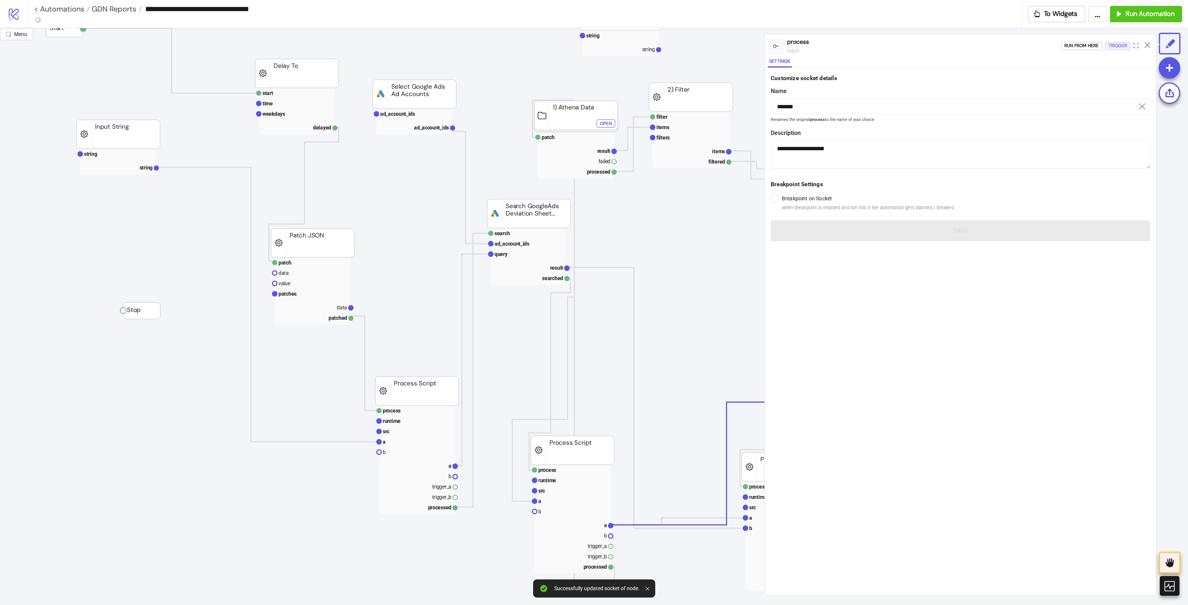
click at [950, 43] on div "Trigger" at bounding box center [1117, 46] width 19 height 9
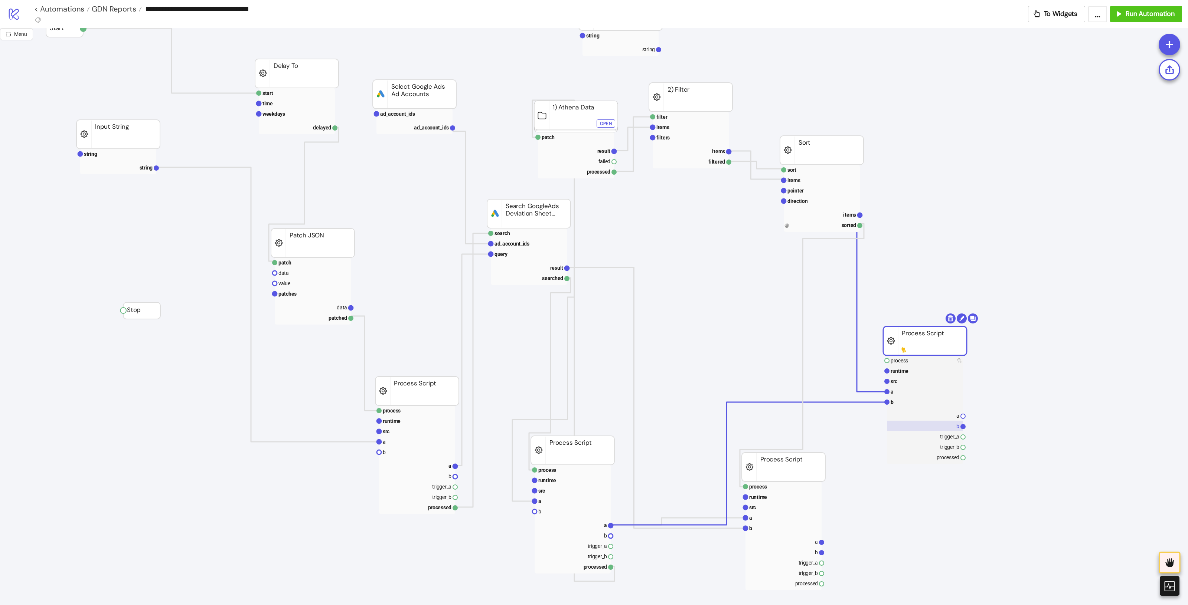
click at [950, 428] on rect at bounding box center [925, 426] width 76 height 10
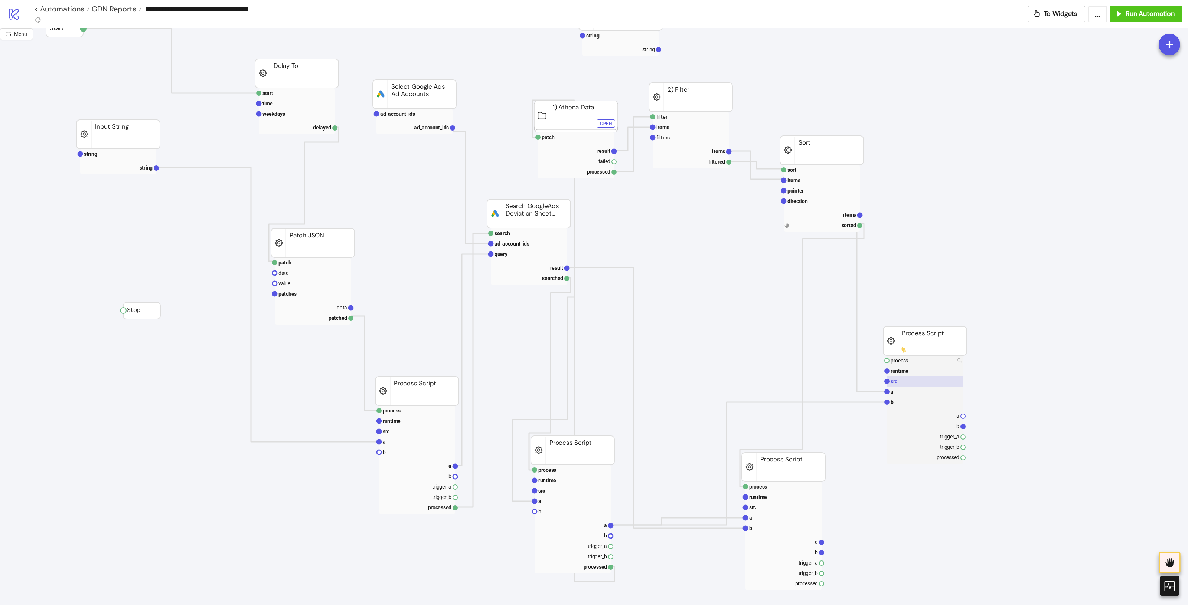
click at [921, 379] on rect at bounding box center [925, 381] width 76 height 10
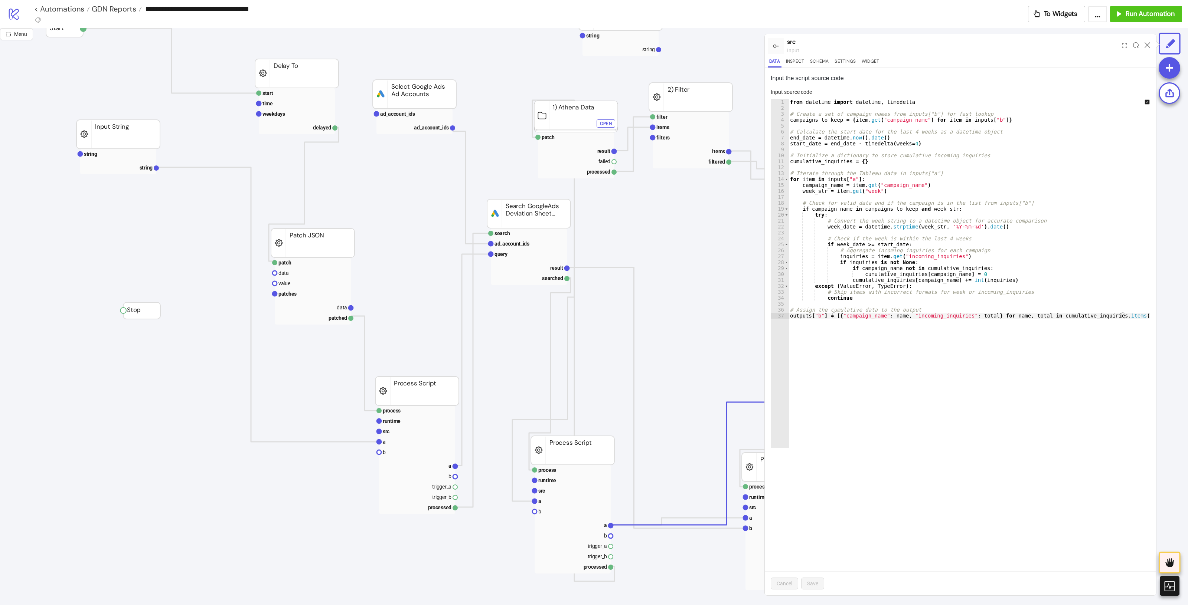
click at [947, 266] on div "from datetime import datetime , timedelta # Create a set of campaign names from…" at bounding box center [974, 279] width 372 height 361
paste textarea "Cursor at row 29"
type textarea "**********"
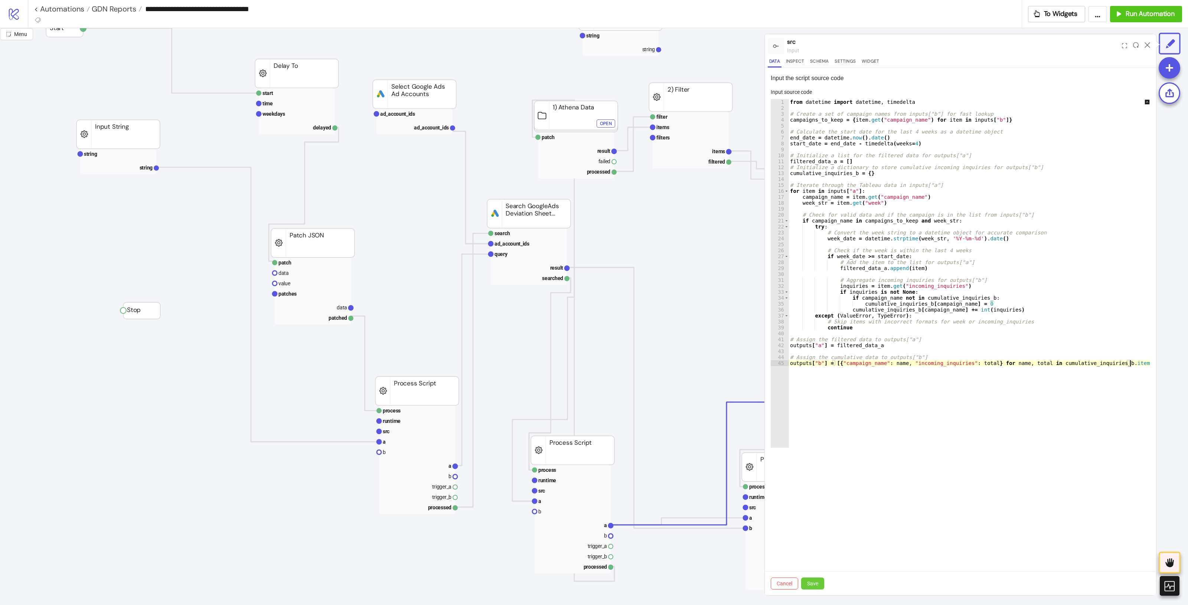
click at [809, 484] on button "Save" at bounding box center [812, 584] width 23 height 12
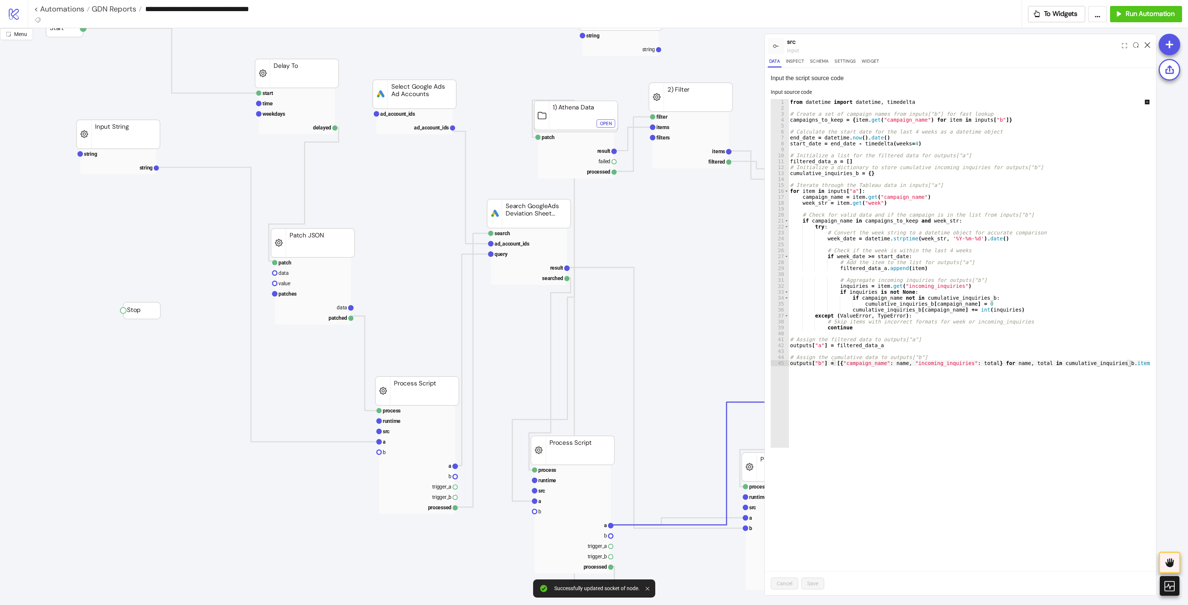
click at [950, 45] on icon at bounding box center [1147, 45] width 6 height 6
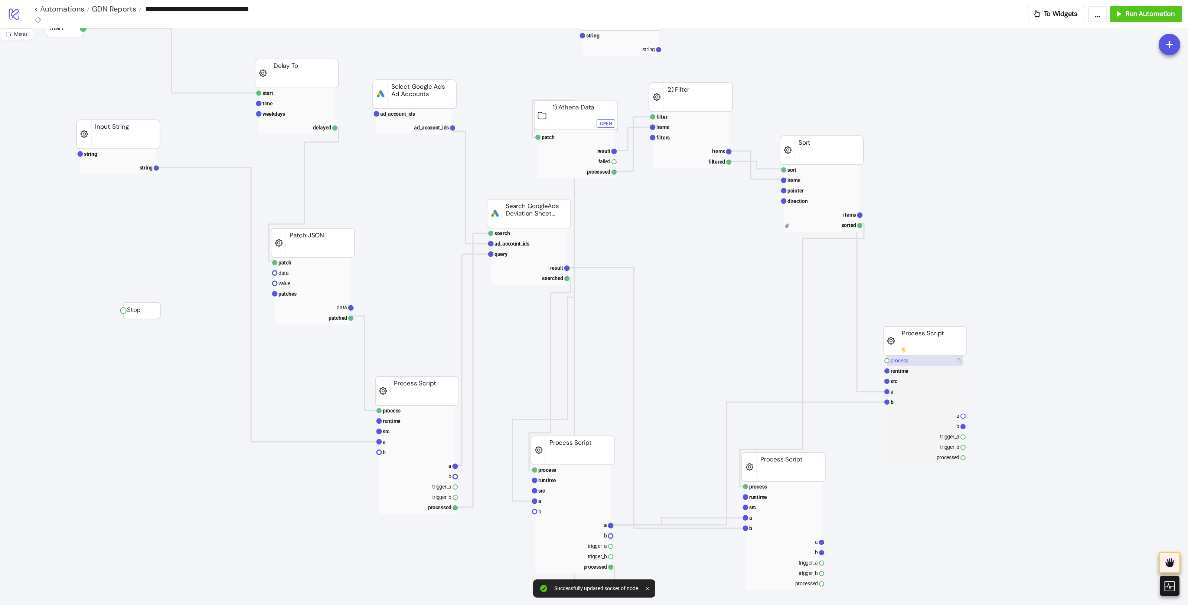
click at [926, 360] on rect at bounding box center [925, 361] width 76 height 10
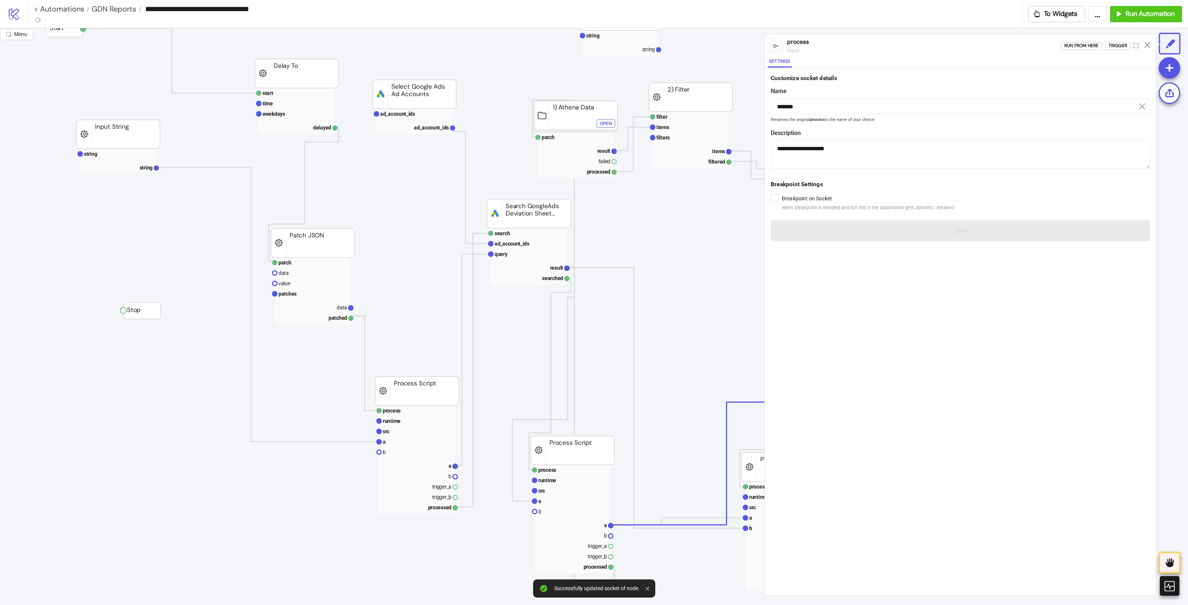
click at [950, 41] on div "Run from here Trigger" at bounding box center [1108, 46] width 95 height 20
click at [950, 49] on div "Trigger" at bounding box center [1117, 46] width 19 height 9
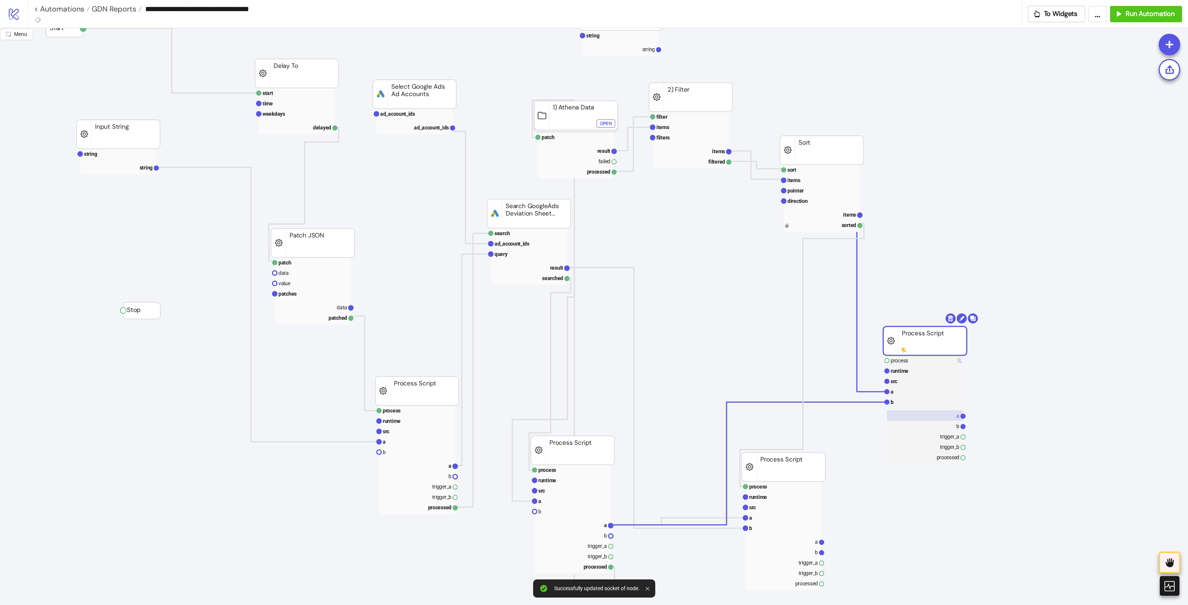
click at [947, 420] on rect at bounding box center [925, 415] width 76 height 10
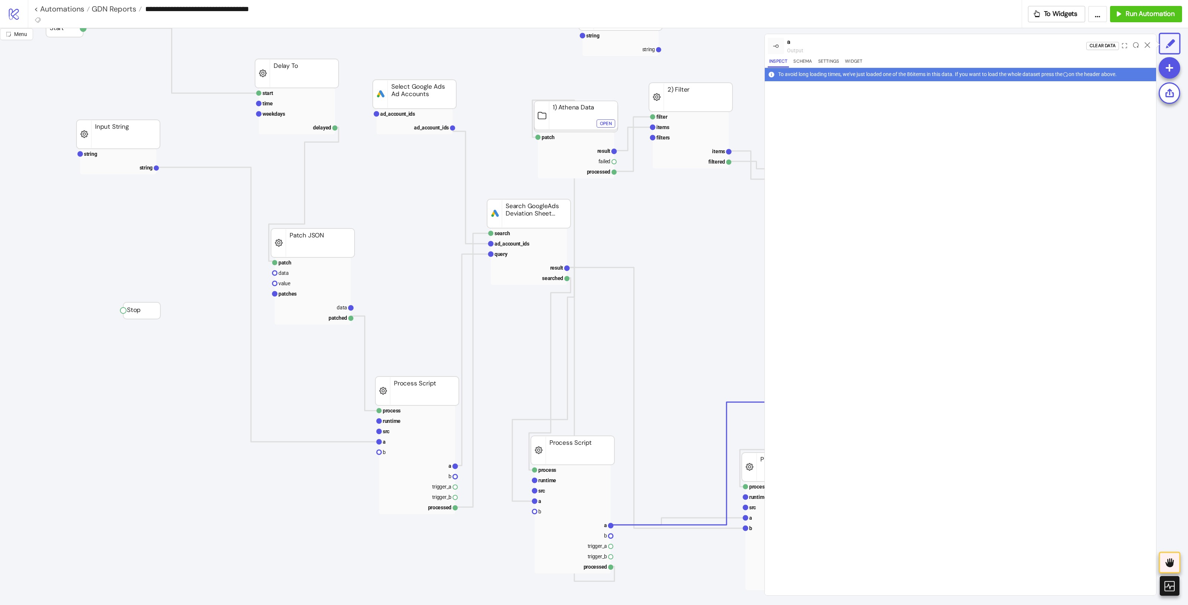
click at [950, 39] on div at bounding box center [1136, 46] width 12 height 20
click at [950, 45] on icon at bounding box center [1136, 45] width 6 height 6
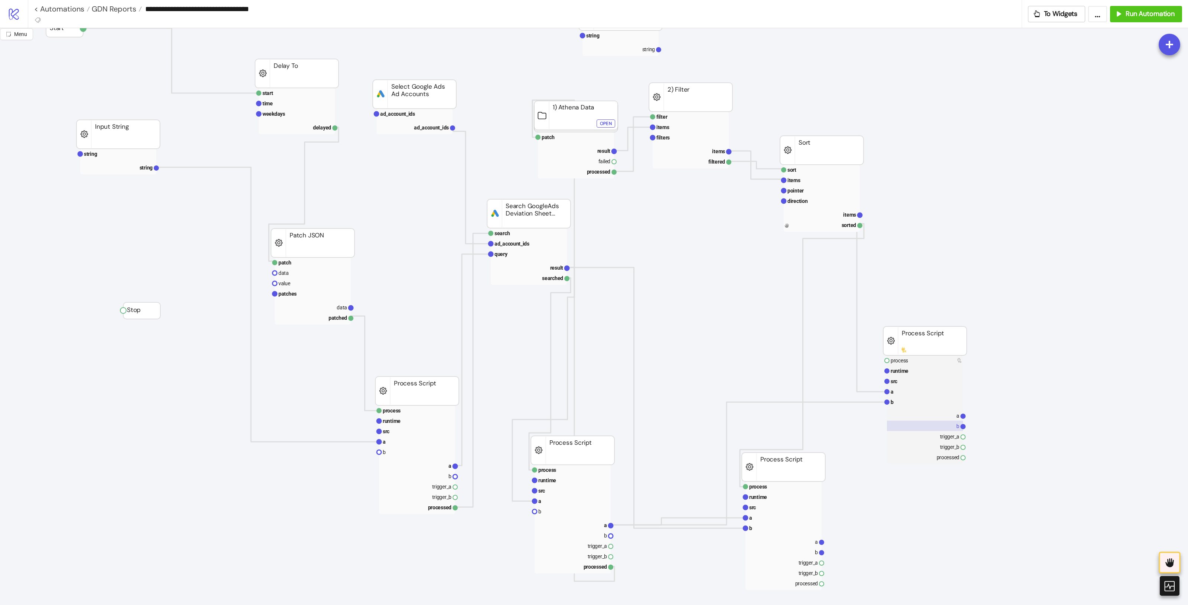
click at [950, 425] on rect at bounding box center [925, 426] width 76 height 10
drag, startPoint x: 780, startPoint y: 479, endPoint x: 783, endPoint y: 494, distance: 14.6
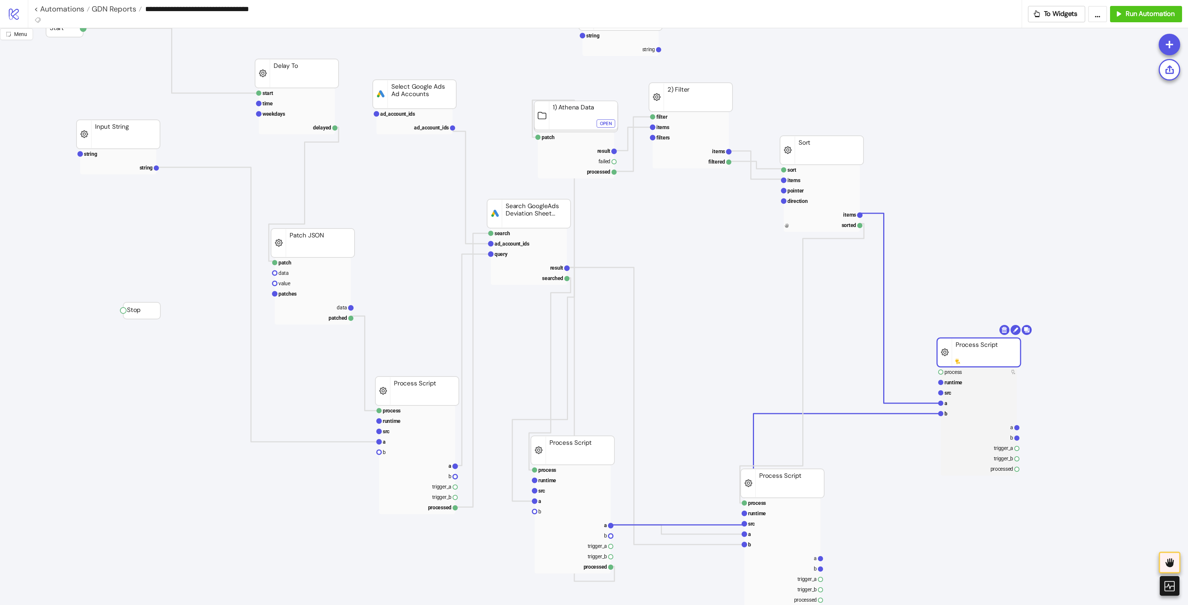
drag, startPoint x: 927, startPoint y: 344, endPoint x: 938, endPoint y: 302, distance: 42.6
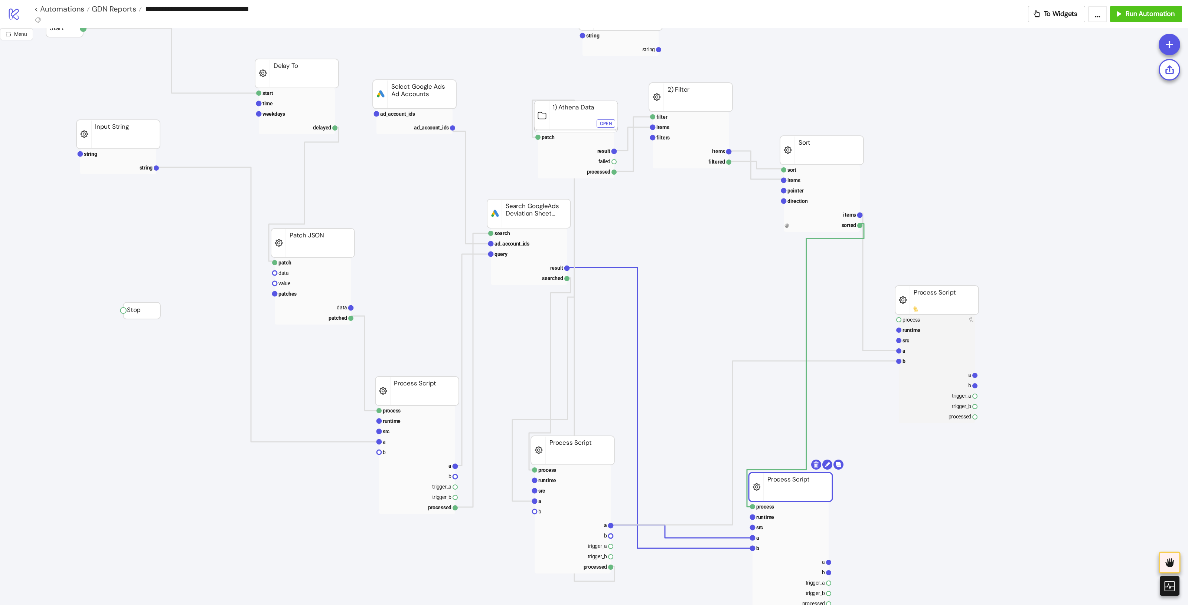
drag, startPoint x: 789, startPoint y: 475, endPoint x: 892, endPoint y: 494, distance: 105.6
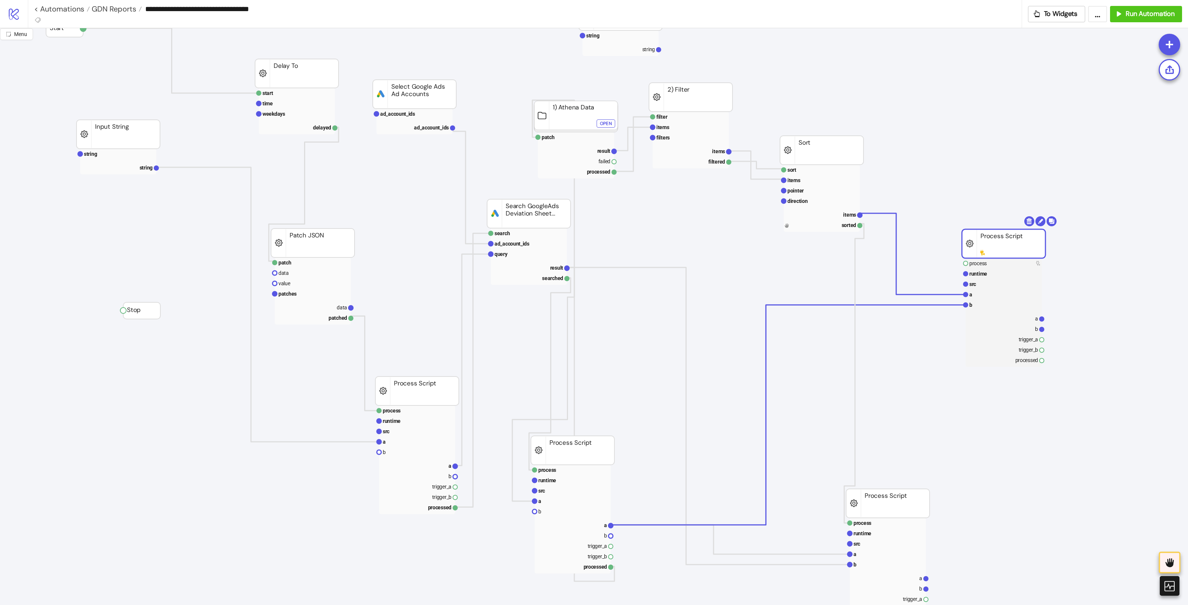
drag, startPoint x: 1074, startPoint y: 265, endPoint x: 1002, endPoint y: 237, distance: 77.2
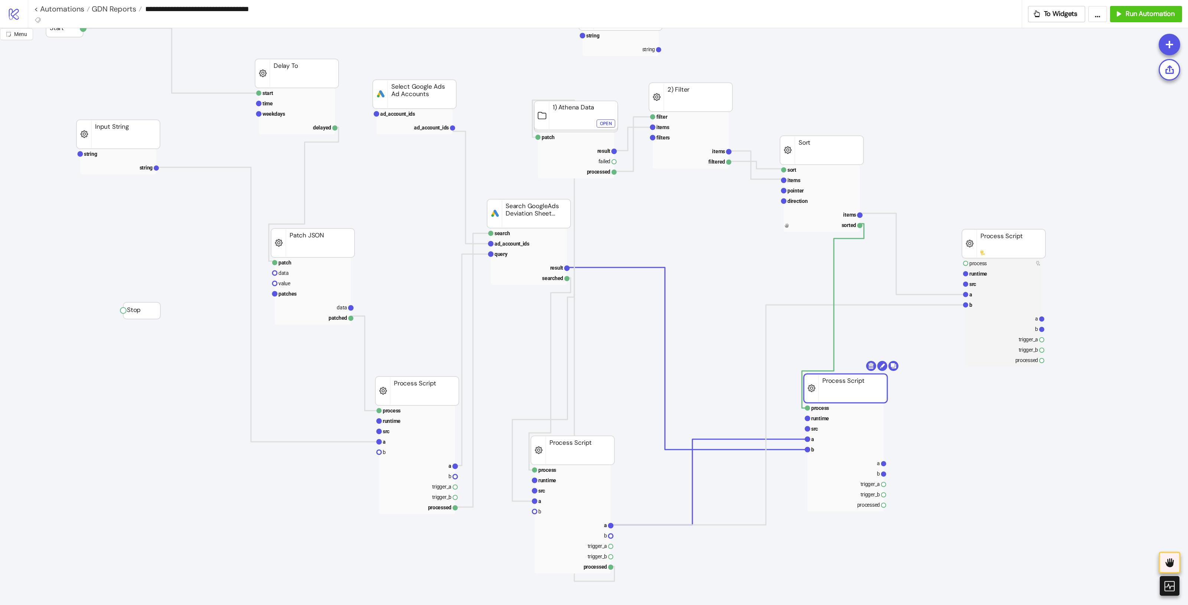
drag, startPoint x: 838, startPoint y: 397, endPoint x: 838, endPoint y: 375, distance: 21.9
drag, startPoint x: 996, startPoint y: 231, endPoint x: 996, endPoint y: 249, distance: 18.2
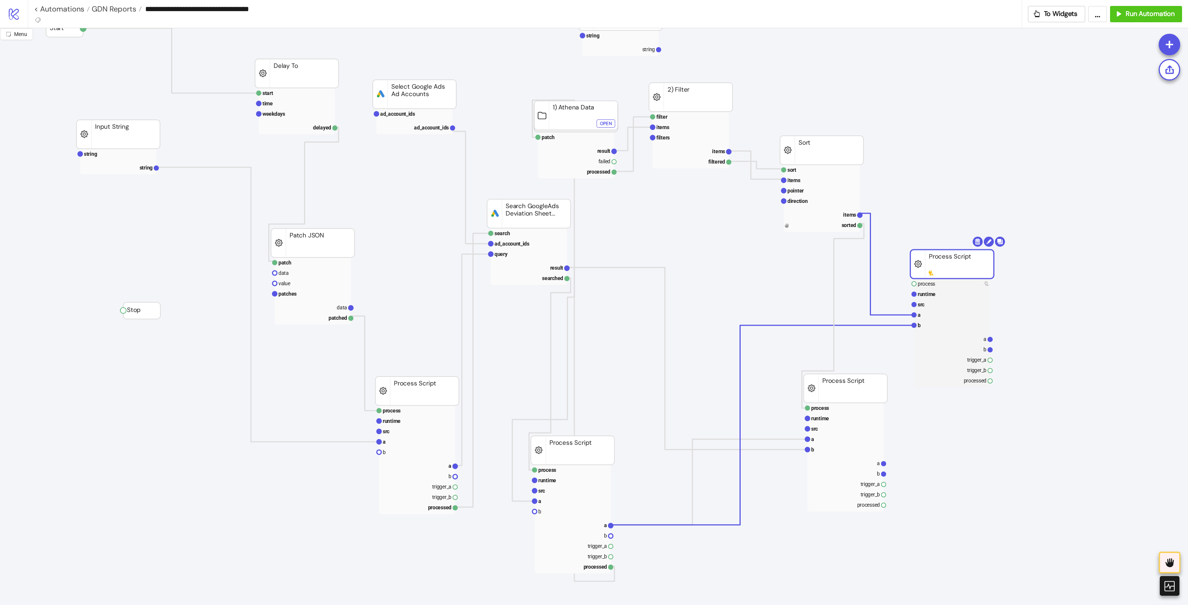
drag, startPoint x: 996, startPoint y: 247, endPoint x: 951, endPoint y: 268, distance: 49.3
drag, startPoint x: 947, startPoint y: 259, endPoint x: 936, endPoint y: 273, distance: 18.3
click at [950, 349] on text "b" at bounding box center [986, 352] width 3 height 6
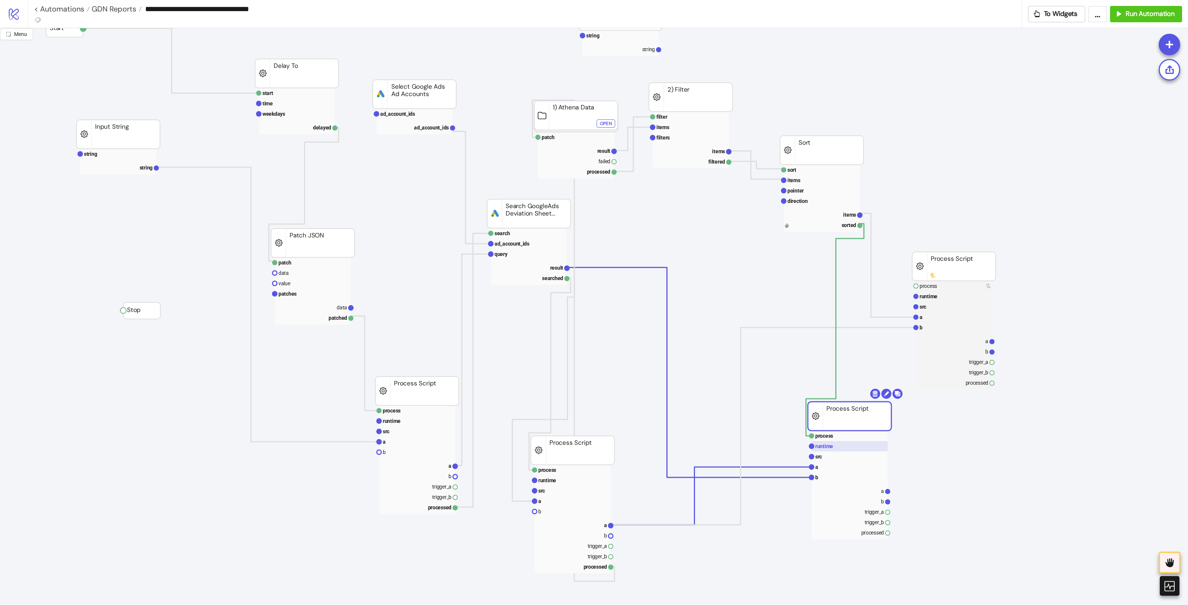
drag, startPoint x: 865, startPoint y: 417, endPoint x: 877, endPoint y: 450, distance: 34.4
click at [871, 484] on rect at bounding box center [849, 505] width 76 height 10
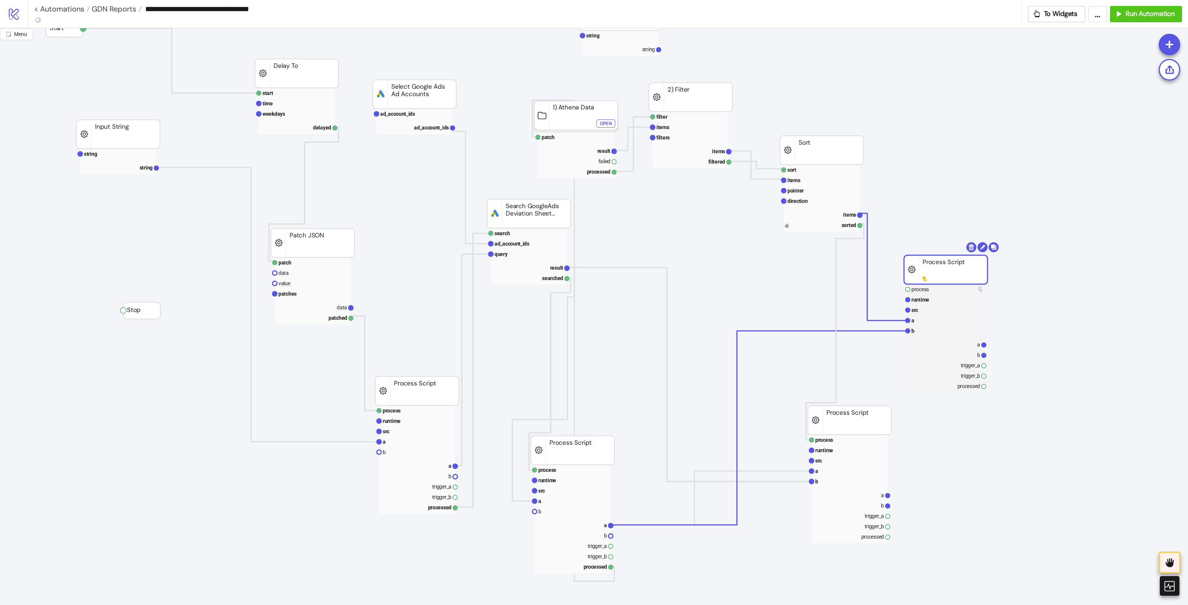
drag, startPoint x: 973, startPoint y: 272, endPoint x: 947, endPoint y: 279, distance: 26.7
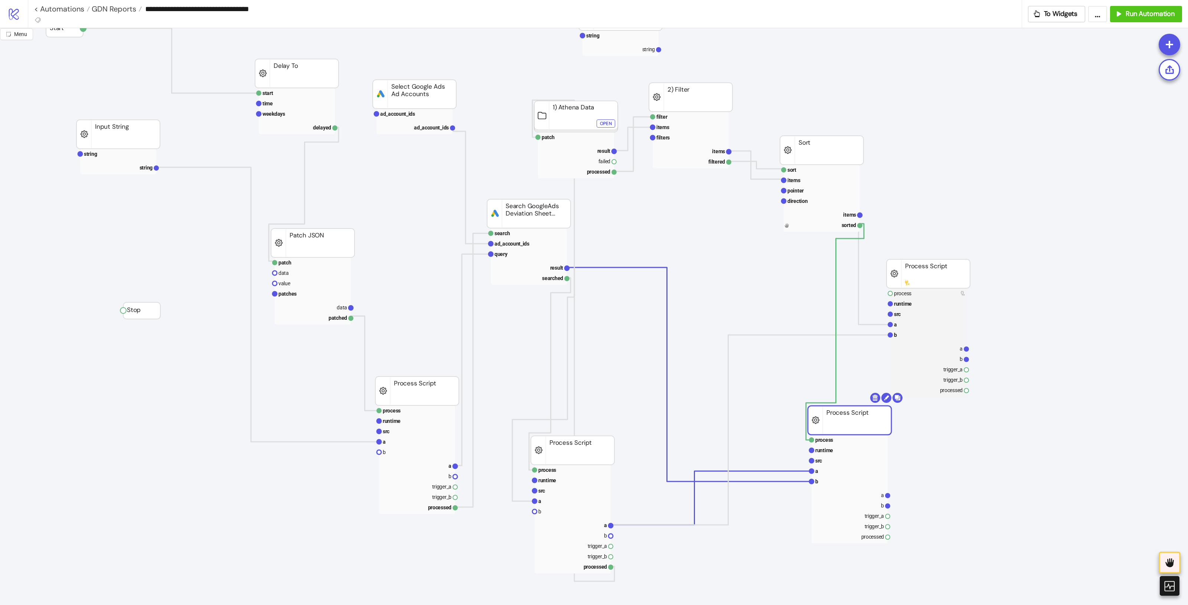
drag, startPoint x: 871, startPoint y: 420, endPoint x: 871, endPoint y: 426, distance: 6.0
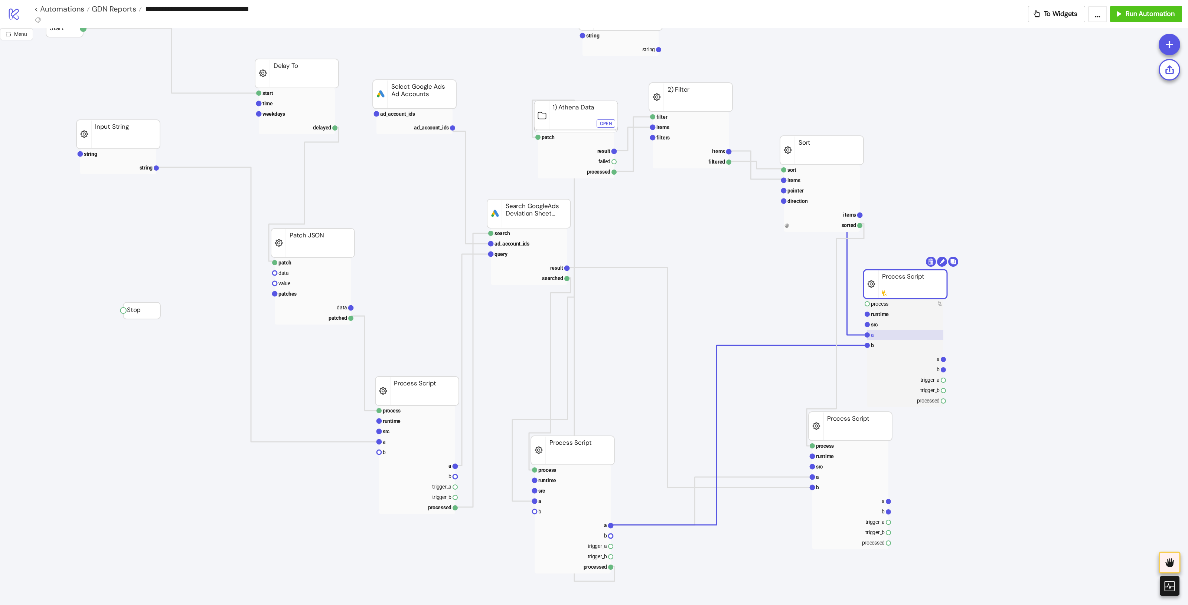
drag, startPoint x: 921, startPoint y: 282, endPoint x: 895, endPoint y: 333, distance: 56.6
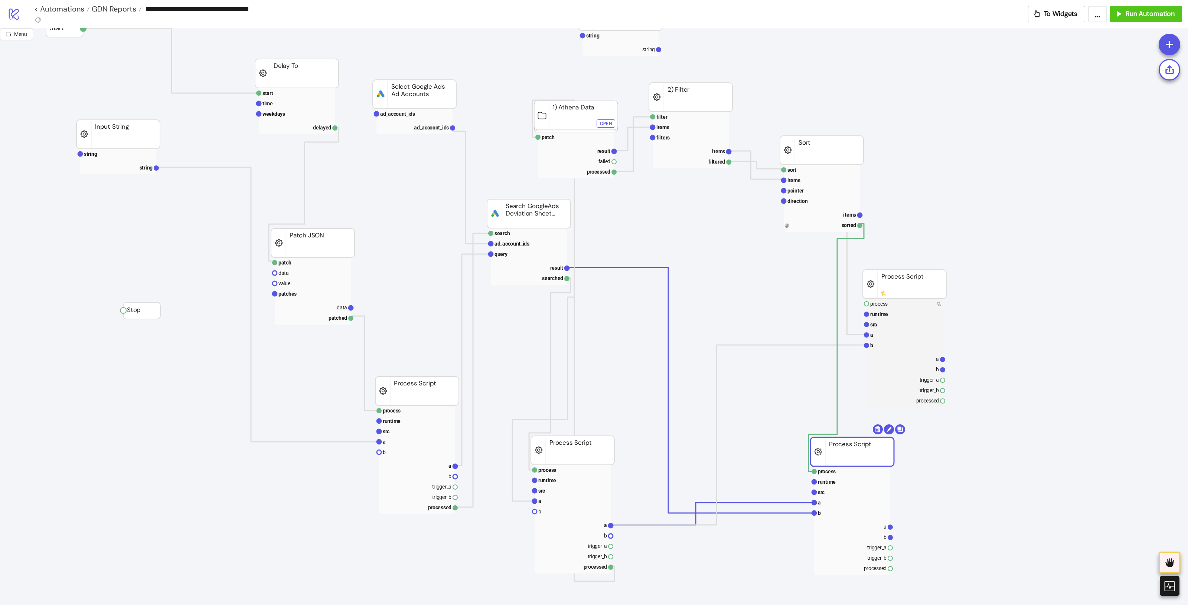
drag, startPoint x: 860, startPoint y: 458, endPoint x: 859, endPoint y: 464, distance: 5.6
click at [849, 484] on rect at bounding box center [852, 513] width 76 height 10
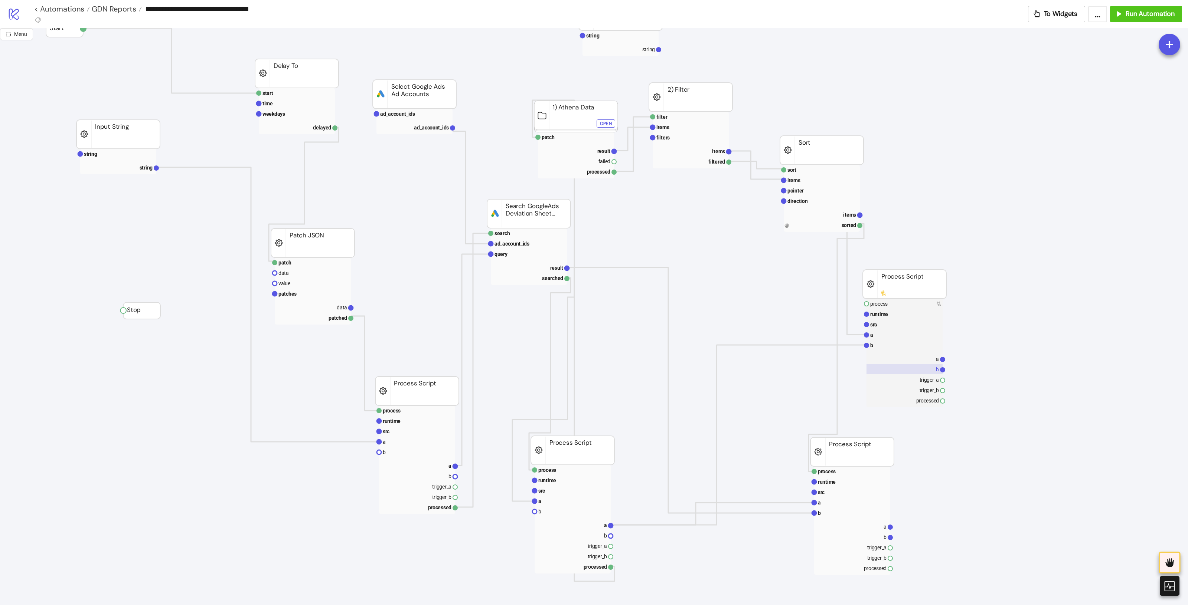
click at [929, 369] on rect at bounding box center [904, 369] width 76 height 10
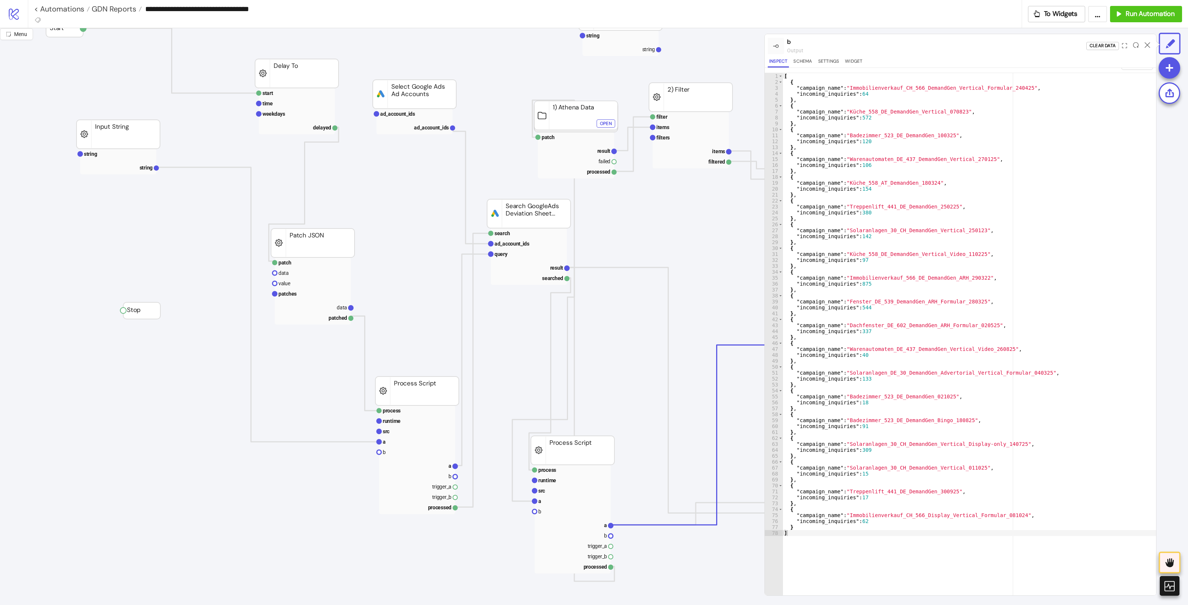
scroll to position [17, 0]
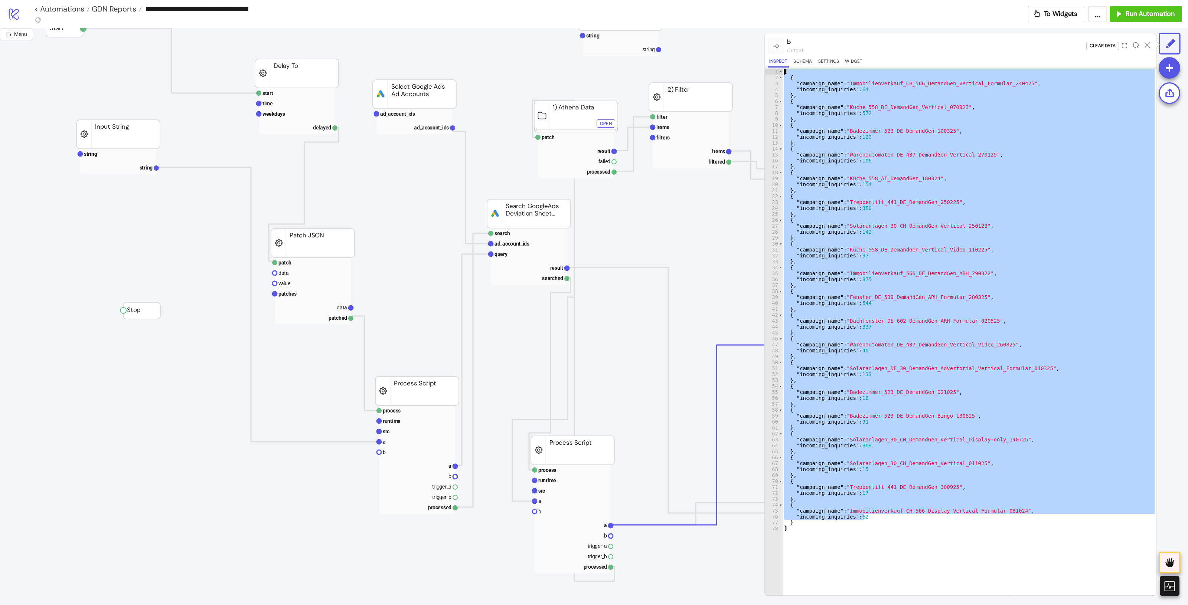
drag, startPoint x: 867, startPoint y: 518, endPoint x: 789, endPoint y: 69, distance: 456.1
click at [789, 34] on div "**********" at bounding box center [960, 315] width 392 height 562
click at [950, 127] on div "[ { "campaign_name" : "Immobilienverkauf_CH_566_DemandGen_Vertical_Formular_240…" at bounding box center [968, 332] width 373 height 527
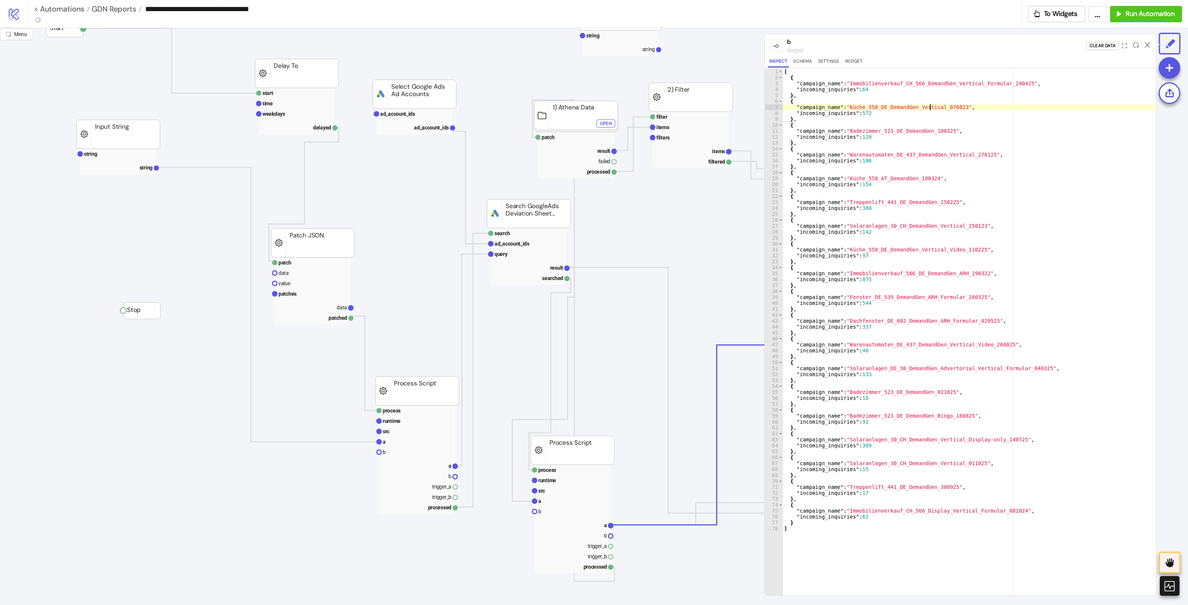
click at [928, 108] on div "[ { "campaign_name" : "Immobilienverkauf_CH_566_DemandGen_Vertical_Formular_240…" at bounding box center [968, 338] width 373 height 539
click at [932, 127] on div "[ { "campaign_name" : "Immobilienverkauf_CH_566_DemandGen_Vertical_Formular_240…" at bounding box center [968, 338] width 373 height 539
click at [934, 161] on div "[ { "campaign_name" : "Immobilienverkauf_CH_566_DemandGen_Vertical_Formular_240…" at bounding box center [968, 338] width 373 height 539
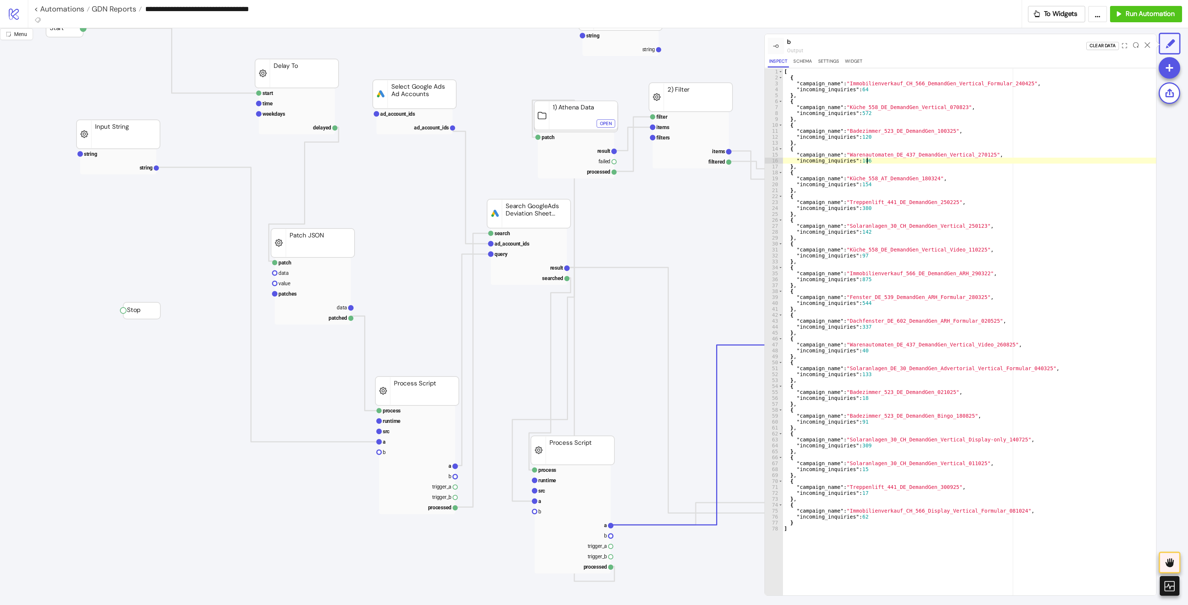
click at [921, 177] on div "[ { "campaign_name" : "Immobilienverkauf_CH_566_DemandGen_Vertical_Formular_240…" at bounding box center [968, 338] width 373 height 539
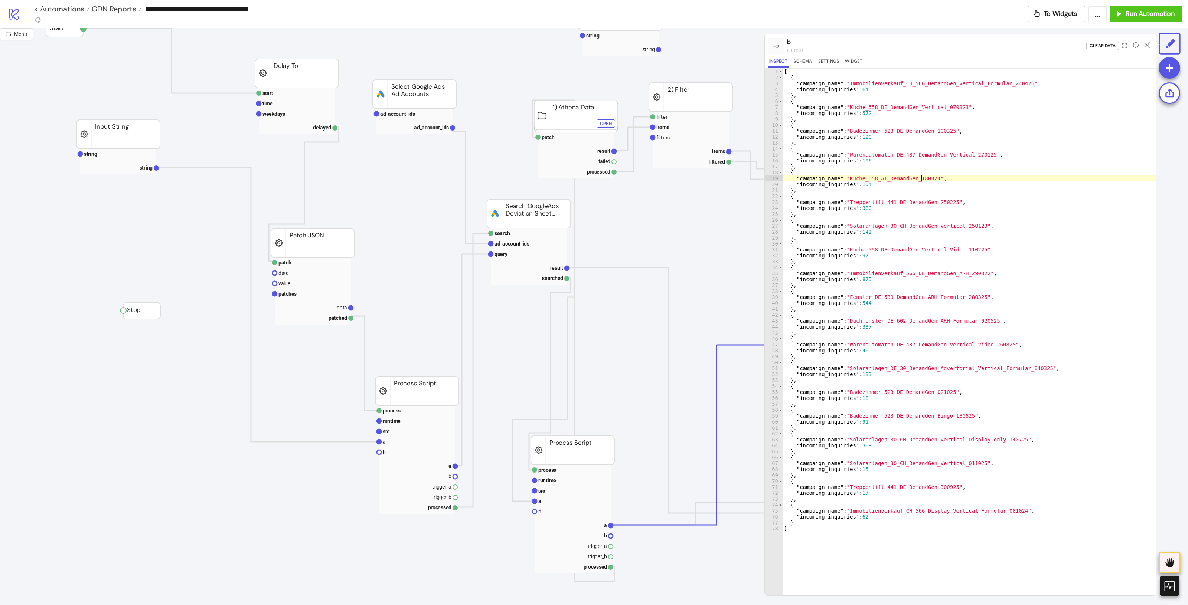
click at [915, 204] on div "[ { "campaign_name" : "Immobilienverkauf_CH_566_DemandGen_Vertical_Formular_240…" at bounding box center [968, 338] width 373 height 539
drag, startPoint x: 919, startPoint y: 223, endPoint x: 926, endPoint y: 242, distance: 21.0
click at [918, 222] on div "[ { "campaign_name" : "Immobilienverkauf_CH_566_DemandGen_Vertical_Formular_240…" at bounding box center [968, 338] width 373 height 539
click at [926, 253] on div "[ { "campaign_name" : "Immobilienverkauf_CH_566_DemandGen_Vertical_Formular_240…" at bounding box center [968, 338] width 373 height 539
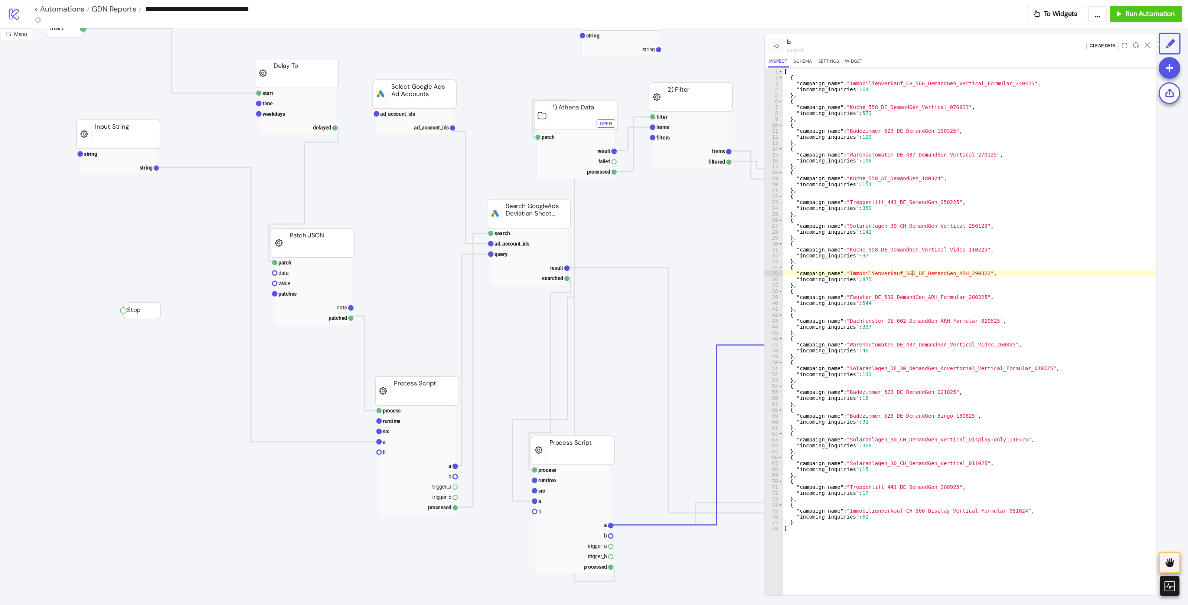
click at [913, 273] on div "[ { "campaign_name" : "Immobilienverkauf_CH_566_DemandGen_Vertical_Formular_240…" at bounding box center [968, 338] width 373 height 539
click at [915, 299] on div "[ { "campaign_name" : "Immobilienverkauf_CH_566_DemandGen_Vertical_Formular_240…" at bounding box center [968, 338] width 373 height 539
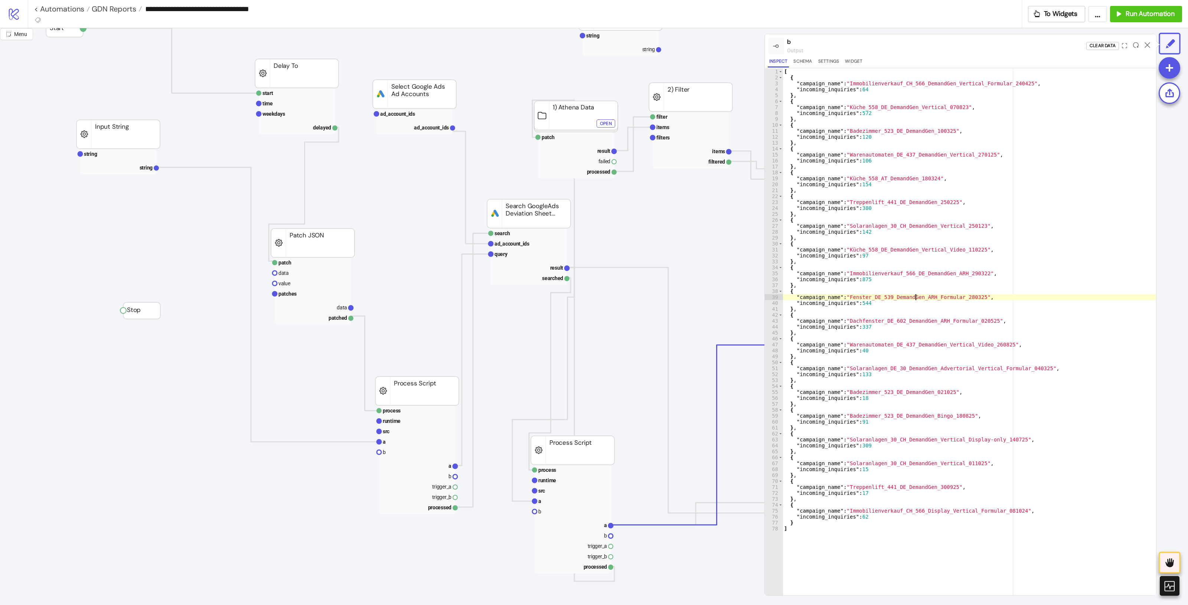
click at [912, 321] on div "[ { "campaign_name" : "Immobilienverkauf_CH_566_DemandGen_Vertical_Formular_240…" at bounding box center [968, 338] width 373 height 539
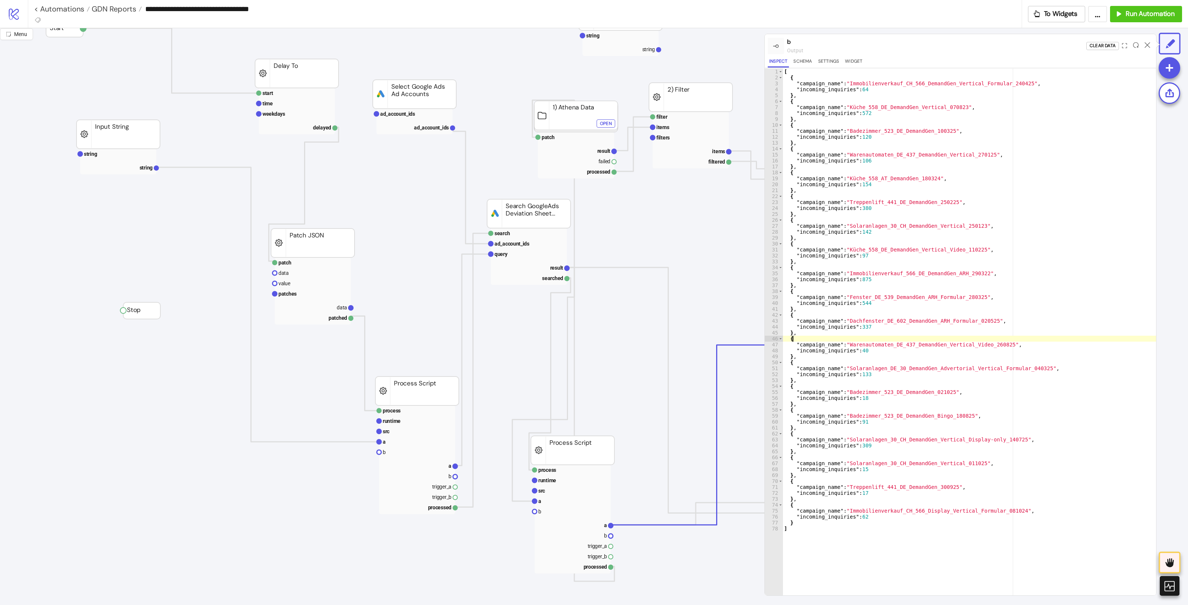
click at [921, 341] on div "[ { "campaign_name" : "Immobilienverkauf_CH_566_DemandGen_Vertical_Formular_240…" at bounding box center [968, 338] width 373 height 539
click at [938, 376] on div "[ { "campaign_name" : "Immobilienverkauf_CH_566_DemandGen_Vertical_Formular_240…" at bounding box center [968, 338] width 373 height 539
click at [919, 394] on div "[ { "campaign_name" : "Immobilienverkauf_CH_566_DemandGen_Vertical_Formular_240…" at bounding box center [968, 338] width 373 height 539
click at [919, 410] on div "[ { "campaign_name" : "Immobilienverkauf_CH_566_DemandGen_Vertical_Formular_240…" at bounding box center [968, 338] width 373 height 539
click at [922, 438] on div "[ { "campaign_name" : "Immobilienverkauf_CH_566_DemandGen_Vertical_Formular_240…" at bounding box center [968, 338] width 373 height 539
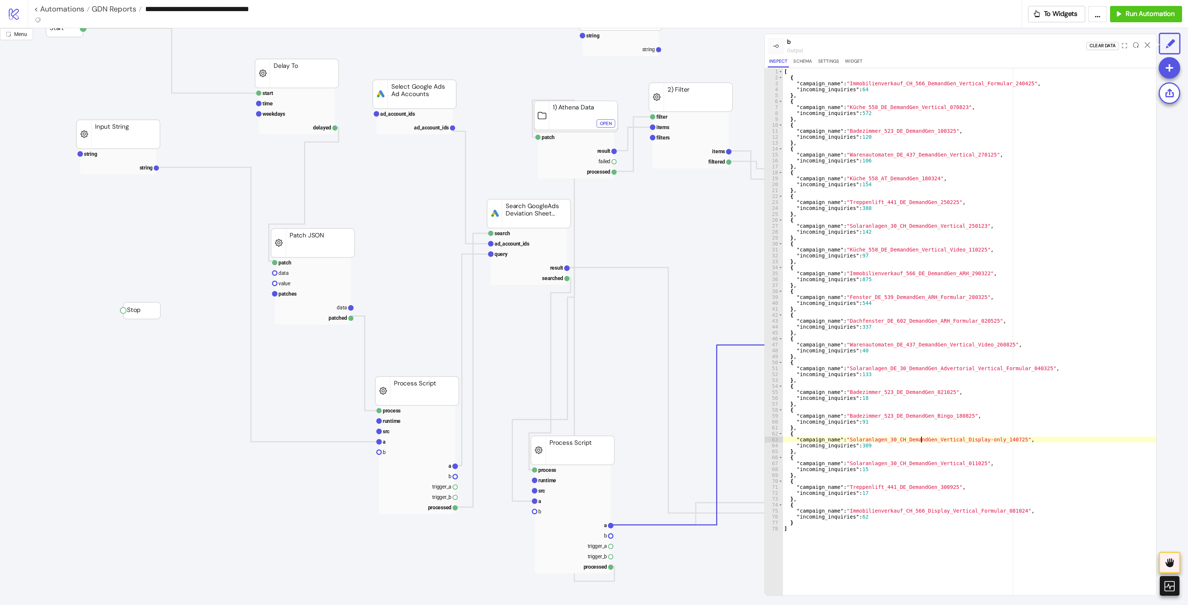
drag, startPoint x: 917, startPoint y: 469, endPoint x: 921, endPoint y: 482, distance: 13.4
click at [918, 469] on div "[ { "campaign_name" : "Immobilienverkauf_CH_566_DemandGen_Vertical_Formular_240…" at bounding box center [968, 338] width 373 height 539
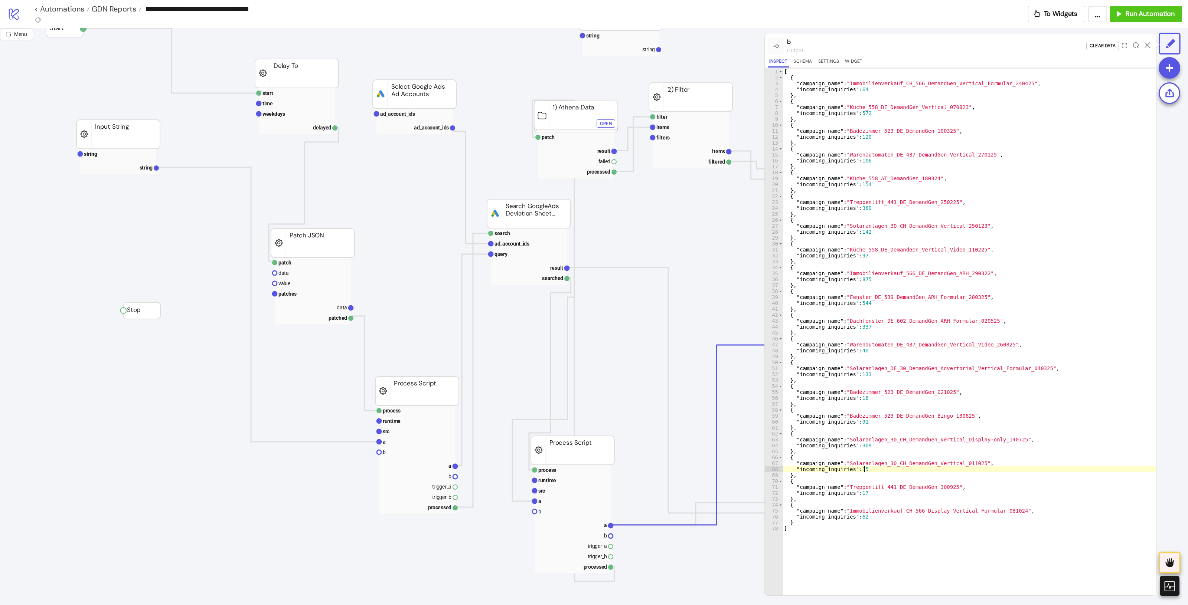
click at [914, 484] on div "[ { "campaign_name" : "Immobilienverkauf_CH_566_DemandGen_Vertical_Formular_240…" at bounding box center [968, 338] width 373 height 539
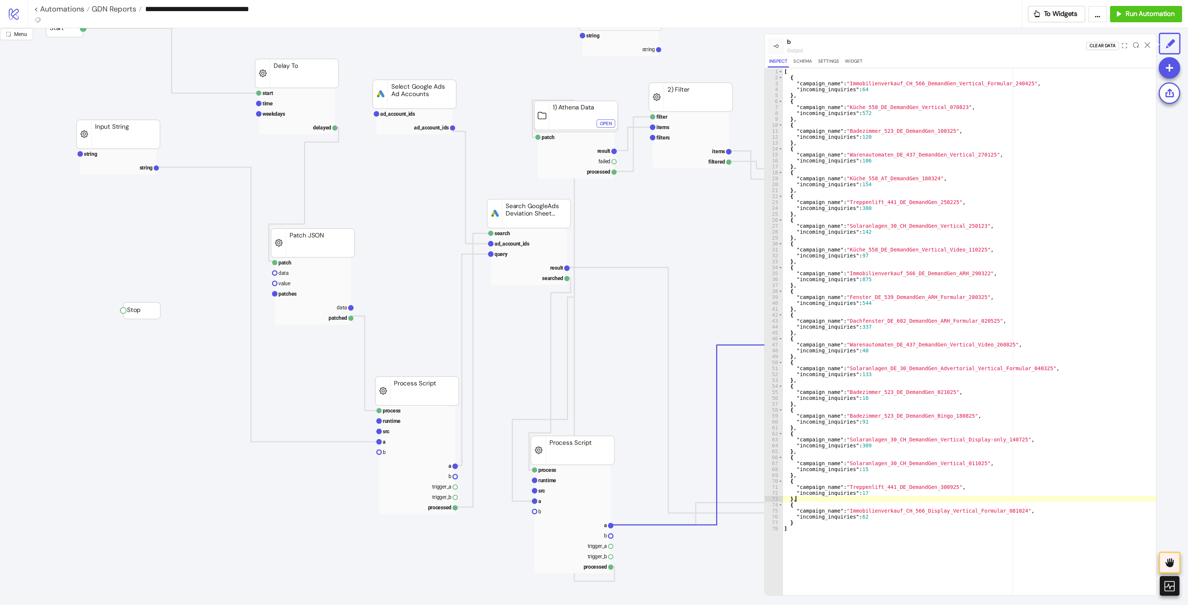
click at [924, 484] on div "[ { "campaign_name" : "Immobilienverkauf_CH_566_DemandGen_Vertical_Formular_240…" at bounding box center [968, 338] width 373 height 539
type textarea "**********"
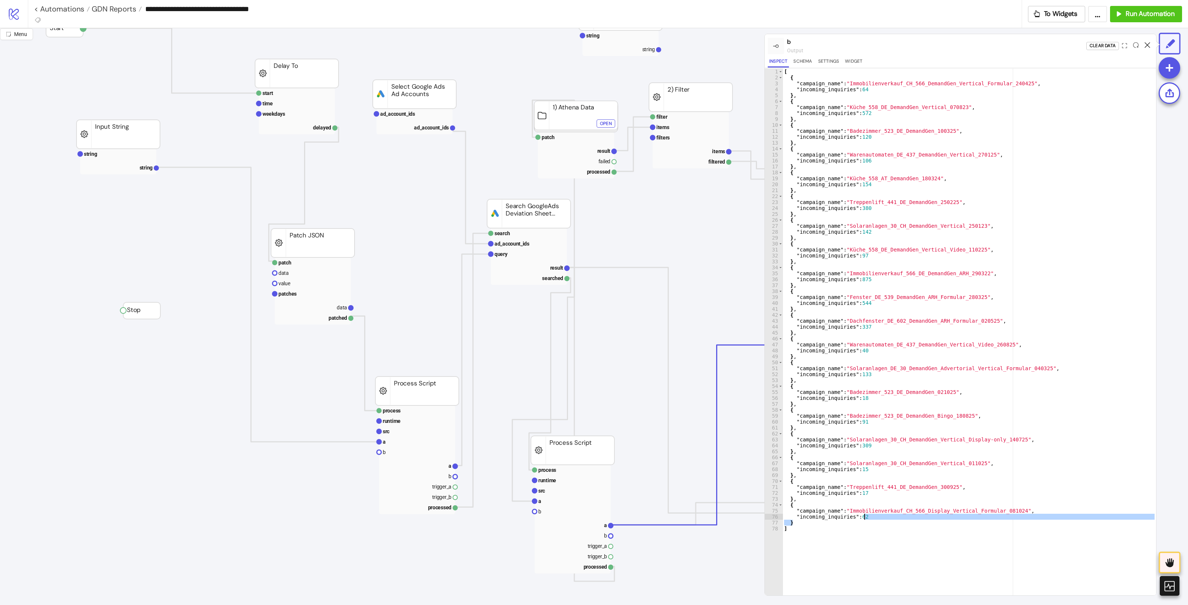
click at [950, 42] on div at bounding box center [1147, 46] width 12 height 20
click at [950, 44] on icon at bounding box center [1147, 45] width 6 height 6
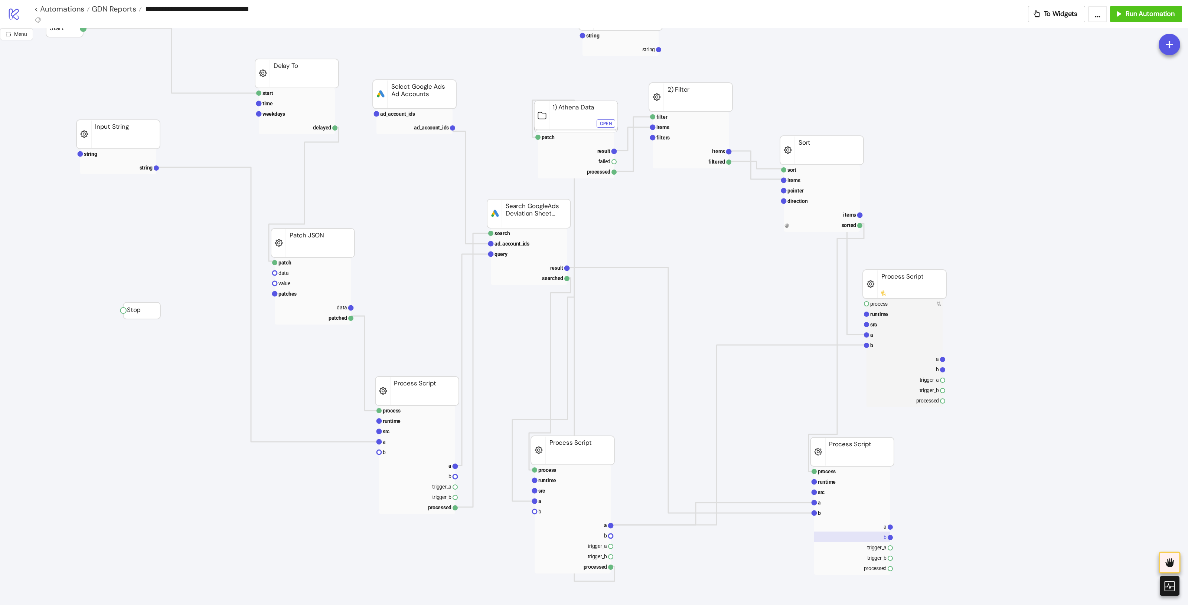
click at [877, 484] on rect at bounding box center [852, 537] width 76 height 10
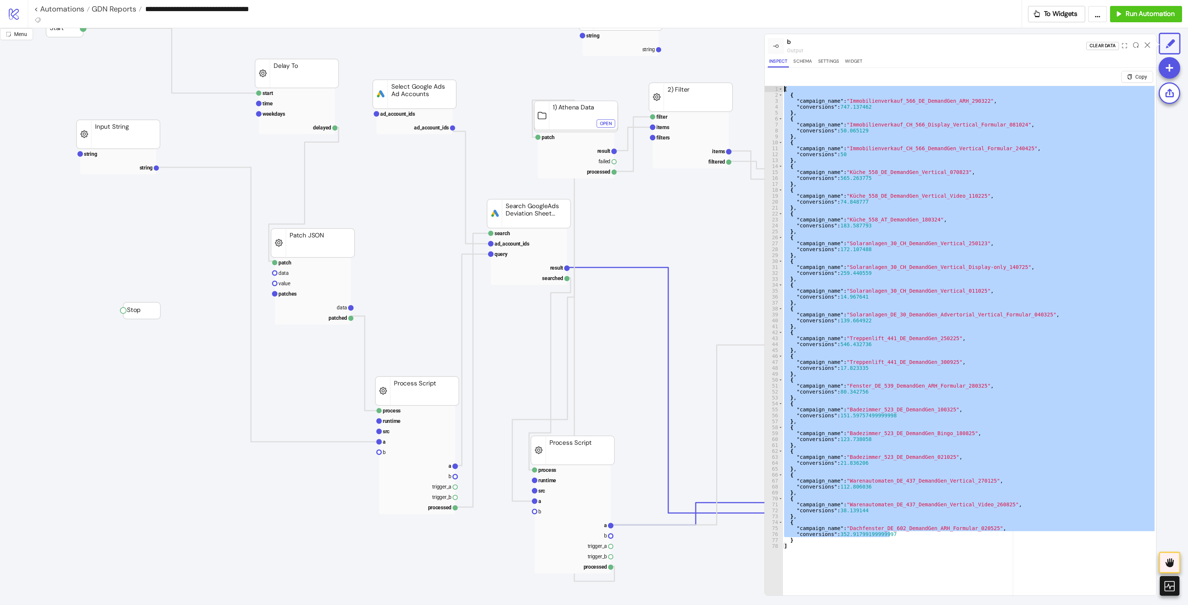
drag, startPoint x: 892, startPoint y: 535, endPoint x: 896, endPoint y: 412, distance: 122.9
click at [888, 411] on div "[ { "campaign_name" : "Immobilienverkauf_566_DE_DemandGen_ARH_290322" , "conver…" at bounding box center [968, 355] width 373 height 539
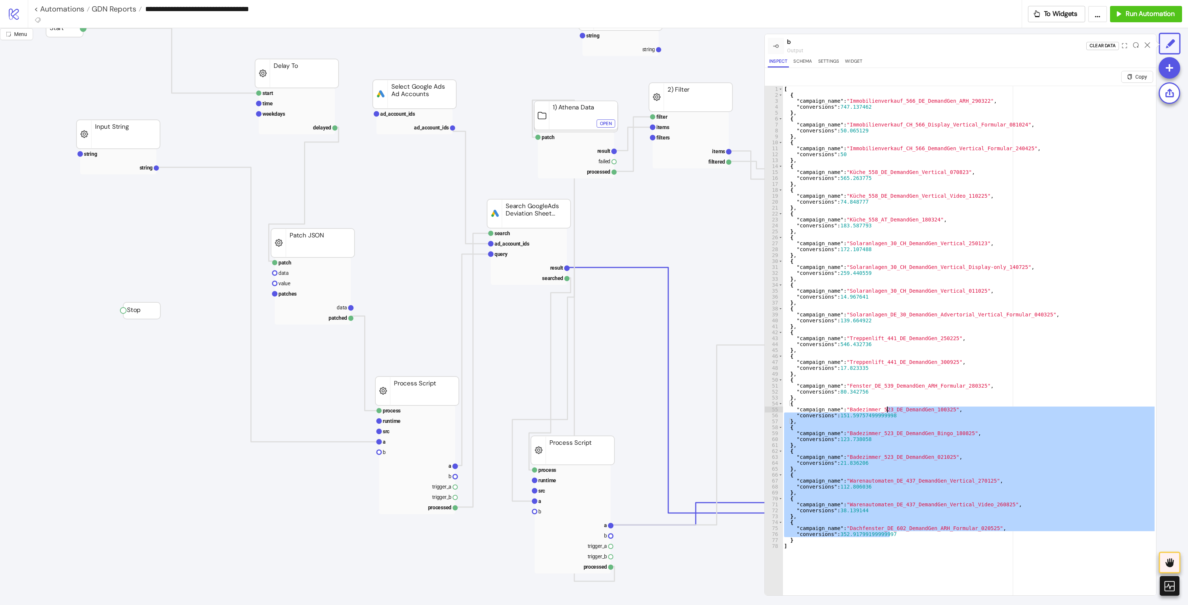
click at [950, 484] on div "[ { "campaign_name" : "Immobilienverkauf_566_DE_DemandGen_ARH_290322" , "conver…" at bounding box center [968, 349] width 373 height 527
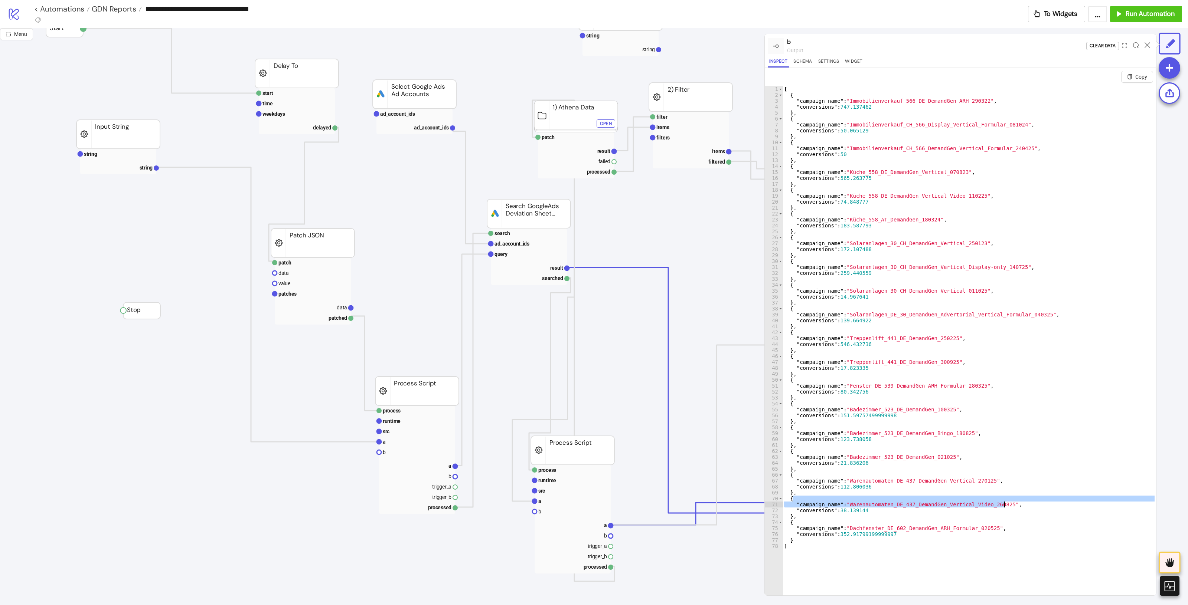
click at [950, 265] on div "[ { "campaign_name" : "Immobilienverkauf_566_DE_DemandGen_ARH_290322" , "conver…" at bounding box center [968, 355] width 373 height 539
type textarea "**********"
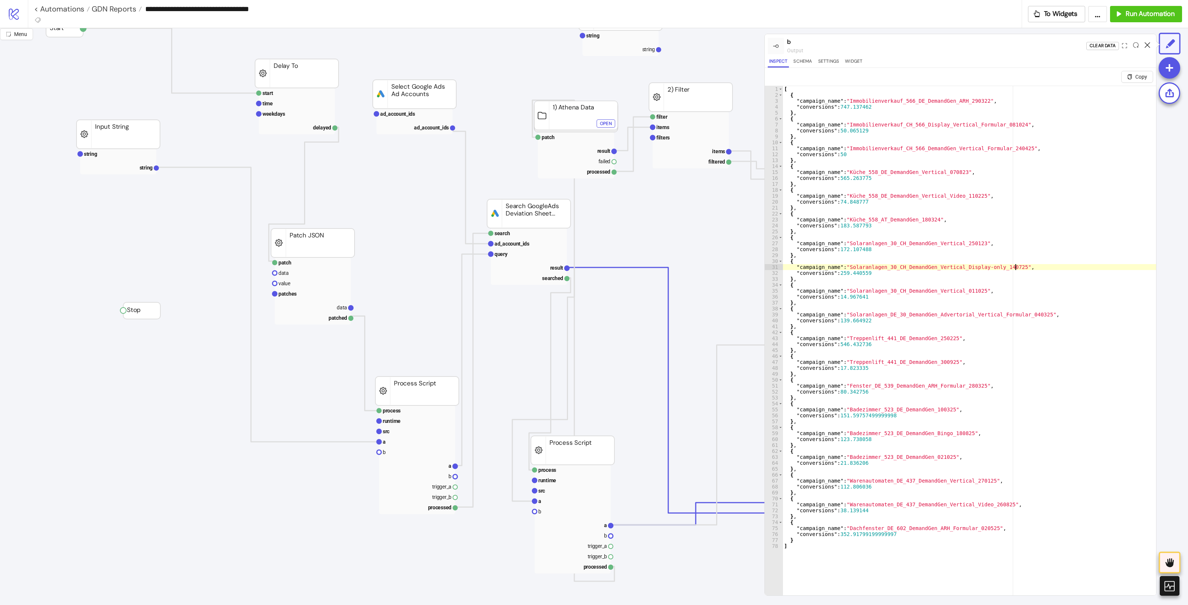
click at [950, 43] on icon at bounding box center [1147, 45] width 6 height 6
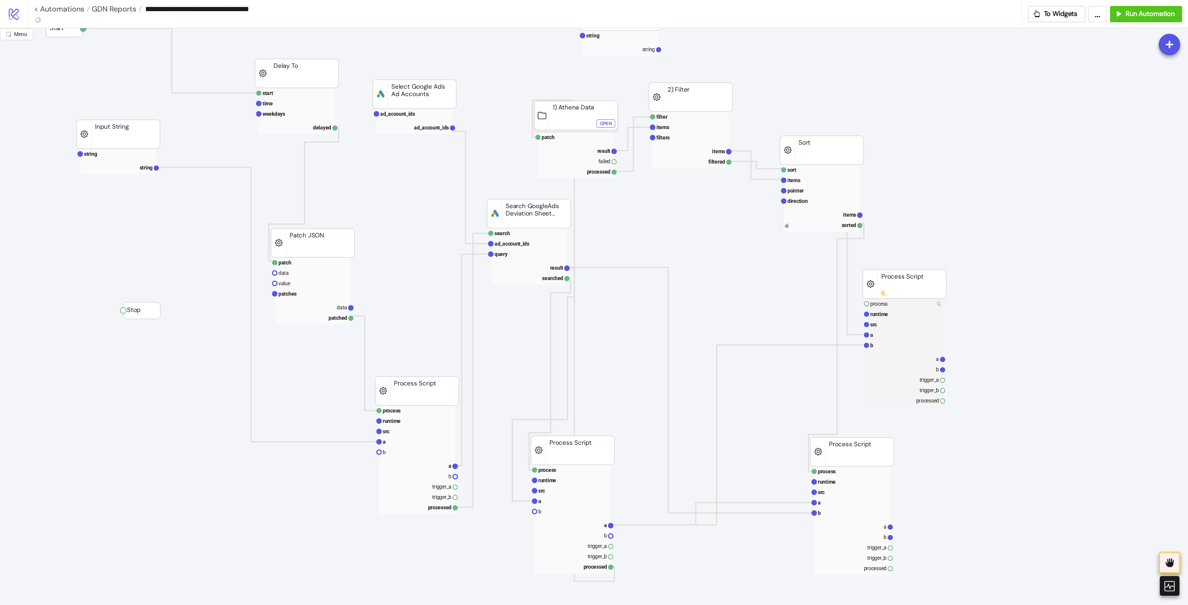
drag, startPoint x: 884, startPoint y: 286, endPoint x: 878, endPoint y: 294, distance: 10.3
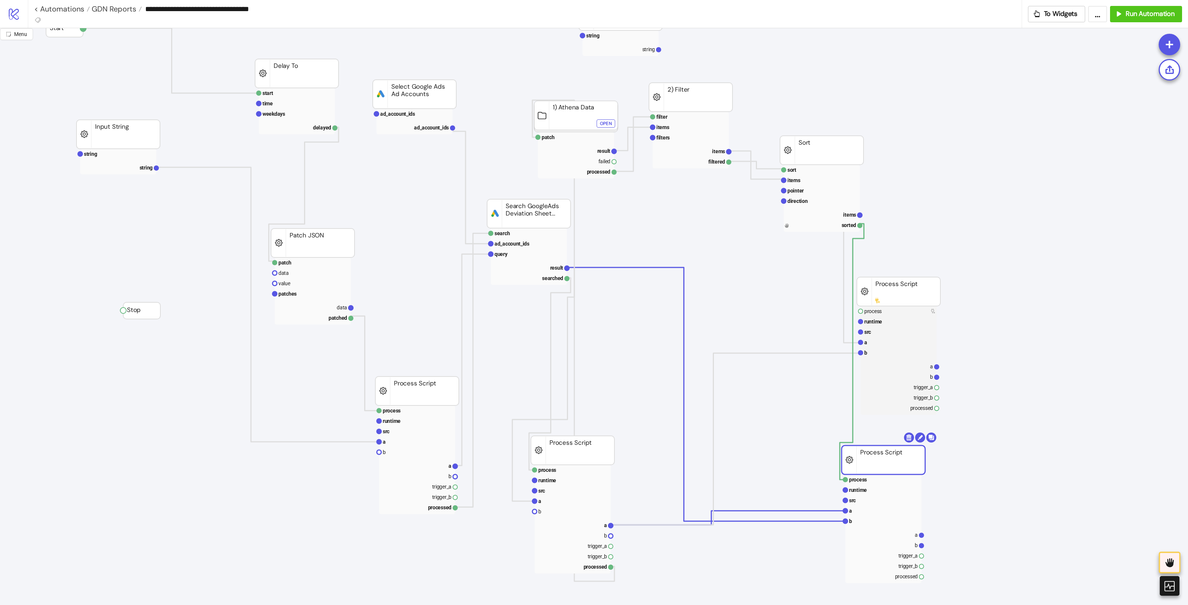
drag, startPoint x: 852, startPoint y: 454, endPoint x: 884, endPoint y: 462, distance: 32.2
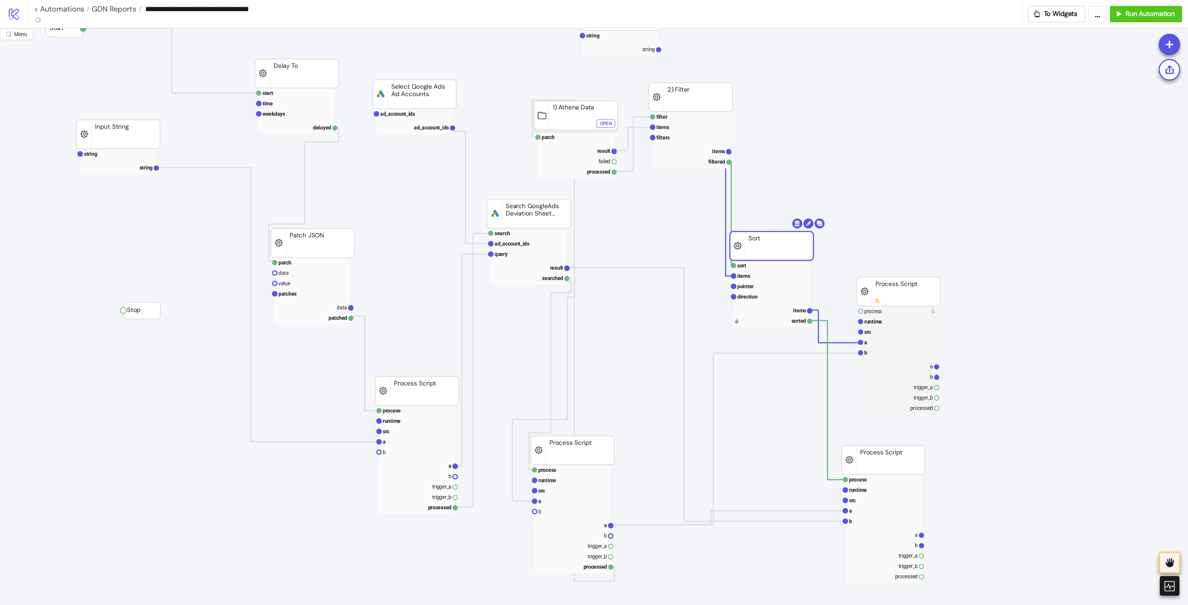
drag, startPoint x: 832, startPoint y: 147, endPoint x: 777, endPoint y: 223, distance: 93.2
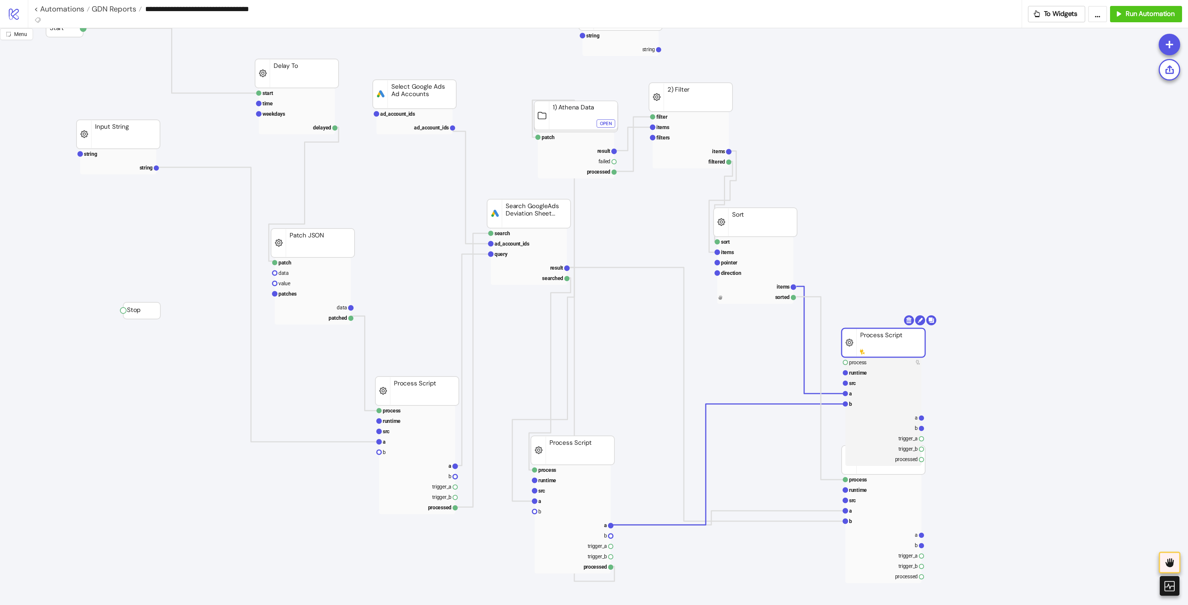
drag, startPoint x: 903, startPoint y: 292, endPoint x: 885, endPoint y: 314, distance: 28.0
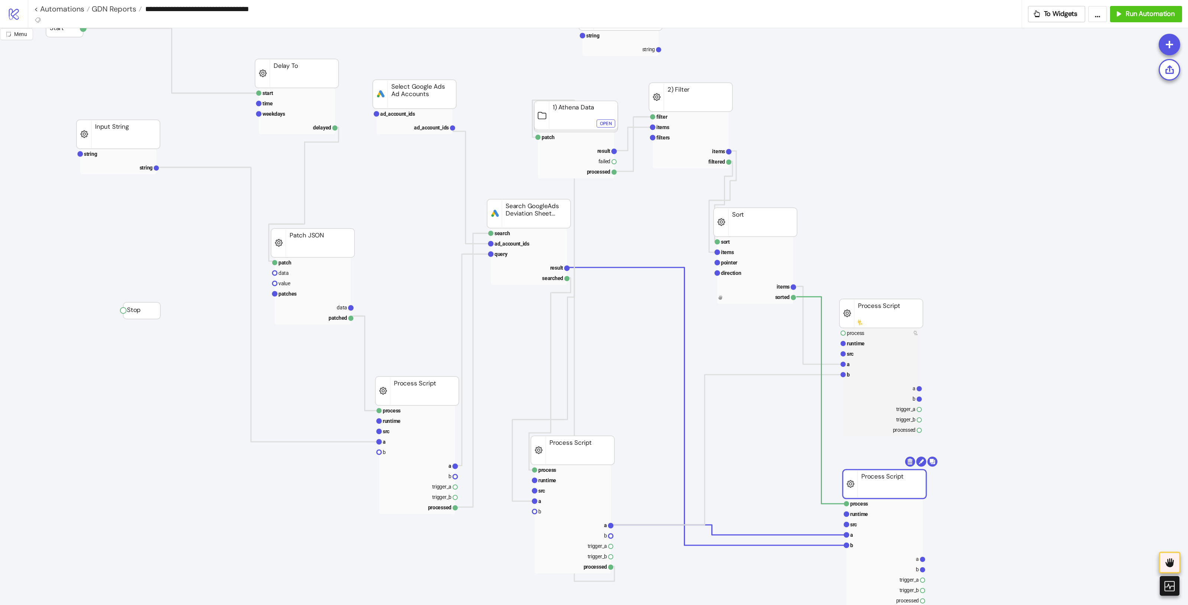
drag, startPoint x: 891, startPoint y: 475, endPoint x: 893, endPoint y: 481, distance: 5.4
click at [893, 481] on rect at bounding box center [883, 484] width 83 height 29
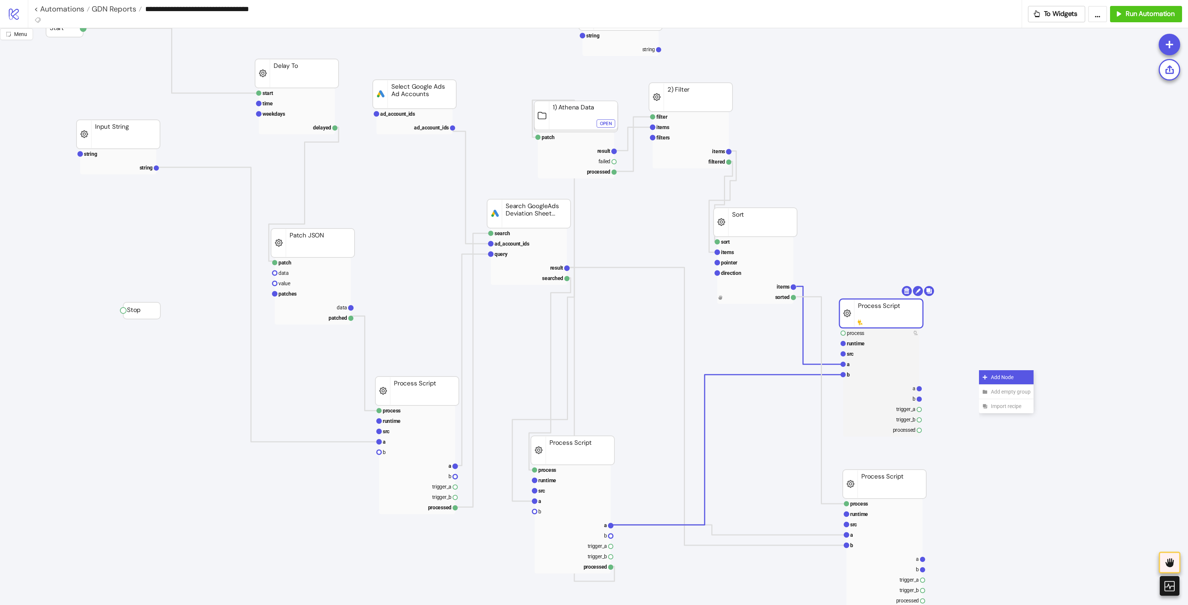
click at [950, 374] on span "Add Node" at bounding box center [1010, 377] width 40 height 8
click at [912, 314] on rect at bounding box center [880, 313] width 83 height 29
click at [914, 309] on rect at bounding box center [880, 313] width 83 height 29
click at [930, 294] on body "**********" at bounding box center [594, 302] width 1188 height 605
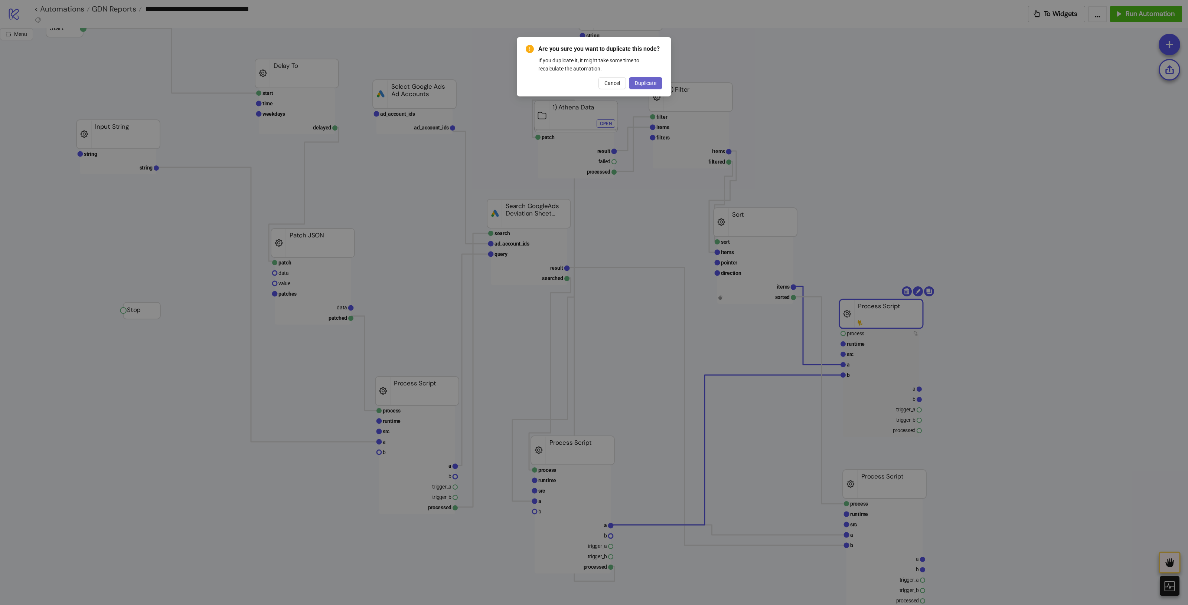
click at [654, 84] on span "Duplicate" at bounding box center [646, 83] width 22 height 6
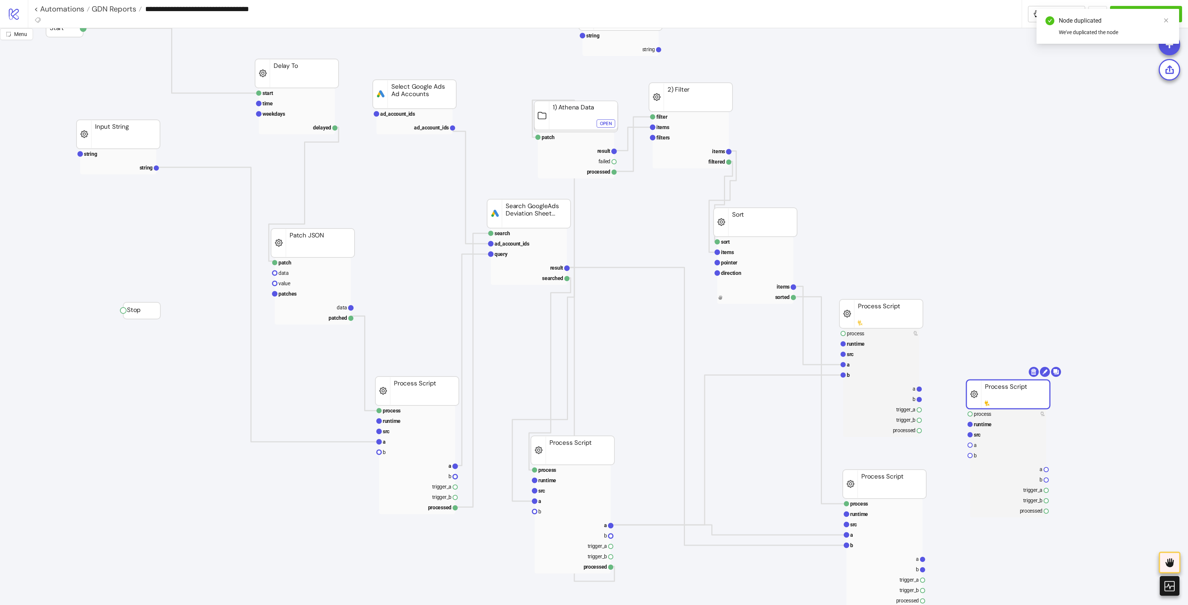
drag, startPoint x: 914, startPoint y: 325, endPoint x: 1035, endPoint y: 398, distance: 141.7
click at [950, 398] on rect at bounding box center [1007, 394] width 83 height 29
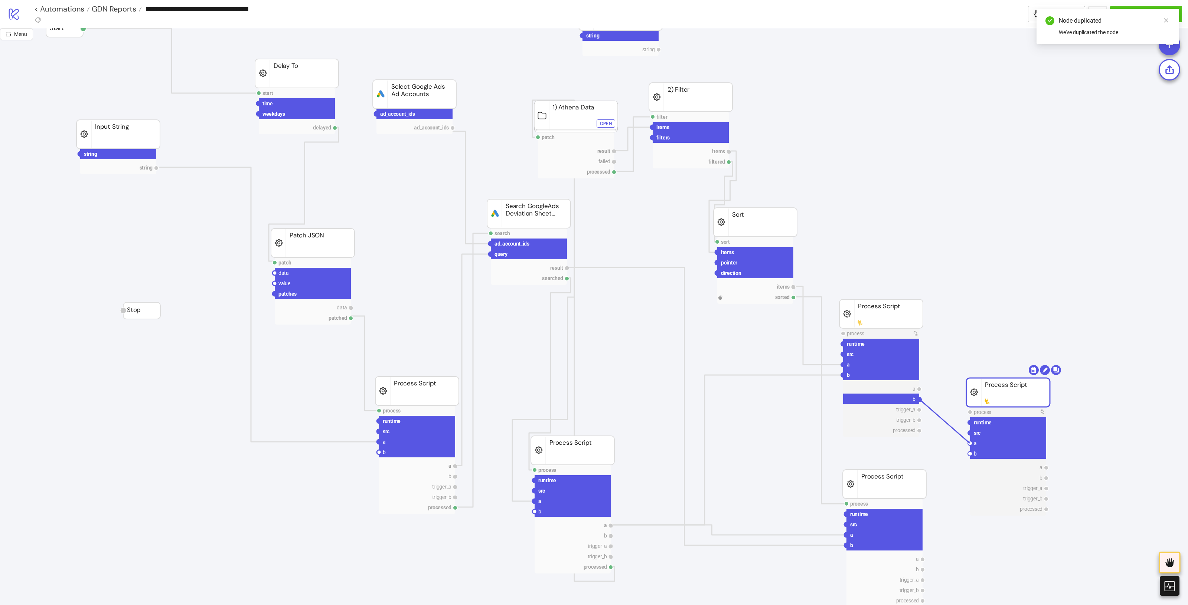
drag, startPoint x: 920, startPoint y: 401, endPoint x: 969, endPoint y: 443, distance: 65.0
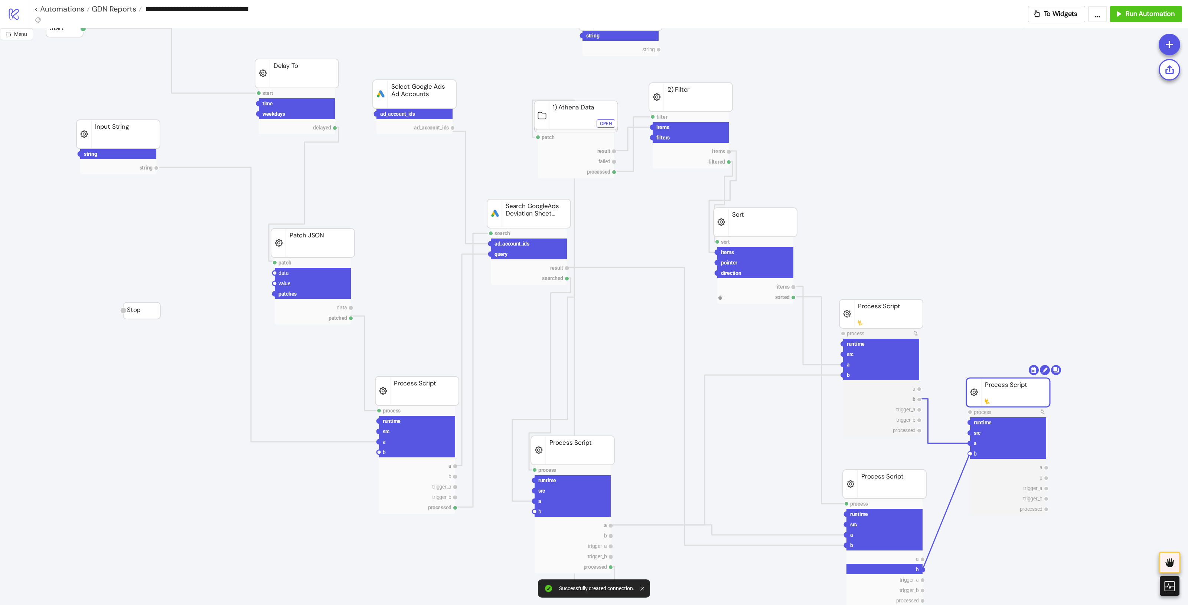
drag, startPoint x: 923, startPoint y: 572, endPoint x: 969, endPoint y: 455, distance: 125.6
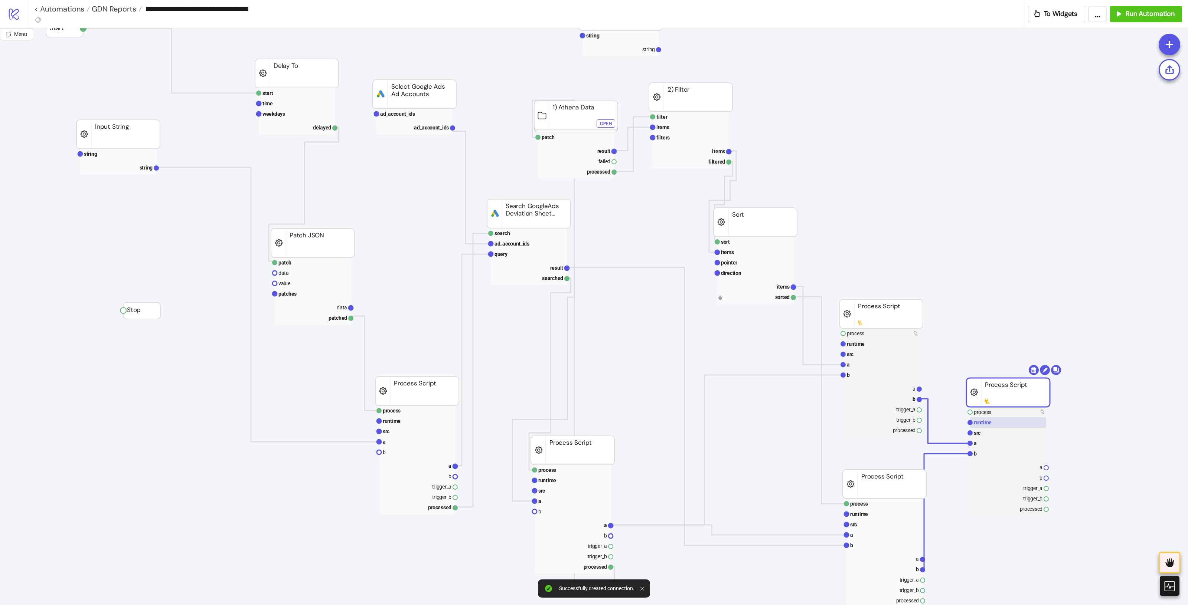
click at [950, 422] on rect at bounding box center [1008, 422] width 76 height 10
click at [950, 446] on rect at bounding box center [1008, 443] width 76 height 10
click at [950, 451] on rect at bounding box center [1008, 454] width 76 height 10
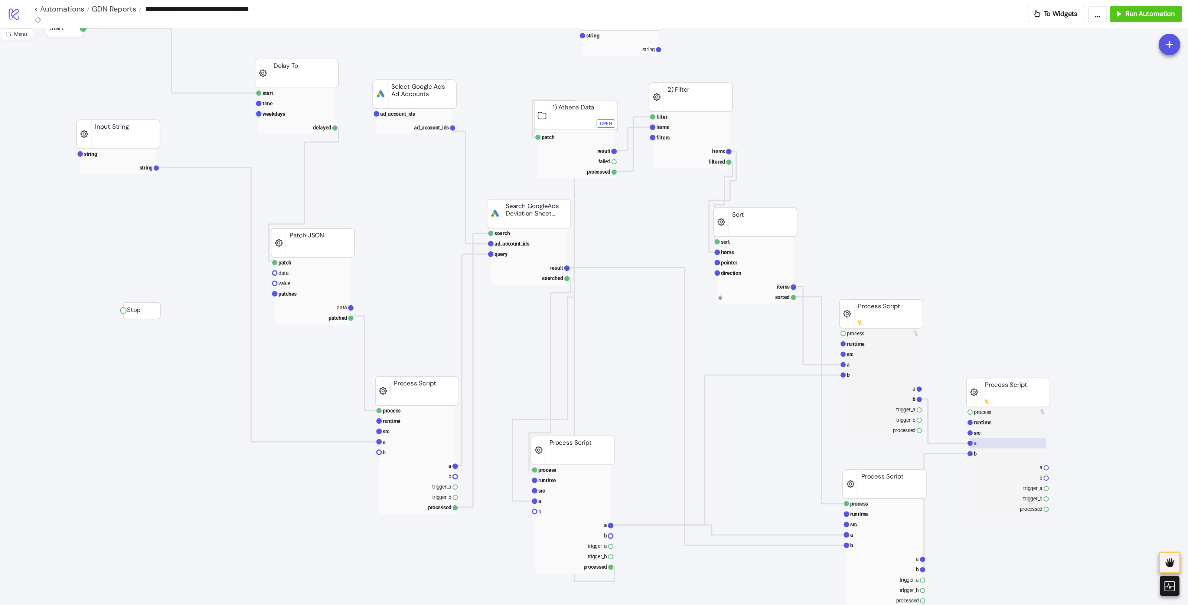
click at [950, 444] on rect at bounding box center [1008, 443] width 76 height 10
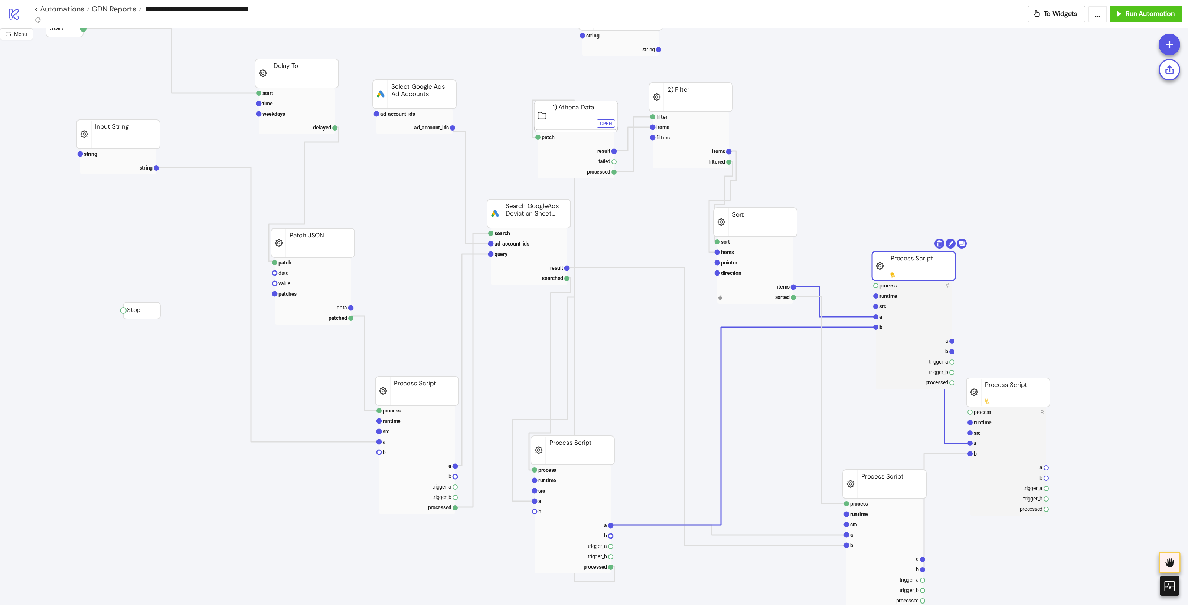
drag, startPoint x: 889, startPoint y: 307, endPoint x: 907, endPoint y: 260, distance: 50.7
drag, startPoint x: 987, startPoint y: 375, endPoint x: 1005, endPoint y: 376, distance: 17.5
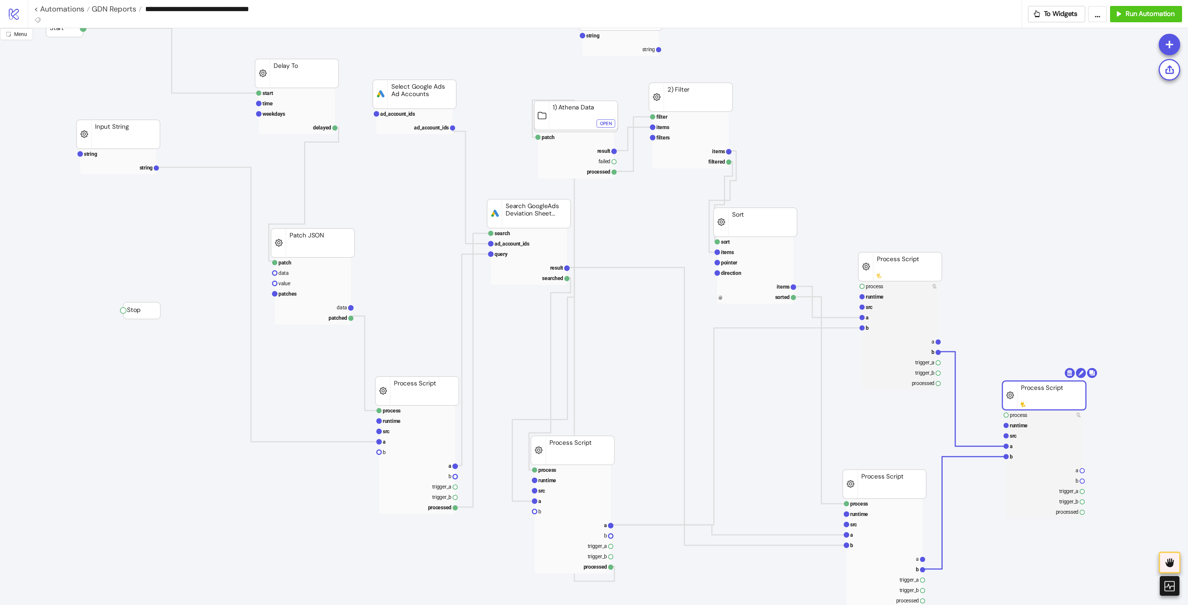
drag, startPoint x: 1003, startPoint y: 389, endPoint x: 1039, endPoint y: 392, distance: 36.1
click at [950, 456] on rect at bounding box center [1044, 457] width 76 height 10
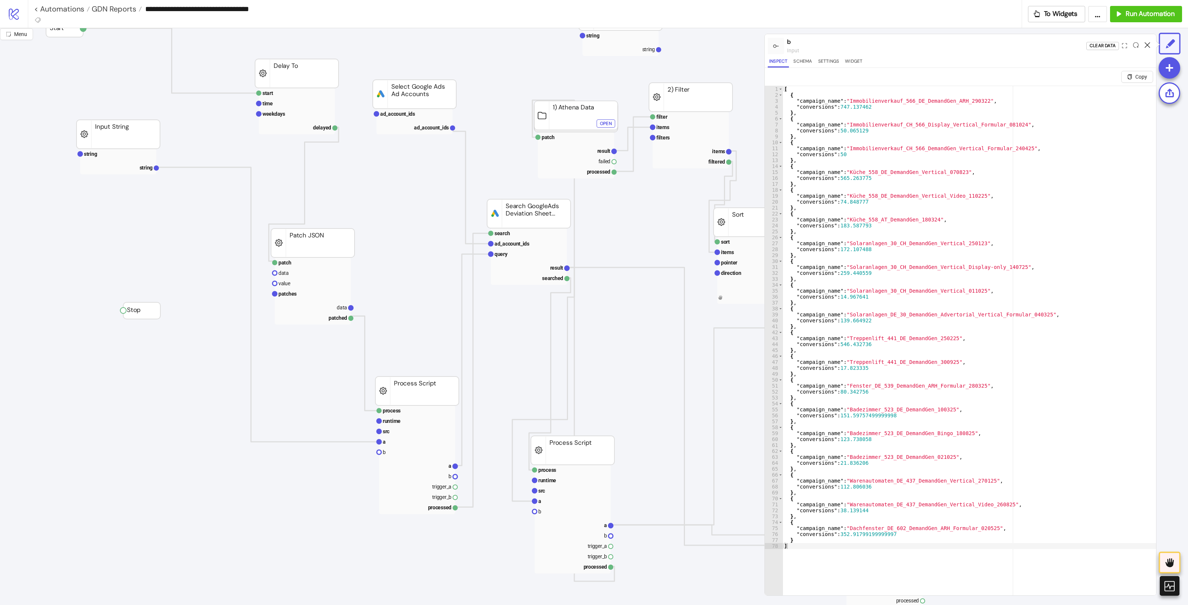
click at [950, 45] on icon at bounding box center [1147, 45] width 6 height 6
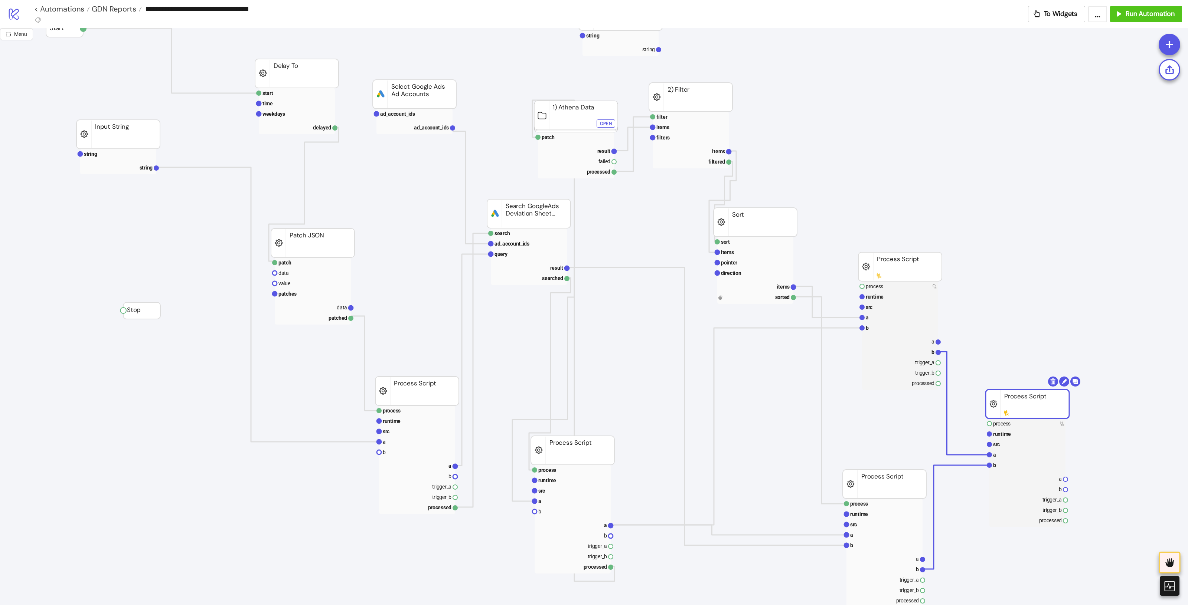
drag, startPoint x: 1038, startPoint y: 400, endPoint x: 1024, endPoint y: 407, distance: 15.4
click at [950, 407] on rect at bounding box center [1026, 404] width 83 height 29
click at [950, 458] on rect at bounding box center [1027, 455] width 76 height 10
click at [950, 457] on rect at bounding box center [1027, 455] width 76 height 10
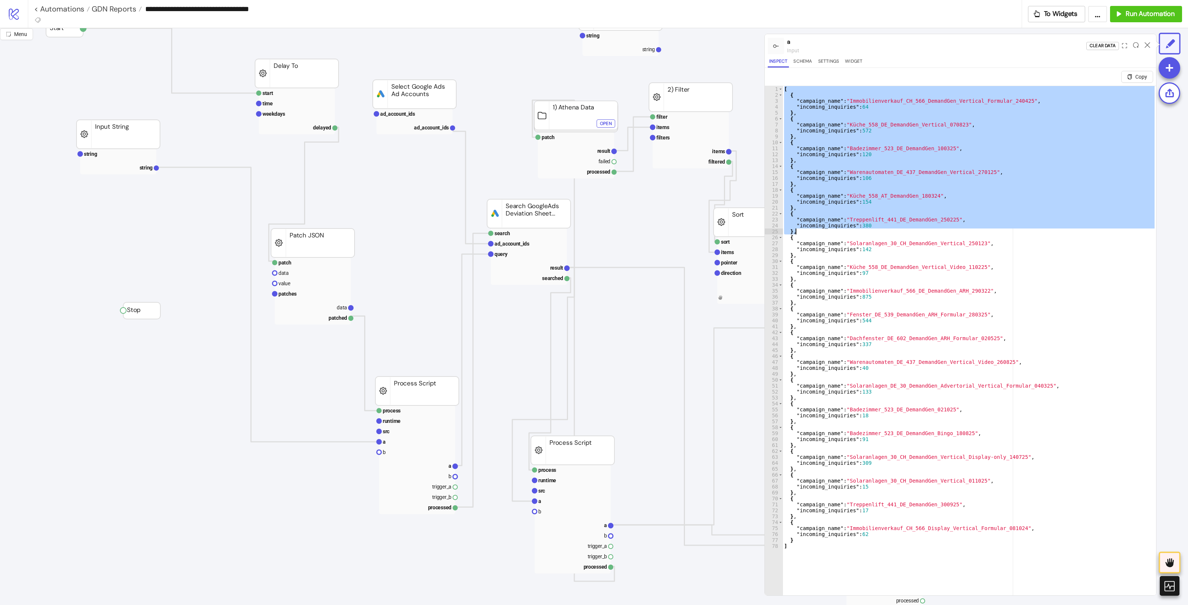
drag, startPoint x: 784, startPoint y: 87, endPoint x: 987, endPoint y: 235, distance: 251.4
click at [950, 235] on div "[ { "campaign_name" : "Immobilienverkauf_CH_566_DemandGen_Vertical_Formular_240…" at bounding box center [968, 355] width 373 height 539
type textarea "**********"
click at [950, 43] on icon at bounding box center [1147, 45] width 6 height 6
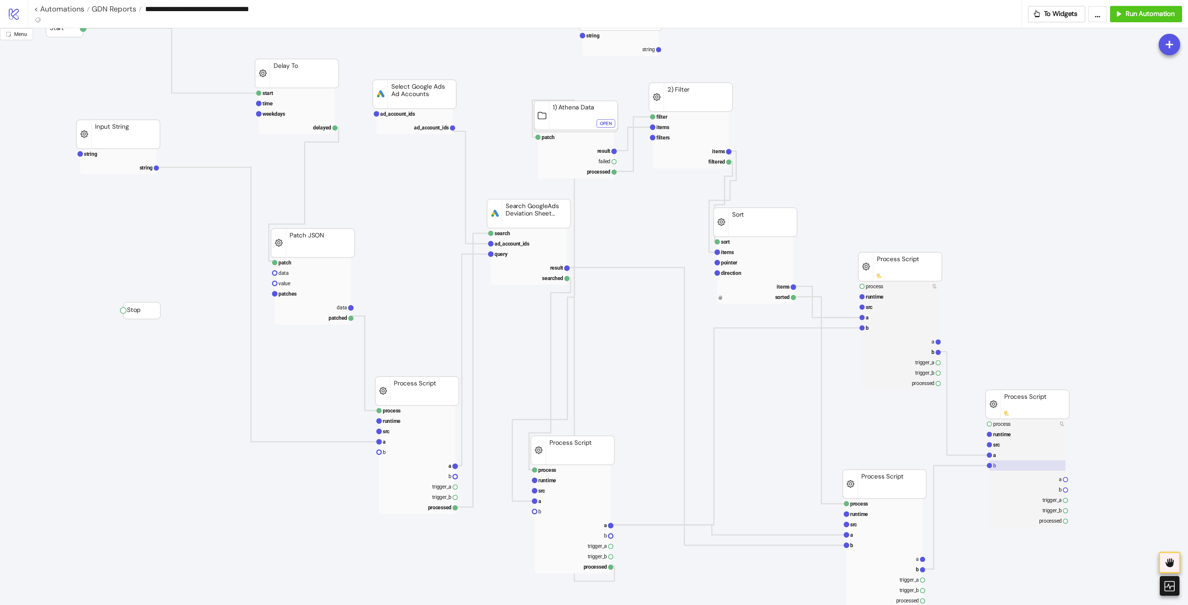
click at [950, 467] on rect at bounding box center [1027, 466] width 76 height 10
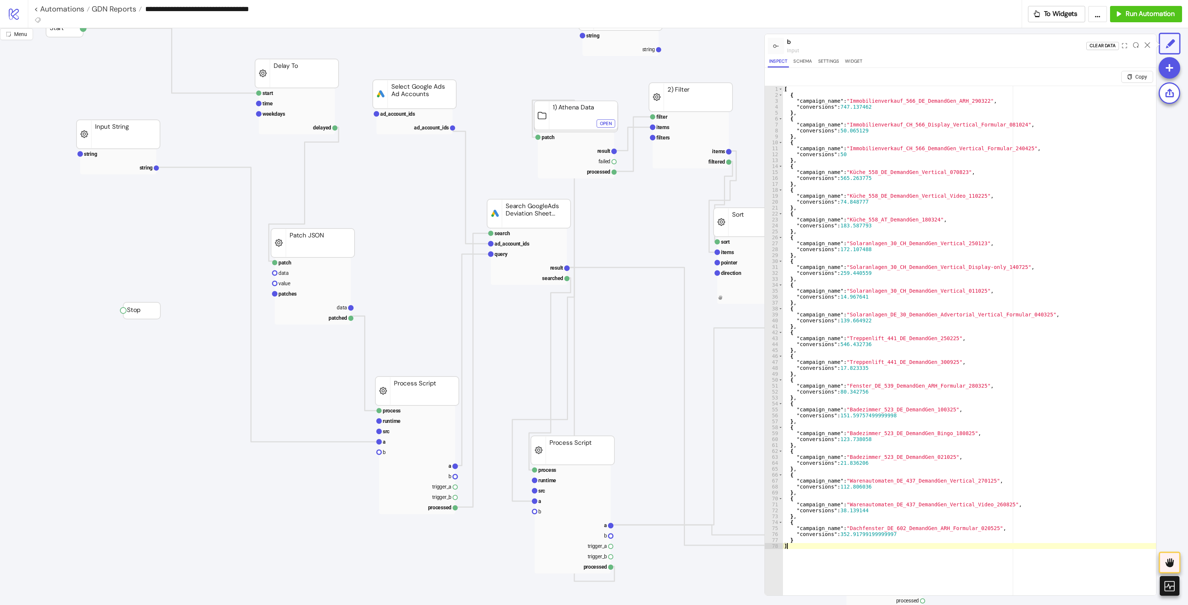
drag, startPoint x: 783, startPoint y: 88, endPoint x: 924, endPoint y: 126, distance: 146.0
click at [924, 126] on div "* 1 2 3 4 5 6 7 8 9 10 11 12 13 14 15 16 17 18 19 20 21 22 23 24 25 26 27 28 29…" at bounding box center [959, 350] width 391 height 528
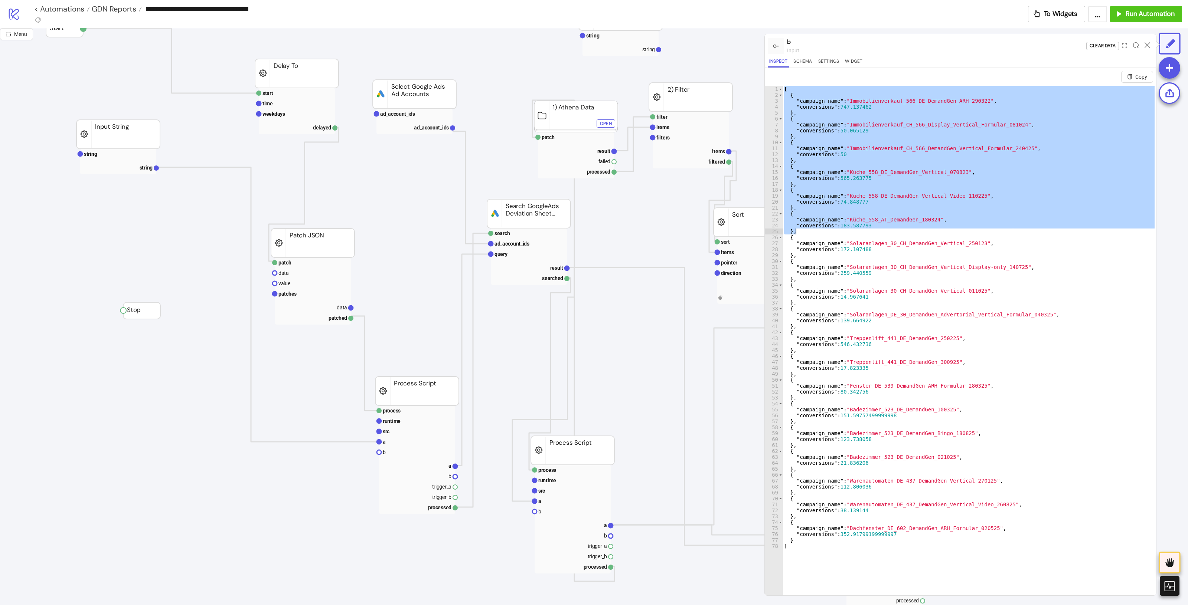
drag, startPoint x: 783, startPoint y: 88, endPoint x: 976, endPoint y: 229, distance: 239.2
click at [950, 229] on div "[ { "campaign_name" : "Immobilienverkauf_566_DE_DemandGen_ARH_290322" , "conver…" at bounding box center [968, 355] width 373 height 539
type textarea "**********"
click at [950, 42] on div at bounding box center [1147, 46] width 12 height 20
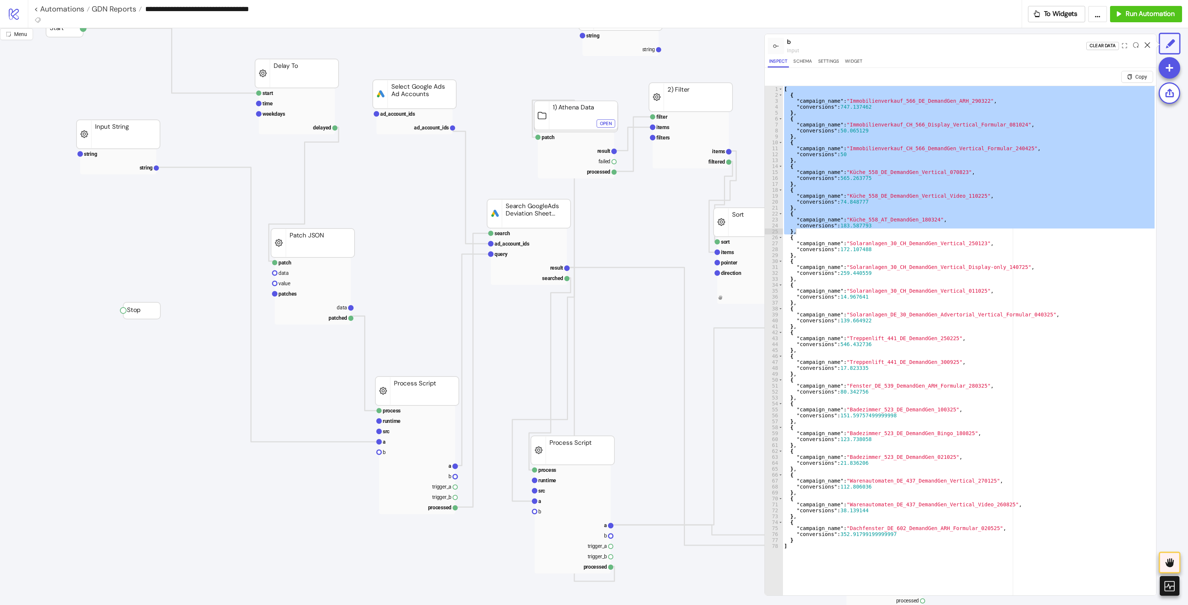
click at [950, 45] on icon at bounding box center [1147, 45] width 6 height 6
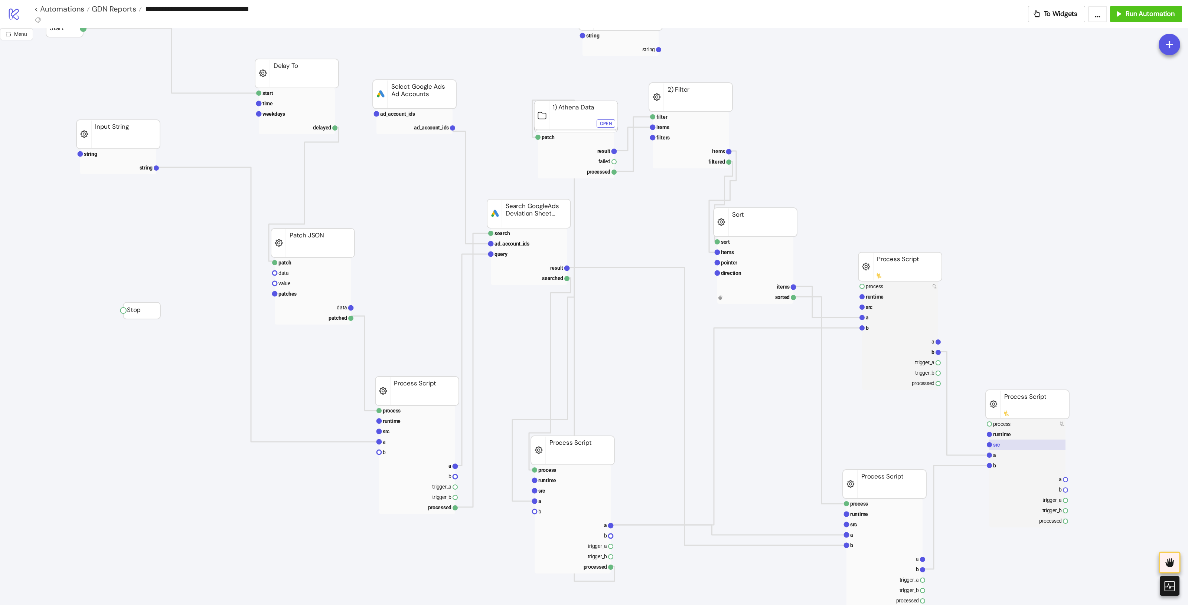
click at [950, 448] on rect at bounding box center [1027, 445] width 76 height 10
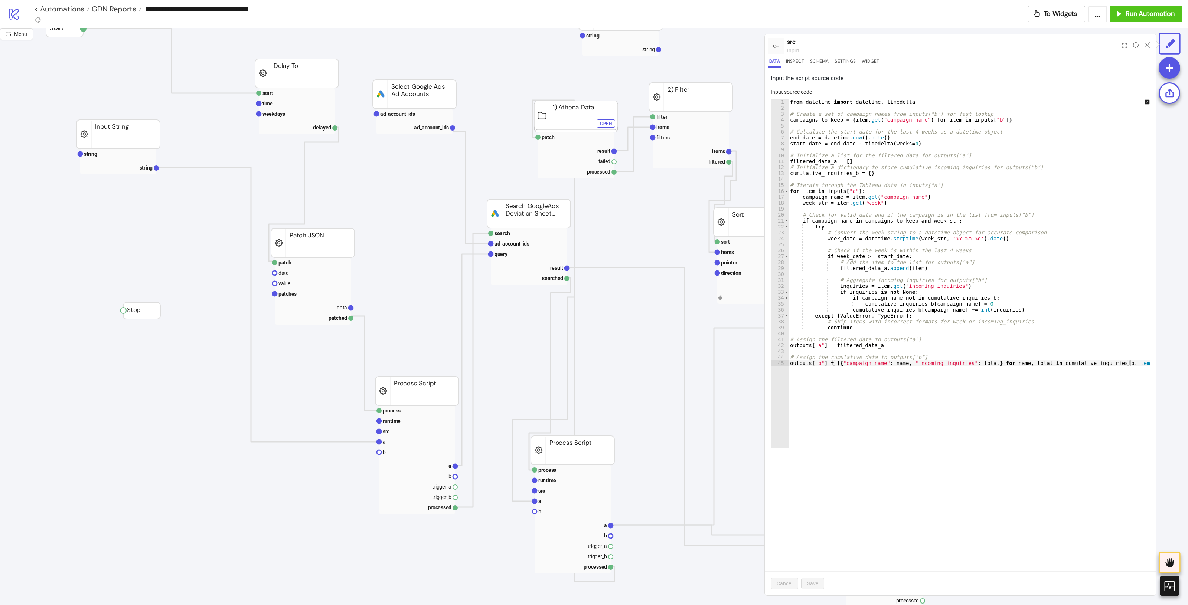
click at [950, 42] on icon at bounding box center [1147, 45] width 6 height 6
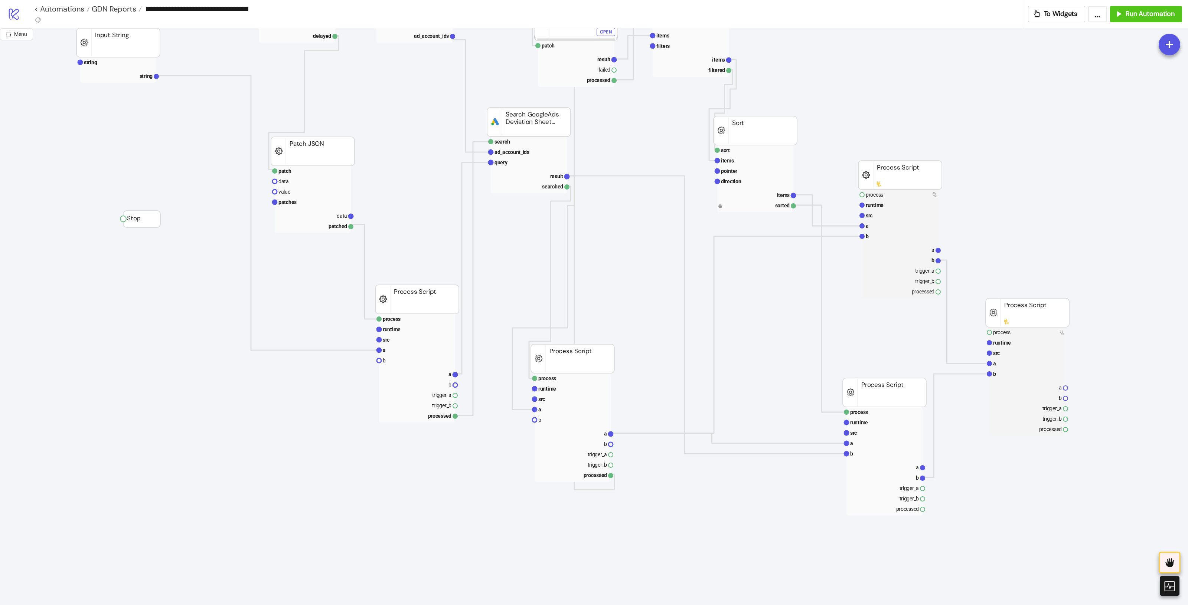
scroll to position [139, 0]
click at [950, 351] on rect at bounding box center [1027, 352] width 76 height 10
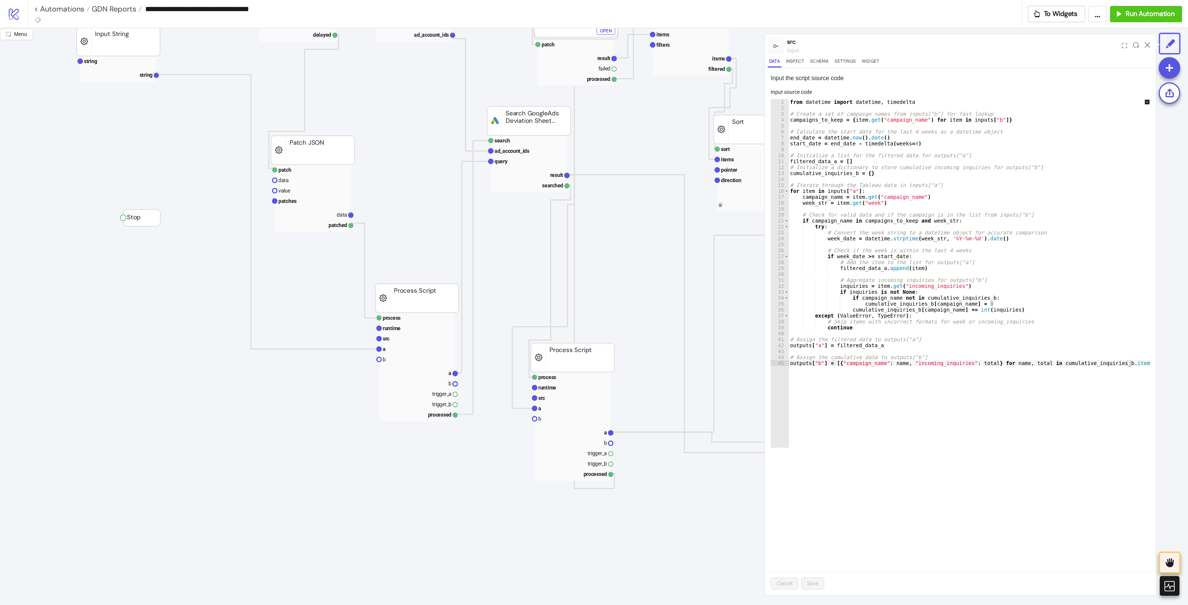
click at [950, 243] on div "from datetime import datetime , timedelta # Create a set of campaign names from…" at bounding box center [974, 279] width 372 height 361
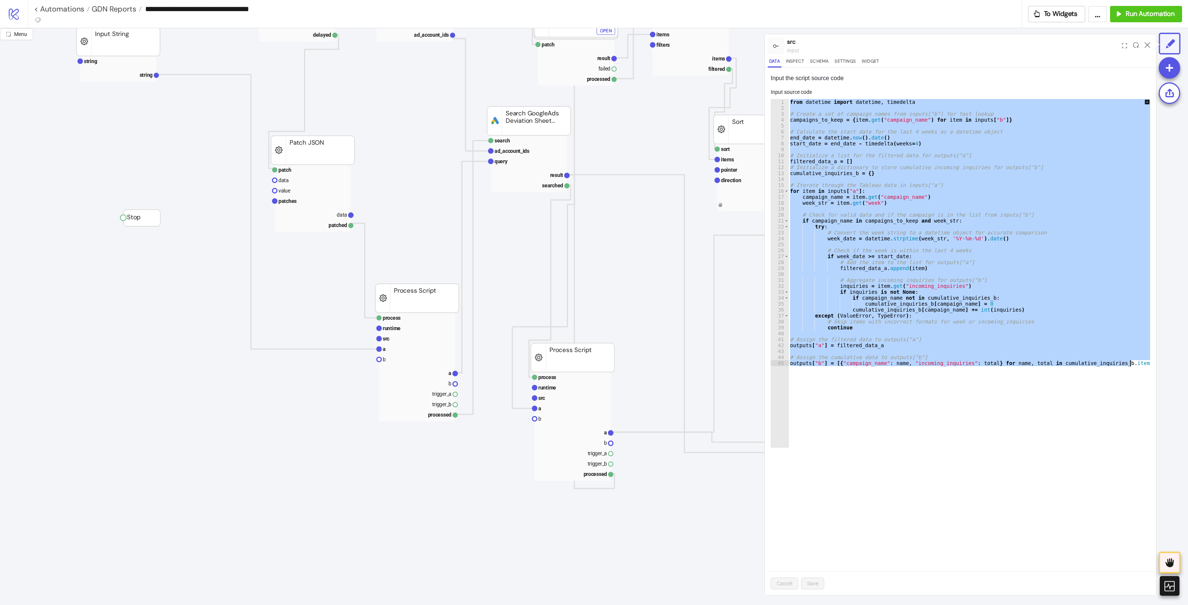
paste textarea "Cursor at row 45"
type textarea "**********"
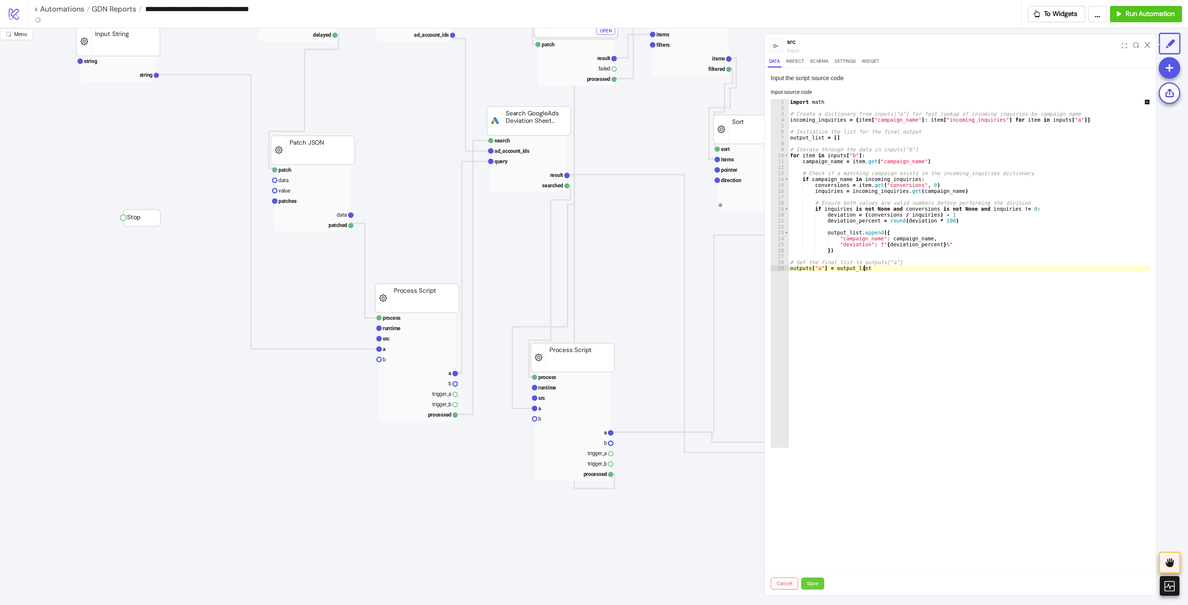
click at [816, 484] on button "Save" at bounding box center [812, 584] width 23 height 12
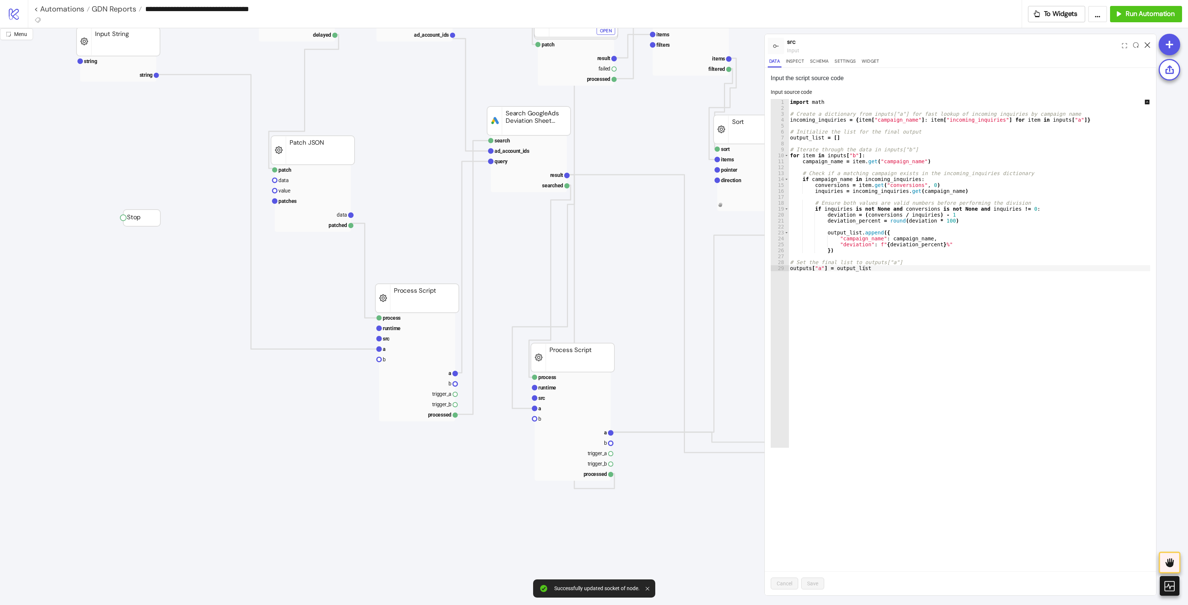
click at [950, 45] on icon at bounding box center [1147, 45] width 6 height 6
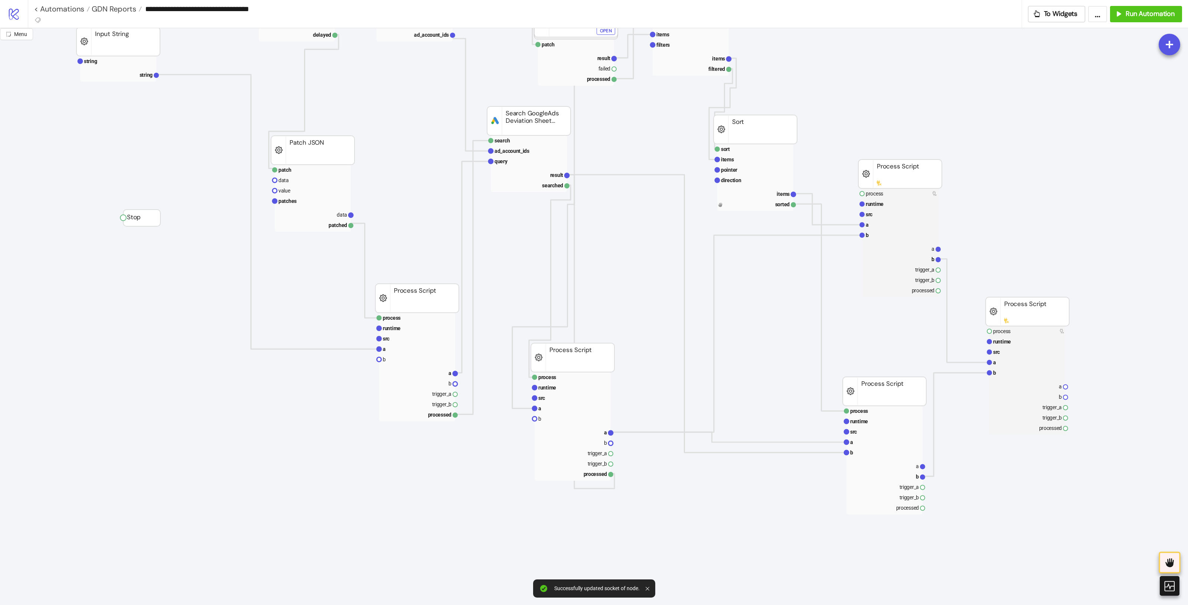
click at [950, 325] on rect at bounding box center [1026, 311] width 83 height 29
click at [950, 331] on rect at bounding box center [1027, 331] width 76 height 10
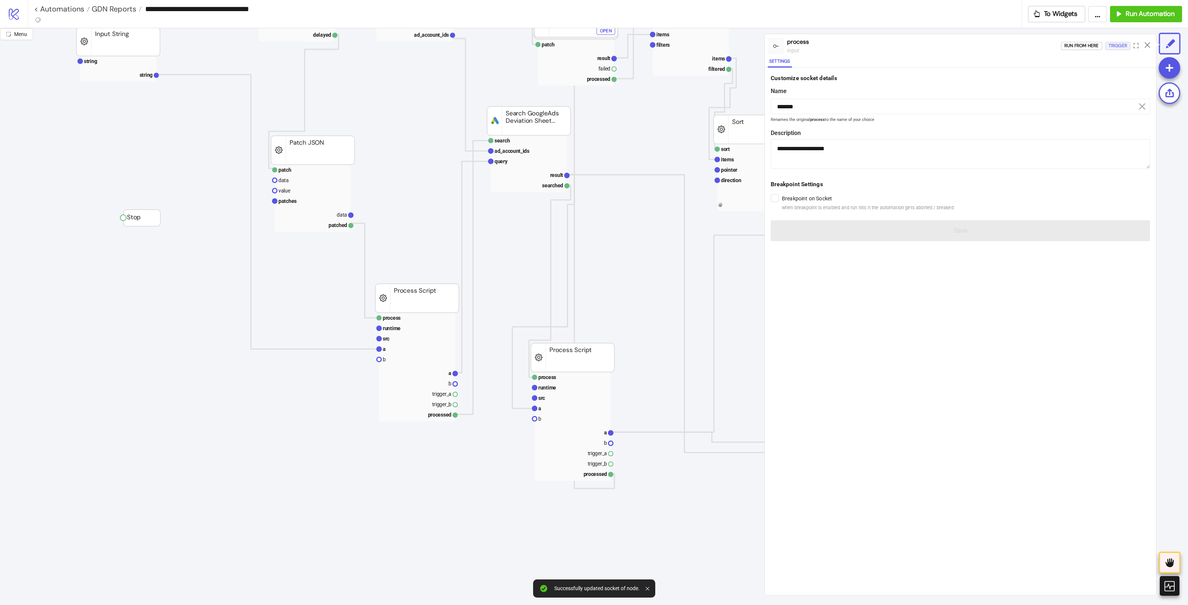
click at [950, 42] on div "Trigger" at bounding box center [1117, 46] width 19 height 9
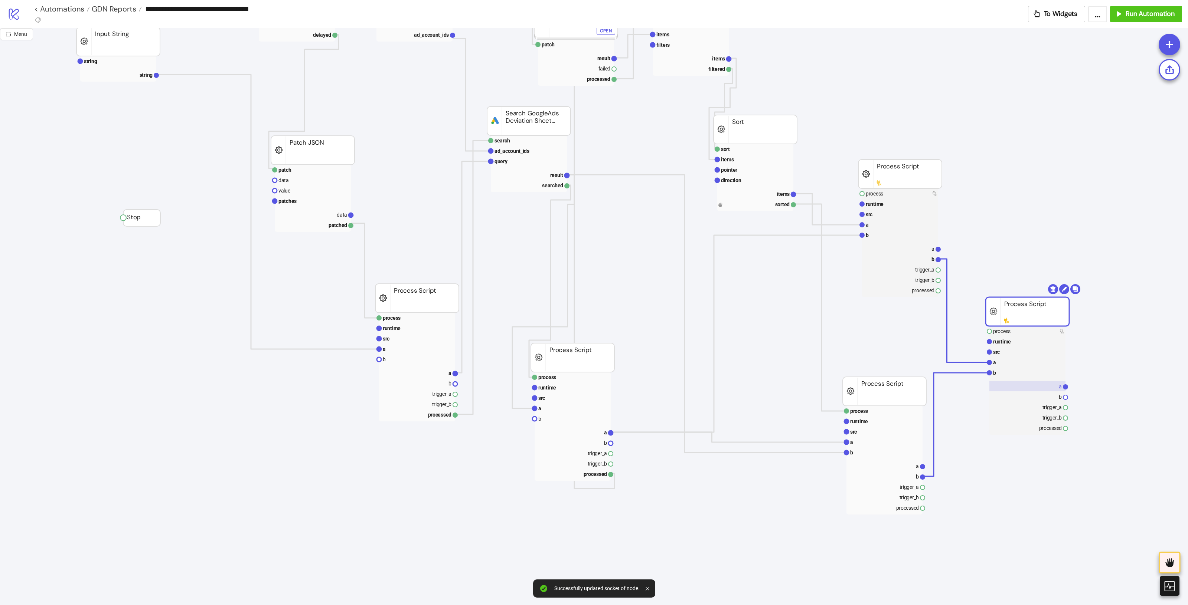
click at [950, 383] on rect at bounding box center [1027, 386] width 76 height 10
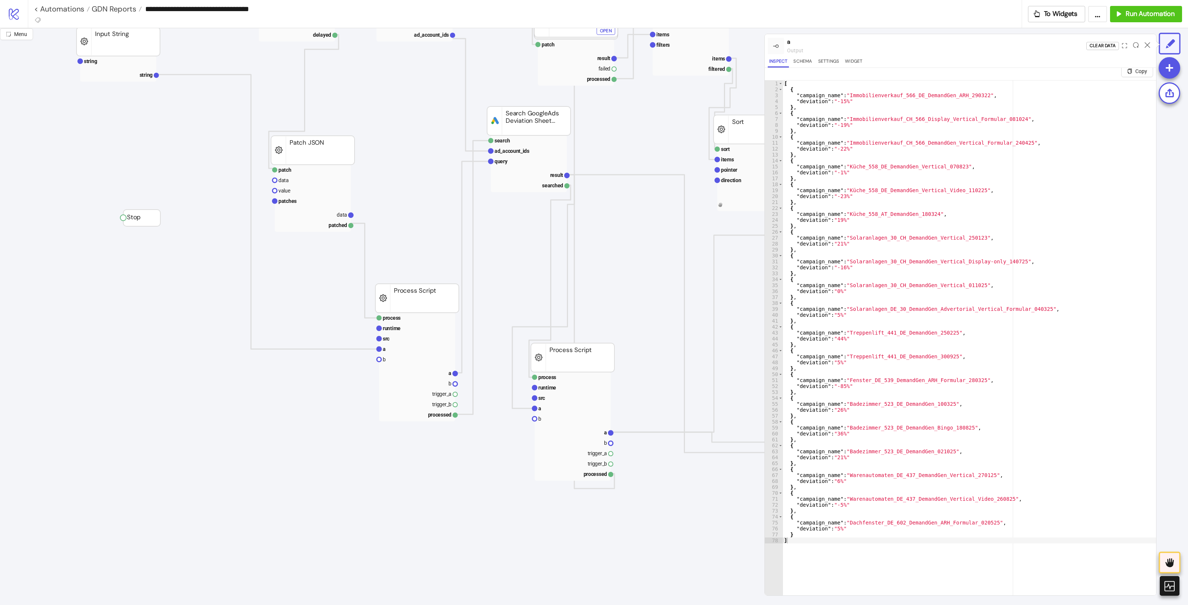
scroll to position [0, 0]
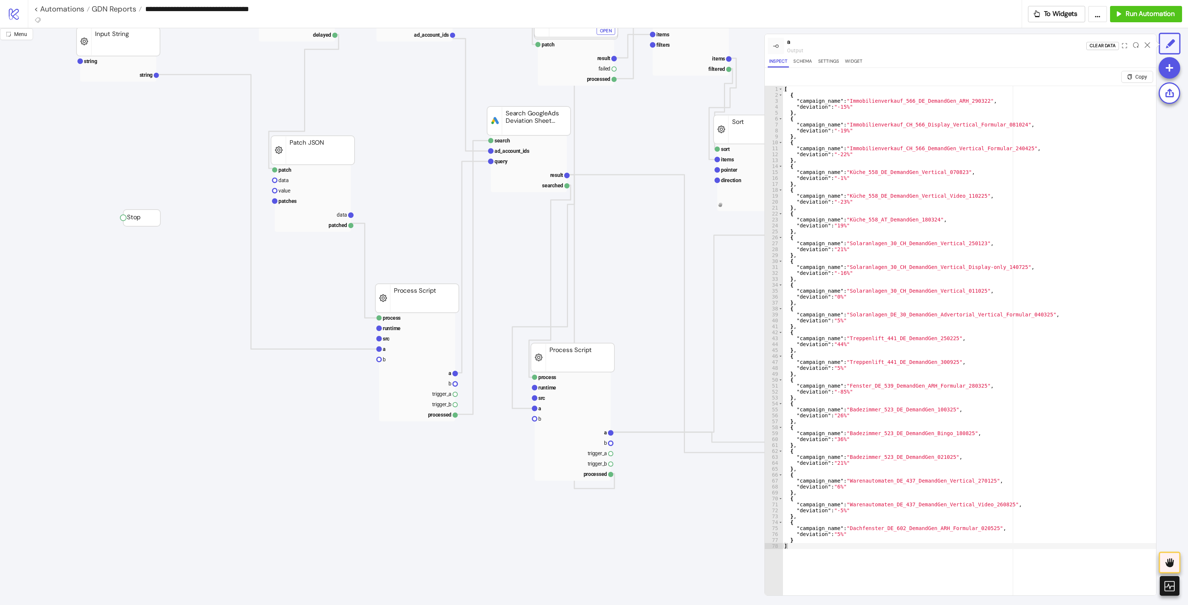
type textarea "**********"
click at [946, 290] on div "[ { "campaign_name" : "Immobilienverkauf_566_DE_DemandGen_ARH_290322" , "deviat…" at bounding box center [968, 355] width 373 height 539
click at [950, 47] on div at bounding box center [1147, 46] width 12 height 20
click at [950, 45] on icon at bounding box center [1147, 45] width 6 height 6
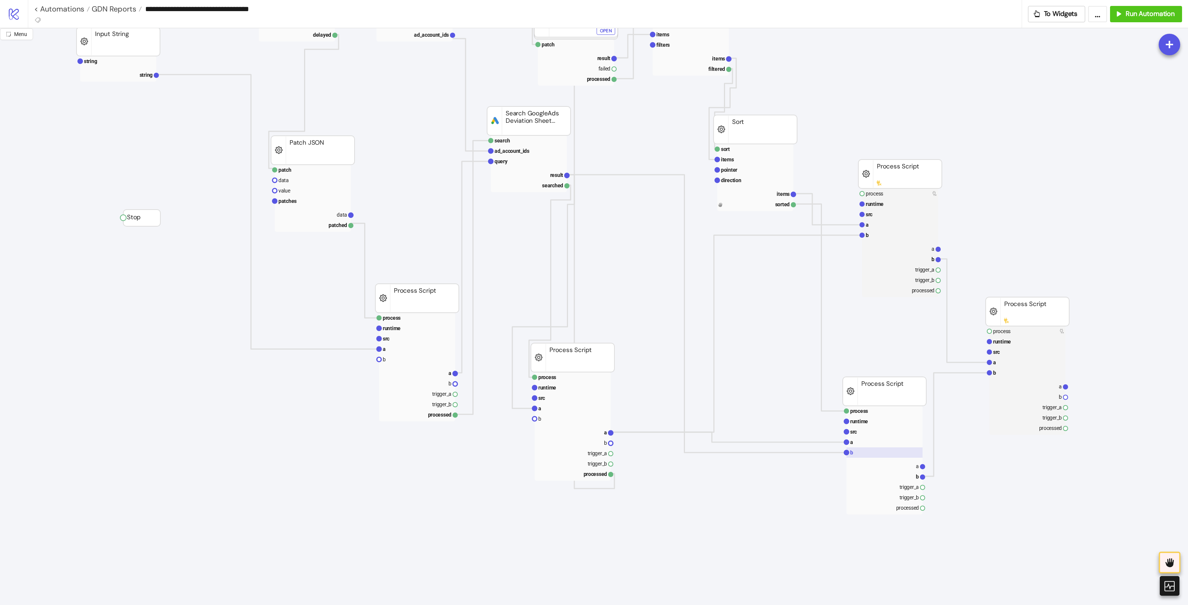
click at [886, 451] on rect at bounding box center [884, 453] width 76 height 10
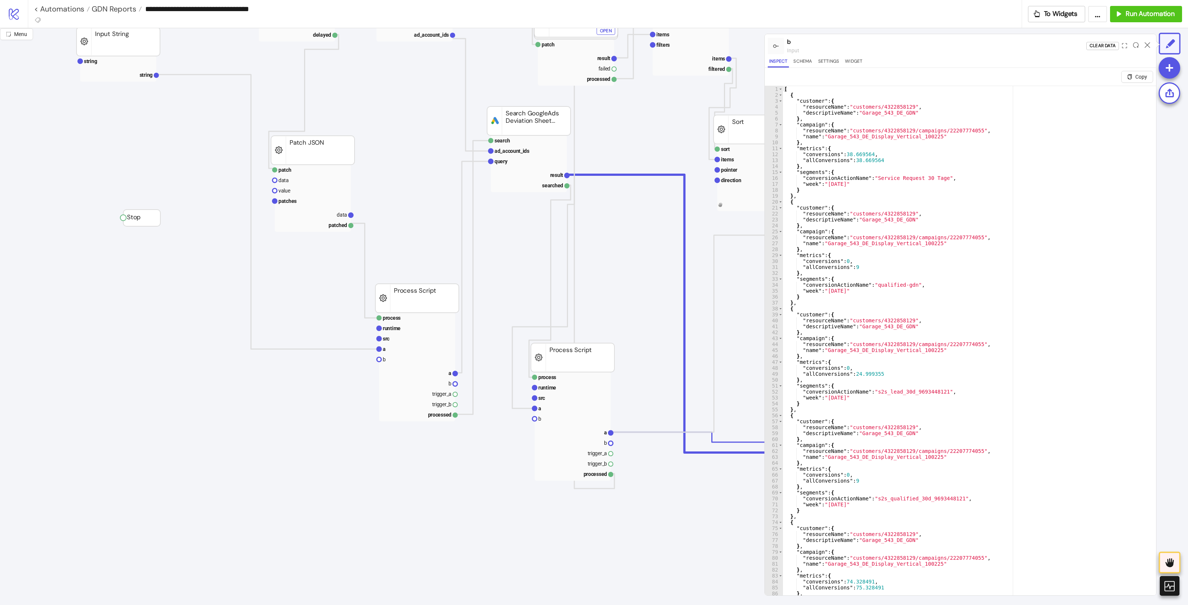
type textarea "**********"
click at [949, 348] on div "[ { "customer" : { "resourceName" : "customers/4322858129" , "descriptiveName" …" at bounding box center [965, 355] width 366 height 539
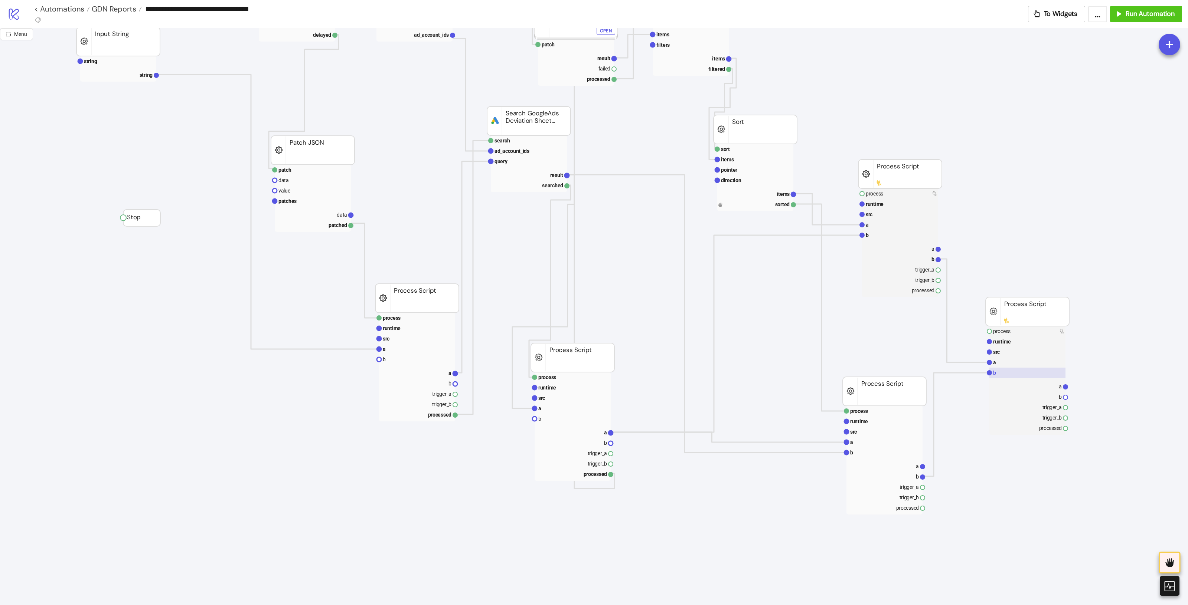
click at [950, 373] on rect at bounding box center [1027, 373] width 76 height 10
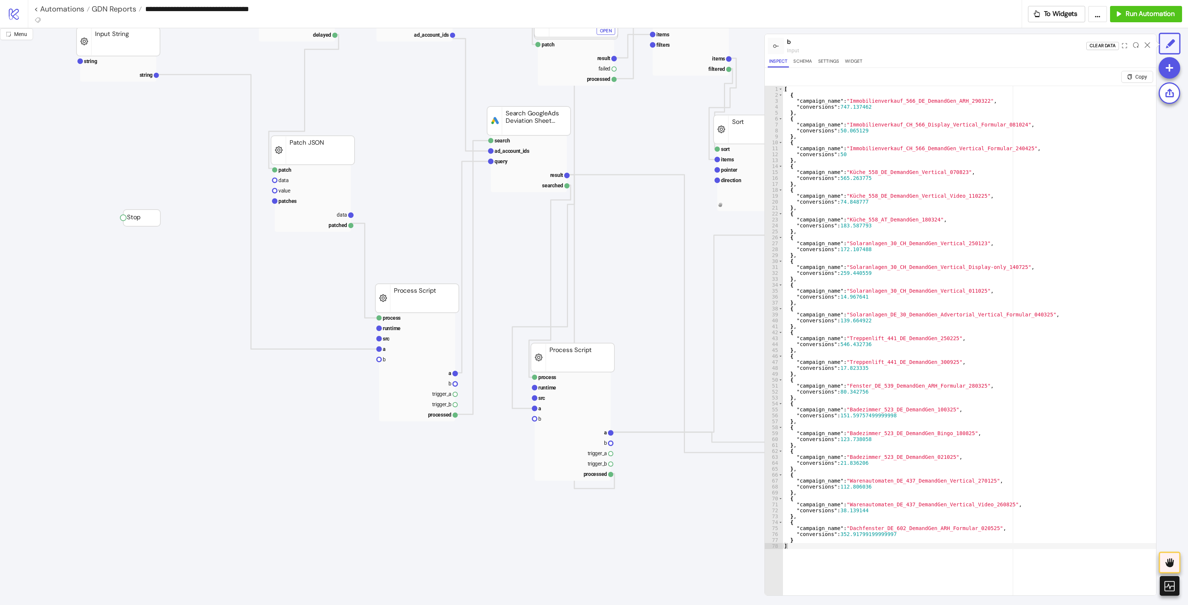
type textarea "**"
click at [940, 301] on div "[ { "campaign_name" : "Immobilienverkauf_566_DE_DemandGen_ARH_290322" , "conver…" at bounding box center [968, 355] width 373 height 539
type input "**********"
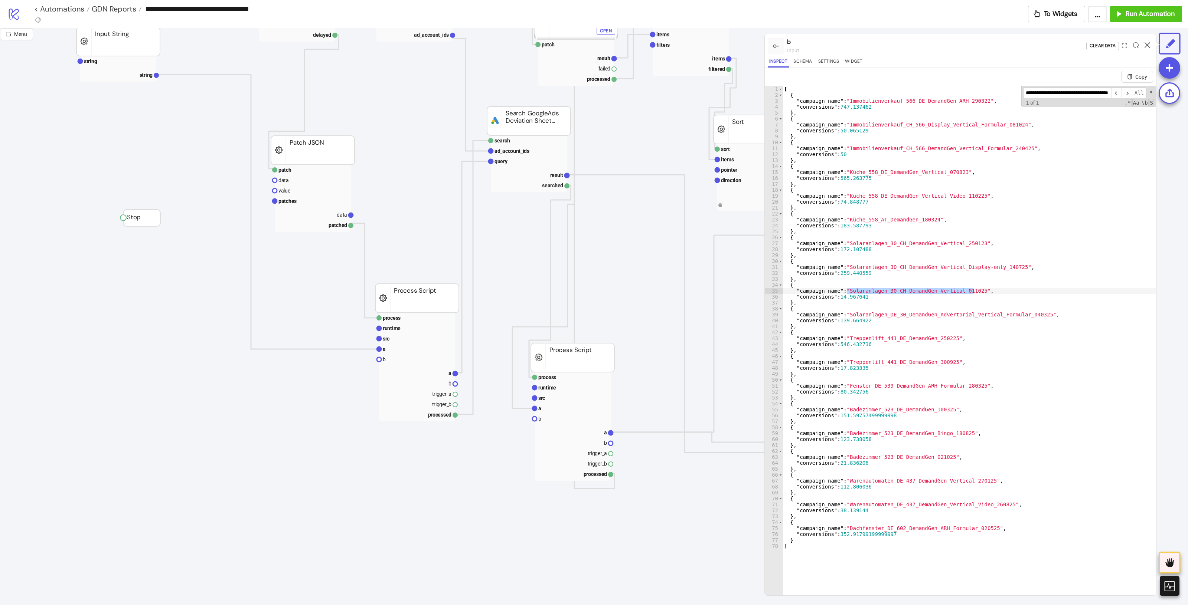
click at [950, 46] on icon at bounding box center [1147, 45] width 6 height 6
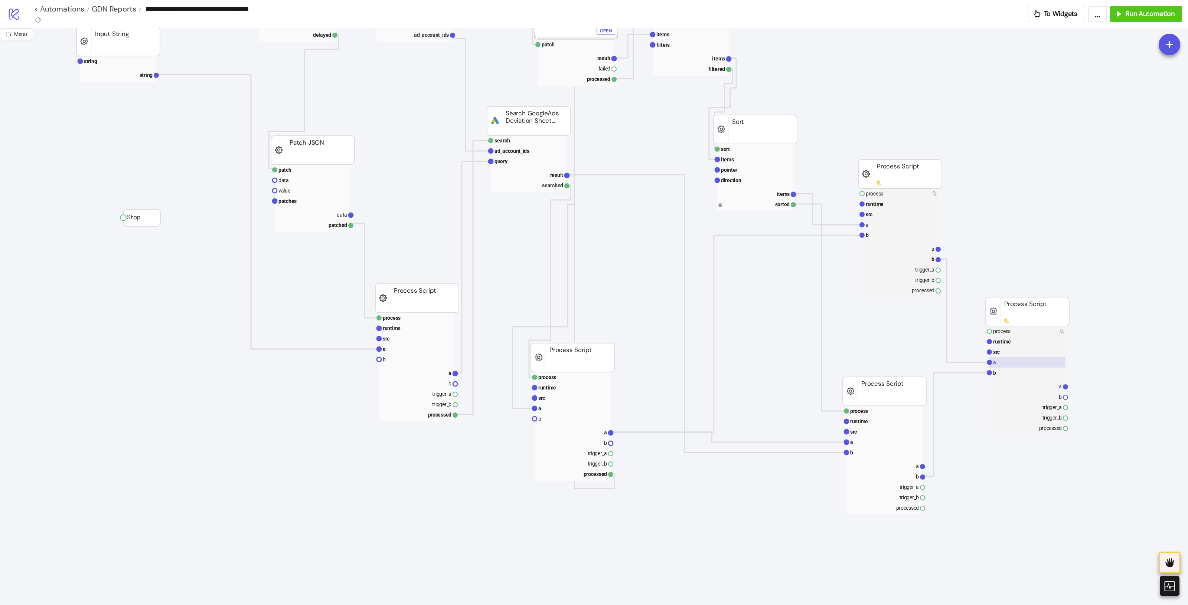
click at [950, 360] on rect at bounding box center [1027, 362] width 76 height 10
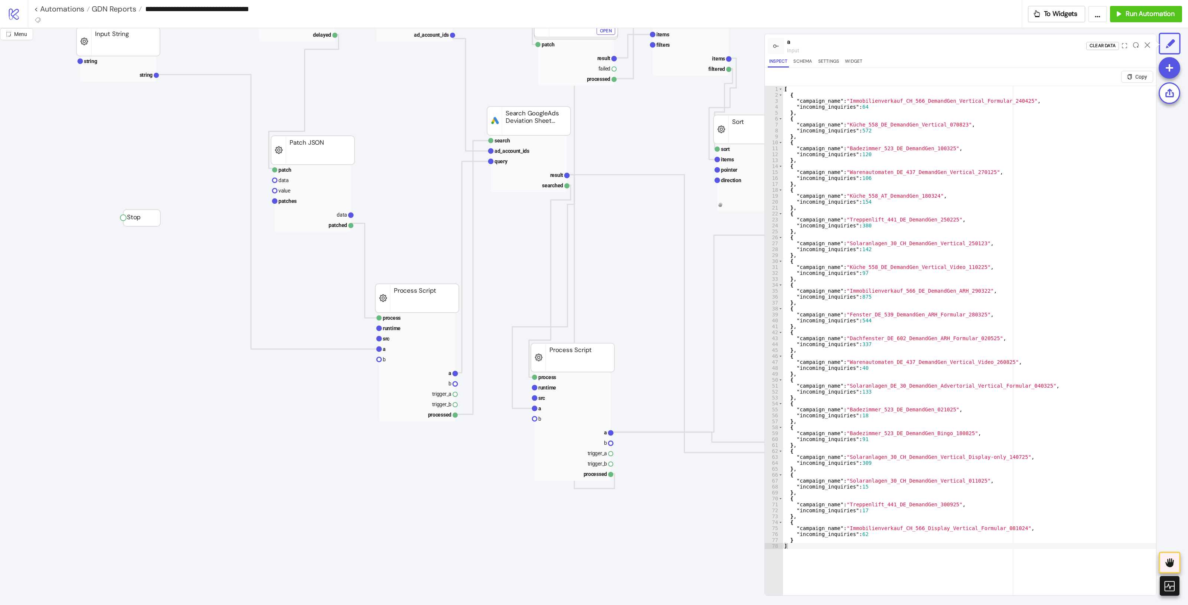
type textarea "**********"
click at [950, 223] on div "[ { "campaign_name" : "Immobilienverkauf_CH_566_DemandGen_Vertical_Formular_240…" at bounding box center [968, 355] width 373 height 539
type input "**********"
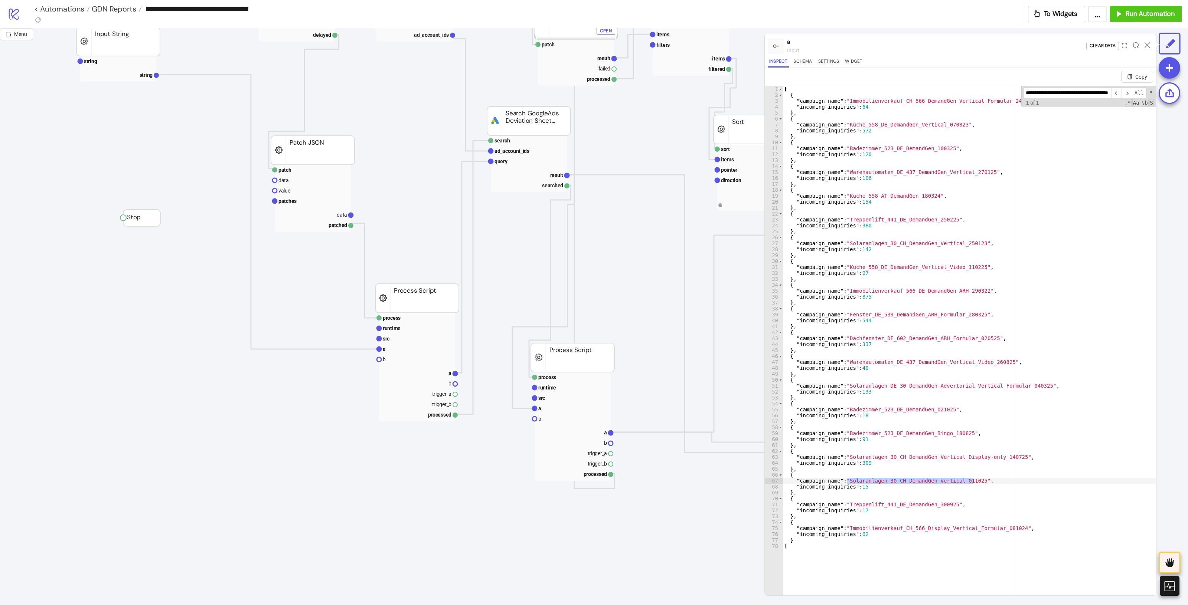
type textarea "**********"
click at [892, 484] on div "[ { "campaign_name" : "Immobilienverkauf_CH_566_DemandGen_Vertical_Formular_240…" at bounding box center [968, 355] width 373 height 539
click at [950, 45] on icon at bounding box center [1147, 45] width 6 height 6
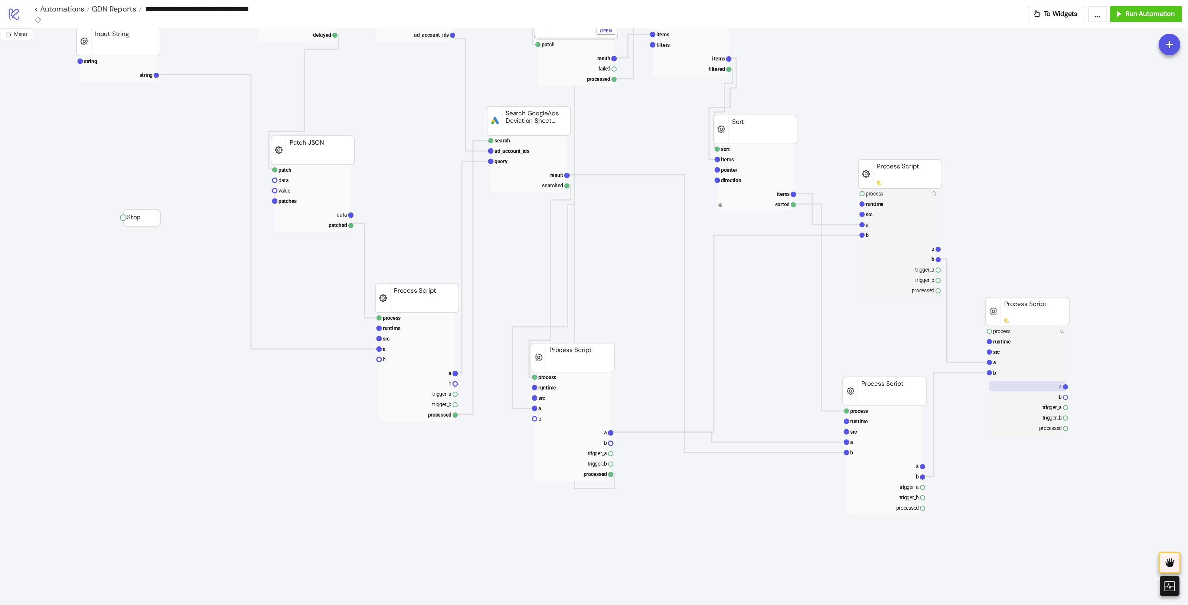
click at [950, 383] on rect at bounding box center [1027, 386] width 76 height 10
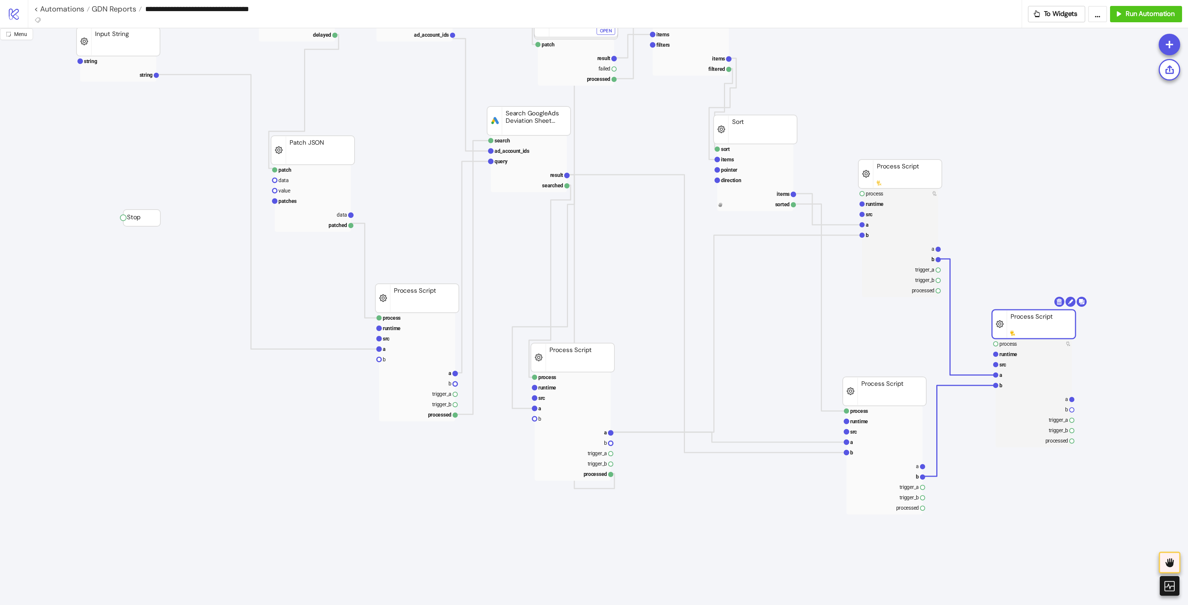
drag, startPoint x: 1034, startPoint y: 328, endPoint x: 979, endPoint y: 358, distance: 62.4
click at [950, 335] on rect at bounding box center [1033, 324] width 83 height 29
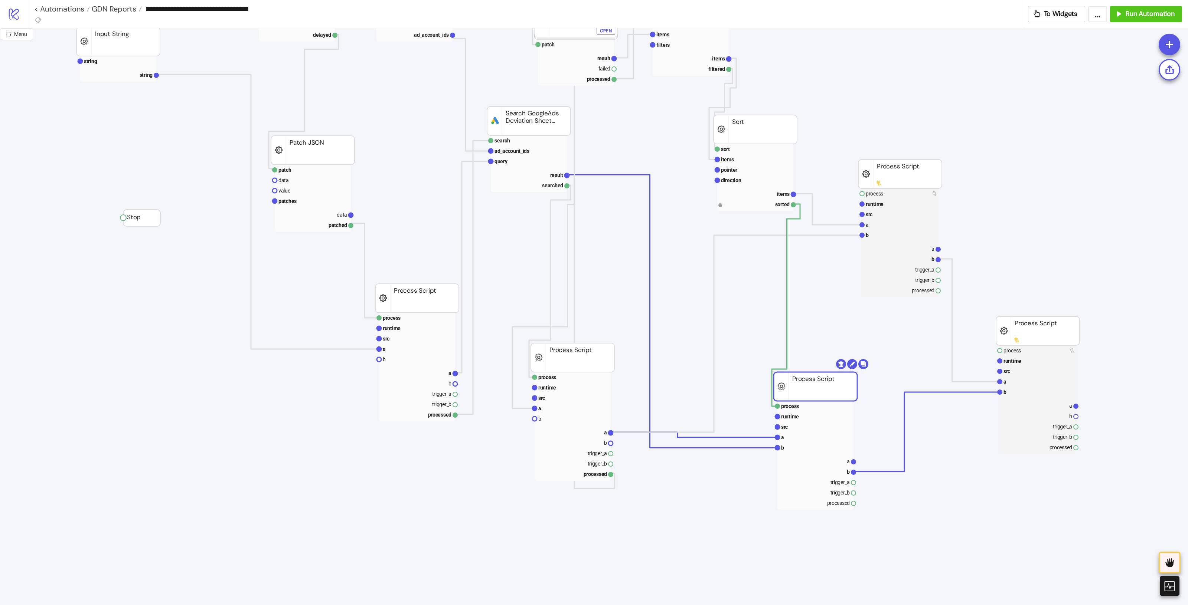
drag, startPoint x: 893, startPoint y: 399, endPoint x: 827, endPoint y: 321, distance: 101.9
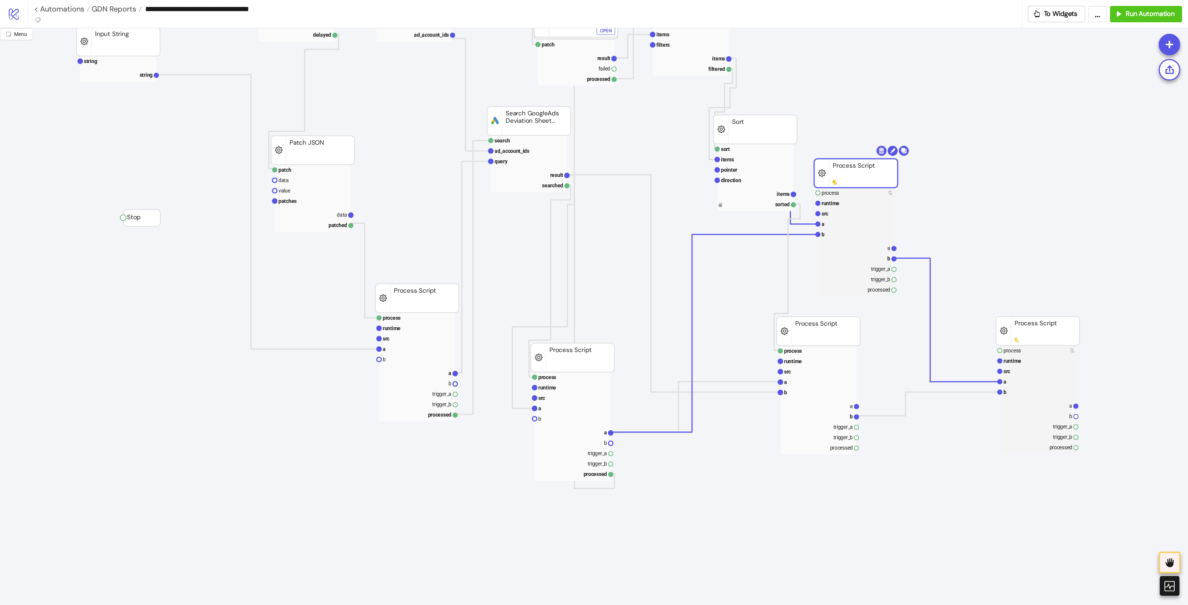
drag, startPoint x: 926, startPoint y: 177, endPoint x: 1006, endPoint y: 244, distance: 104.0
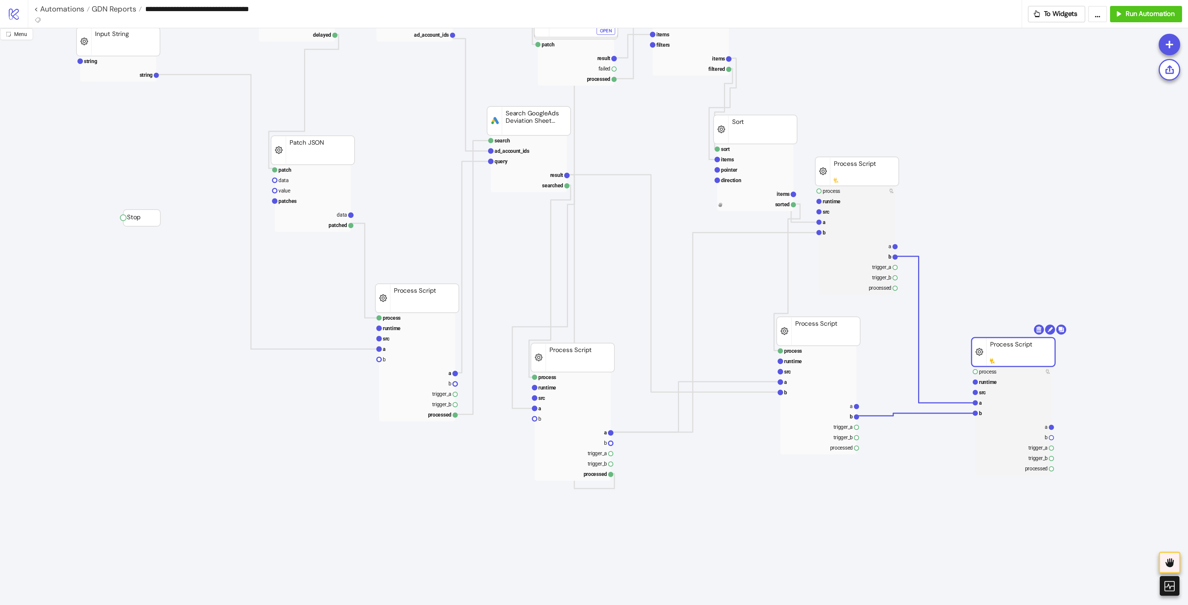
drag, startPoint x: 1043, startPoint y: 341, endPoint x: 1019, endPoint y: 359, distance: 29.7
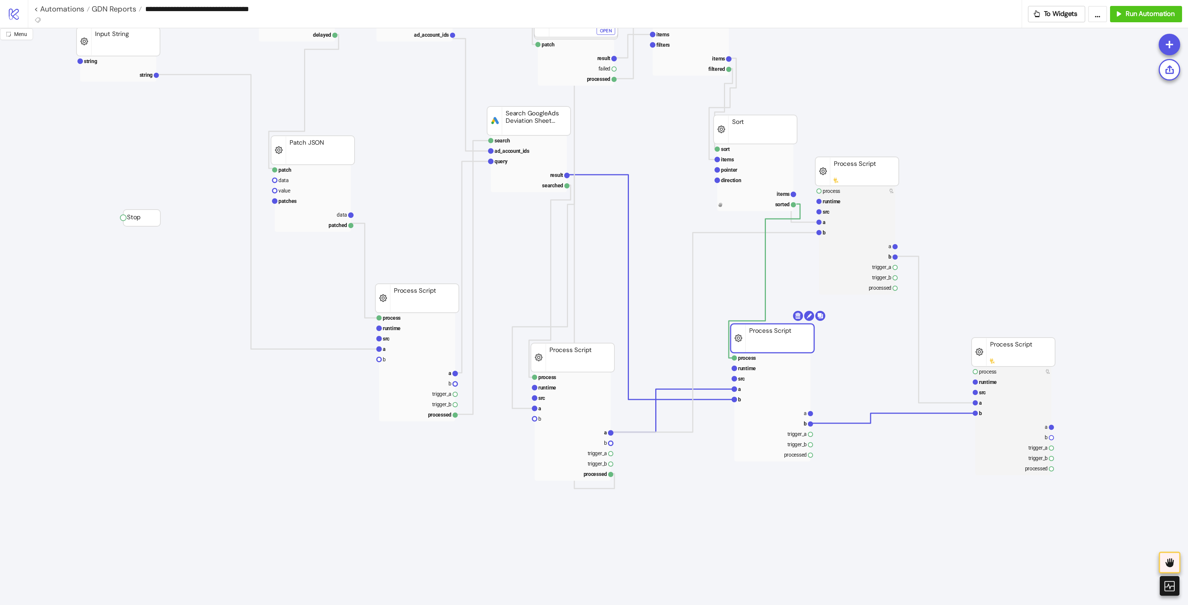
drag, startPoint x: 850, startPoint y: 335, endPoint x: 804, endPoint y: 342, distance: 46.6
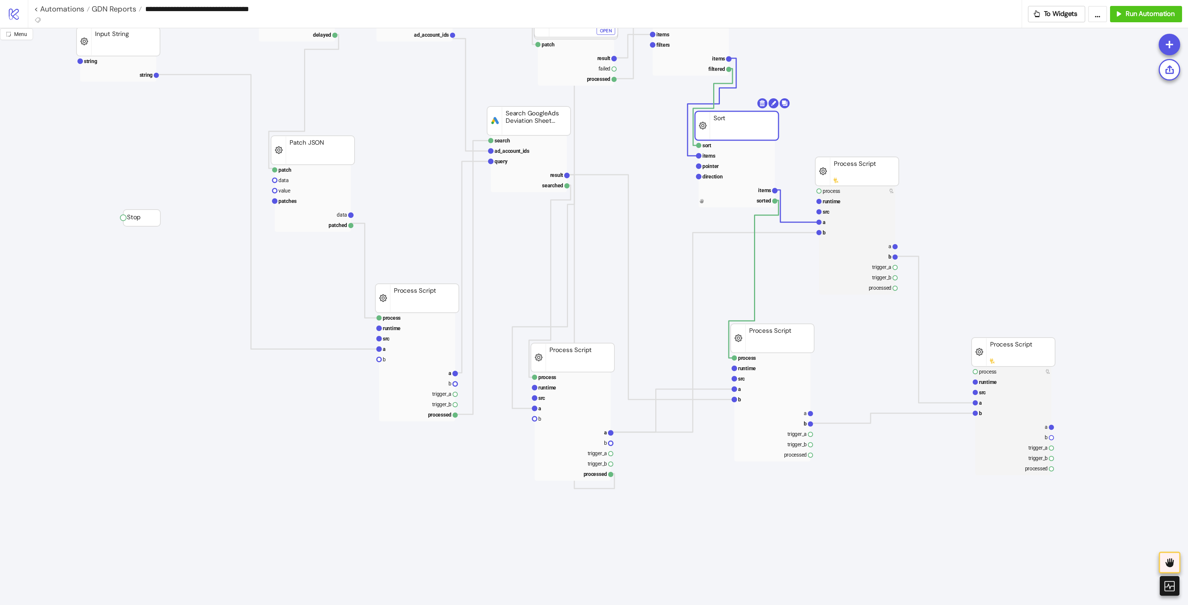
drag, startPoint x: 731, startPoint y: 134, endPoint x: 714, endPoint y: 131, distance: 17.6
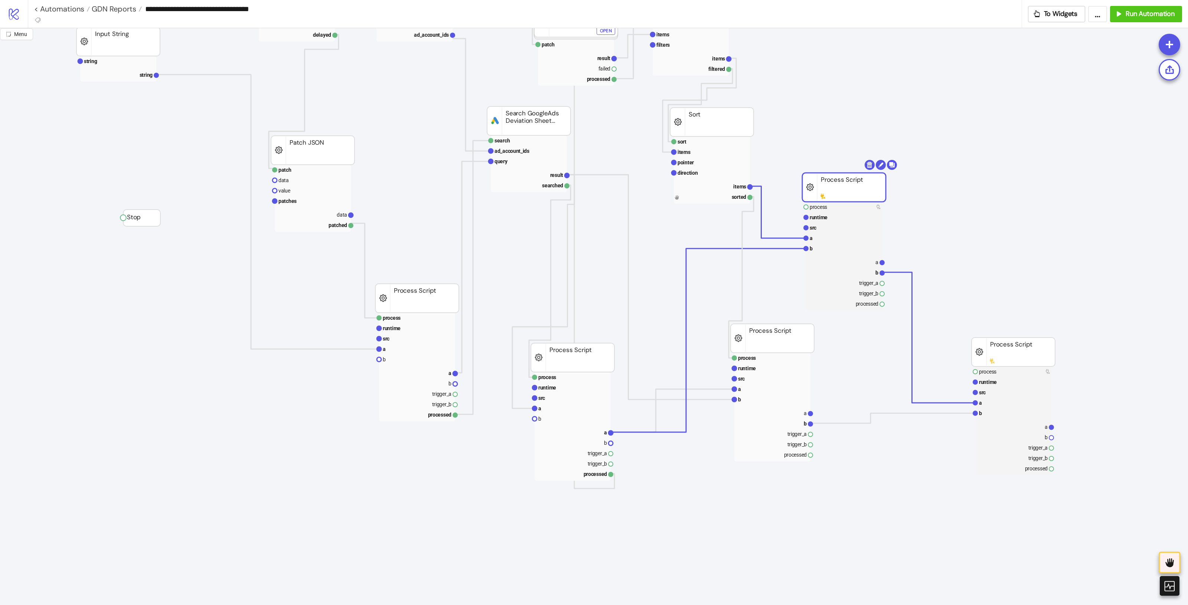
drag, startPoint x: 837, startPoint y: 166, endPoint x: 821, endPoint y: 186, distance: 26.1
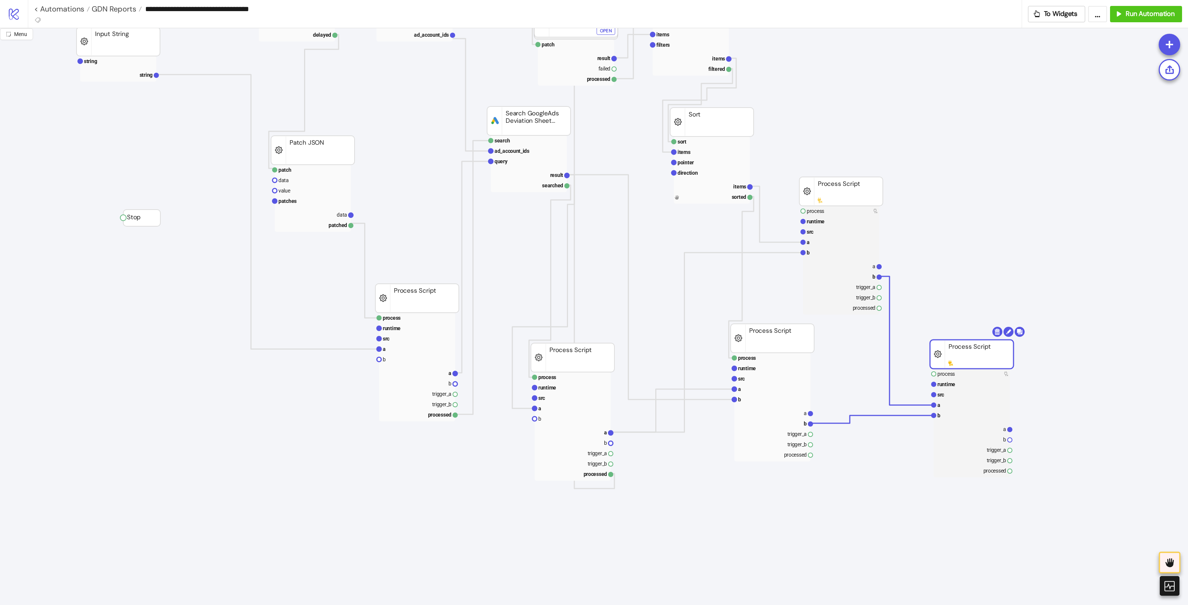
drag, startPoint x: 1023, startPoint y: 357, endPoint x: 982, endPoint y: 359, distance: 41.6
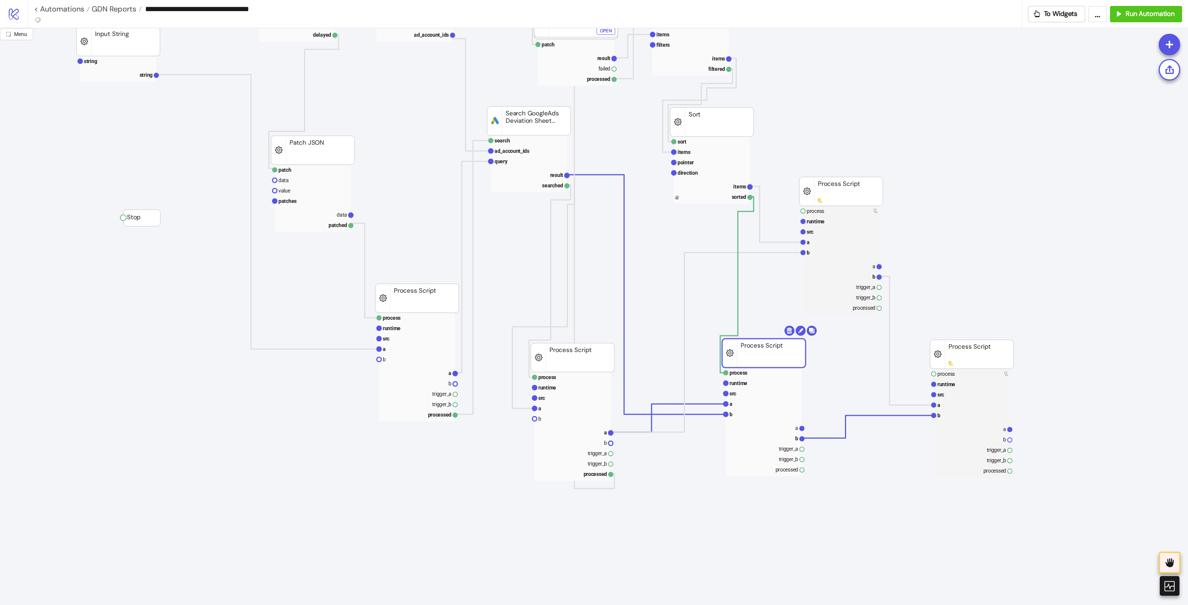
drag, startPoint x: 781, startPoint y: 348, endPoint x: 864, endPoint y: 169, distance: 196.9
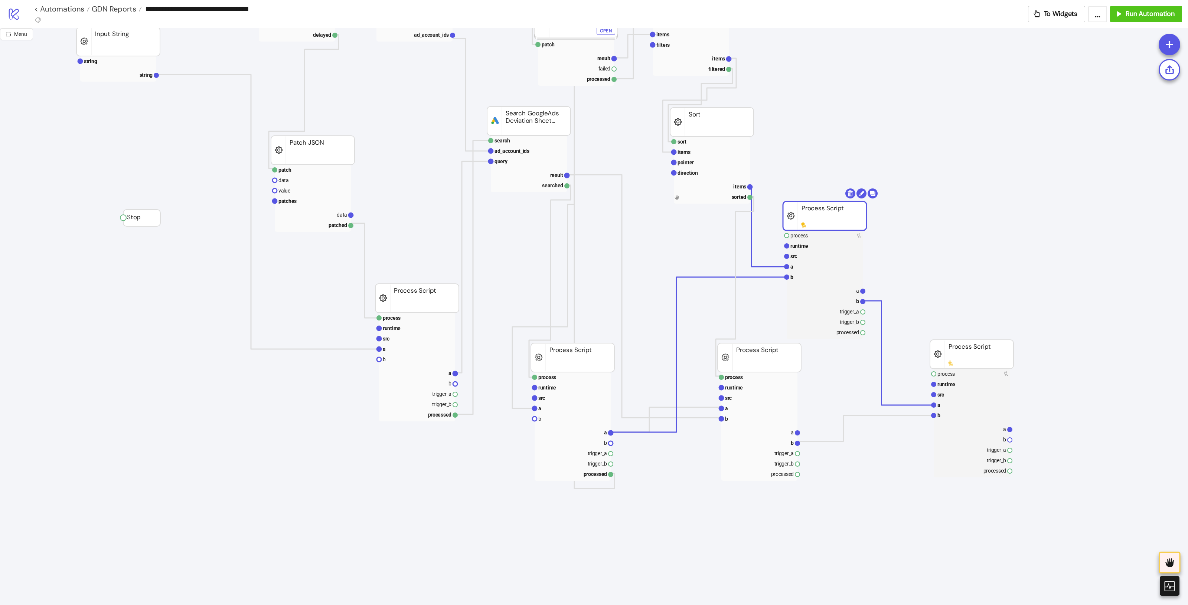
drag, startPoint x: 844, startPoint y: 186, endPoint x: 831, endPoint y: 208, distance: 25.8
click at [950, 429] on rect at bounding box center [971, 429] width 76 height 10
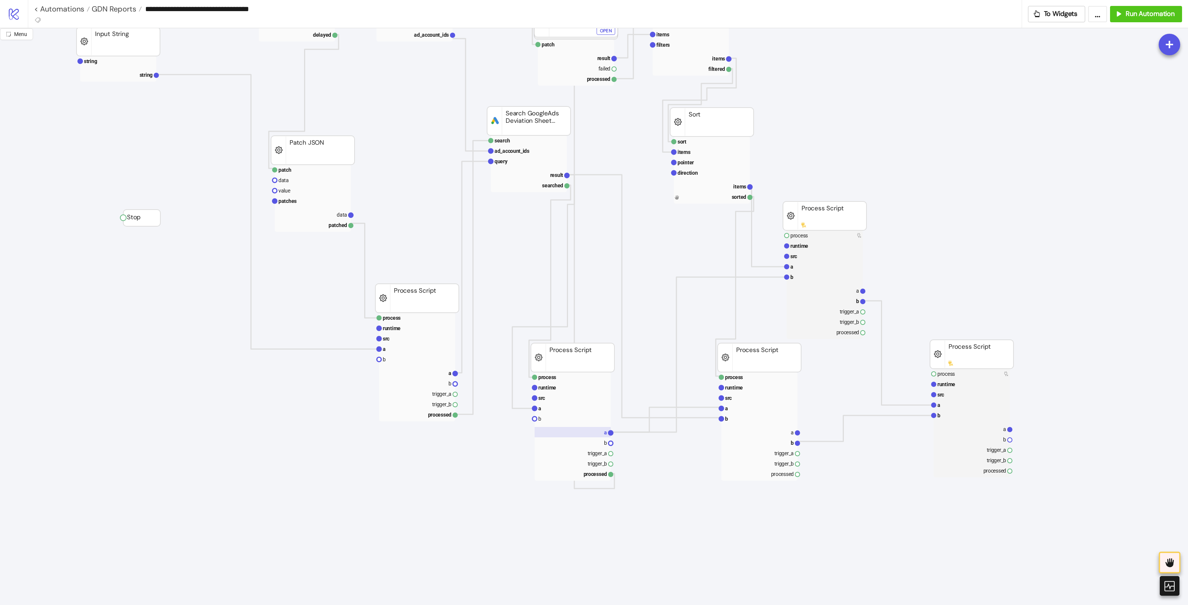
click at [598, 432] on rect at bounding box center [572, 432] width 76 height 10
drag, startPoint x: 984, startPoint y: 366, endPoint x: 984, endPoint y: 380, distance: 13.7
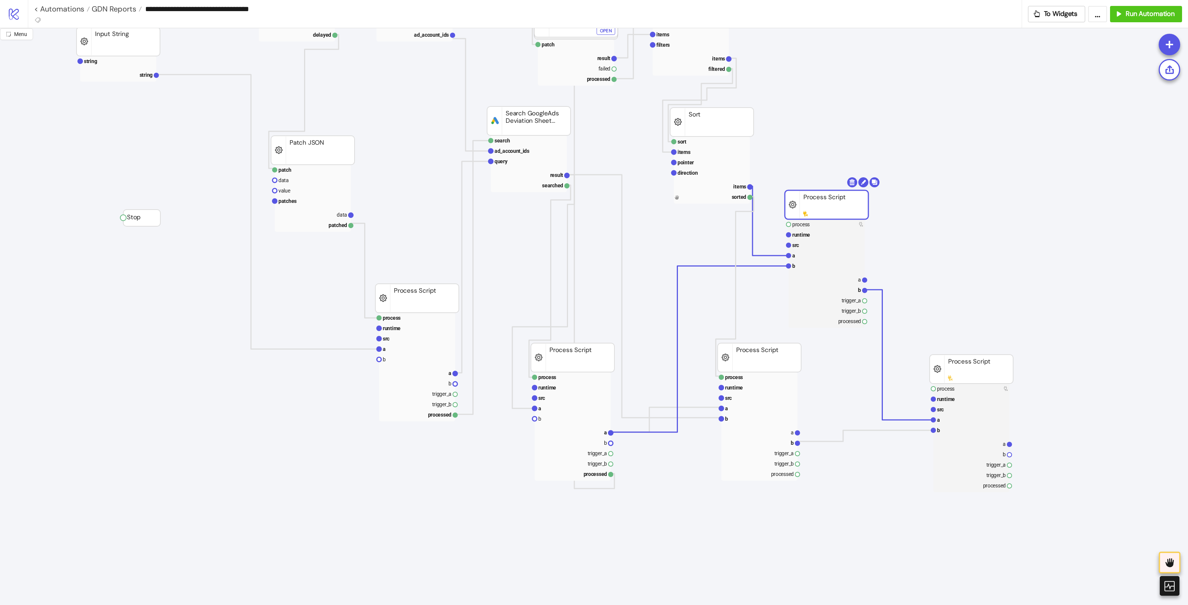
drag, startPoint x: 819, startPoint y: 201, endPoint x: 817, endPoint y: 186, distance: 15.0
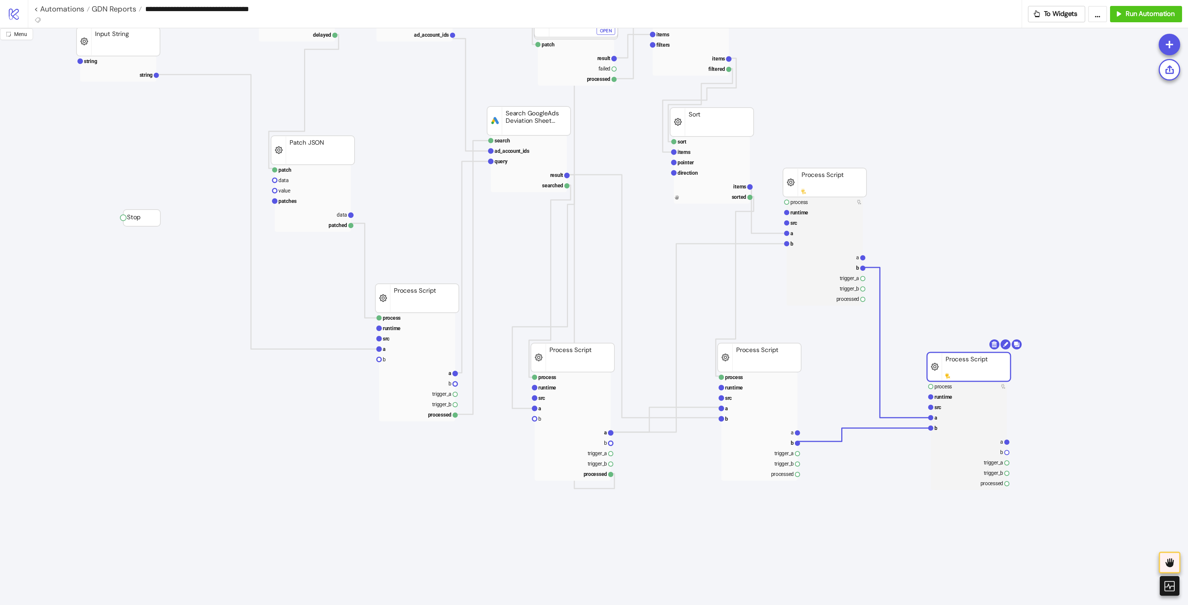
drag, startPoint x: 983, startPoint y: 379, endPoint x: 964, endPoint y: 374, distance: 19.5
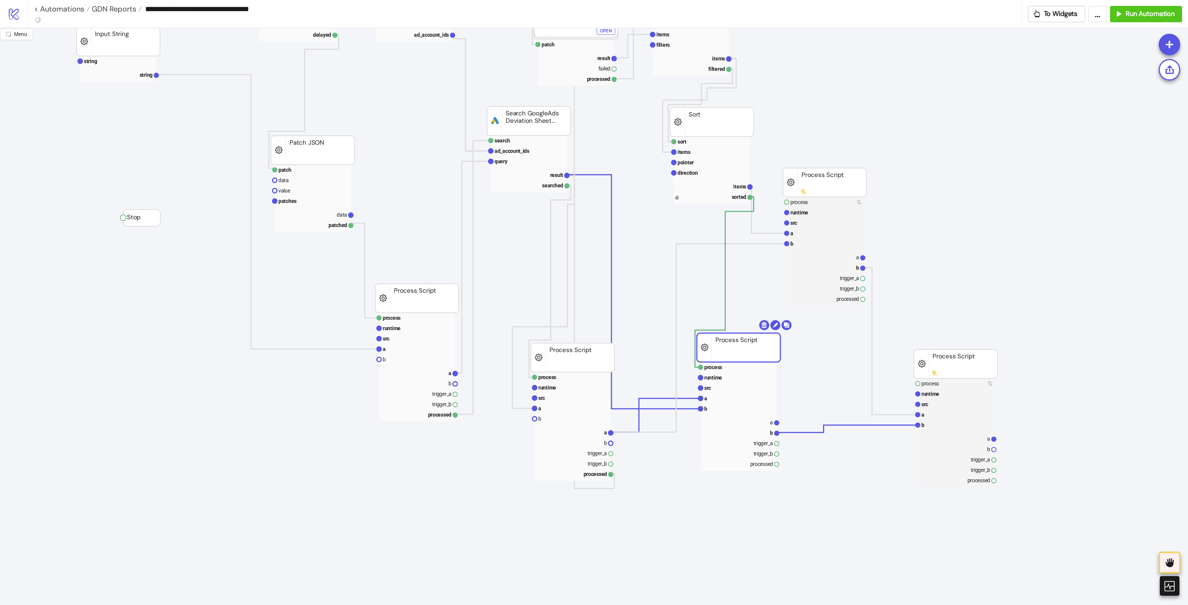
drag, startPoint x: 763, startPoint y: 348, endPoint x: 743, endPoint y: 338, distance: 23.1
click at [950, 444] on rect at bounding box center [955, 449] width 76 height 10
click at [950, 438] on rect at bounding box center [955, 438] width 76 height 10
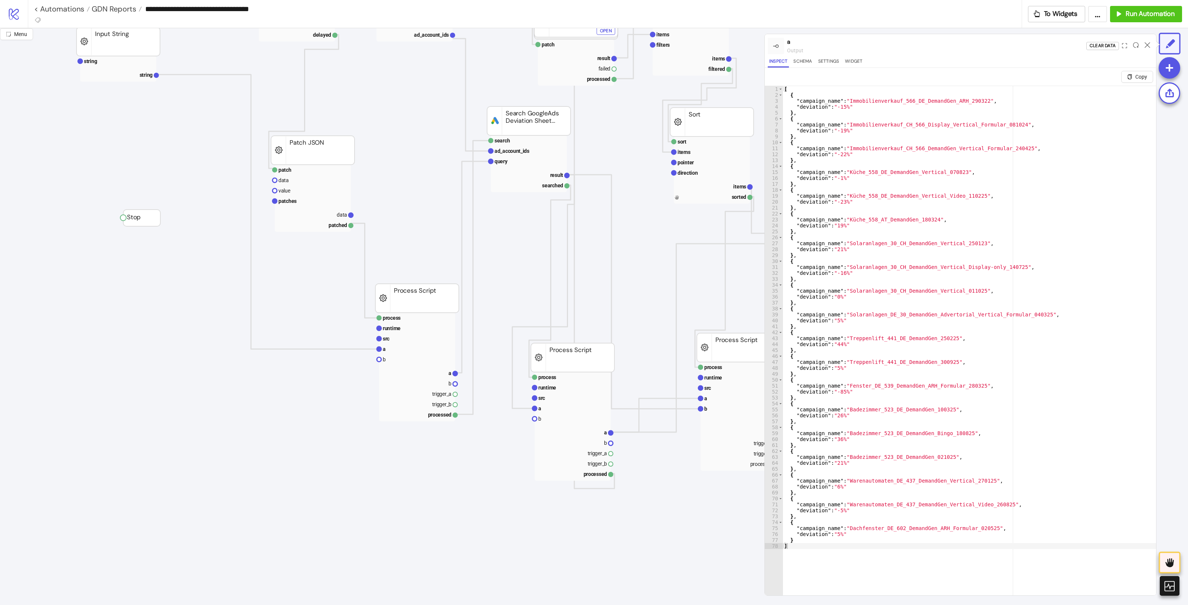
scroll to position [17, 0]
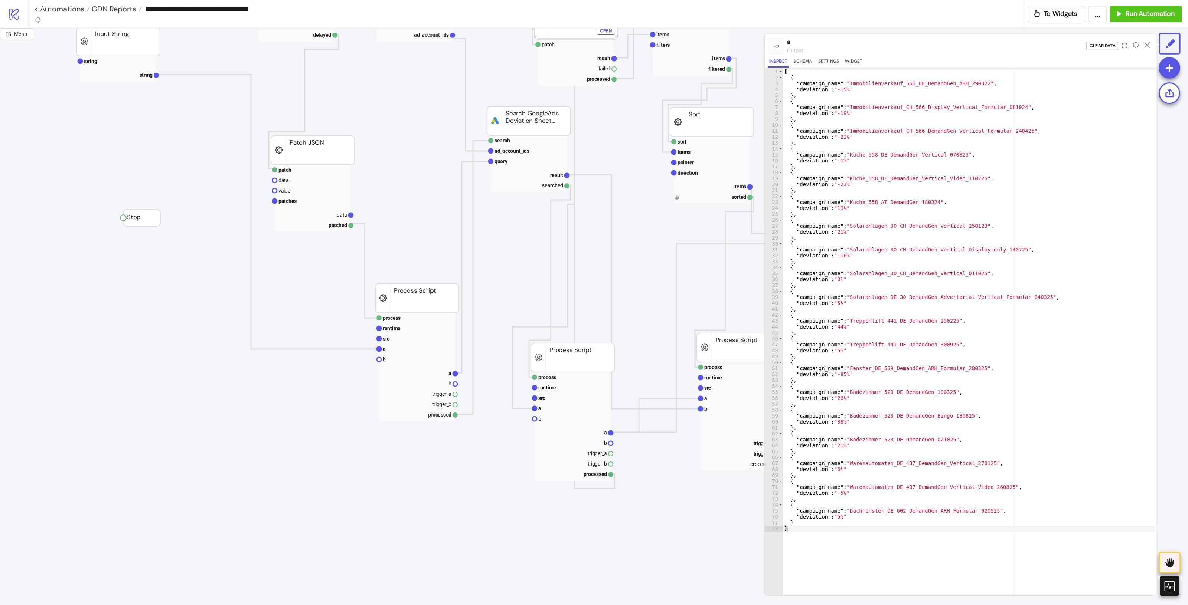
click at [949, 390] on div "[ { "campaign_name" : "Immobilienverkauf_566_DE_DemandGen_ARH_290322" , "deviat…" at bounding box center [968, 338] width 373 height 539
click at [842, 342] on div "[ { "campaign_name" : "Immobilienverkauf_566_DE_DemandGen_ARH_290322" , "deviat…" at bounding box center [968, 338] width 373 height 539
type textarea "**********"
click at [950, 45] on icon at bounding box center [1147, 45] width 6 height 6
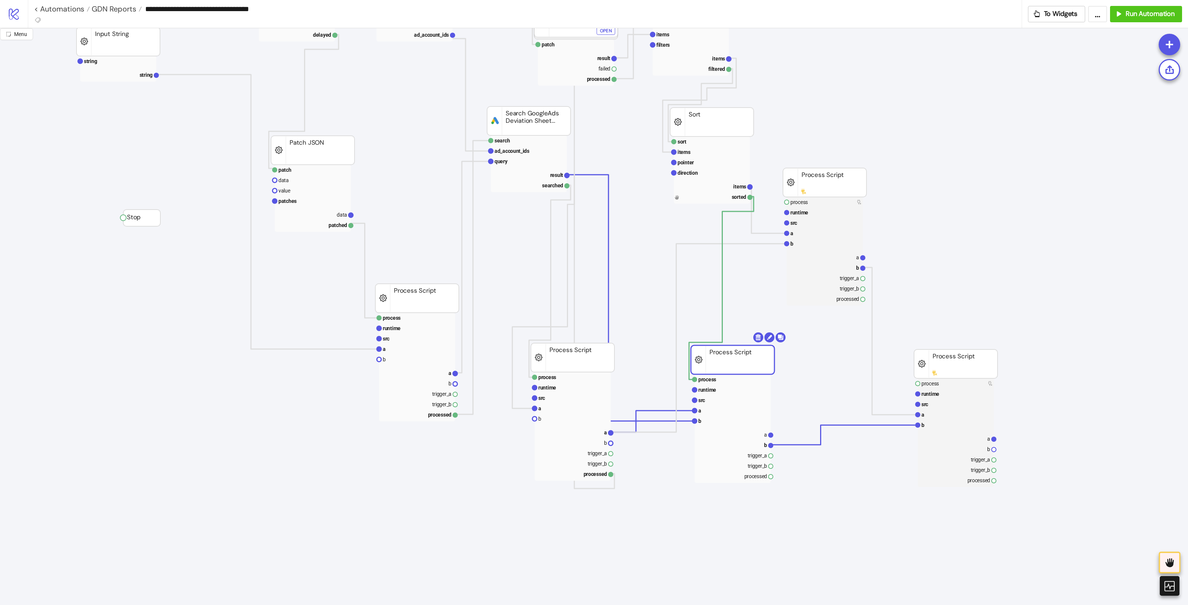
click at [741, 353] on rect at bounding box center [732, 359] width 83 height 29
click at [923, 426] on text "b" at bounding box center [922, 425] width 3 height 6
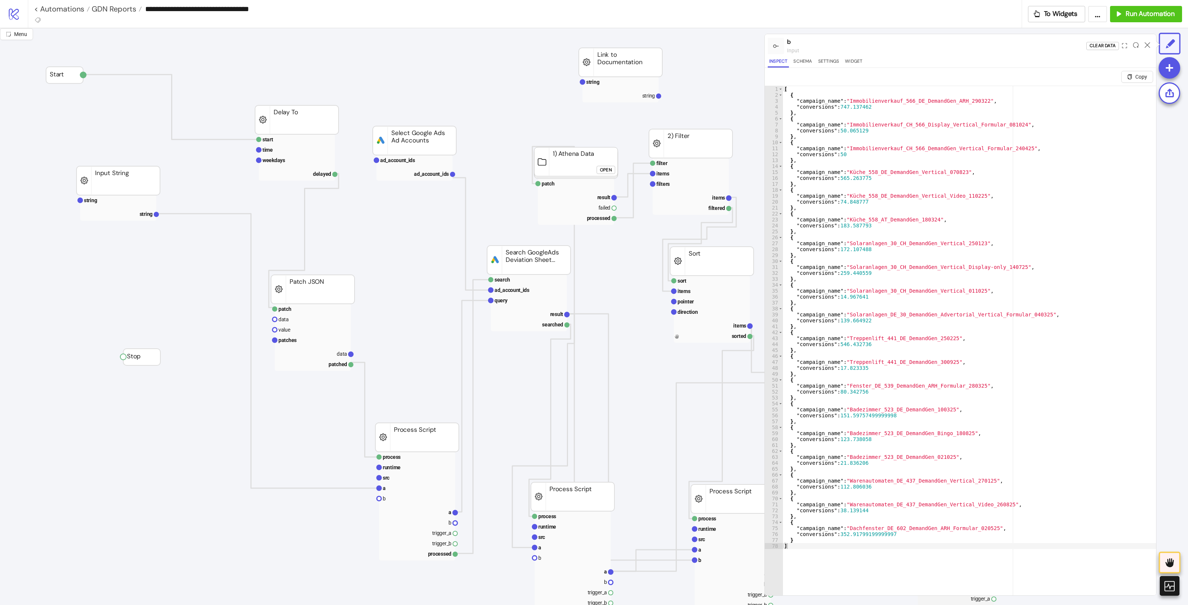
scroll to position [139, 0]
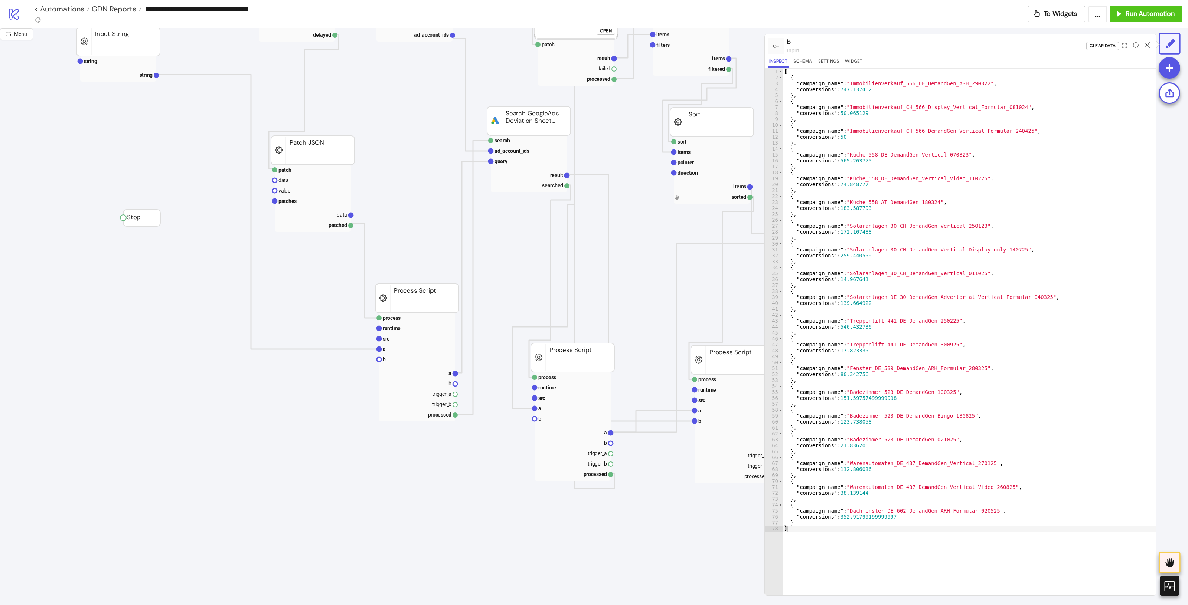
click at [1148, 47] on icon at bounding box center [1147, 45] width 6 height 6
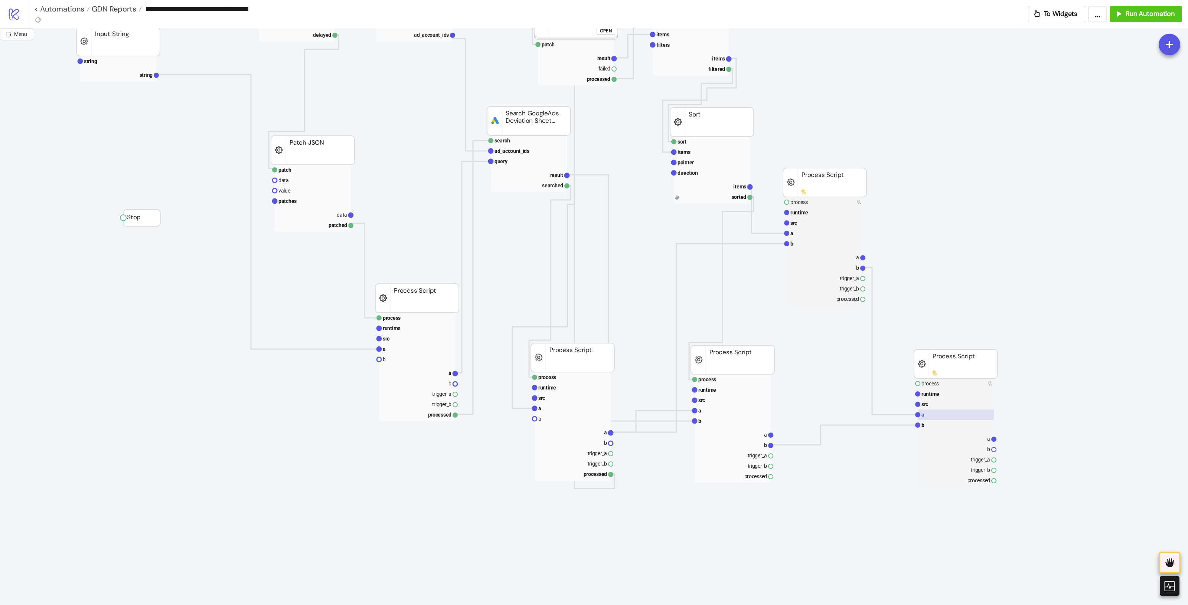
click at [946, 415] on rect at bounding box center [955, 415] width 76 height 10
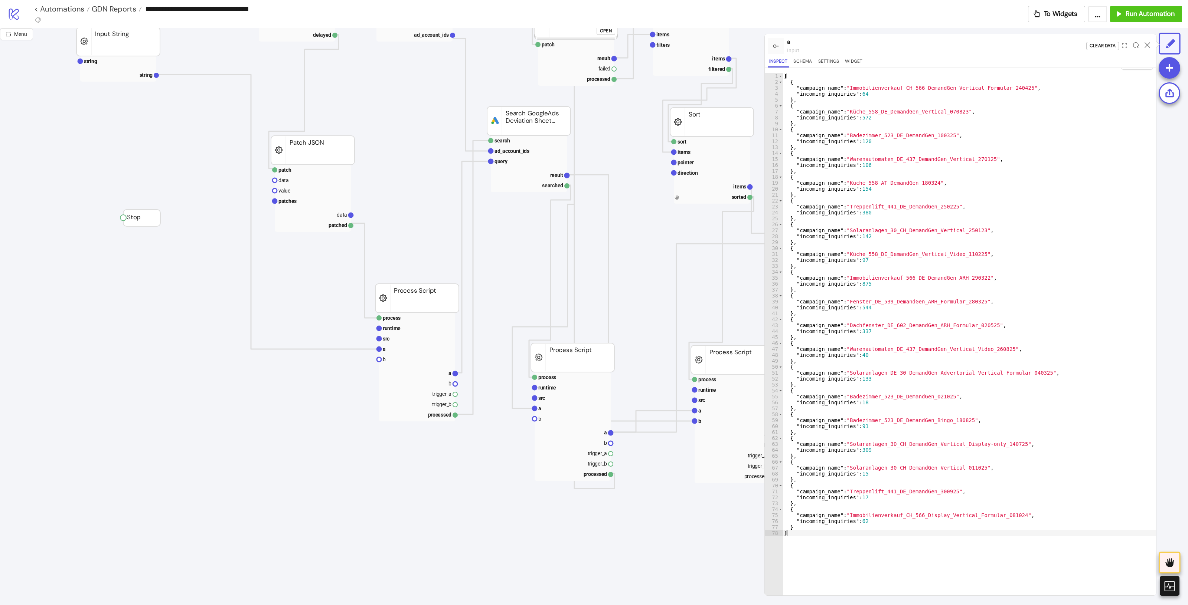
scroll to position [0, 0]
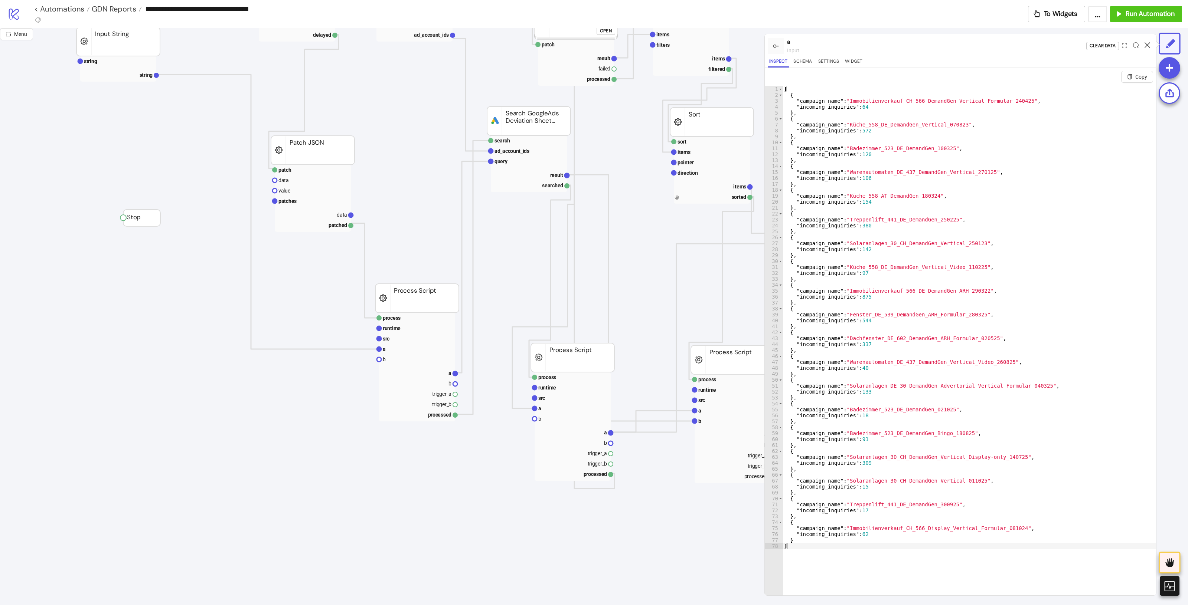
click at [1147, 45] on icon at bounding box center [1147, 45] width 6 height 6
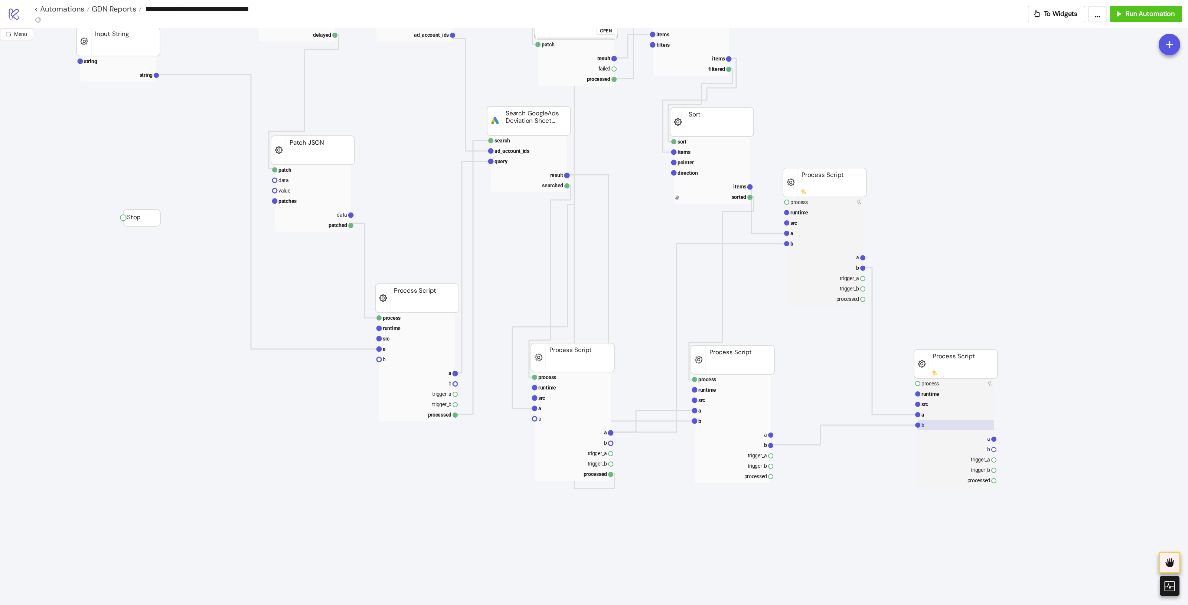
click at [928, 421] on rect at bounding box center [955, 425] width 76 height 10
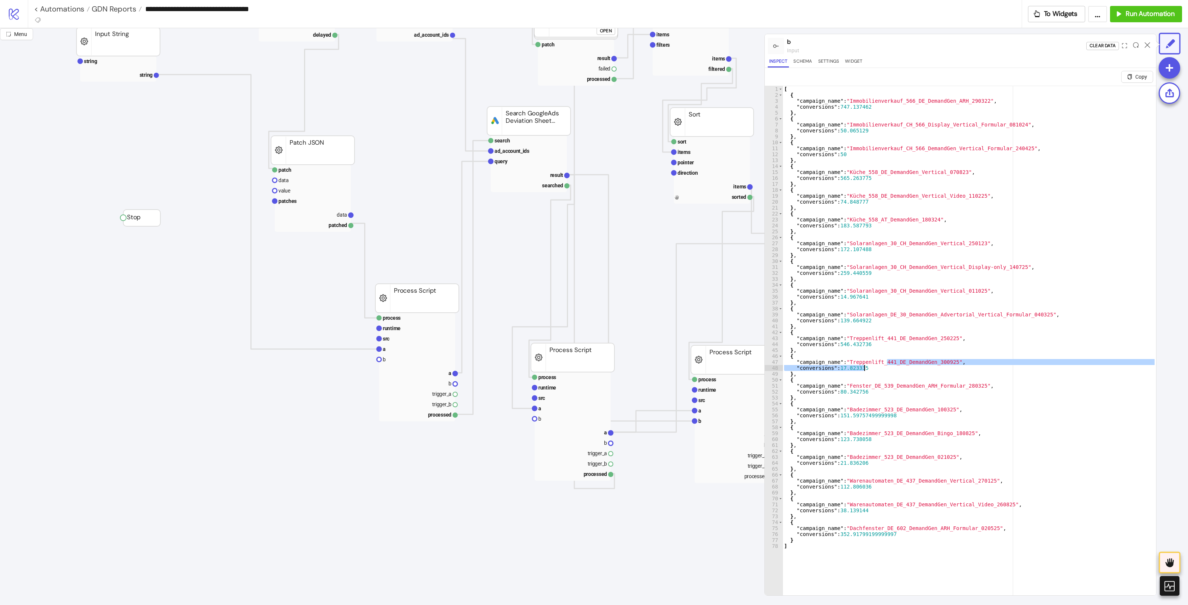
drag, startPoint x: 887, startPoint y: 364, endPoint x: 820, endPoint y: 364, distance: 66.8
click at [820, 364] on div "[ { "campaign_name" : "Immobilienverkauf_566_DE_DemandGen_ARH_290322" , "conver…" at bounding box center [968, 355] width 373 height 539
click at [947, 378] on div "[ { "campaign_name" : "Immobilienverkauf_566_DE_DemandGen_ARH_290322" , "conver…" at bounding box center [968, 355] width 373 height 539
click at [910, 371] on div "[ { "campaign_name" : "Immobilienverkauf_566_DE_DemandGen_ARH_290322" , "conver…" at bounding box center [968, 355] width 373 height 539
type textarea "**********"
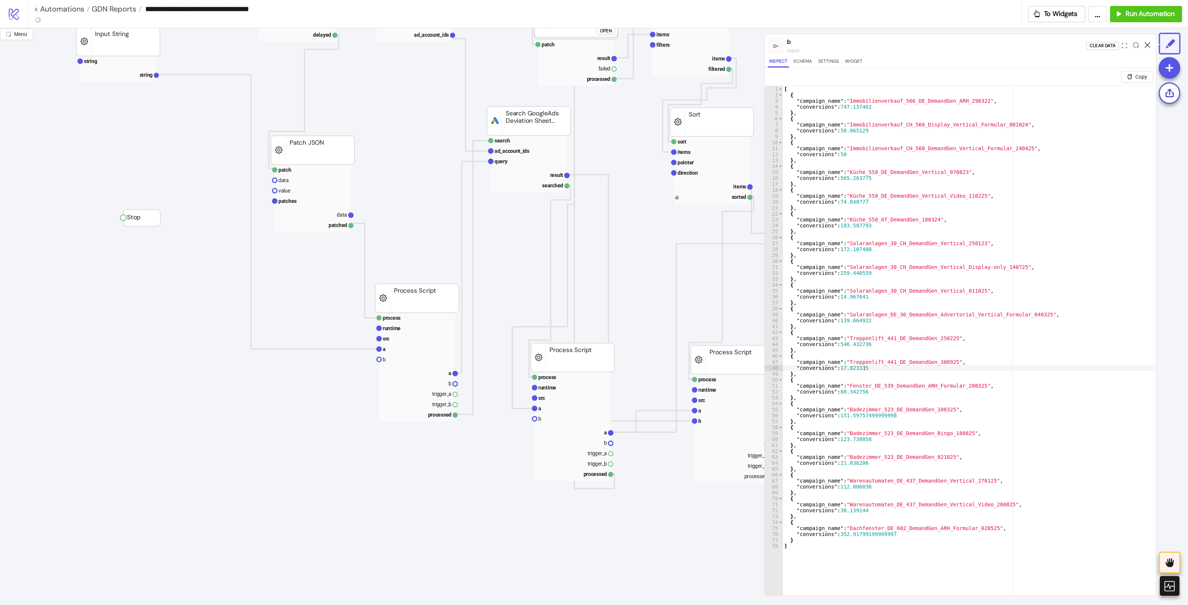
click at [1149, 46] on icon at bounding box center [1147, 45] width 6 height 6
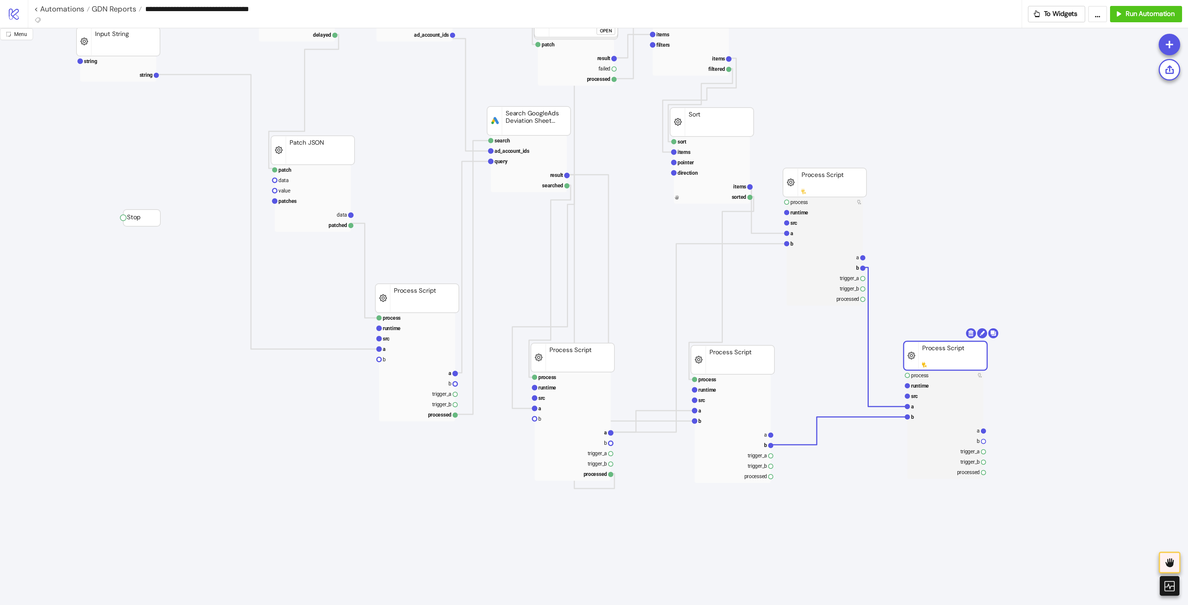
drag, startPoint x: 966, startPoint y: 366, endPoint x: 956, endPoint y: 336, distance: 32.0
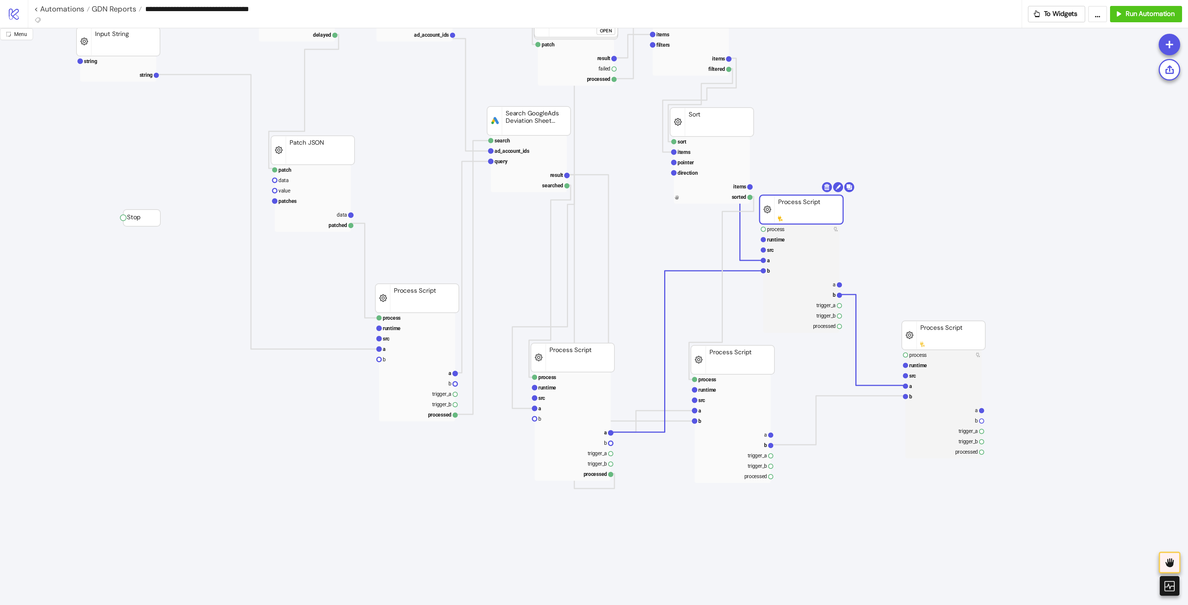
drag, startPoint x: 843, startPoint y: 181, endPoint x: 819, endPoint y: 210, distance: 37.2
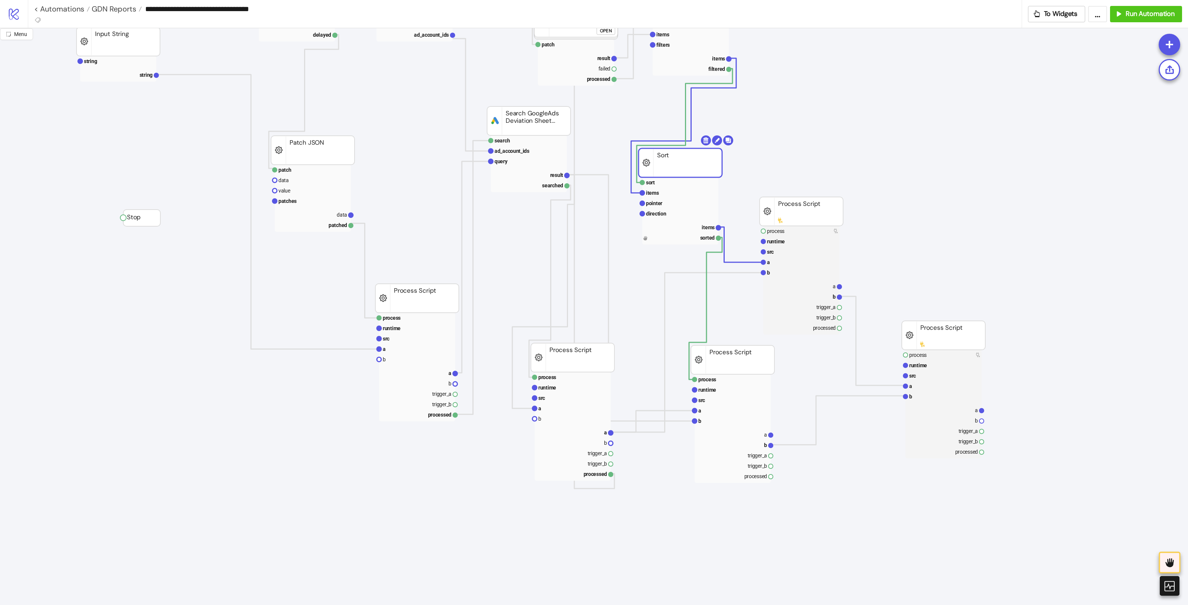
drag, startPoint x: 721, startPoint y: 127, endPoint x: 691, endPoint y: 166, distance: 48.4
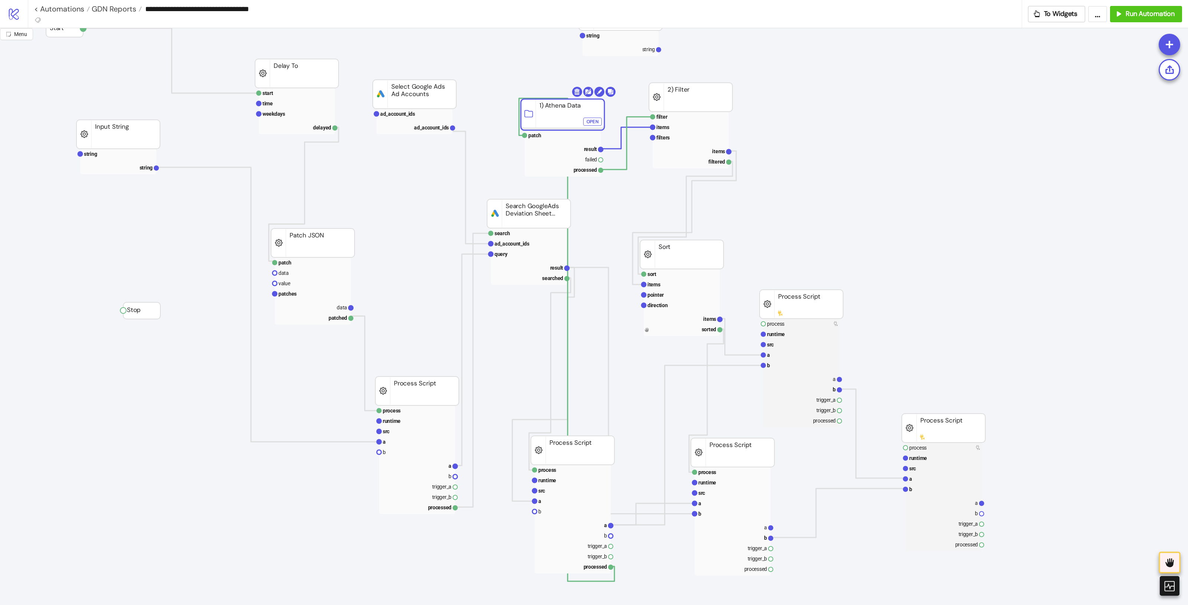
drag, startPoint x: 564, startPoint y: 102, endPoint x: 542, endPoint y: 80, distance: 31.8
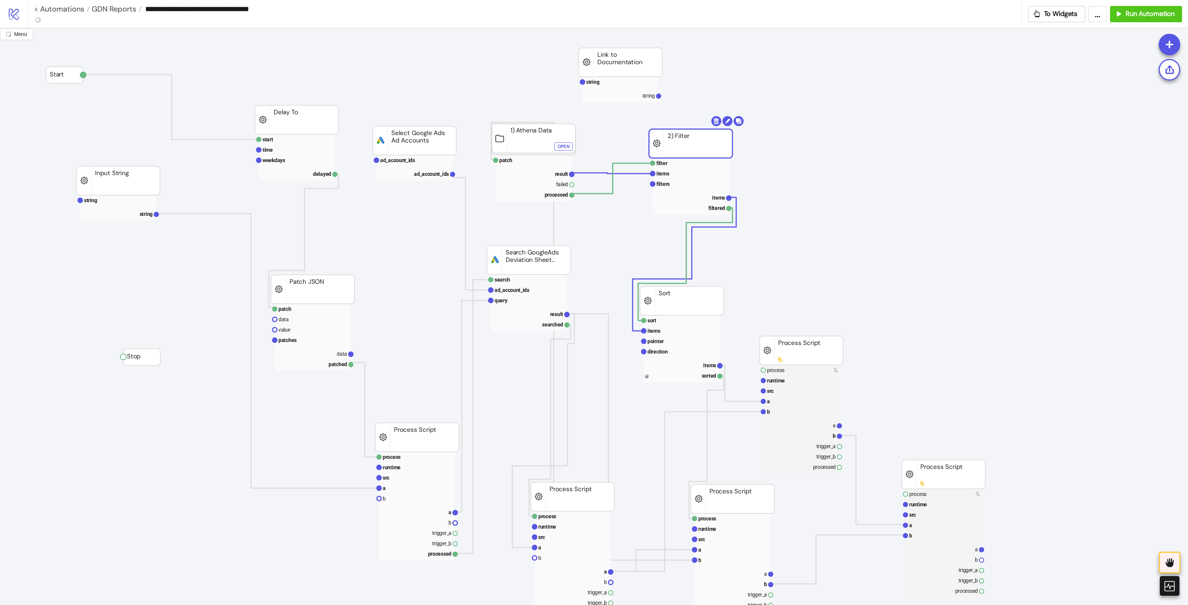
drag, startPoint x: 695, startPoint y: 138, endPoint x: 675, endPoint y: 148, distance: 22.7
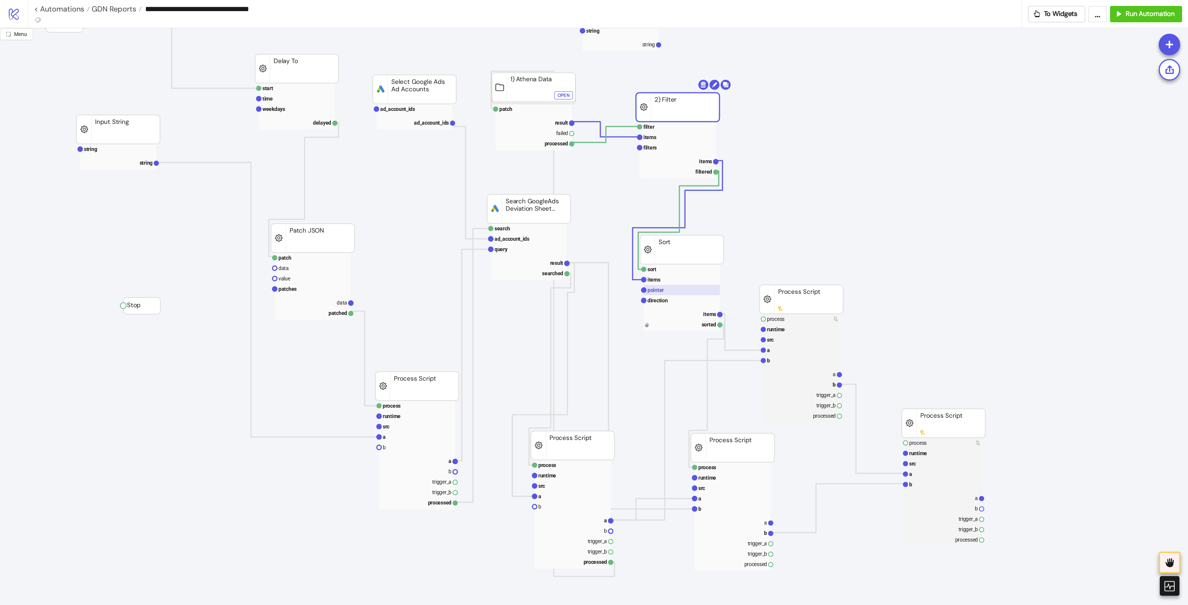
scroll to position [93, 0]
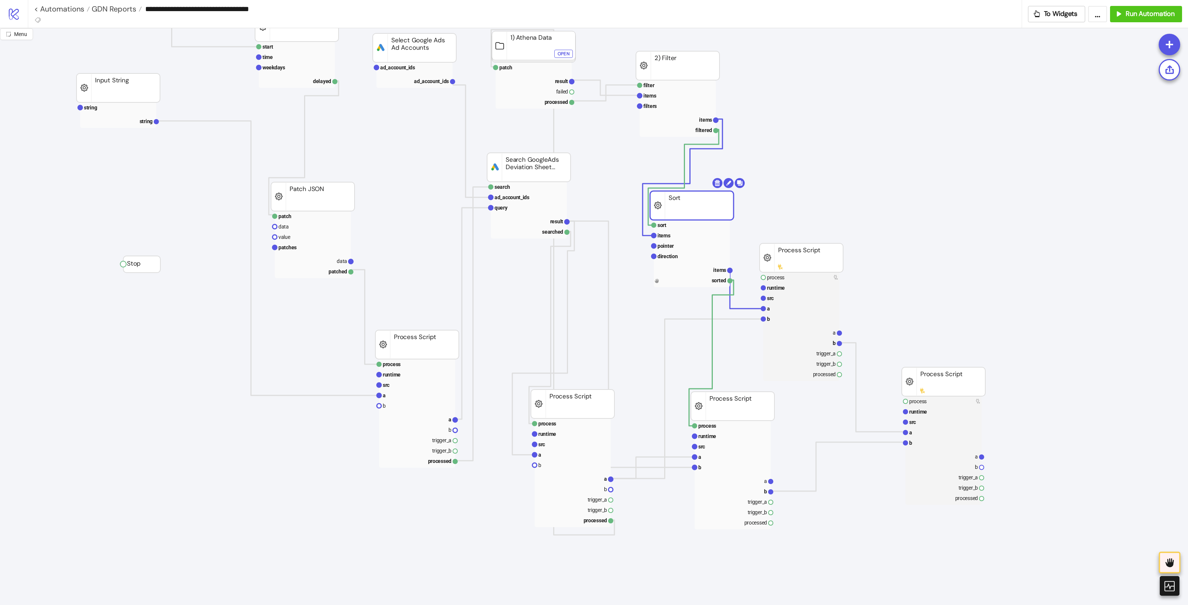
drag, startPoint x: 681, startPoint y: 217, endPoint x: 793, endPoint y: 182, distance: 117.5
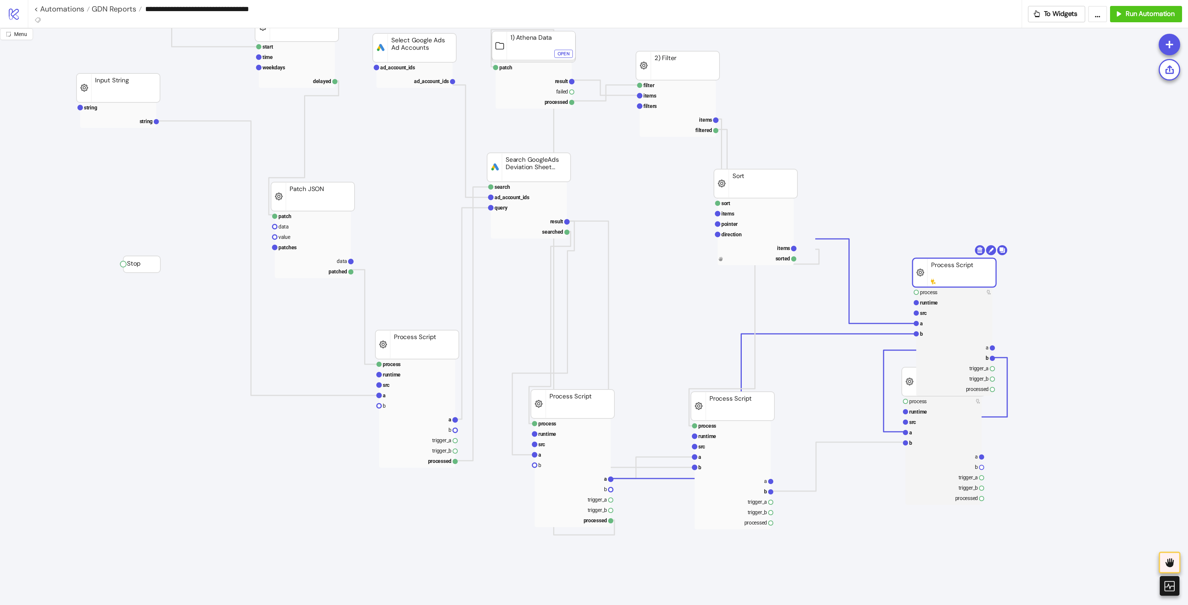
drag, startPoint x: 855, startPoint y: 258, endPoint x: 923, endPoint y: 200, distance: 90.0
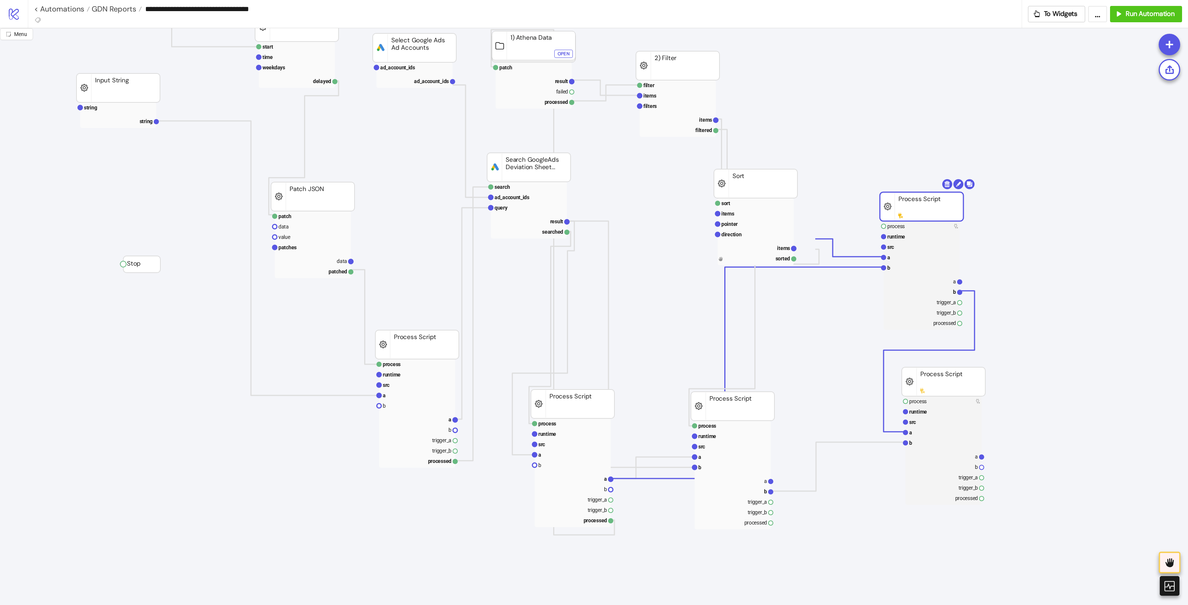
drag, startPoint x: 1003, startPoint y: 400, endPoint x: 1049, endPoint y: 407, distance: 47.3
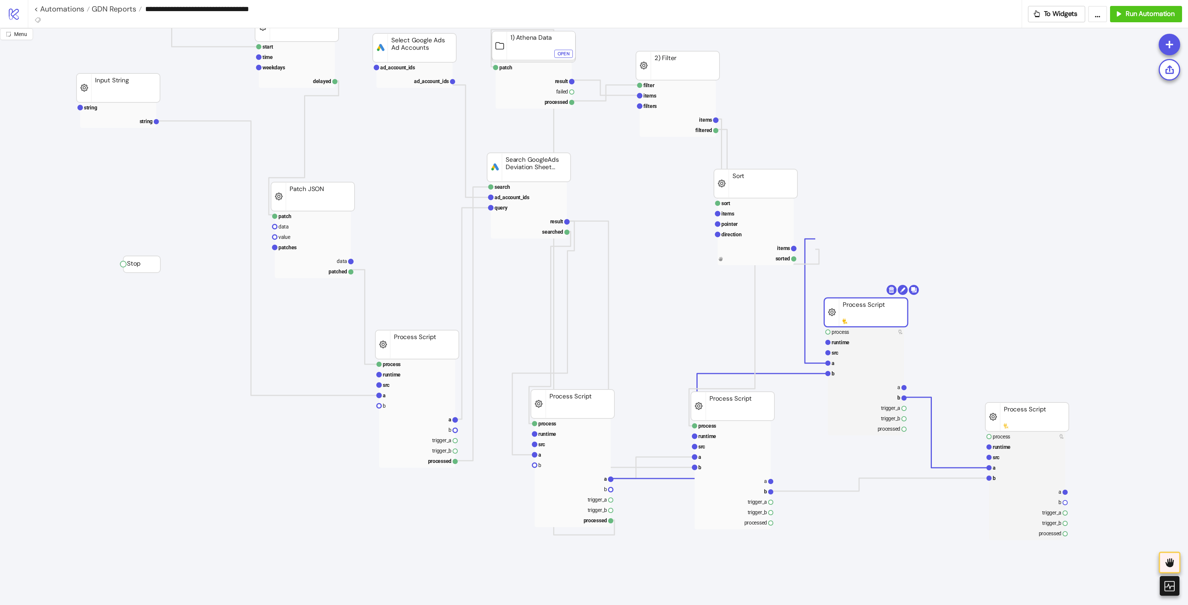
drag, startPoint x: 938, startPoint y: 214, endPoint x: 883, endPoint y: 320, distance: 119.2
drag, startPoint x: 1057, startPoint y: 417, endPoint x: 1038, endPoint y: 415, distance: 19.1
click at [1032, 485] on rect at bounding box center [1011, 489] width 76 height 10
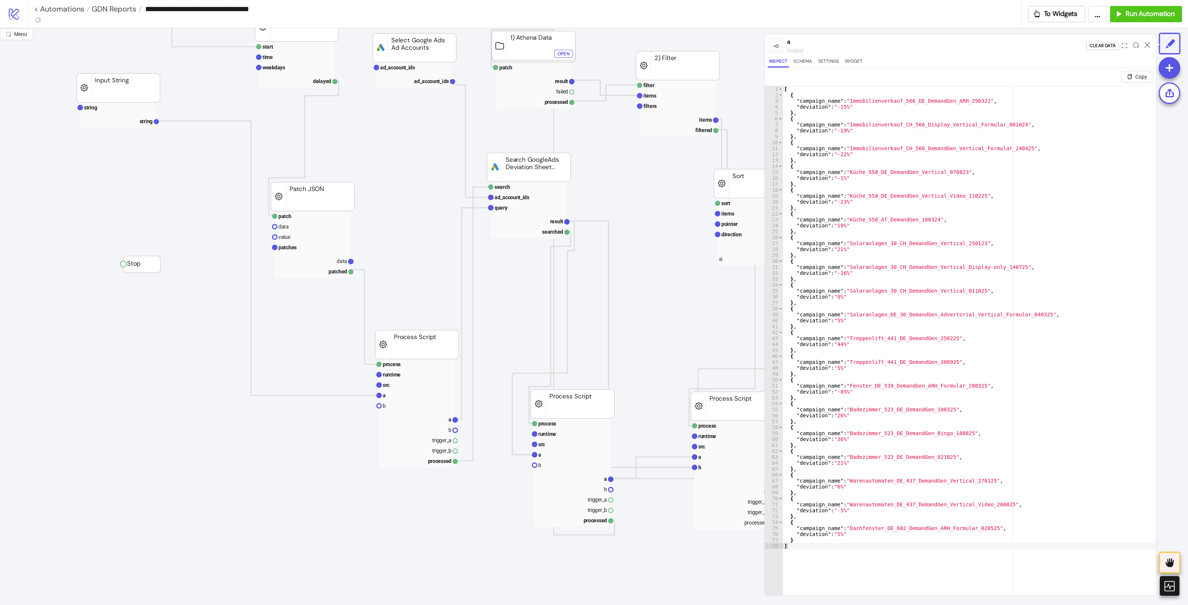
click at [1149, 40] on div at bounding box center [1147, 46] width 12 height 20
click at [1146, 45] on icon at bounding box center [1147, 45] width 6 height 6
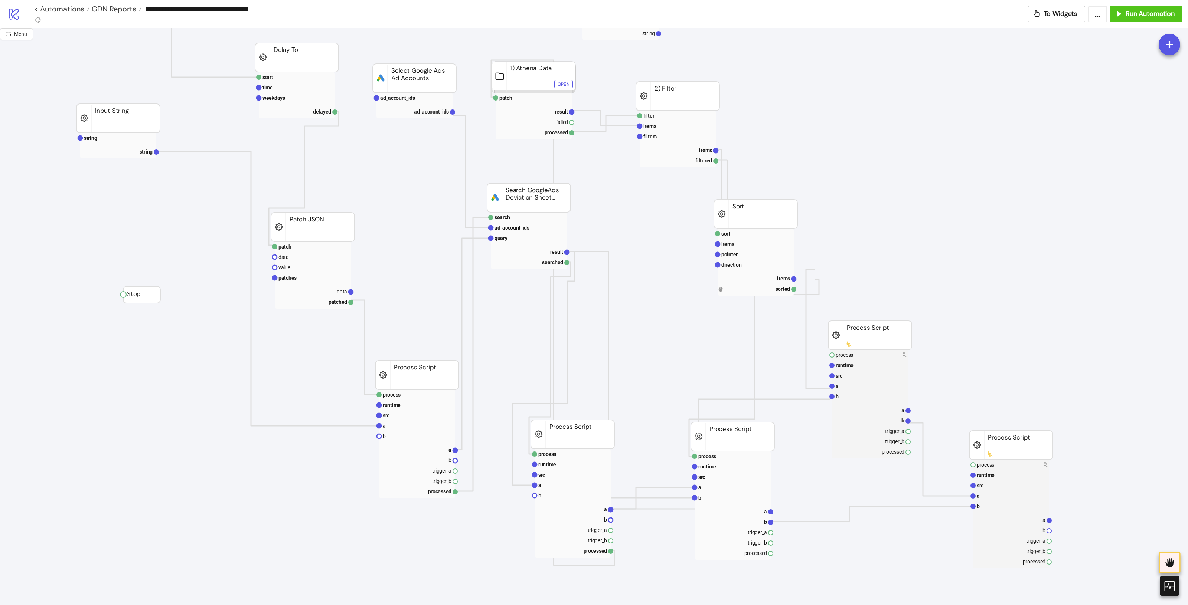
scroll to position [46, 0]
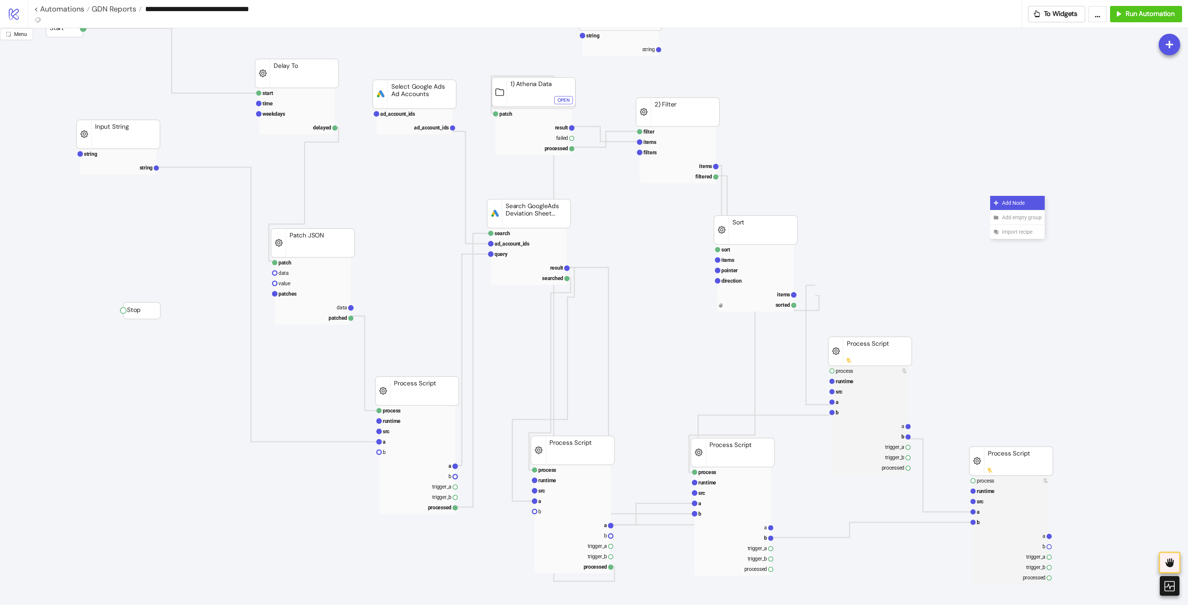
click at [1012, 203] on span "Add Node" at bounding box center [1022, 203] width 40 height 8
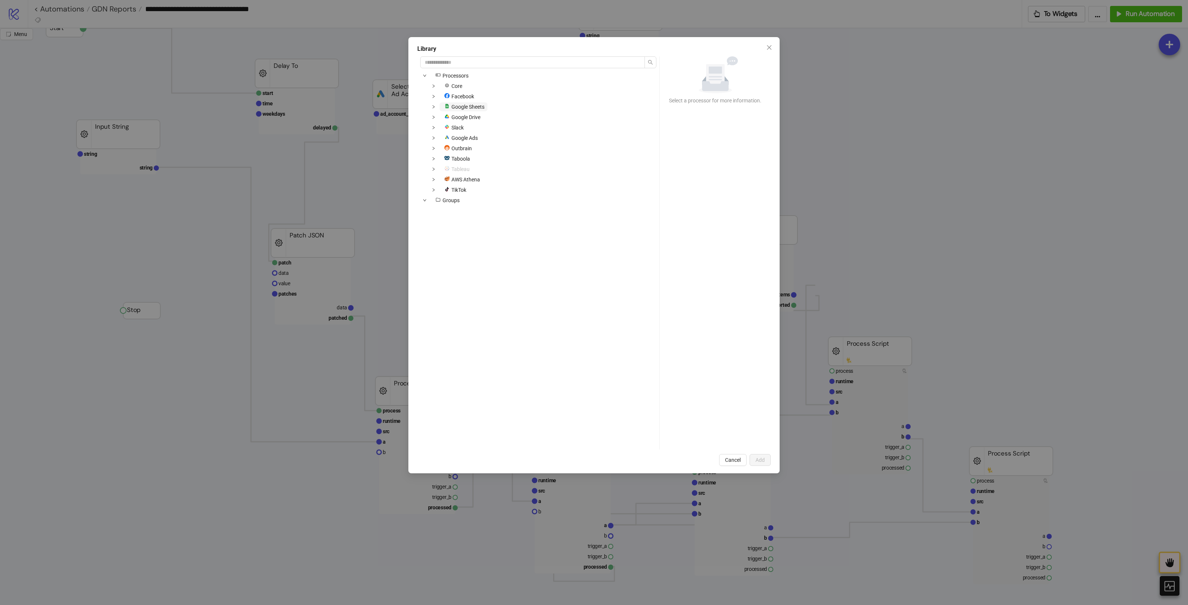
click at [466, 108] on span "Google Sheets" at bounding box center [467, 107] width 33 height 6
click at [432, 108] on icon "down" at bounding box center [433, 106] width 2 height 3
click at [507, 148] on span "Fetch Google Sheets Spreadsheet Rows" at bounding box center [496, 148] width 91 height 6
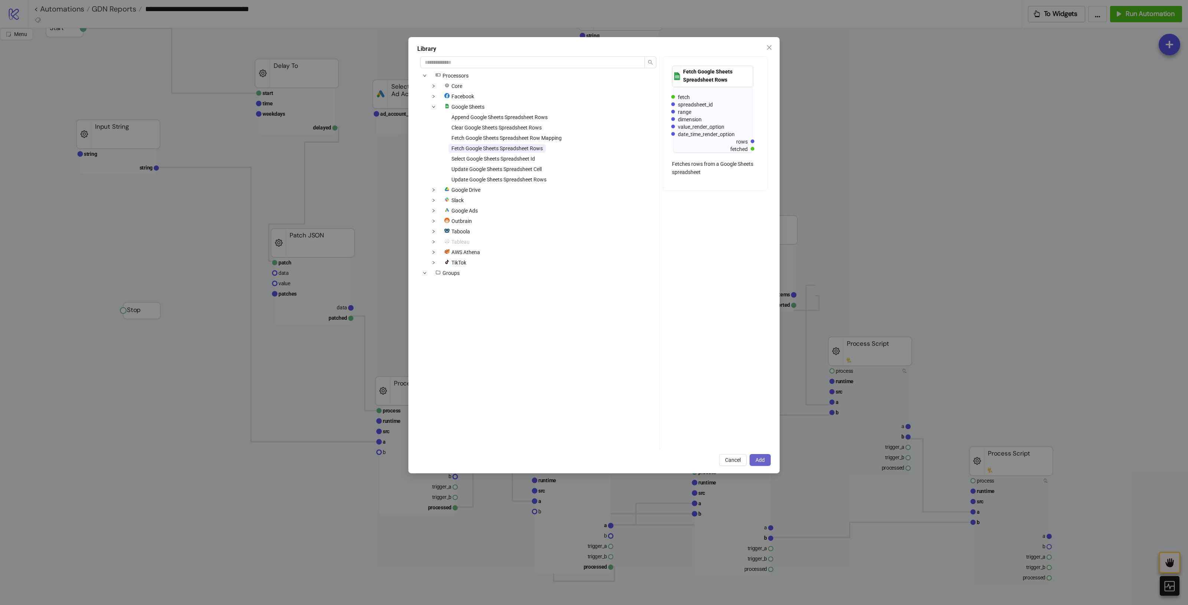
click at [758, 459] on span "Add" at bounding box center [759, 460] width 9 height 6
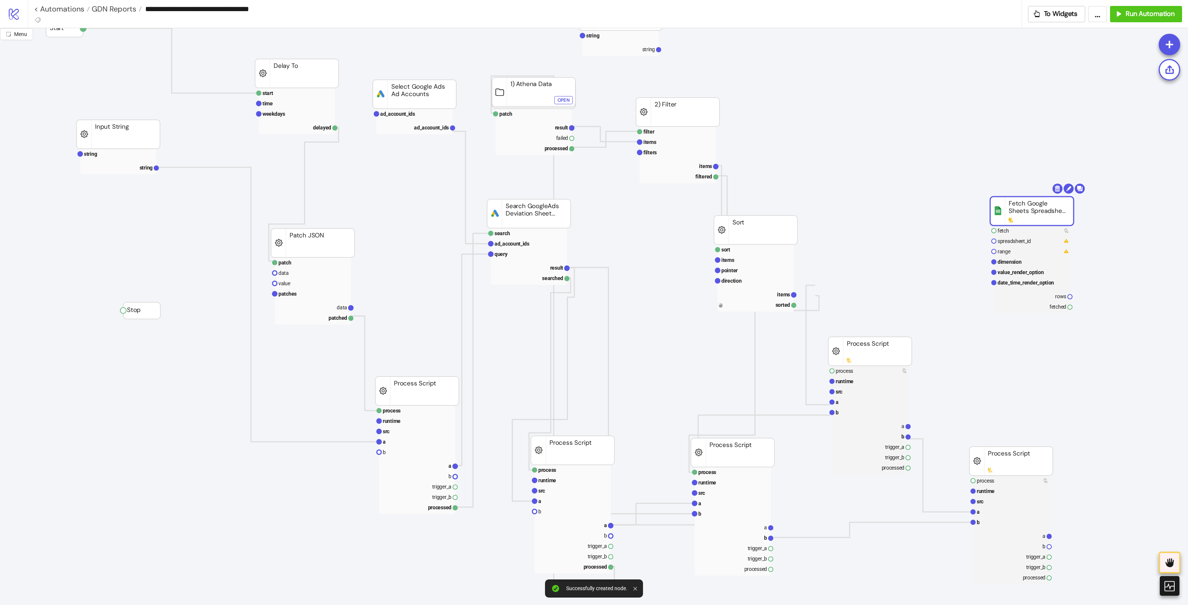
drag, startPoint x: 1058, startPoint y: 212, endPoint x: 1081, endPoint y: 242, distance: 37.3
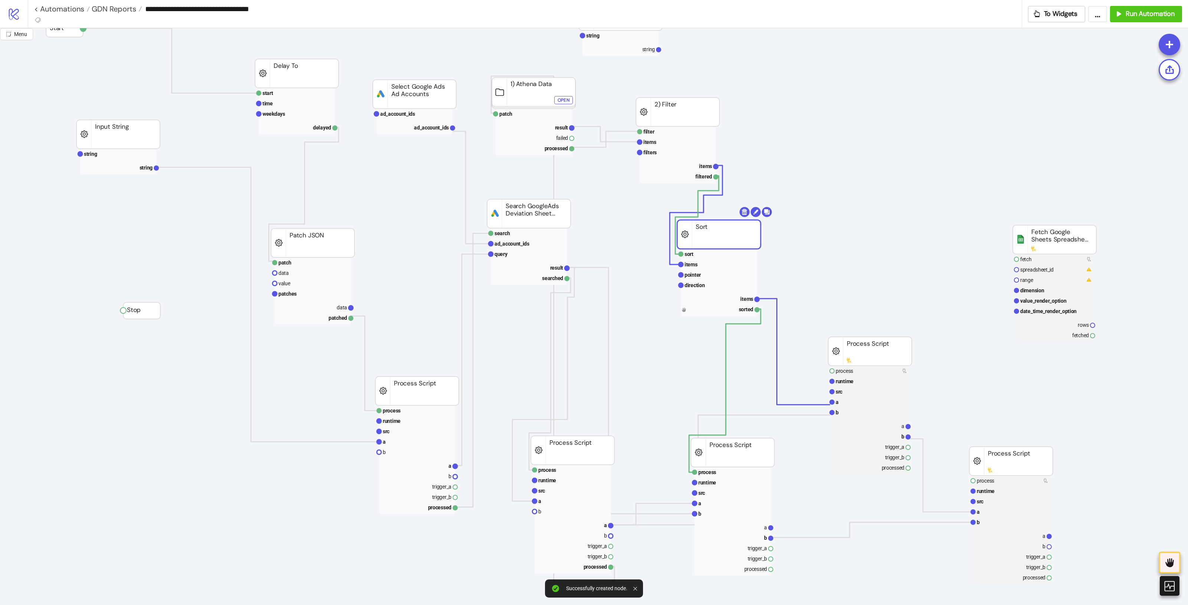
drag, startPoint x: 741, startPoint y: 239, endPoint x: 661, endPoint y: 233, distance: 80.0
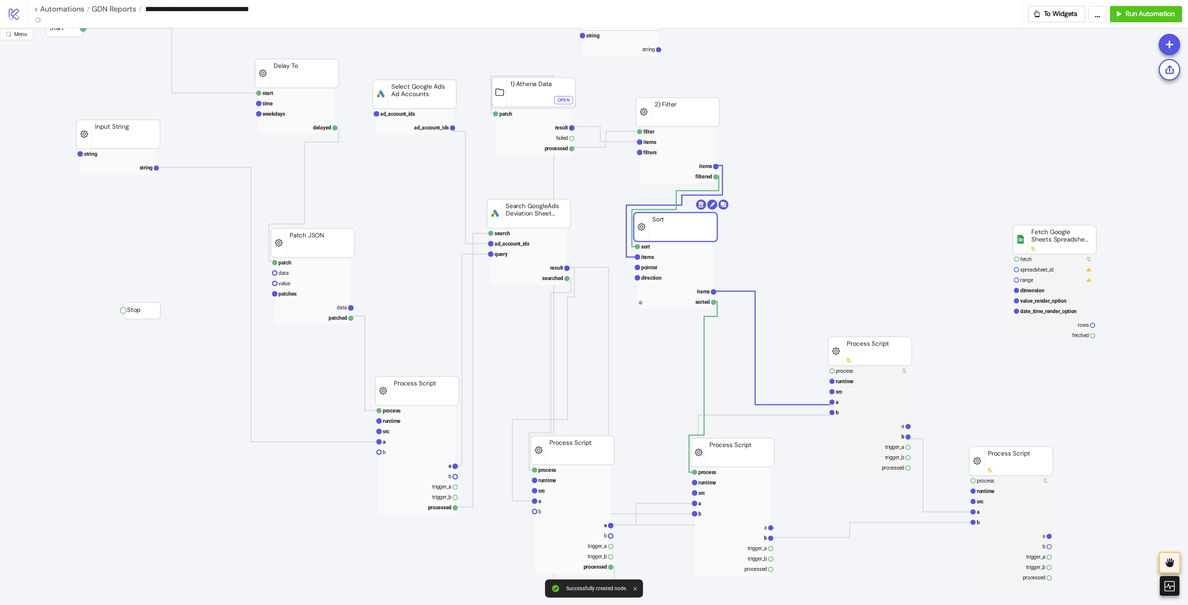
drag, startPoint x: 689, startPoint y: 505, endPoint x: 683, endPoint y: 505, distance: 6.0
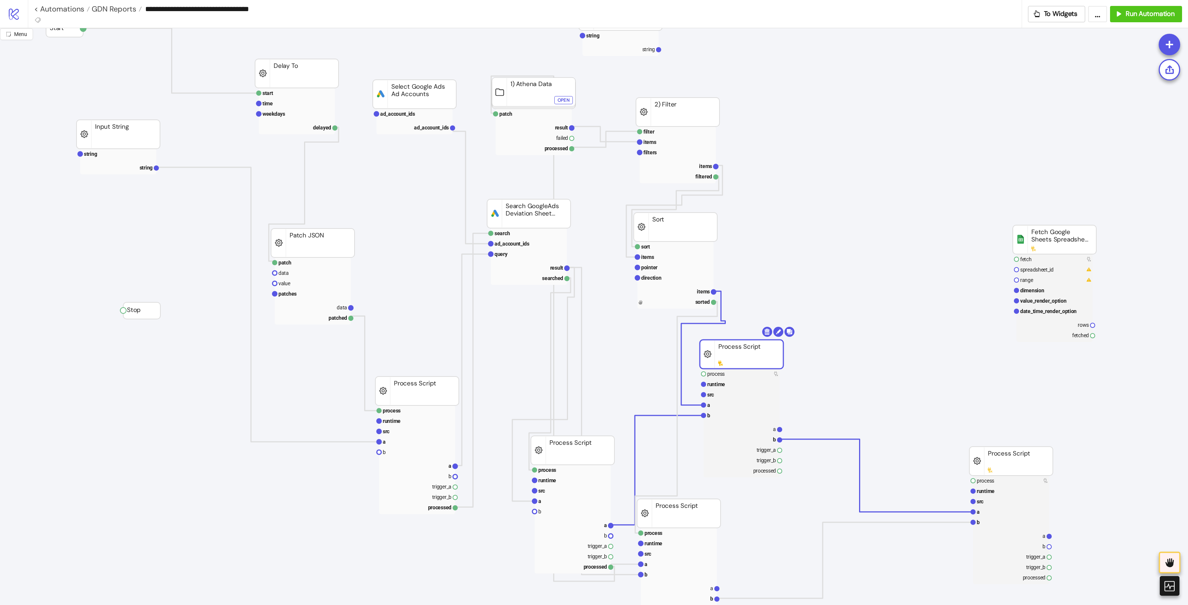
drag, startPoint x: 869, startPoint y: 359, endPoint x: 804, endPoint y: 394, distance: 73.7
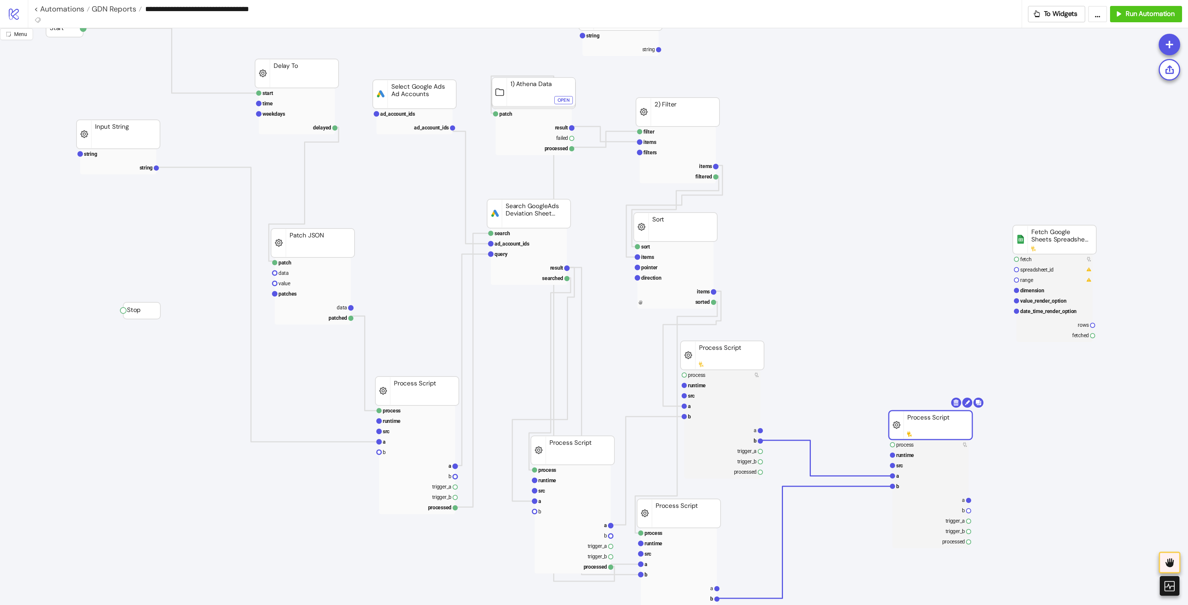
drag, startPoint x: 978, startPoint y: 443, endPoint x: 912, endPoint y: 414, distance: 72.4
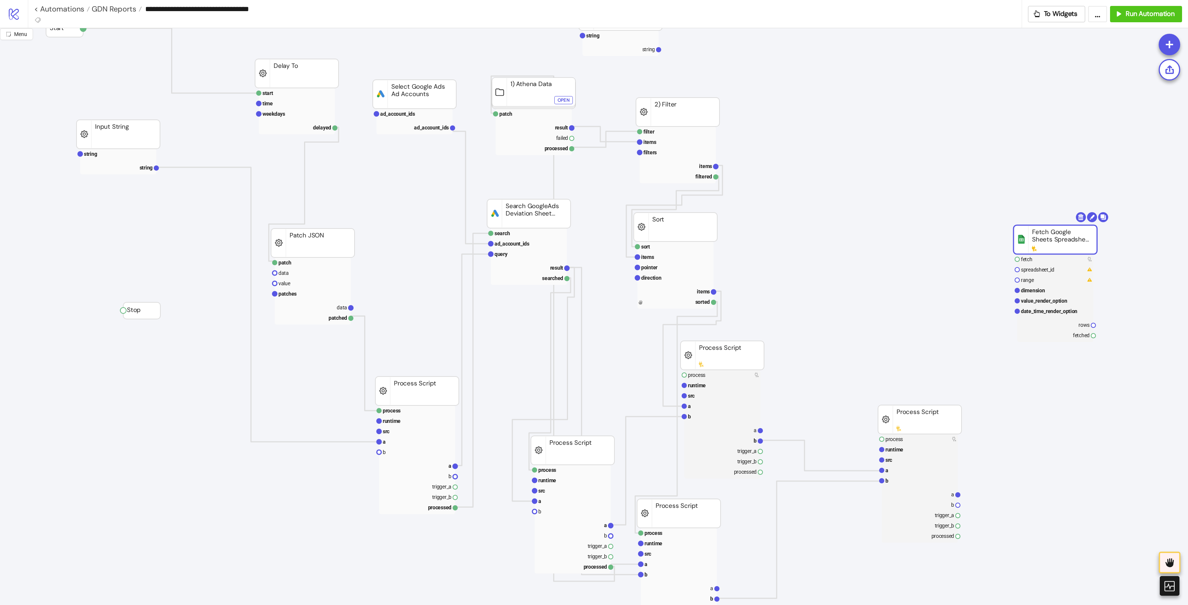
drag, startPoint x: 1042, startPoint y: 245, endPoint x: 1043, endPoint y: 361, distance: 115.4
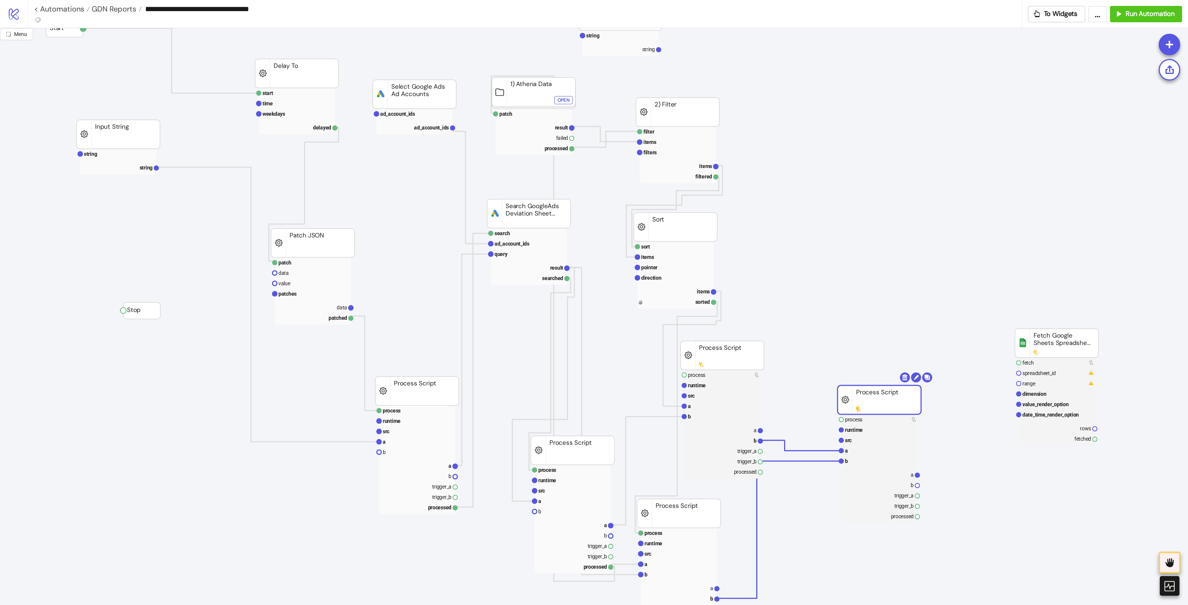
drag, startPoint x: 921, startPoint y: 417, endPoint x: 881, endPoint y: 398, distance: 45.0
click at [908, 476] on rect at bounding box center [879, 474] width 76 height 10
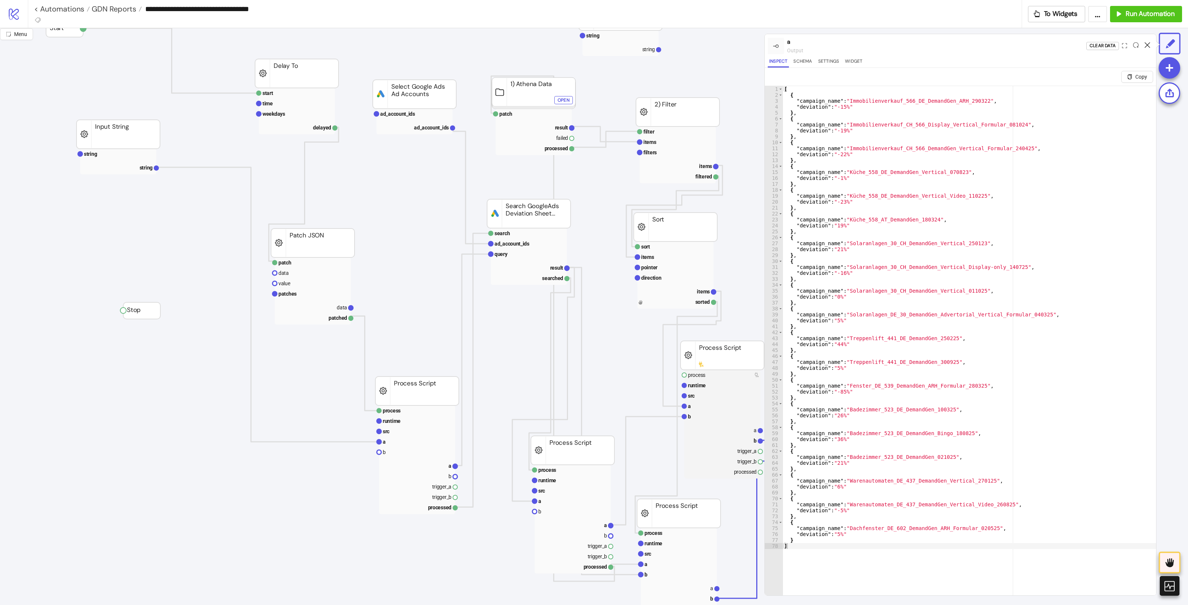
click at [1149, 43] on icon at bounding box center [1147, 45] width 6 height 6
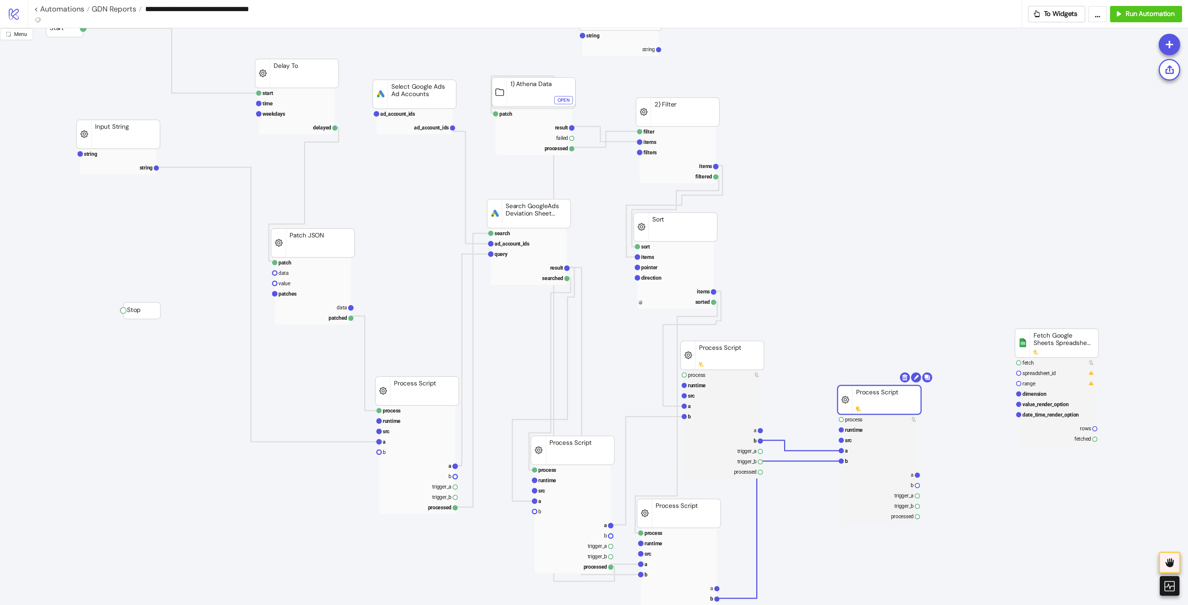
click at [893, 403] on rect at bounding box center [878, 400] width 83 height 29
click at [905, 471] on rect at bounding box center [879, 474] width 76 height 10
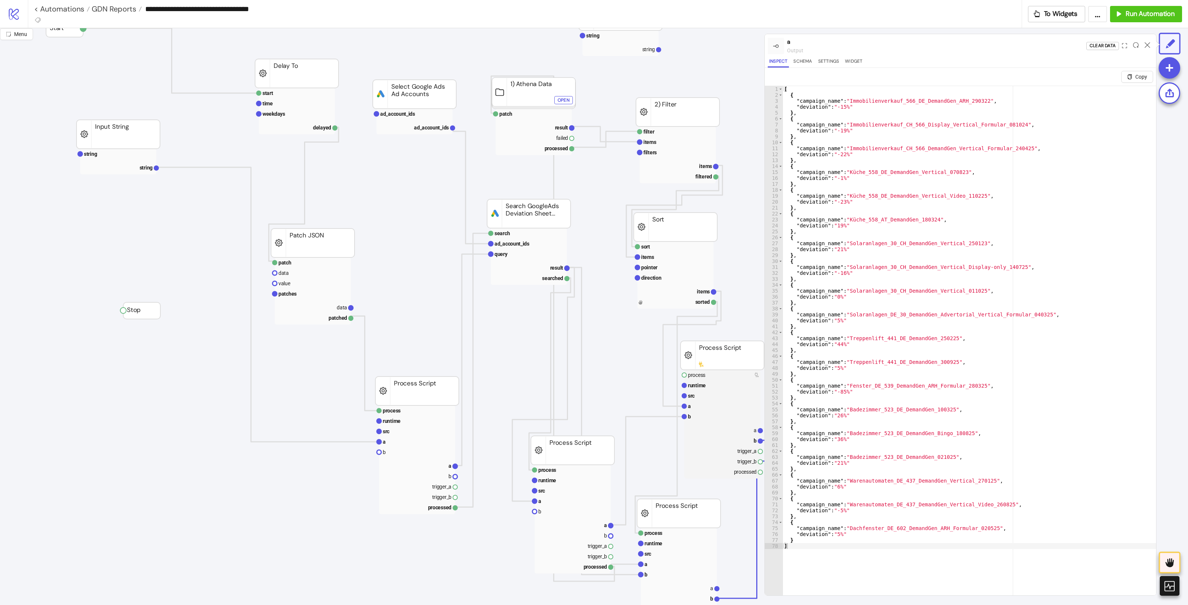
click at [1143, 46] on div at bounding box center [1147, 46] width 12 height 20
click at [1145, 45] on icon at bounding box center [1147, 45] width 6 height 6
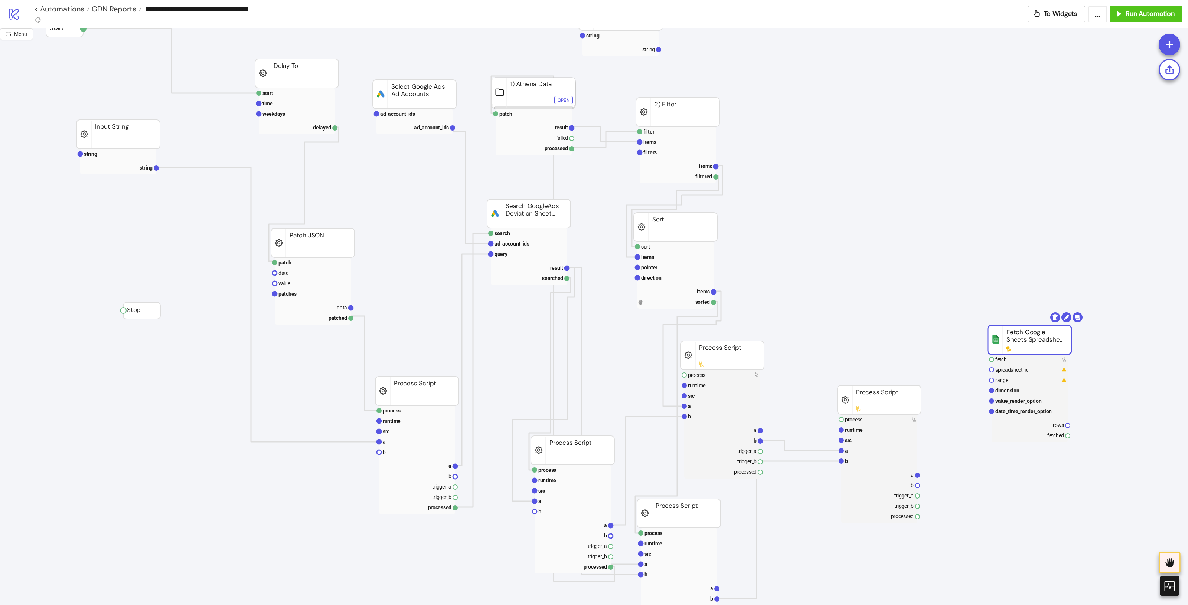
drag, startPoint x: 1052, startPoint y: 345, endPoint x: 1025, endPoint y: 342, distance: 27.3
click at [1013, 370] on text "spreadsheet_id" at bounding box center [1011, 370] width 33 height 6
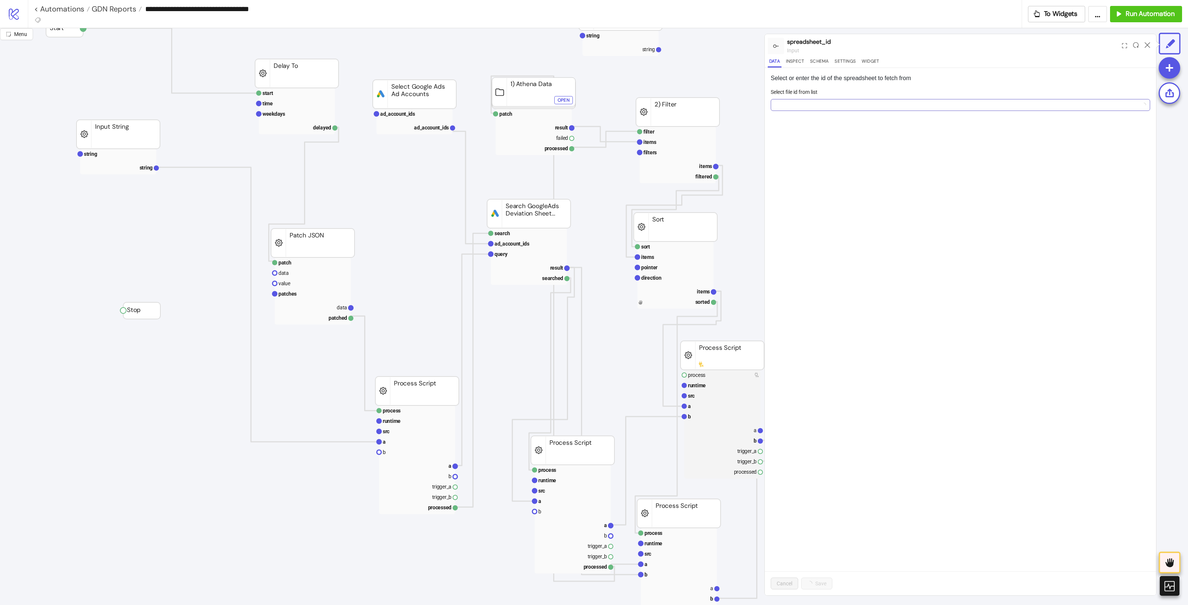
click at [864, 108] on input "Select file id from list" at bounding box center [957, 104] width 364 height 11
click at [853, 122] on span "Marketing Targets [static URL]" at bounding box center [840, 120] width 128 height 8
click at [825, 587] on button "Save" at bounding box center [817, 584] width 32 height 12
click at [1148, 41] on div at bounding box center [1147, 46] width 12 height 20
click at [1147, 45] on icon at bounding box center [1147, 45] width 6 height 6
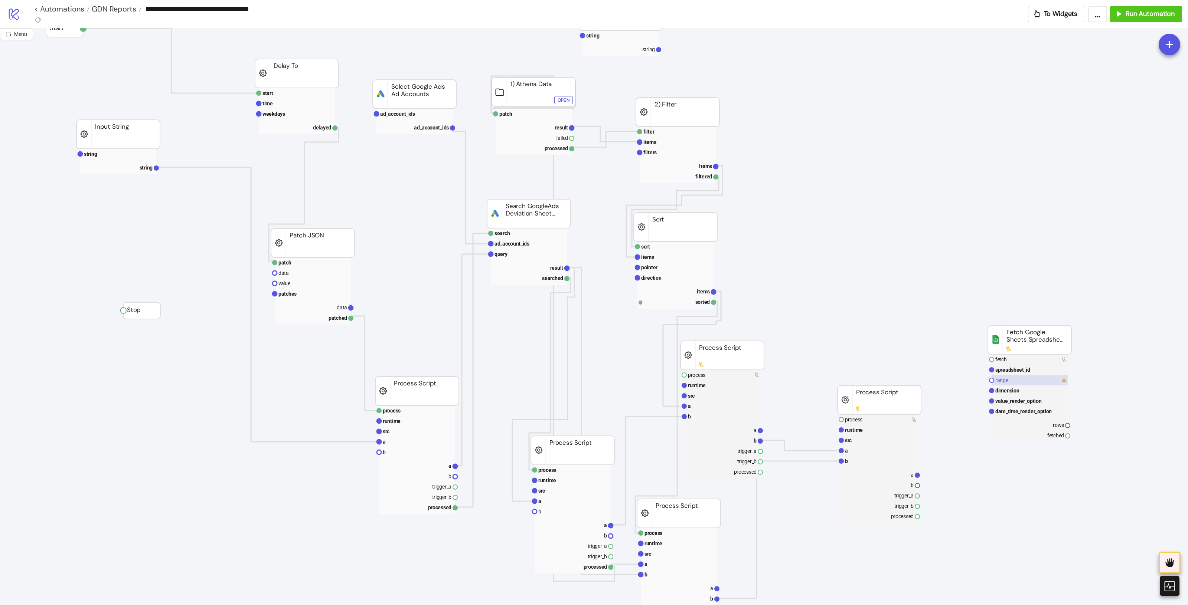
click at [1011, 383] on rect at bounding box center [1029, 380] width 76 height 10
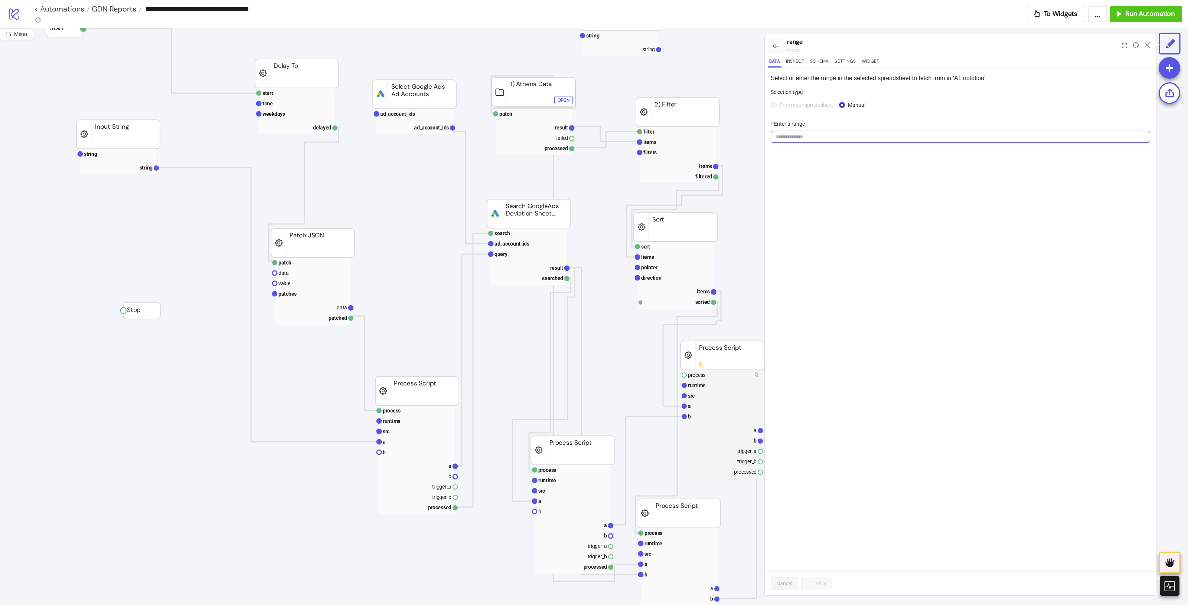
click at [884, 140] on input "Enter a range" at bounding box center [959, 137] width 379 height 12
click at [804, 104] on span "From your spreadsheet" at bounding box center [805, 105] width 59 height 8
click at [839, 136] on span at bounding box center [960, 136] width 370 height 11
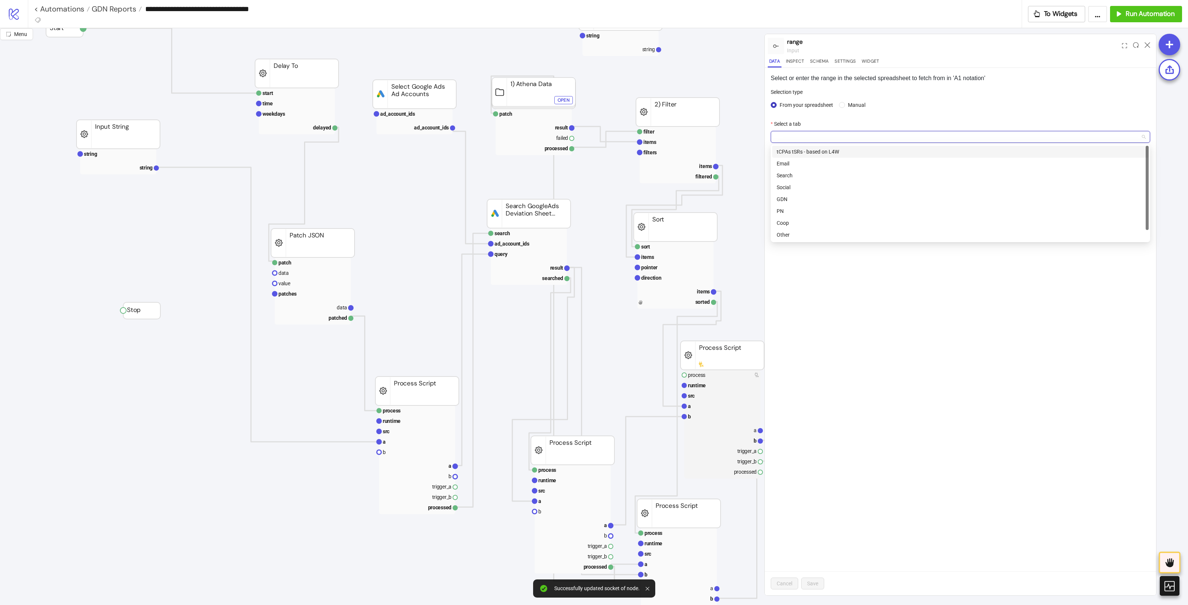
click at [836, 149] on div "tCPAs tSRs - based on L4W" at bounding box center [959, 152] width 367 height 8
click at [821, 574] on div "Cancel Save" at bounding box center [959, 583] width 391 height 24
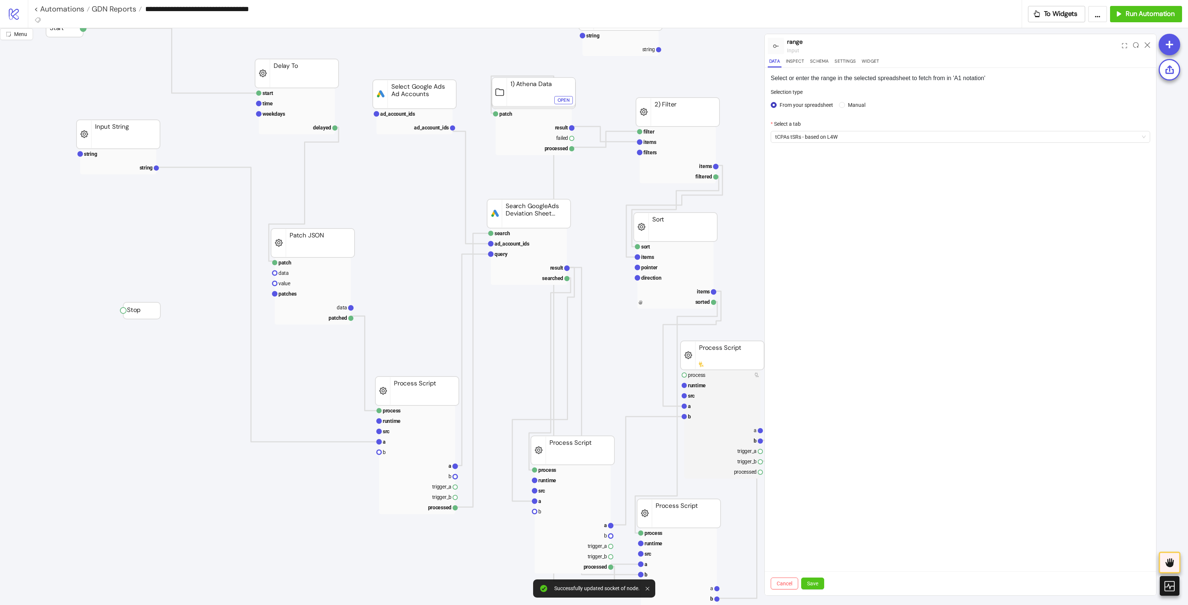
click at [818, 577] on div "Cancel Save" at bounding box center [959, 583] width 391 height 24
click at [814, 583] on span "Save" at bounding box center [812, 584] width 11 height 6
click at [1149, 45] on icon at bounding box center [1147, 45] width 6 height 6
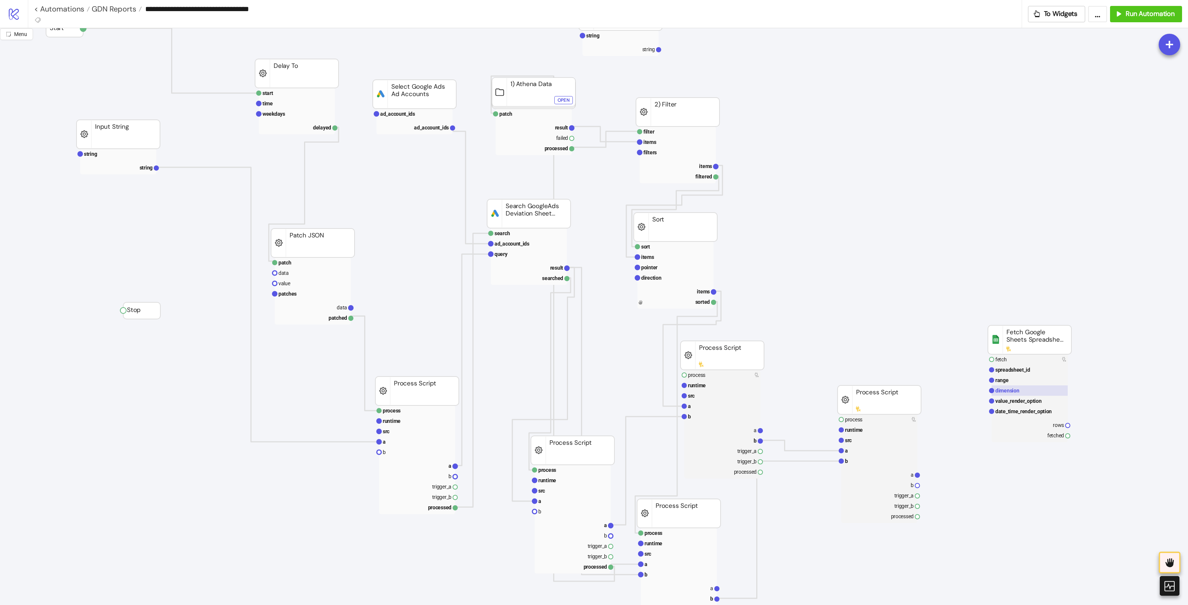
click at [1028, 391] on rect at bounding box center [1029, 391] width 76 height 10
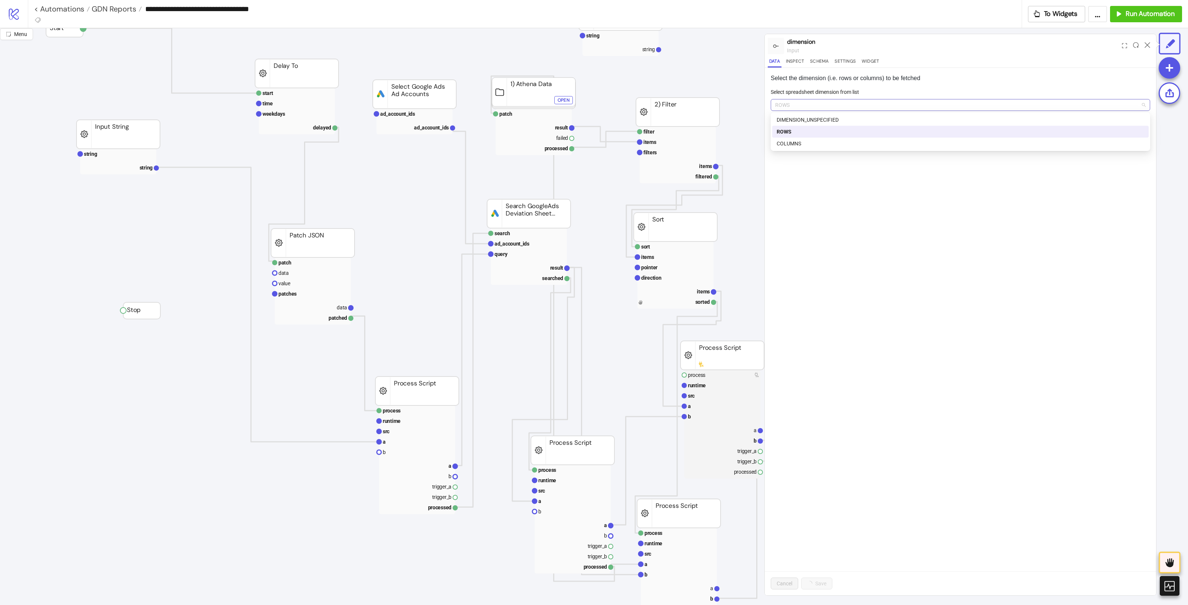
click at [1101, 107] on span "ROWS" at bounding box center [960, 104] width 370 height 11
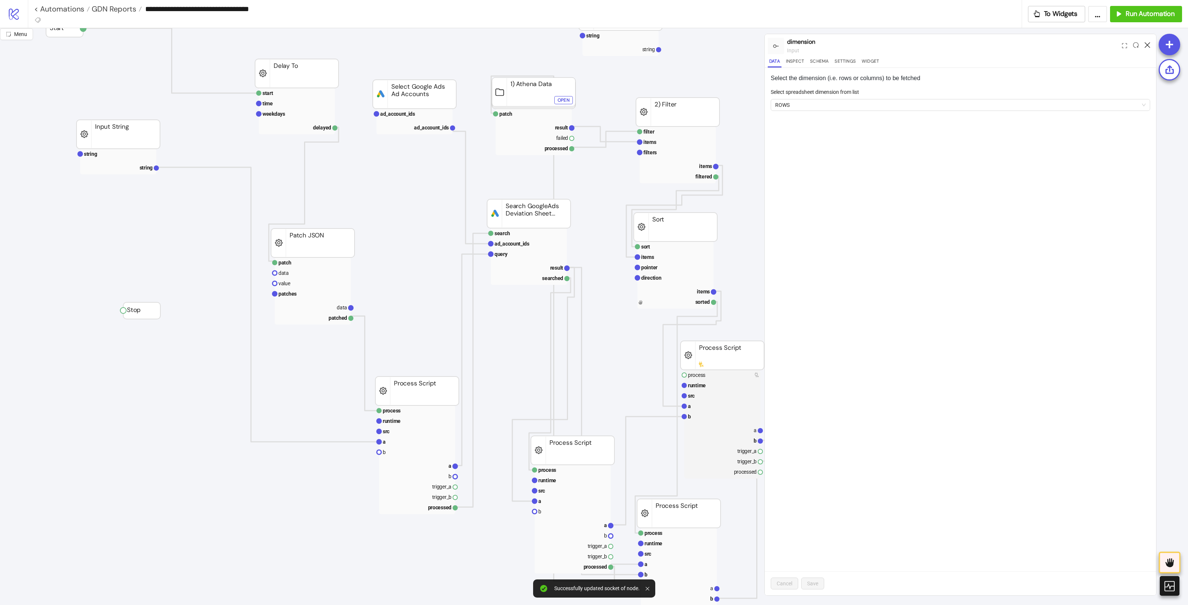
click at [1146, 45] on icon at bounding box center [1147, 45] width 6 height 6
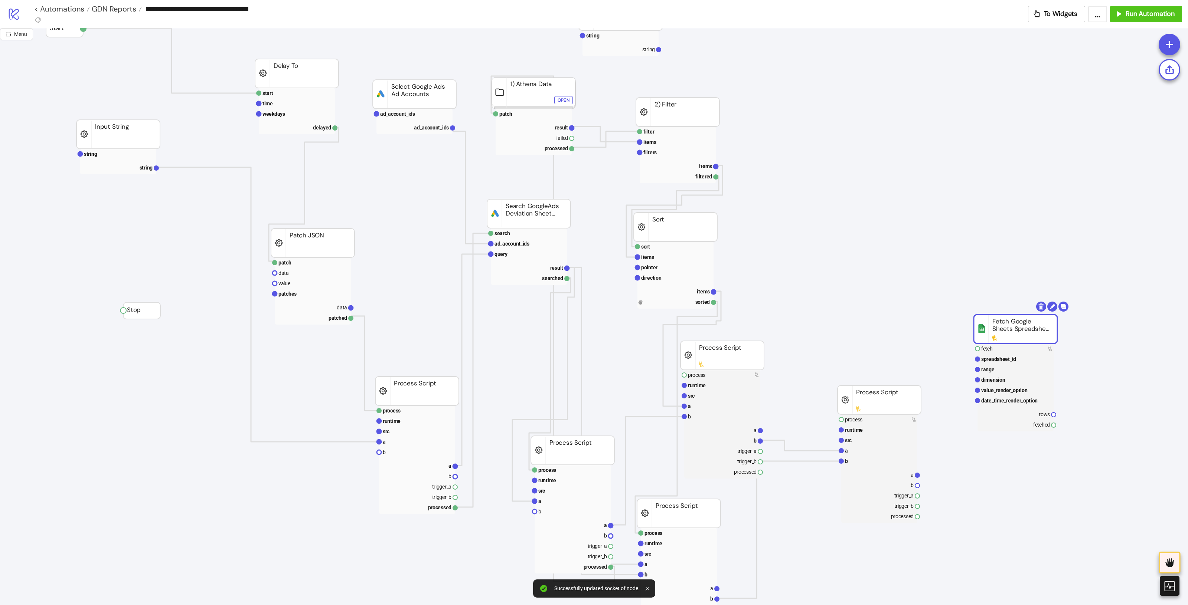
drag, startPoint x: 1018, startPoint y: 340, endPoint x: 1004, endPoint y: 330, distance: 17.7
click at [1004, 330] on rect at bounding box center [1014, 329] width 83 height 29
click at [1010, 347] on rect at bounding box center [1015, 349] width 76 height 10
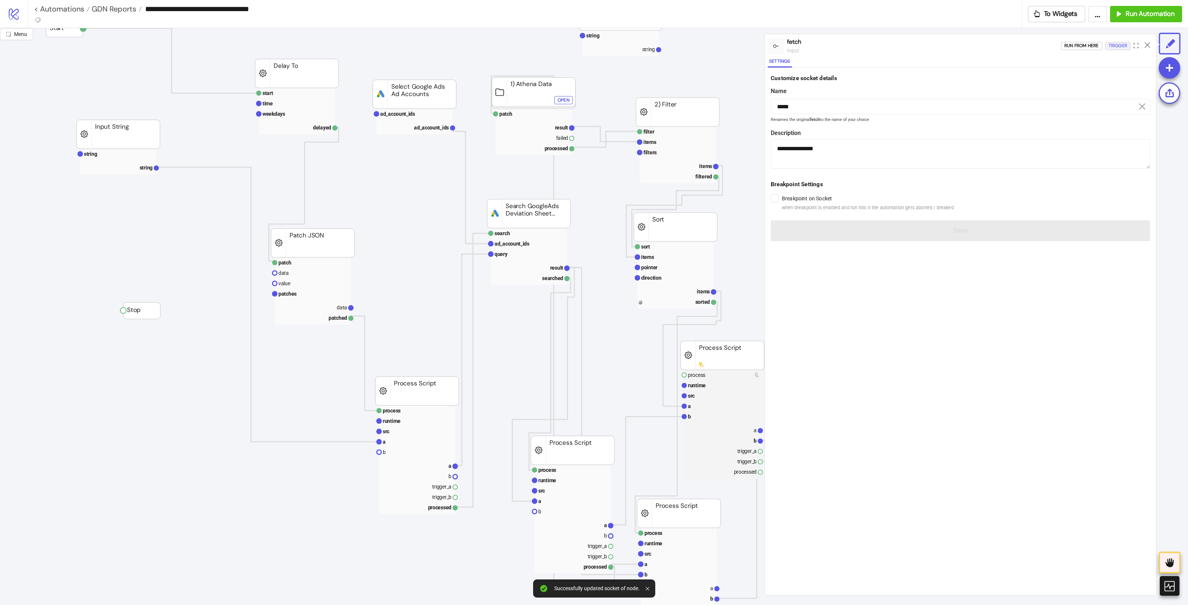
click at [1116, 43] on div "Trigger" at bounding box center [1117, 46] width 19 height 9
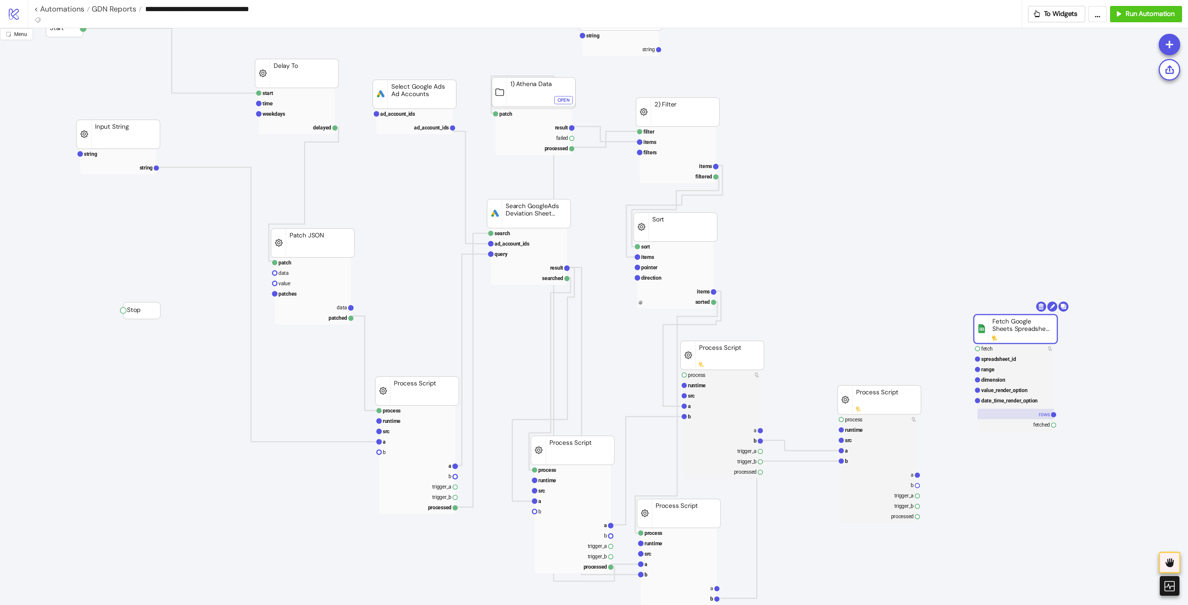
click at [1043, 419] on rect at bounding box center [1015, 414] width 76 height 10
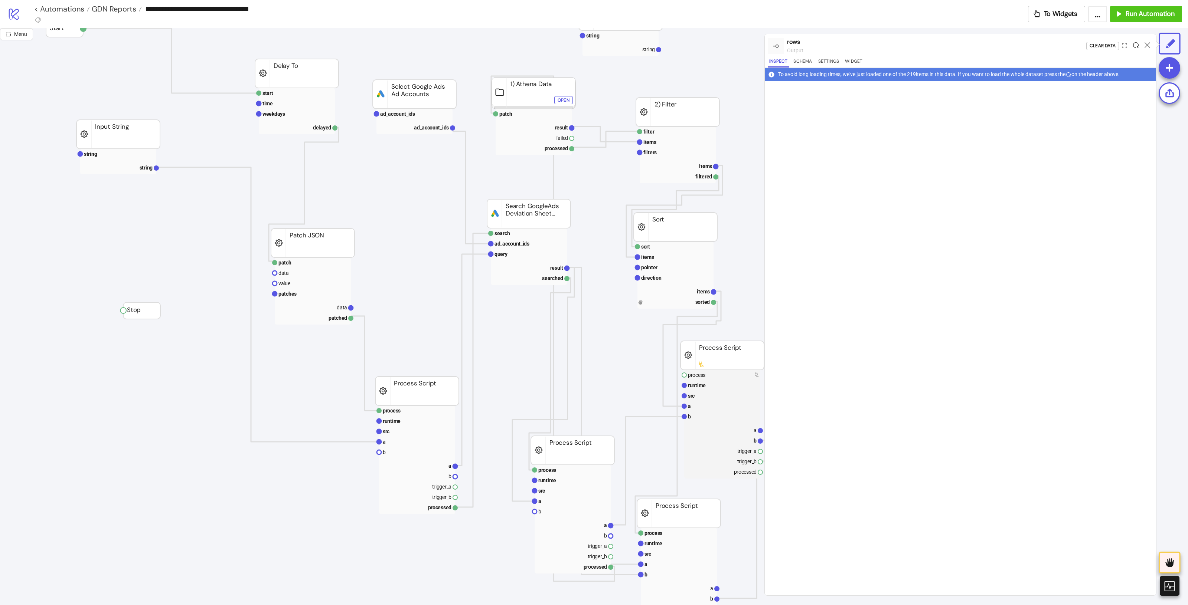
click at [1136, 45] on icon at bounding box center [1136, 45] width 6 height 6
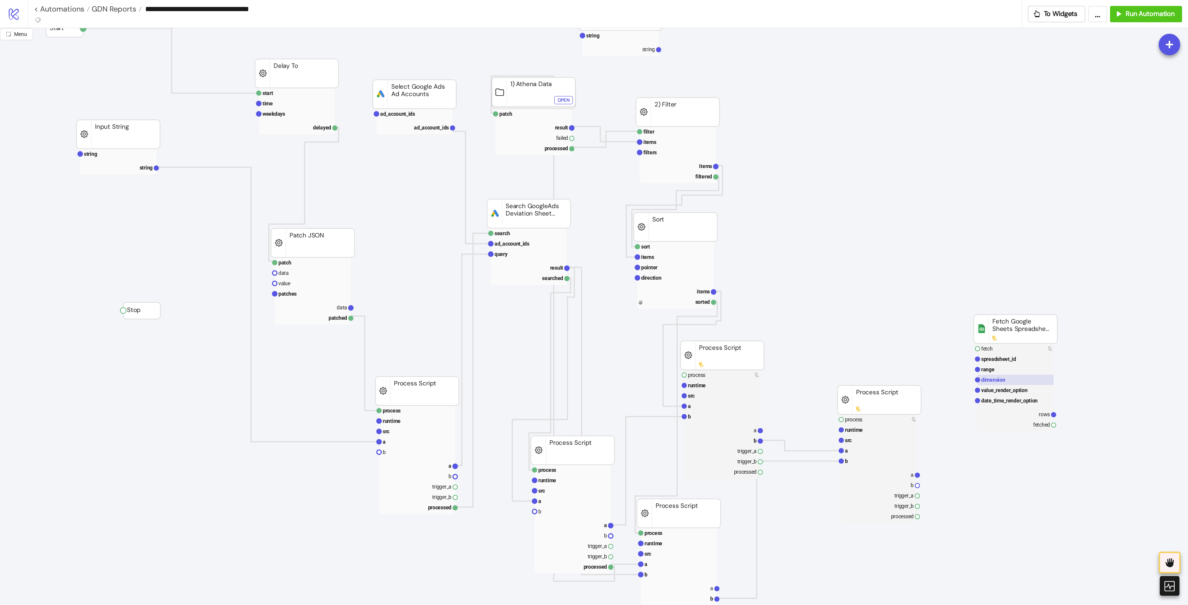
click at [1022, 380] on rect at bounding box center [1015, 380] width 76 height 10
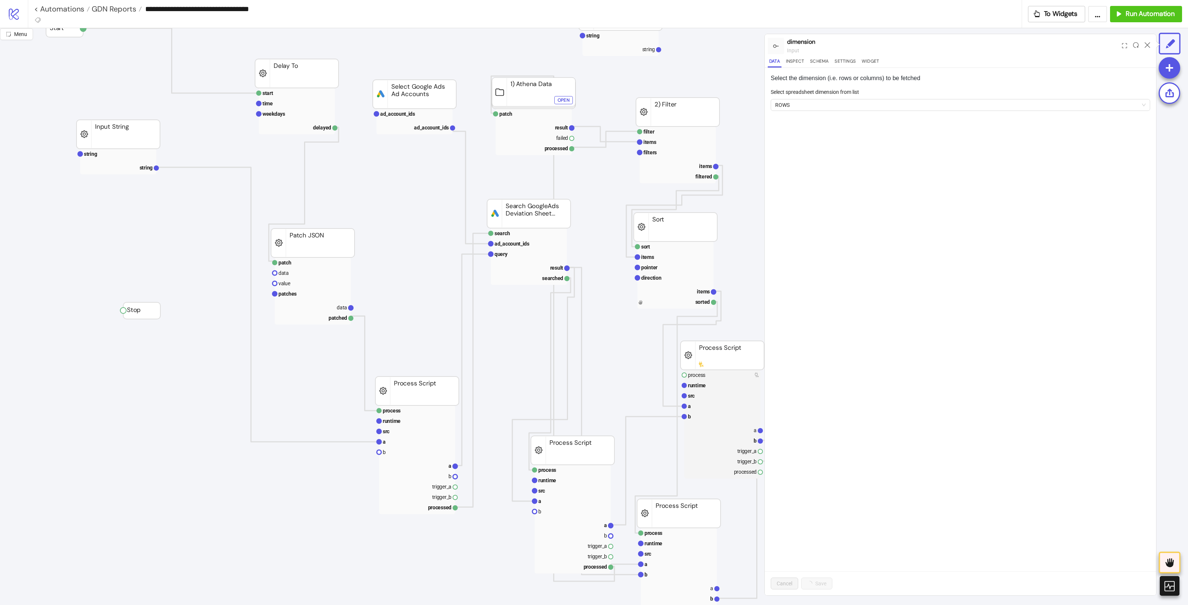
click at [863, 114] on form "Select spreadsheet dimension from list ROWS" at bounding box center [959, 104] width 379 height 32
click at [862, 110] on span "ROWS" at bounding box center [960, 104] width 370 height 11
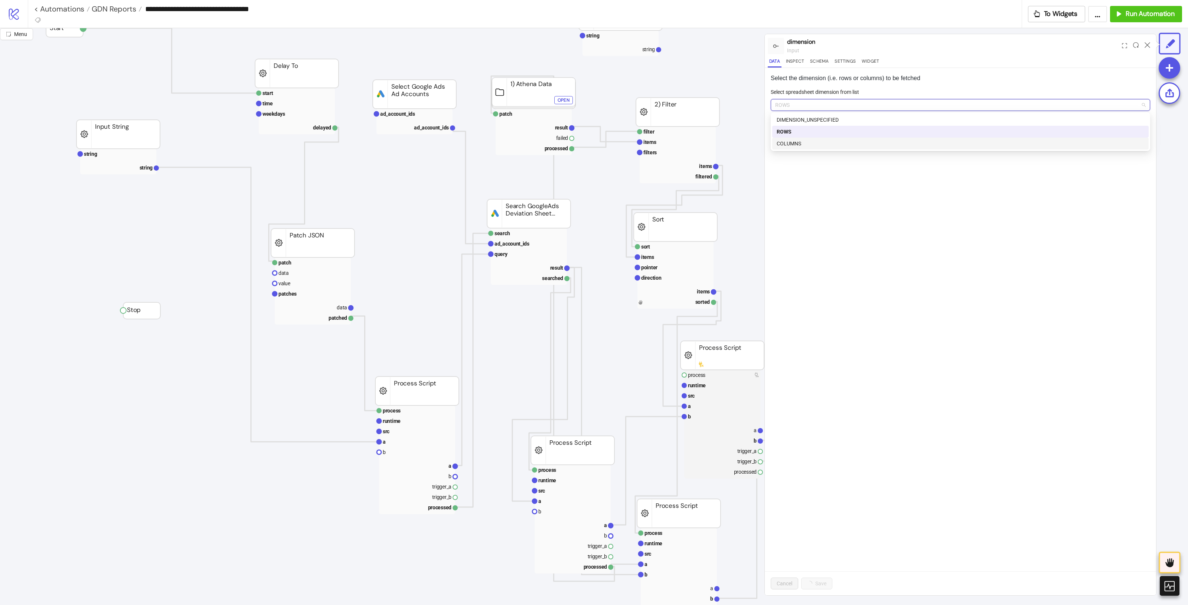
click at [817, 143] on div "COLUMNS" at bounding box center [959, 144] width 367 height 8
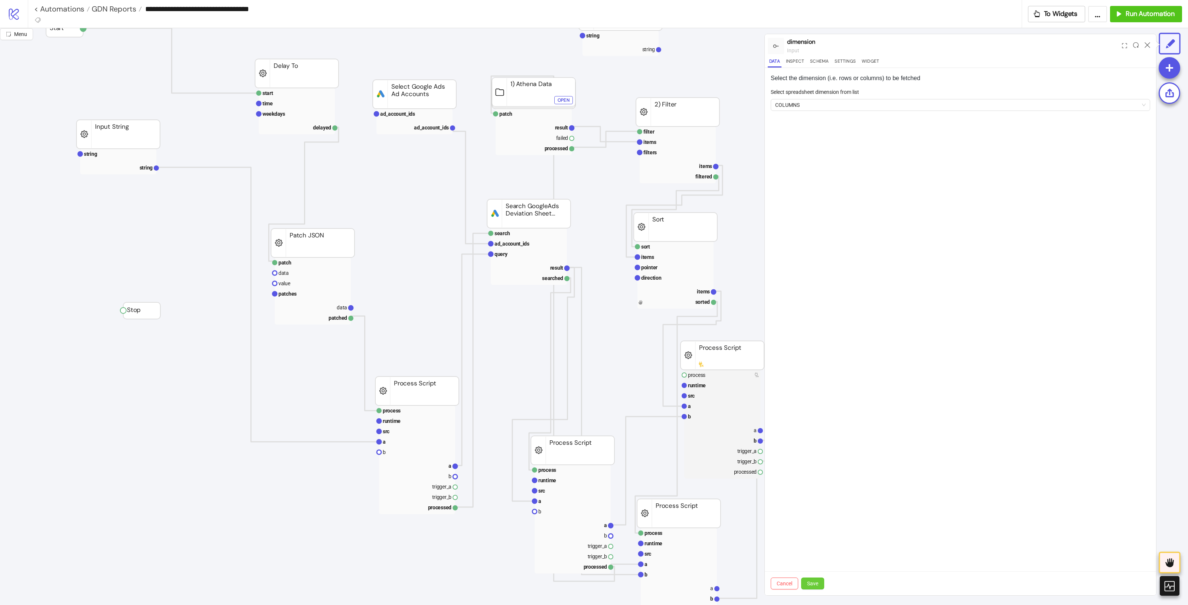
click at [819, 584] on button "Save" at bounding box center [812, 584] width 23 height 12
click at [1145, 43] on icon at bounding box center [1147, 45] width 6 height 6
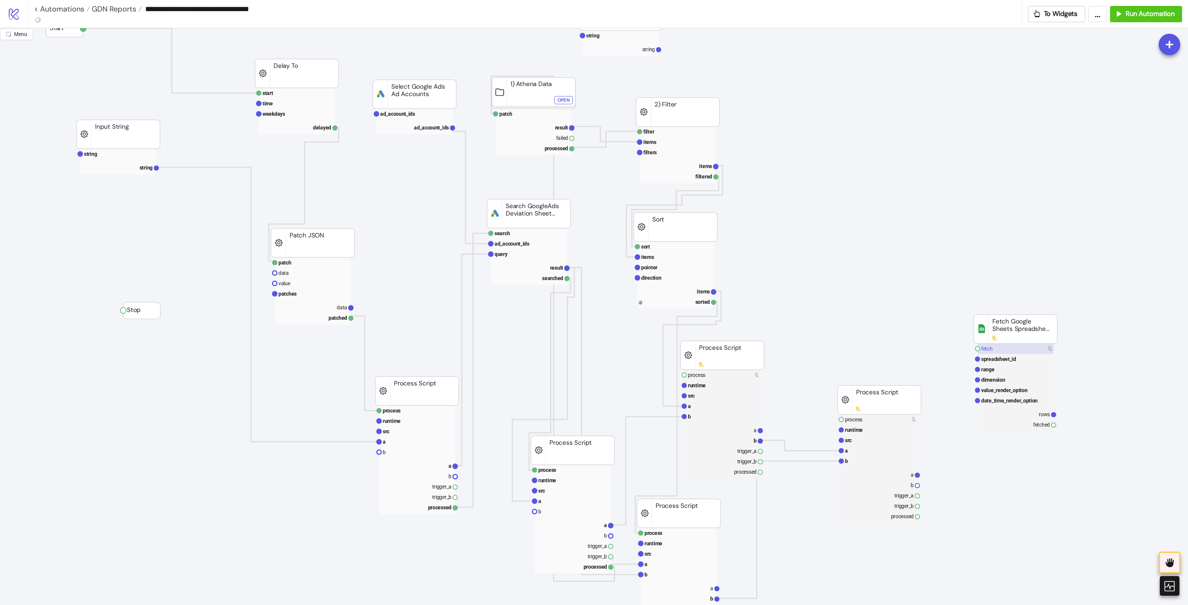
click at [1012, 349] on rect at bounding box center [1015, 349] width 76 height 10
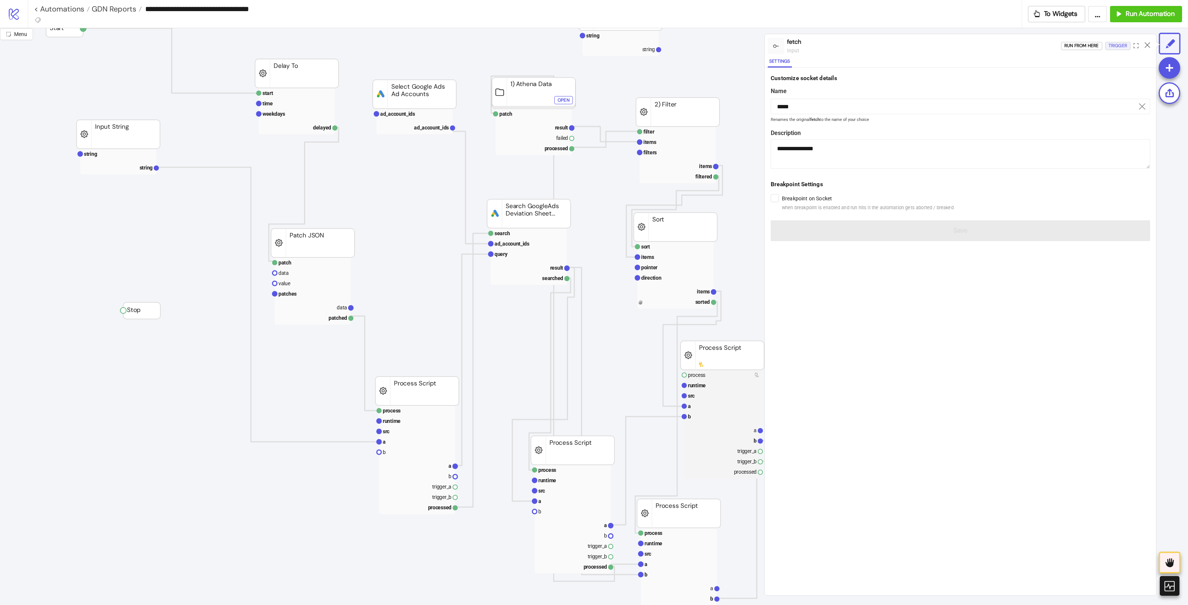
click at [1119, 43] on div "Trigger" at bounding box center [1117, 46] width 19 height 9
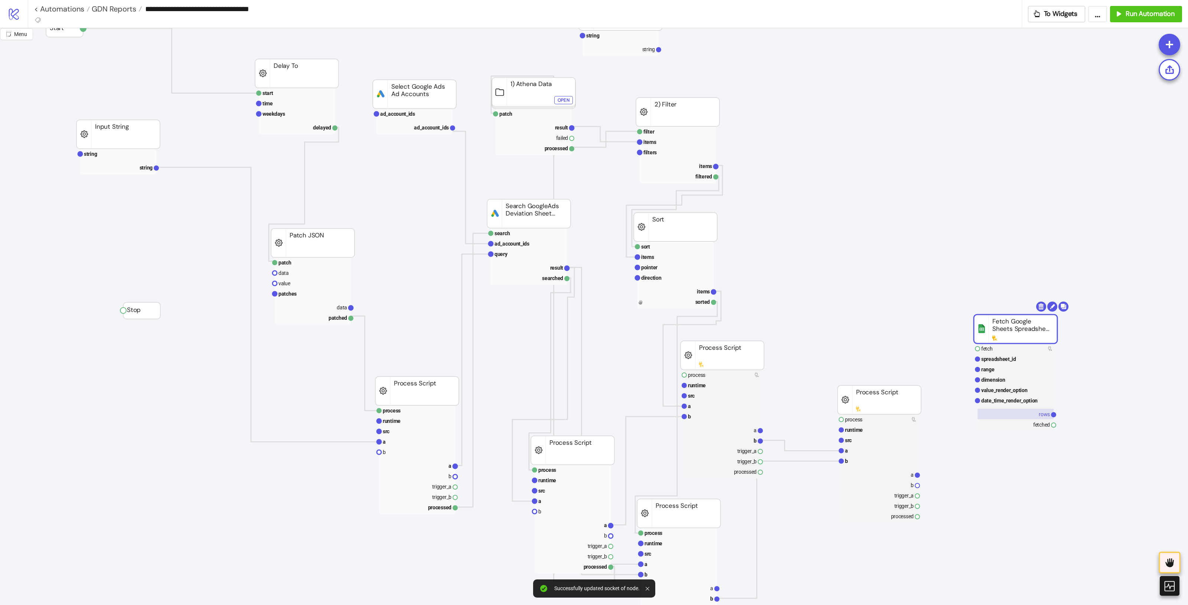
click at [1032, 415] on rect at bounding box center [1015, 414] width 76 height 10
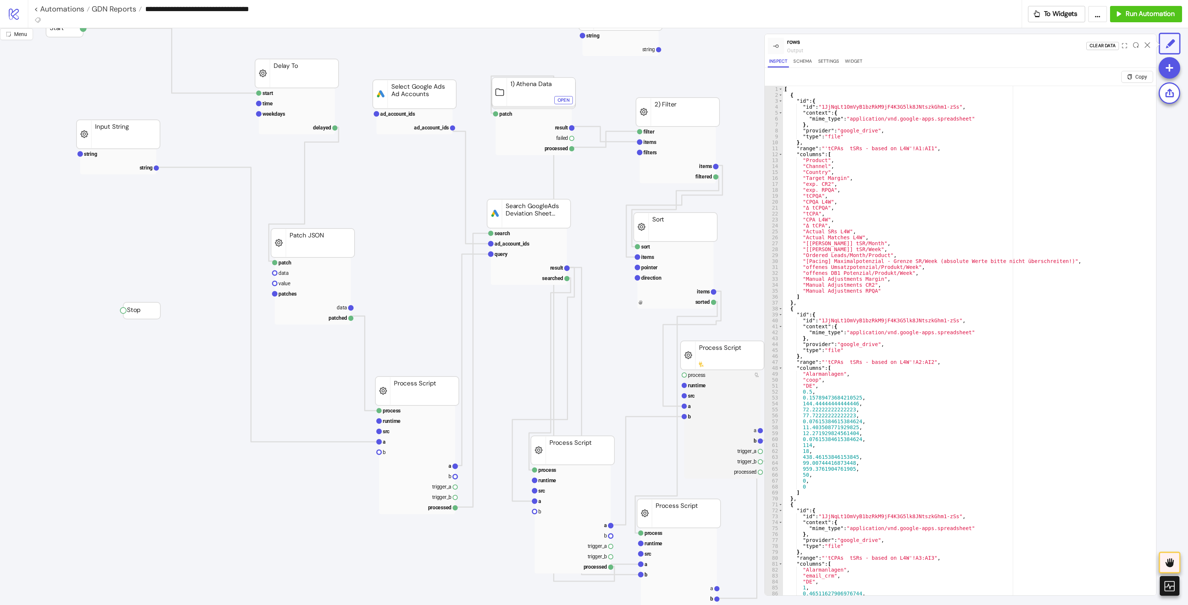
scroll to position [8, 0]
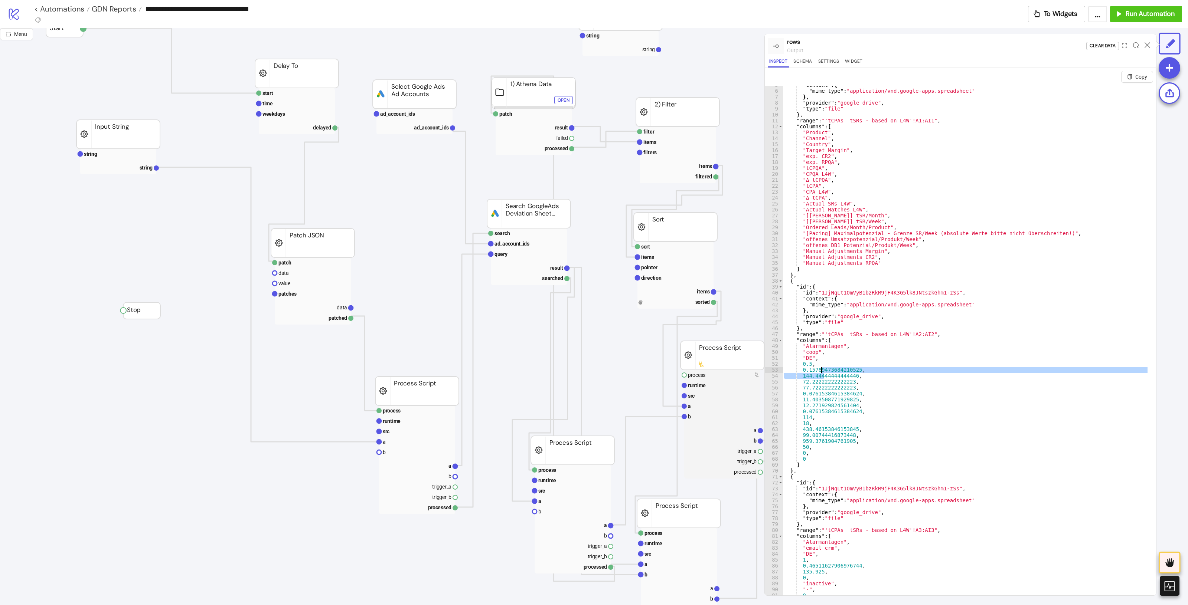
drag, startPoint x: 824, startPoint y: 373, endPoint x: 815, endPoint y: 372, distance: 9.3
click at [815, 372] on div ""context" : { "mime_type" : "application/vnd.google-apps.spreadsheet" } , "prov…" at bounding box center [965, 351] width 366 height 539
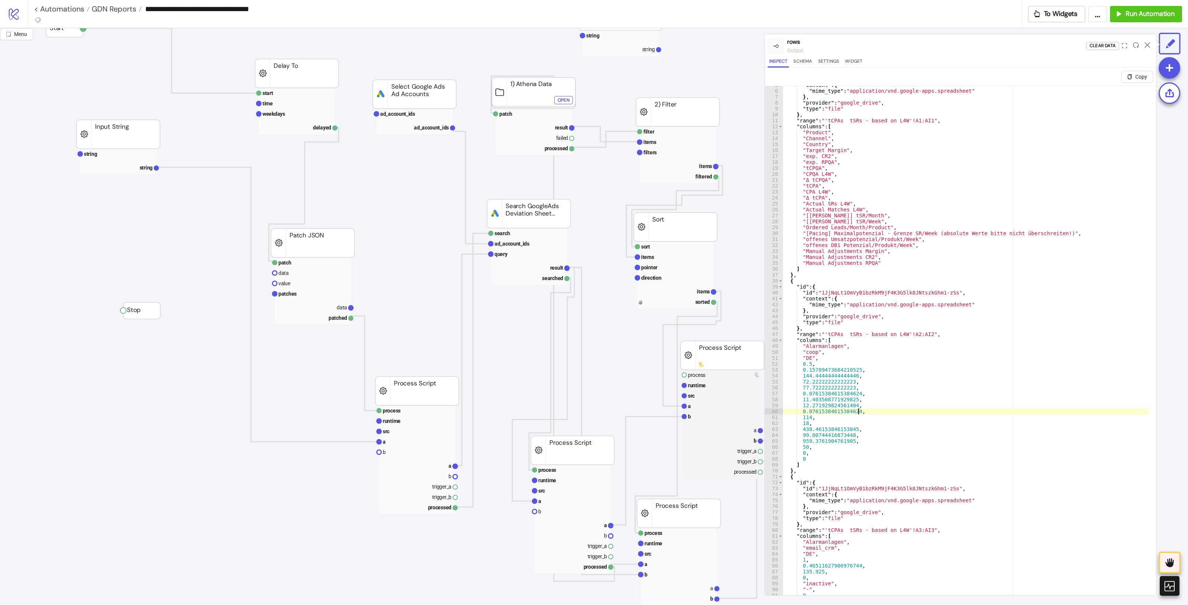
click at [917, 411] on div ""context" : { "mime_type" : "application/vnd.google-apps.spreadsheet" } , "prov…" at bounding box center [965, 351] width 366 height 539
click at [866, 176] on div ""context" : { "mime_type" : "application/vnd.google-apps.spreadsheet" } , "prov…" at bounding box center [965, 351] width 366 height 539
drag, startPoint x: 814, startPoint y: 166, endPoint x: 797, endPoint y: 166, distance: 16.7
click at [797, 166] on div ""context" : { "mime_type" : "application/vnd.google-apps.spreadsheet" } , "prov…" at bounding box center [965, 351] width 366 height 539
click at [816, 406] on div ""context" : { "mime_type" : "application/vnd.google-apps.spreadsheet" } , "prov…" at bounding box center [965, 351] width 366 height 539
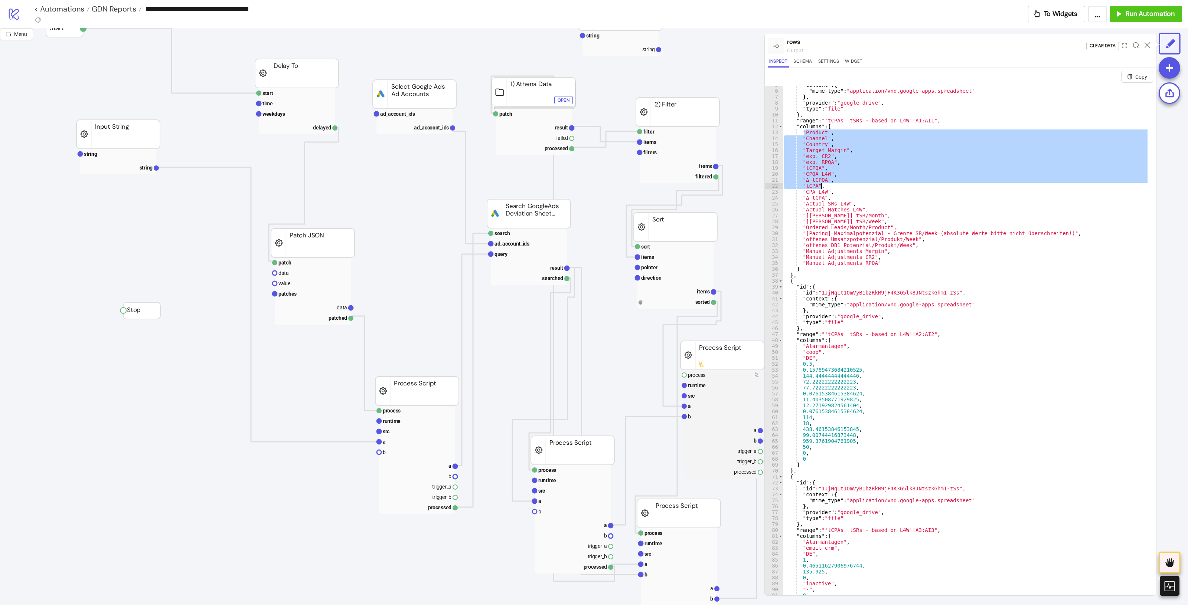
drag, startPoint x: 804, startPoint y: 132, endPoint x: 845, endPoint y: 186, distance: 67.0
click at [845, 186] on div ""context" : { "mime_type" : "application/vnd.google-apps.spreadsheet" } , "prov…" at bounding box center [965, 351] width 366 height 539
click at [930, 409] on div ""context" : { "mime_type" : "application/vnd.google-apps.spreadsheet" } , "prov…" at bounding box center [965, 351] width 366 height 539
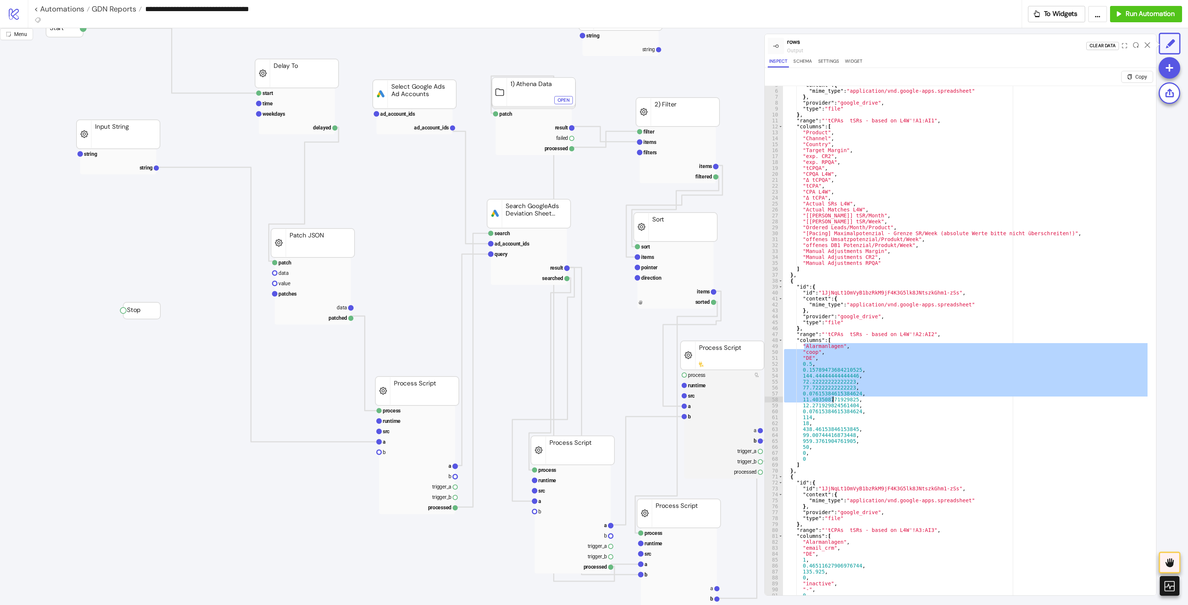
drag, startPoint x: 803, startPoint y: 348, endPoint x: 832, endPoint y: 398, distance: 57.7
click at [832, 398] on div ""context" : { "mime_type" : "application/vnd.google-apps.spreadsheet" } , "prov…" at bounding box center [965, 351] width 366 height 539
click at [832, 392] on div at bounding box center [832, 392] width 0 height 0
drag, startPoint x: 927, startPoint y: 414, endPoint x: 921, endPoint y: 411, distance: 6.3
click at [927, 413] on div ""context" : { "mime_type" : "application/vnd.google-apps.spreadsheet" } , "prov…" at bounding box center [965, 351] width 366 height 539
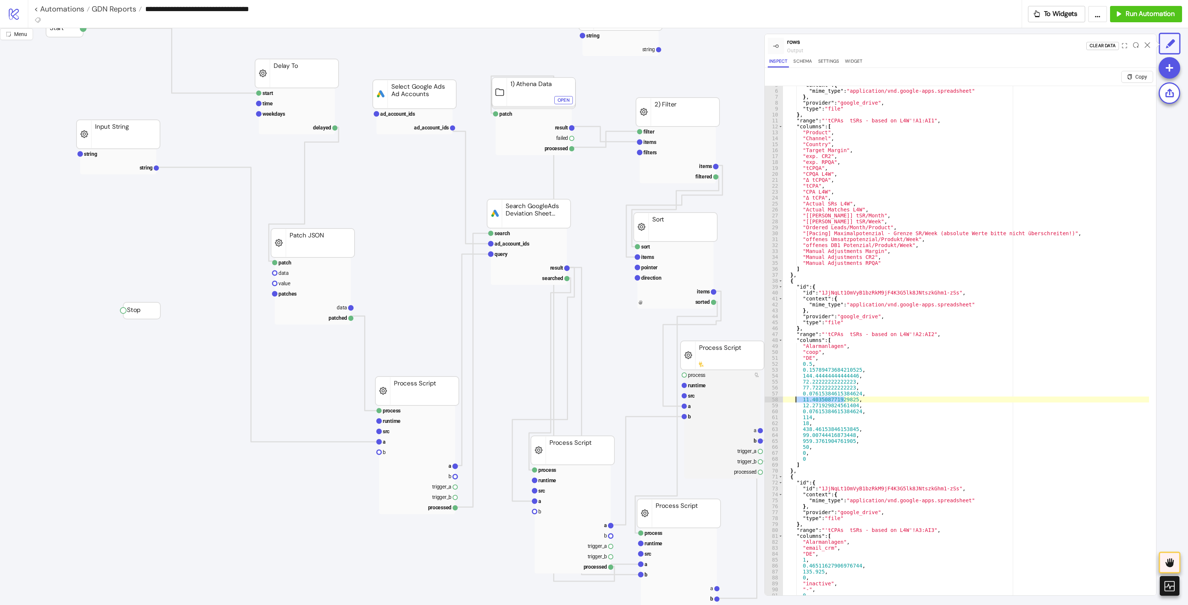
drag, startPoint x: 844, startPoint y: 399, endPoint x: 794, endPoint y: 403, distance: 49.5
click at [795, 402] on div ""context" : { "mime_type" : "application/vnd.google-apps.spreadsheet" } , "prov…" at bounding box center [965, 351] width 366 height 539
click at [987, 438] on div ""context" : { "mime_type" : "application/vnd.google-apps.spreadsheet" } , "prov…" at bounding box center [965, 351] width 366 height 539
click at [962, 394] on div ""context" : { "mime_type" : "application/vnd.google-apps.spreadsheet" } , "prov…" at bounding box center [965, 351] width 366 height 539
type textarea "**********"
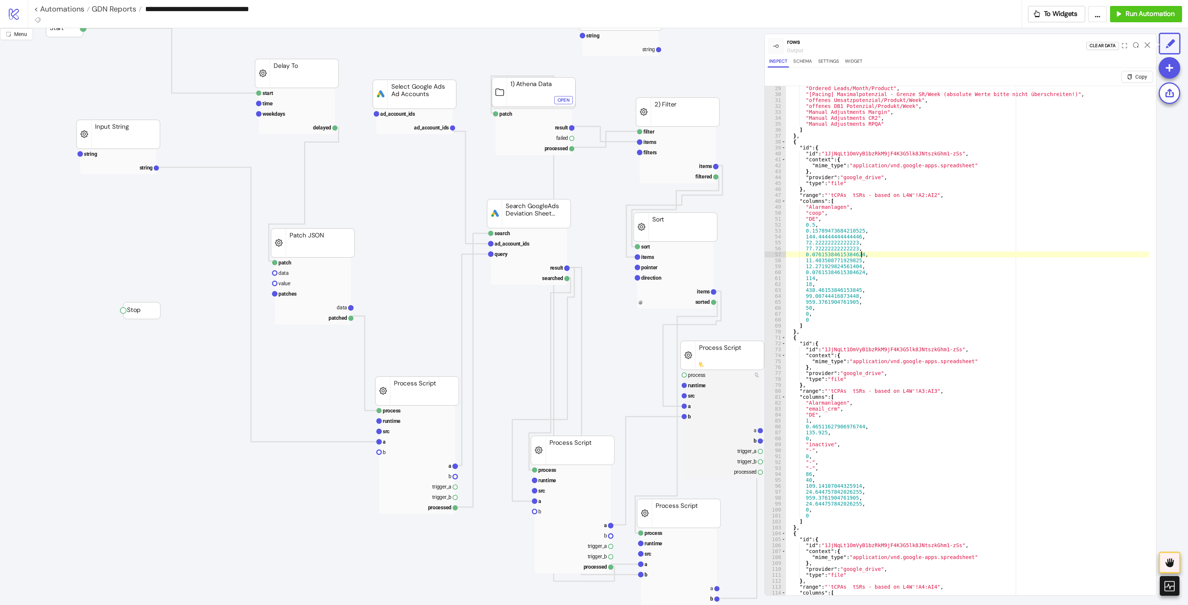
scroll to position [16, 0]
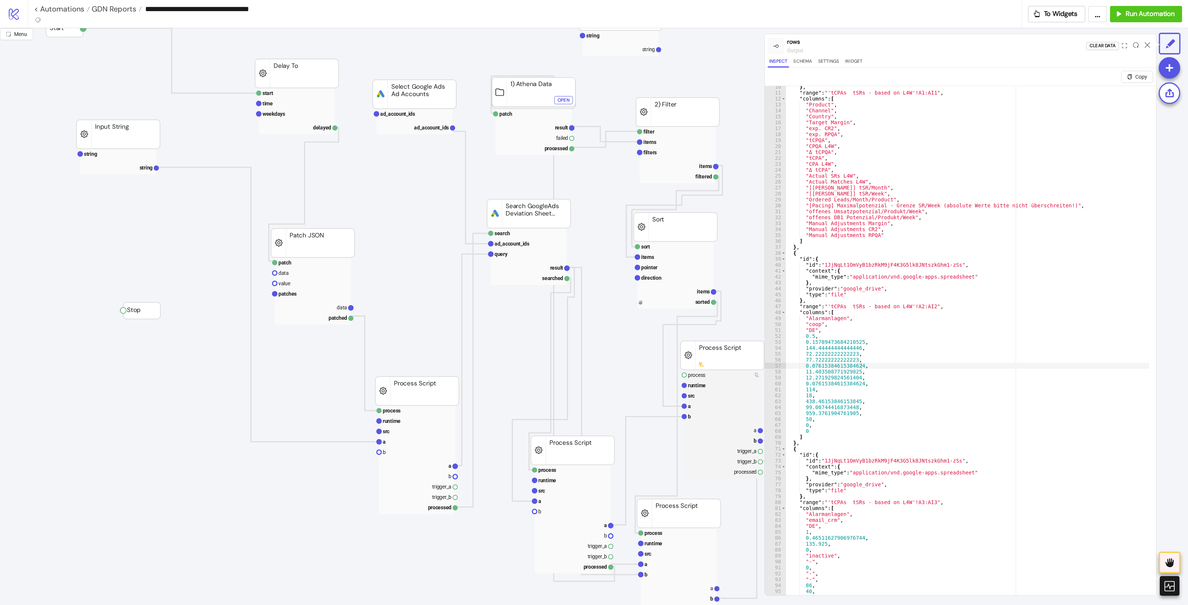
click at [1147, 48] on div at bounding box center [1147, 46] width 12 height 20
click at [1145, 42] on icon at bounding box center [1147, 45] width 6 height 6
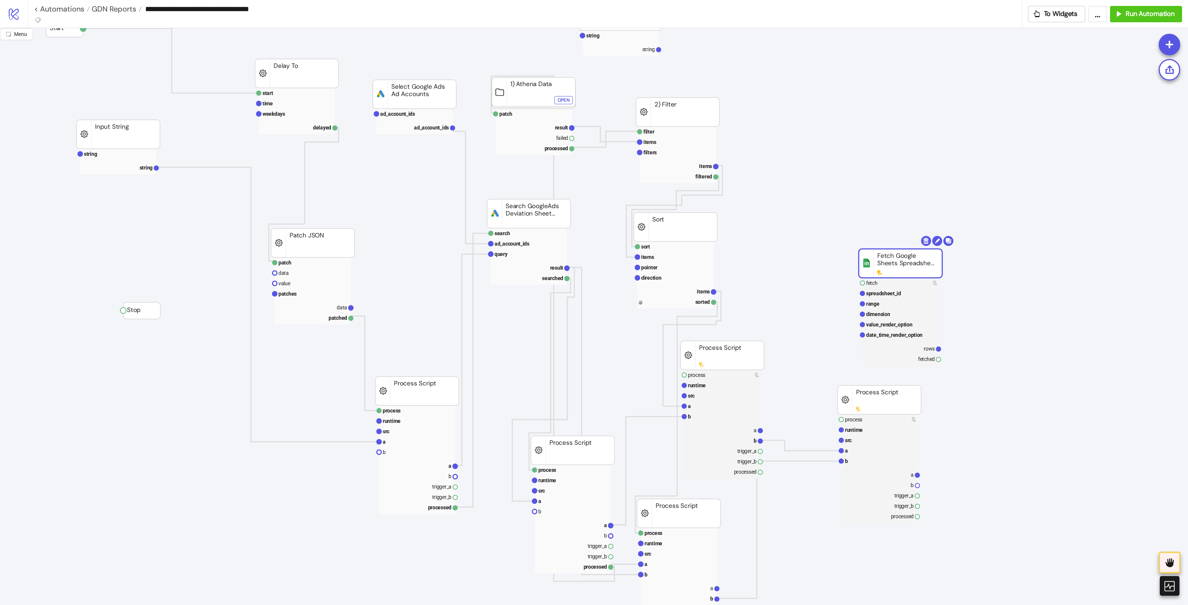
drag, startPoint x: 1027, startPoint y: 331, endPoint x: 928, endPoint y: 240, distance: 134.5
click at [928, 249] on rect at bounding box center [899, 263] width 83 height 29
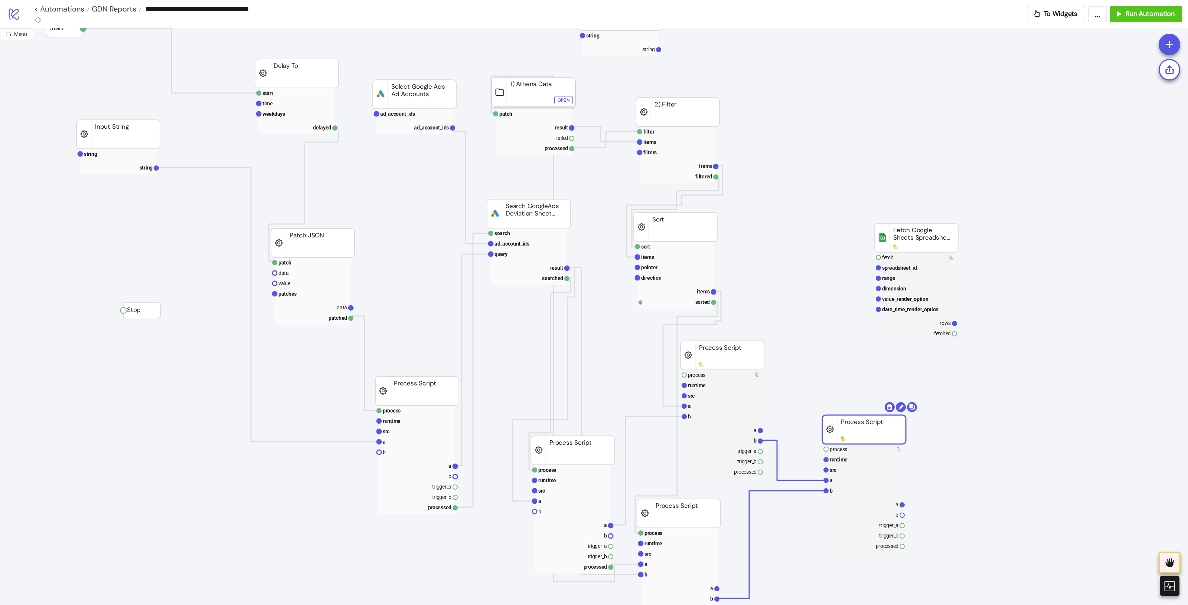
drag, startPoint x: 895, startPoint y: 416, endPoint x: 878, endPoint y: 435, distance: 25.7
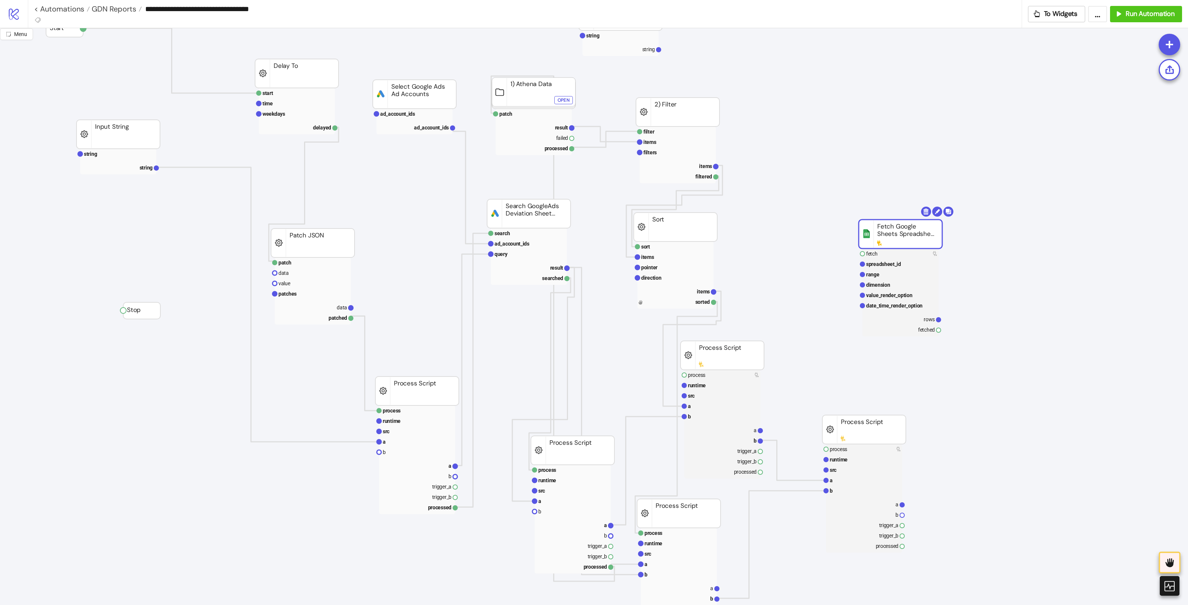
drag, startPoint x: 907, startPoint y: 238, endPoint x: 891, endPoint y: 234, distance: 16.9
click at [923, 322] on rect at bounding box center [900, 318] width 76 height 10
click at [916, 294] on rect at bounding box center [900, 294] width 76 height 10
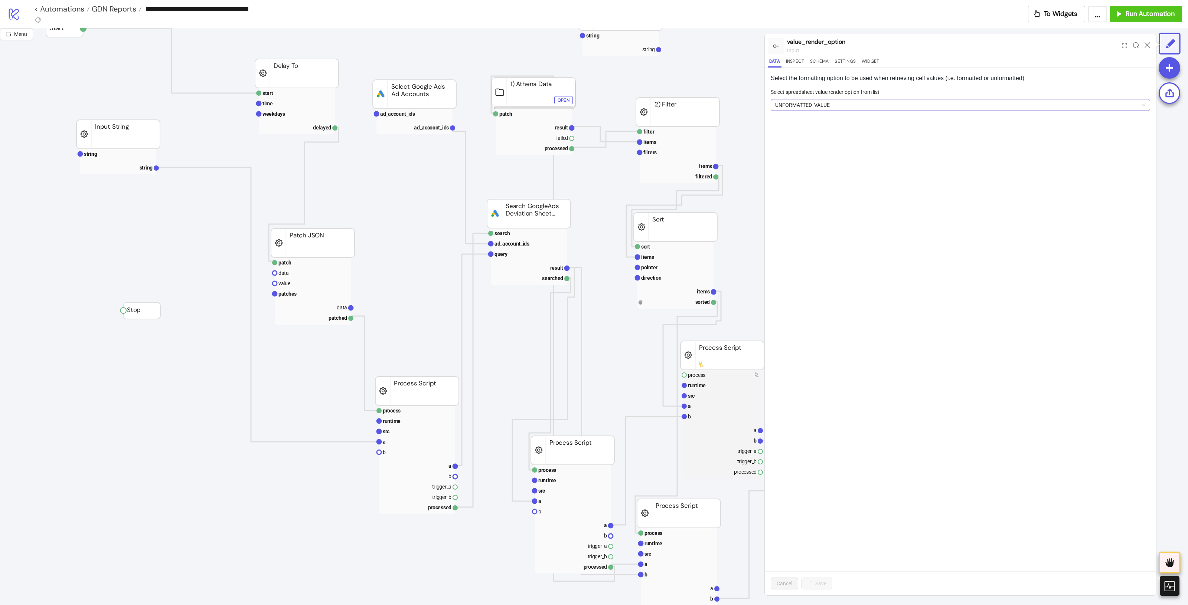
click at [882, 108] on span "UNFORMATTED_VALUE" at bounding box center [960, 104] width 370 height 11
click at [854, 127] on div "UNFORMATTED_VALUE" at bounding box center [960, 132] width 376 height 12
click at [861, 119] on form "Select spreadsheet value render option from list UNFORMATTED_VALUE" at bounding box center [959, 104] width 379 height 32
click at [870, 102] on span "UNFORMATTED_VALUE" at bounding box center [960, 104] width 370 height 11
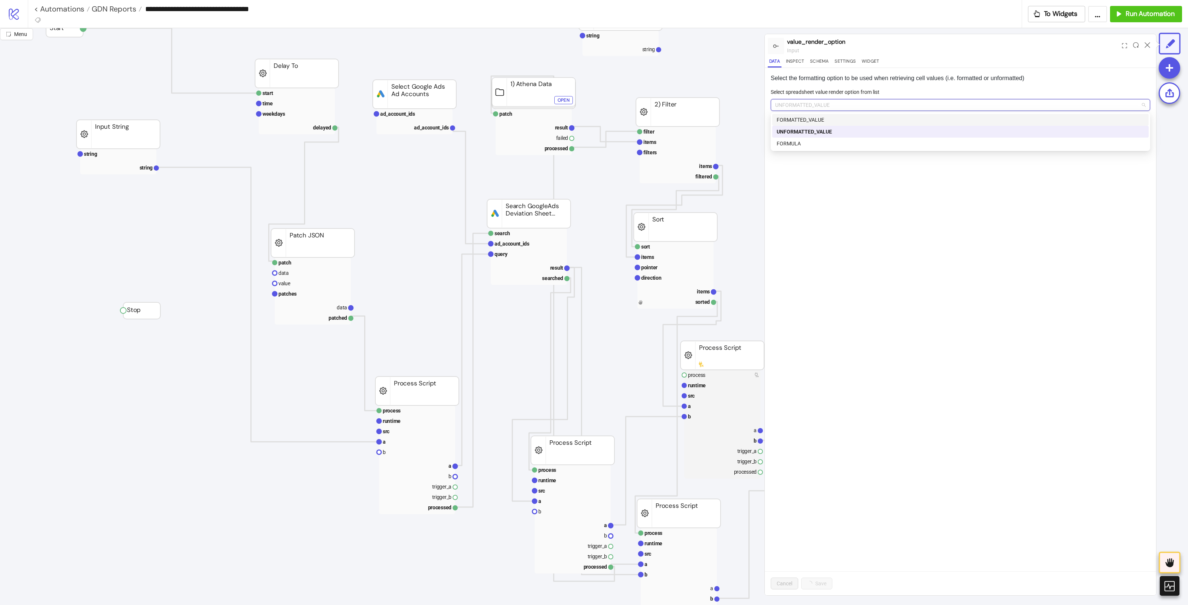
click at [833, 124] on div "FORMATTED_VALUE" at bounding box center [959, 120] width 367 height 8
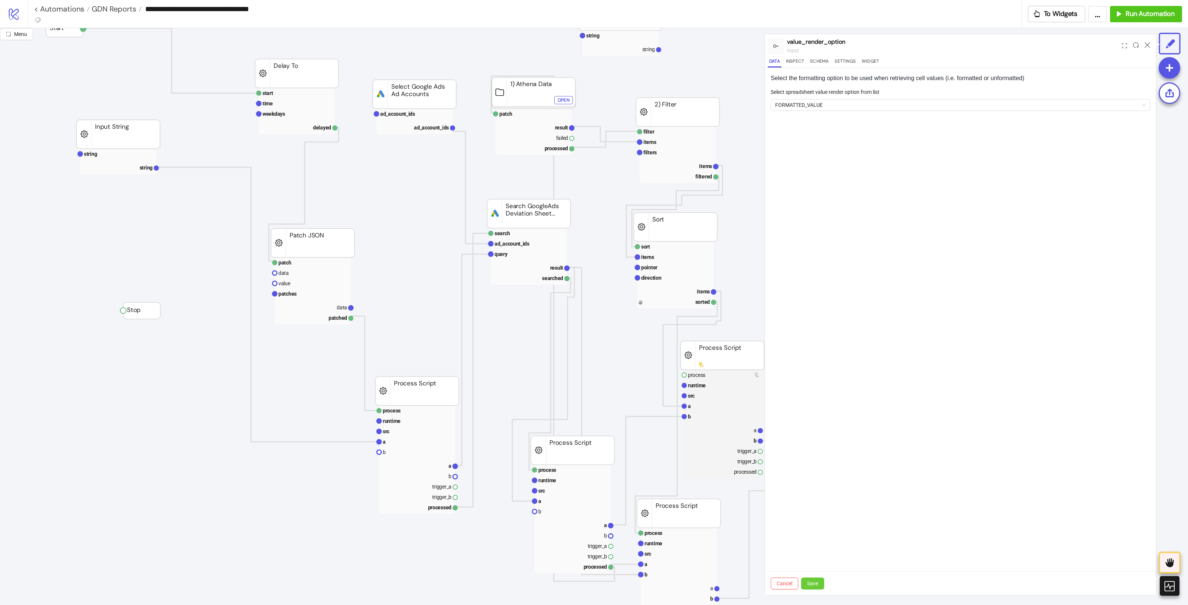
click at [809, 583] on span "Save" at bounding box center [812, 584] width 11 height 6
click at [1148, 41] on div at bounding box center [1147, 46] width 12 height 20
click at [1144, 43] on icon at bounding box center [1147, 45] width 6 height 6
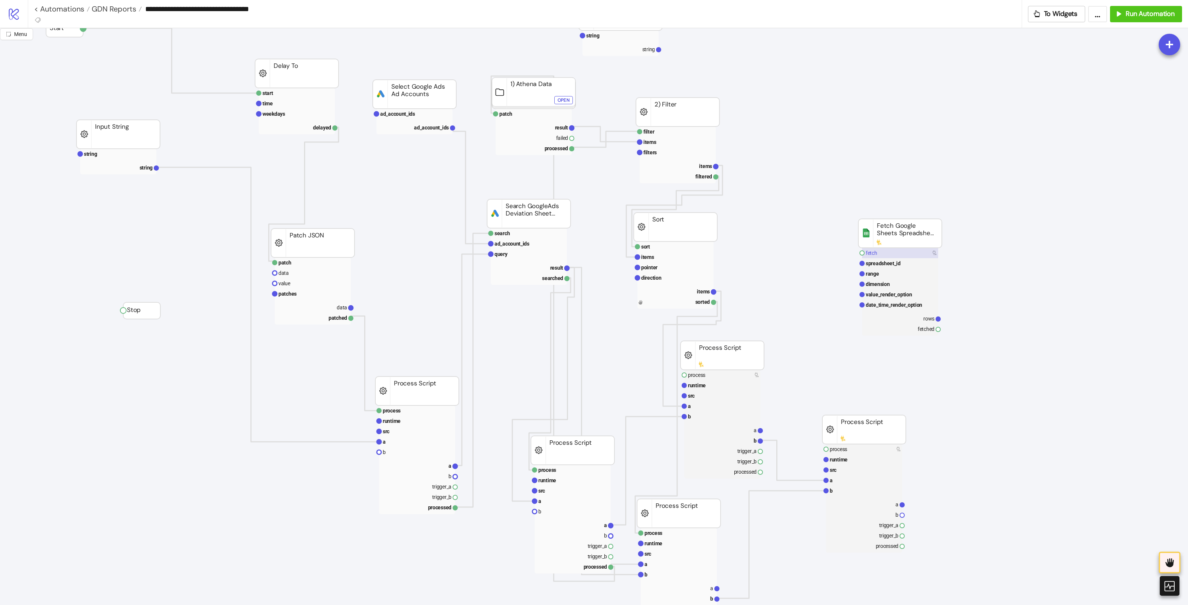
click at [905, 255] on rect at bounding box center [900, 253] width 76 height 10
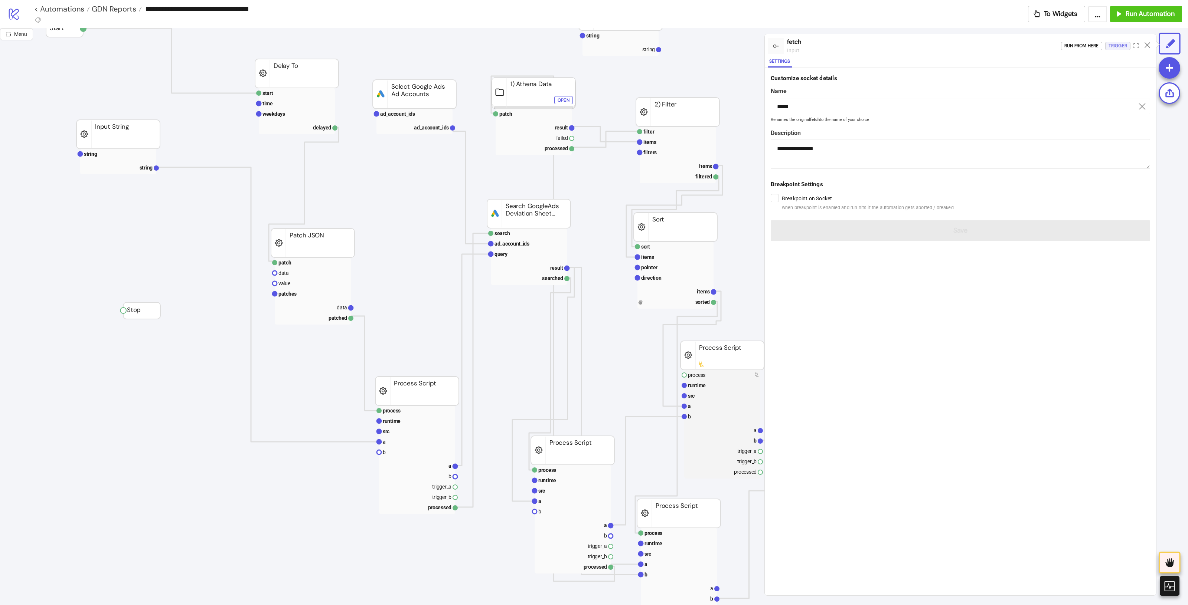
click at [1111, 48] on div "Trigger" at bounding box center [1117, 46] width 19 height 9
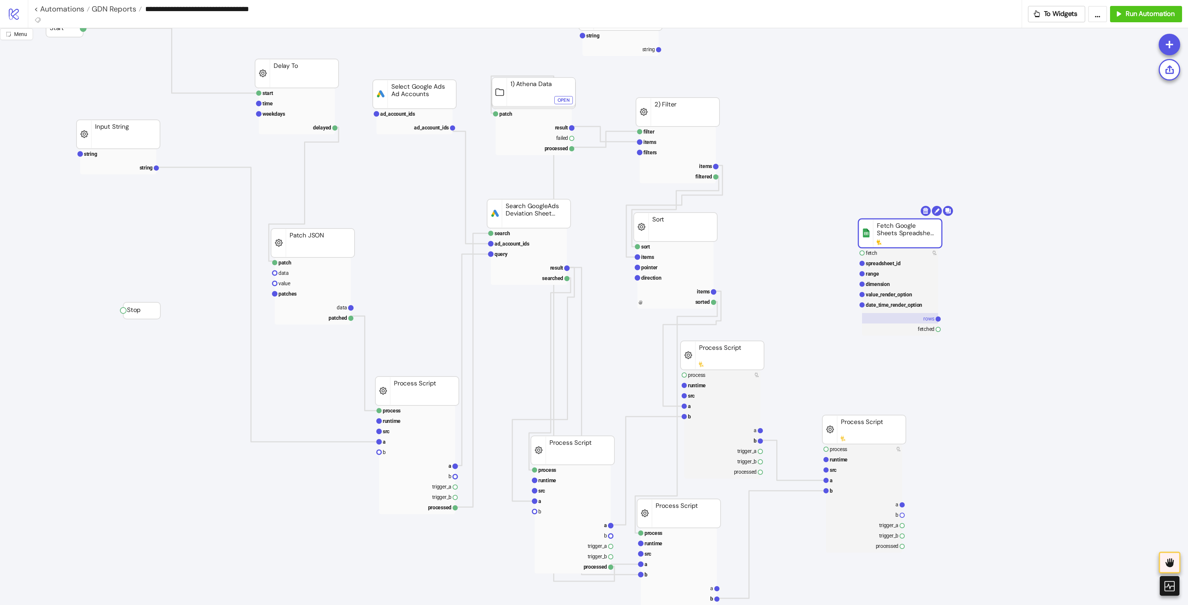
click at [911, 319] on rect at bounding box center [900, 318] width 76 height 10
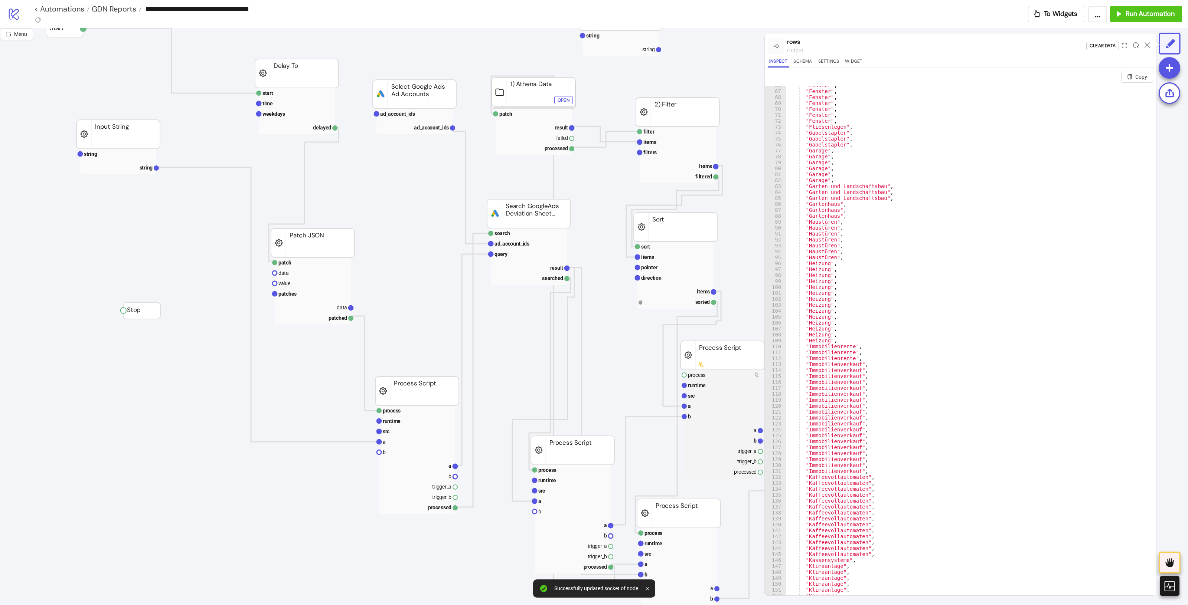
scroll to position [230, 0]
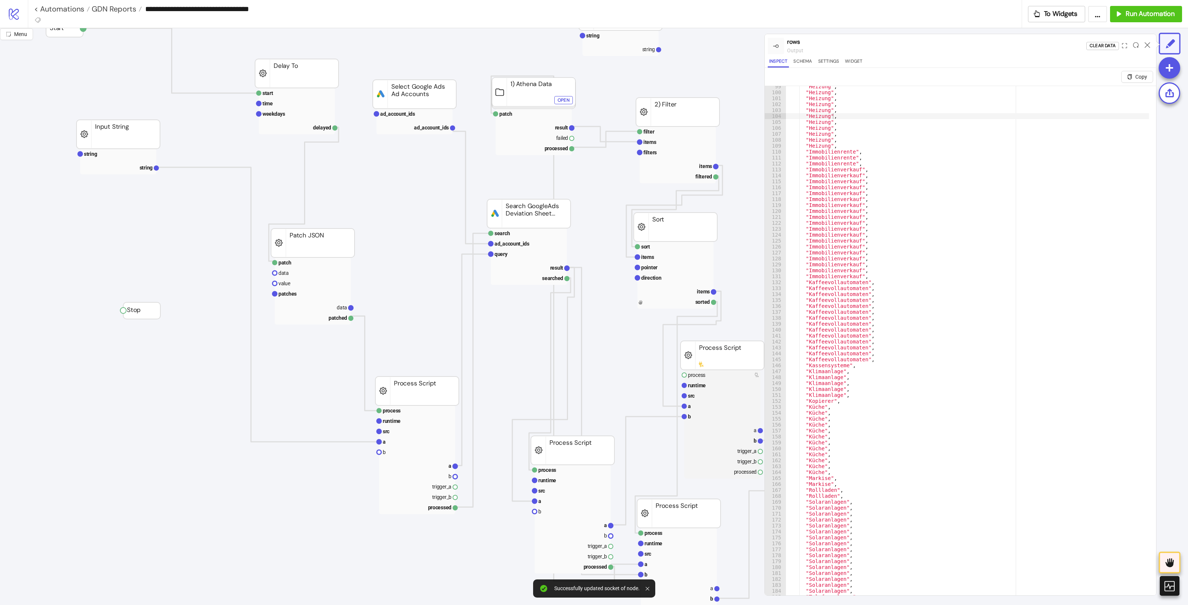
click at [1147, 114] on div at bounding box center [1151, 349] width 9 height 527
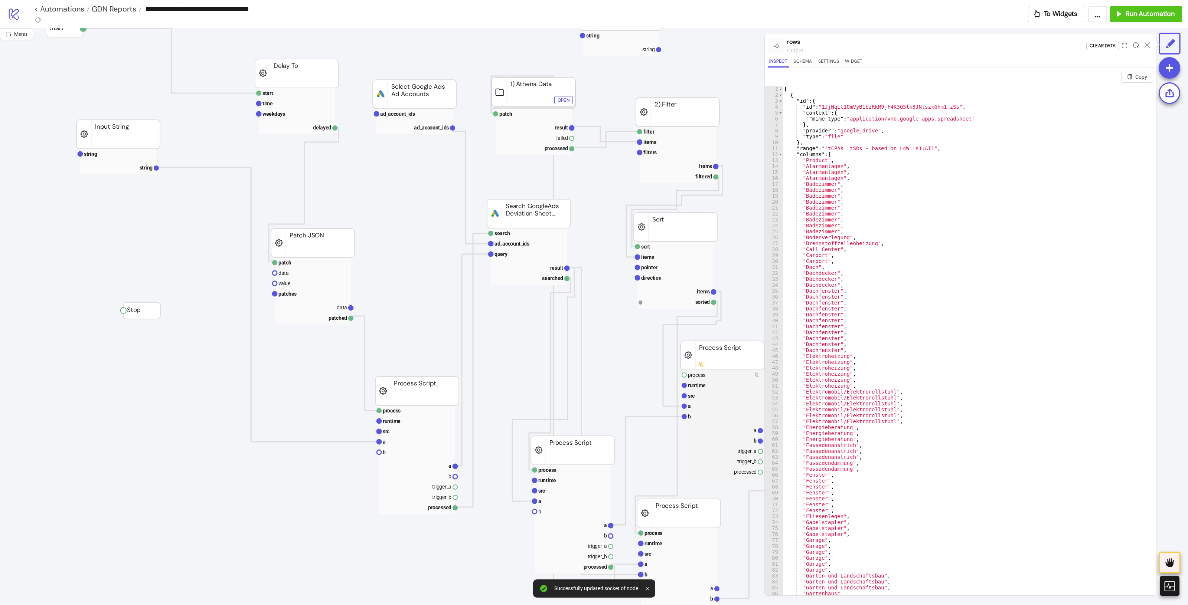
scroll to position [0, 0]
click at [1149, 46] on icon at bounding box center [1147, 45] width 6 height 6
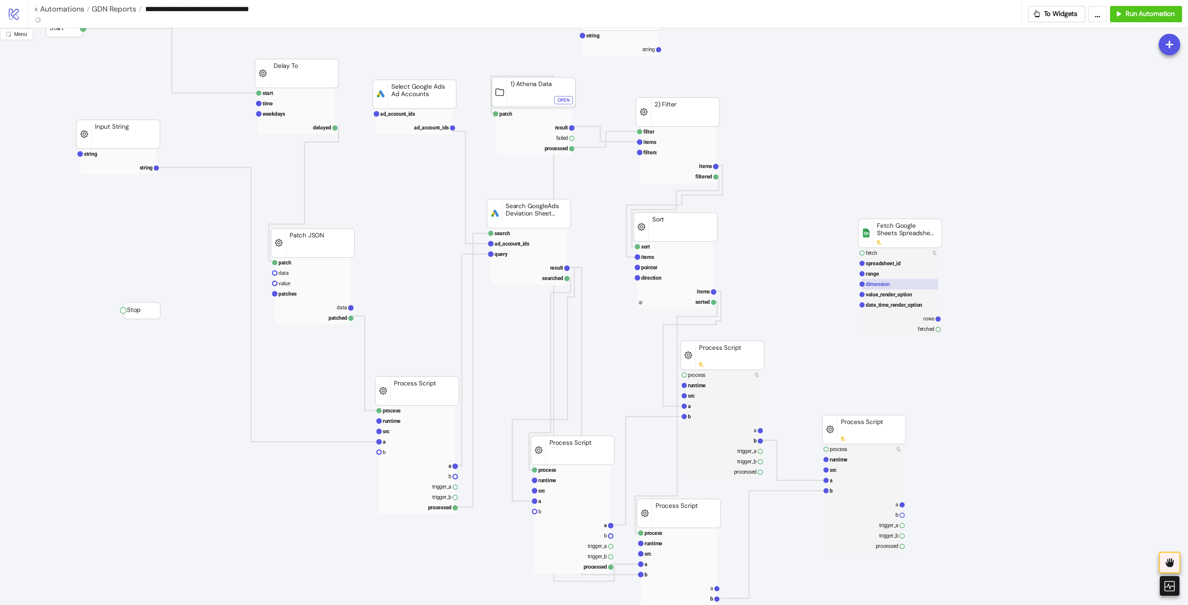
click at [904, 288] on rect at bounding box center [900, 284] width 76 height 10
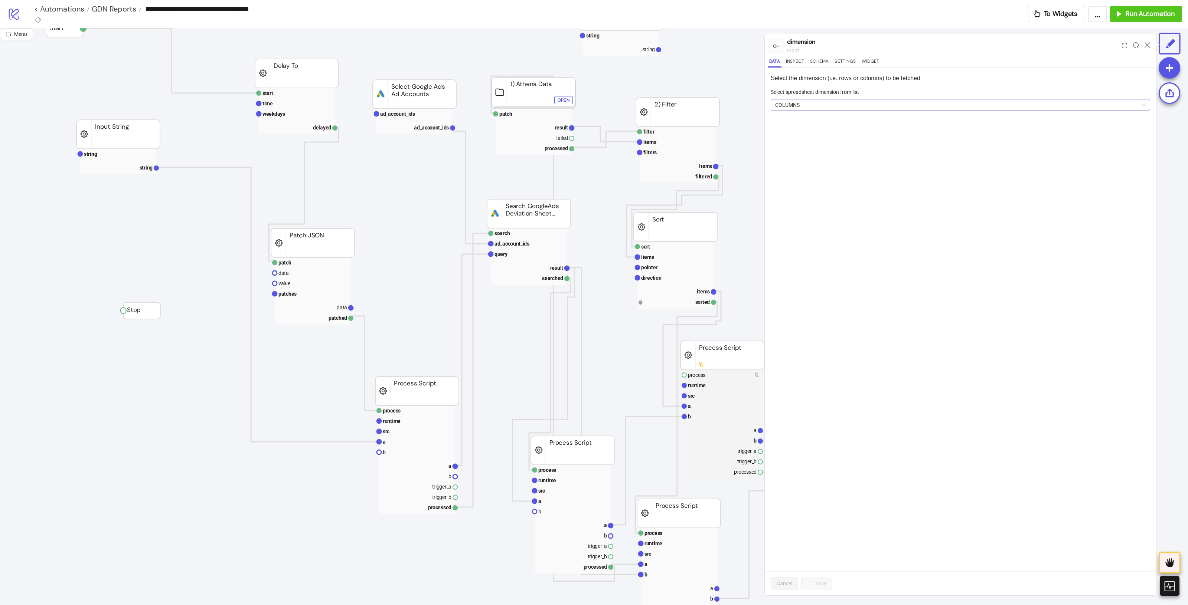
click at [824, 106] on span "COLUMNS" at bounding box center [960, 104] width 370 height 11
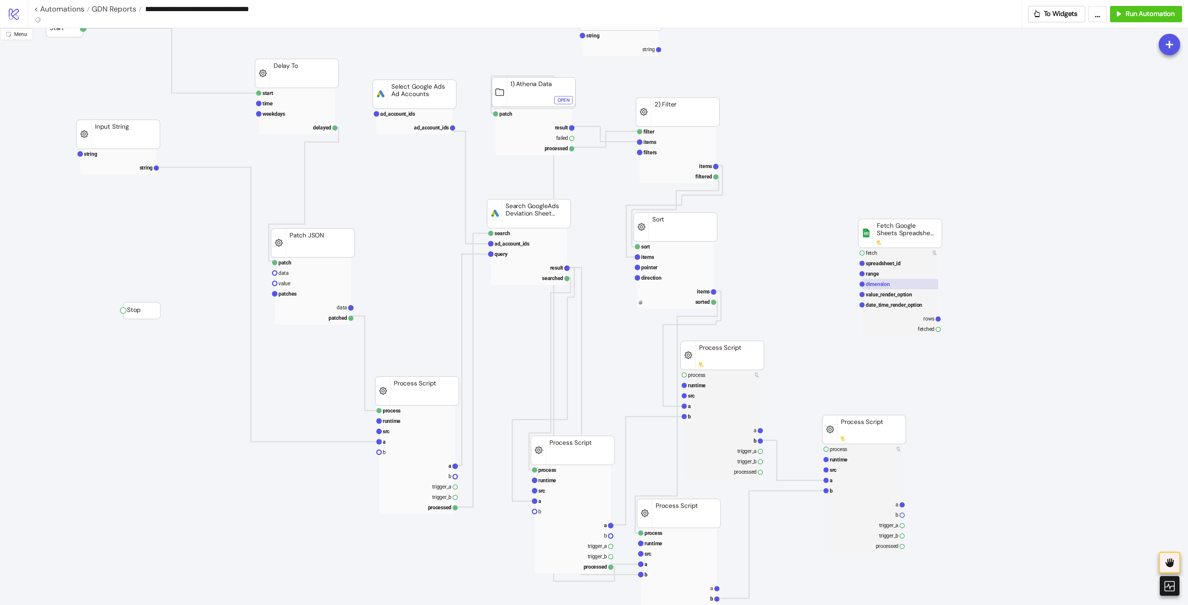
click at [889, 281] on text "dimension" at bounding box center [877, 284] width 24 height 6
click at [881, 299] on rect at bounding box center [900, 294] width 76 height 10
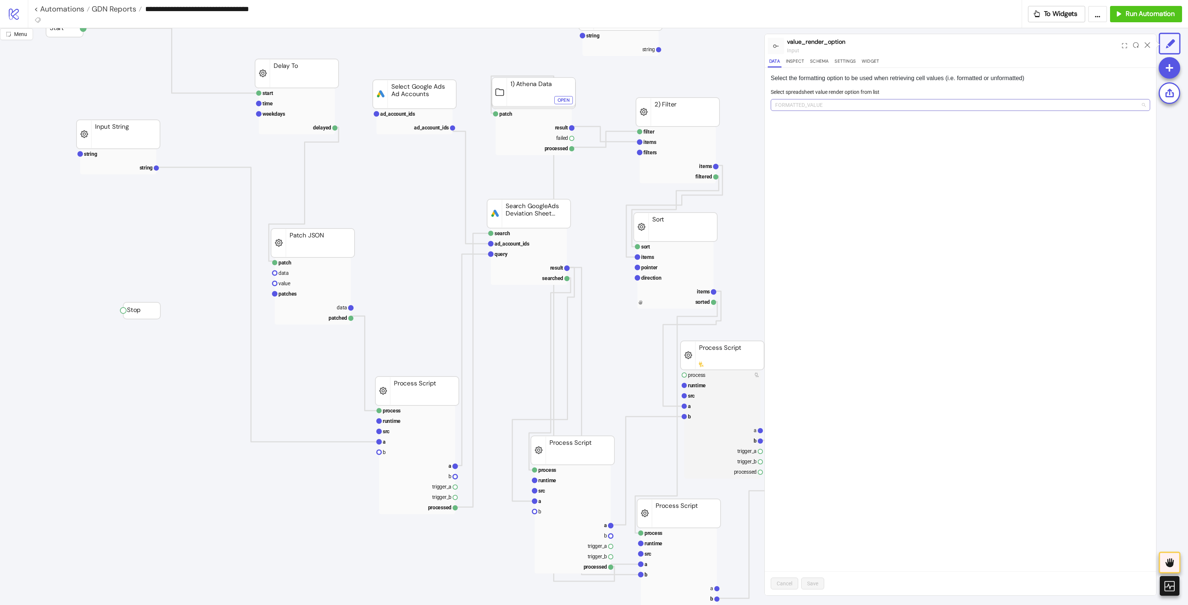
click at [817, 102] on span "FORMATTED_VALUE" at bounding box center [960, 104] width 370 height 11
click at [819, 134] on div "UNFORMATTED_VALUE" at bounding box center [959, 132] width 367 height 8
click at [813, 578] on button "Save" at bounding box center [812, 584] width 23 height 12
click at [1149, 43] on div at bounding box center [1147, 46] width 12 height 20
click at [1149, 45] on icon at bounding box center [1147, 45] width 6 height 6
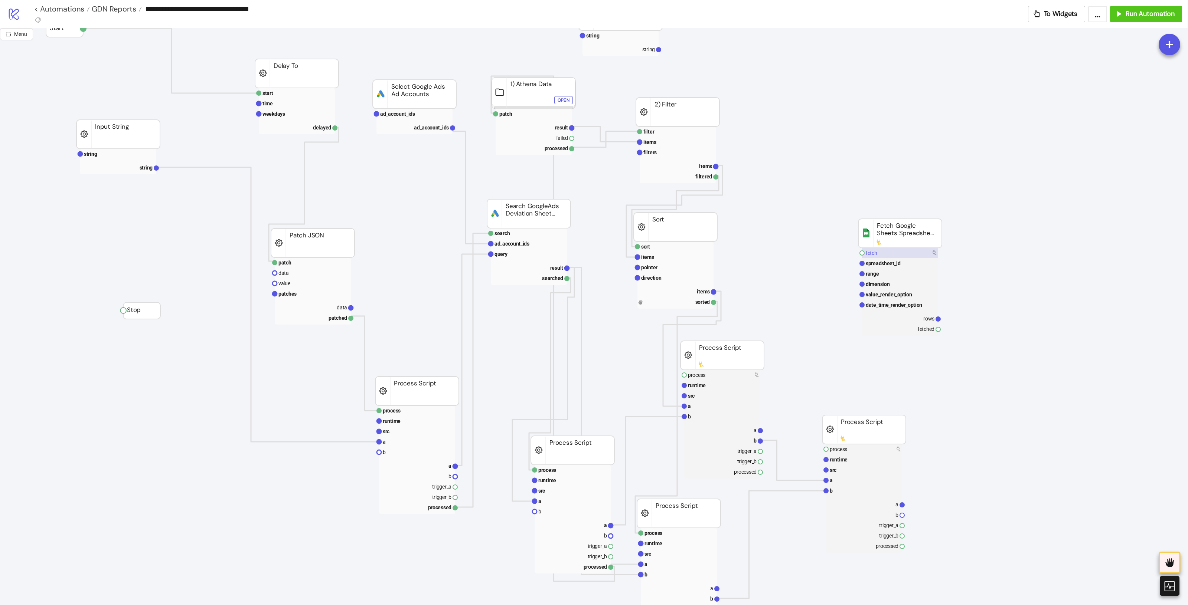
click at [914, 250] on rect at bounding box center [900, 253] width 76 height 10
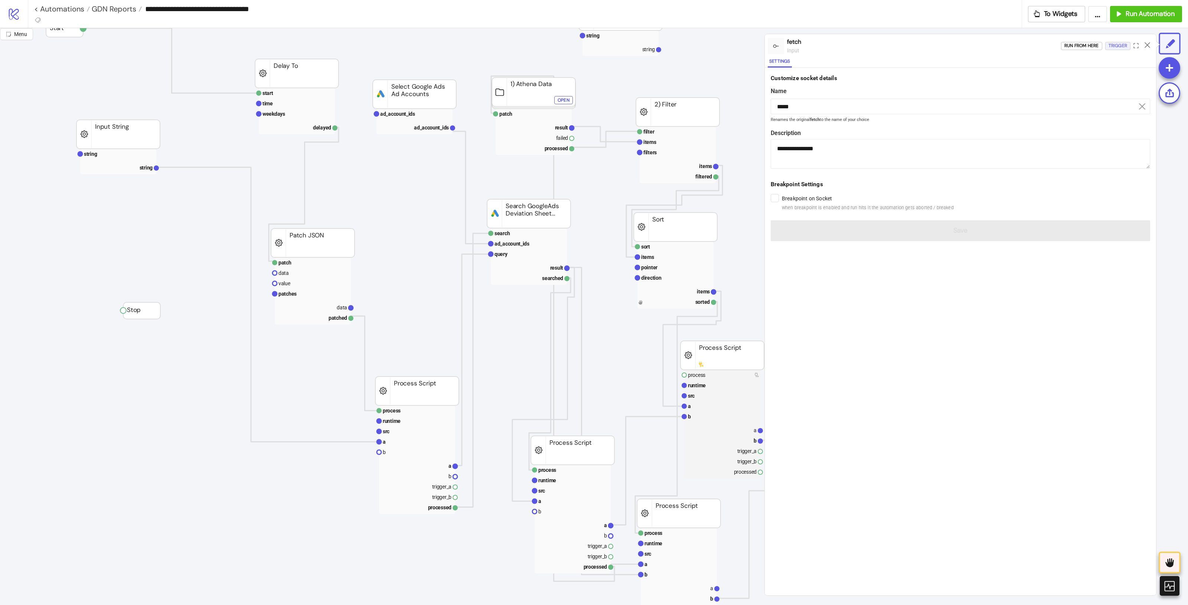
click at [1113, 47] on div "Trigger" at bounding box center [1117, 46] width 19 height 9
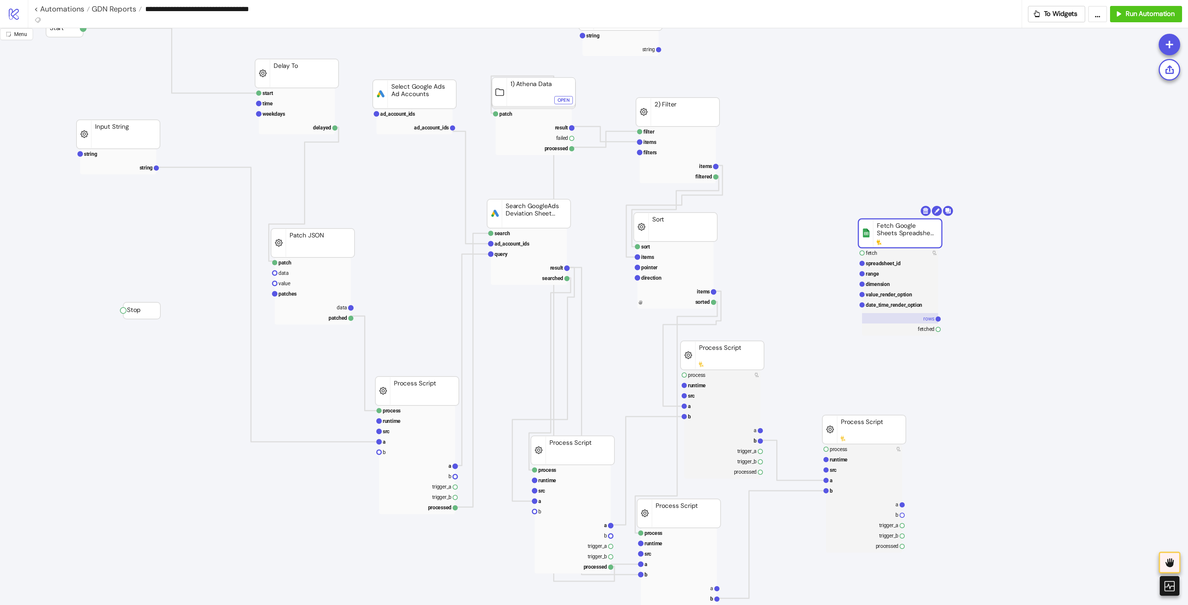
click at [914, 316] on rect at bounding box center [900, 318] width 76 height 10
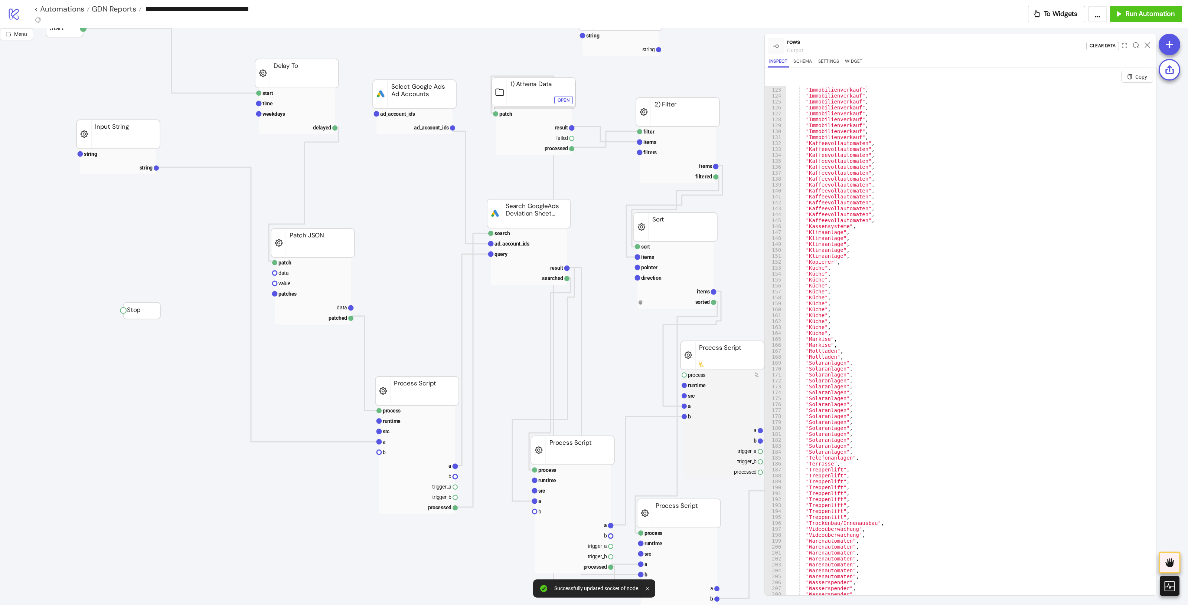
scroll to position [286, 0]
click at [1146, 43] on icon at bounding box center [1147, 45] width 6 height 6
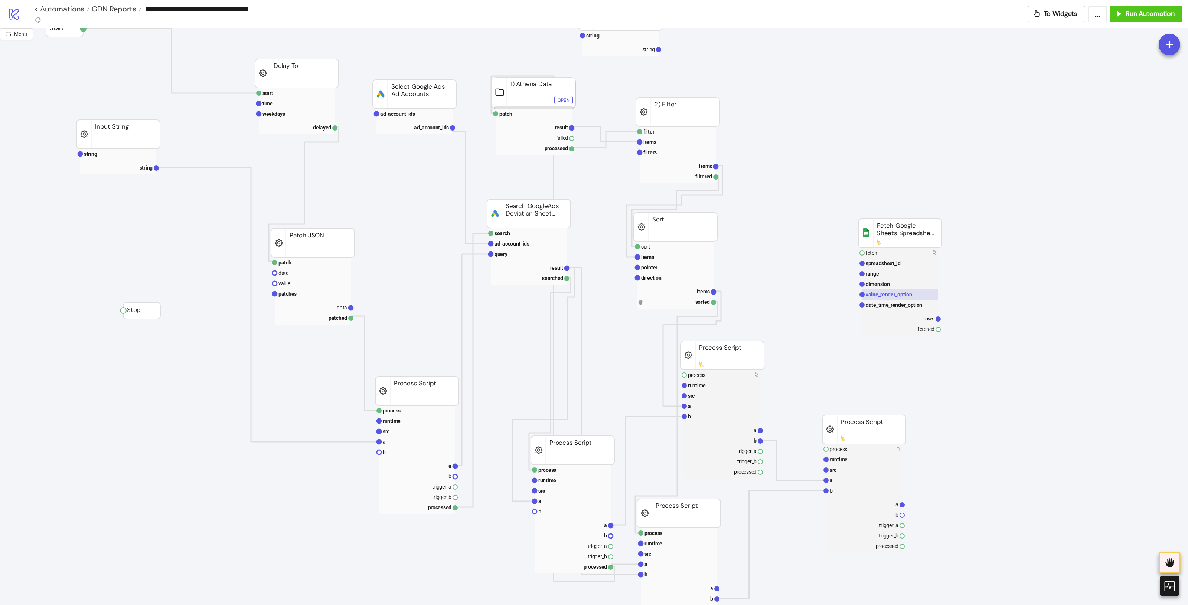
click at [917, 297] on rect at bounding box center [900, 294] width 76 height 10
click at [915, 309] on rect at bounding box center [900, 305] width 76 height 10
click at [893, 280] on rect at bounding box center [900, 284] width 76 height 10
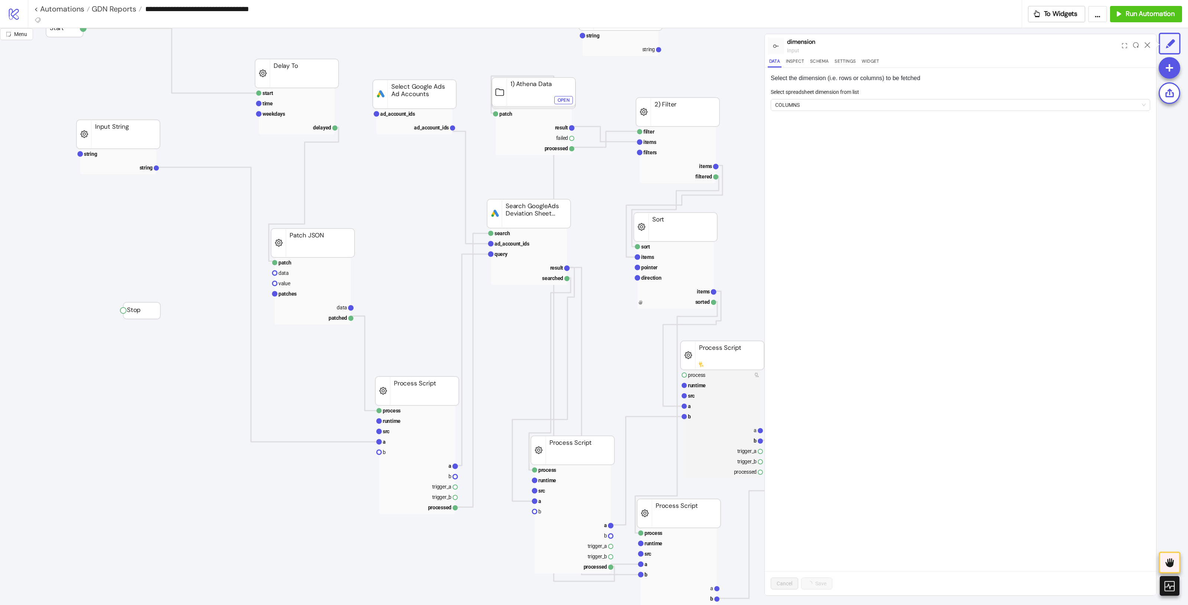
click at [849, 98] on div "Select spreadsheet dimension from list" at bounding box center [959, 93] width 379 height 11
click at [847, 102] on span "COLUMNS" at bounding box center [960, 104] width 370 height 11
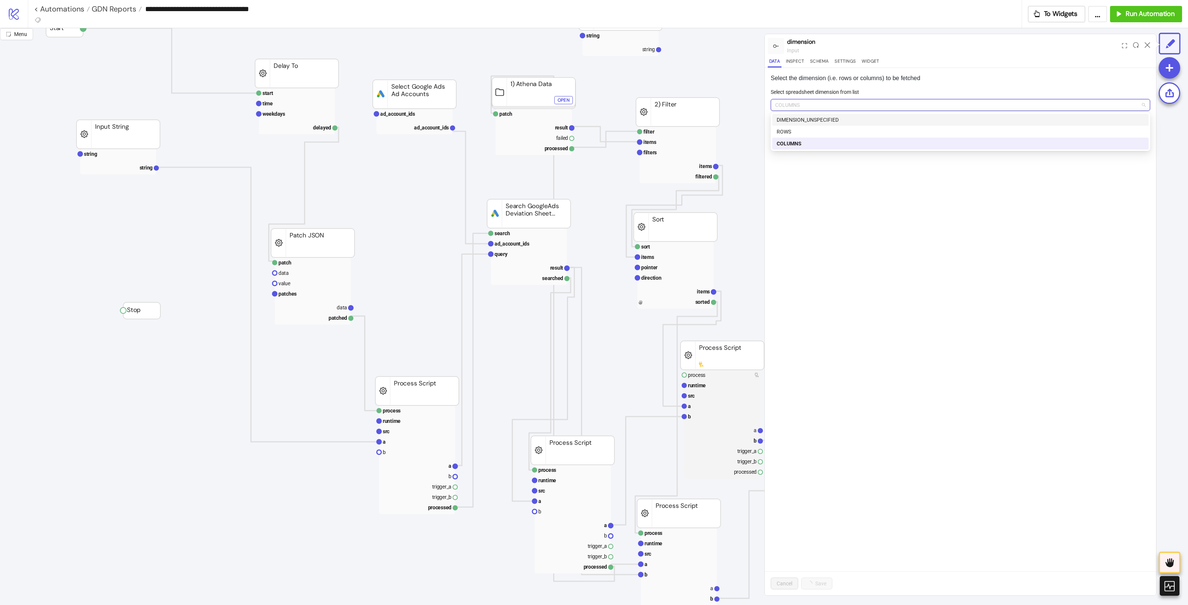
click at [825, 119] on div "DIMENSION_UNSPECIFIED" at bounding box center [959, 120] width 367 height 8
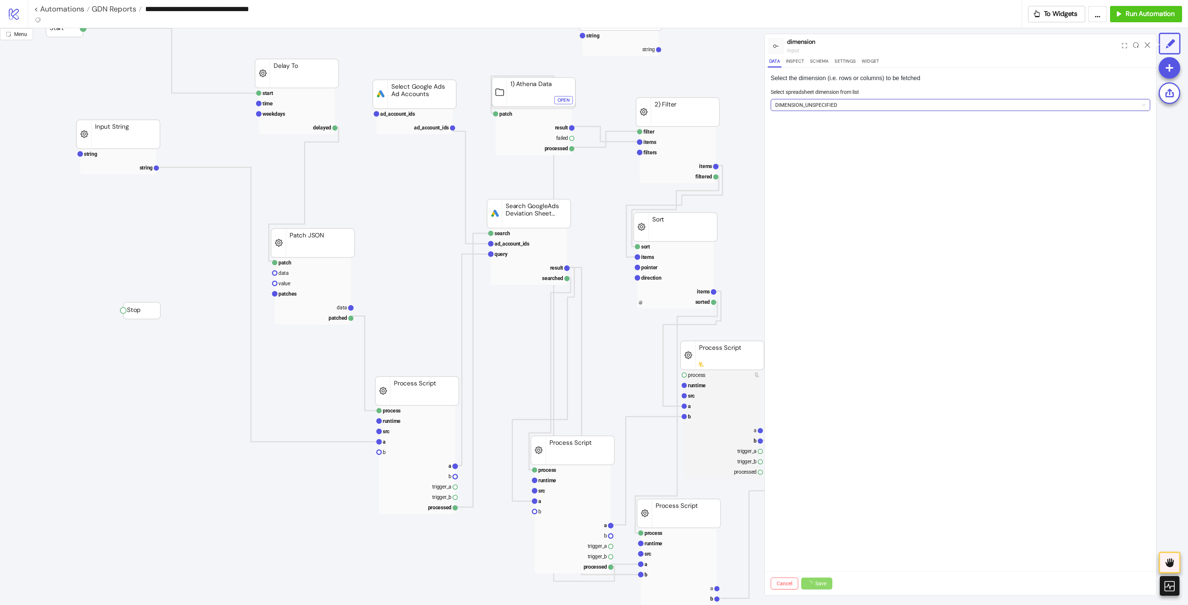
click at [814, 593] on div "Cancel Save" at bounding box center [959, 583] width 391 height 24
click at [819, 585] on button "Save" at bounding box center [812, 584] width 23 height 12
click at [1143, 45] on div at bounding box center [1147, 46] width 12 height 20
click at [1144, 45] on icon at bounding box center [1147, 45] width 6 height 6
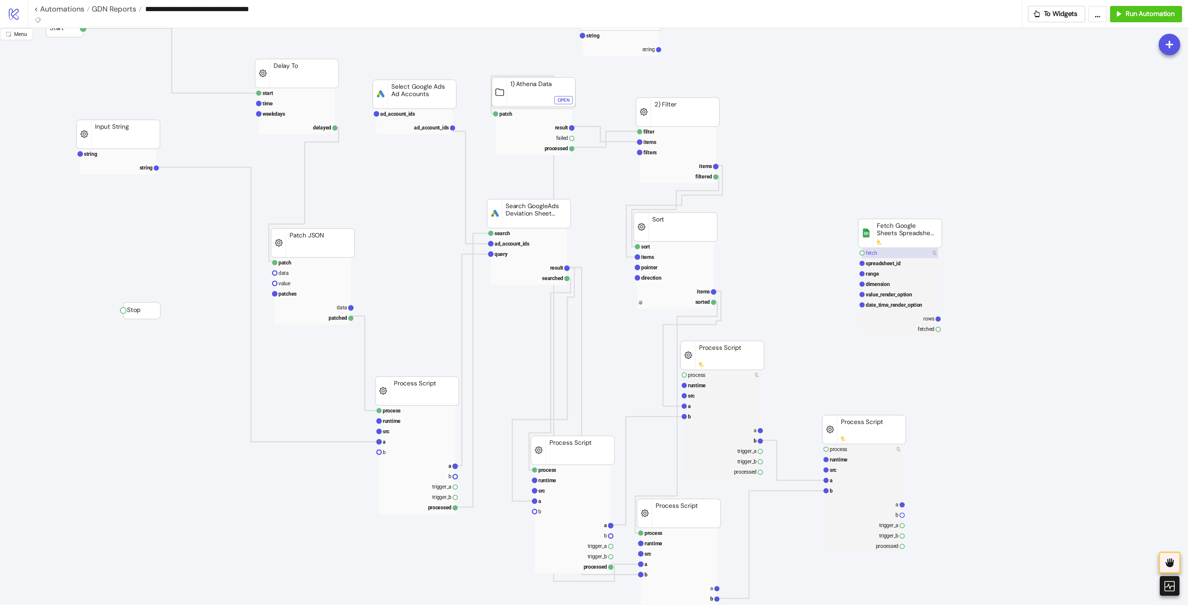
click at [907, 255] on rect at bounding box center [900, 253] width 76 height 10
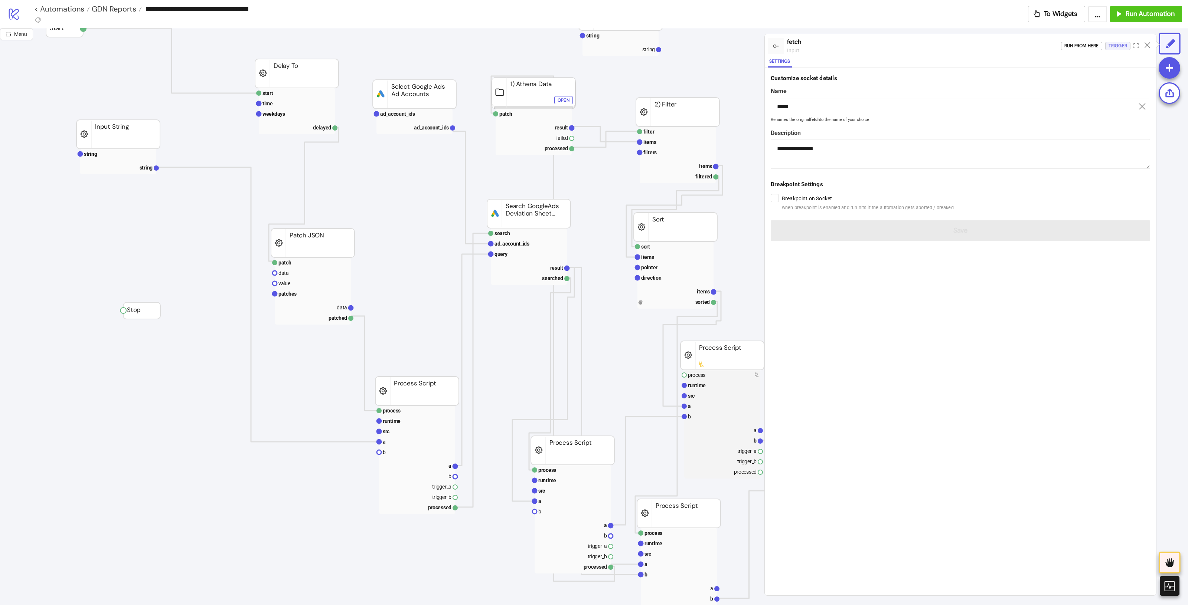
click at [1114, 49] on div "Trigger" at bounding box center [1117, 46] width 19 height 9
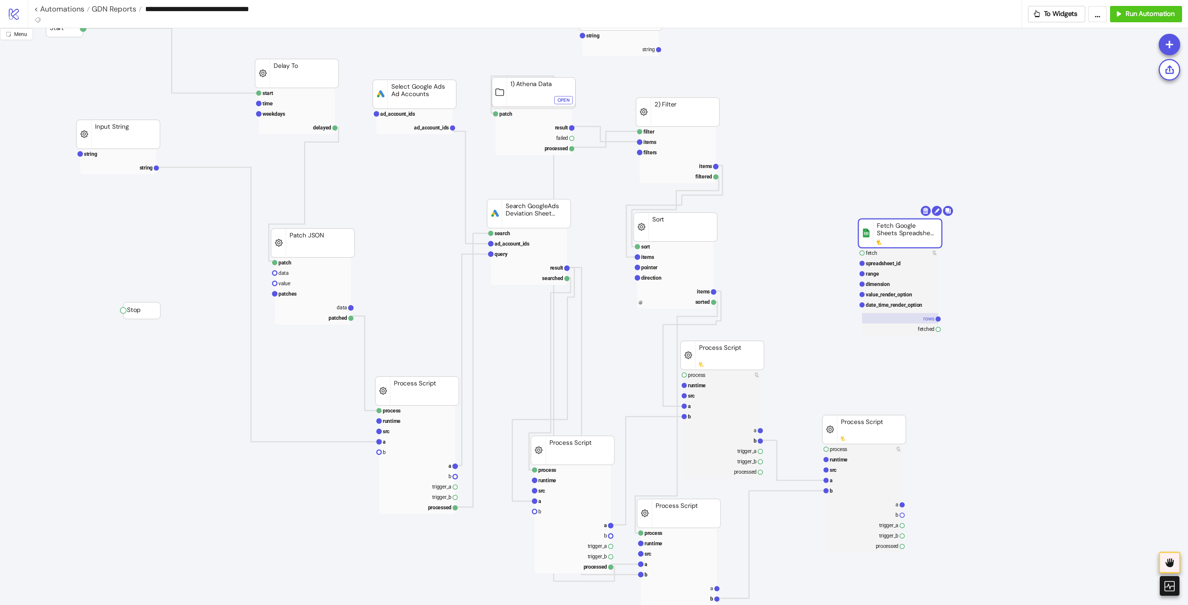
click at [921, 318] on rect at bounding box center [900, 318] width 76 height 10
click at [885, 276] on rect at bounding box center [900, 274] width 76 height 10
click at [894, 274] on rect at bounding box center [900, 274] width 76 height 10
click at [875, 422] on rect at bounding box center [863, 429] width 83 height 29
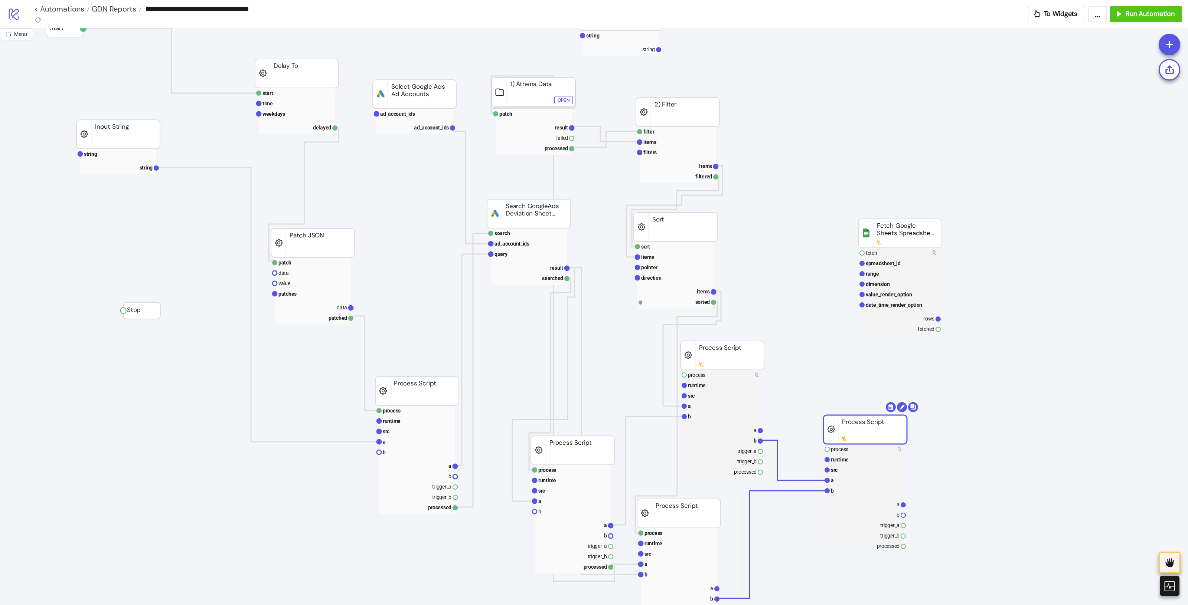
click at [895, 425] on rect at bounding box center [864, 429] width 83 height 29
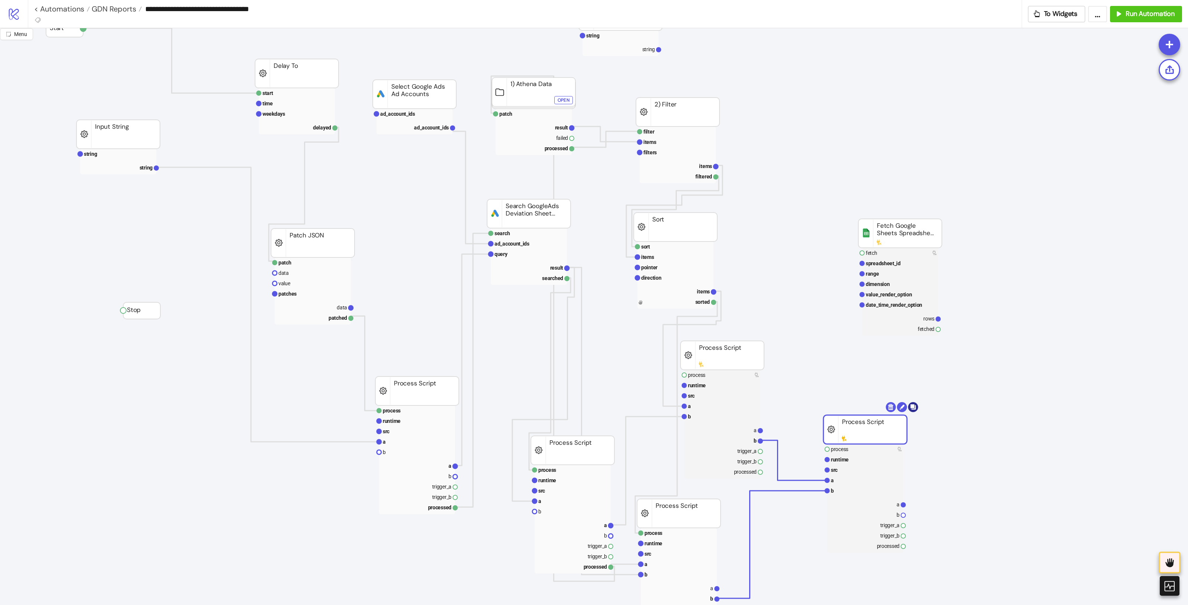
drag, startPoint x: 898, startPoint y: 420, endPoint x: 915, endPoint y: 409, distance: 19.8
click at [898, 422] on rect at bounding box center [864, 429] width 83 height 29
click at [915, 407] on body "**********" at bounding box center [594, 302] width 1188 height 605
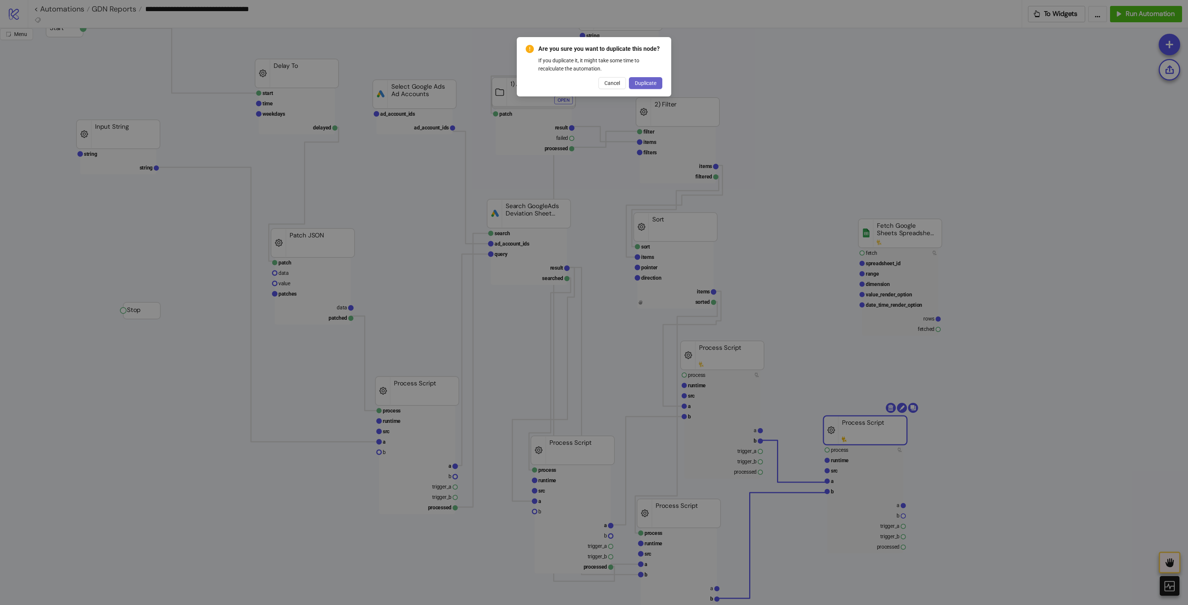
click at [658, 82] on button "Duplicate" at bounding box center [645, 83] width 33 height 12
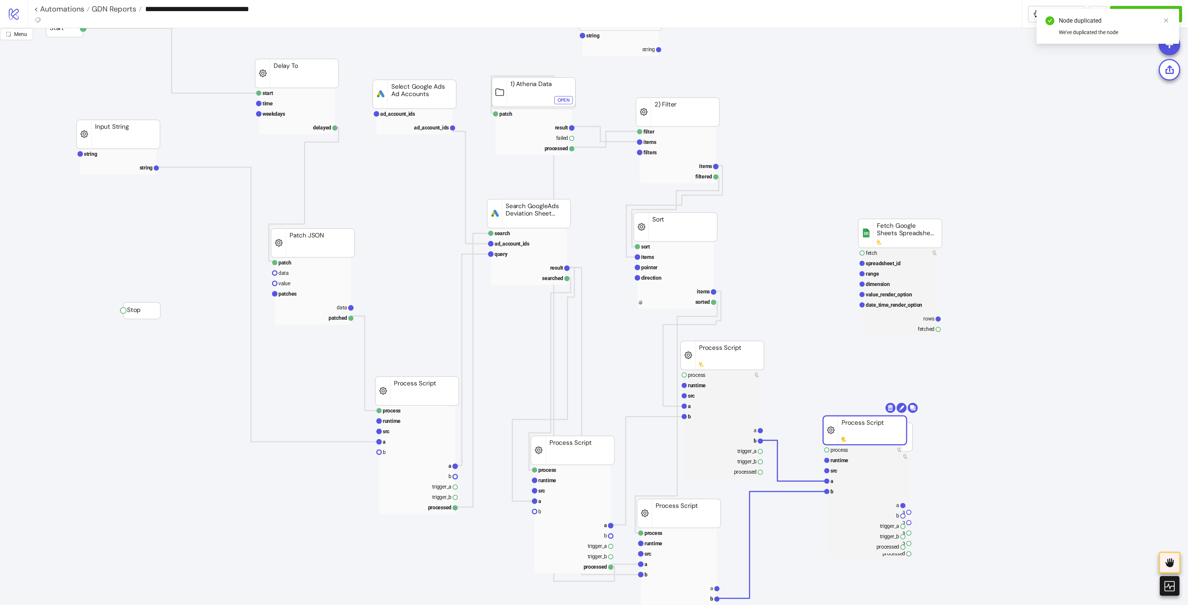
drag, startPoint x: 875, startPoint y: 439, endPoint x: 854, endPoint y: 470, distance: 37.5
click at [854, 445] on rect at bounding box center [864, 430] width 83 height 29
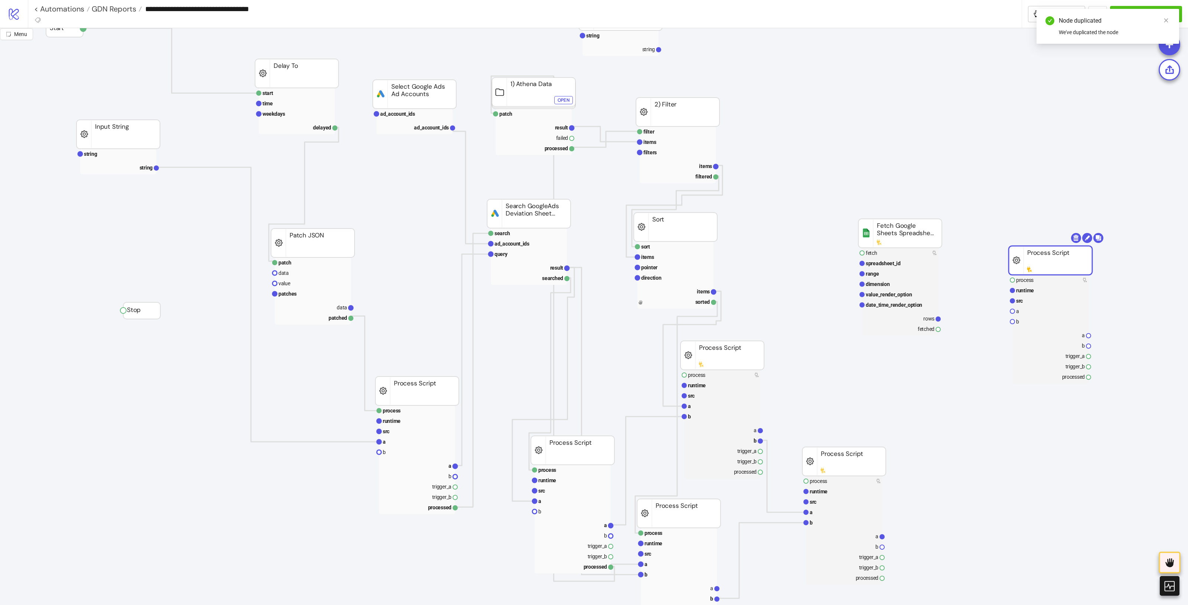
drag, startPoint x: 963, startPoint y: 406, endPoint x: 1062, endPoint y: 258, distance: 178.5
click at [1077, 256] on rect at bounding box center [1049, 260] width 83 height 29
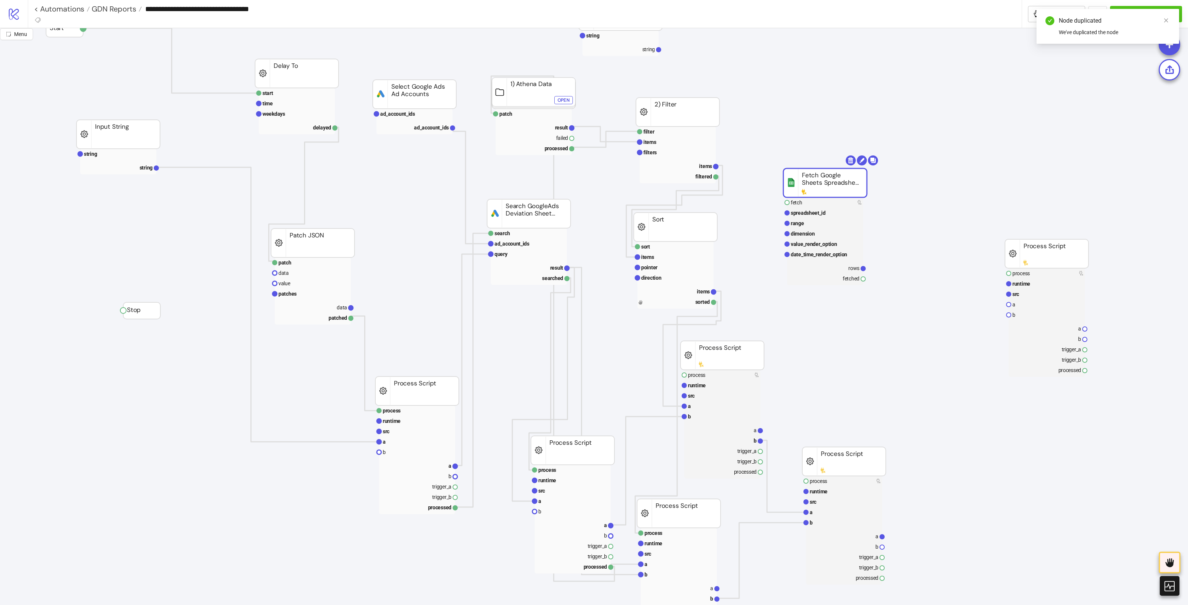
drag, startPoint x: 925, startPoint y: 238, endPoint x: 871, endPoint y: 186, distance: 75.3
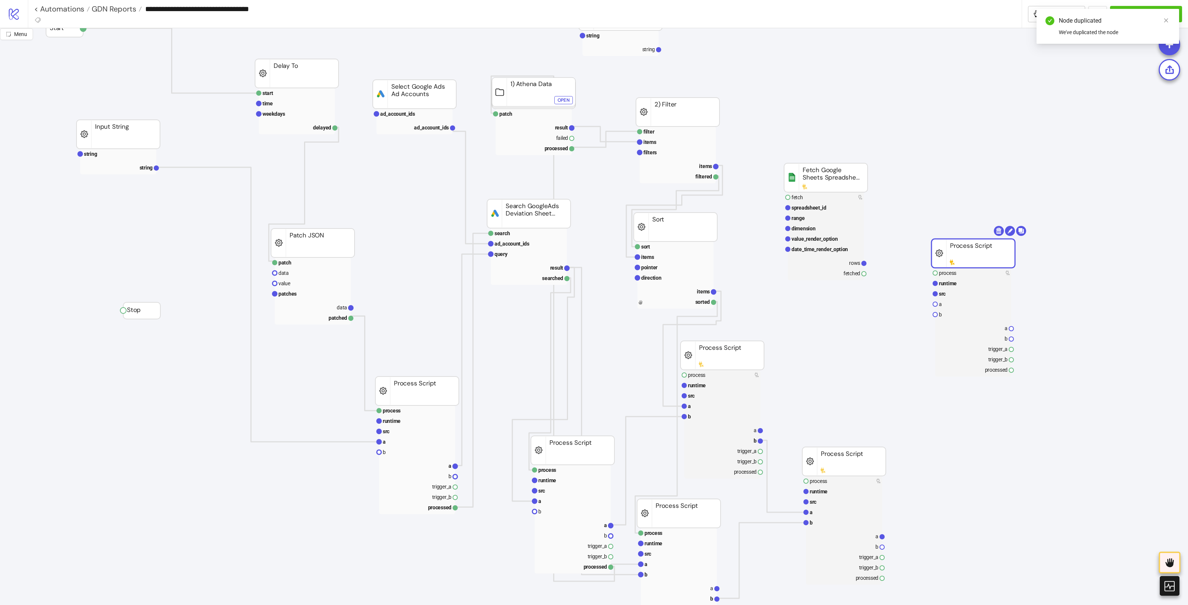
drag, startPoint x: 1043, startPoint y: 249, endPoint x: 956, endPoint y: 248, distance: 86.9
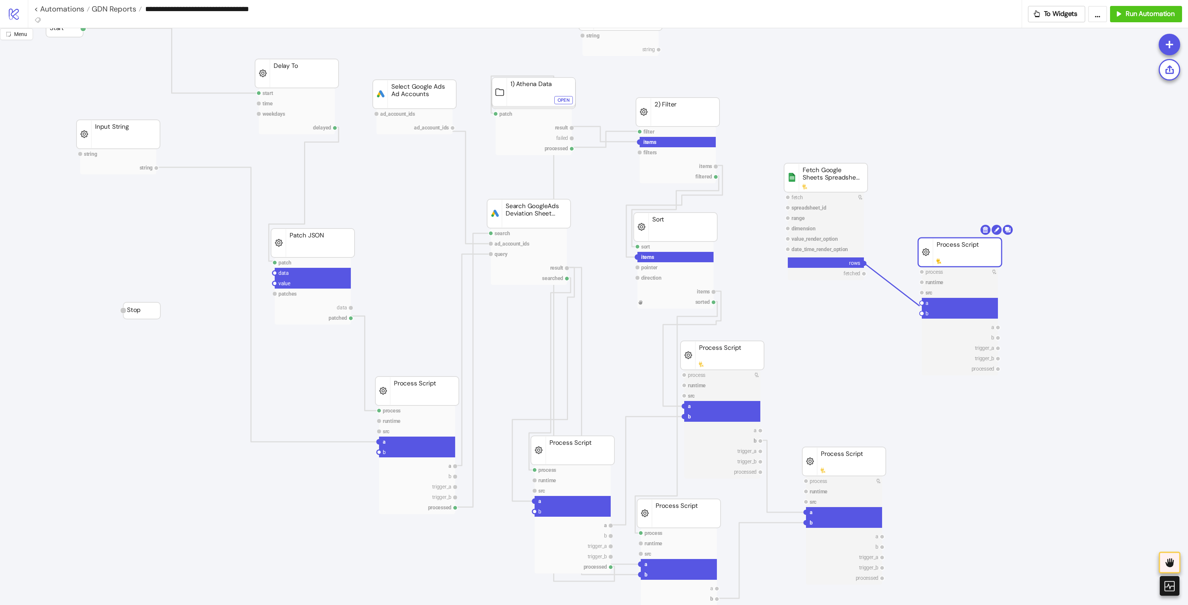
drag, startPoint x: 864, startPoint y: 262, endPoint x: 919, endPoint y: 301, distance: 67.7
click at [921, 302] on circle at bounding box center [921, 303] width 4 height 4
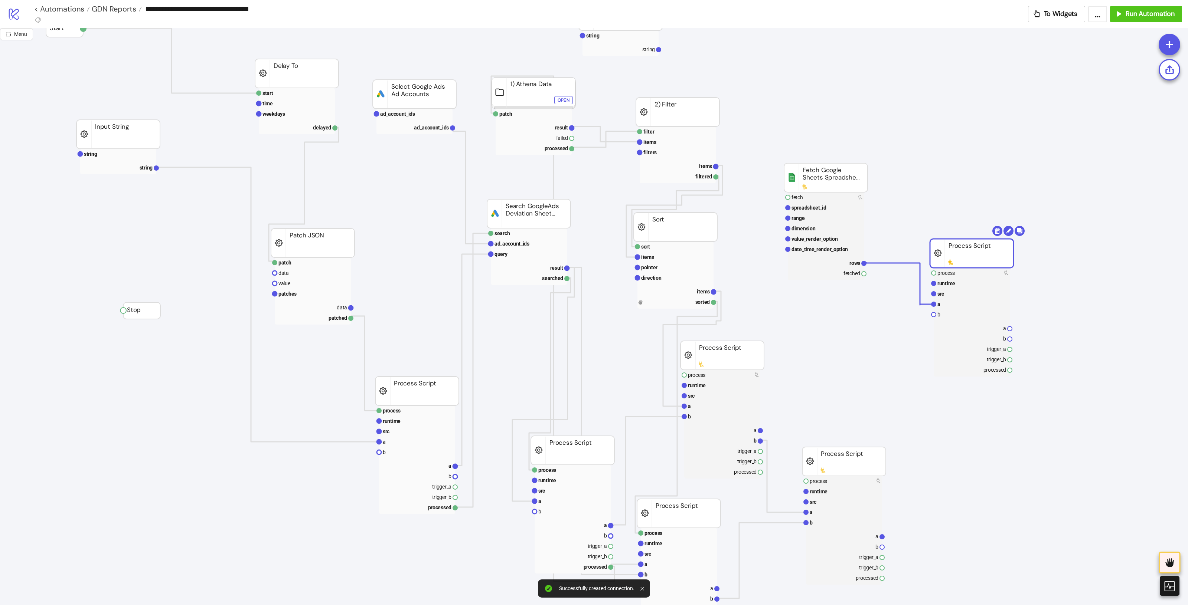
drag, startPoint x: 943, startPoint y: 256, endPoint x: 992, endPoint y: 259, distance: 48.7
click at [992, 259] on rect at bounding box center [971, 253] width 83 height 29
click at [909, 262] on polyline at bounding box center [918, 283] width 105 height 43
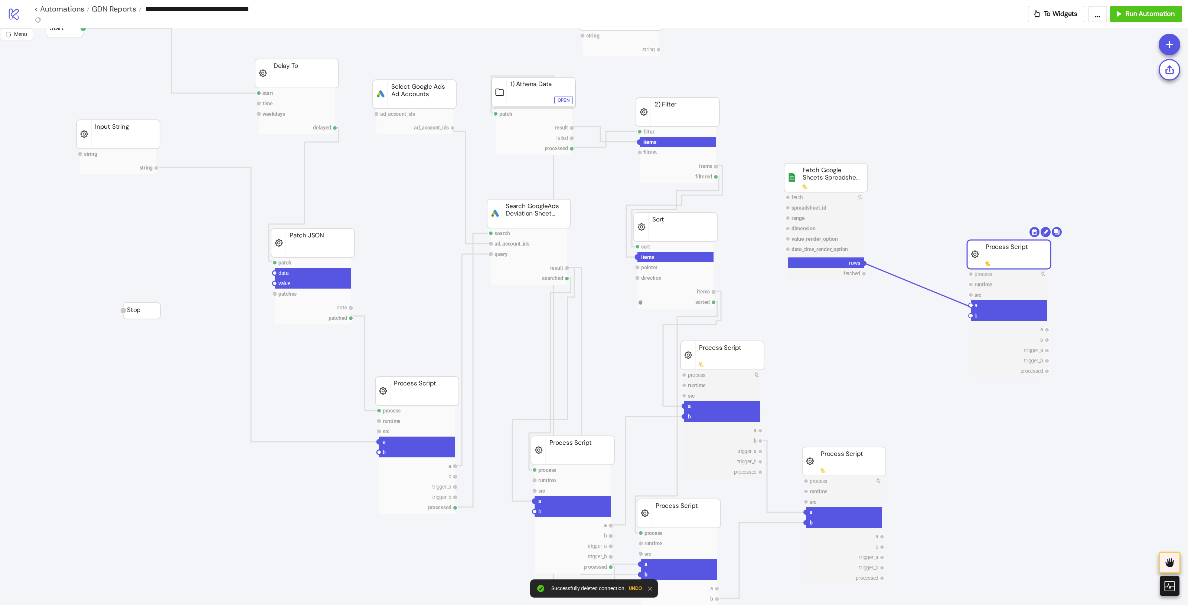
drag, startPoint x: 863, startPoint y: 264, endPoint x: 970, endPoint y: 307, distance: 114.7
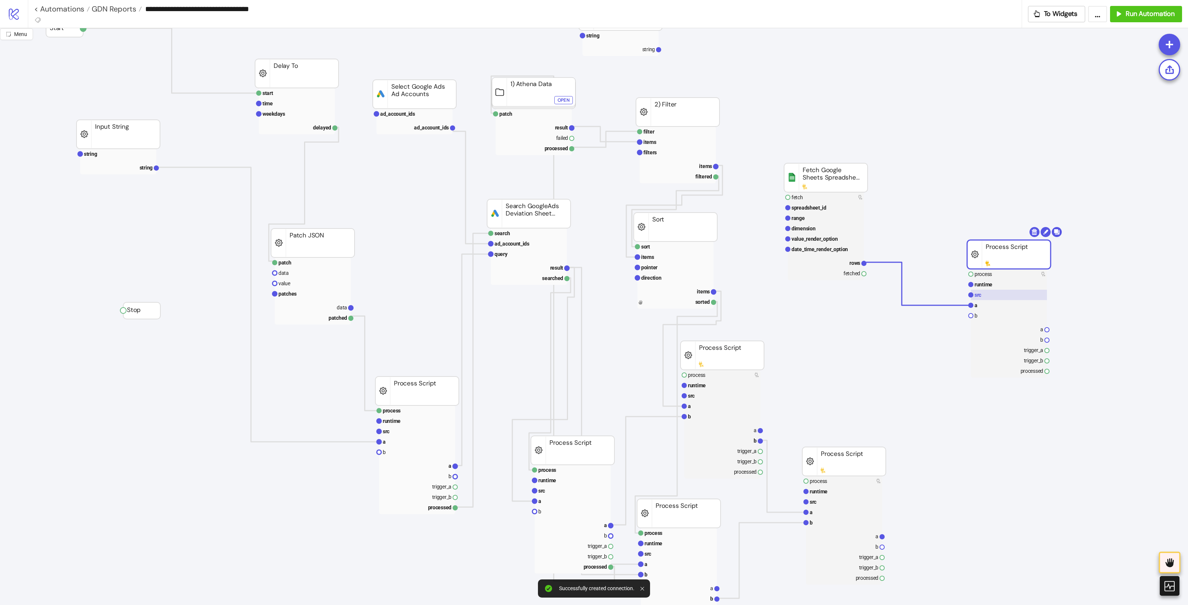
click at [985, 298] on rect at bounding box center [1008, 295] width 76 height 10
drag, startPoint x: 988, startPoint y: 245, endPoint x: 970, endPoint y: 252, distance: 19.2
click at [970, 252] on rect at bounding box center [988, 261] width 83 height 29
click at [852, 263] on text "rows" at bounding box center [854, 263] width 11 height 6
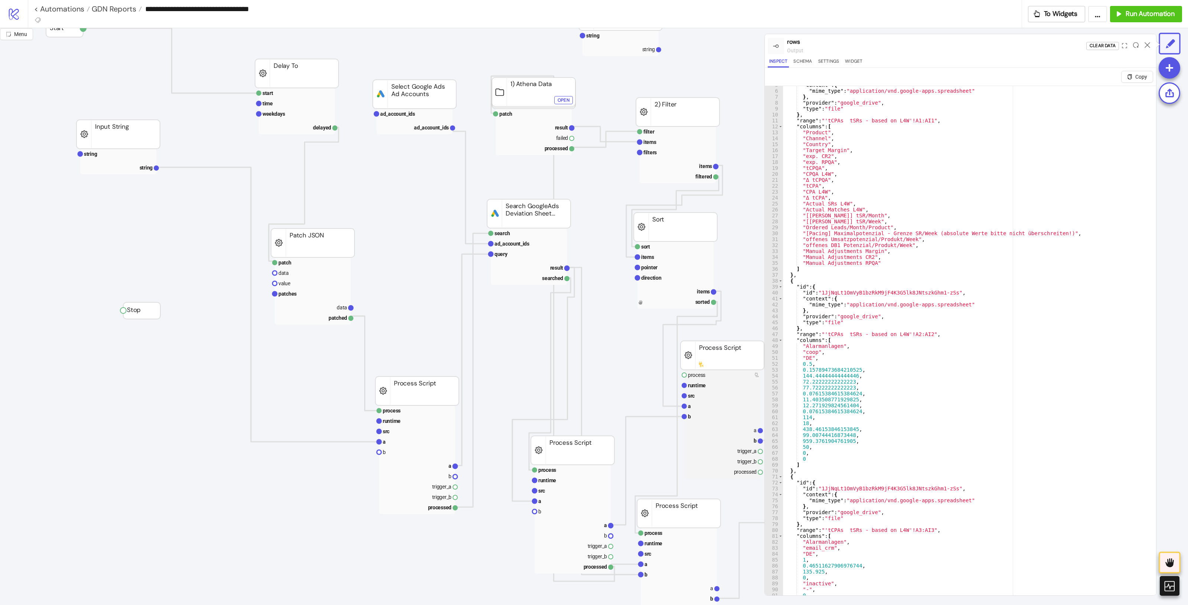
scroll to position [0, 0]
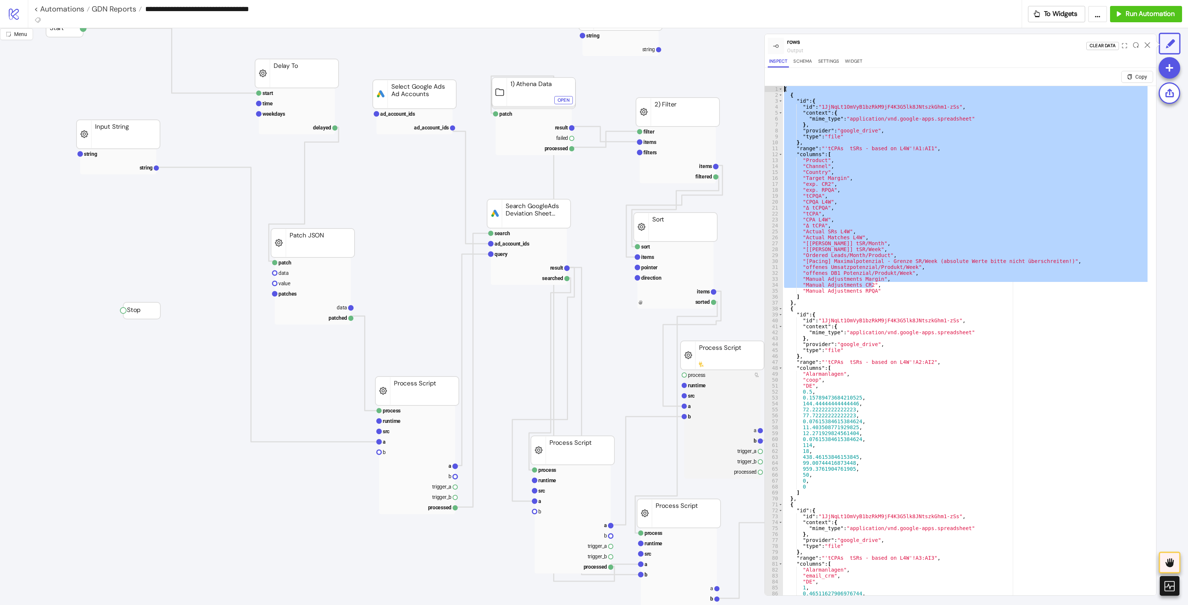
drag, startPoint x: 879, startPoint y: 288, endPoint x: 751, endPoint y: 86, distance: 238.7
click at [751, 86] on div "**********" at bounding box center [594, 316] width 1188 height 577
click at [923, 280] on div "[ { "id" : { "id" : "1JjNqLt1OmVyB1bzRkM9jF4K3G5lk8JNtszkGhm1-zSs" , "context" …" at bounding box center [965, 349] width 366 height 527
drag, startPoint x: 895, startPoint y: 286, endPoint x: 749, endPoint y: 89, distance: 245.6
click at [749, 89] on div "**********" at bounding box center [594, 316] width 1188 height 577
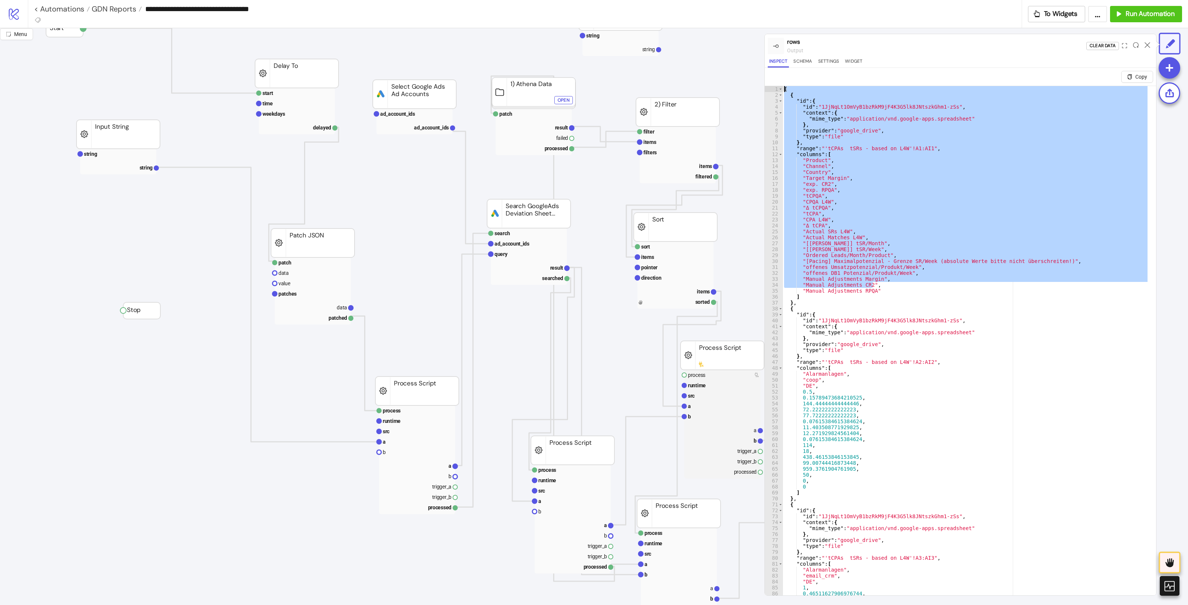
click at [992, 250] on div "[ { "id" : { "id" : "1JjNqLt1OmVyB1bzRkM9jF4K3G5lk8JNtszkGhm1-zSs" , "context" …" at bounding box center [965, 349] width 366 height 527
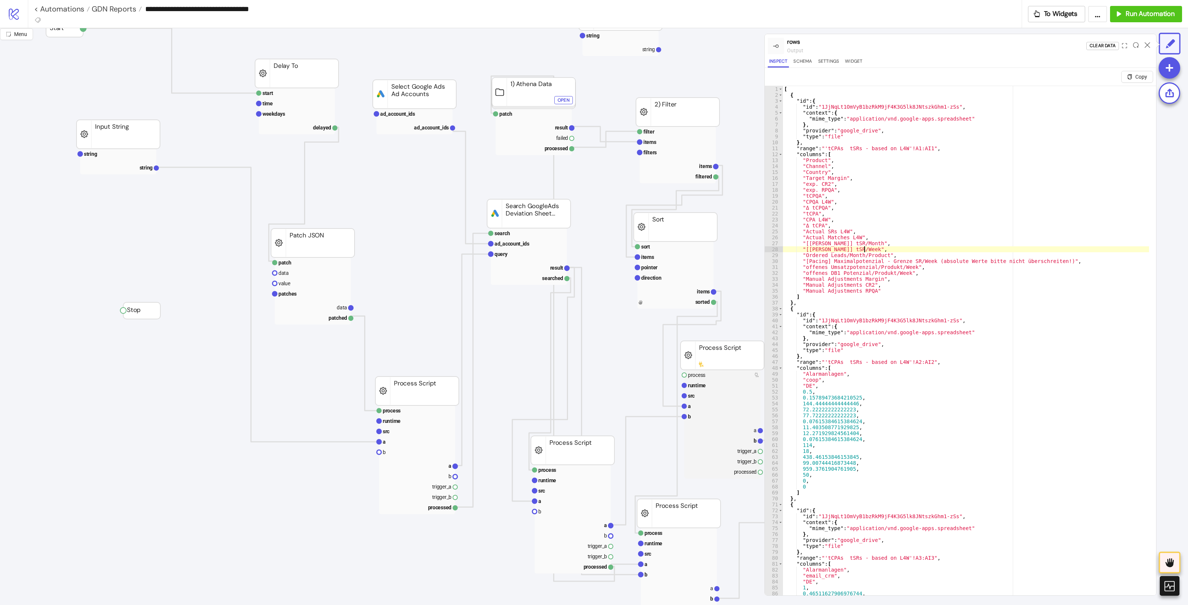
drag, startPoint x: 832, startPoint y: 293, endPoint x: 825, endPoint y: 294, distance: 7.9
click at [826, 294] on div "[ { "id" : { "id" : "1JjNqLt1OmVyB1bzRkM9jF4K3G5lk8JNtszkGhm1-zSs" , "context" …" at bounding box center [965, 355] width 366 height 539
click at [805, 300] on div "[ { "id" : { "id" : "1JjNqLt1OmVyB1bzRkM9jF4K3G5lk8JNtszkGhm1-zSs" , "context" …" at bounding box center [965, 349] width 366 height 527
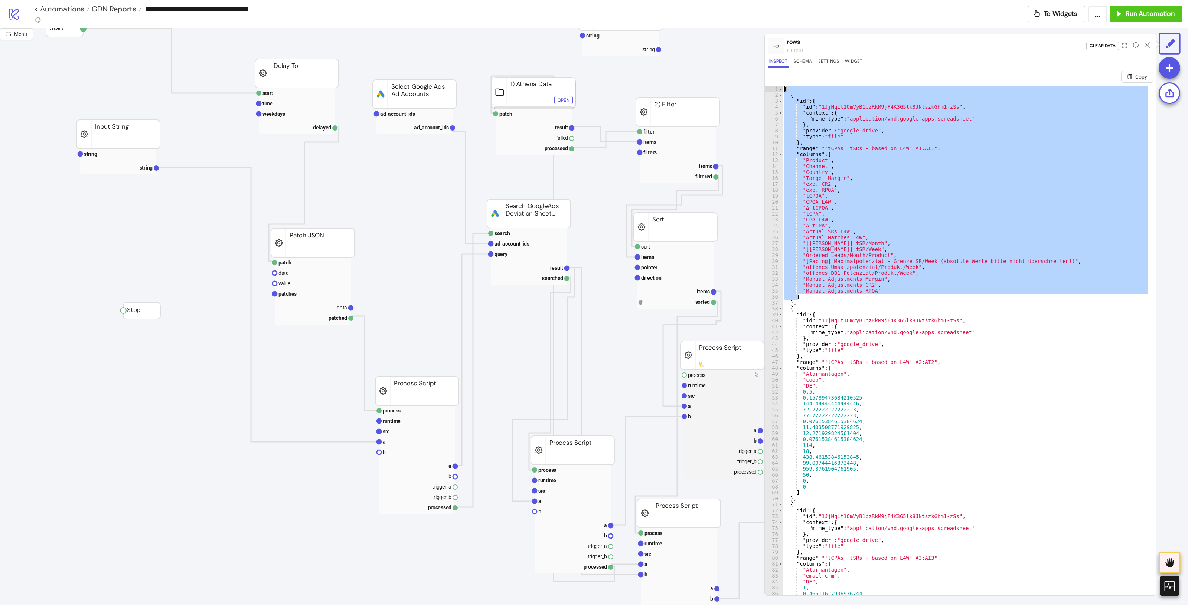
drag, startPoint x: 810, startPoint y: 299, endPoint x: 737, endPoint y: 56, distance: 252.9
click at [737, 56] on div "Menu rows output Clear Data Inspect Schema Settings Widget Copy * 1 2 3 4 5 6 7…" at bounding box center [594, 316] width 1188 height 577
type textarea "* ***"
click at [1144, 41] on div at bounding box center [1147, 46] width 12 height 20
click at [1146, 45] on icon at bounding box center [1147, 45] width 6 height 6
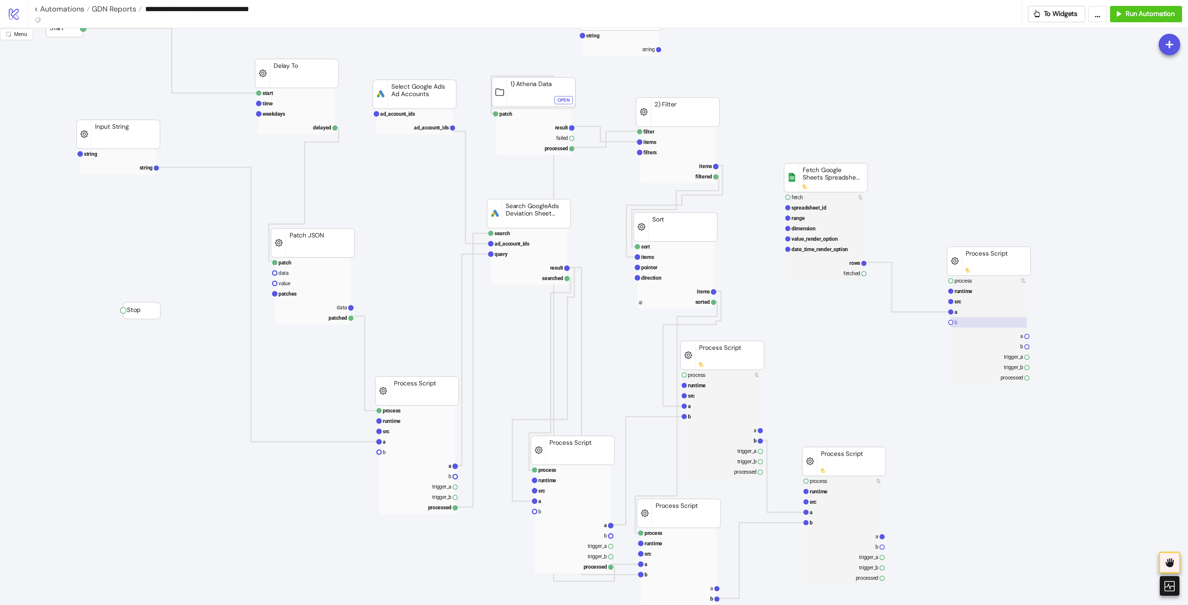
click at [971, 320] on rect at bounding box center [988, 322] width 76 height 10
click at [980, 299] on rect at bounding box center [988, 302] width 76 height 10
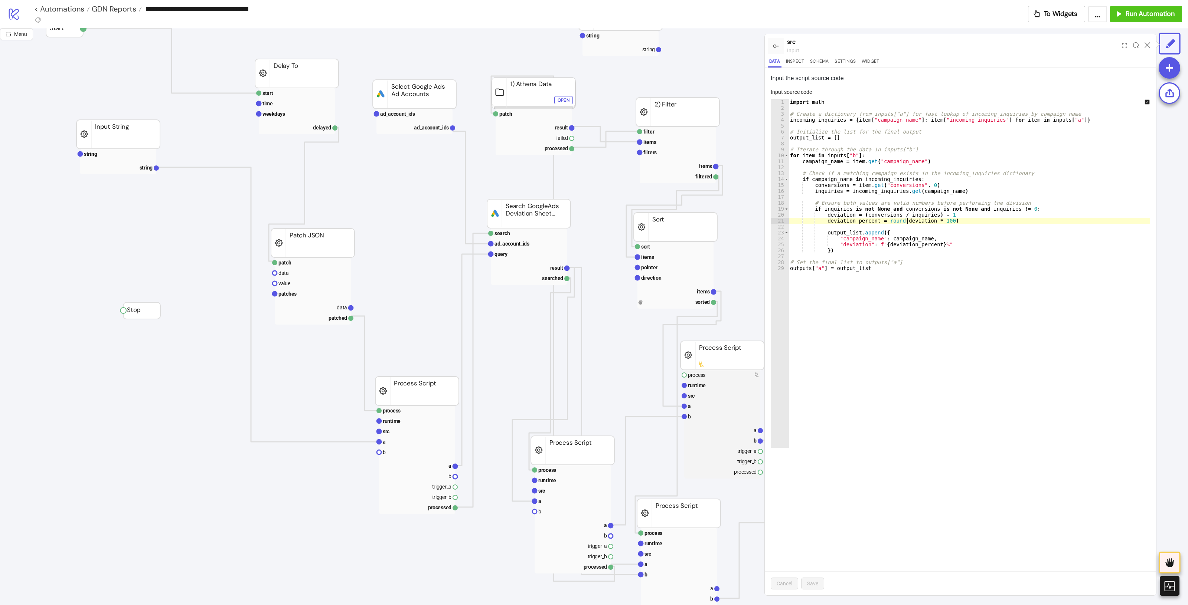
click at [908, 221] on div "import math # Create a dictionary from inputs["a"] for fast lookup of incoming …" at bounding box center [974, 279] width 372 height 361
paste textarea "Cursor at row 21"
type textarea "**********"
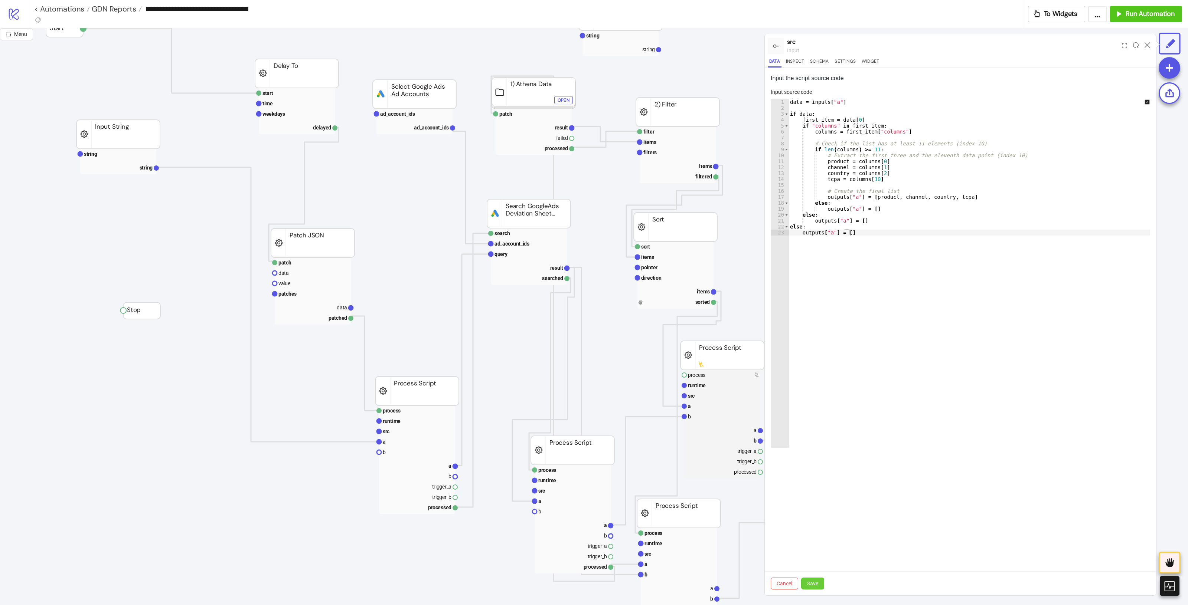
click at [812, 584] on span "Save" at bounding box center [812, 584] width 11 height 6
click at [1149, 45] on icon at bounding box center [1147, 45] width 6 height 6
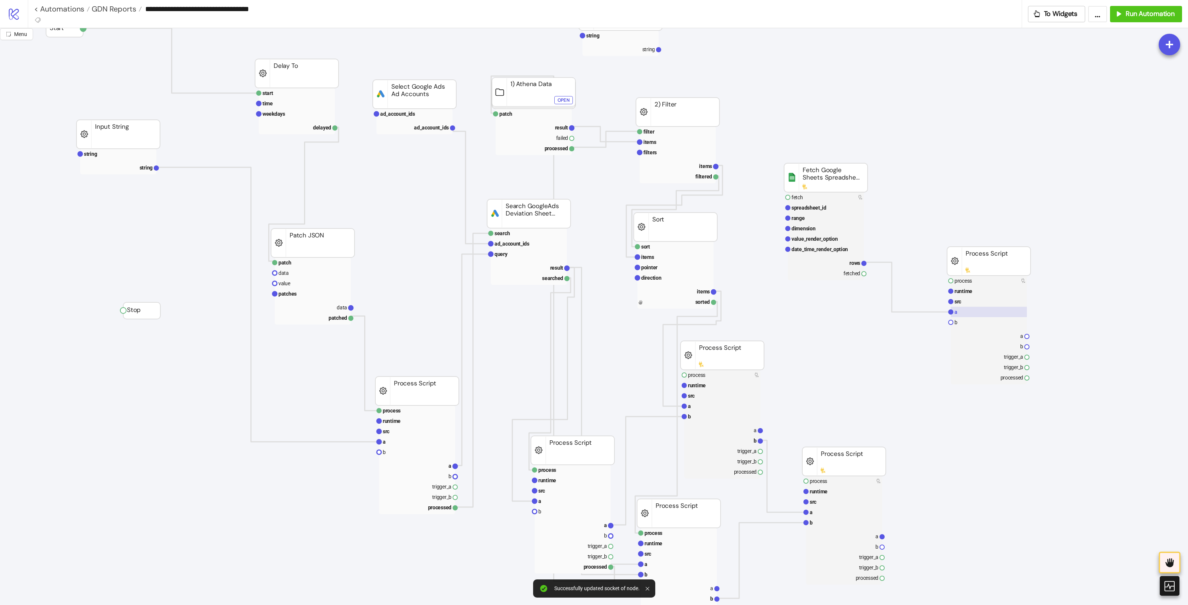
click at [972, 307] on rect at bounding box center [988, 312] width 76 height 10
click at [976, 298] on rect at bounding box center [988, 302] width 76 height 10
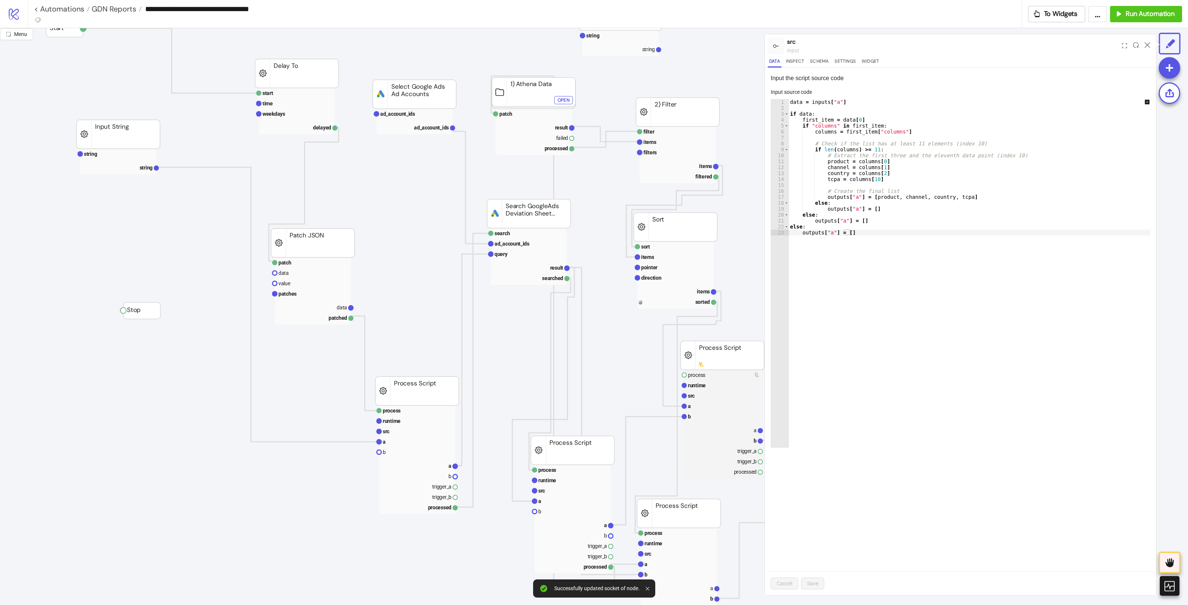
click at [980, 249] on div "data = inputs [ "a" ] if data : first_item = data [ 0 ] if "columns" in first_i…" at bounding box center [974, 279] width 372 height 361
type textarea "**********"
paste textarea "Cursor at row 23"
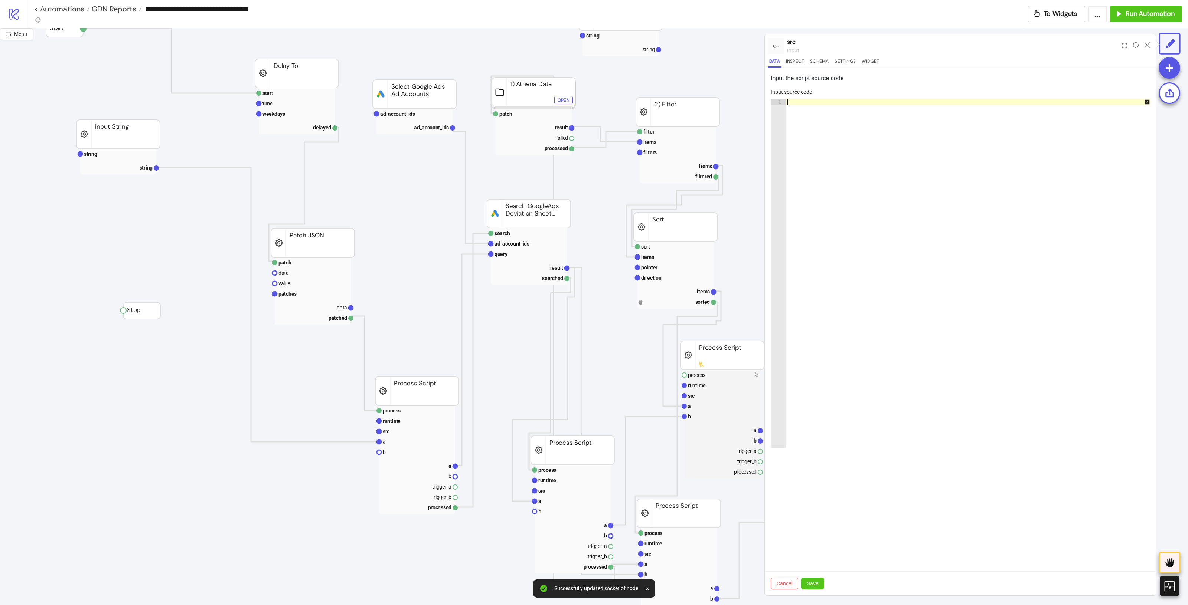
paste textarea "**********"
type textarea "**********"
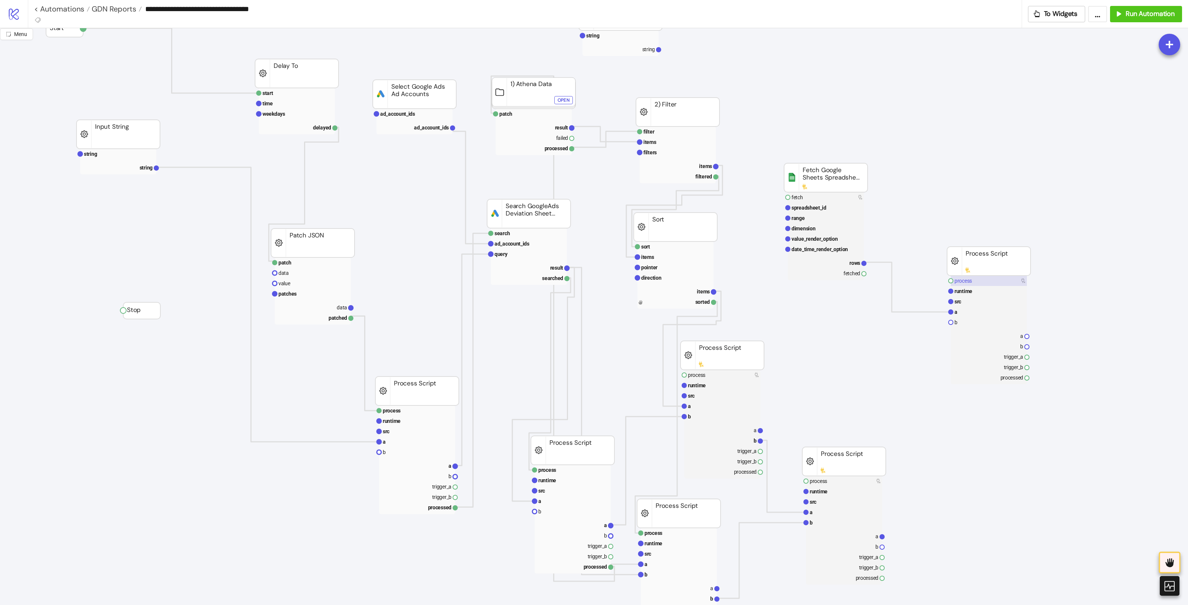
click at [982, 278] on rect at bounding box center [988, 281] width 76 height 10
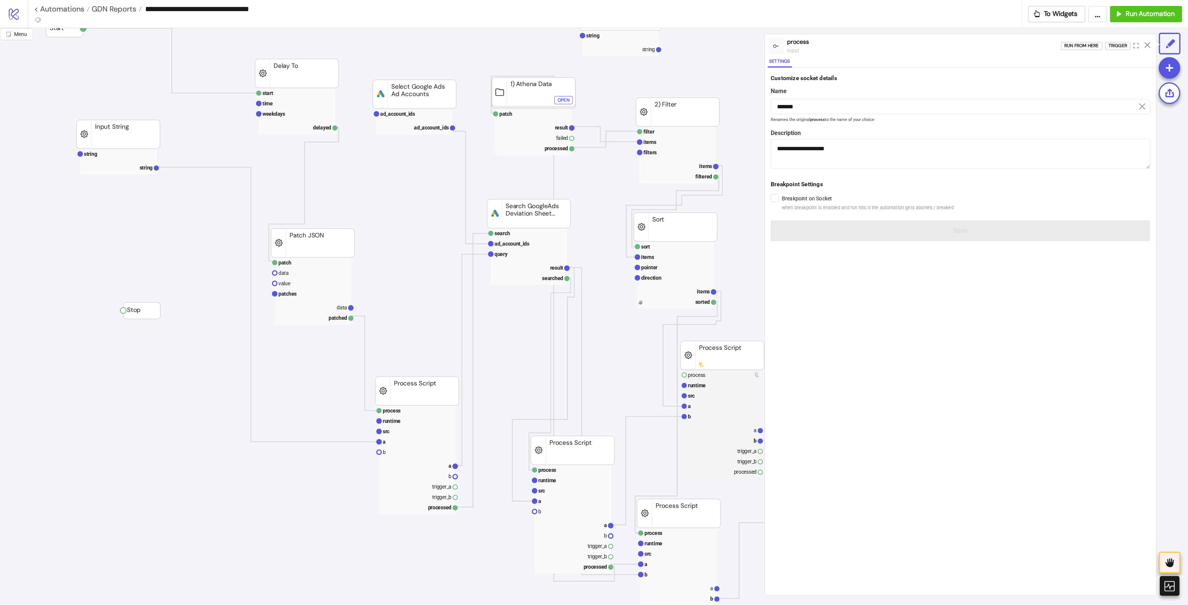
click at [1117, 50] on div "Run from here Trigger" at bounding box center [1108, 46] width 95 height 20
click at [1118, 47] on div "Trigger" at bounding box center [1117, 46] width 19 height 9
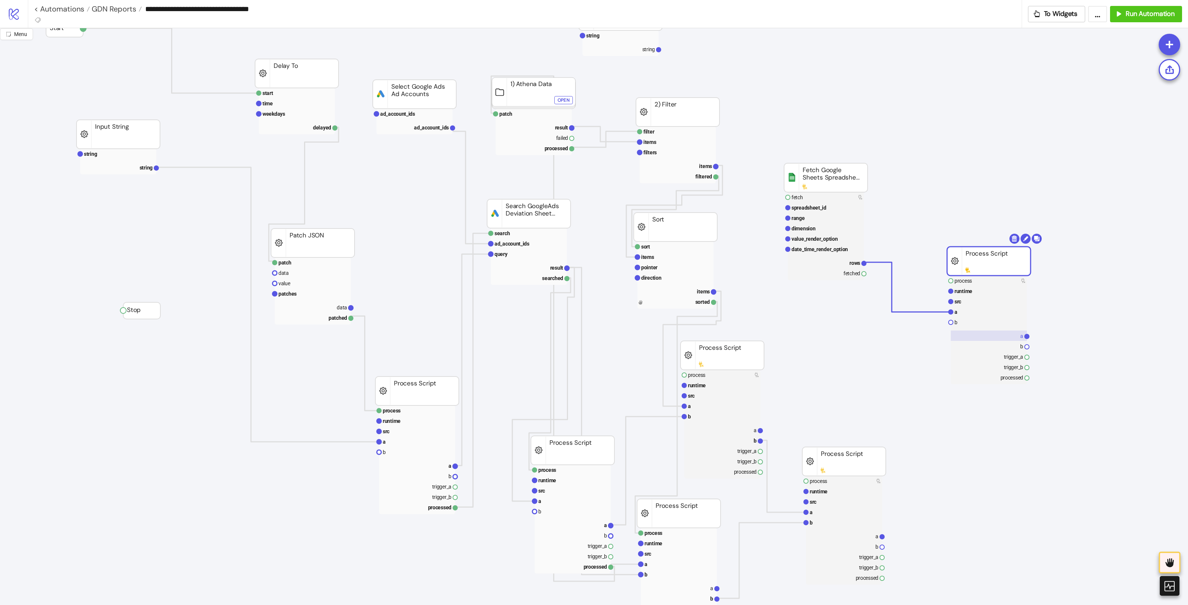
click at [1012, 333] on rect at bounding box center [988, 336] width 76 height 10
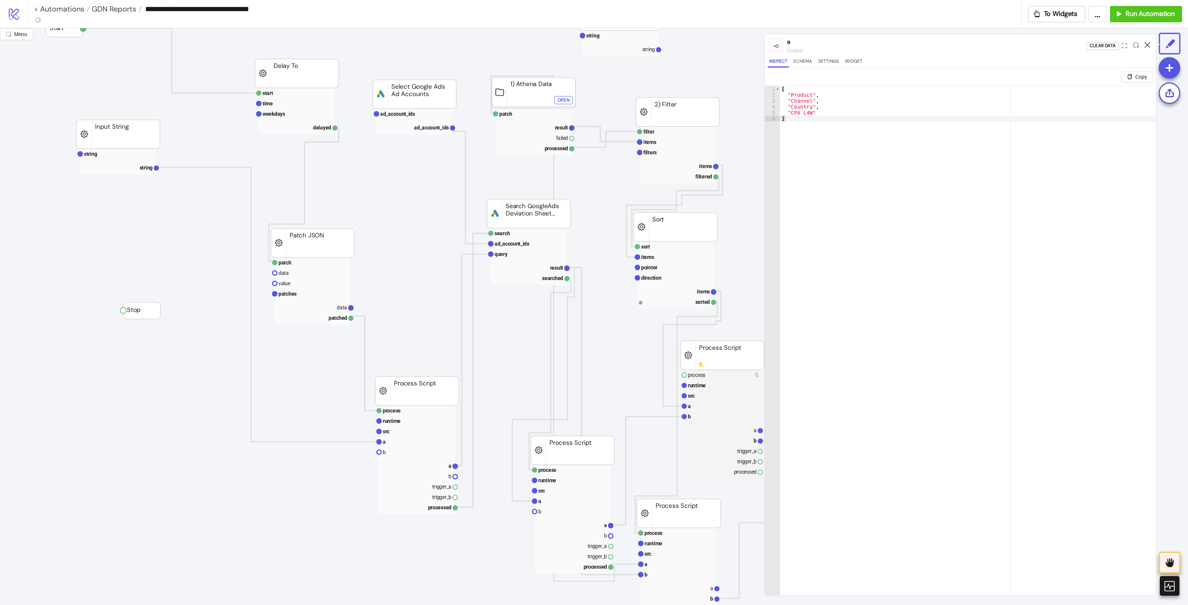
click at [1146, 43] on icon at bounding box center [1147, 45] width 6 height 6
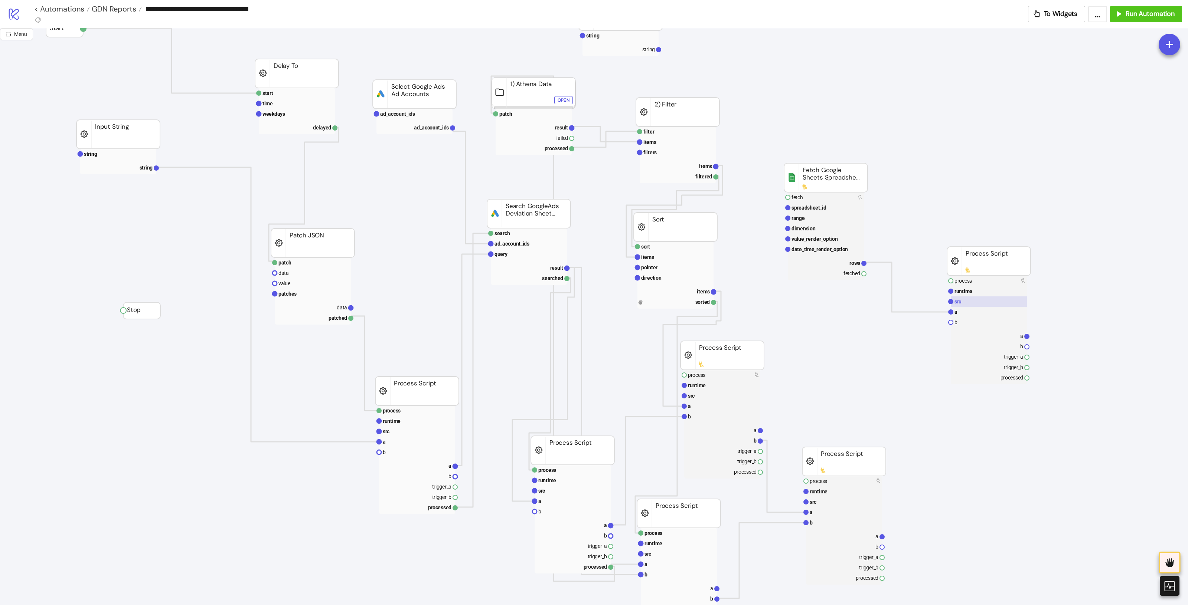
click at [971, 305] on rect at bounding box center [988, 302] width 76 height 10
click at [966, 308] on rect at bounding box center [988, 312] width 76 height 10
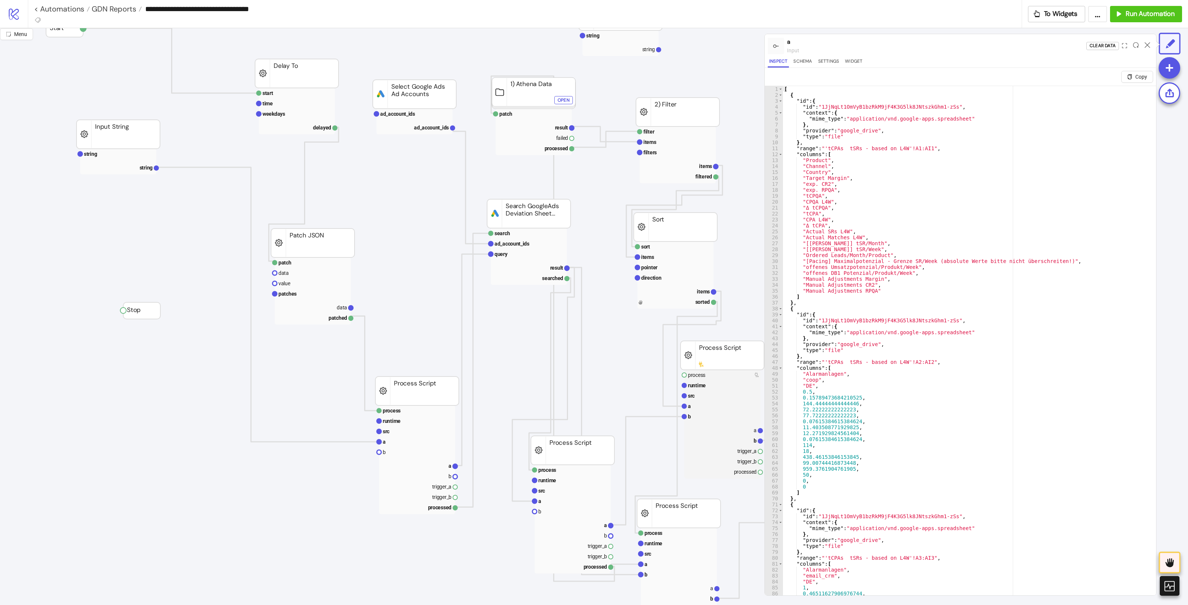
scroll to position [23, 0]
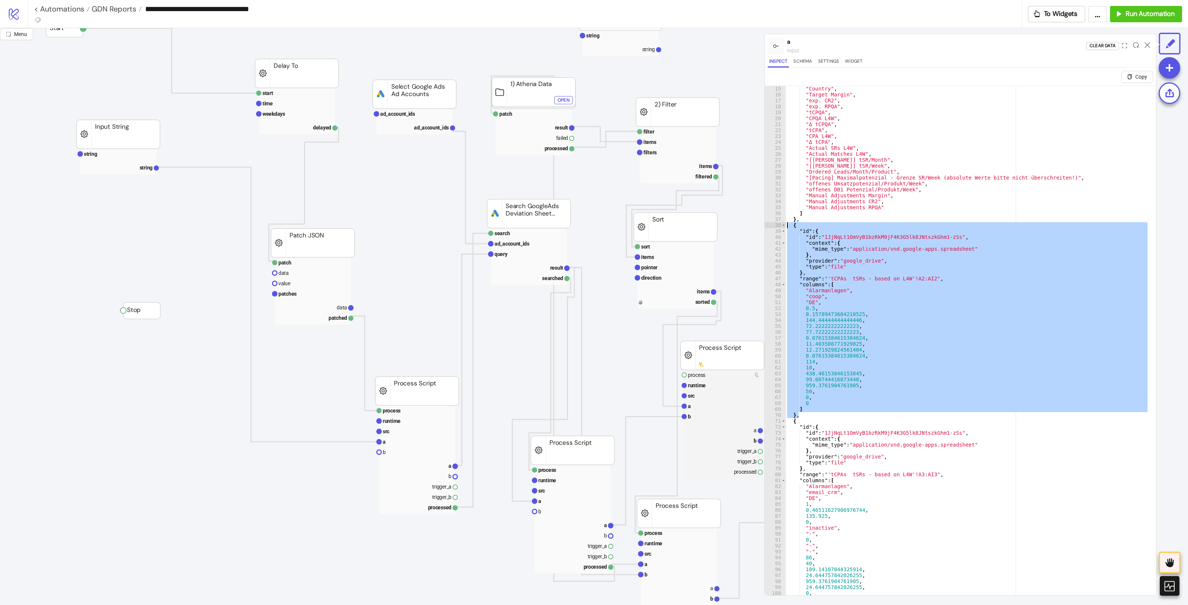
drag, startPoint x: 804, startPoint y: 414, endPoint x: 786, endPoint y: 226, distance: 189.4
click at [786, 225] on div ""Country" , "Target Margin" , "exp. CR2" , "exp. RPQA" , "tCPQA" , "CPQA L4W" ,…" at bounding box center [966, 355] width 363 height 539
click at [941, 287] on div ""Country" , "Target Margin" , "exp. CR2" , "exp. RPQA" , "tCPQA" , "CPQA L4W" ,…" at bounding box center [966, 349] width 363 height 527
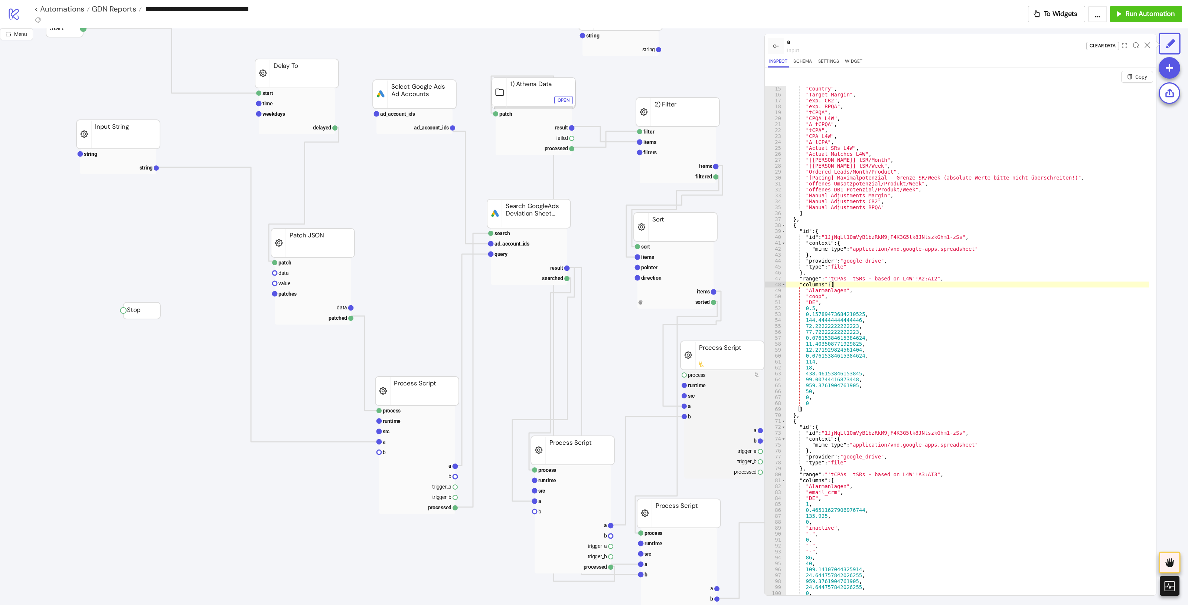
scroll to position [0, 0]
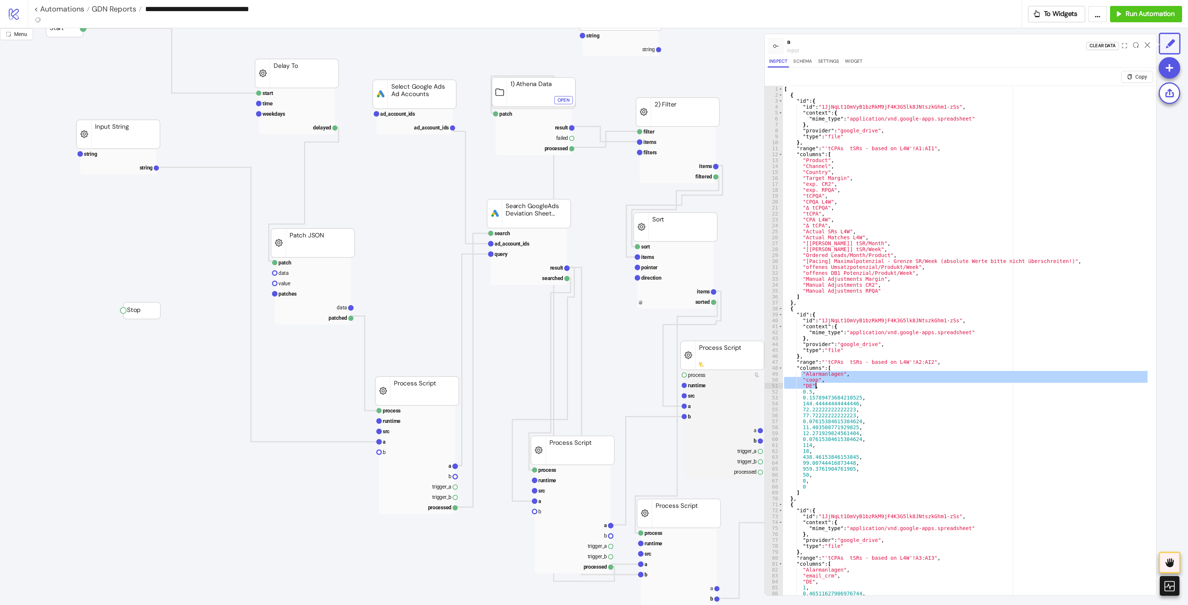
drag, startPoint x: 800, startPoint y: 372, endPoint x: 845, endPoint y: 386, distance: 46.2
click at [845, 386] on div "[ { "id" : { "id" : "1JjNqLt1OmVyB1bzRkM9jF4K3G5lk8JNtszkGhm1-zSs" , "context" …" at bounding box center [965, 355] width 366 height 539
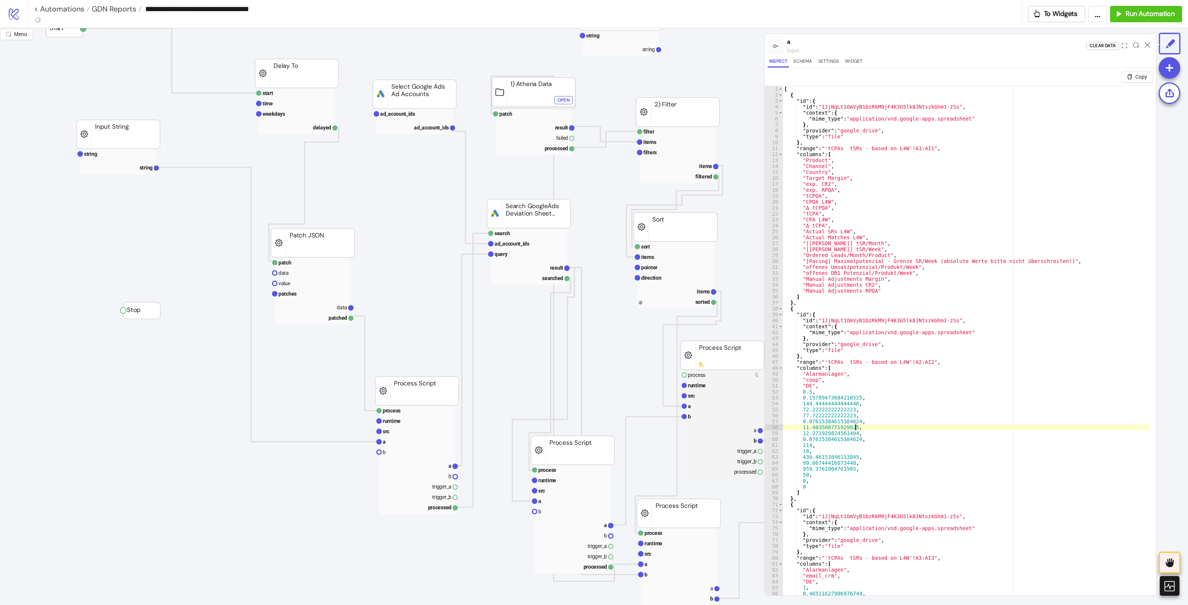
click at [1008, 429] on div "[ { "id" : { "id" : "1JjNqLt1OmVyB1bzRkM9jF4K3G5lk8JNtszkGhm1-zSs" , "context" …" at bounding box center [965, 355] width 366 height 539
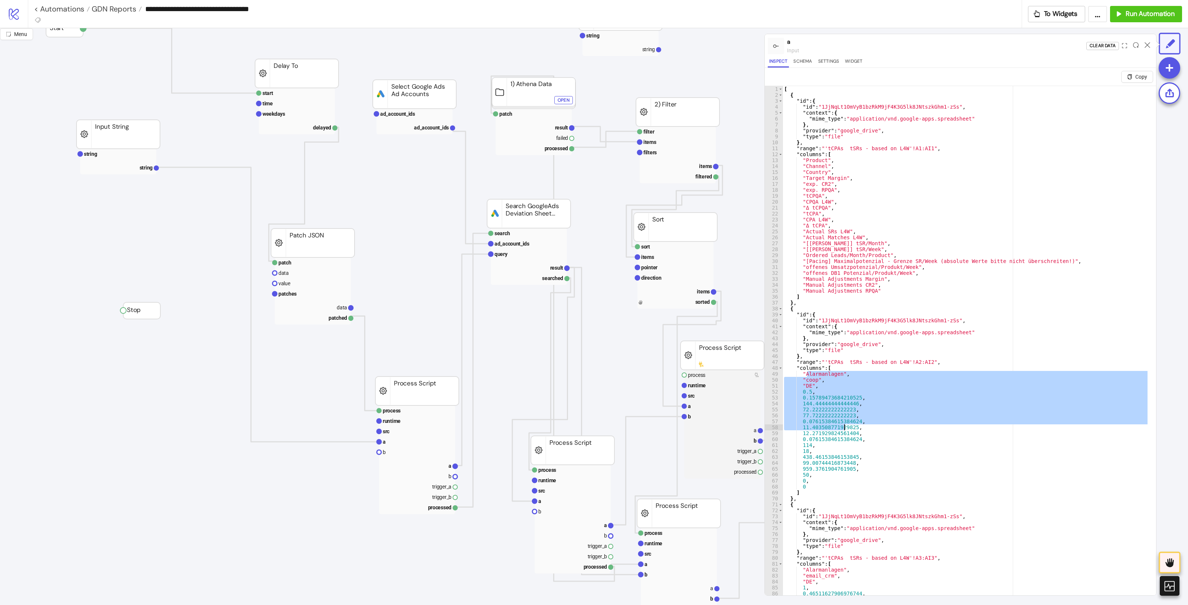
drag, startPoint x: 806, startPoint y: 371, endPoint x: 844, endPoint y: 426, distance: 66.4
click at [844, 426] on div "[ { "id" : { "id" : "1JjNqLt1OmVyB1bzRkM9jF4K3G5lk8JNtszkGhm1-zSs" , "context" …" at bounding box center [965, 355] width 366 height 539
click at [1034, 284] on div "[ { "id" : { "id" : "1JjNqLt1OmVyB1bzRkM9jF4K3G5lk8JNtszkGhm1-zSs" , "context" …" at bounding box center [965, 355] width 366 height 539
type textarea "**********"
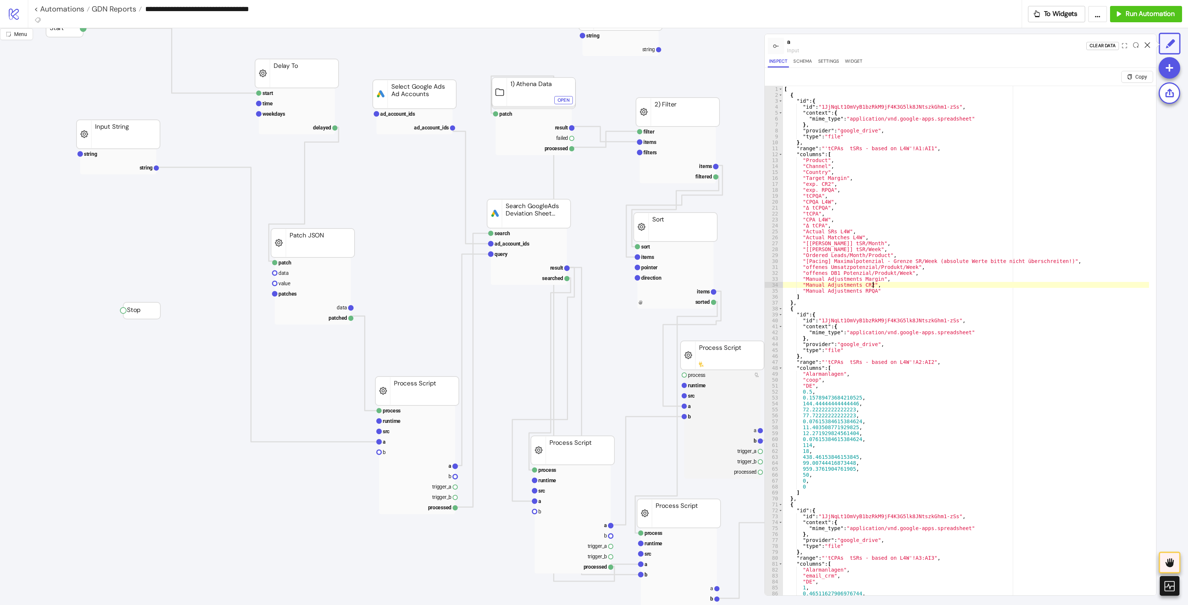
click at [1147, 45] on icon at bounding box center [1147, 45] width 6 height 6
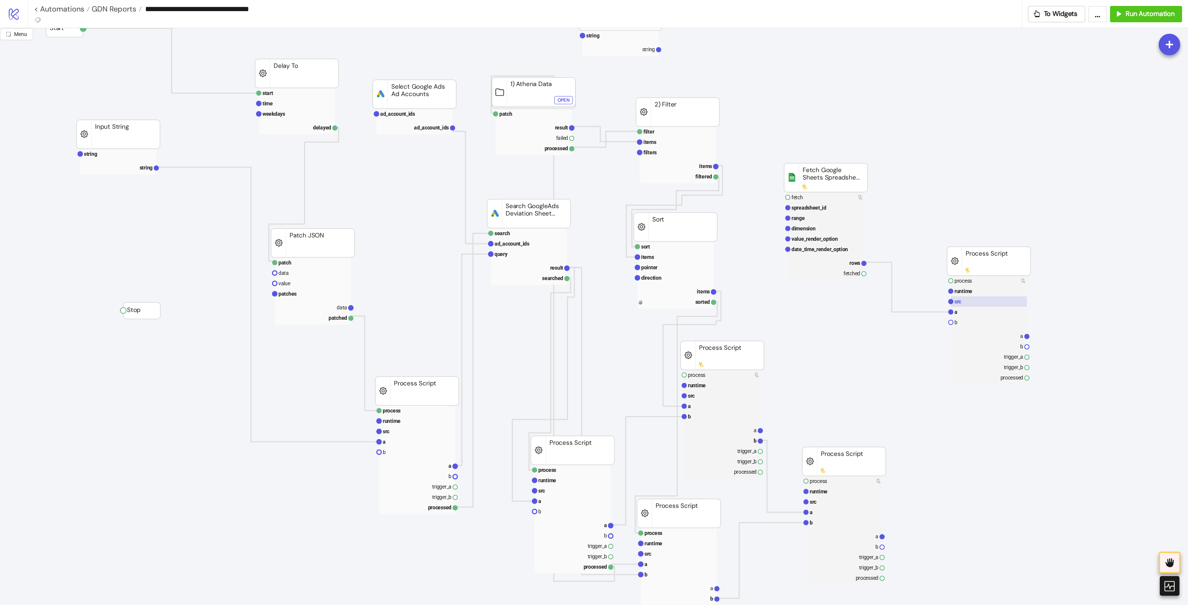
click at [965, 303] on rect at bounding box center [988, 302] width 76 height 10
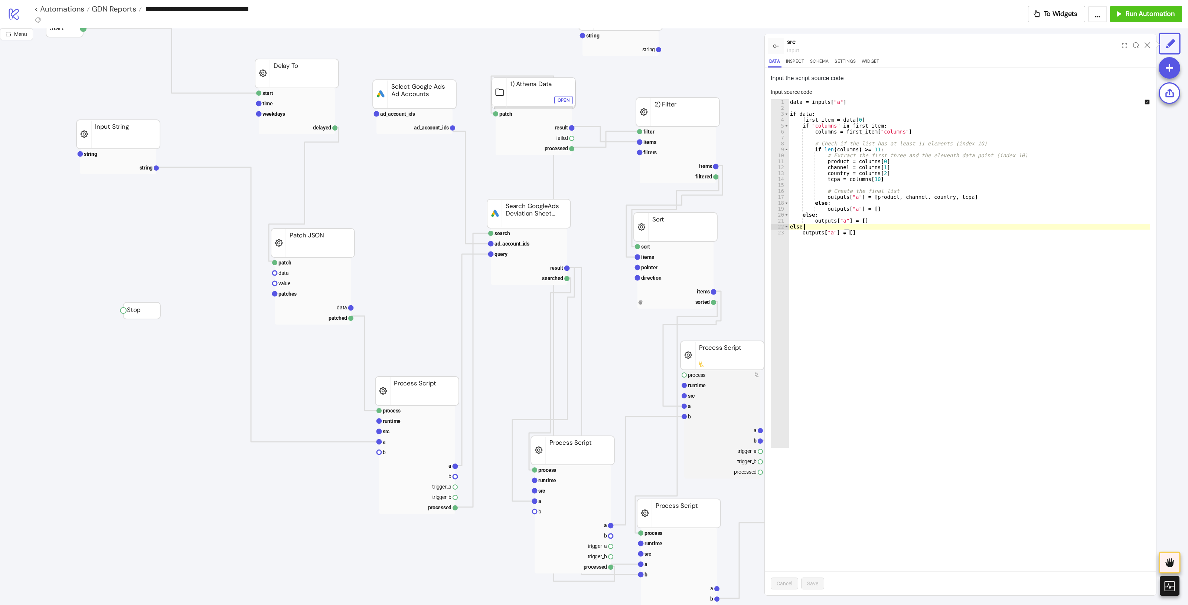
click at [968, 226] on div "data = inputs [ "a" ] if data : first_item = data [ 0 ] if "columns" in first_i…" at bounding box center [974, 279] width 372 height 361
paste textarea "Cursor at row 22"
type textarea "**********"
click at [815, 581] on span "Save" at bounding box center [812, 584] width 11 height 6
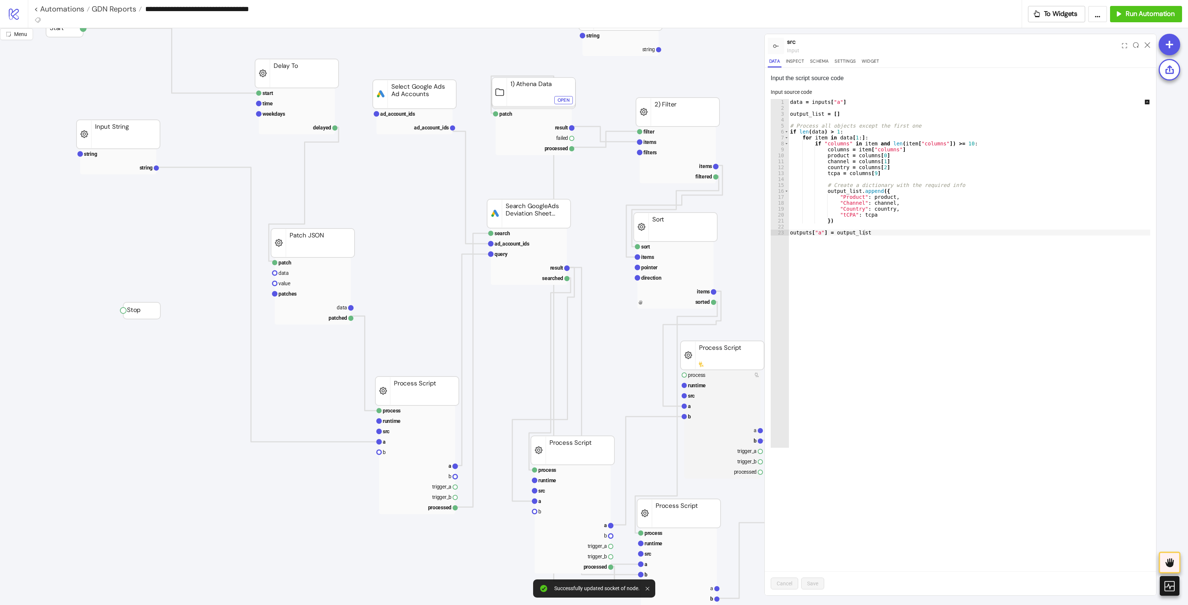
click at [1150, 47] on div at bounding box center [1147, 46] width 12 height 20
click at [1144, 45] on icon at bounding box center [1147, 45] width 6 height 6
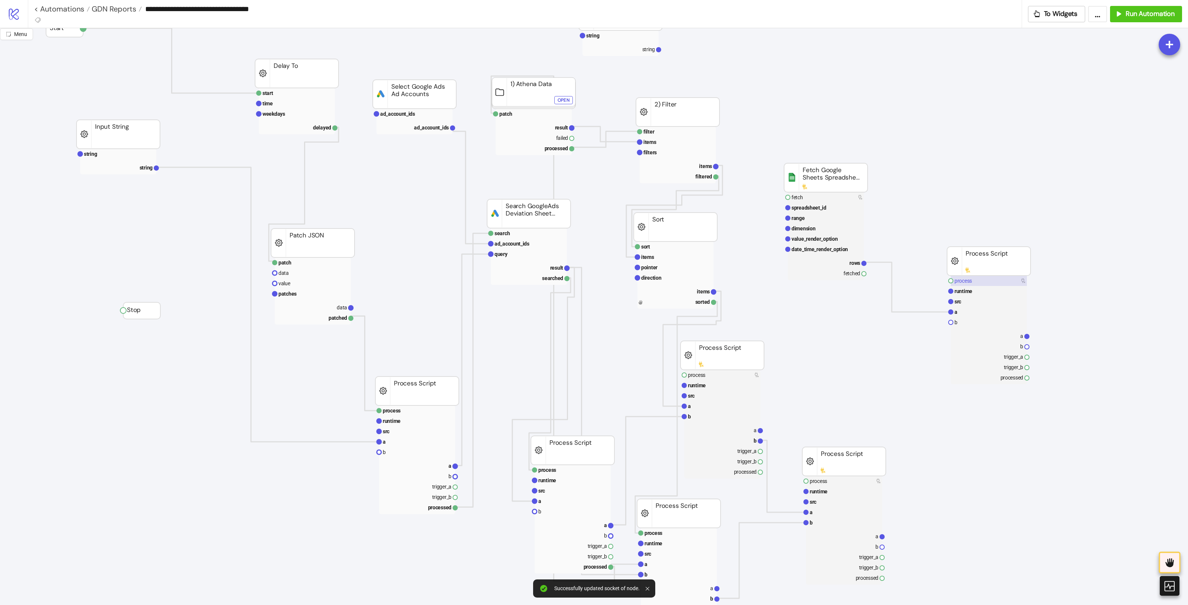
click at [980, 279] on rect at bounding box center [988, 281] width 76 height 10
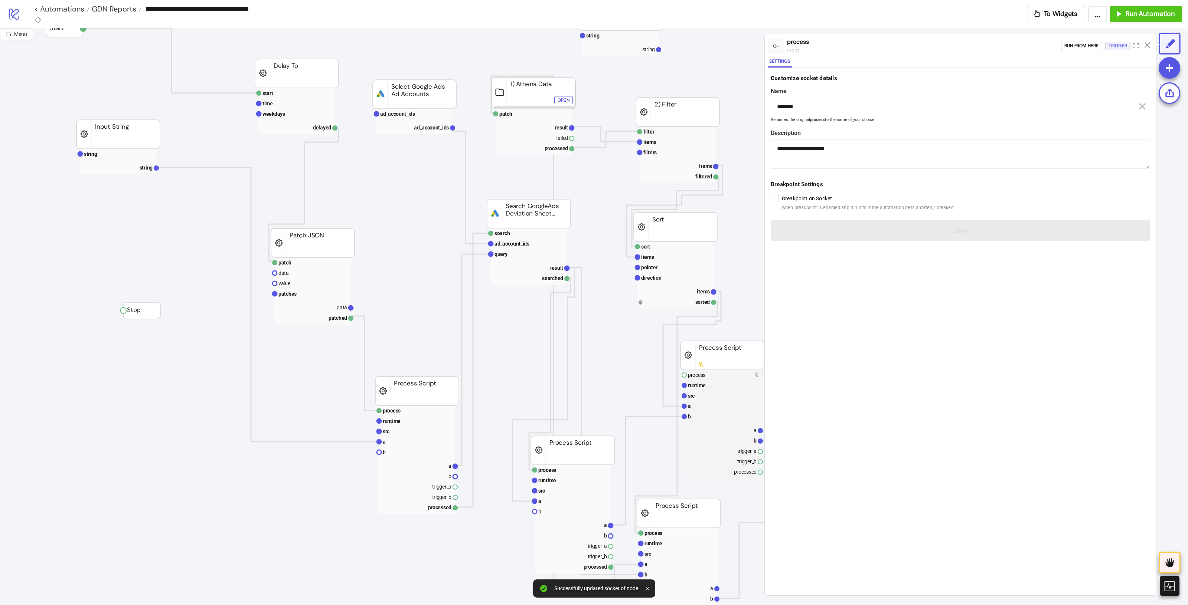
click at [1121, 49] on div "Trigger" at bounding box center [1117, 46] width 19 height 9
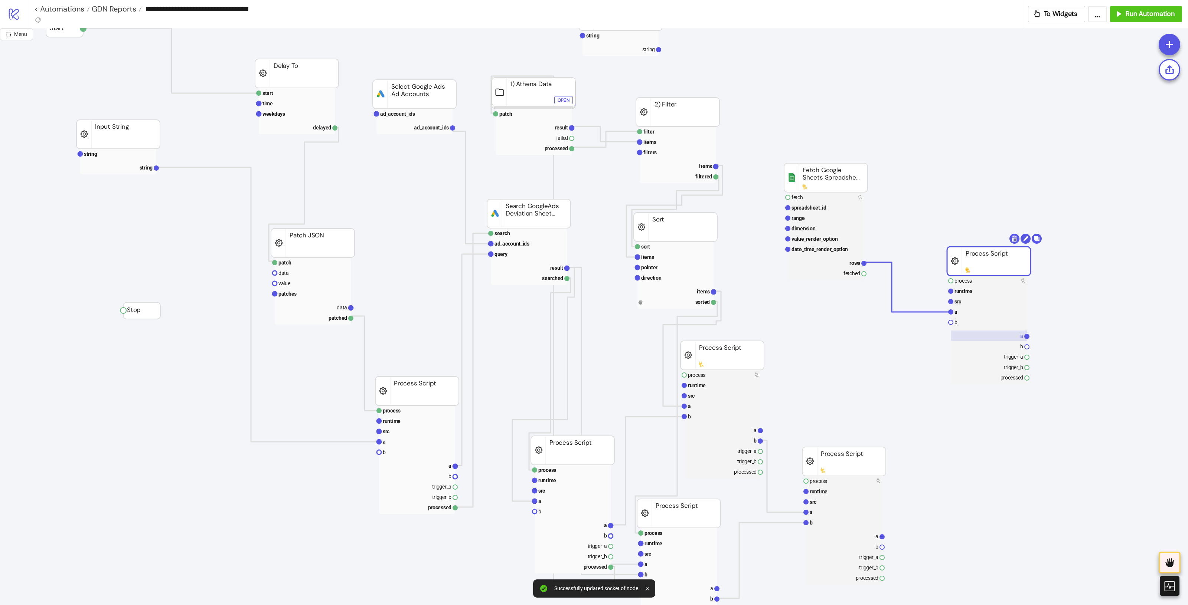
click at [1012, 338] on rect at bounding box center [988, 336] width 76 height 10
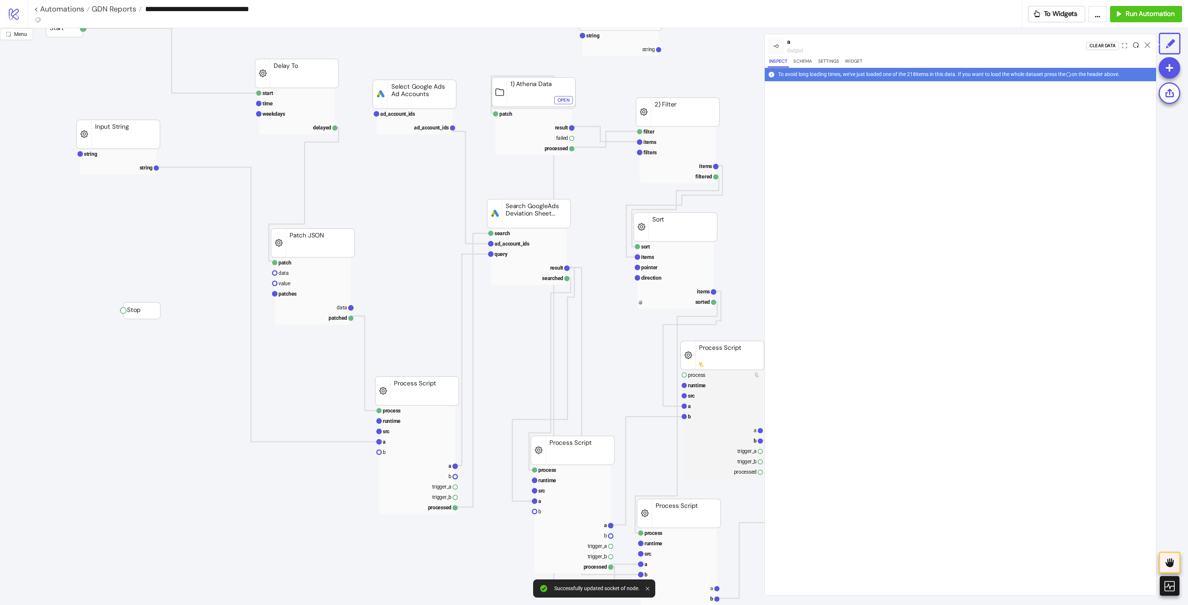
click at [1136, 43] on icon at bounding box center [1136, 45] width 6 height 6
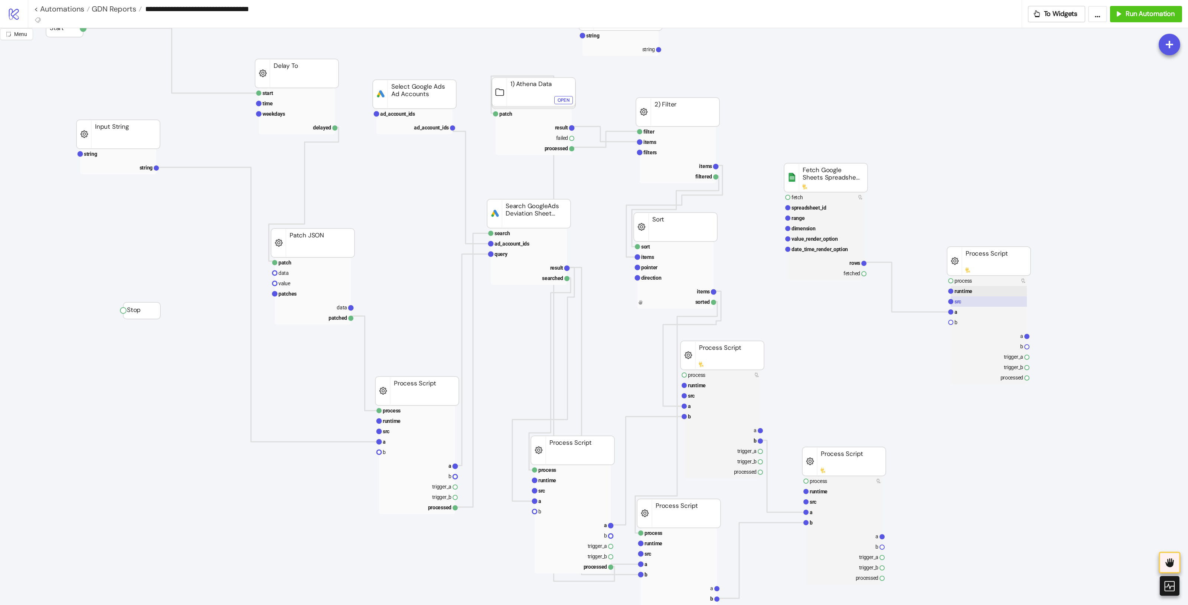
click at [963, 299] on rect at bounding box center [988, 302] width 76 height 10
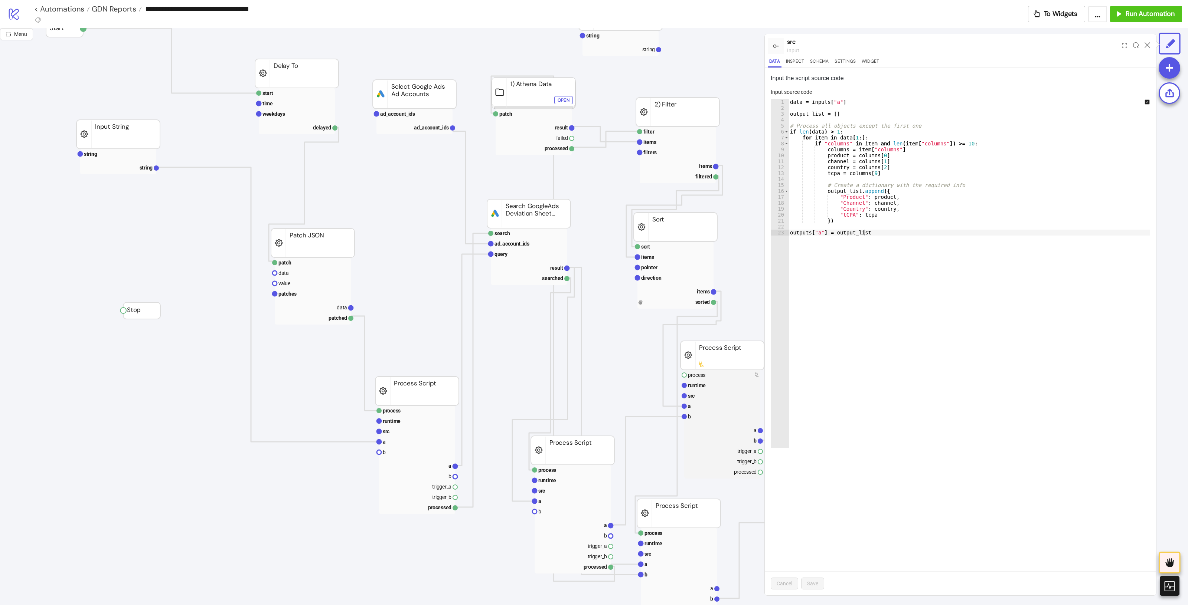
click at [913, 186] on div "data = inputs [ "a" ] output_list = [ ] # Process all objects except the first …" at bounding box center [974, 279] width 372 height 361
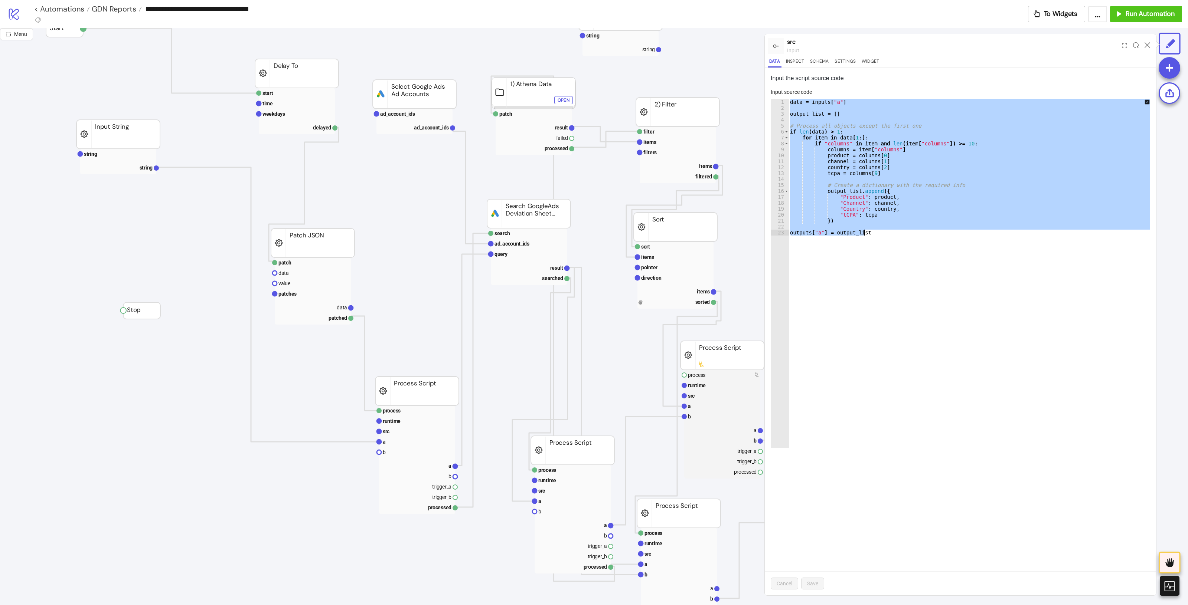
paste textarea "Cursor at row 23"
type textarea "**********"
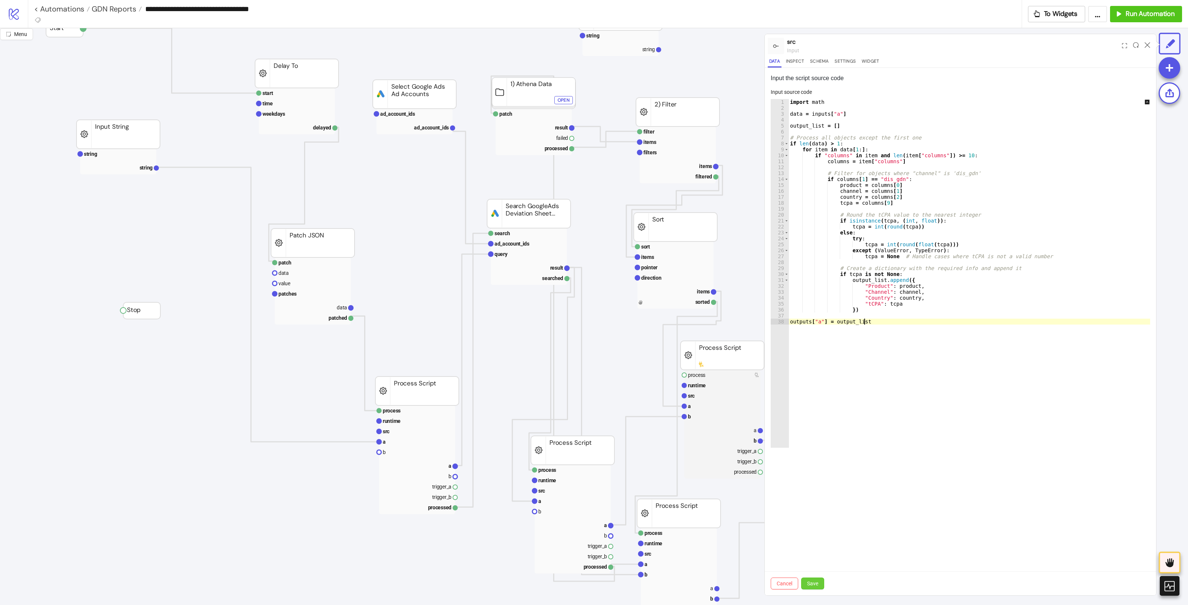
click at [819, 587] on button "Save" at bounding box center [812, 584] width 23 height 12
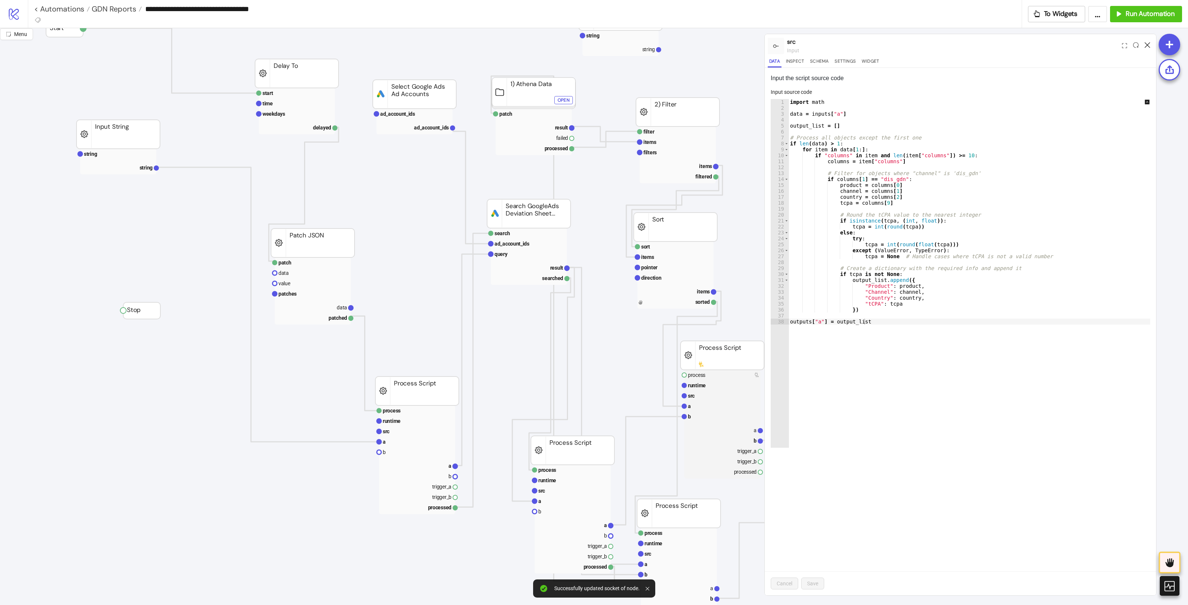
click at [1147, 43] on icon at bounding box center [1147, 45] width 6 height 6
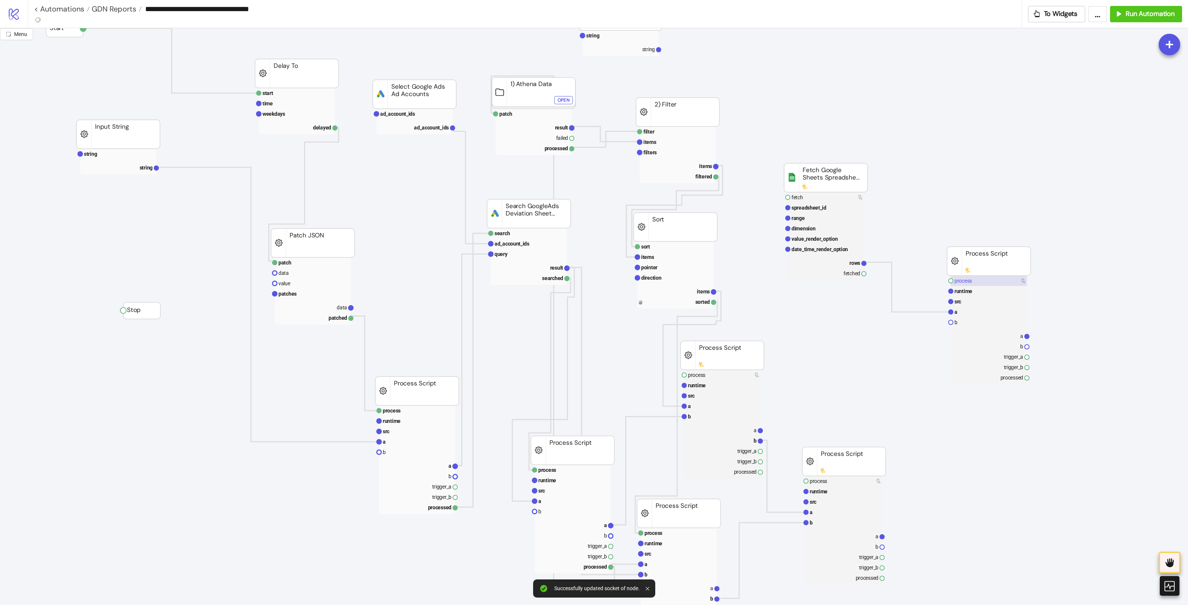
click at [995, 284] on rect at bounding box center [988, 281] width 76 height 10
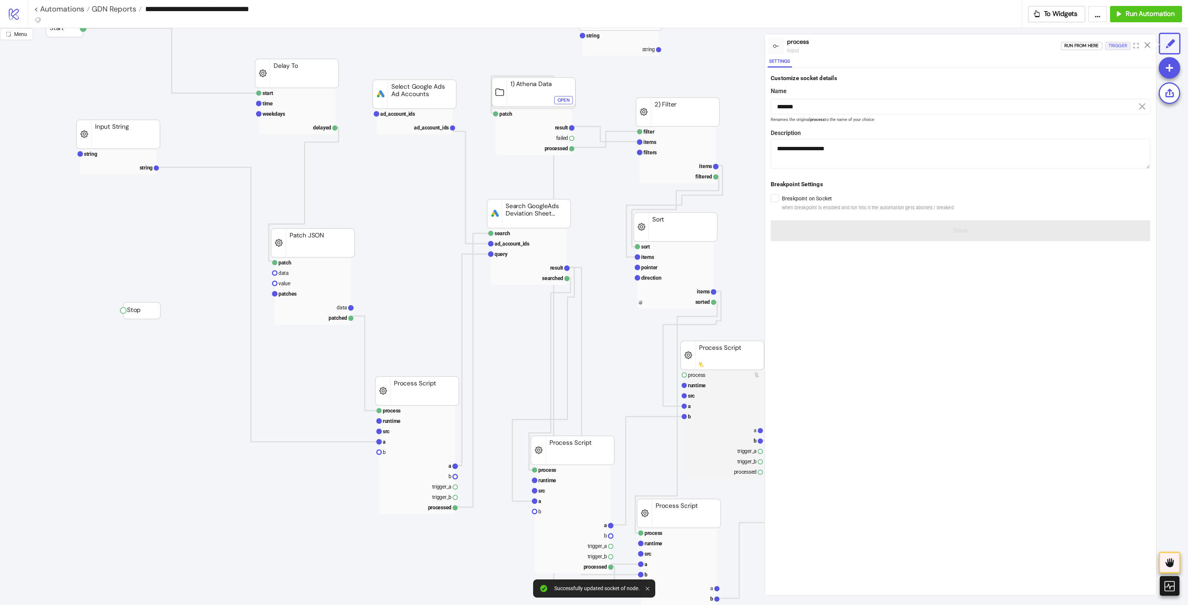
drag, startPoint x: 1107, startPoint y: 48, endPoint x: 1097, endPoint y: 106, distance: 58.3
click at [1108, 48] on button "Trigger" at bounding box center [1117, 46] width 25 height 8
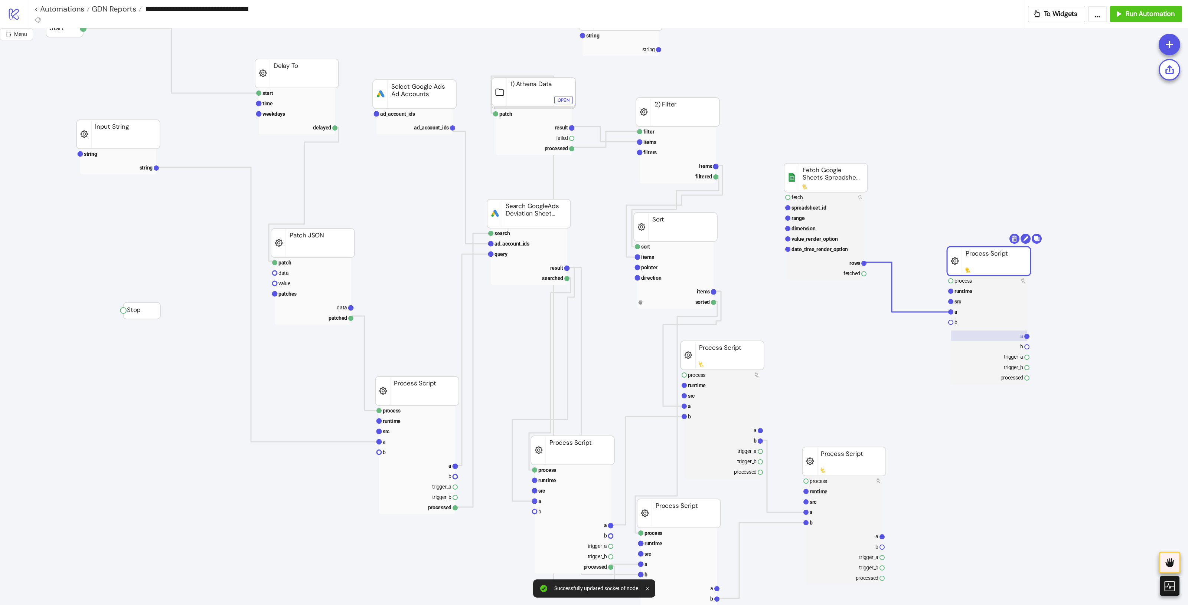
click at [1007, 335] on rect at bounding box center [988, 336] width 76 height 10
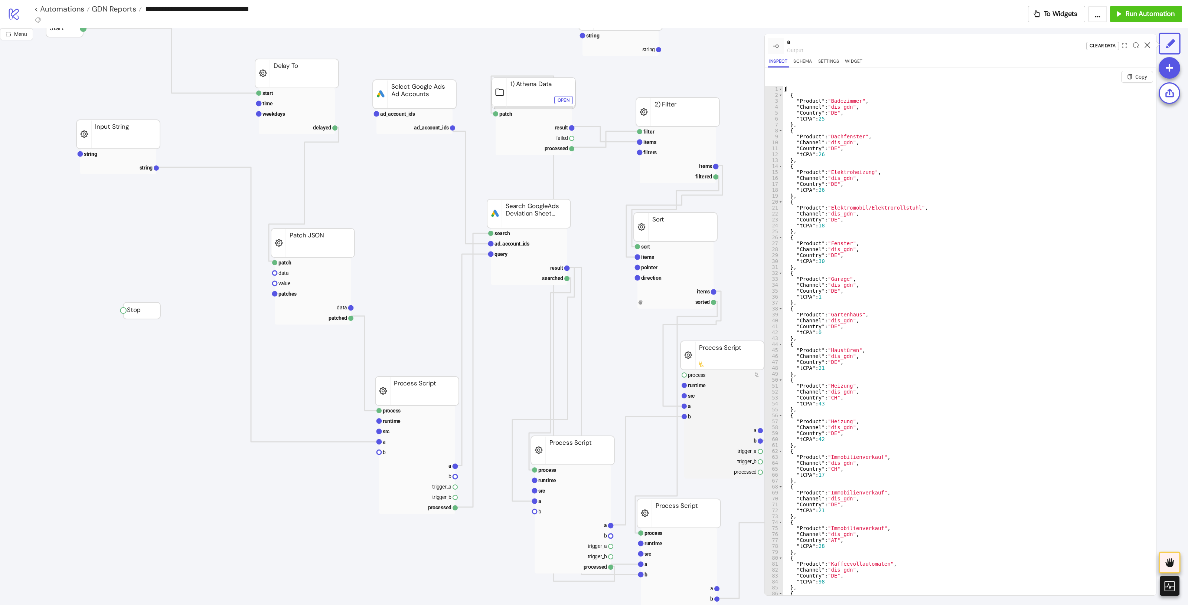
click at [1145, 43] on icon at bounding box center [1147, 45] width 6 height 6
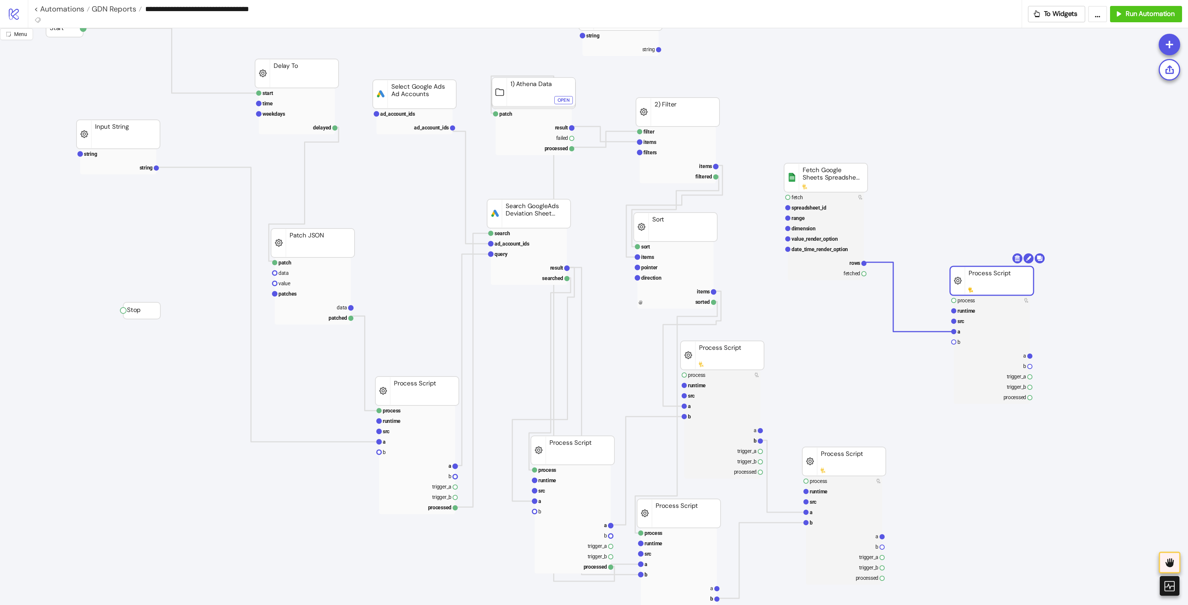
drag, startPoint x: 985, startPoint y: 271, endPoint x: 984, endPoint y: 317, distance: 45.7
click at [984, 295] on rect at bounding box center [991, 280] width 83 height 29
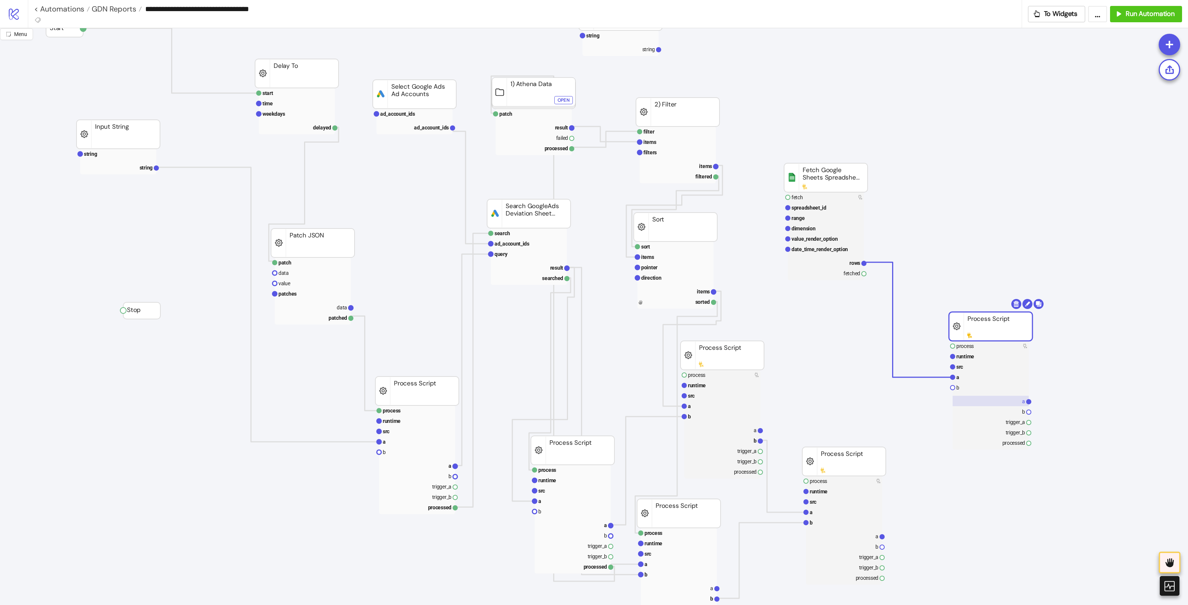
click at [1019, 406] on rect at bounding box center [990, 401] width 76 height 10
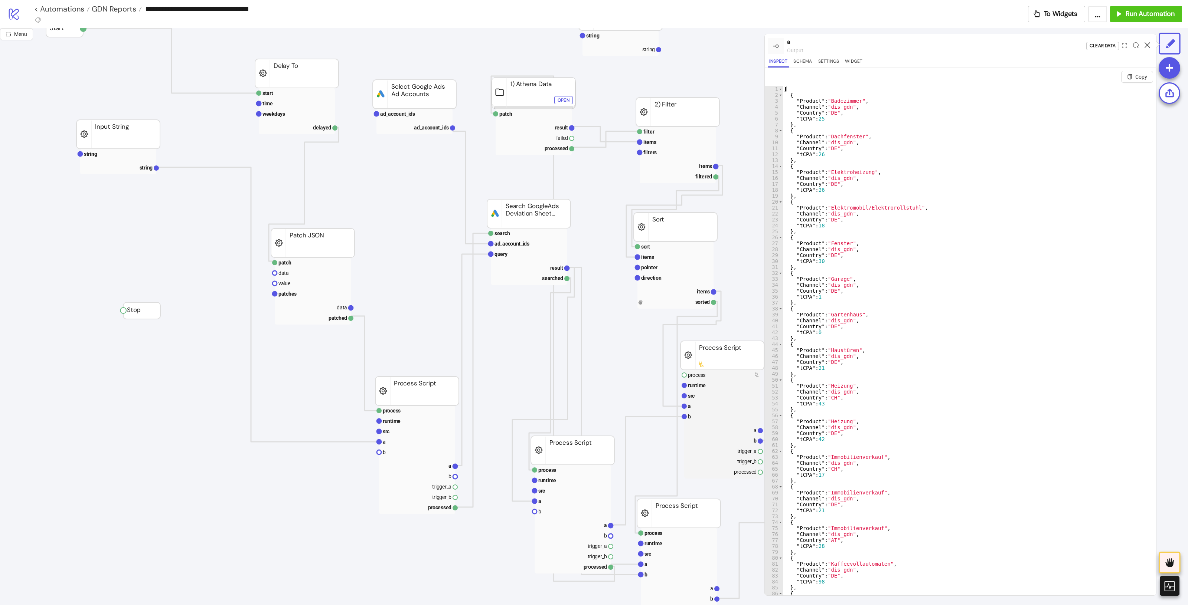
click at [1147, 45] on icon at bounding box center [1147, 45] width 6 height 6
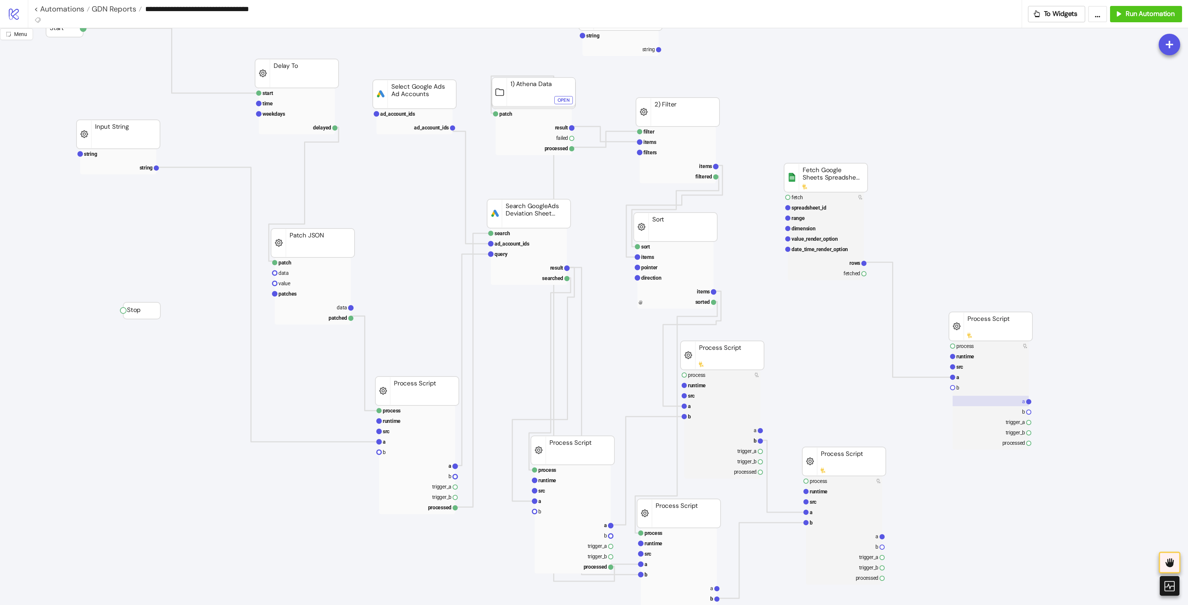
click at [989, 402] on rect at bounding box center [990, 401] width 76 height 10
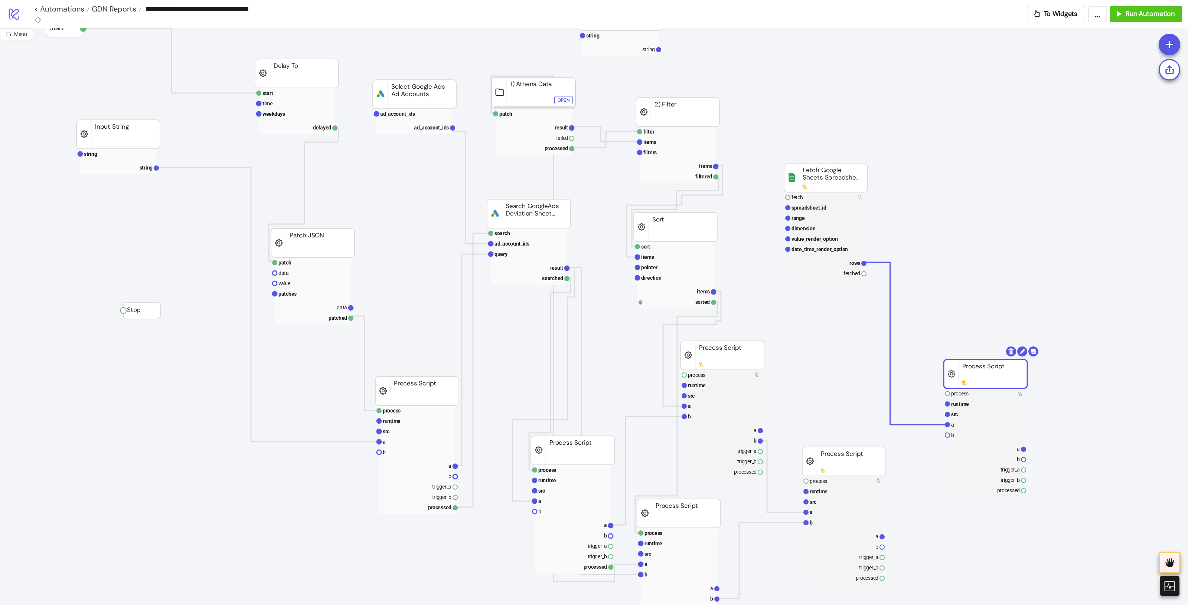
drag, startPoint x: 1013, startPoint y: 327, endPoint x: 1006, endPoint y: 366, distance: 39.9
click at [1009, 366] on rect at bounding box center [984, 374] width 83 height 29
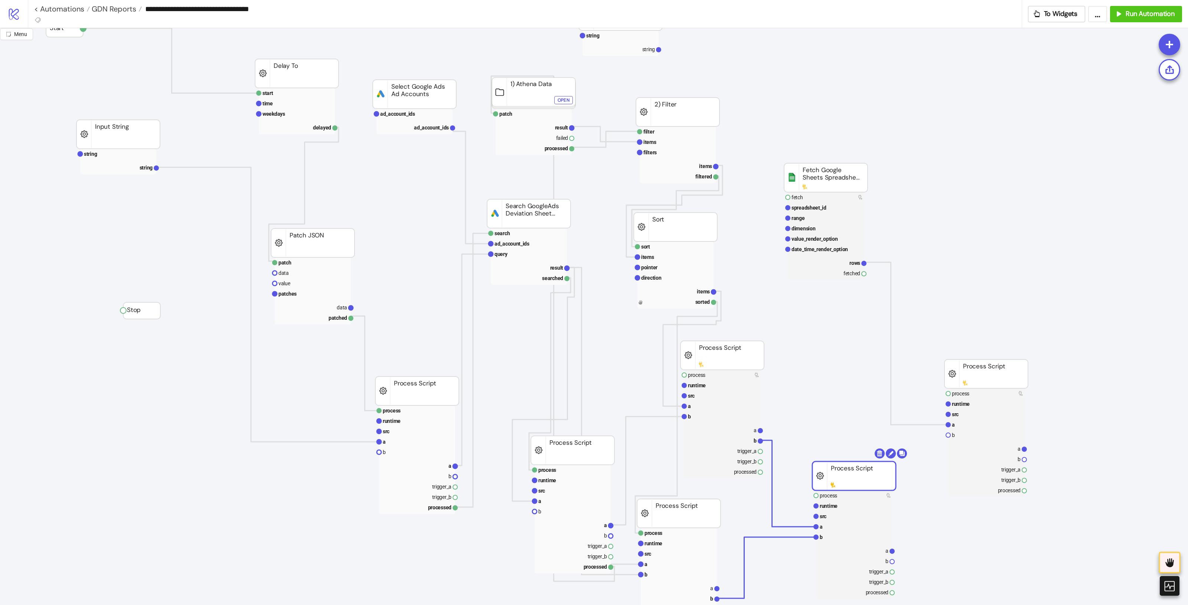
drag, startPoint x: 874, startPoint y: 453, endPoint x: 882, endPoint y: 468, distance: 16.8
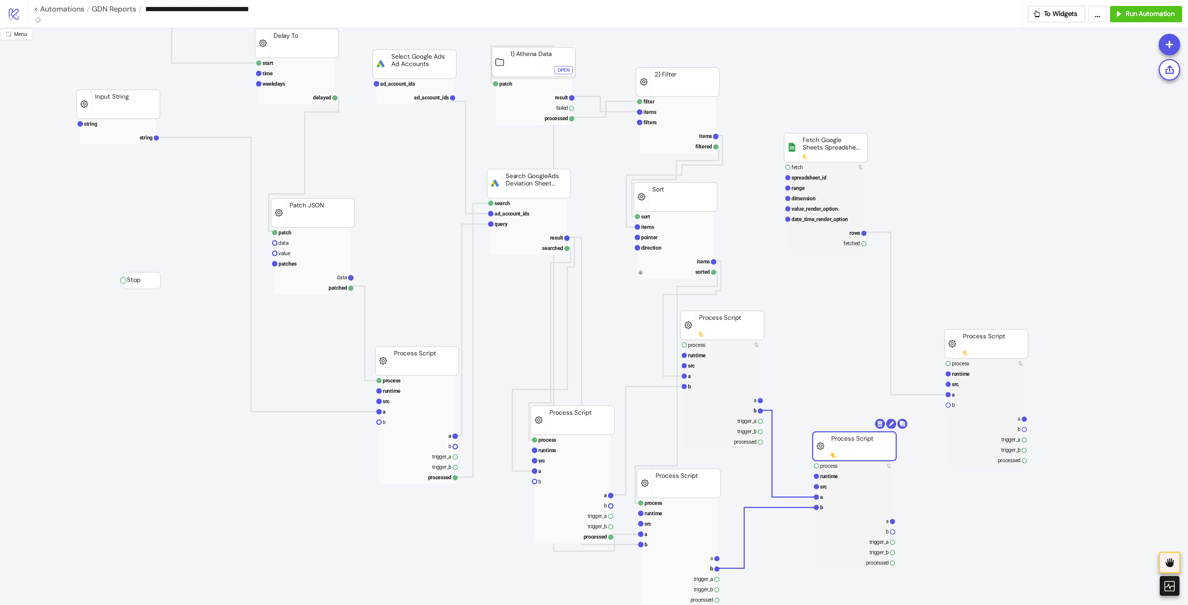
scroll to position [93, 0]
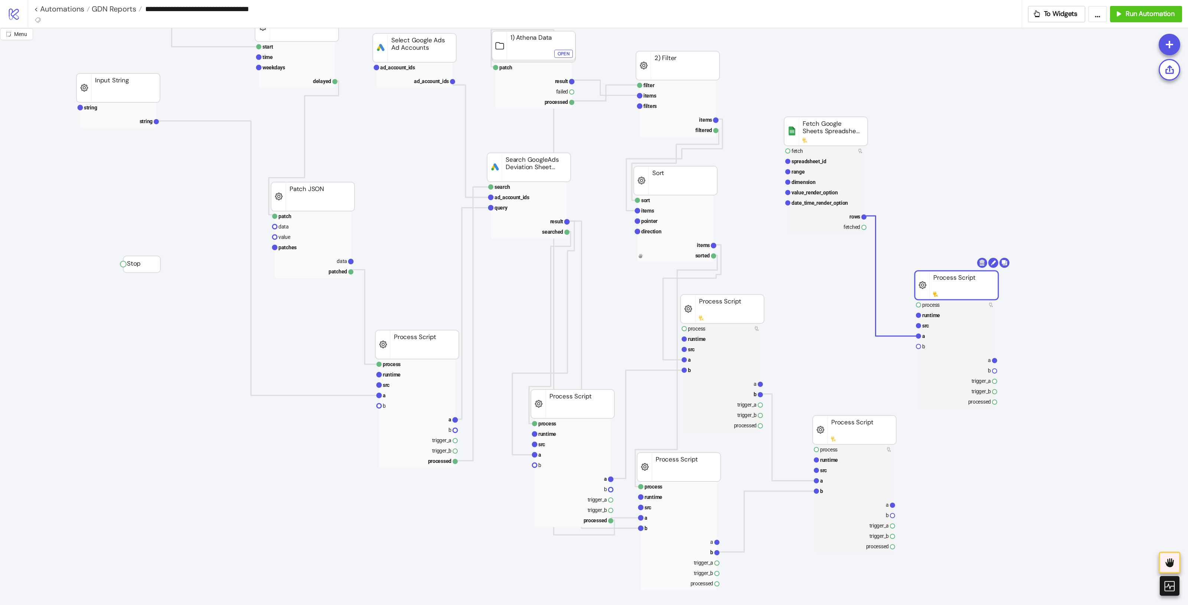
drag, startPoint x: 981, startPoint y: 323, endPoint x: 919, endPoint y: 307, distance: 64.1
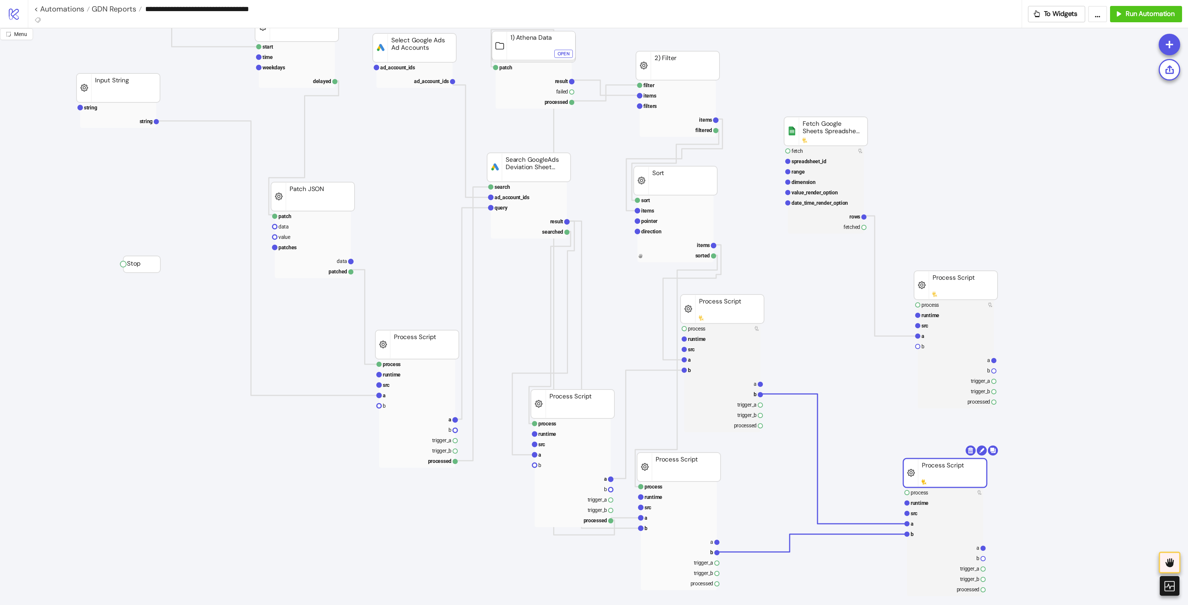
drag, startPoint x: 868, startPoint y: 430, endPoint x: 1013, endPoint y: 436, distance: 145.6
click at [1080, 425] on div "Add Node" at bounding box center [1098, 427] width 55 height 14
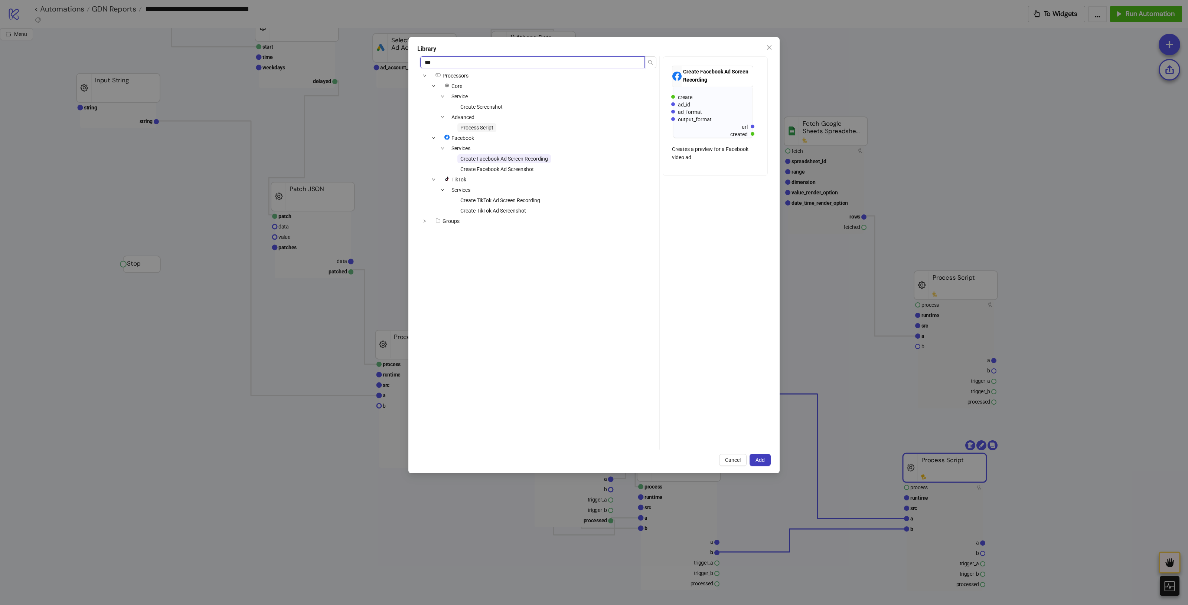
type input "***"
click at [487, 129] on span "Process Script" at bounding box center [476, 128] width 33 height 6
click at [764, 457] on span "Add" at bounding box center [759, 460] width 9 height 6
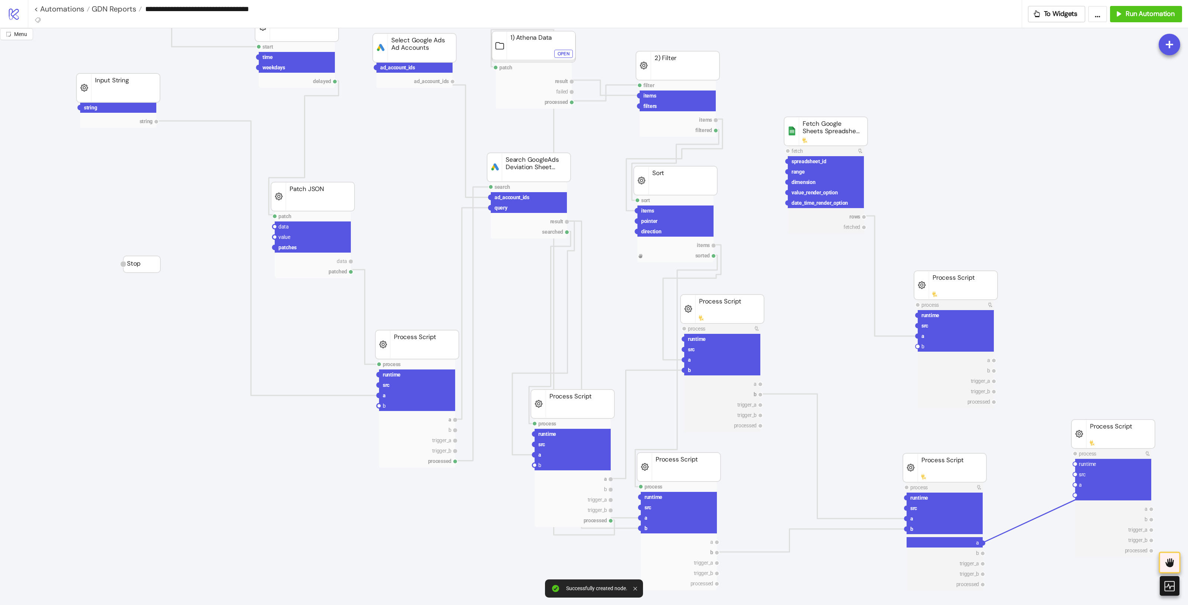
drag, startPoint x: 982, startPoint y: 546, endPoint x: 1075, endPoint y: 498, distance: 105.1
click at [1074, 496] on circle at bounding box center [1074, 495] width 4 height 4
drag, startPoint x: 993, startPoint y: 362, endPoint x: 1075, endPoint y: 485, distance: 148.3
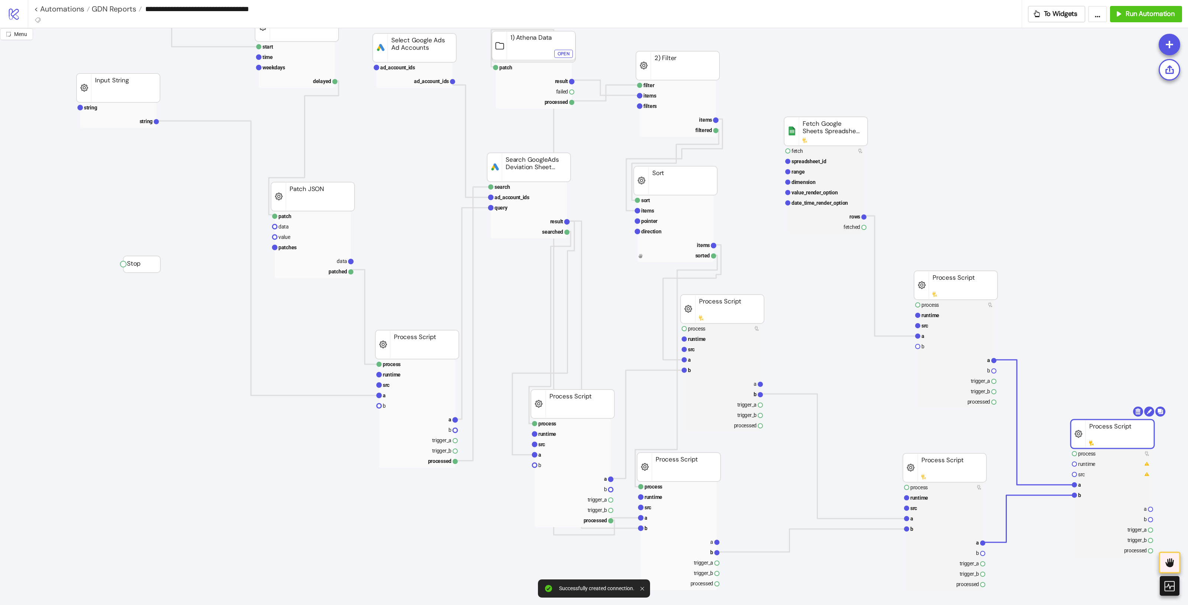
drag, startPoint x: 1126, startPoint y: 434, endPoint x: 1095, endPoint y: 428, distance: 31.5
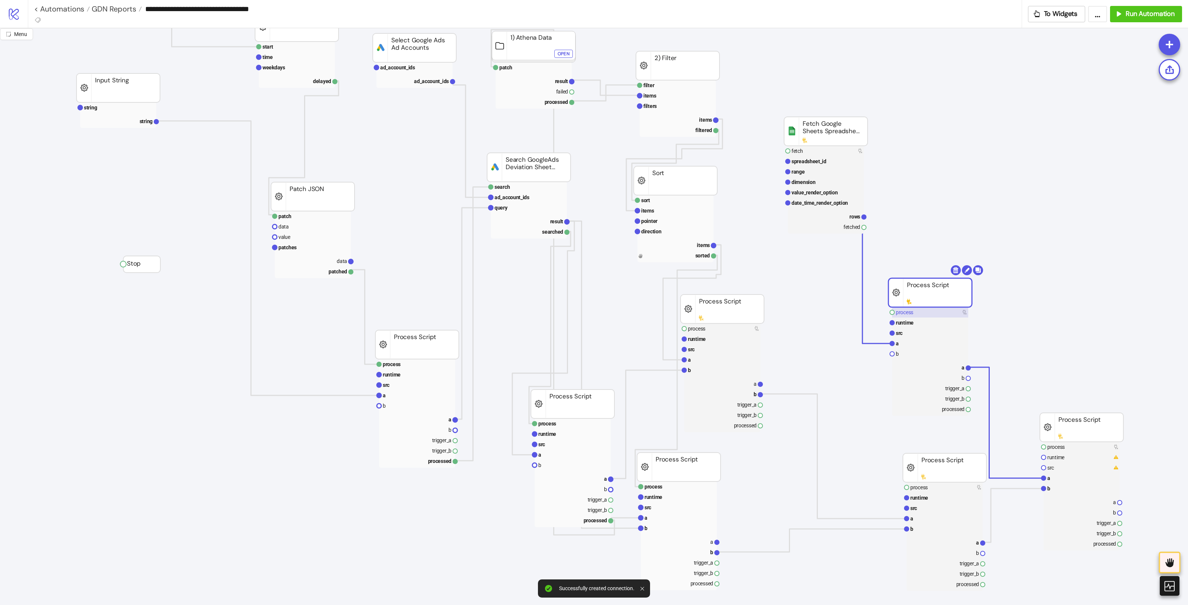
drag, startPoint x: 975, startPoint y: 297, endPoint x: 952, endPoint y: 310, distance: 26.0
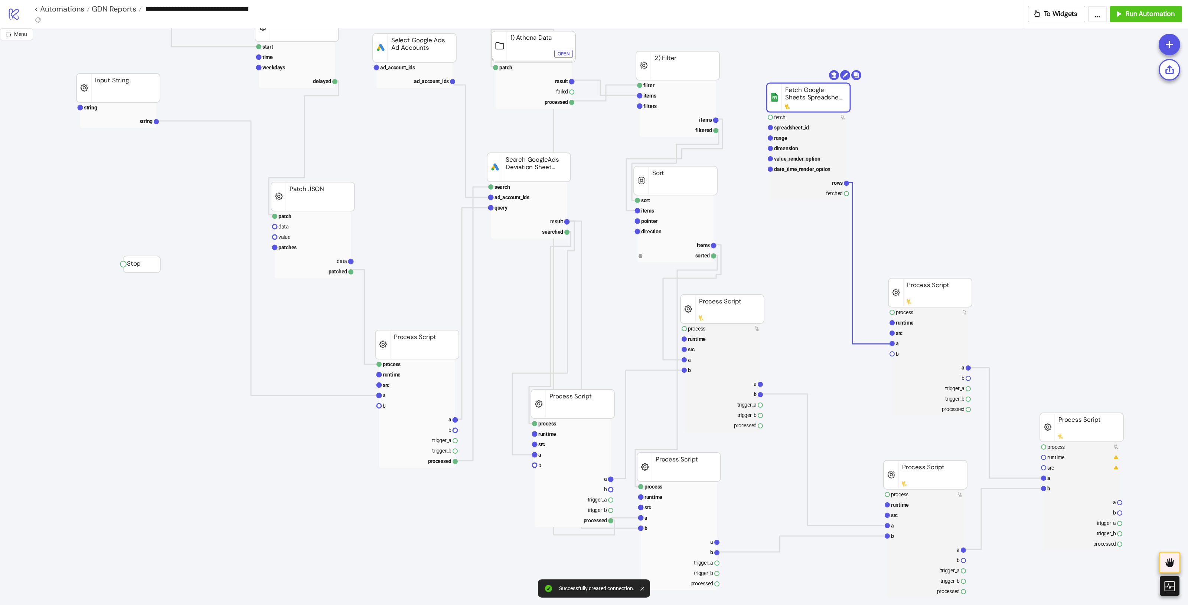
drag, startPoint x: 828, startPoint y: 106, endPoint x: 819, endPoint y: 99, distance: 10.8
drag, startPoint x: 1067, startPoint y: 433, endPoint x: 1058, endPoint y: 435, distance: 9.6
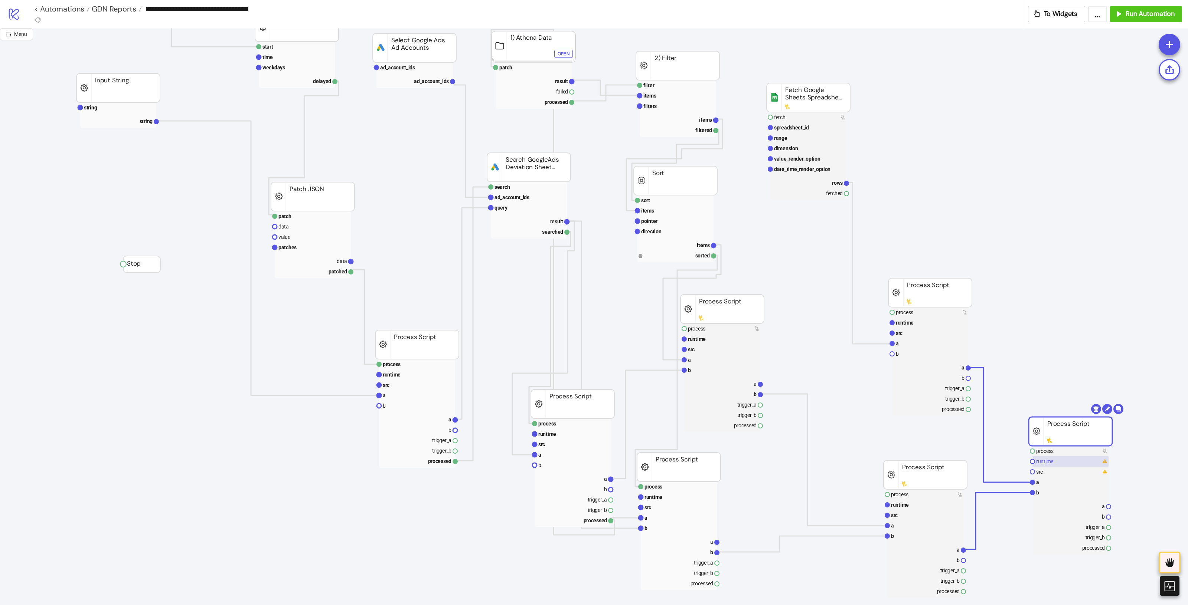
click at [1066, 459] on rect at bounding box center [1070, 461] width 76 height 10
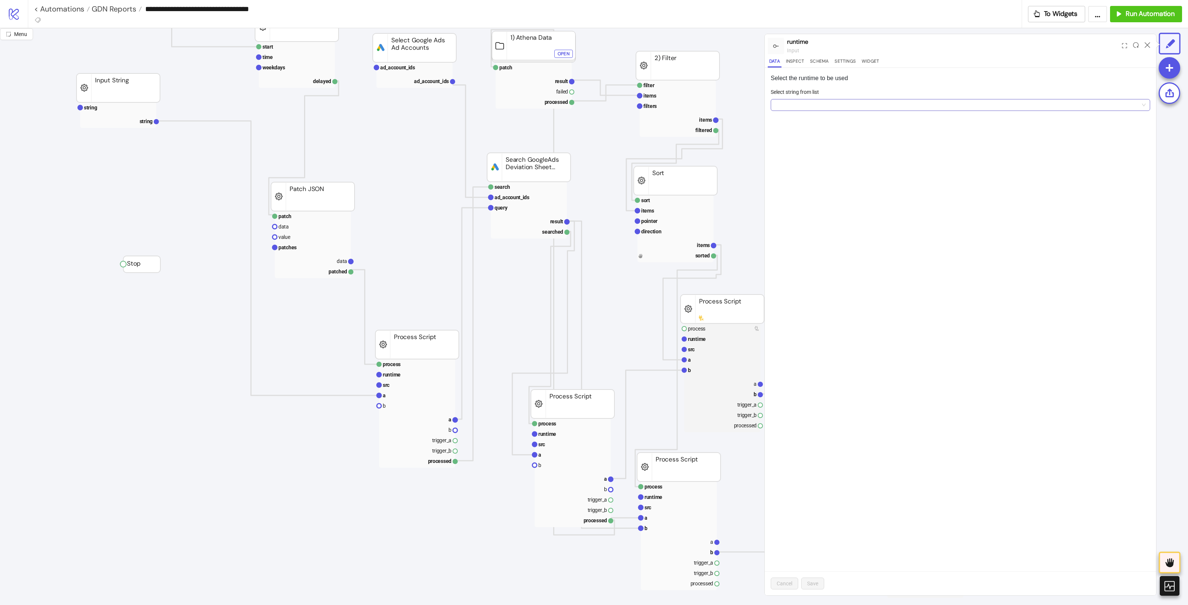
drag, startPoint x: 873, startPoint y: 108, endPoint x: 863, endPoint y: 111, distance: 10.0
click at [873, 109] on input "Select string from list" at bounding box center [957, 104] width 364 height 11
click at [821, 121] on div "Python 3.12" at bounding box center [959, 120] width 367 height 8
click at [821, 581] on button "Save" at bounding box center [812, 584] width 23 height 12
click at [1144, 47] on icon at bounding box center [1147, 45] width 6 height 6
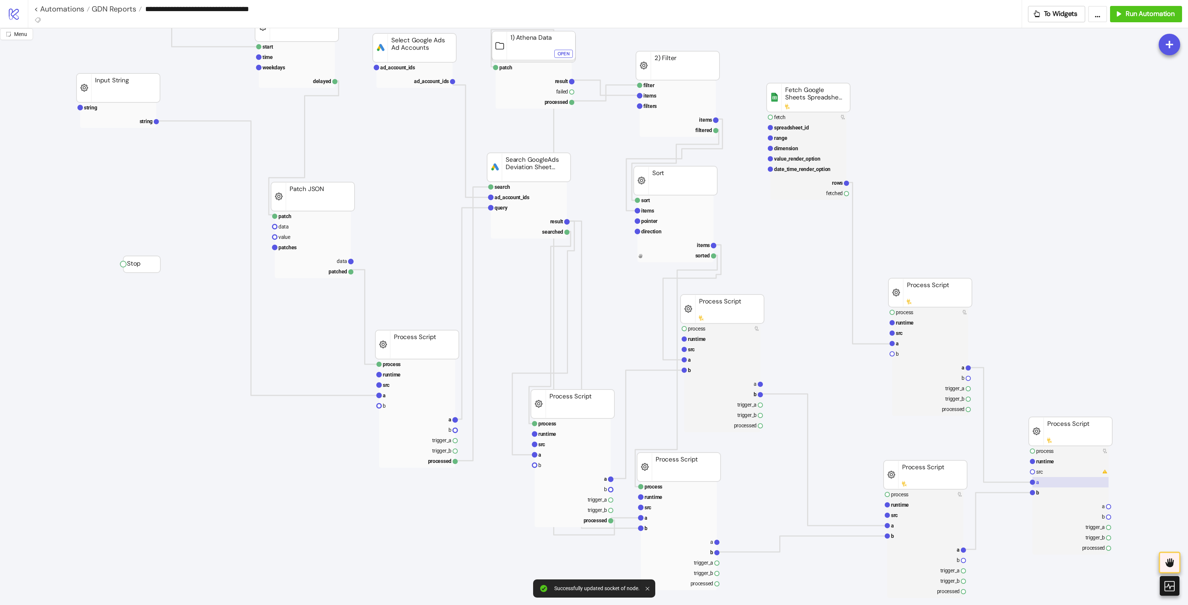
click at [1049, 479] on rect at bounding box center [1070, 482] width 76 height 10
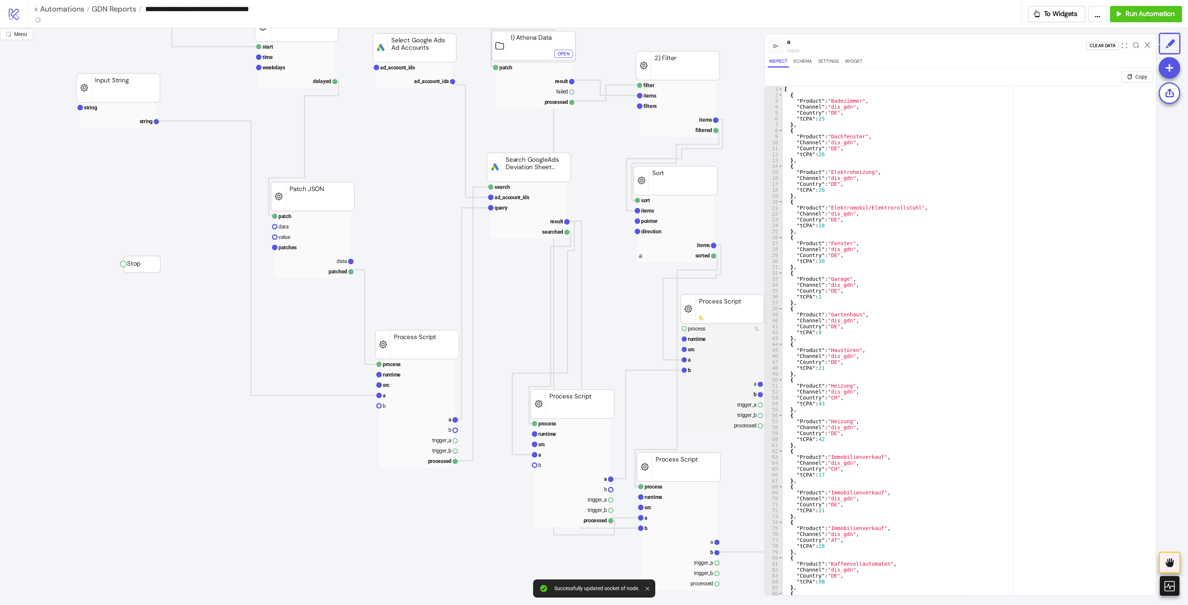
click at [1144, 41] on div at bounding box center [1147, 46] width 12 height 20
click at [1147, 43] on icon at bounding box center [1147, 45] width 6 height 6
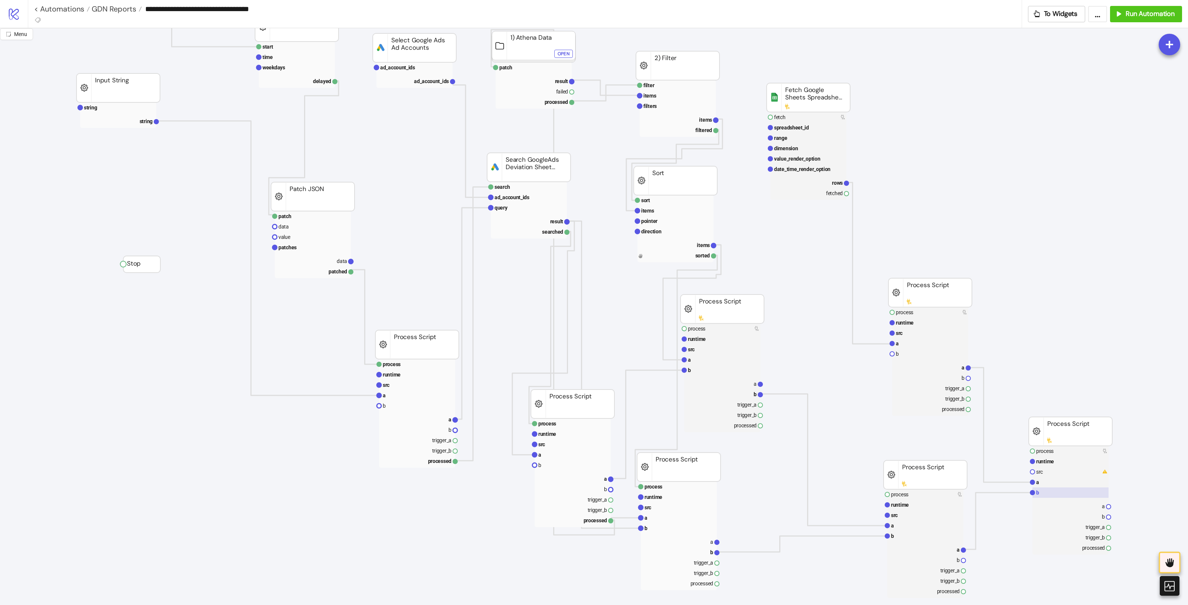
click at [1045, 492] on rect at bounding box center [1070, 493] width 76 height 10
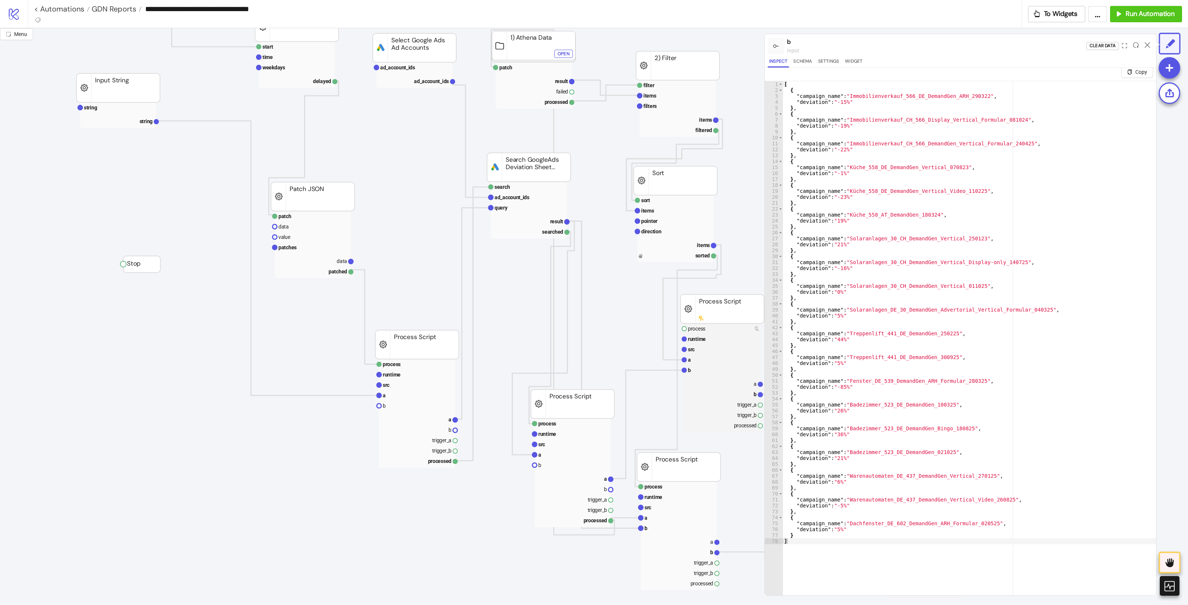
scroll to position [0, 0]
click at [1148, 43] on icon at bounding box center [1147, 45] width 6 height 6
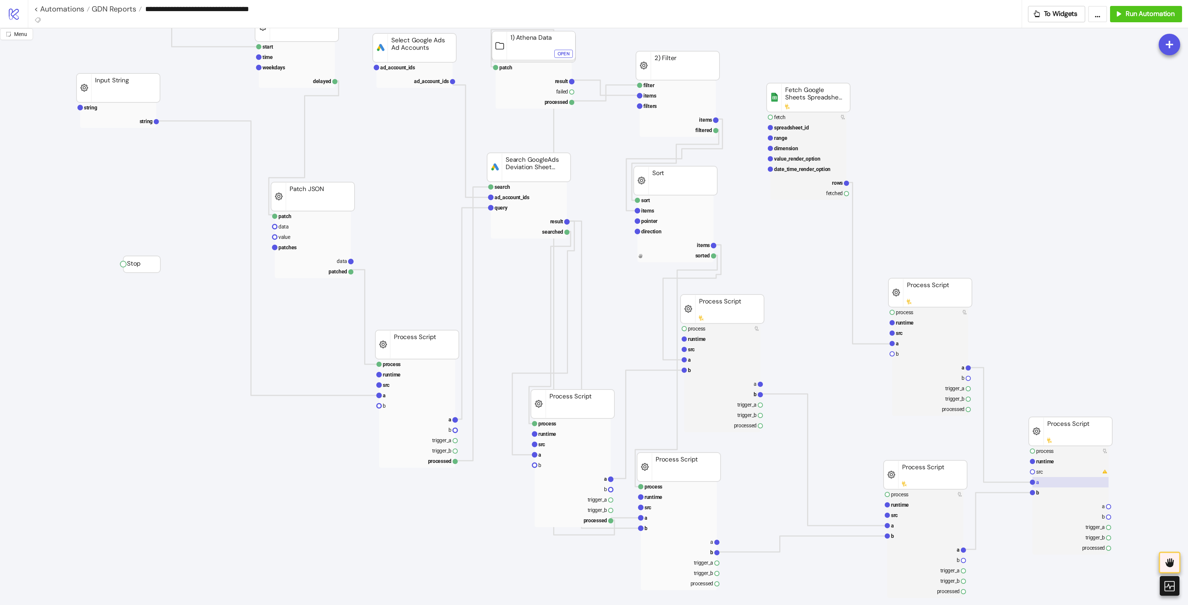
click at [1071, 482] on rect at bounding box center [1070, 482] width 76 height 10
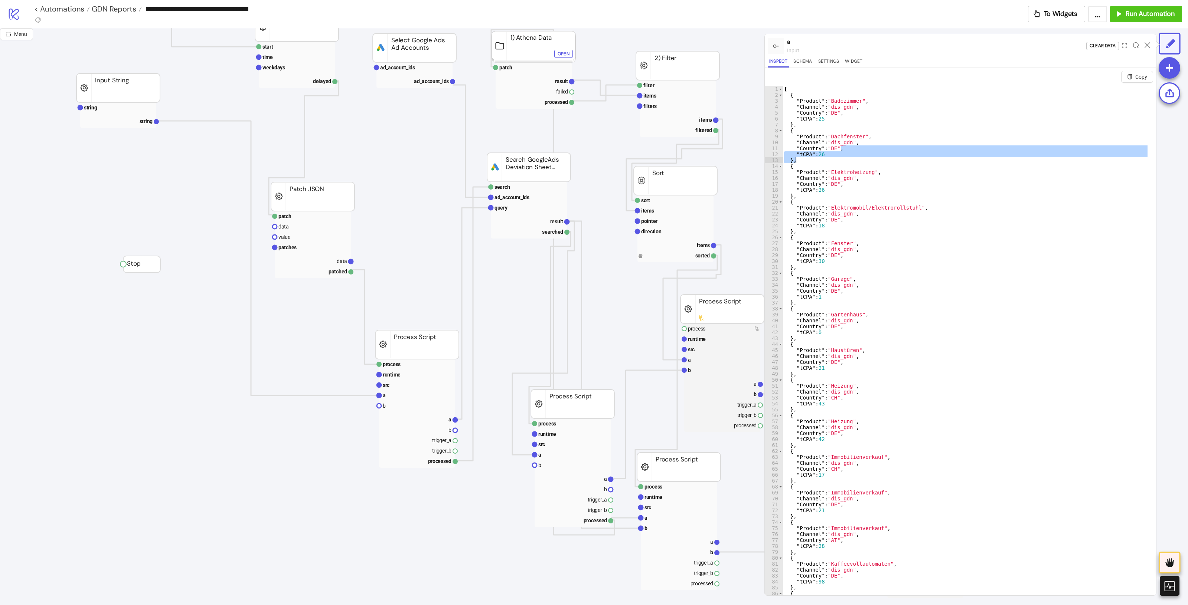
drag, startPoint x: 890, startPoint y: 160, endPoint x: 892, endPoint y: 157, distance: 3.8
click at [891, 160] on div "[ { "Product" : "Badezimmer" , "Channel" : "dis_gdn" , "Country" : "DE" , "tCPA…" at bounding box center [965, 355] width 366 height 539
click at [899, 169] on div "[ { "Product" : "Badezimmer" , "Channel" : "dis_gdn" , "Country" : "DE" , "tCPA…" at bounding box center [965, 355] width 366 height 539
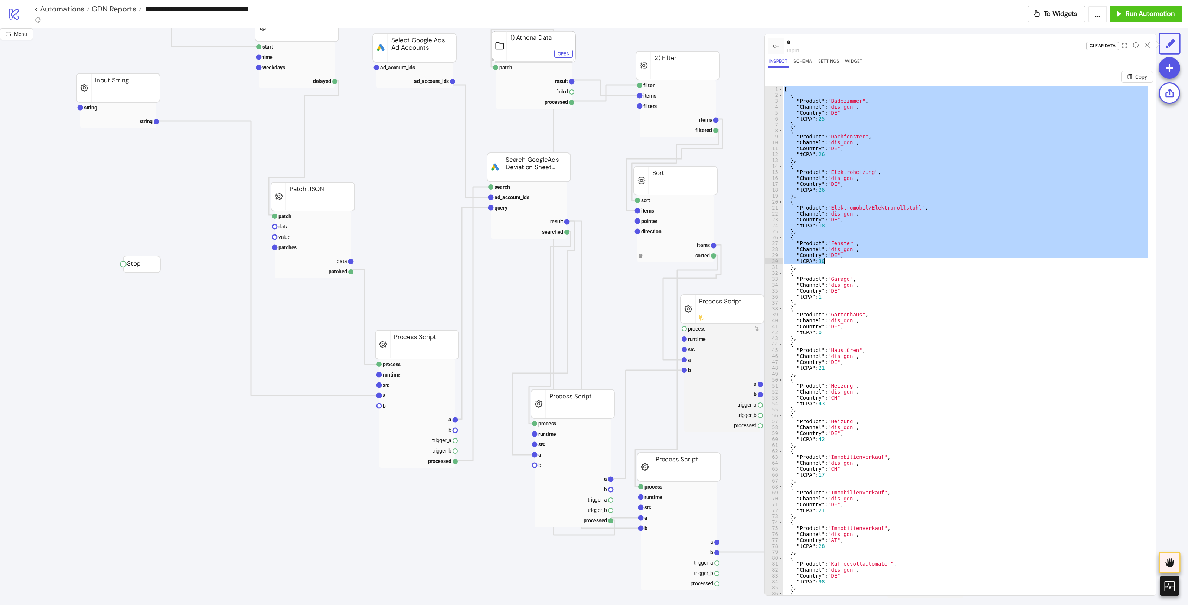
drag, startPoint x: 785, startPoint y: 86, endPoint x: 917, endPoint y: 263, distance: 220.7
click at [917, 263] on div "[ { "Product" : "Badezimmer" , "Channel" : "dis_gdn" , "Country" : "DE" , "tCPA…" at bounding box center [965, 355] width 366 height 539
drag, startPoint x: 830, startPoint y: 270, endPoint x: 763, endPoint y: 80, distance: 201.6
click at [763, 80] on div "**********" at bounding box center [594, 316] width 1188 height 577
type textarea "* ***"
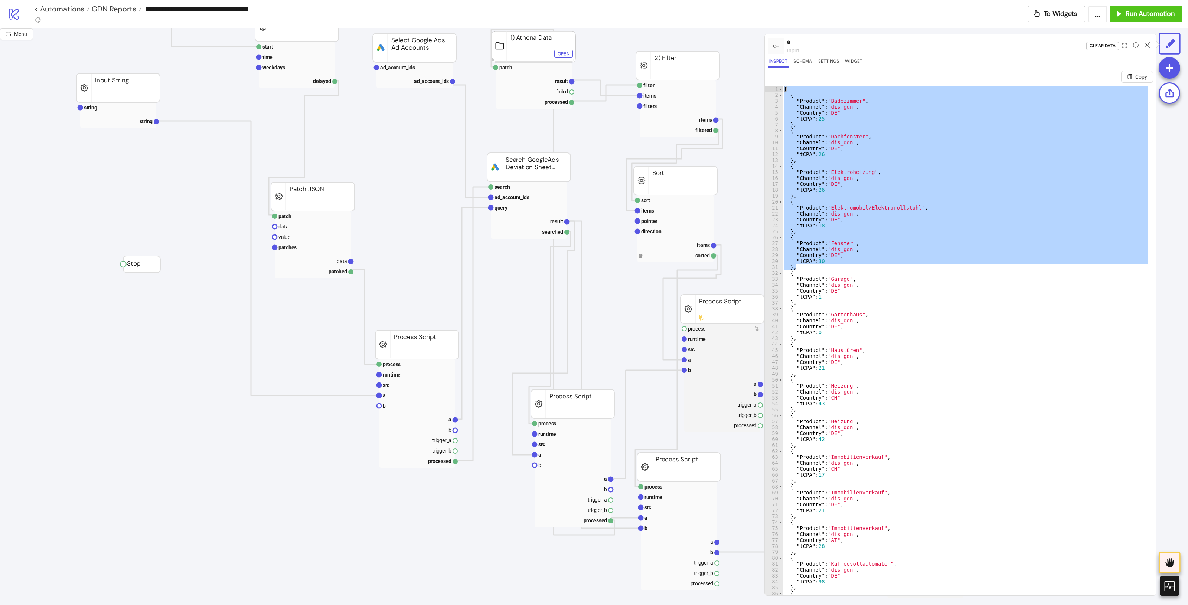
click at [1147, 42] on icon at bounding box center [1147, 45] width 6 height 6
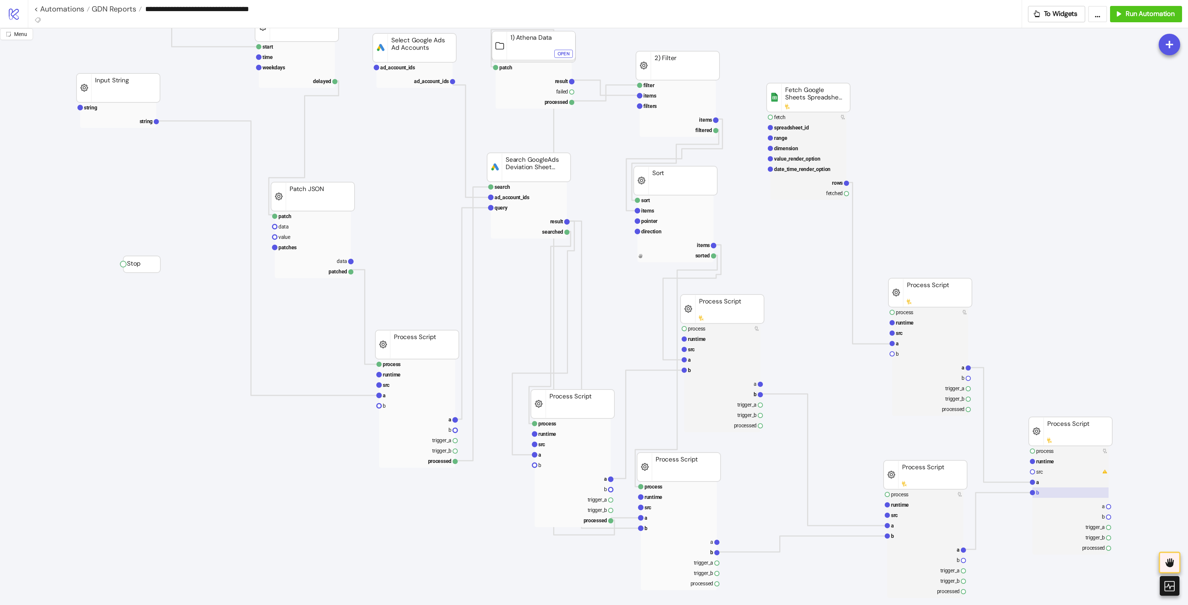
click at [1044, 495] on rect at bounding box center [1070, 493] width 76 height 10
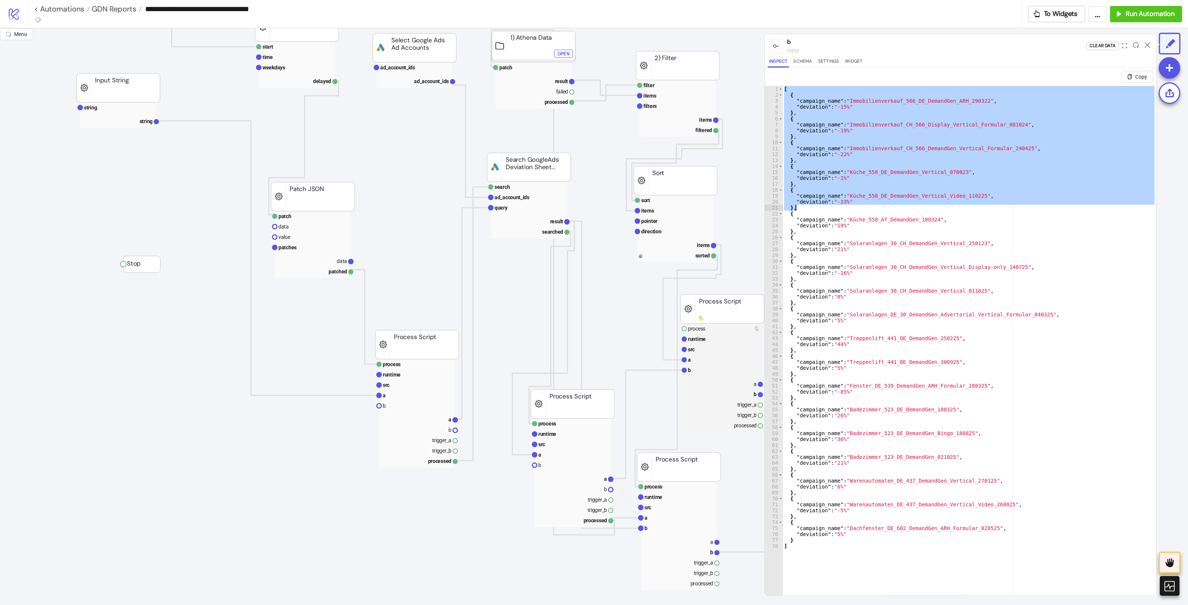
drag, startPoint x: 784, startPoint y: 91, endPoint x: 933, endPoint y: 211, distance: 191.1
click at [933, 211] on div "[ { "campaign_name" : "Immobilienverkauf_566_DE_DemandGen_ARH_290322" , "deviat…" at bounding box center [968, 355] width 373 height 539
click at [885, 141] on div "[ { "campaign_name" : "Immobilienverkauf_566_DE_DemandGen_ARH_290322" , "deviat…" at bounding box center [968, 349] width 373 height 527
click at [886, 141] on div "[ { "campaign_name" : "Immobilienverkauf_566_DE_DemandGen_ARH_290322" , "deviat…" at bounding box center [968, 355] width 373 height 539
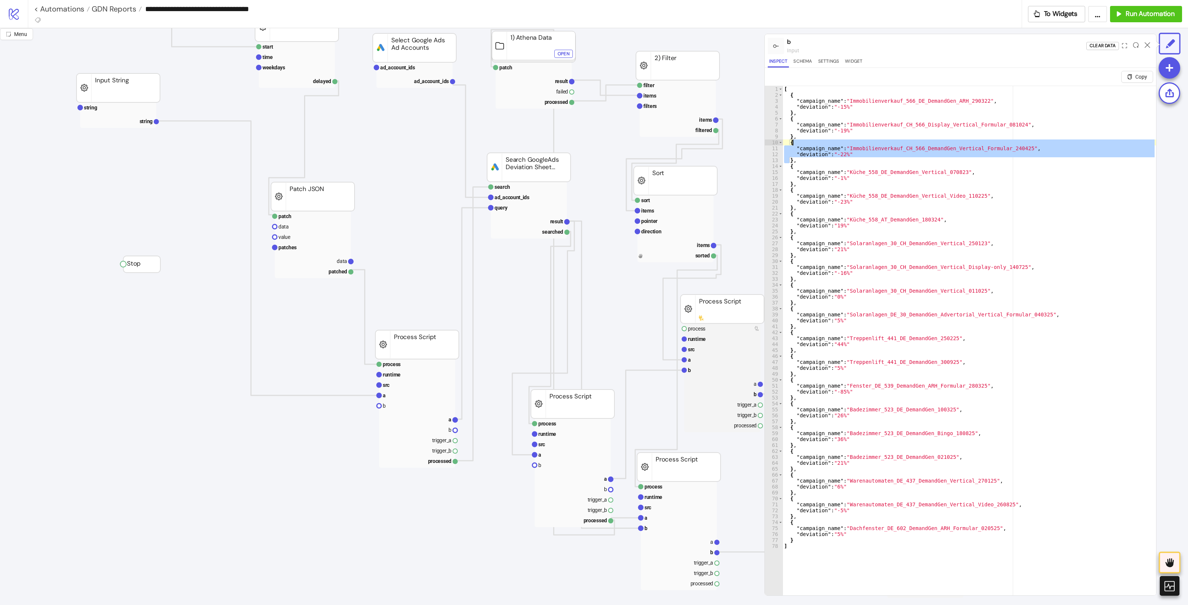
click at [878, 145] on div "[ { "campaign_name" : "Immobilienverkauf_566_DE_DemandGen_ARH_290322" , "deviat…" at bounding box center [968, 349] width 373 height 527
drag, startPoint x: 844, startPoint y: 147, endPoint x: 1017, endPoint y: 147, distance: 172.6
click at [1017, 147] on div "[ { "campaign_name" : "Immobilienverkauf_566_DE_DemandGen_ARH_290322" , "deviat…" at bounding box center [968, 355] width 373 height 539
type textarea "**********"
click at [1147, 43] on icon at bounding box center [1147, 45] width 6 height 6
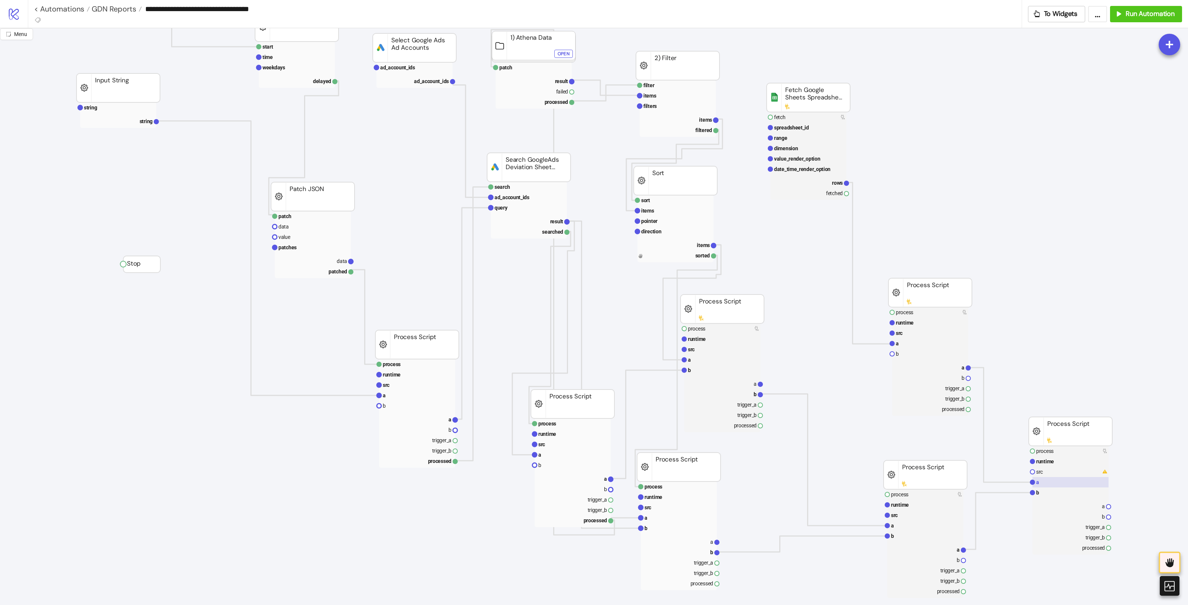
click at [1065, 481] on rect at bounding box center [1070, 482] width 76 height 10
click at [1061, 474] on rect at bounding box center [1070, 472] width 76 height 10
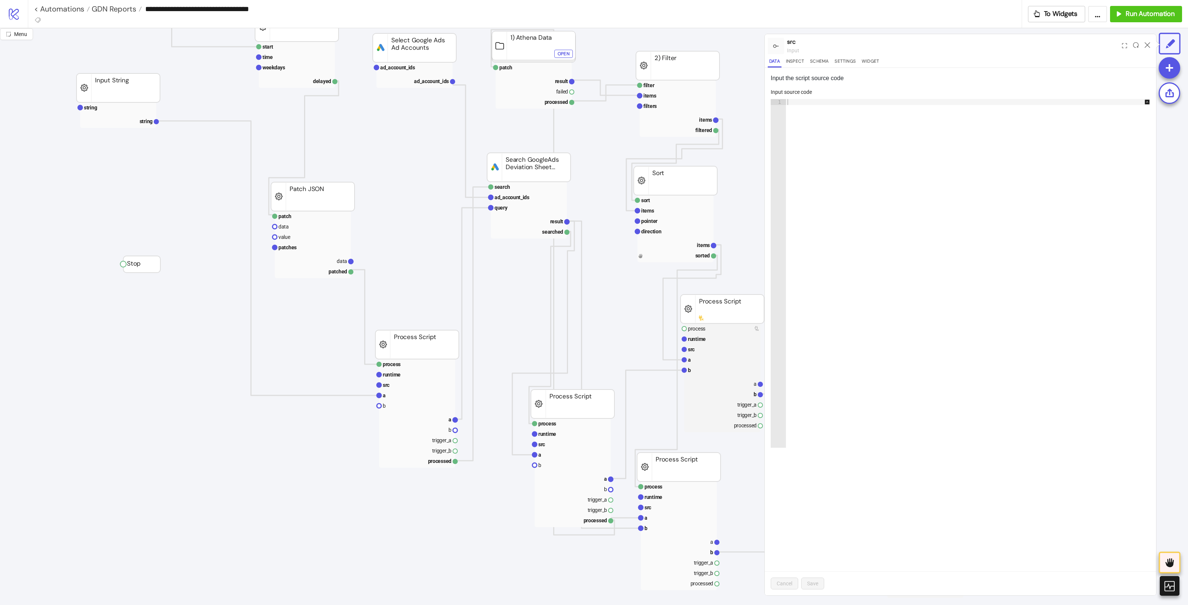
click at [980, 271] on div at bounding box center [972, 279] width 372 height 361
paste textarea "**********"
type textarea "**********"
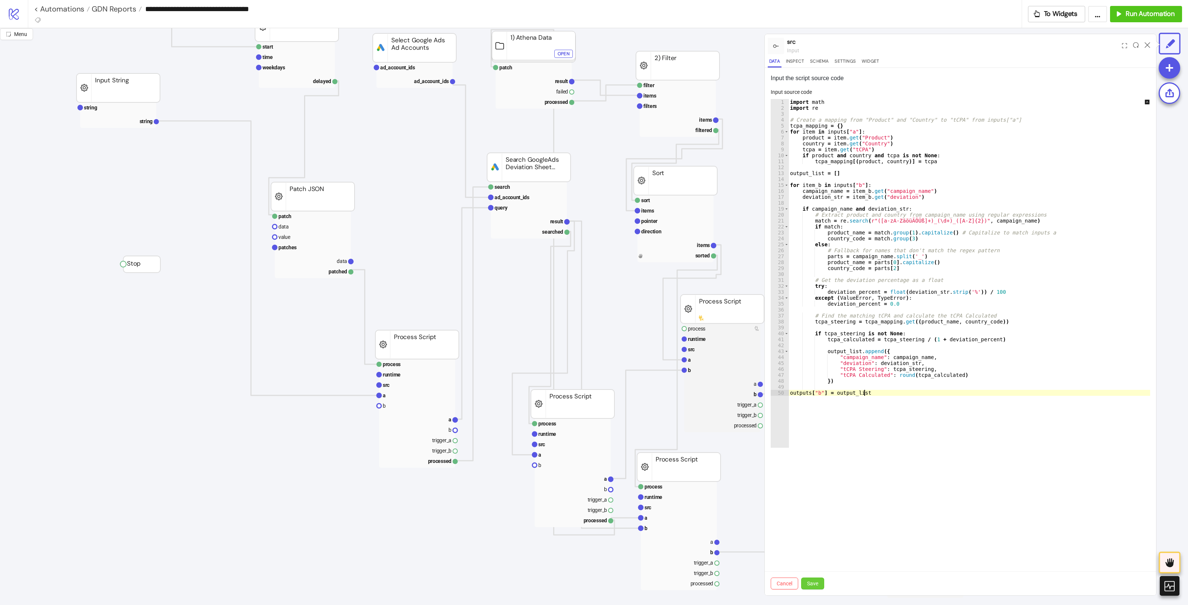
click at [815, 582] on span "Save" at bounding box center [812, 584] width 11 height 6
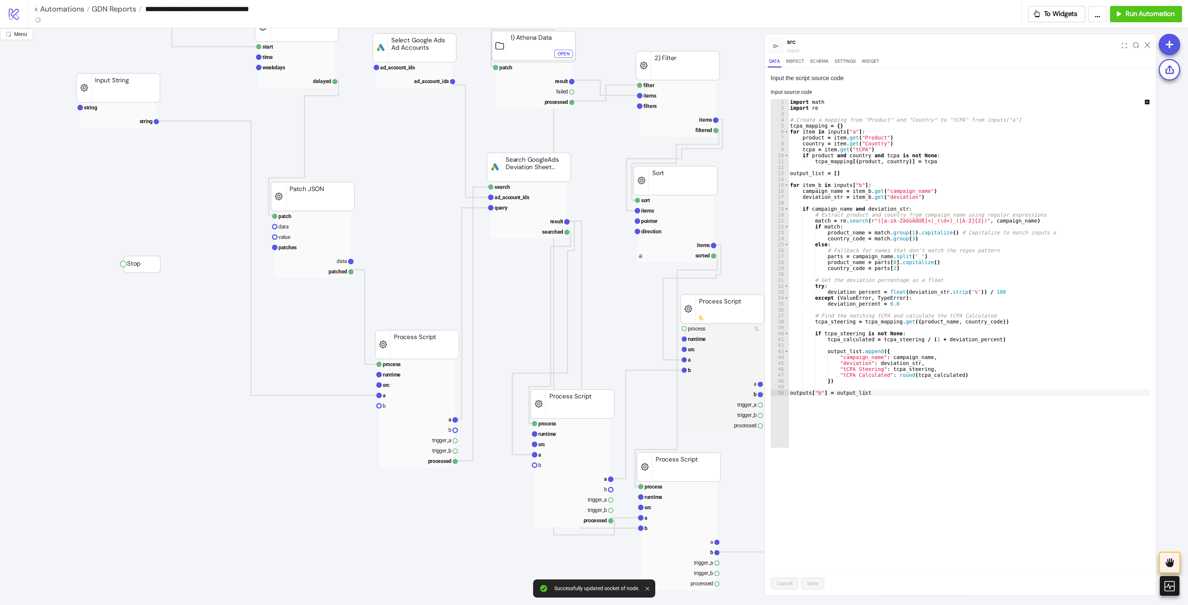
click at [1147, 41] on div at bounding box center [1147, 46] width 12 height 20
click at [1146, 45] on icon at bounding box center [1147, 45] width 6 height 6
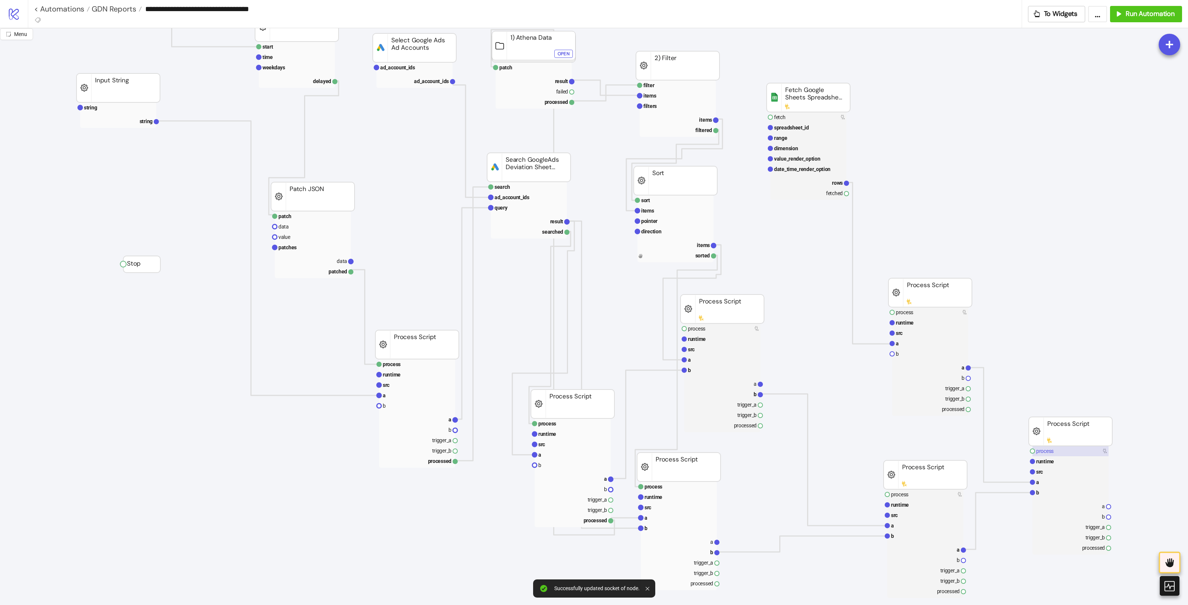
click at [1063, 453] on rect at bounding box center [1070, 451] width 76 height 10
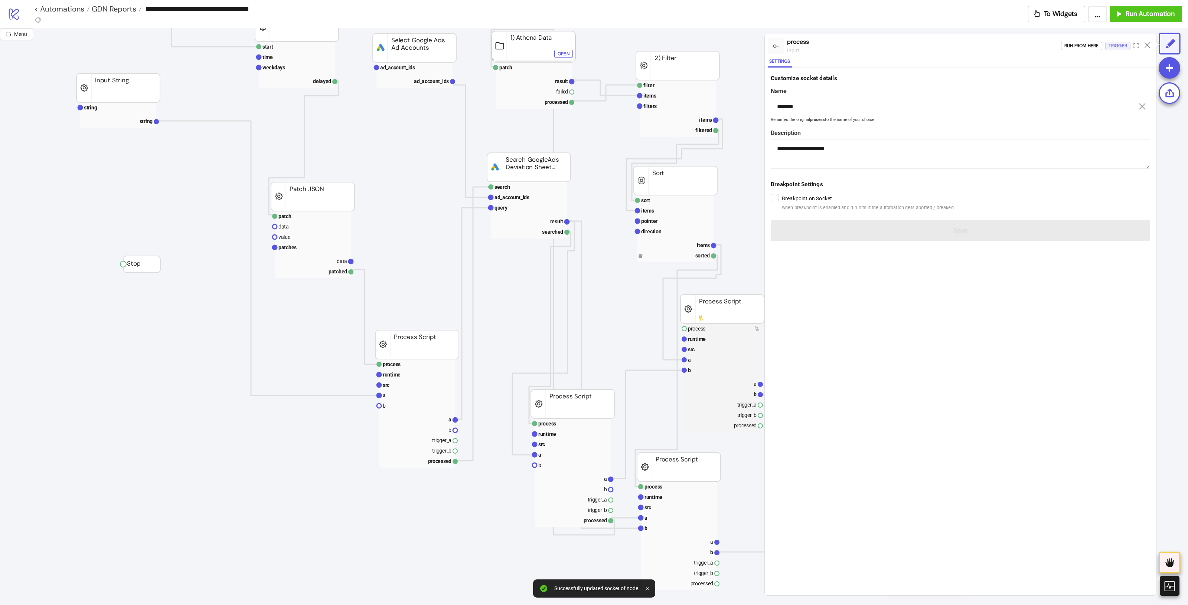
click at [1116, 45] on div "Trigger" at bounding box center [1117, 46] width 19 height 9
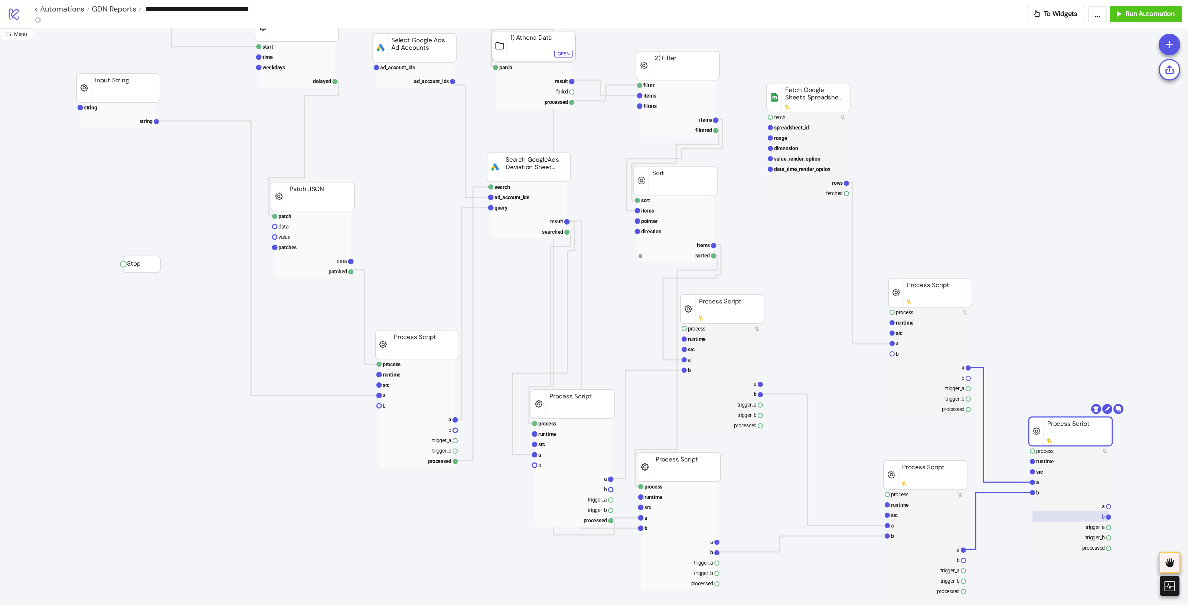
click at [1099, 520] on rect at bounding box center [1070, 516] width 76 height 10
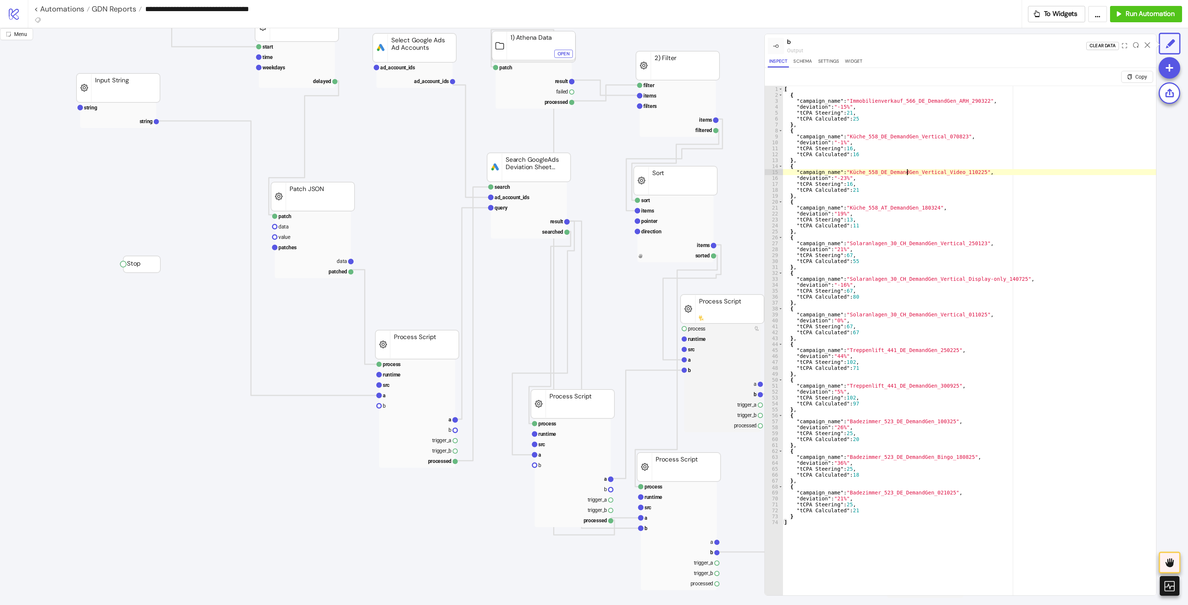
click at [908, 173] on div "[ { "campaign_name" : "Immobilienverkauf_566_DE_DemandGen_ARH_290322" , "deviat…" at bounding box center [968, 355] width 373 height 539
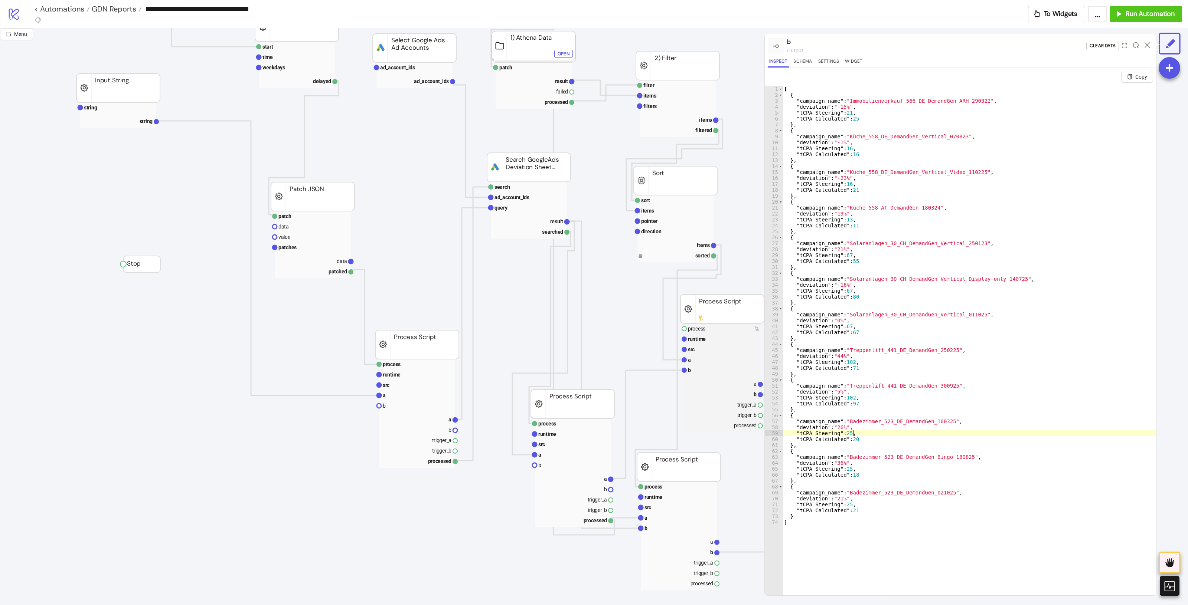
drag, startPoint x: 1011, startPoint y: 431, endPoint x: 1008, endPoint y: 435, distance: 4.5
click at [1008, 435] on div "[ { "campaign_name" : "Immobilienverkauf_566_DE_DemandGen_ARH_290322" , "deviat…" at bounding box center [968, 355] width 373 height 539
type textarea "**********"
click at [1143, 46] on div at bounding box center [1147, 46] width 12 height 20
click at [1146, 44] on icon at bounding box center [1147, 45] width 6 height 6
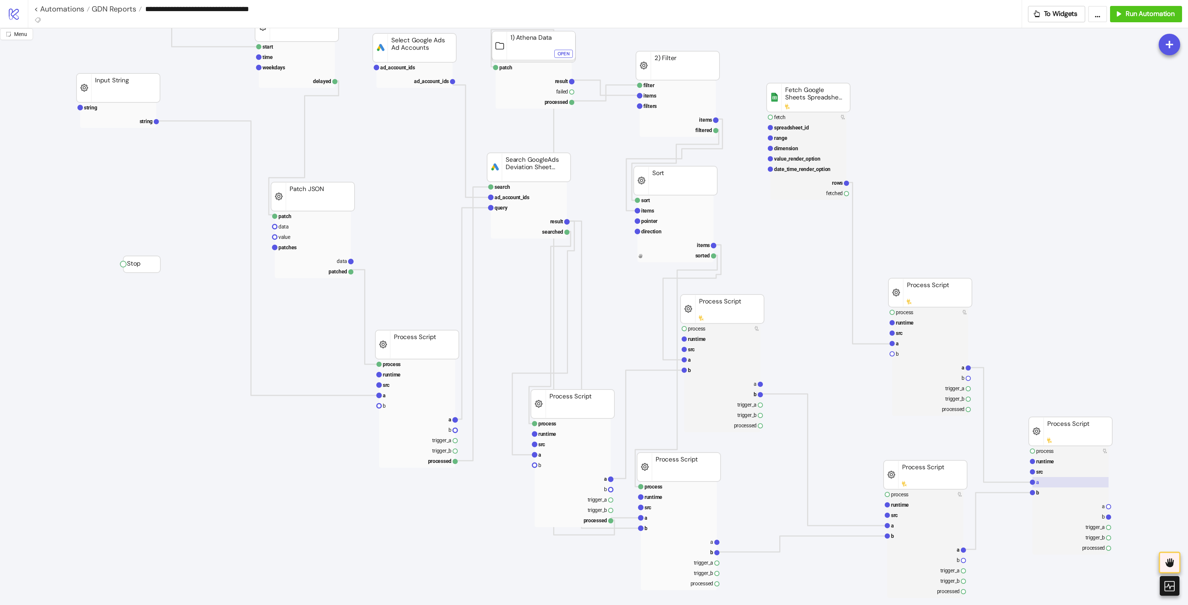
click at [1046, 485] on rect at bounding box center [1070, 482] width 76 height 10
click at [1044, 496] on rect at bounding box center [1070, 493] width 76 height 10
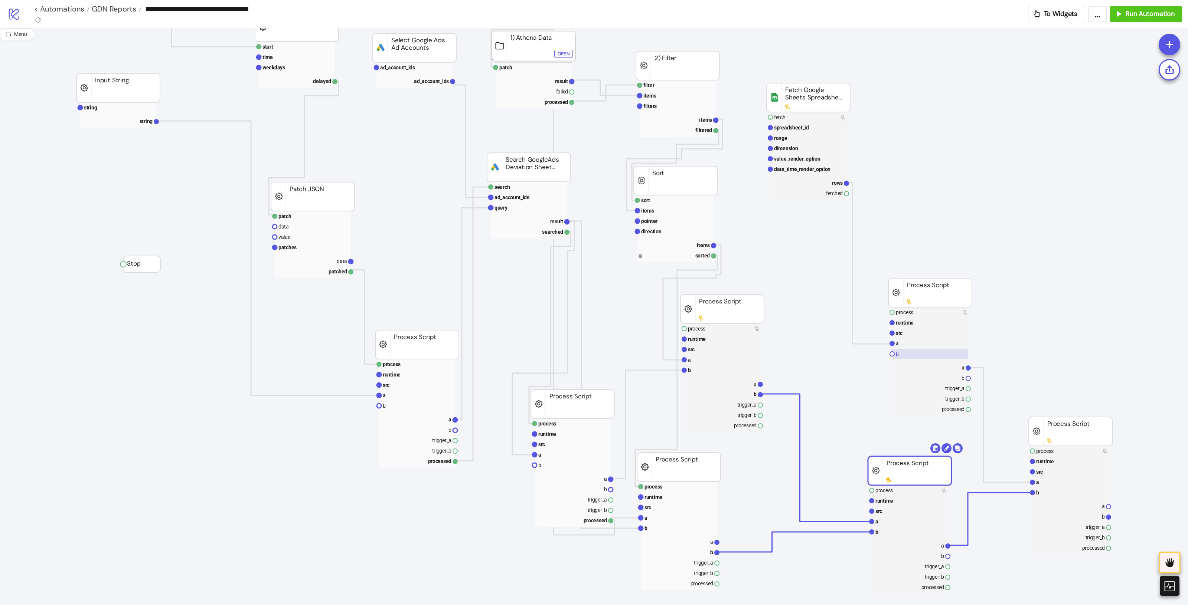
drag, startPoint x: 923, startPoint y: 480, endPoint x: 951, endPoint y: 349, distance: 133.6
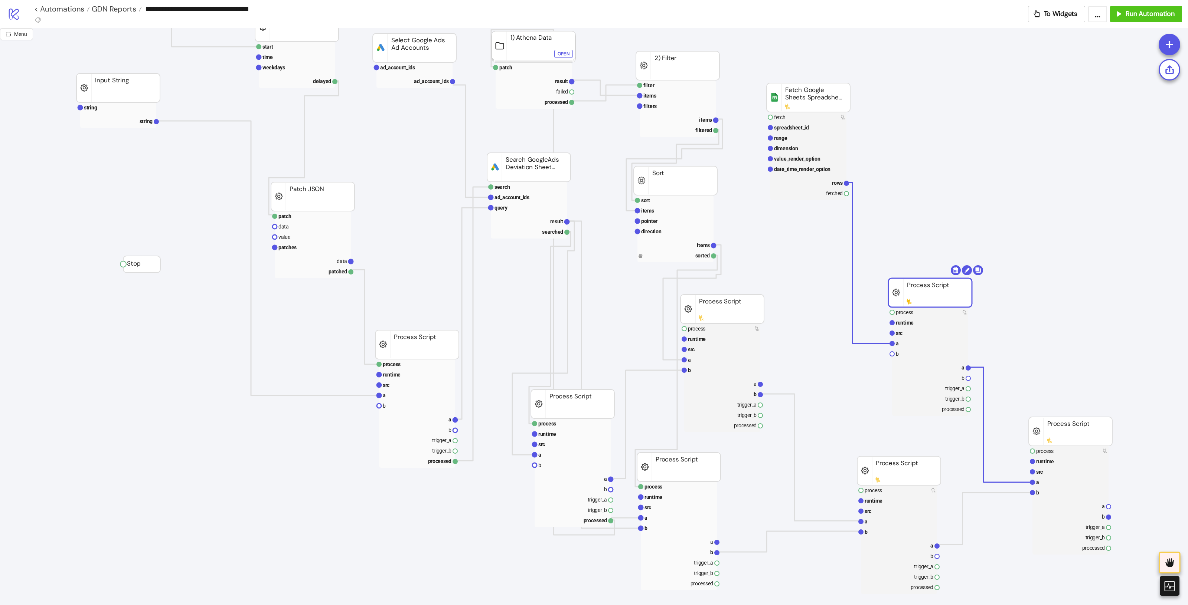
drag, startPoint x: 932, startPoint y: 296, endPoint x: 895, endPoint y: 274, distance: 43.4
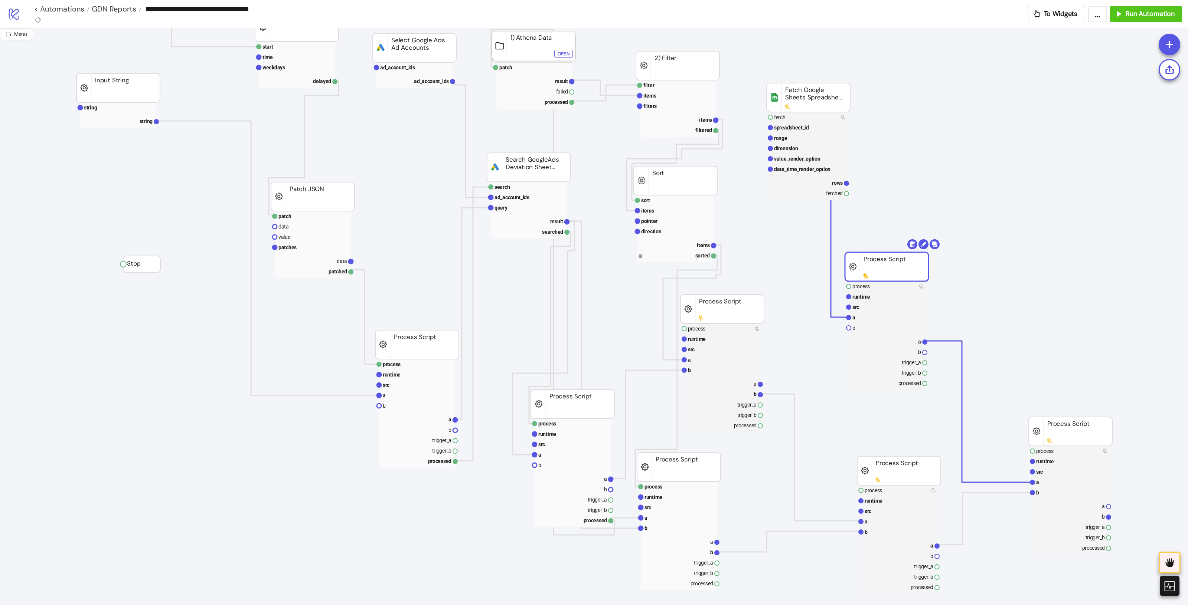
drag, startPoint x: 889, startPoint y: 476, endPoint x: 846, endPoint y: 478, distance: 43.1
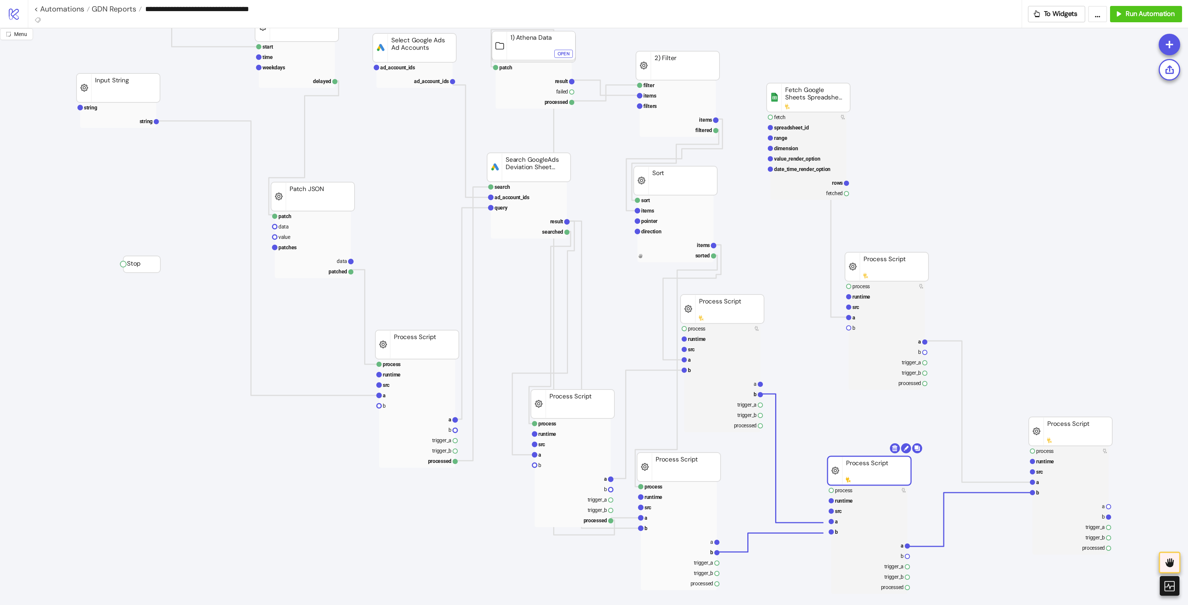
click at [830, 531] on circle at bounding box center [831, 532] width 4 height 4
click at [832, 528] on rect at bounding box center [869, 532] width 76 height 10
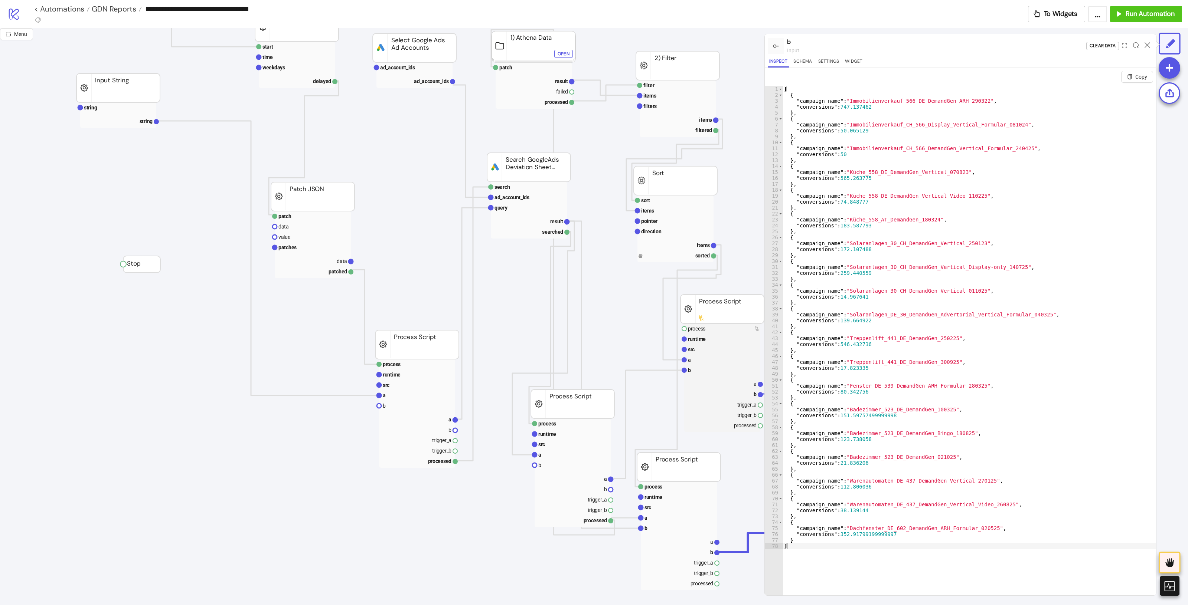
drag, startPoint x: 882, startPoint y: 203, endPoint x: 753, endPoint y: 207, distance: 129.2
click at [819, 199] on div "[ { "campaign_name" : "Immobilienverkauf_566_DE_DemandGen_ARH_290322" , "conver…" at bounding box center [968, 355] width 373 height 539
click at [1008, 268] on div "[ { "campaign_name" : "Immobilienverkauf_566_DE_DemandGen_ARH_290322" , "conver…" at bounding box center [968, 355] width 373 height 539
drag, startPoint x: 837, startPoint y: 202, endPoint x: 894, endPoint y: 205, distance: 56.5
click at [869, 201] on div "[ { "campaign_name" : "Immobilienverkauf_566_DE_DemandGen_ARH_290322" , "conver…" at bounding box center [968, 355] width 373 height 539
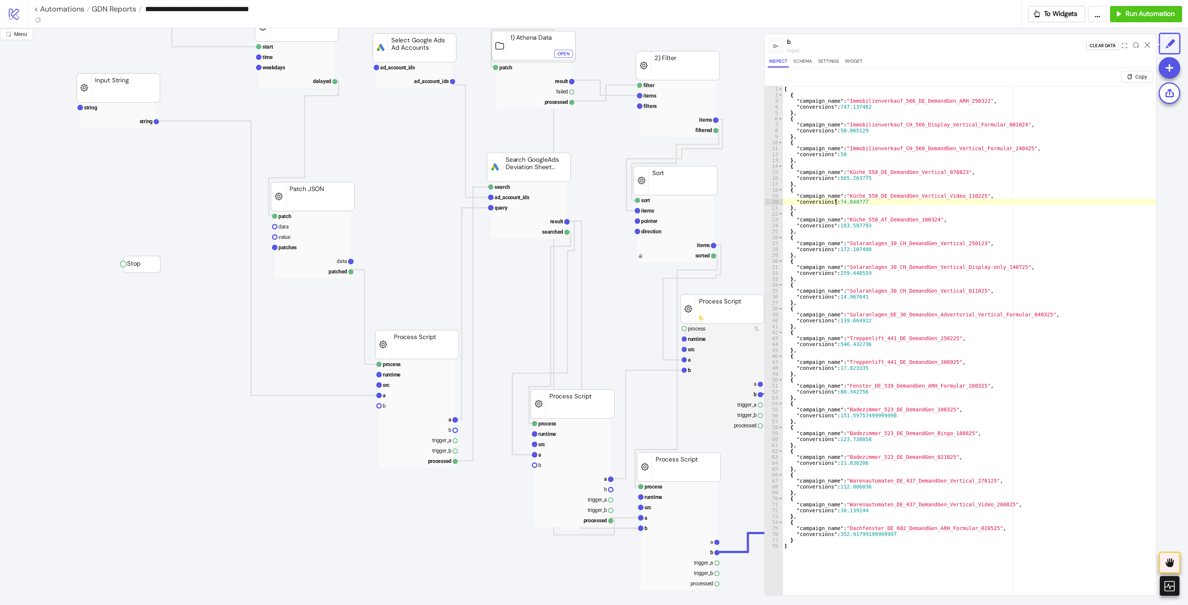
type textarea "**********"
click at [1143, 46] on div at bounding box center [1147, 46] width 12 height 20
click at [1150, 43] on div at bounding box center [1147, 46] width 12 height 20
click at [1147, 43] on icon at bounding box center [1147, 45] width 6 height 6
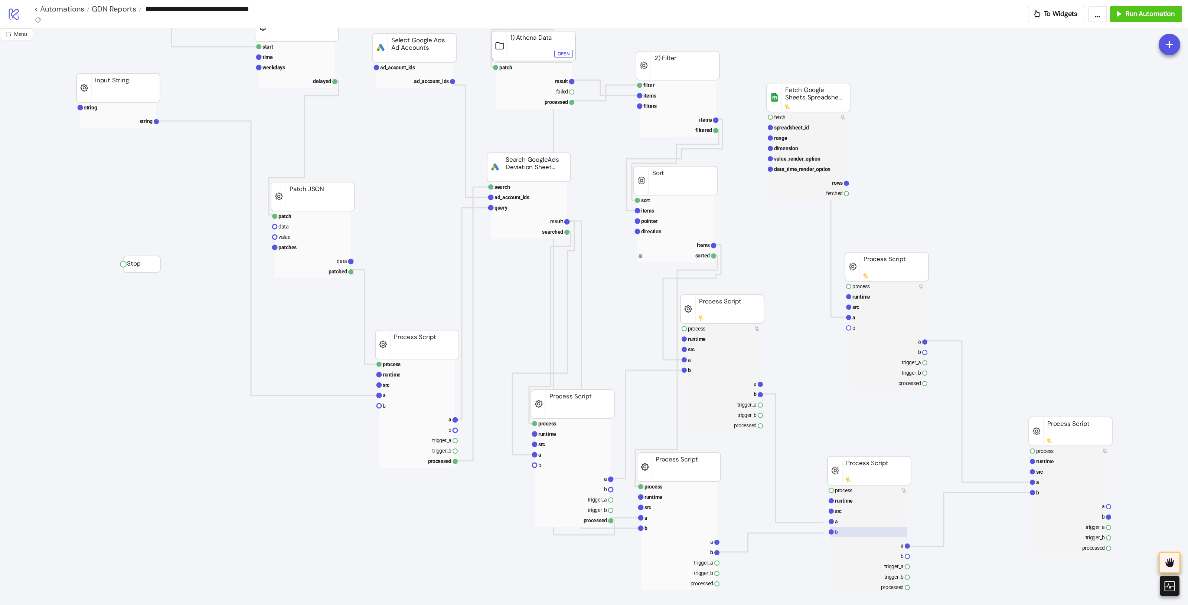
click at [839, 530] on rect at bounding box center [869, 532] width 76 height 10
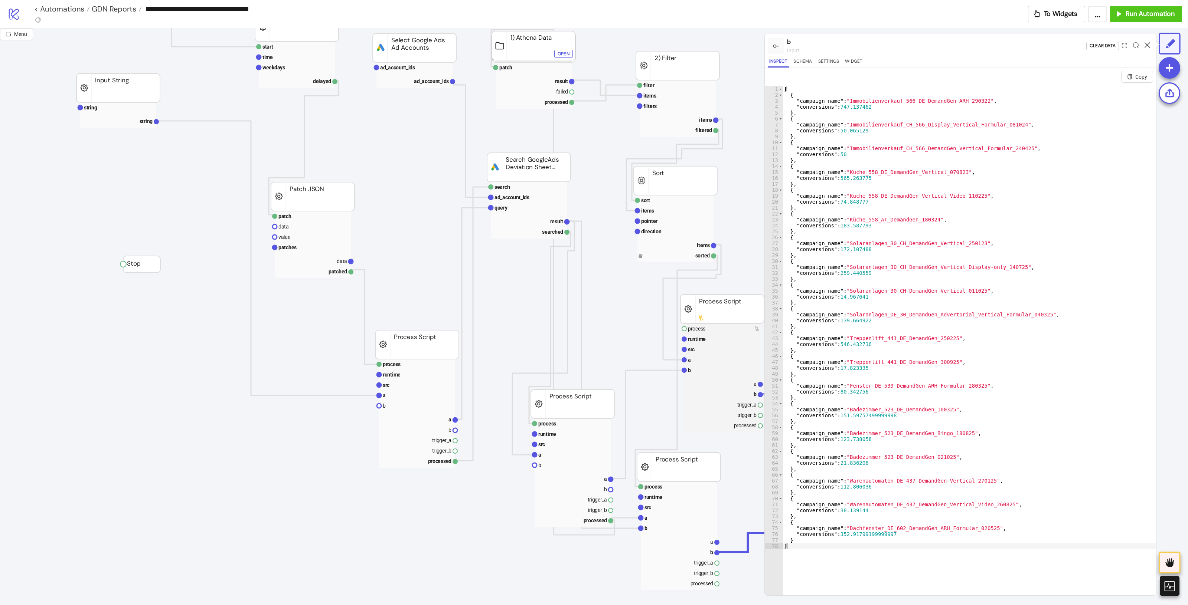
click at [1146, 44] on icon at bounding box center [1147, 45] width 6 height 6
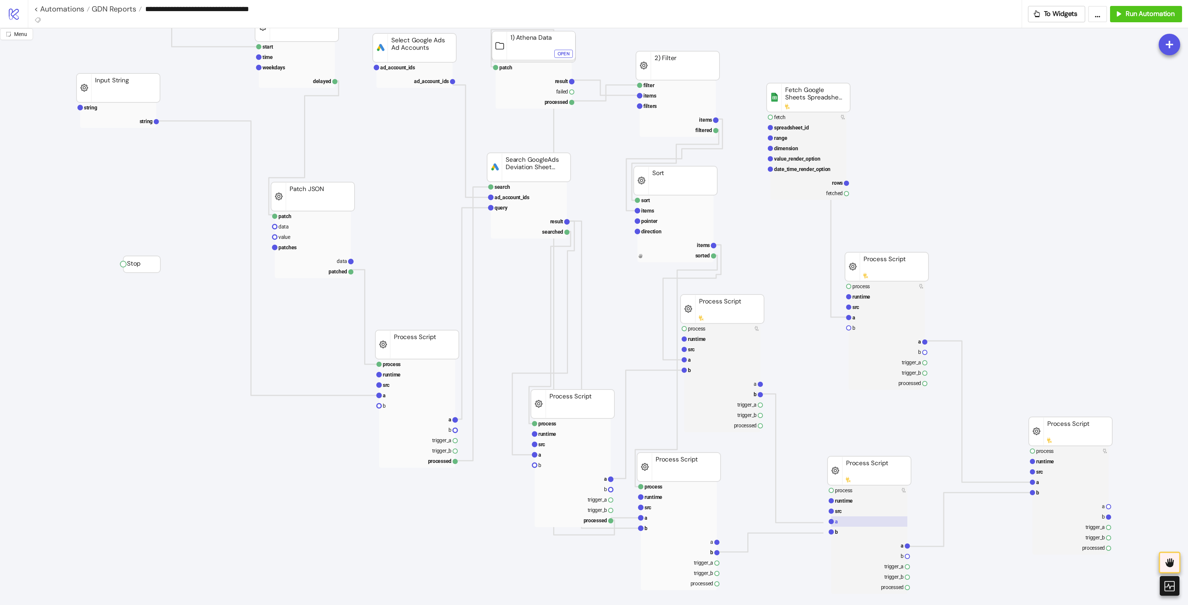
click at [882, 519] on rect at bounding box center [869, 522] width 76 height 10
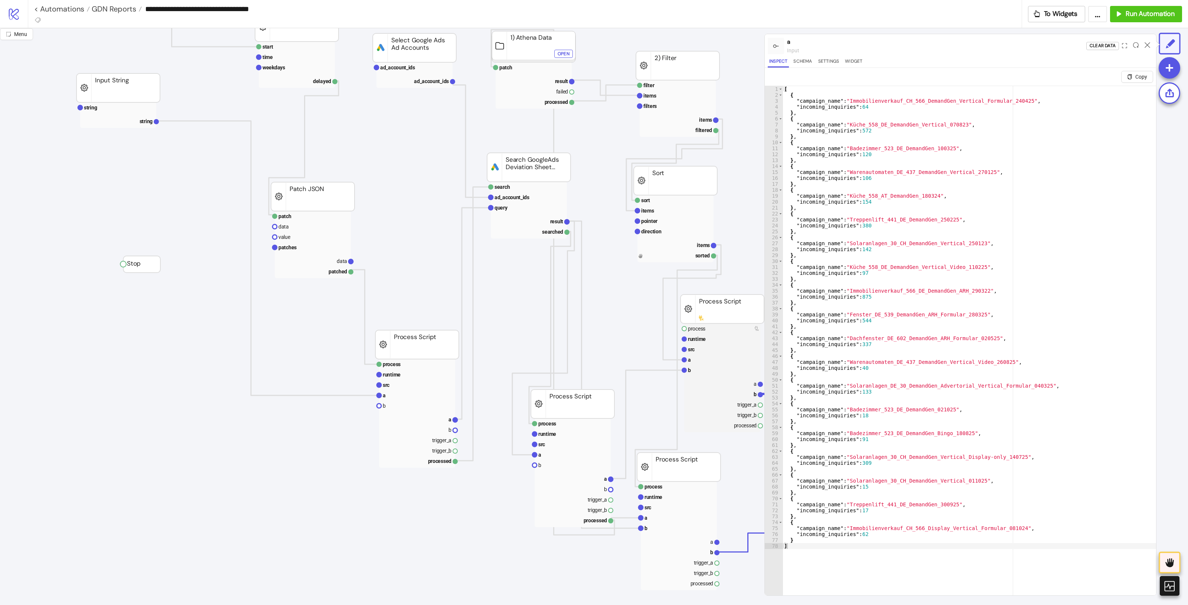
type textarea "**********"
click at [886, 265] on div "[ { "campaign_name" : "Immobilienverkauf_CH_566_DemandGen_Vertical_Formular_240…" at bounding box center [968, 355] width 373 height 539
click at [1149, 43] on icon at bounding box center [1147, 45] width 6 height 6
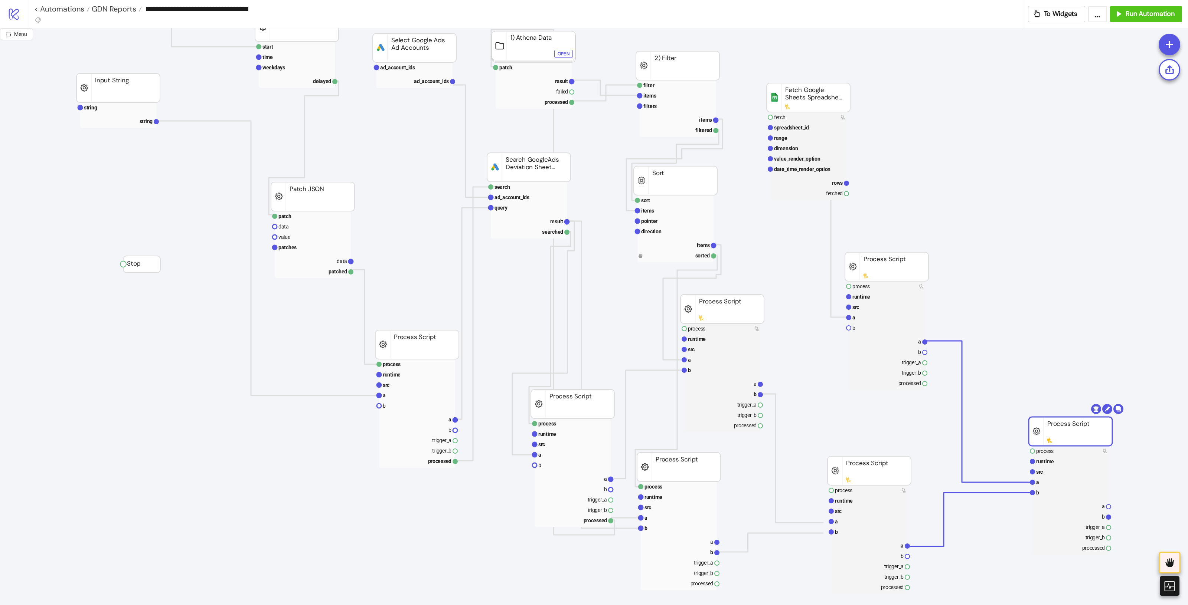
drag, startPoint x: 1049, startPoint y: 429, endPoint x: 1039, endPoint y: 430, distance: 10.4
click at [1036, 485] on rect at bounding box center [1060, 483] width 76 height 10
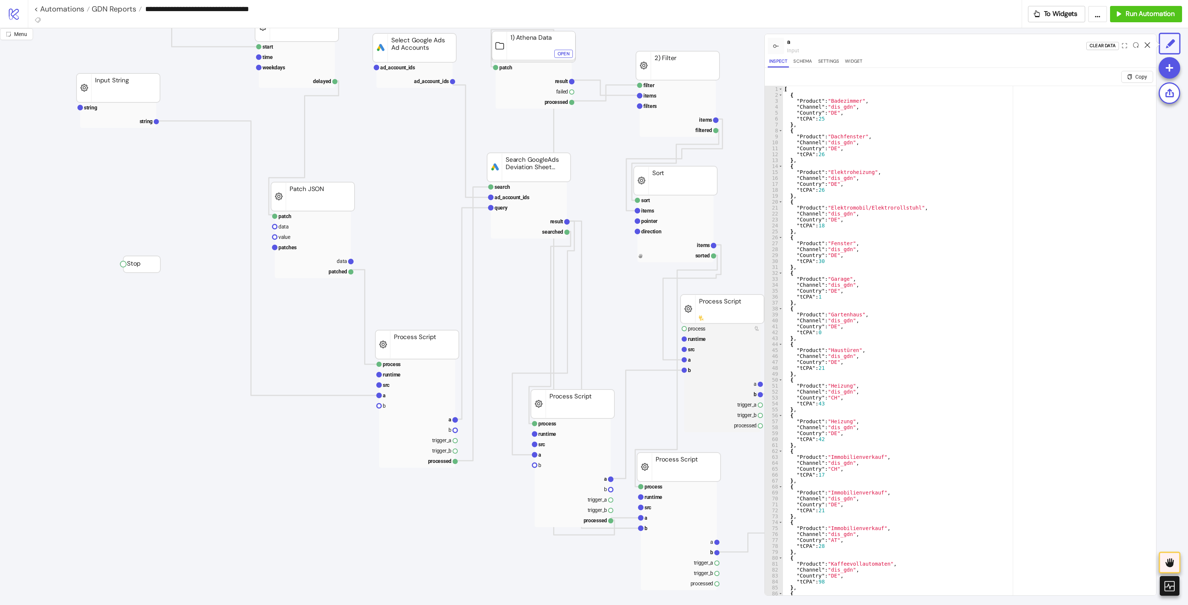
click at [1147, 46] on icon at bounding box center [1147, 45] width 6 height 6
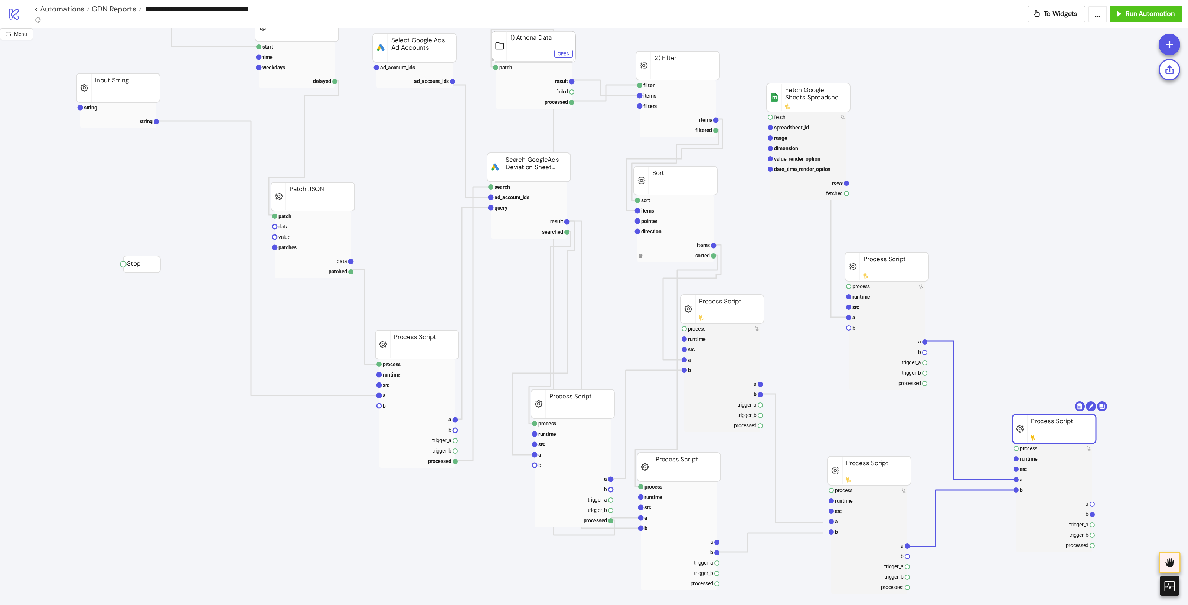
drag, startPoint x: 1060, startPoint y: 427, endPoint x: 1050, endPoint y: 423, distance: 10.3
click at [1050, 423] on rect at bounding box center [1053, 429] width 83 height 29
click at [1041, 487] on rect at bounding box center [1050, 490] width 76 height 10
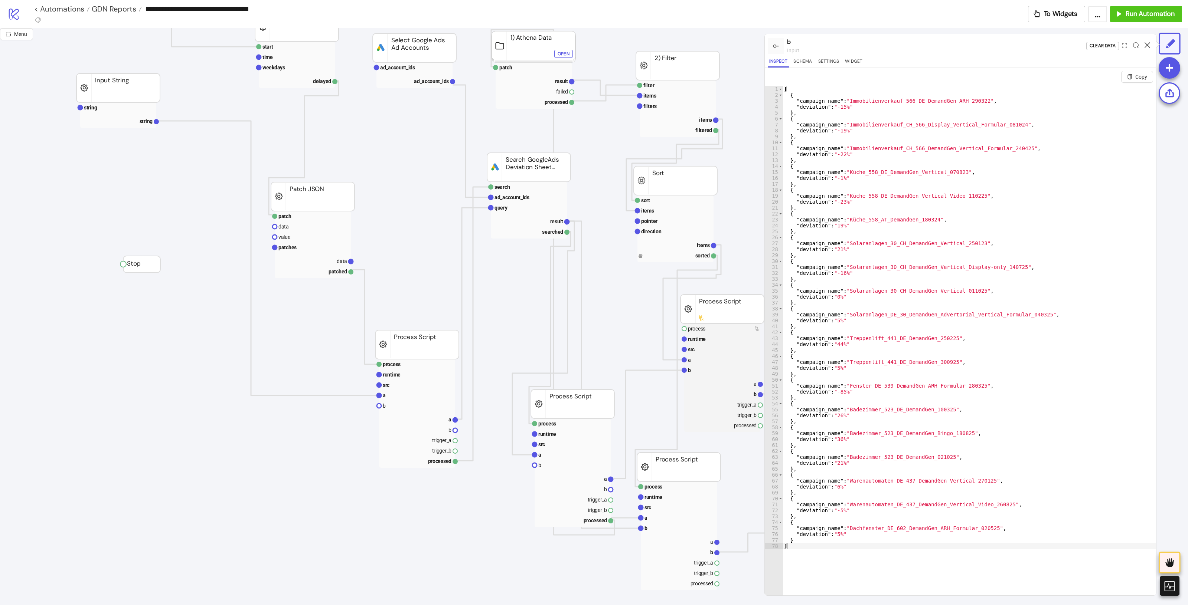
click at [1144, 44] on div at bounding box center [1147, 46] width 12 height 20
click at [1147, 44] on icon at bounding box center [1147, 45] width 6 height 6
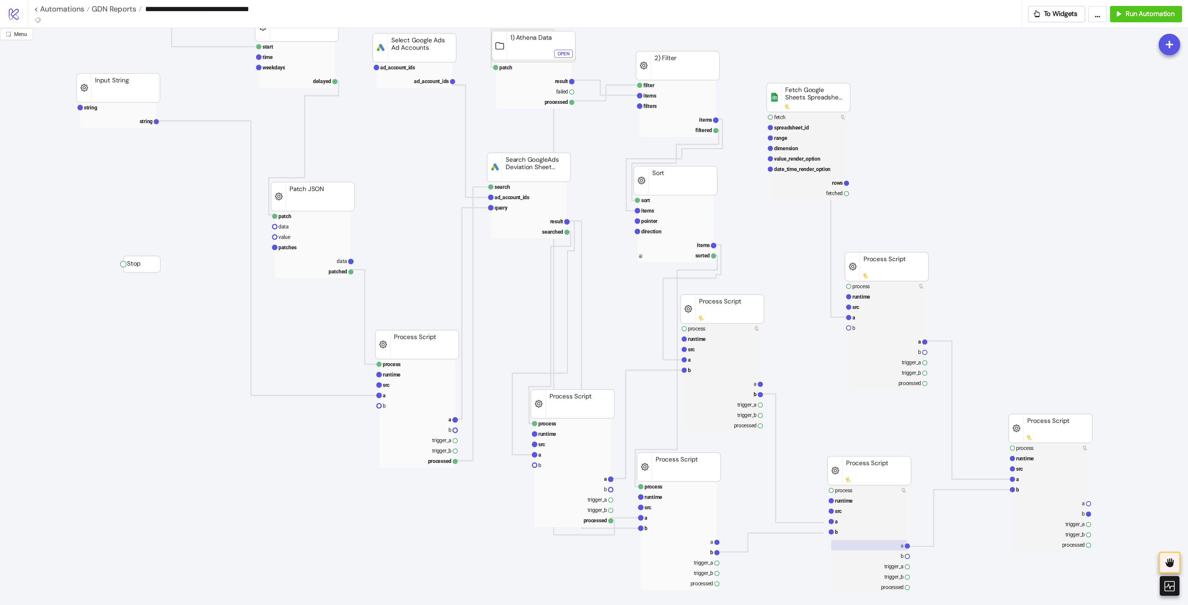
click at [897, 550] on rect at bounding box center [869, 545] width 76 height 10
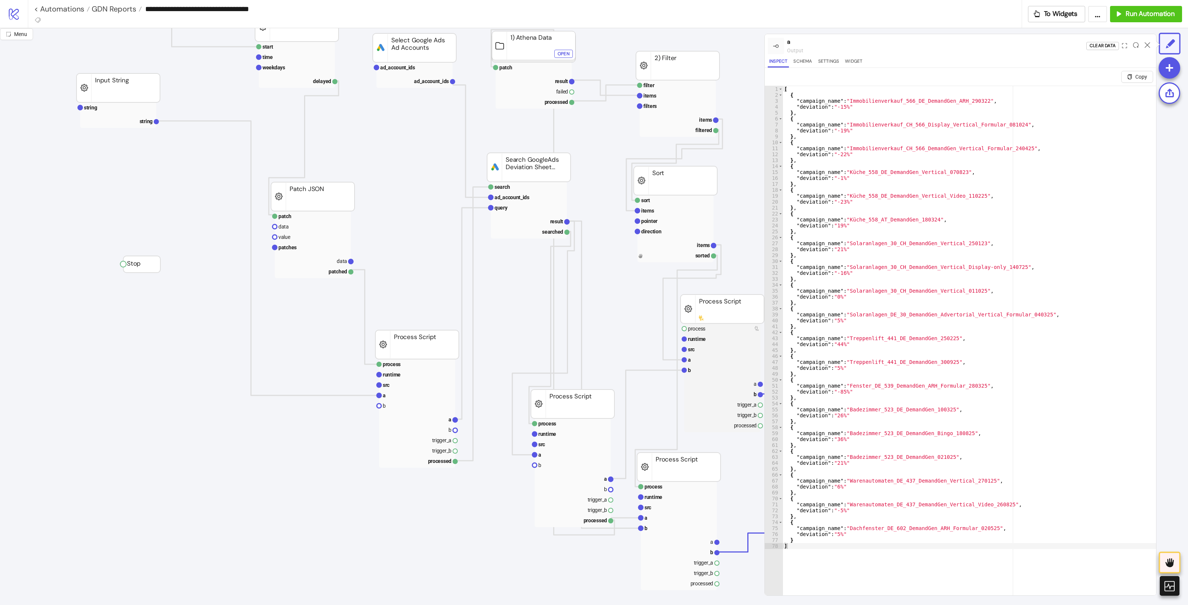
type textarea "**********"
click at [853, 196] on div "[ { "campaign_name" : "Immobilienverkauf_566_DE_DemandGen_ARH_290322" , "deviat…" at bounding box center [968, 355] width 373 height 539
click at [951, 197] on div "[ { "campaign_name" : "Immobilienverkauf_566_DE_DemandGen_ARH_290322" , "deviat…" at bounding box center [968, 355] width 373 height 539
click at [1147, 42] on icon at bounding box center [1147, 45] width 6 height 6
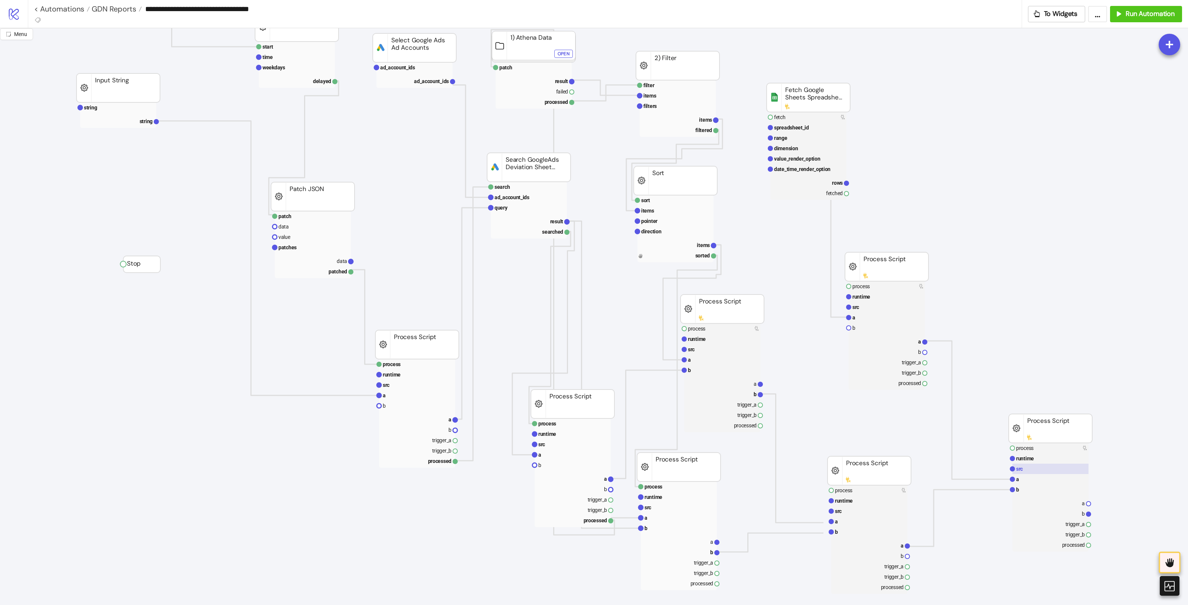
click at [1039, 468] on rect at bounding box center [1050, 469] width 76 height 10
click at [1036, 492] on rect at bounding box center [1050, 490] width 76 height 10
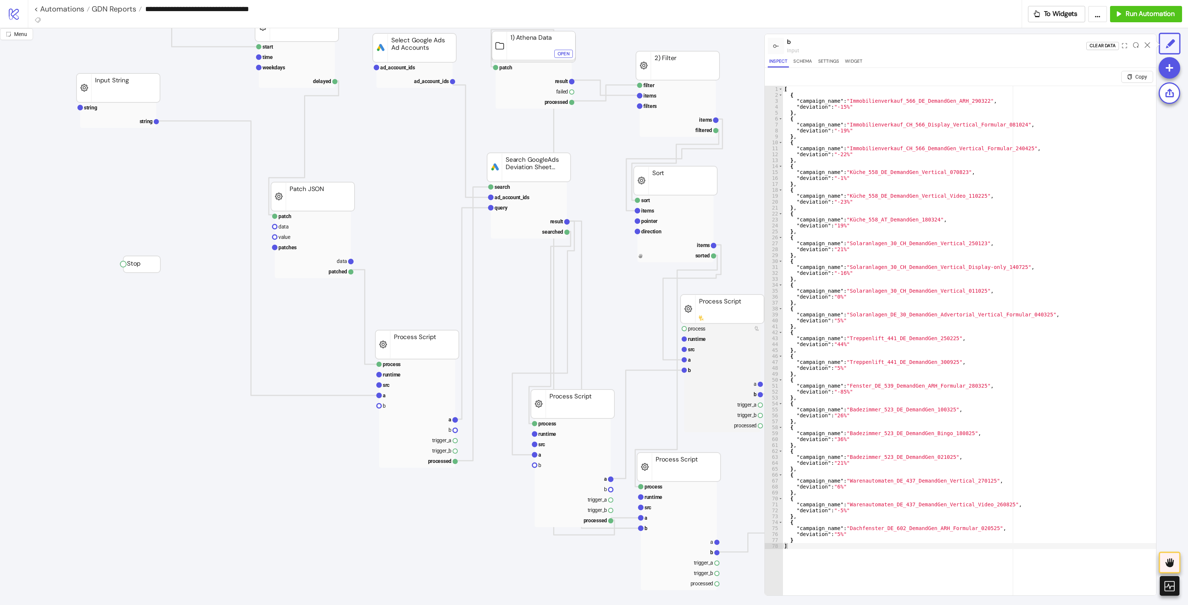
type textarea "**********"
drag, startPoint x: 880, startPoint y: 196, endPoint x: 917, endPoint y: 195, distance: 36.4
click at [880, 196] on div "[ { "campaign_name" : "Immobilienverkauf_566_DE_DemandGen_ARH_290322" , "deviat…" at bounding box center [968, 355] width 373 height 539
click at [1143, 46] on div at bounding box center [1147, 46] width 12 height 20
click at [1147, 44] on icon at bounding box center [1147, 45] width 6 height 6
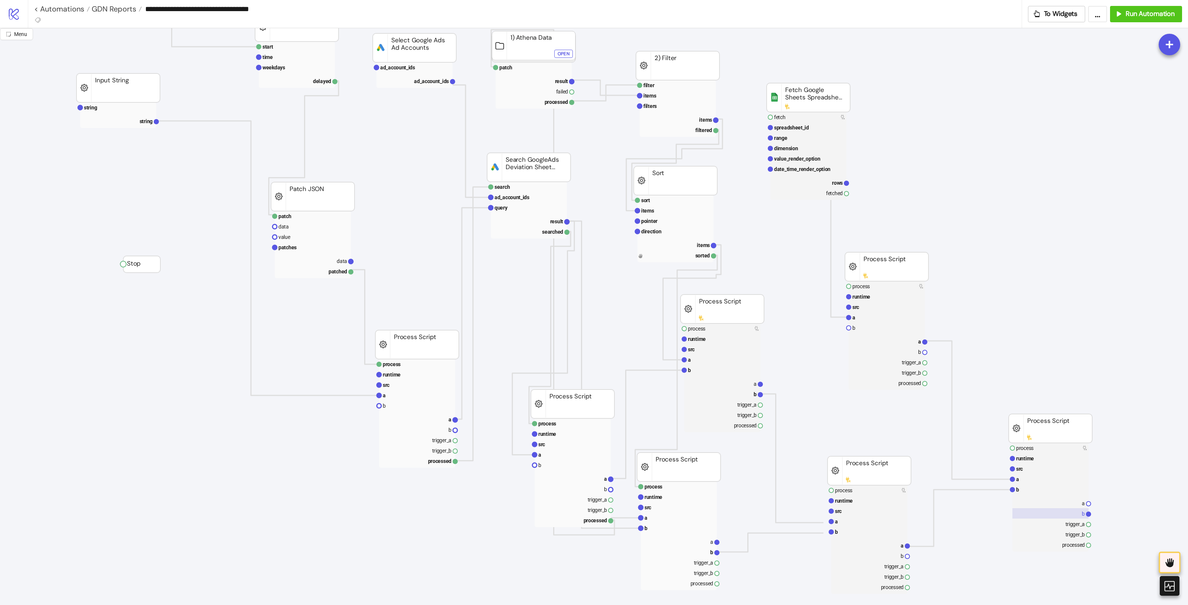
click at [1073, 515] on rect at bounding box center [1050, 513] width 76 height 10
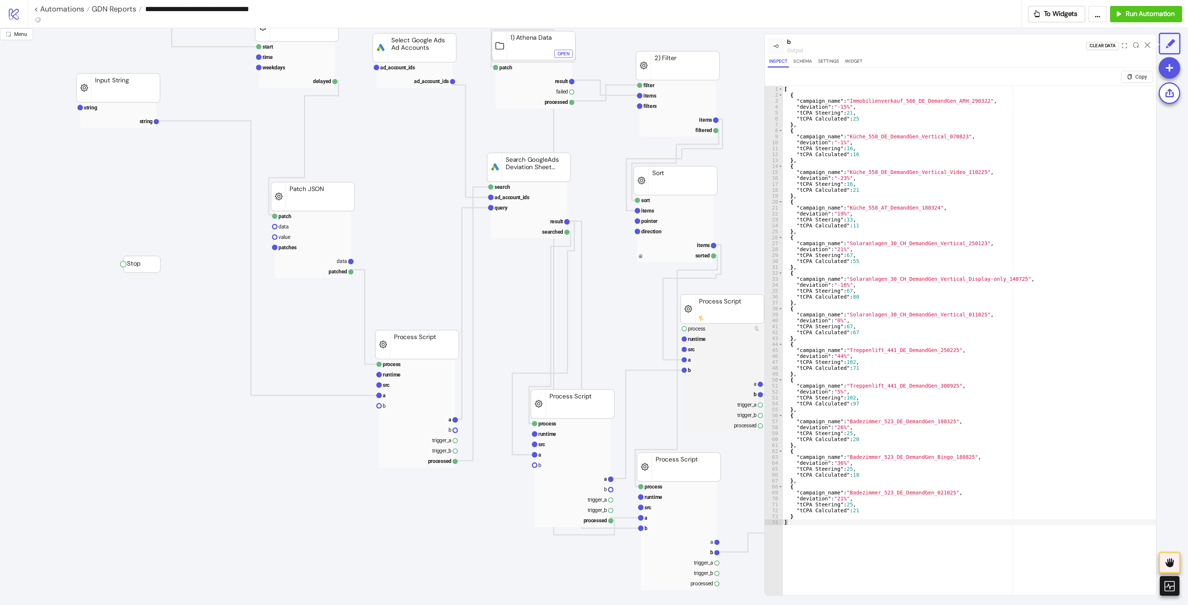
click at [869, 181] on div "[ { "campaign_name" : "Immobilienverkauf_566_DE_DemandGen_ARH_290322" , "deviat…" at bounding box center [968, 355] width 373 height 539
click at [884, 173] on div "[ { "campaign_name" : "Immobilienverkauf_566_DE_DemandGen_ARH_290322" , "deviat…" at bounding box center [968, 355] width 373 height 539
drag, startPoint x: 863, startPoint y: 189, endPoint x: 829, endPoint y: 193, distance: 34.4
click at [831, 193] on div "[ { "campaign_name" : "Immobilienverkauf_566_DE_DemandGen_ARH_290322" , "deviat…" at bounding box center [968, 355] width 373 height 539
click at [1025, 336] on div "[ { "campaign_name" : "Immobilienverkauf_566_DE_DemandGen_ARH_290322" , "deviat…" at bounding box center [968, 355] width 373 height 539
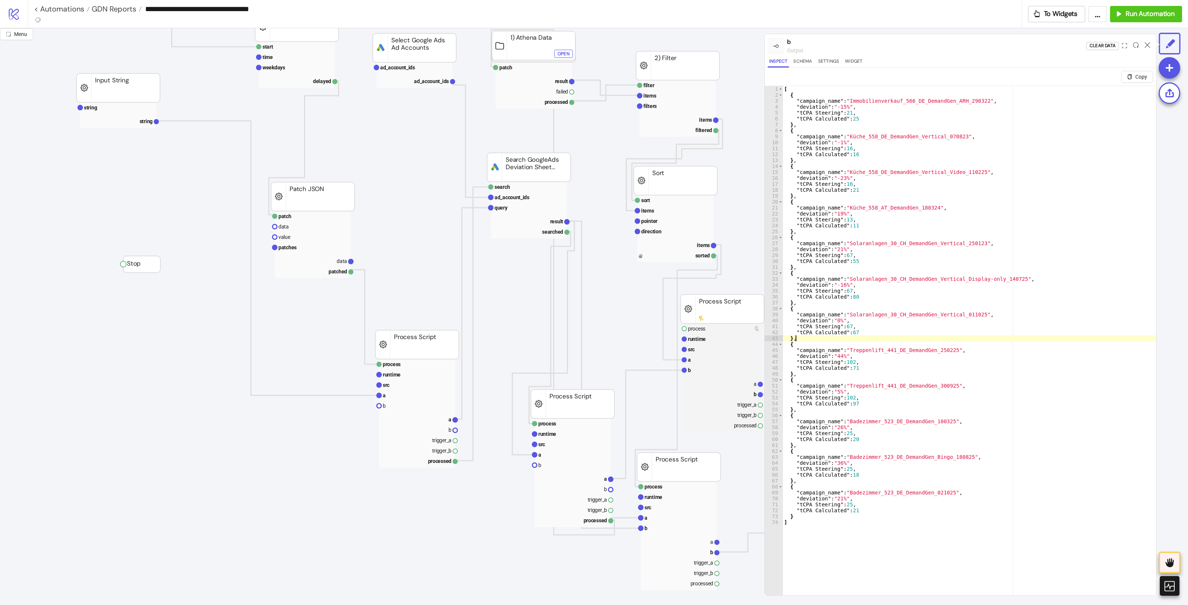
drag, startPoint x: 845, startPoint y: 184, endPoint x: 859, endPoint y: 191, distance: 15.6
click at [850, 184] on div "[ { "campaign_name" : "Immobilienverkauf_566_DE_DemandGen_ARH_290322" , "deviat…" at bounding box center [968, 355] width 373 height 539
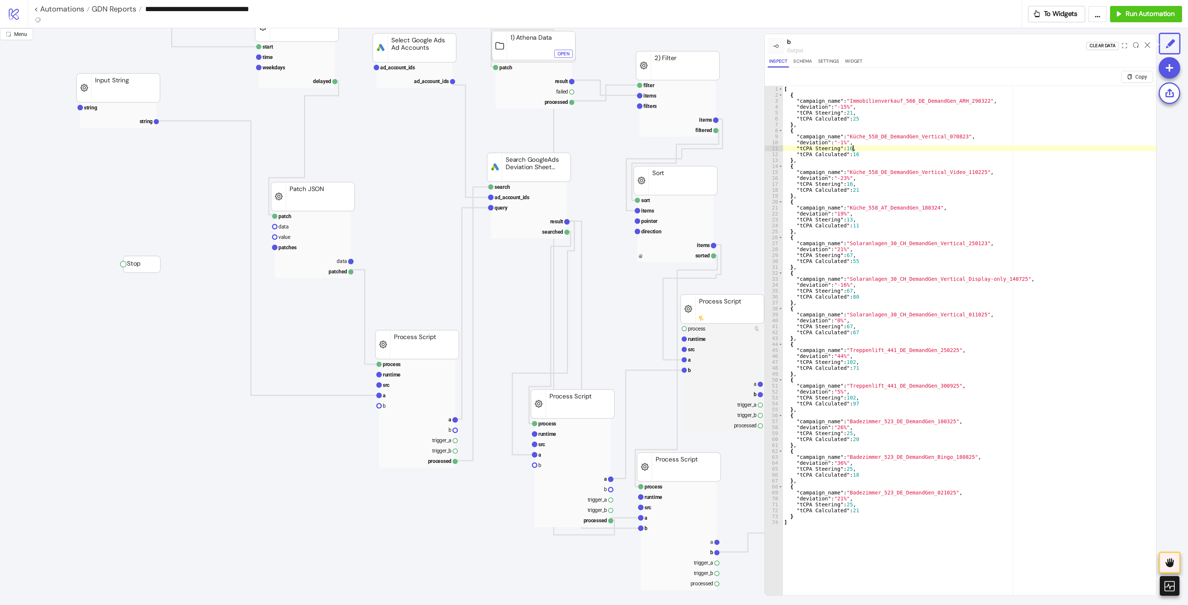
click at [943, 151] on div "[ { "campaign_name" : "Immobilienverkauf_566_DE_DemandGen_ARH_290322" , "deviat…" at bounding box center [968, 355] width 373 height 539
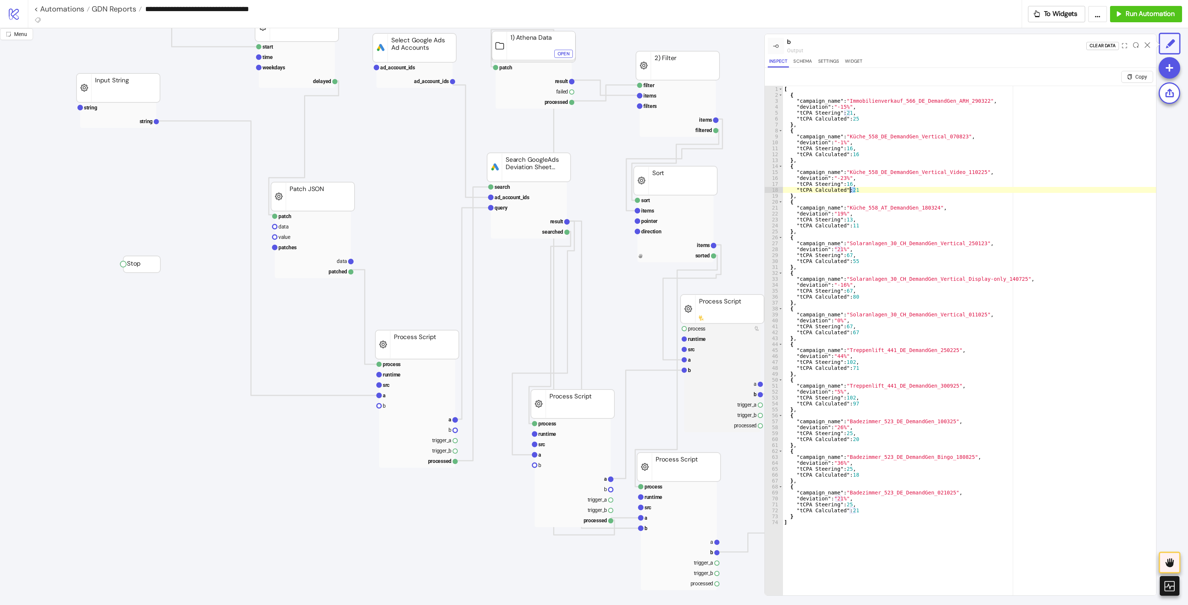
drag, startPoint x: 862, startPoint y: 192, endPoint x: 851, endPoint y: 191, distance: 11.1
click at [851, 191] on div "[ { "campaign_name" : "Immobilienverkauf_566_DE_DemandGen_ARH_290322" , "deviat…" at bounding box center [968, 355] width 373 height 539
click at [872, 150] on div "[ { "campaign_name" : "Immobilienverkauf_566_DE_DemandGen_ARH_290322" , "deviat…" at bounding box center [968, 355] width 373 height 539
drag, startPoint x: 878, startPoint y: 190, endPoint x: 824, endPoint y: 186, distance: 53.6
click at [828, 187] on div "[ { "campaign_name" : "Immobilienverkauf_566_DE_DemandGen_ARH_290322" , "deviat…" at bounding box center [968, 355] width 373 height 539
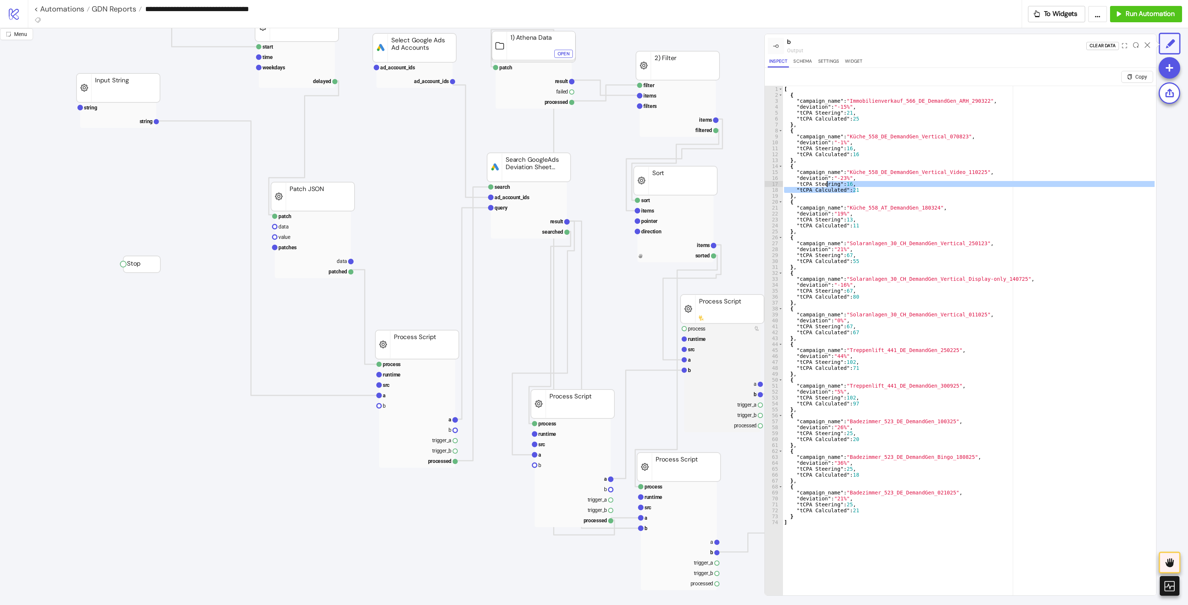
click at [1028, 327] on div "[ { "campaign_name" : "Immobilienverkauf_566_DE_DemandGen_ARH_290322" , "deviat…" at bounding box center [968, 355] width 373 height 539
type textarea "**********"
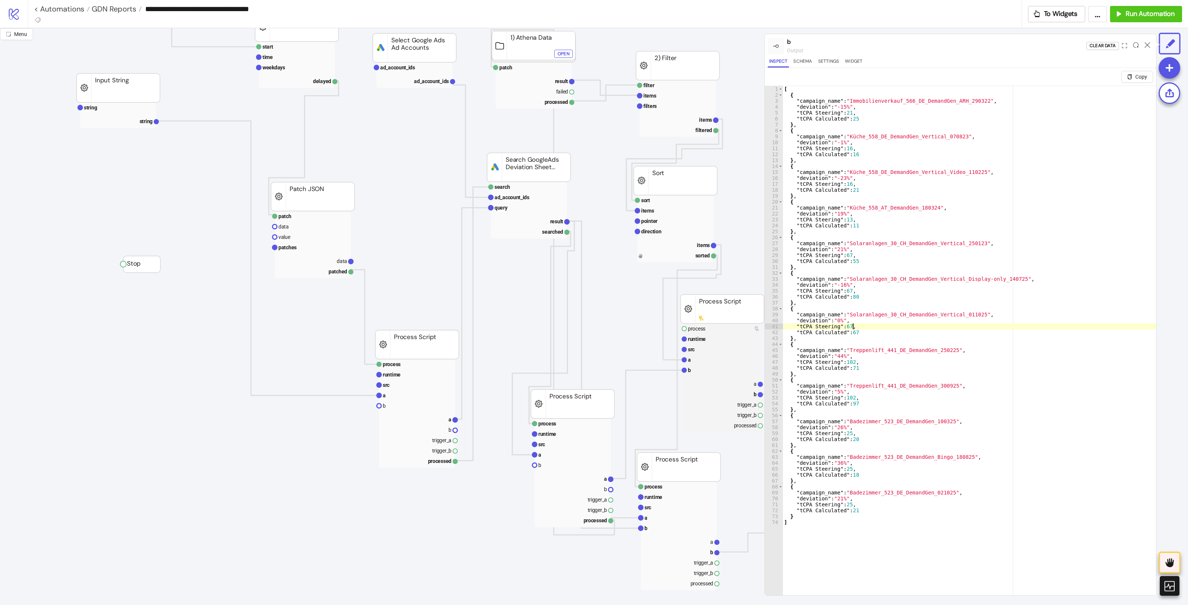
click at [1147, 46] on icon at bounding box center [1147, 45] width 6 height 6
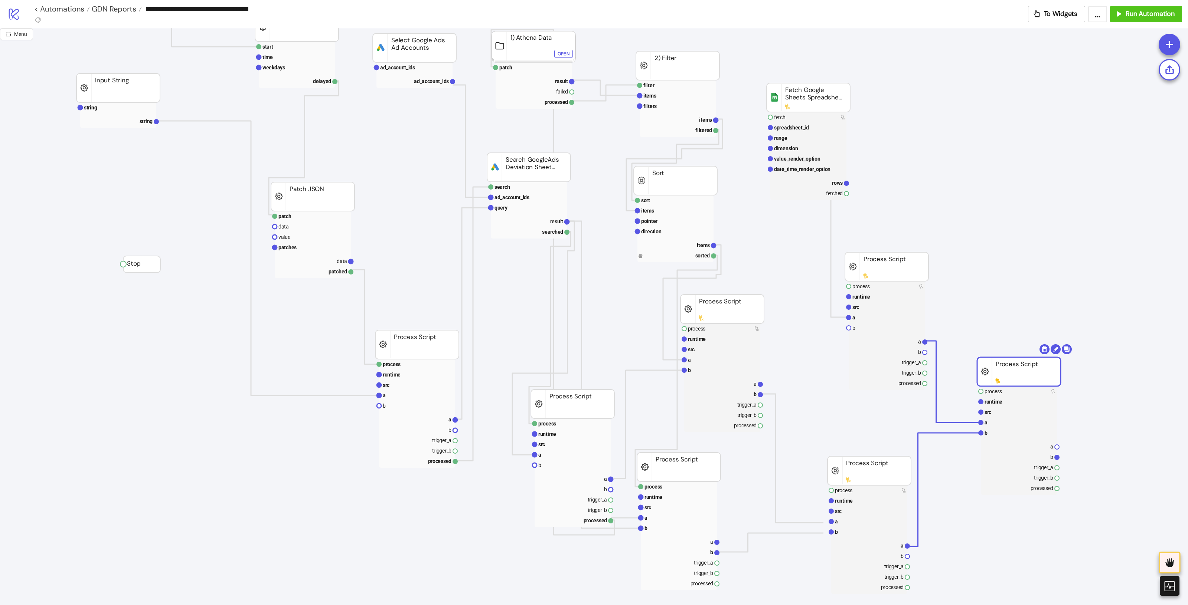
drag, startPoint x: 1070, startPoint y: 434, endPoint x: 1038, endPoint y: 377, distance: 65.0
click at [1038, 377] on rect at bounding box center [1018, 371] width 83 height 29
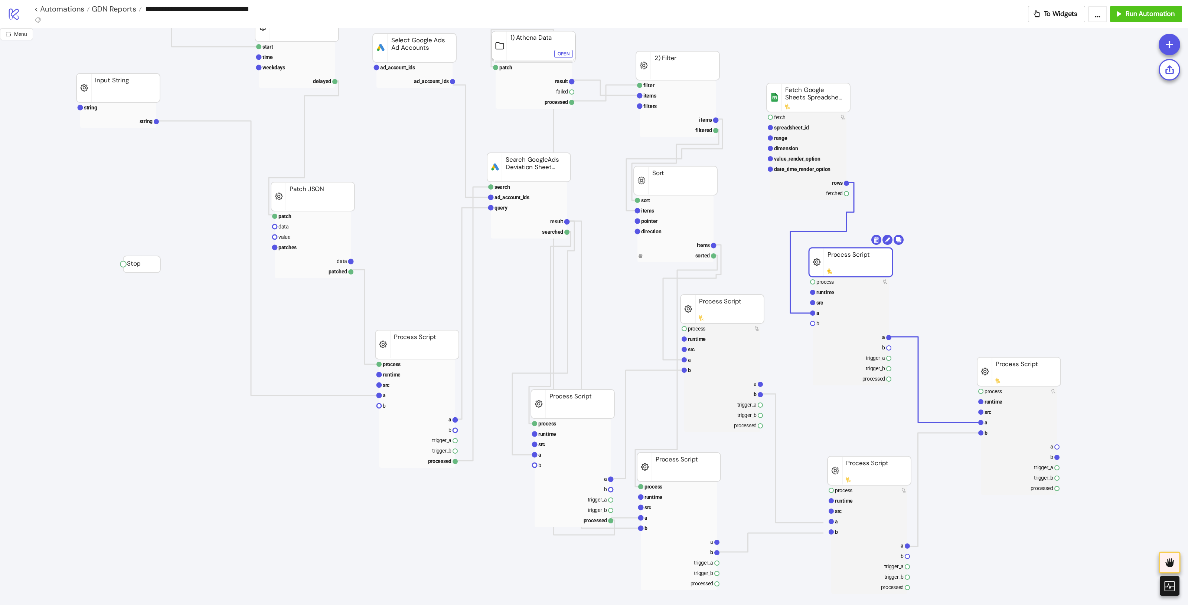
drag, startPoint x: 904, startPoint y: 268, endPoint x: 868, endPoint y: 263, distance: 36.3
click at [878, 337] on rect at bounding box center [850, 337] width 76 height 10
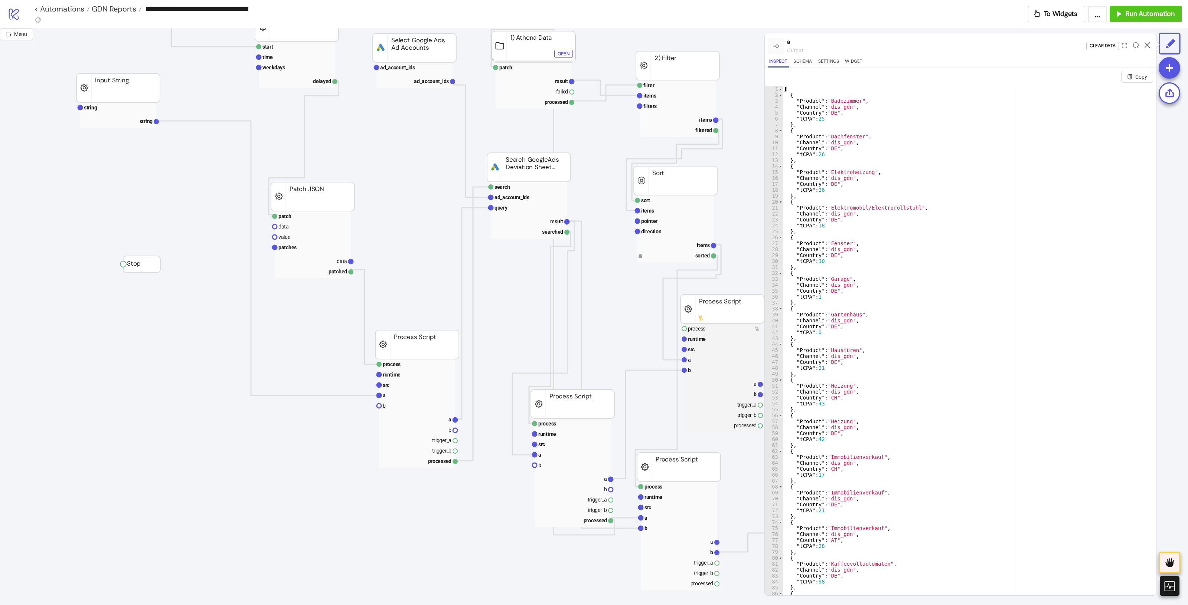
click at [1145, 46] on icon at bounding box center [1147, 45] width 6 height 6
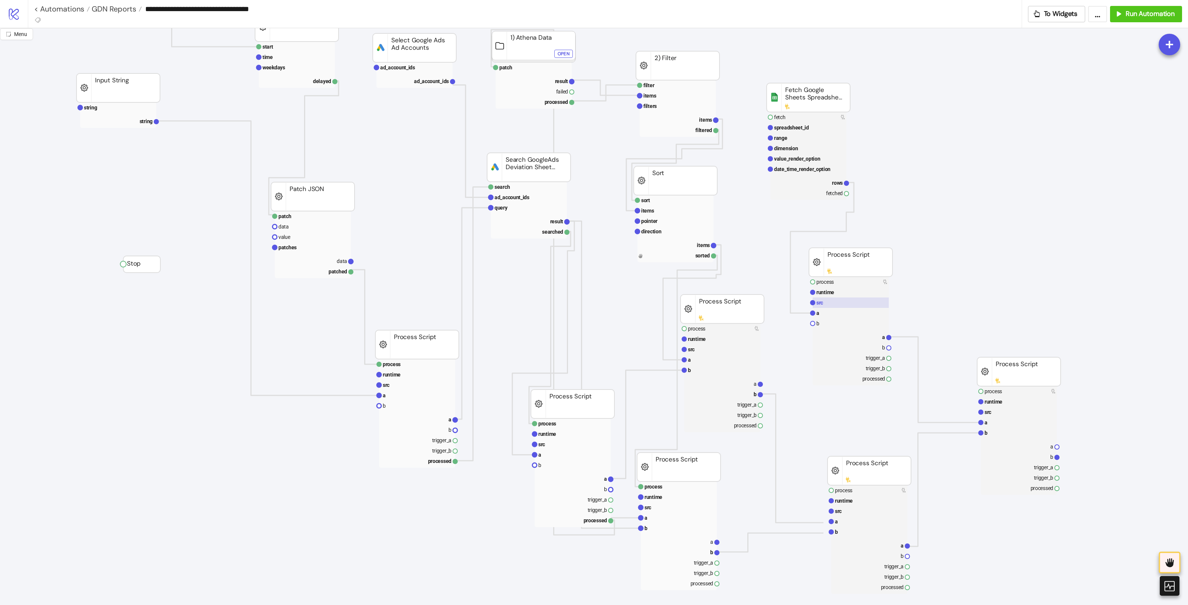
click at [850, 305] on rect at bounding box center [850, 303] width 76 height 10
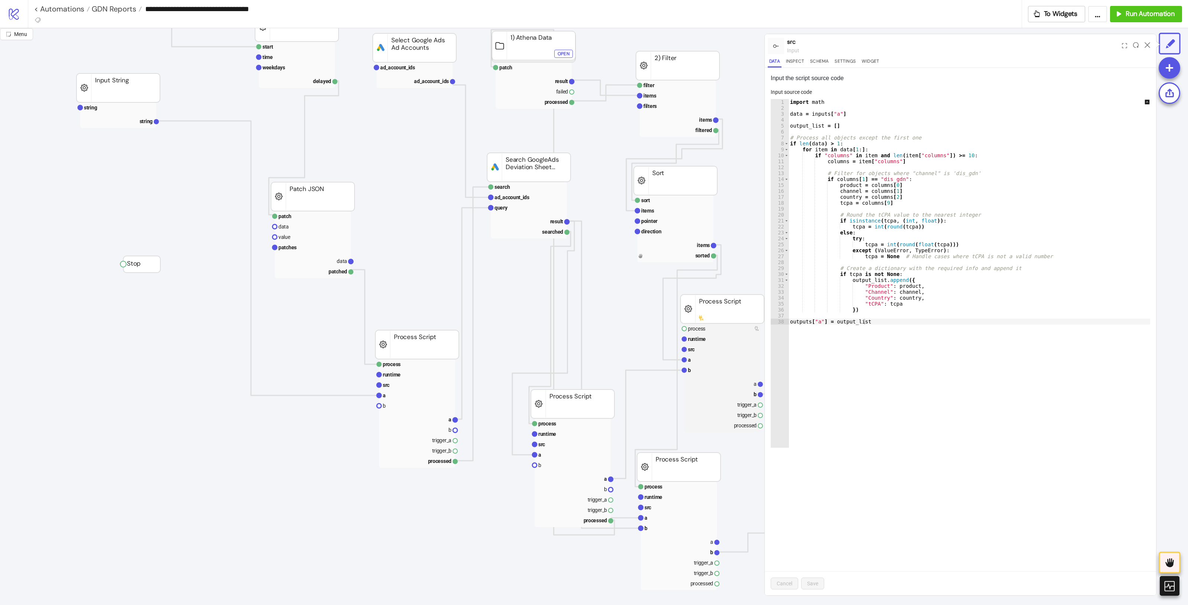
click at [1145, 48] on div at bounding box center [1147, 46] width 12 height 20
click at [1145, 47] on icon at bounding box center [1147, 45] width 6 height 6
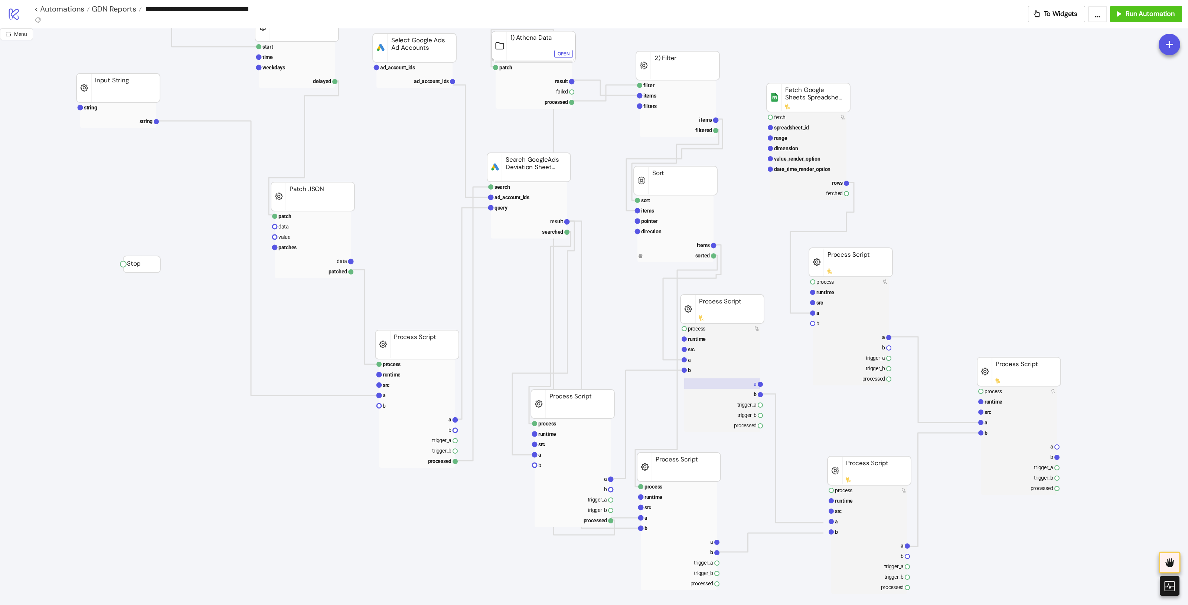
click at [743, 385] on rect at bounding box center [722, 384] width 76 height 10
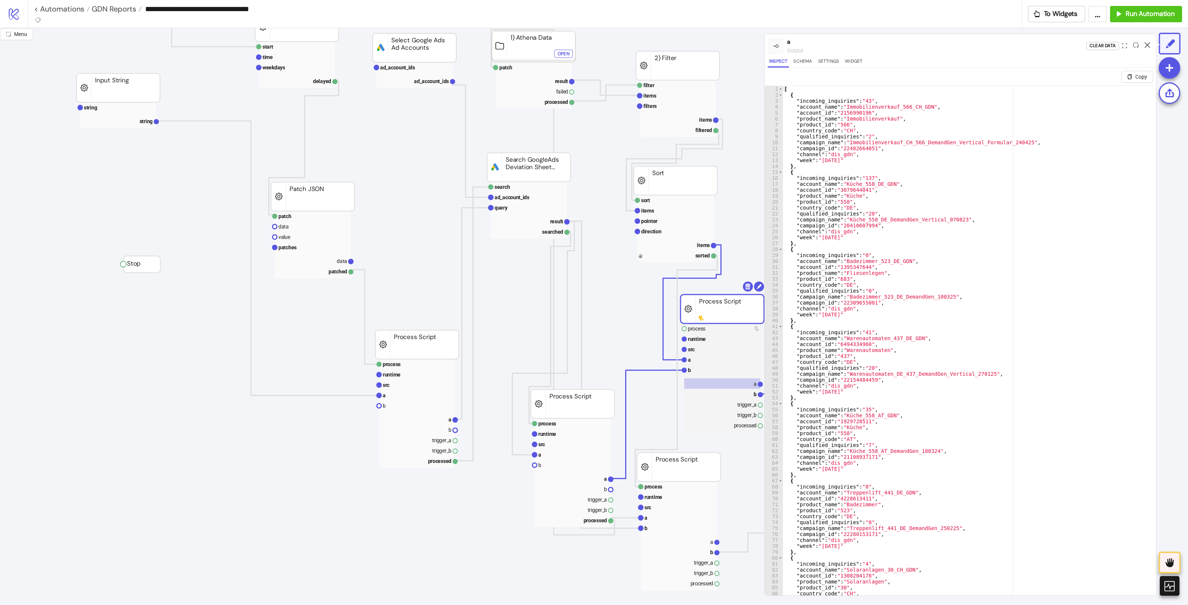
click at [1145, 45] on icon at bounding box center [1147, 45] width 6 height 6
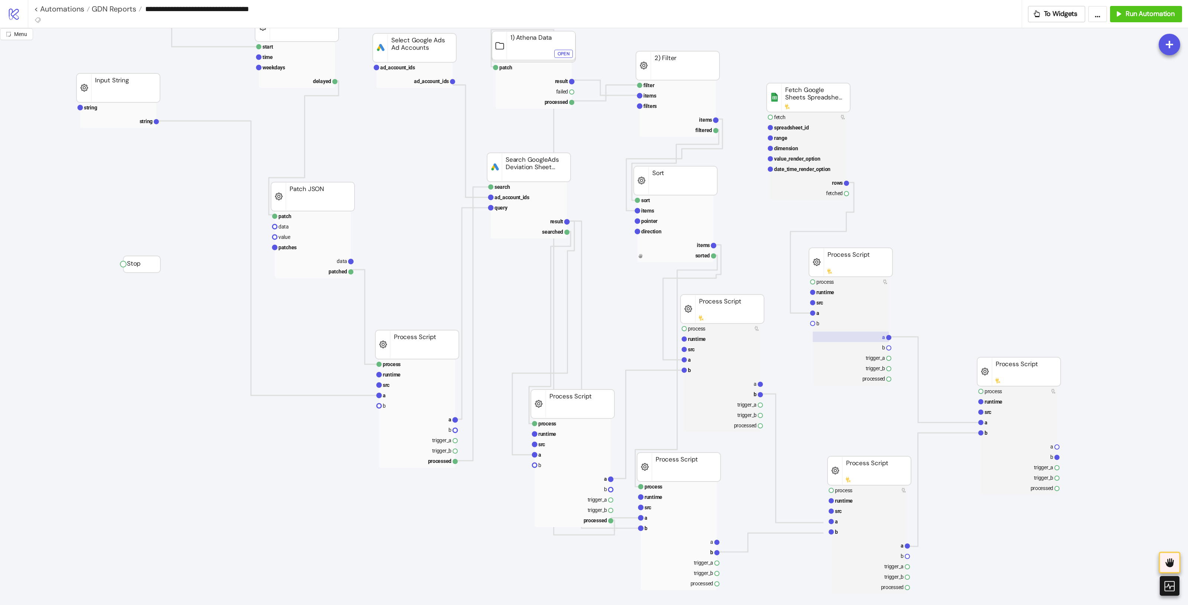
click at [862, 333] on rect at bounding box center [850, 337] width 76 height 10
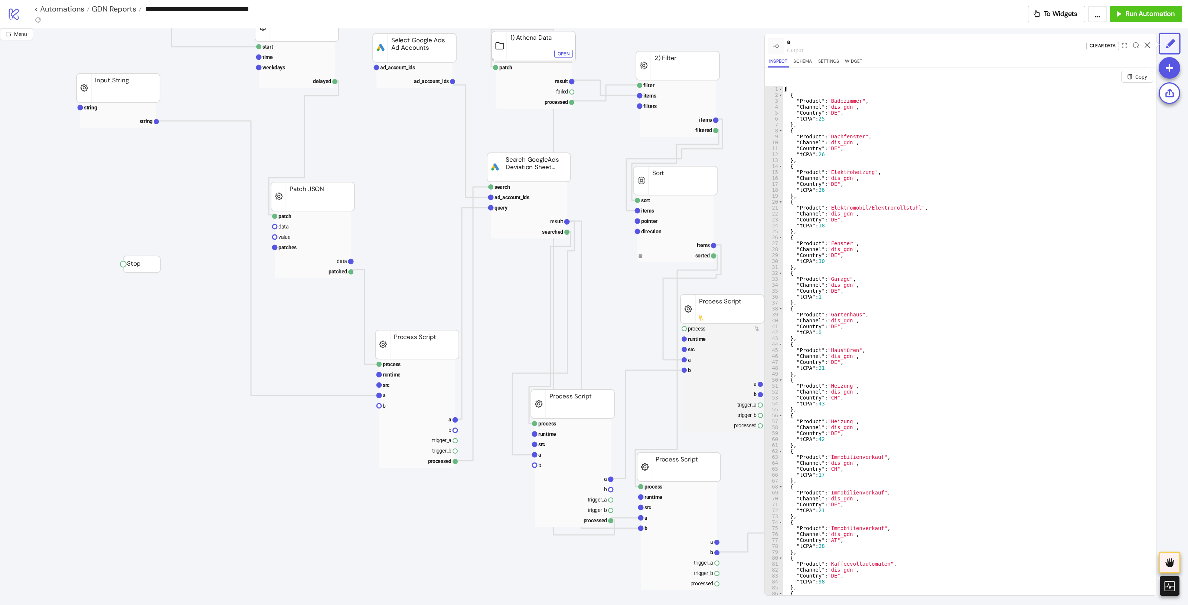
click at [1146, 42] on icon at bounding box center [1147, 45] width 6 height 6
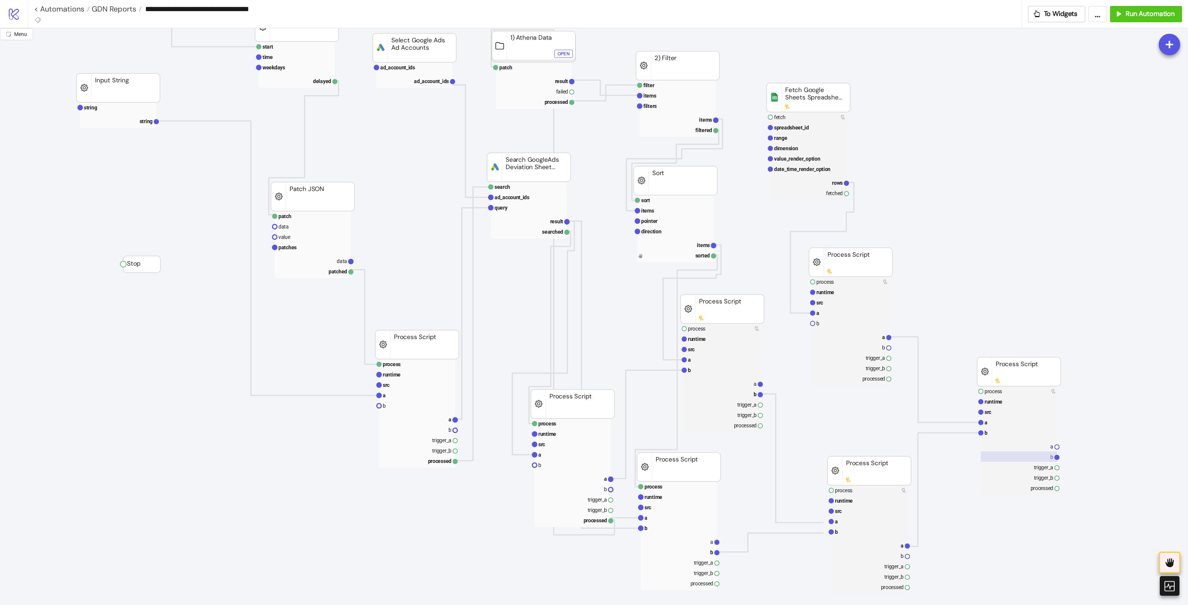
click at [1030, 455] on rect at bounding box center [1018, 457] width 76 height 10
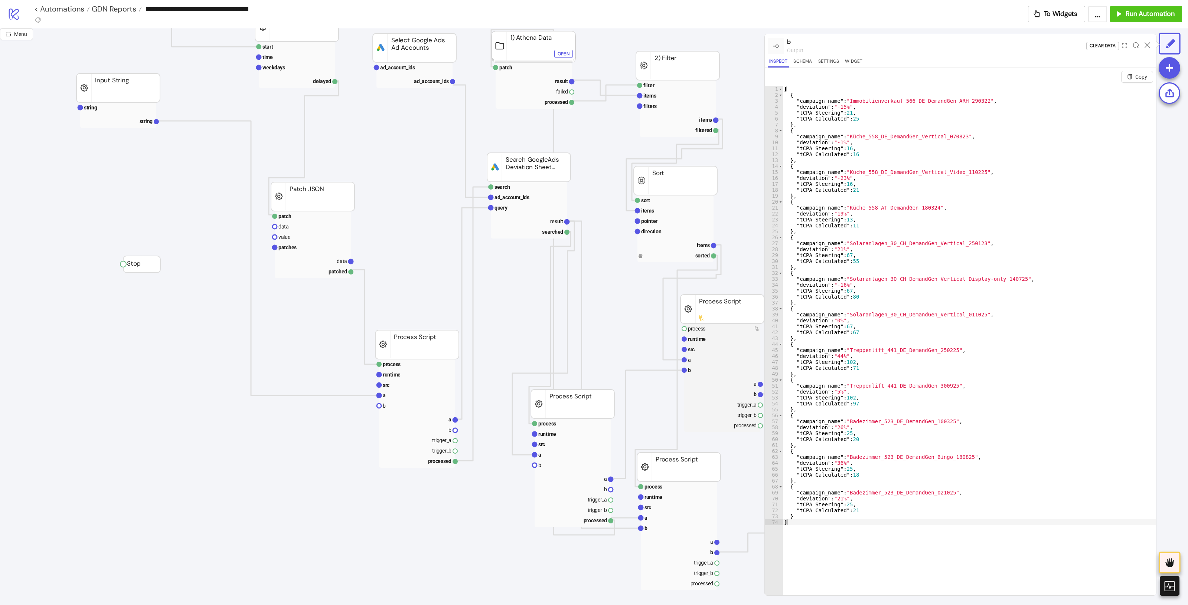
click at [1143, 45] on div at bounding box center [1147, 46] width 12 height 20
click at [1146, 44] on icon at bounding box center [1147, 45] width 6 height 6
